Goal: Information Seeking & Learning: Learn about a topic

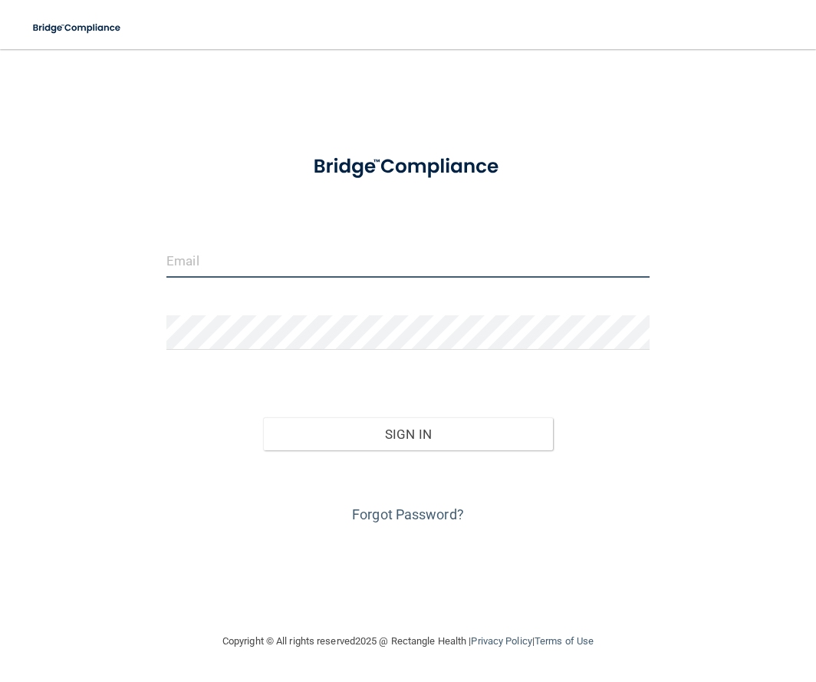
click at [414, 256] on input "email" at bounding box center [408, 260] width 483 height 35
type input "[EMAIL_ADDRESS][DOMAIN_NAME]"
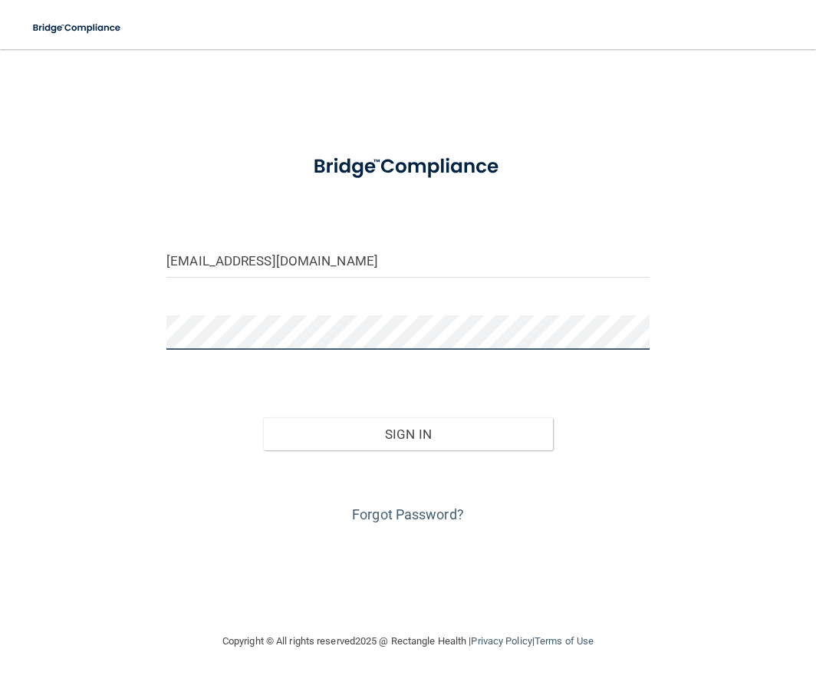
click at [263, 417] on button "Sign In" at bounding box center [408, 434] width 290 height 34
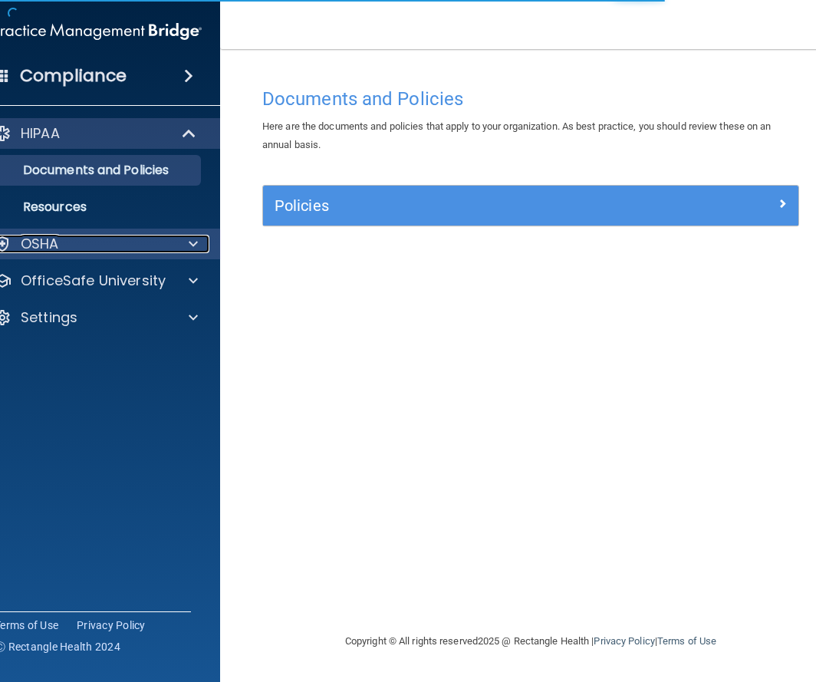
click at [130, 242] on div "OSHA" at bounding box center [77, 244] width 190 height 18
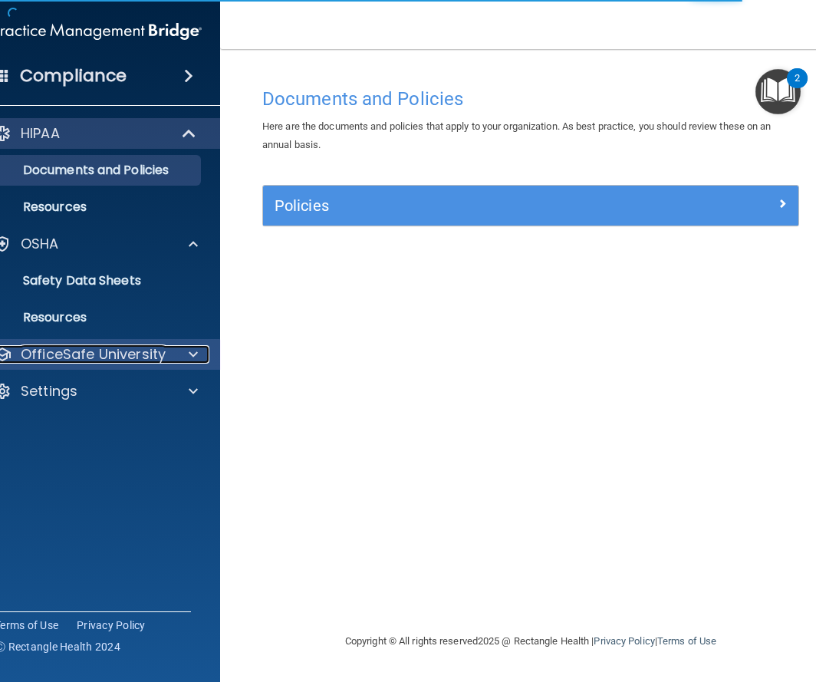
click at [157, 346] on p "OfficeSafe University" at bounding box center [93, 354] width 145 height 18
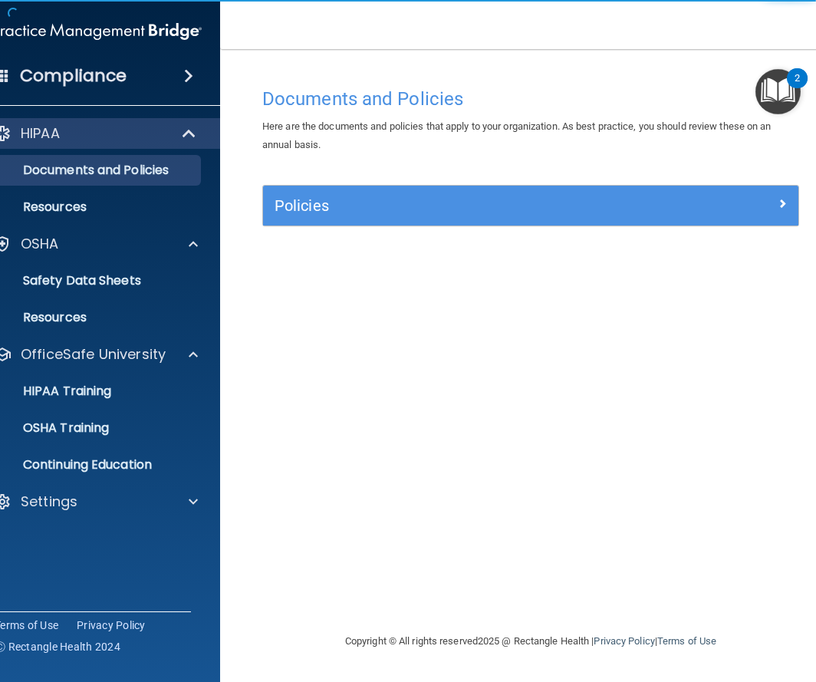
click at [147, 407] on ul "HIPAA Training OSHA Training Continuing Education" at bounding box center [98, 425] width 278 height 110
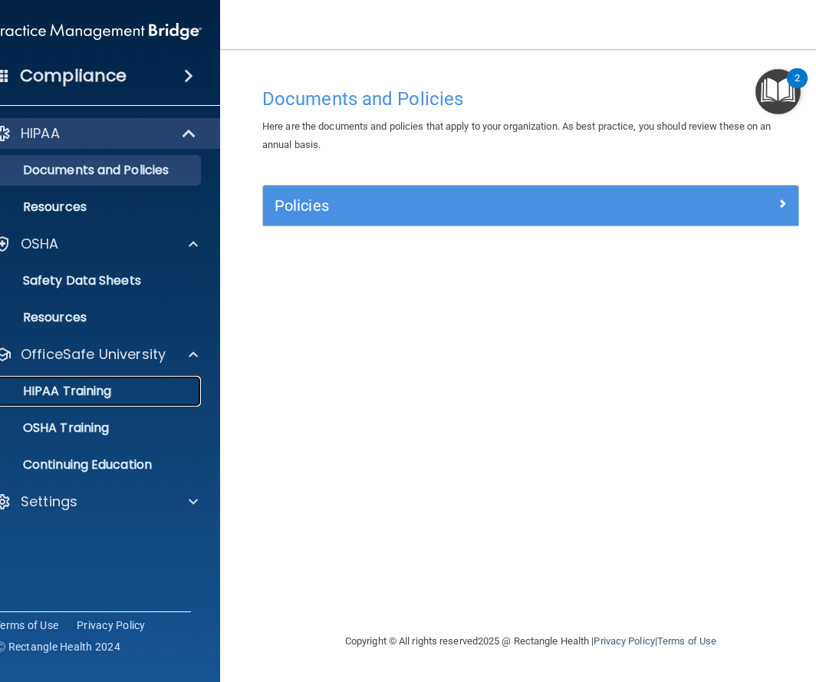
click at [145, 400] on link "HIPAA Training" at bounding box center [80, 391] width 242 height 31
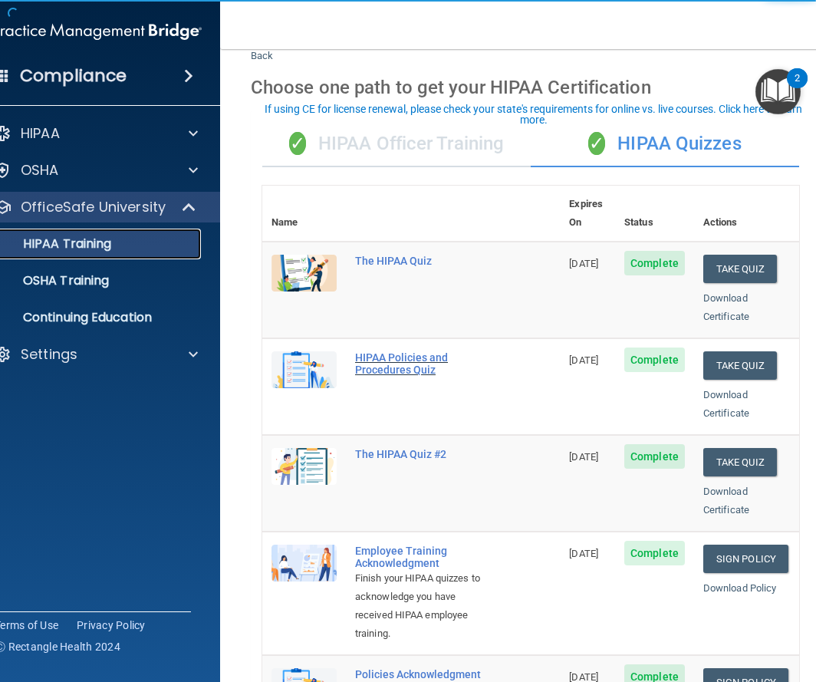
scroll to position [48, 0]
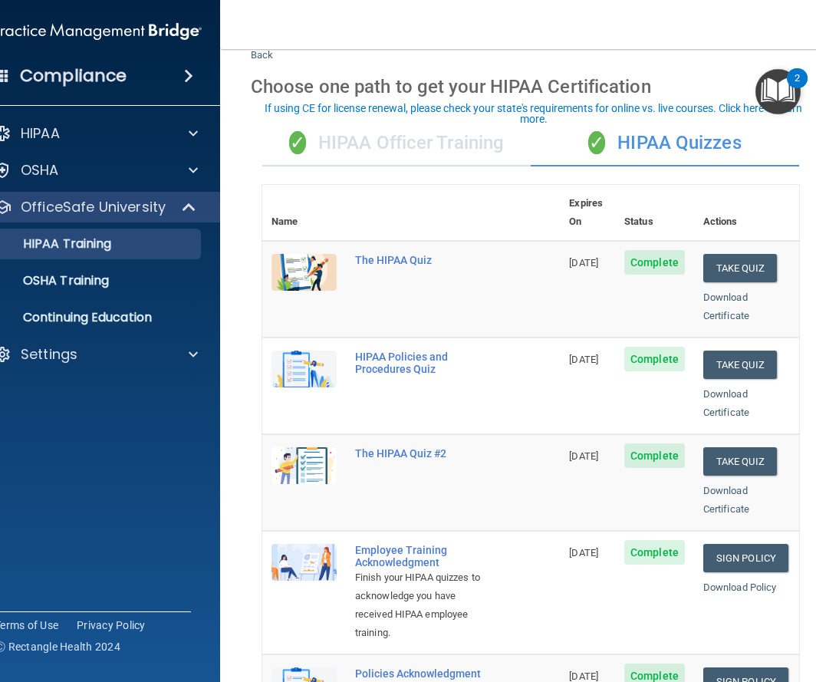
click at [164, 112] on div "HIPAA Documents and Policies Report an Incident Business Associates Emergency P…" at bounding box center [98, 247] width 246 height 270
click at [177, 129] on div at bounding box center [191, 133] width 38 height 18
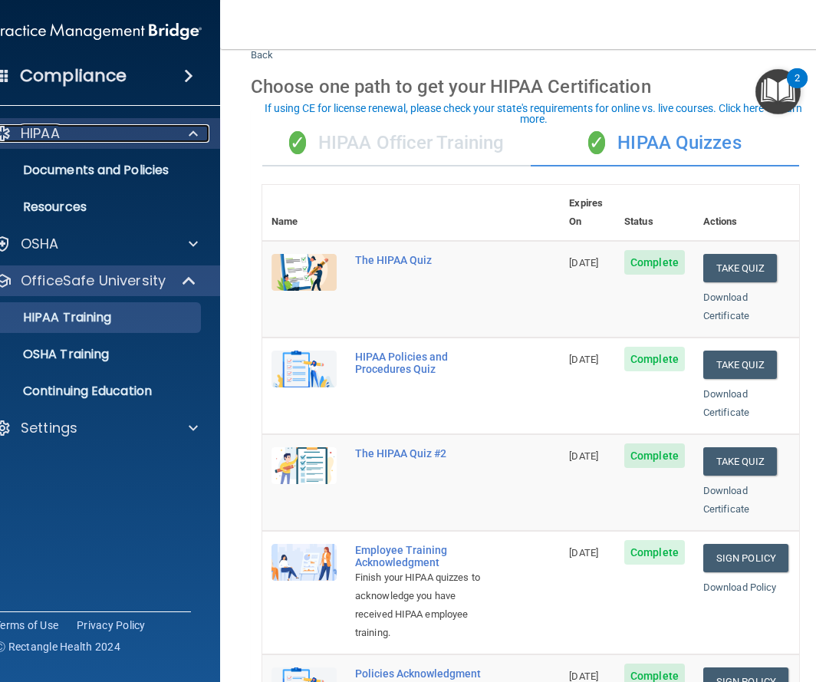
click at [177, 129] on div at bounding box center [191, 133] width 38 height 18
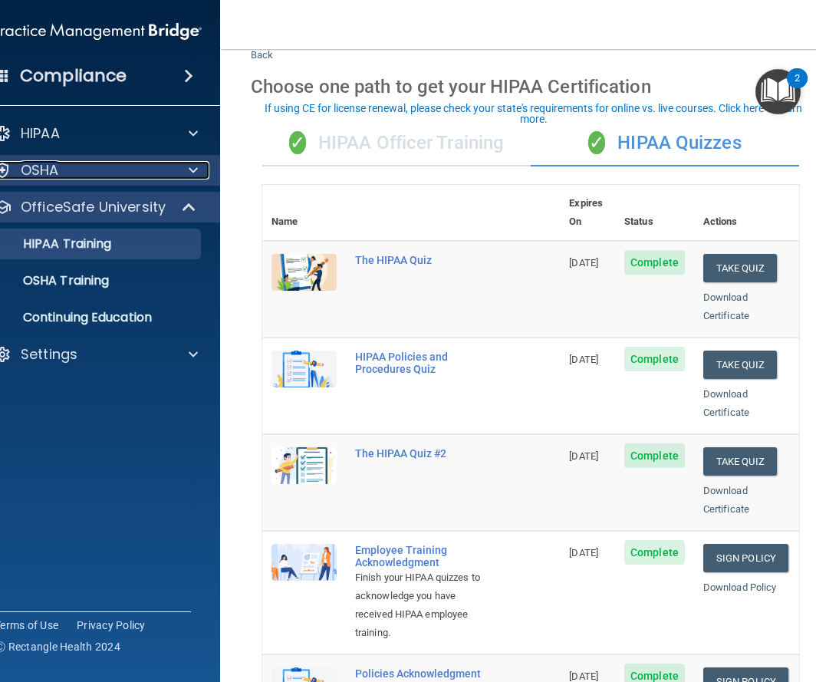
click at [180, 170] on div at bounding box center [191, 170] width 38 height 18
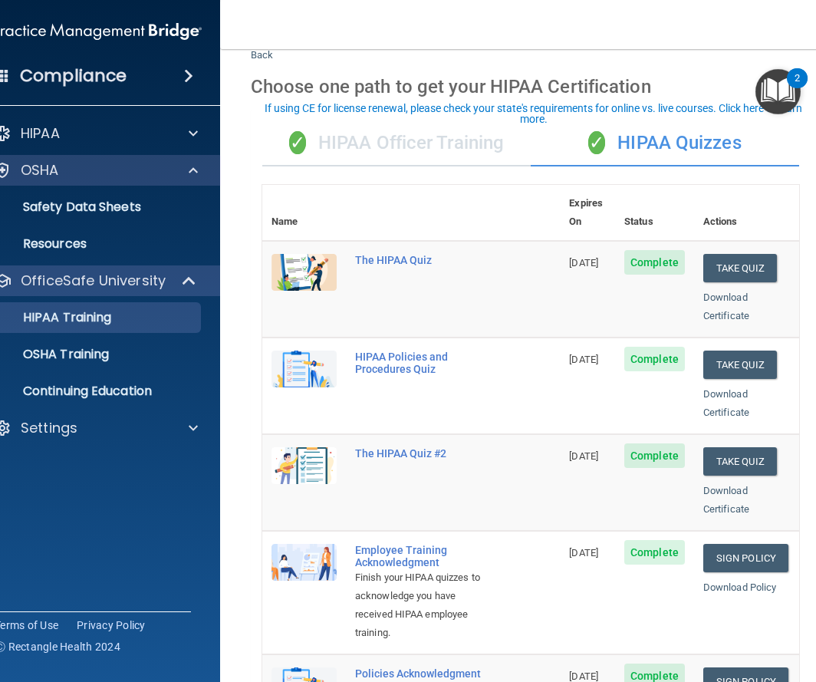
click at [146, 158] on div "OSHA" at bounding box center [98, 170] width 246 height 31
click at [163, 295] on div "OfficeSafe University" at bounding box center [98, 280] width 246 height 31
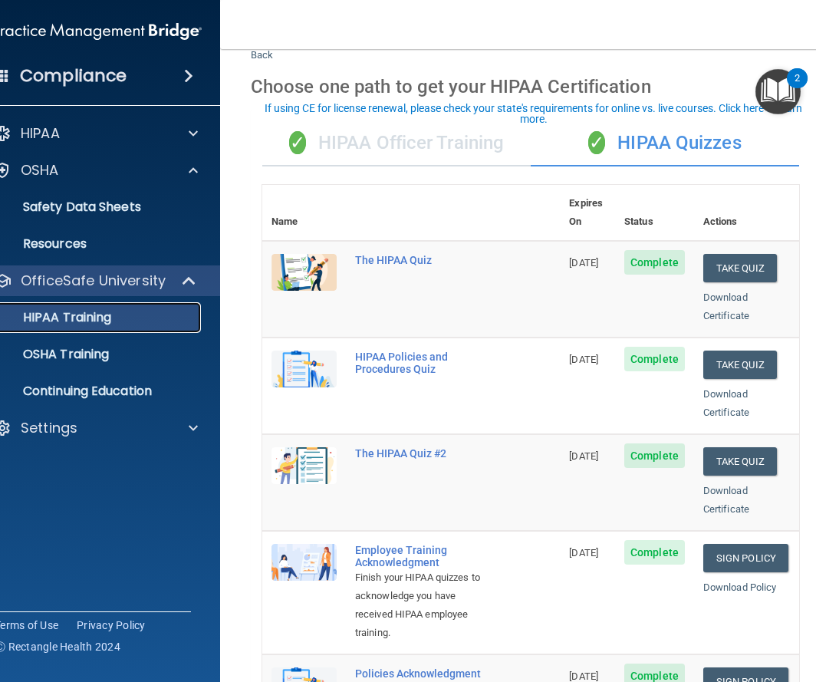
click at [176, 314] on div "HIPAA Training" at bounding box center [89, 317] width 209 height 15
click at [161, 360] on div "OSHA Training" at bounding box center [89, 354] width 209 height 15
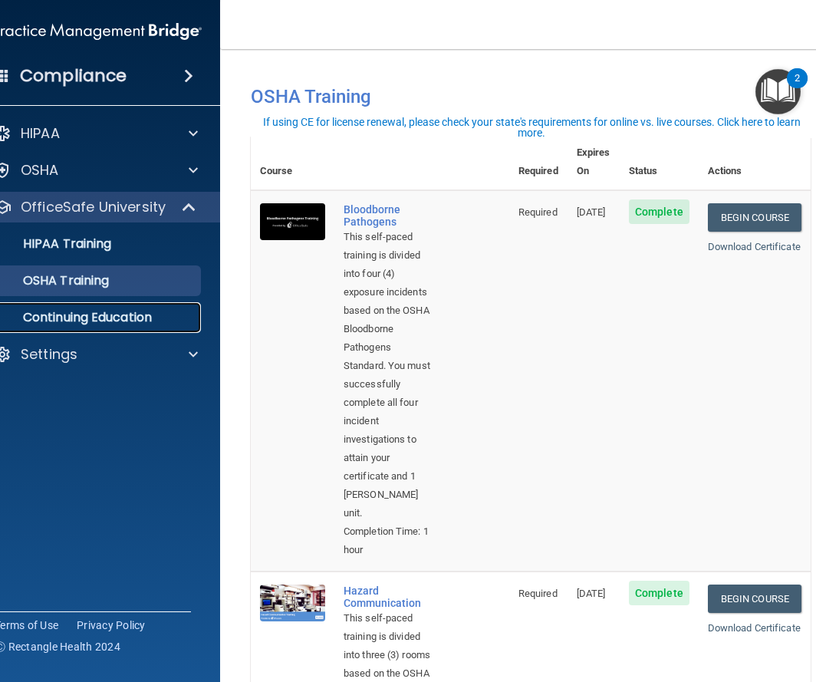
click at [96, 328] on link "Continuing Education" at bounding box center [80, 317] width 242 height 31
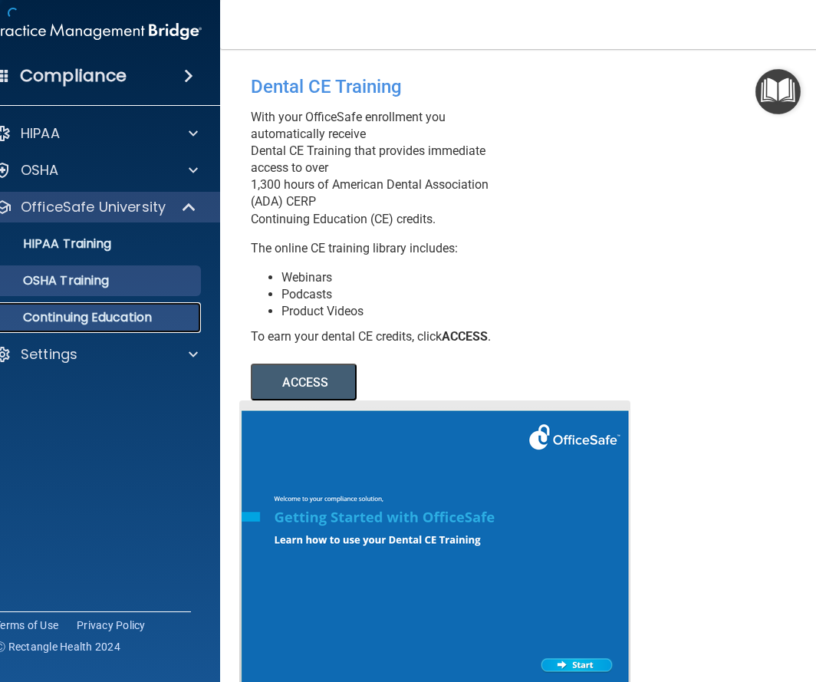
click at [84, 265] on link "OSHA Training" at bounding box center [80, 280] width 242 height 31
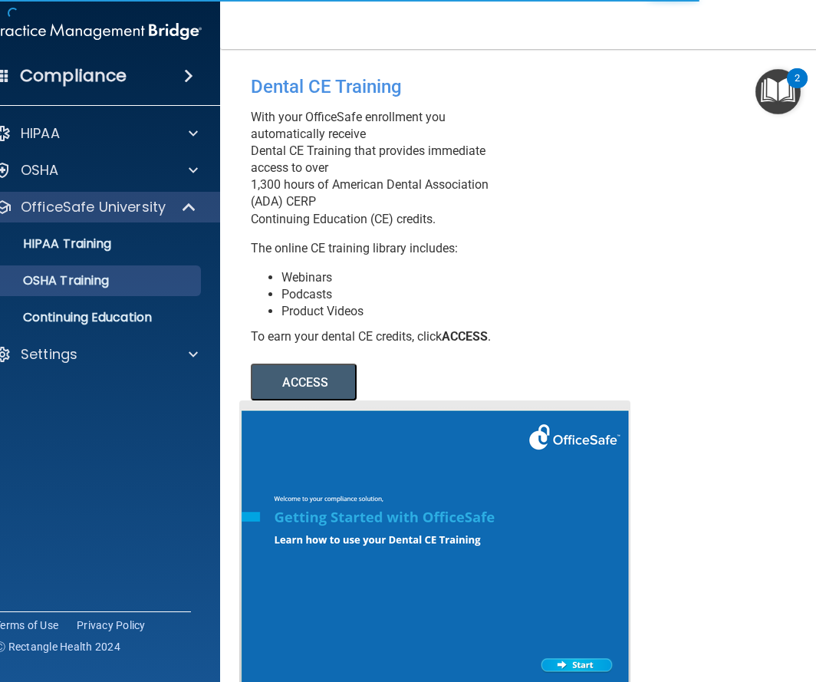
click at [167, 66] on div "Compliance" at bounding box center [98, 76] width 246 height 34
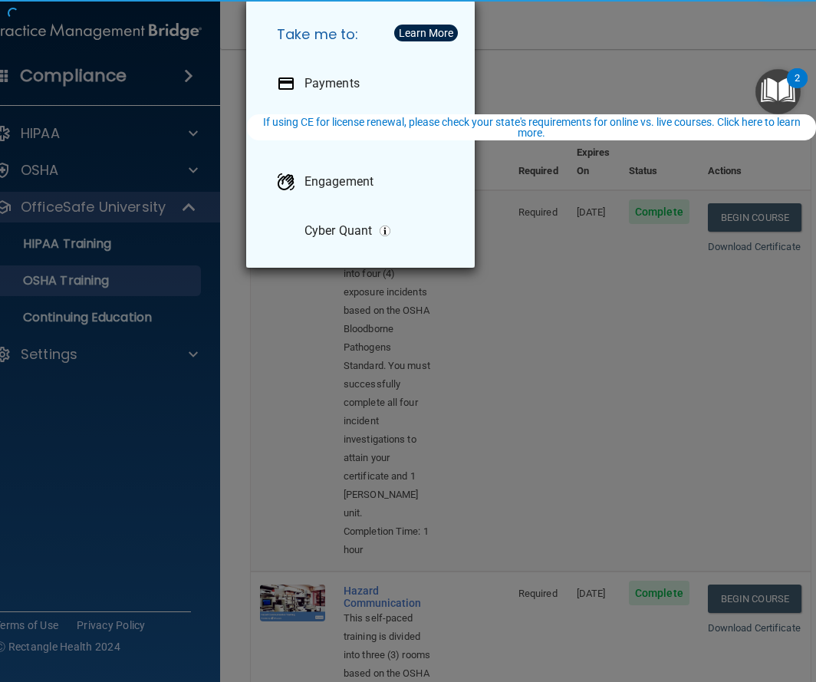
click at [591, 315] on div "Take me to: Payments Compliance Engagement Cyber Quant" at bounding box center [408, 341] width 816 height 682
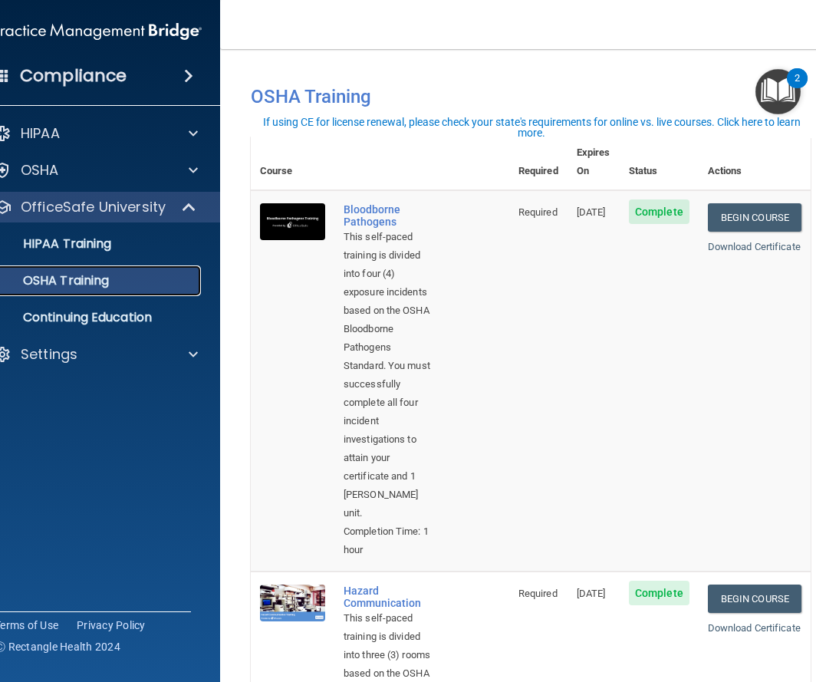
click at [139, 277] on div "OSHA Training" at bounding box center [89, 280] width 209 height 15
click at [141, 245] on div "HIPAA Training" at bounding box center [89, 243] width 209 height 15
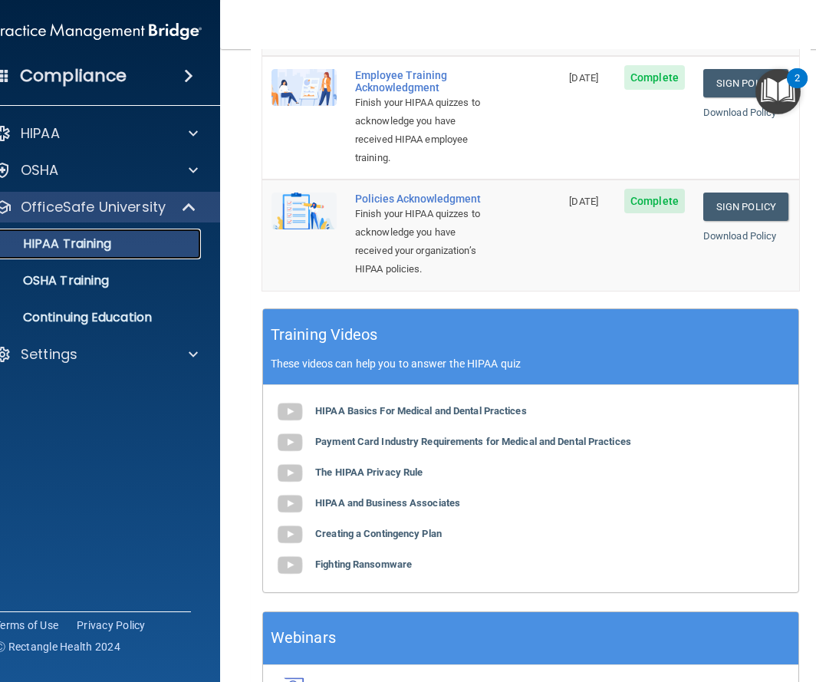
scroll to position [525, 0]
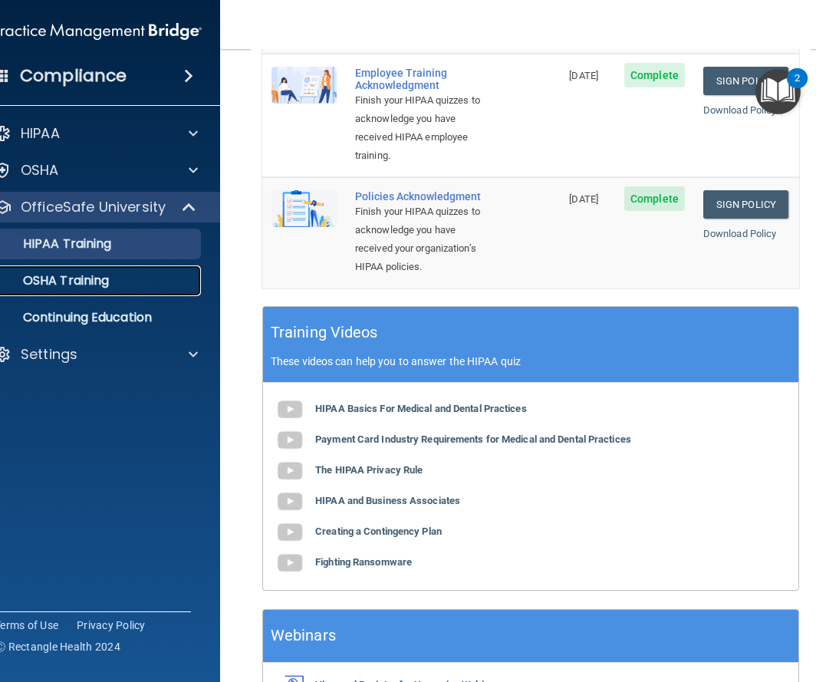
click at [117, 279] on div "OSHA Training" at bounding box center [89, 280] width 209 height 15
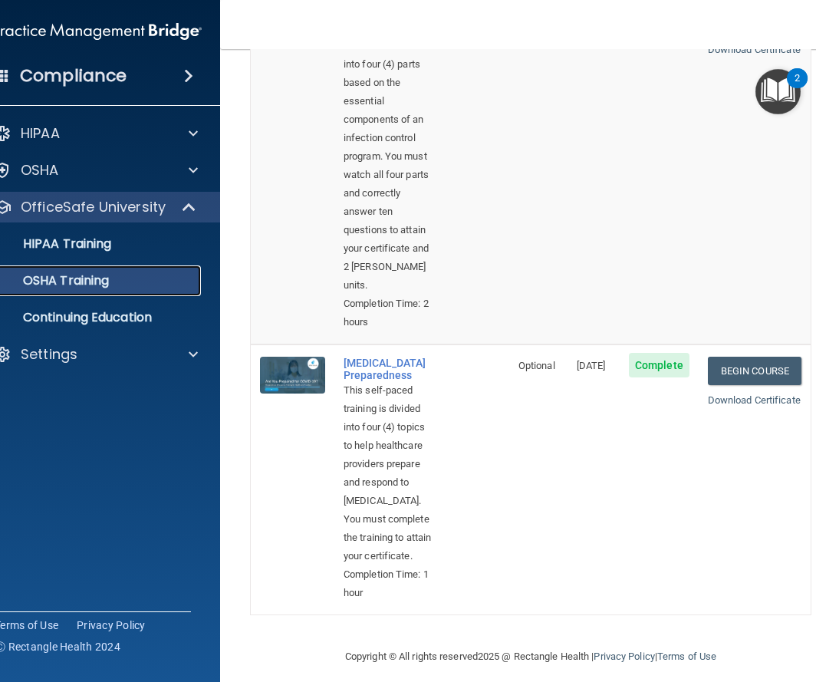
scroll to position [931, 0]
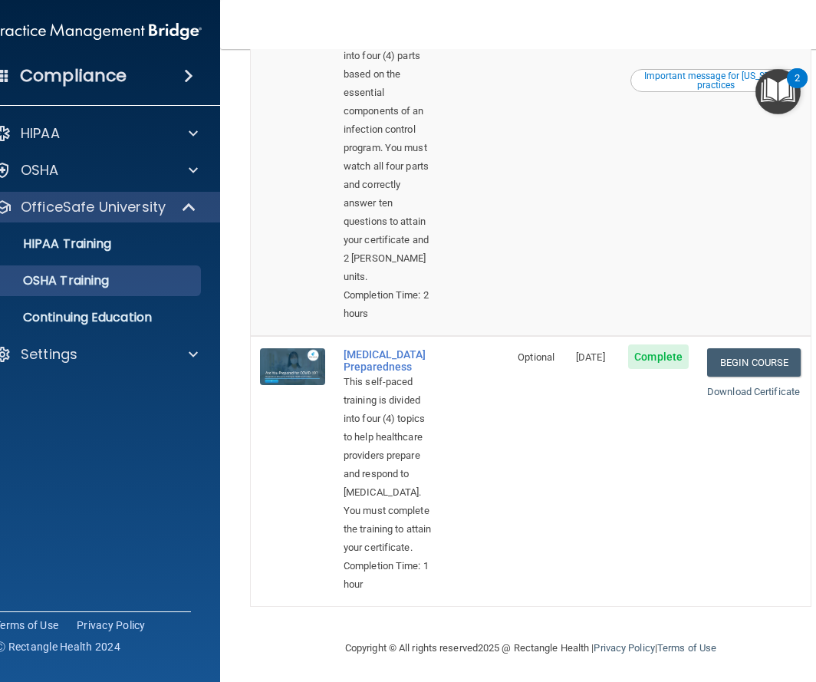
click at [84, 77] on h4 "Compliance" at bounding box center [73, 75] width 107 height 21
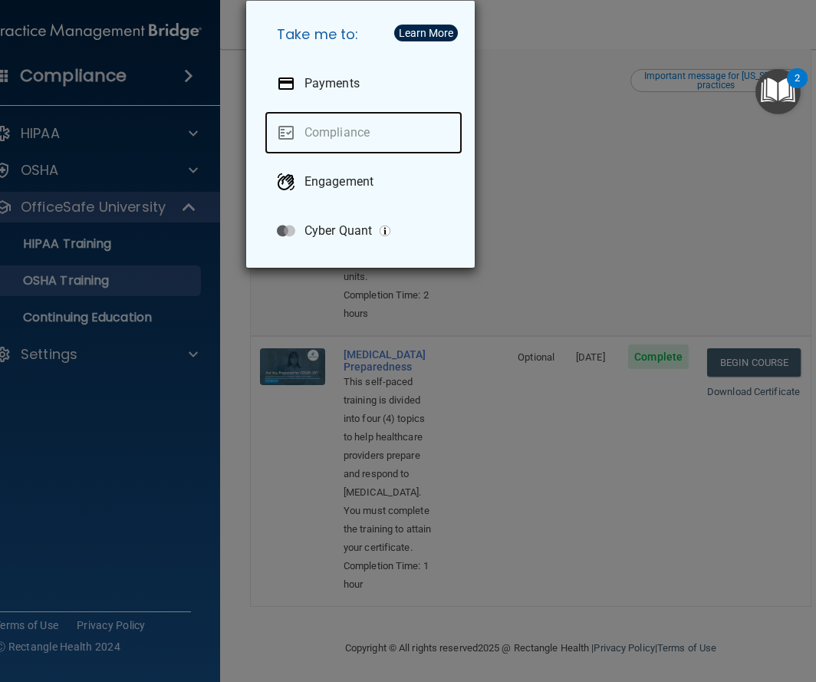
click at [344, 130] on link "Compliance" at bounding box center [364, 132] width 198 height 43
click at [148, 137] on div "Take me to: Payments Compliance Engagement Cyber Quant" at bounding box center [408, 341] width 816 height 682
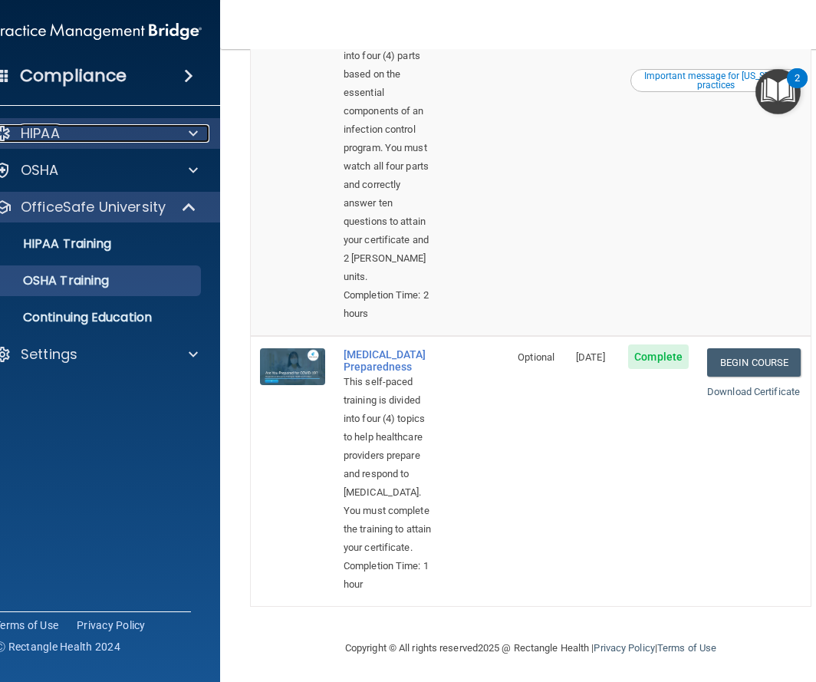
click at [153, 133] on div "HIPAA" at bounding box center [77, 133] width 190 height 18
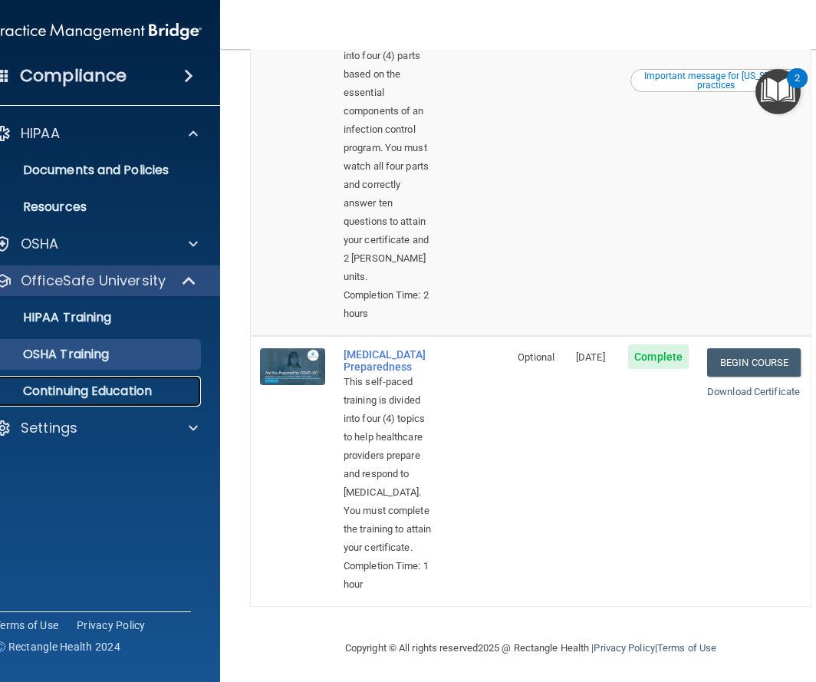
click at [98, 384] on p "Continuing Education" at bounding box center [89, 391] width 209 height 15
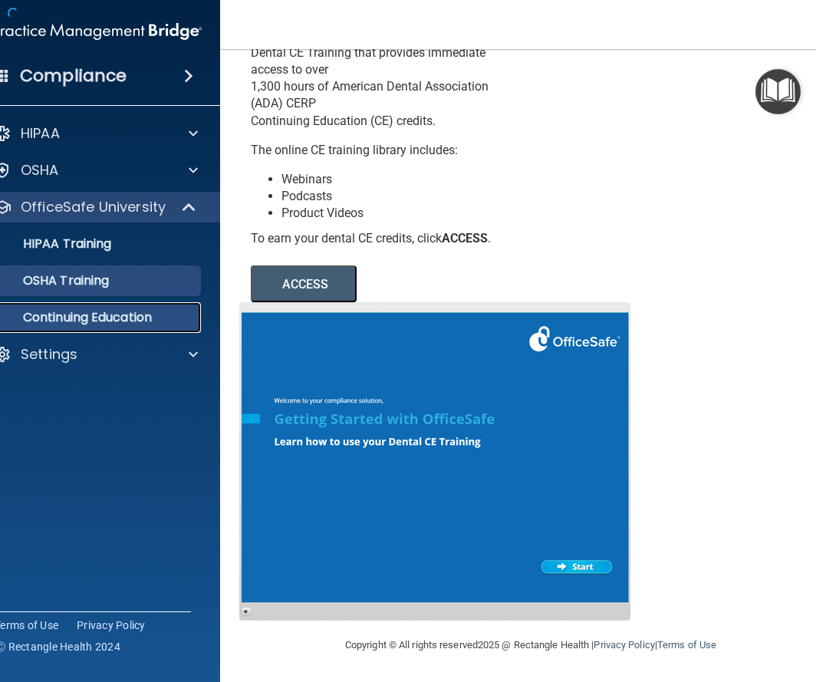
scroll to position [97, 0]
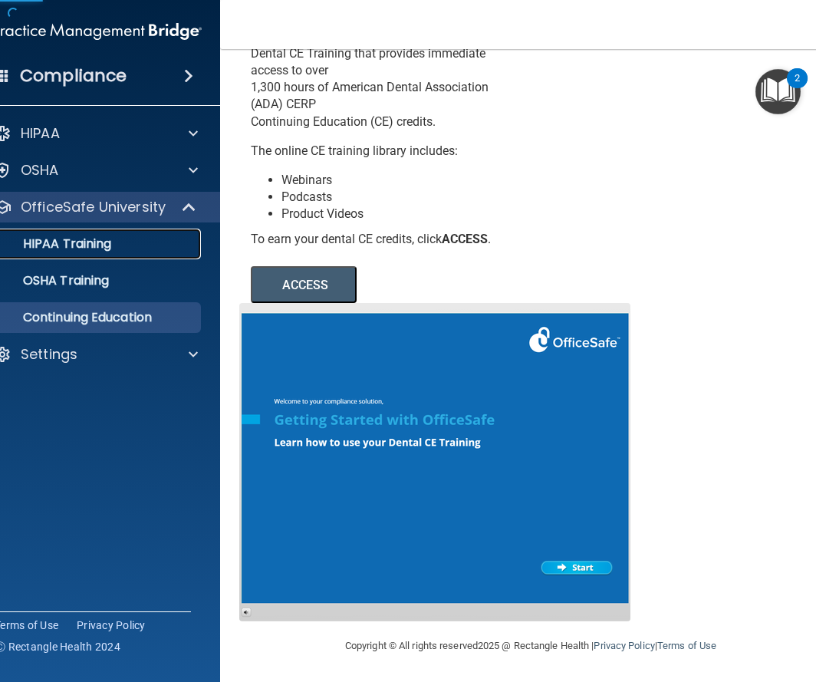
click at [90, 254] on link "HIPAA Training" at bounding box center [80, 244] width 242 height 31
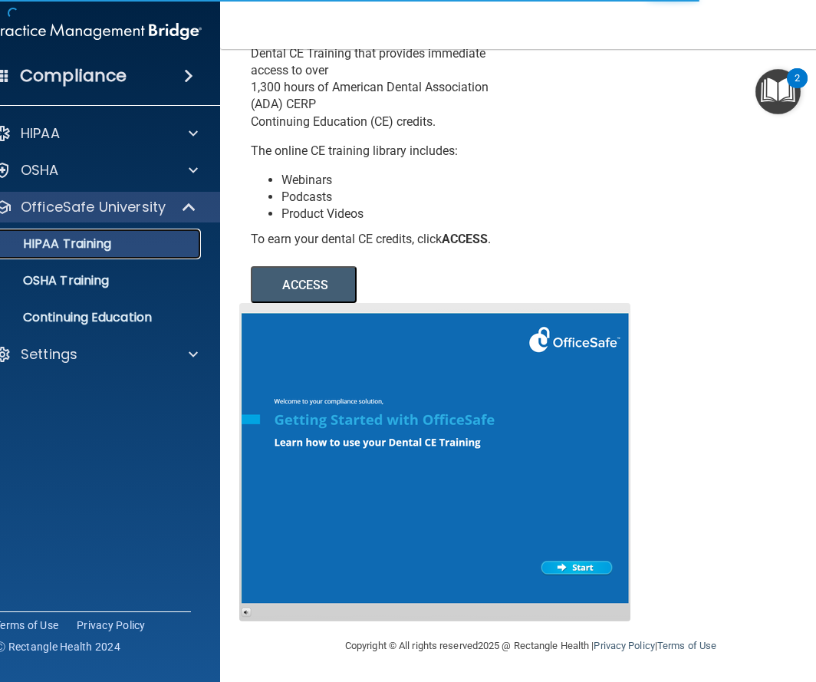
scroll to position [638, 0]
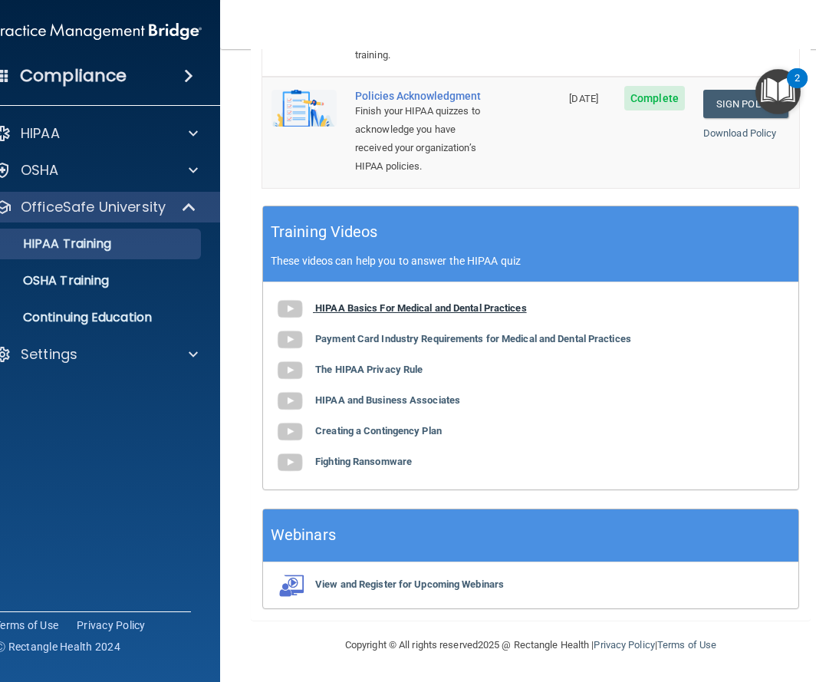
click at [403, 310] on b "HIPAA Basics For Medical and Dental Practices" at bounding box center [421, 308] width 212 height 12
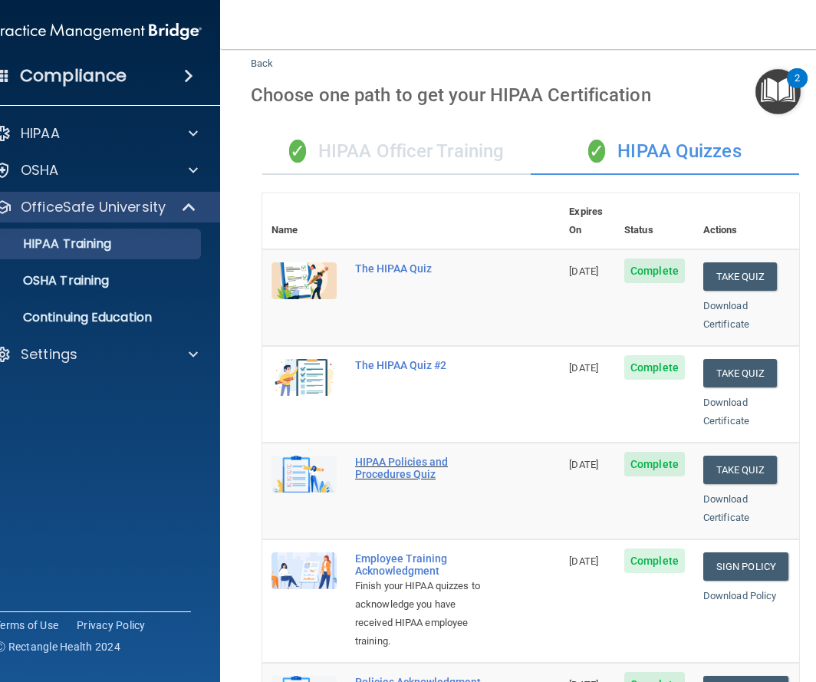
scroll to position [0, 0]
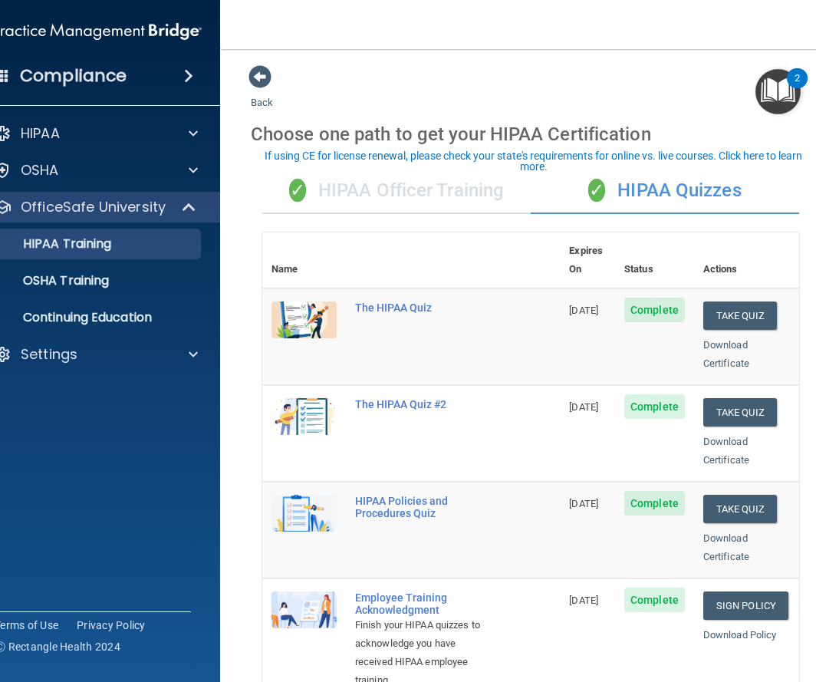
click at [407, 191] on div "✓ HIPAA Officer Training" at bounding box center [396, 191] width 269 height 46
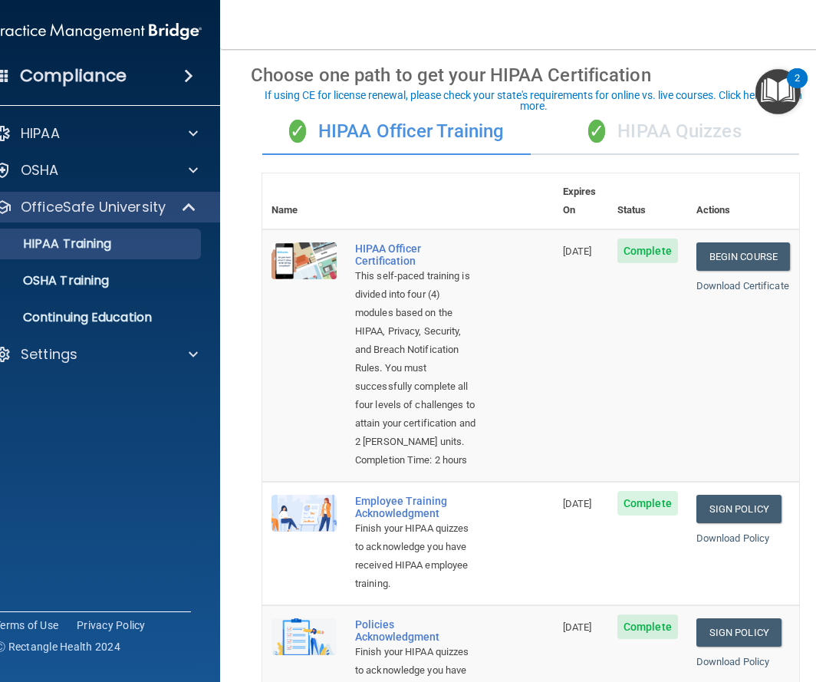
scroll to position [61, 0]
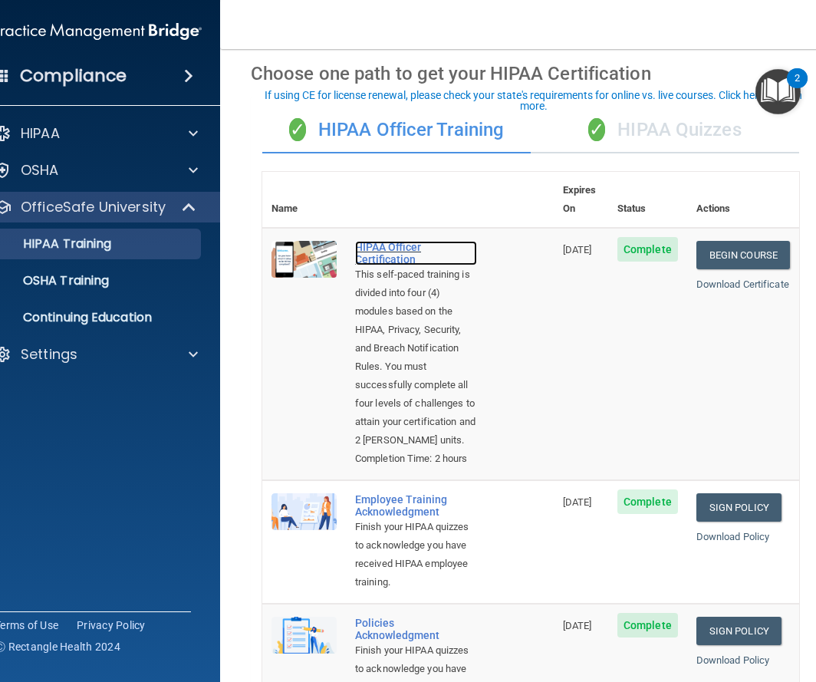
click at [401, 241] on div "HIPAA Officer Certification" at bounding box center [416, 253] width 122 height 25
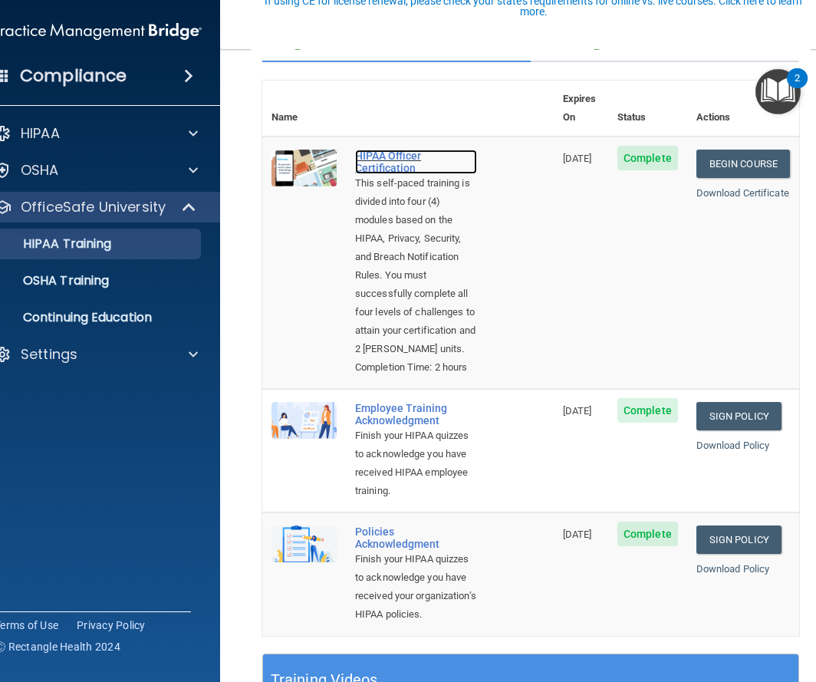
scroll to position [155, 0]
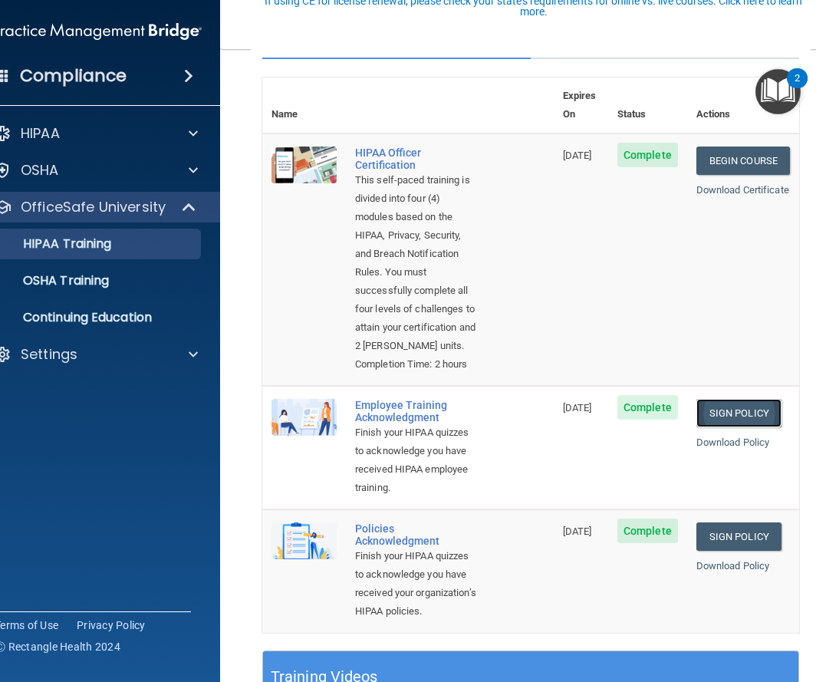
click at [753, 427] on link "Sign Policy" at bounding box center [739, 413] width 85 height 28
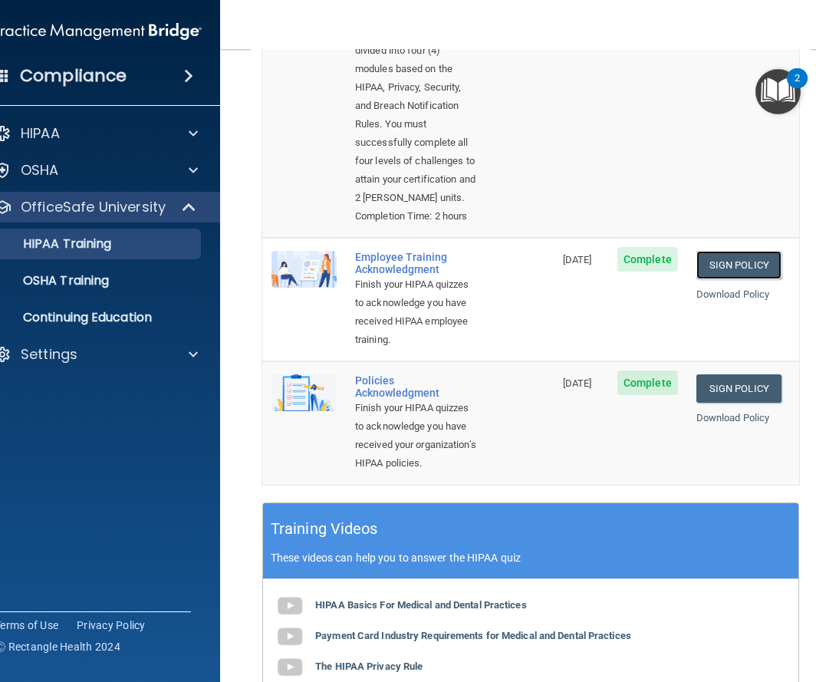
scroll to position [305, 0]
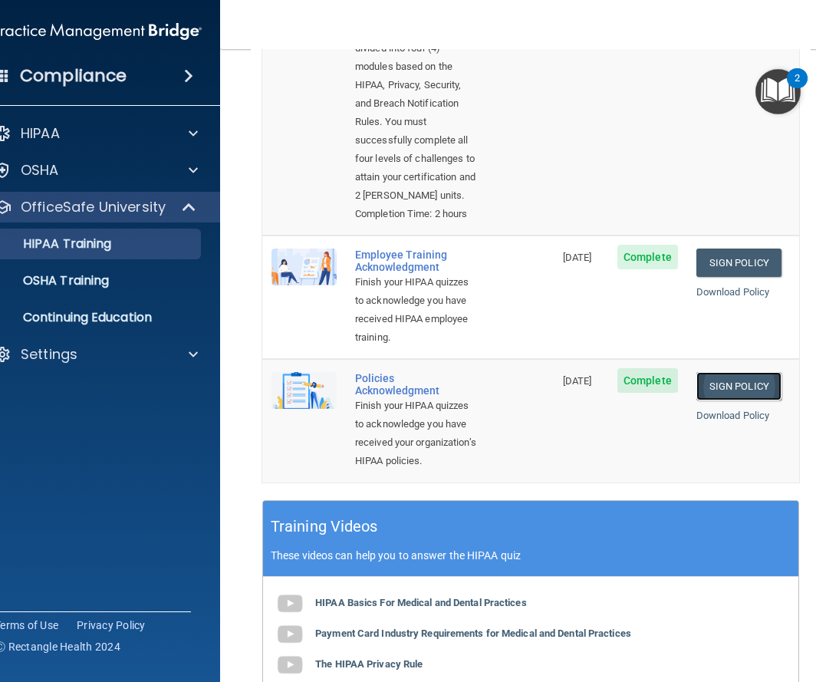
click at [736, 401] on link "Sign Policy" at bounding box center [739, 386] width 85 height 28
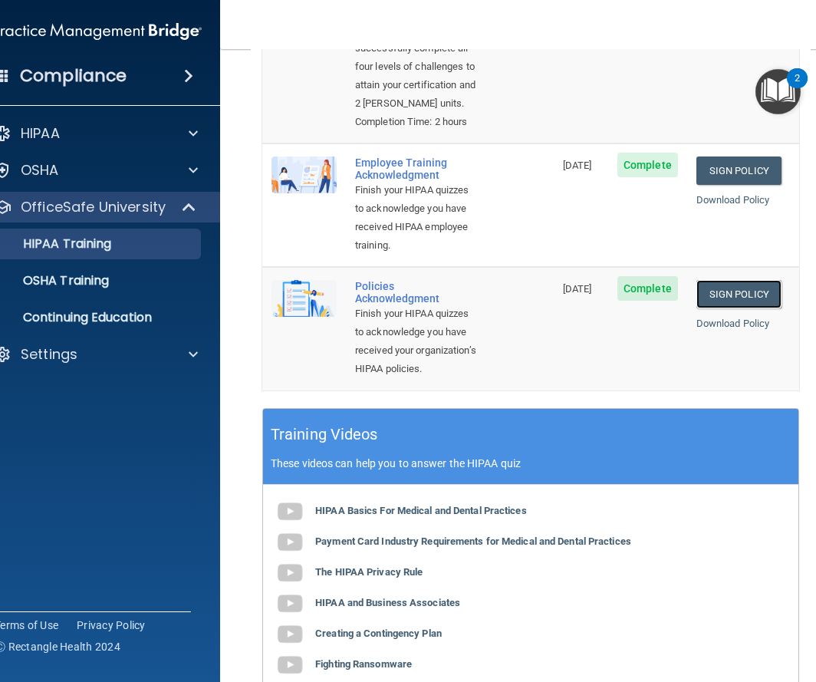
scroll to position [0, 0]
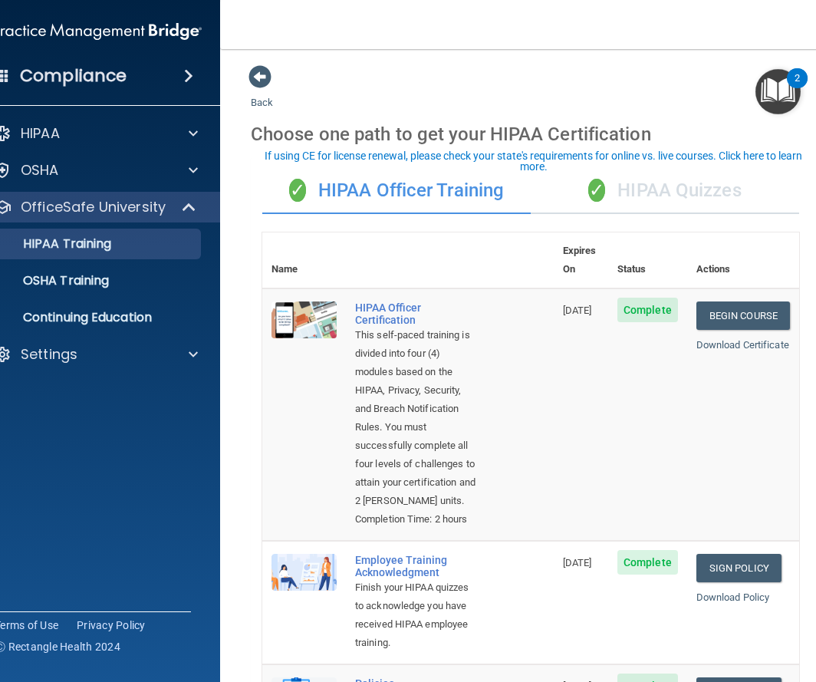
click at [684, 207] on div "✓ HIPAA Quizzes" at bounding box center [665, 191] width 269 height 46
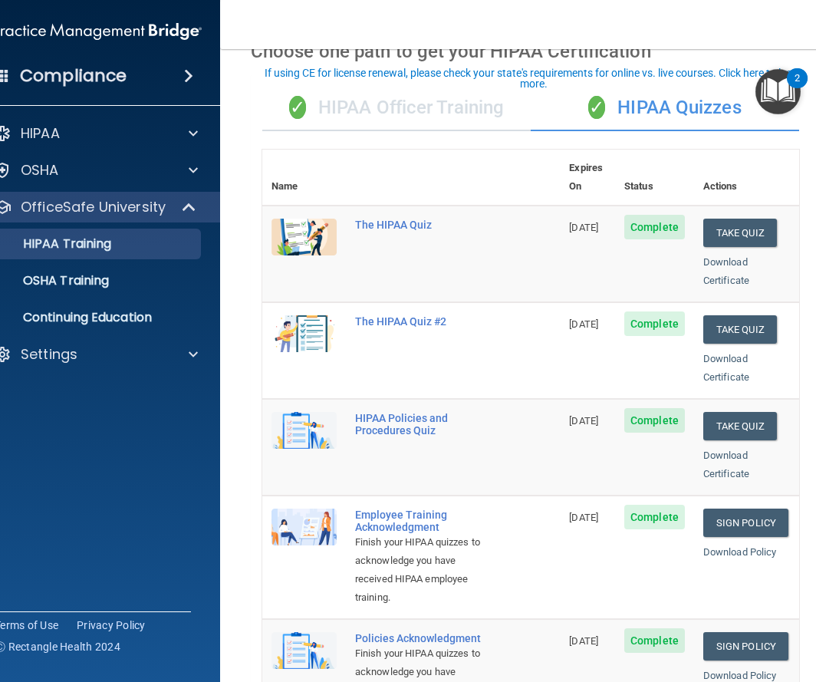
scroll to position [54, 0]
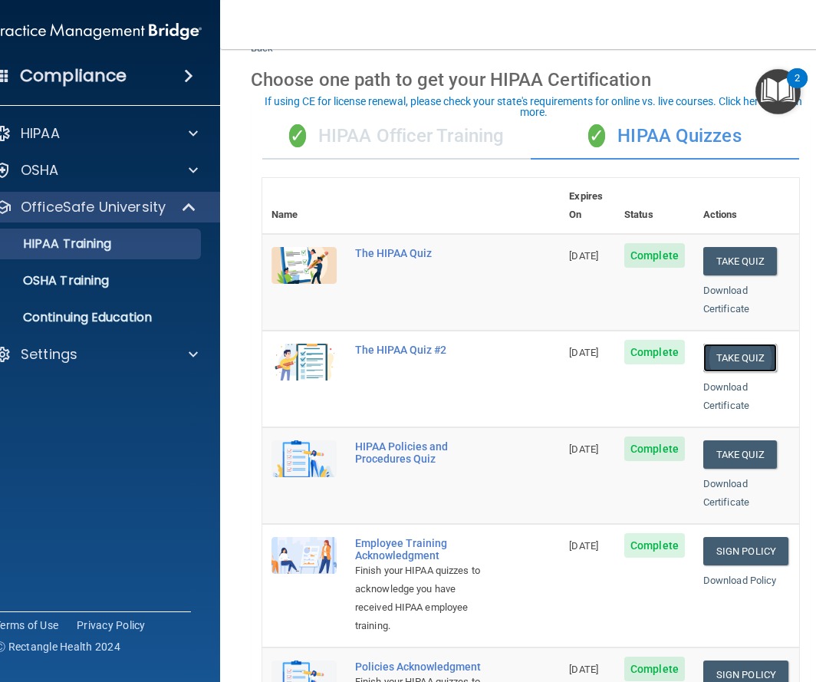
click at [734, 344] on button "Take Quiz" at bounding box center [741, 358] width 74 height 28
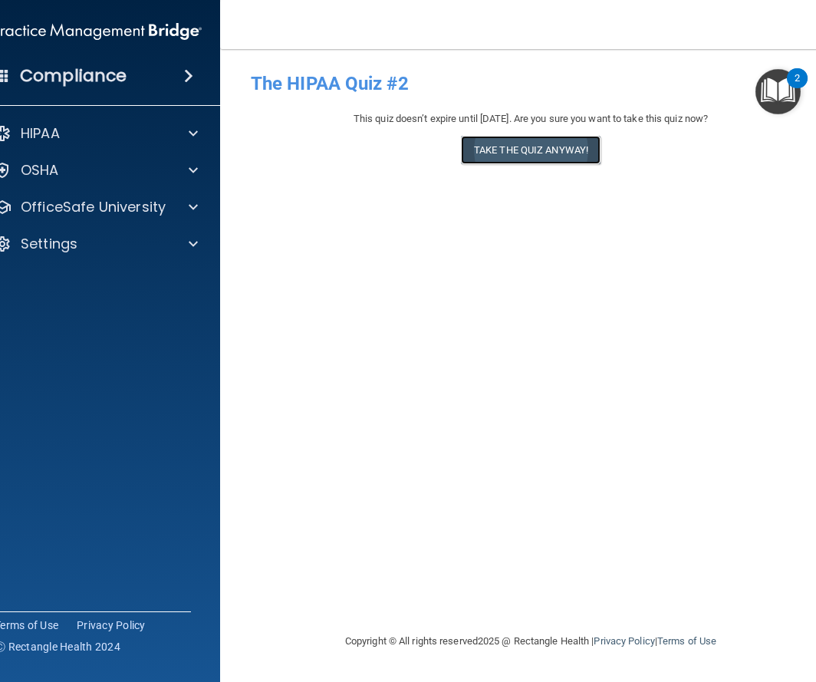
click at [512, 149] on button "Take the quiz anyway!" at bounding box center [531, 150] width 140 height 28
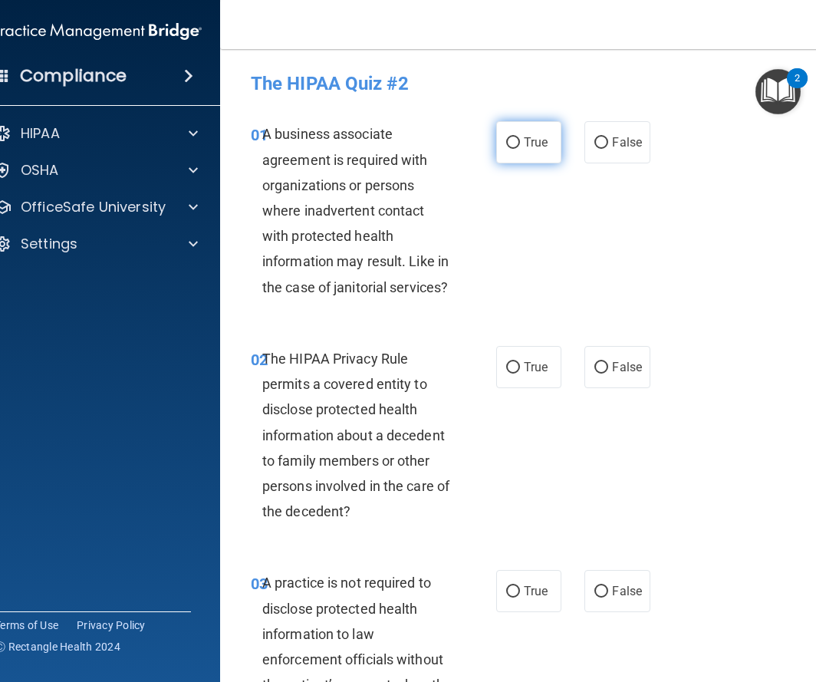
click at [527, 140] on span "True" at bounding box center [536, 142] width 24 height 15
click at [520, 140] on input "True" at bounding box center [513, 143] width 14 height 12
radio input "true"
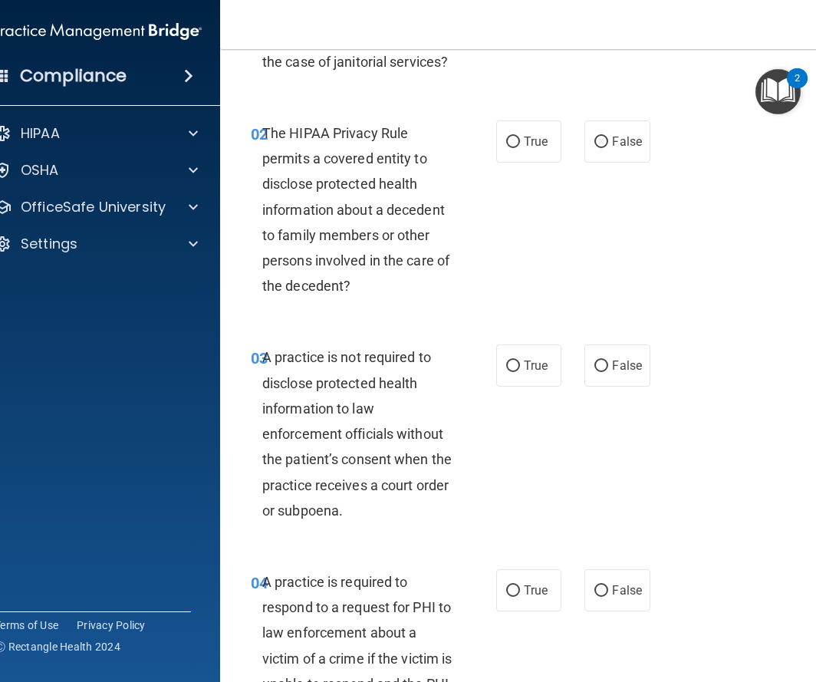
scroll to position [231, 0]
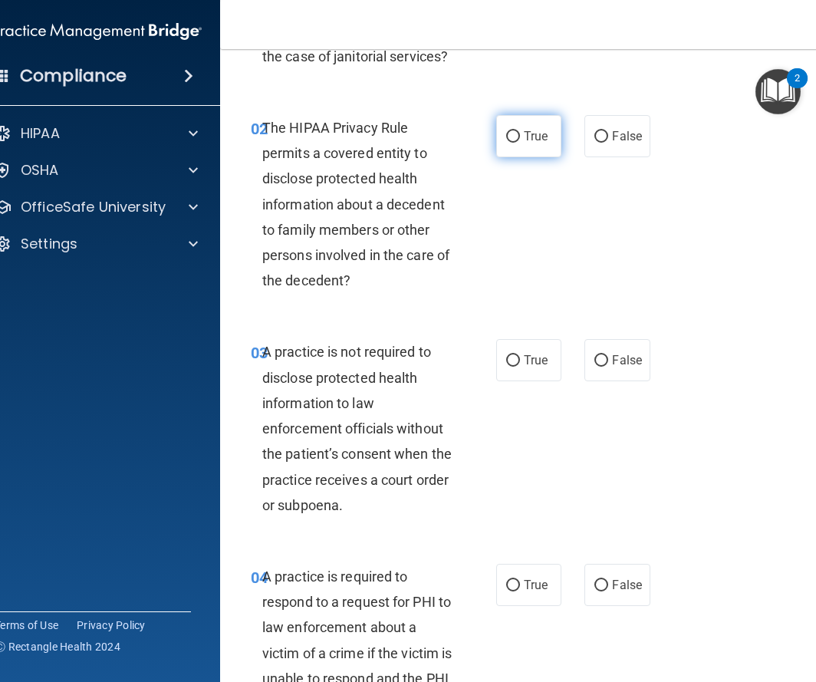
click at [521, 155] on label "True" at bounding box center [528, 136] width 65 height 42
click at [520, 143] on input "True" at bounding box center [513, 137] width 14 height 12
radio input "true"
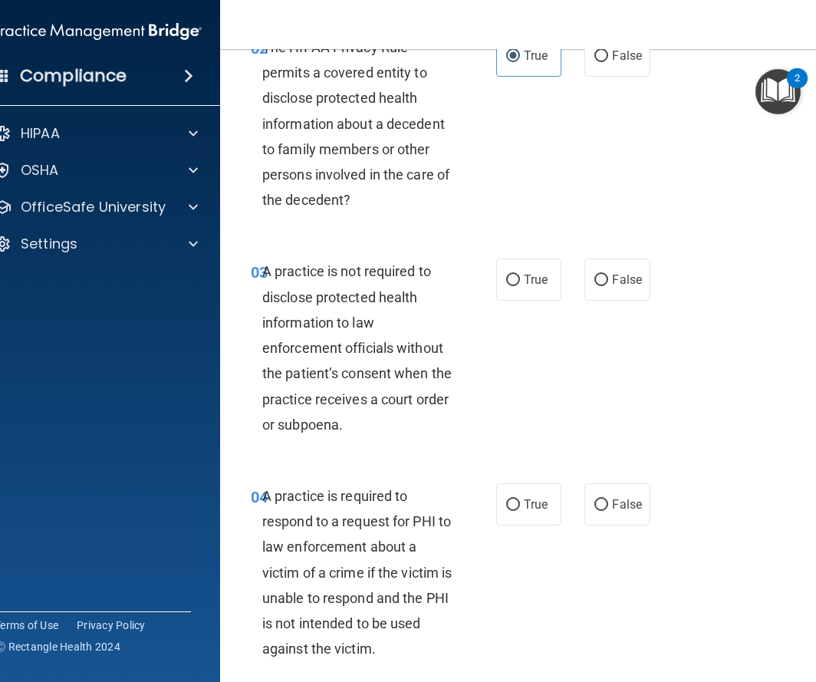
scroll to position [316, 0]
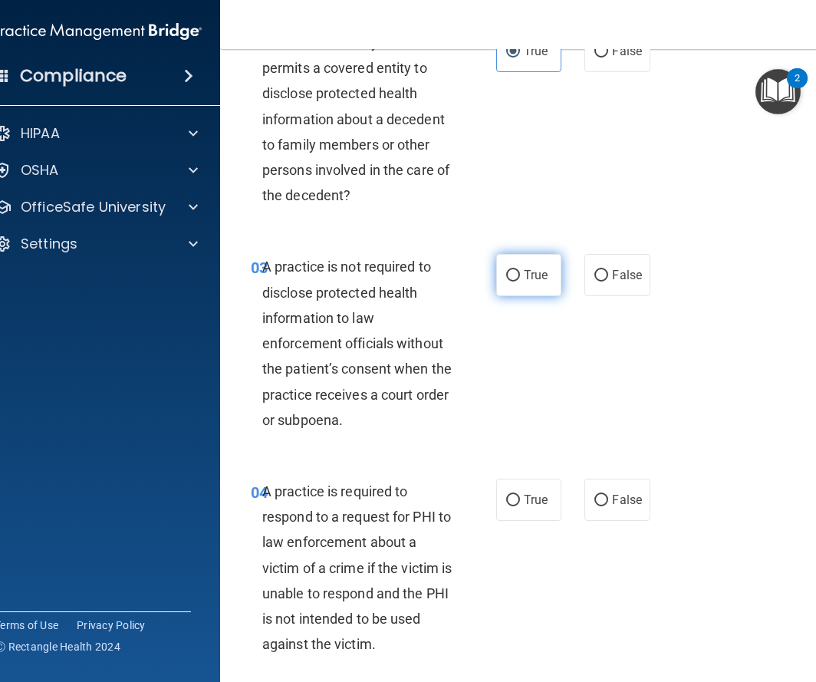
click at [528, 290] on label "True" at bounding box center [528, 275] width 65 height 42
click at [520, 282] on input "True" at bounding box center [513, 276] width 14 height 12
radio input "true"
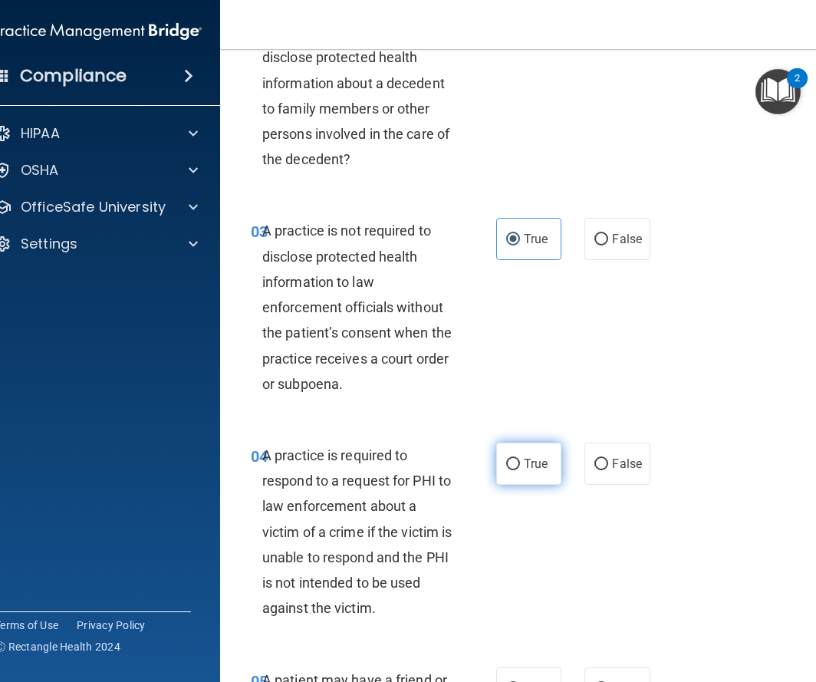
scroll to position [358, 0]
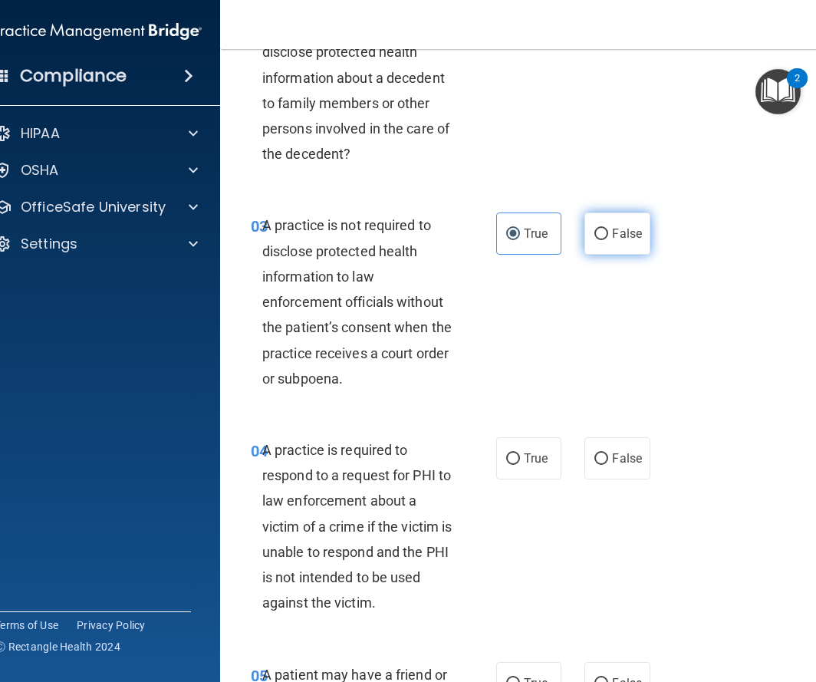
click at [603, 220] on label "False" at bounding box center [617, 234] width 65 height 42
click at [603, 229] on input "False" at bounding box center [602, 235] width 14 height 12
radio input "true"
radio input "false"
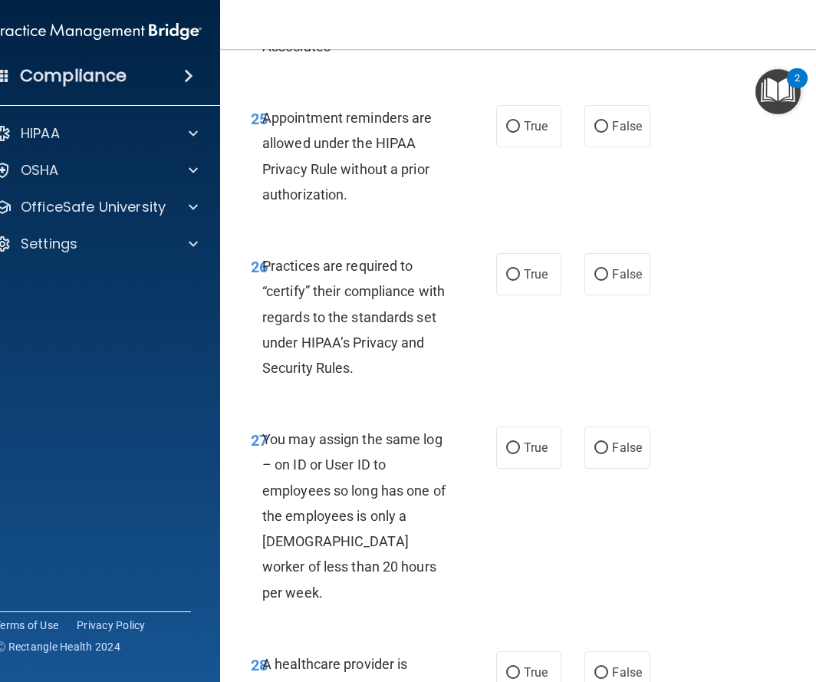
scroll to position [5006, 0]
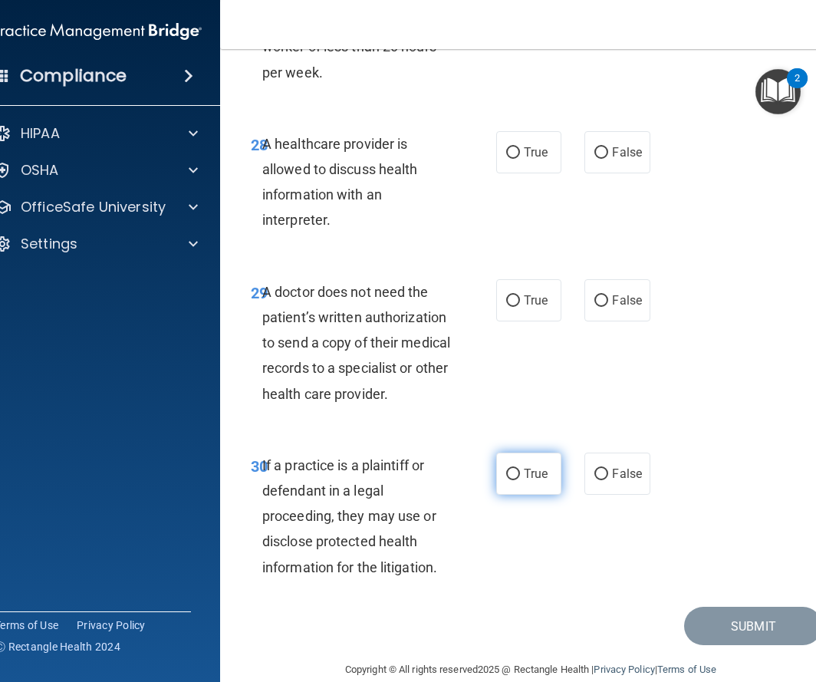
click at [533, 453] on label "True" at bounding box center [528, 474] width 65 height 42
click at [520, 469] on input "True" at bounding box center [513, 475] width 14 height 12
radio input "true"
click at [527, 279] on label "True" at bounding box center [528, 300] width 65 height 42
click at [520, 295] on input "True" at bounding box center [513, 301] width 14 height 12
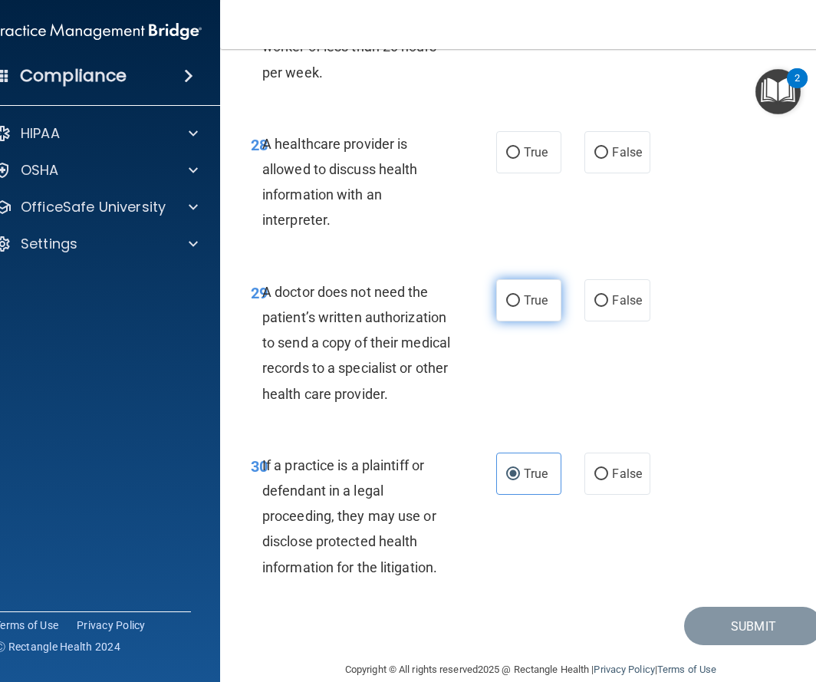
radio input "true"
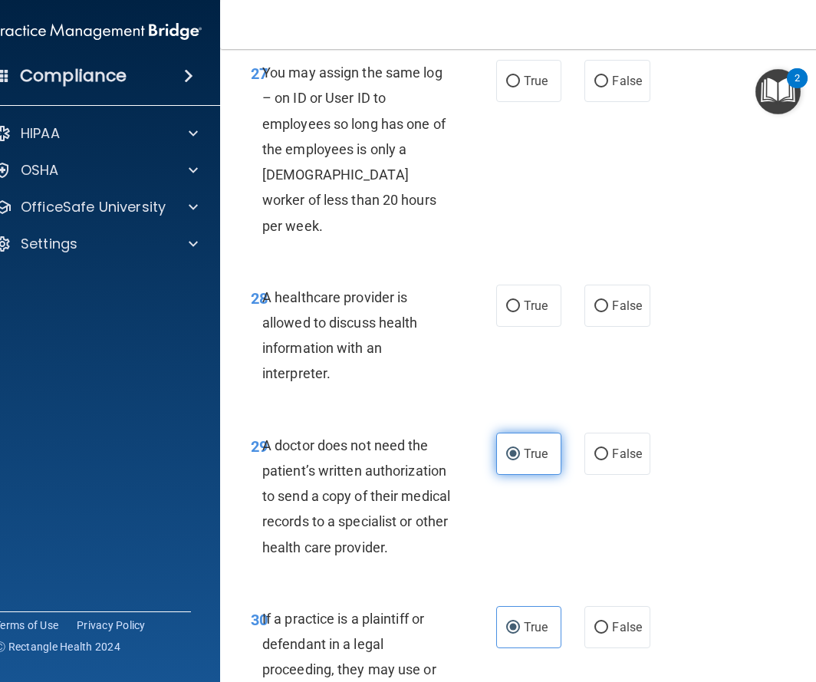
scroll to position [4849, 0]
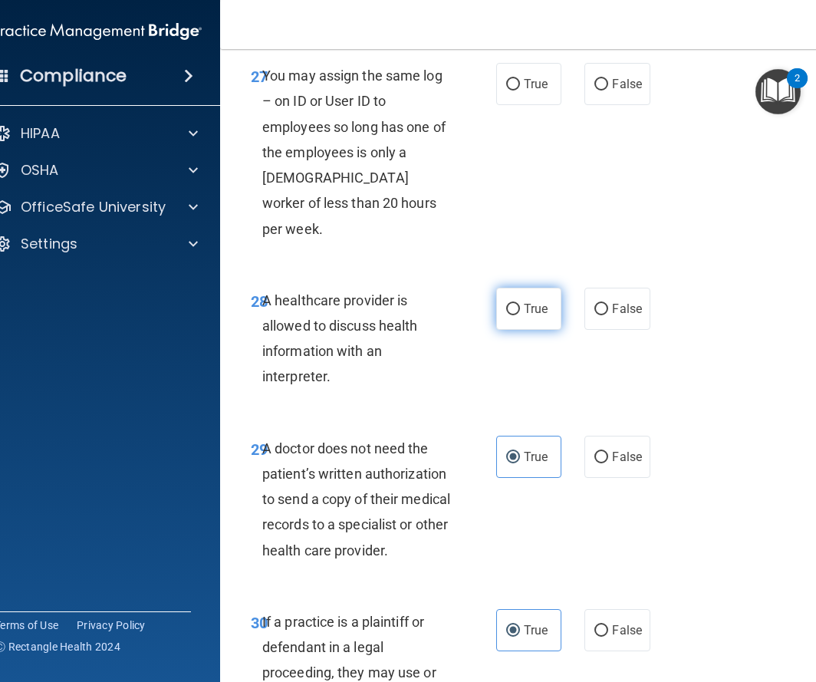
click at [536, 288] on label "True" at bounding box center [528, 309] width 65 height 42
click at [520, 304] on input "True" at bounding box center [513, 310] width 14 height 12
radio input "true"
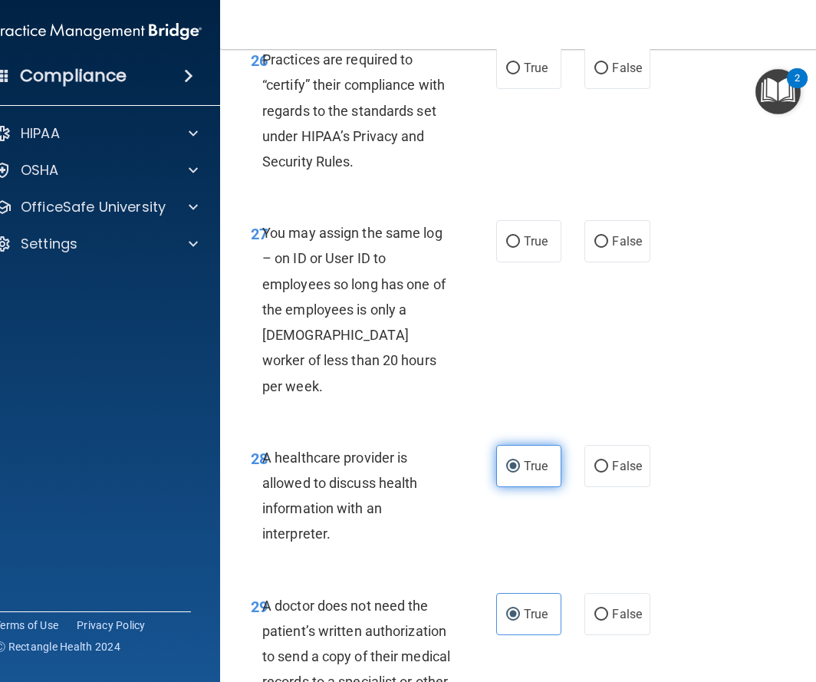
scroll to position [4675, 0]
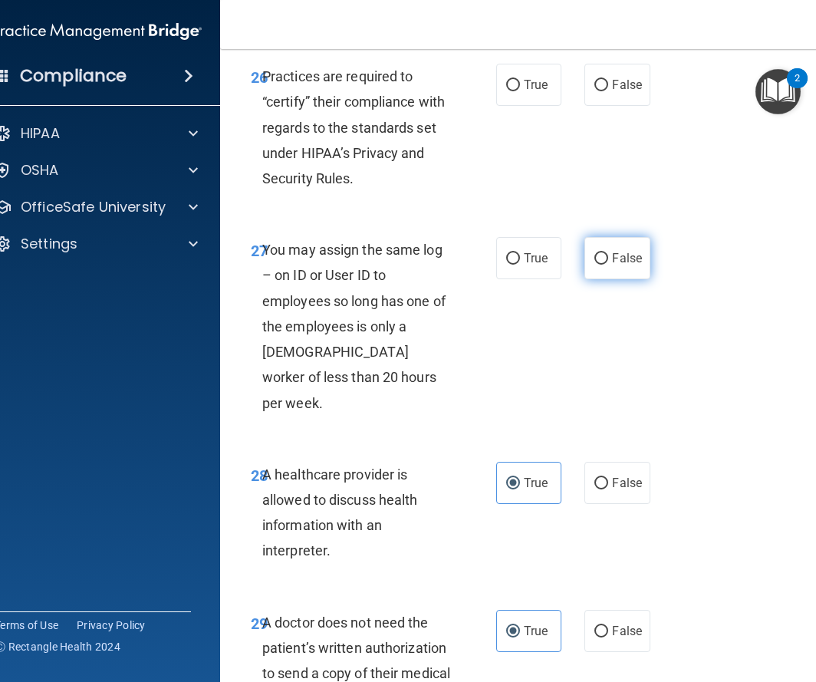
click at [632, 249] on label "False" at bounding box center [617, 258] width 65 height 42
click at [608, 253] on input "False" at bounding box center [602, 259] width 14 height 12
radio input "true"
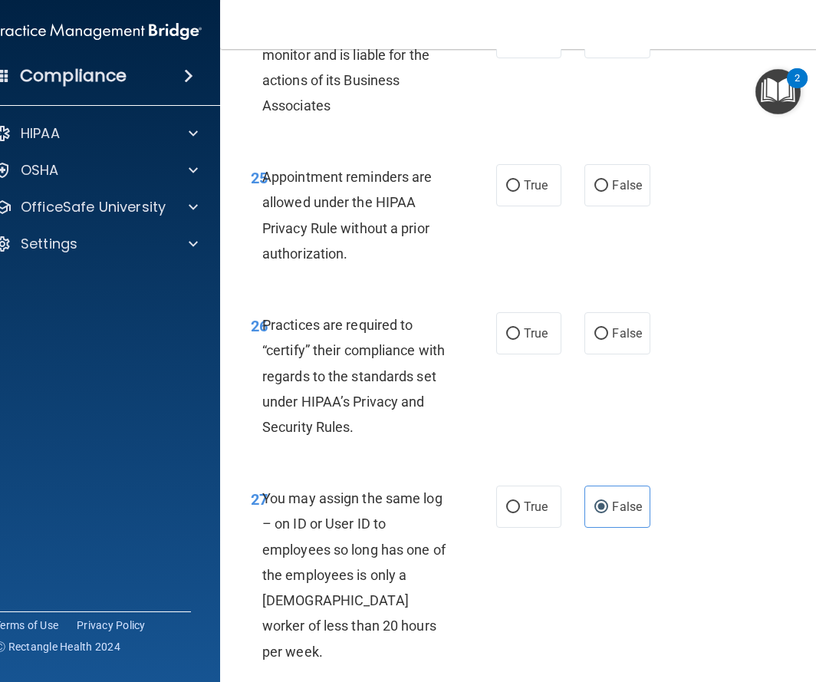
scroll to position [4428, 0]
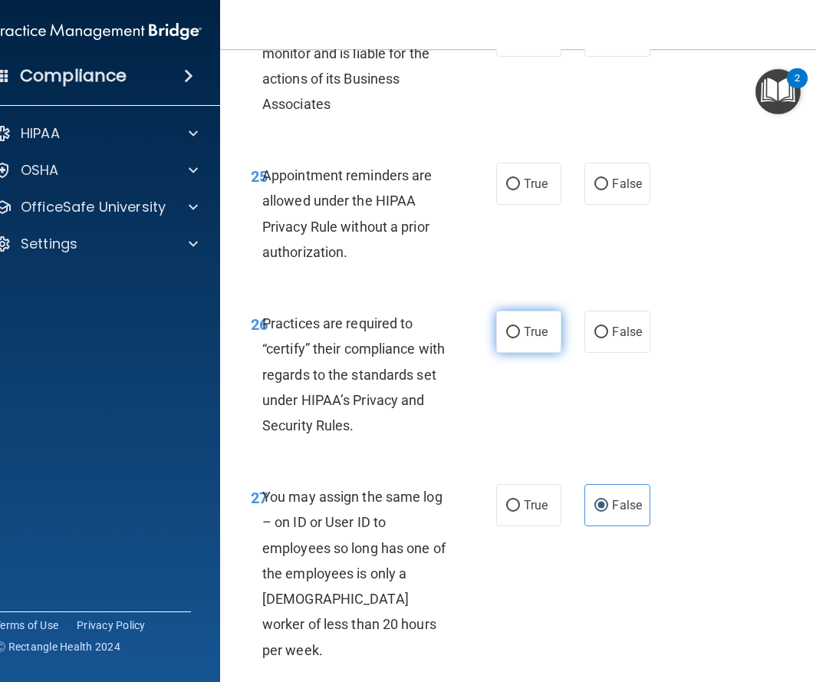
click at [537, 318] on label "True" at bounding box center [528, 332] width 65 height 42
click at [520, 327] on input "True" at bounding box center [513, 333] width 14 height 12
radio input "true"
click at [615, 332] on span "False" at bounding box center [627, 332] width 30 height 15
click at [608, 332] on input "False" at bounding box center [602, 333] width 14 height 12
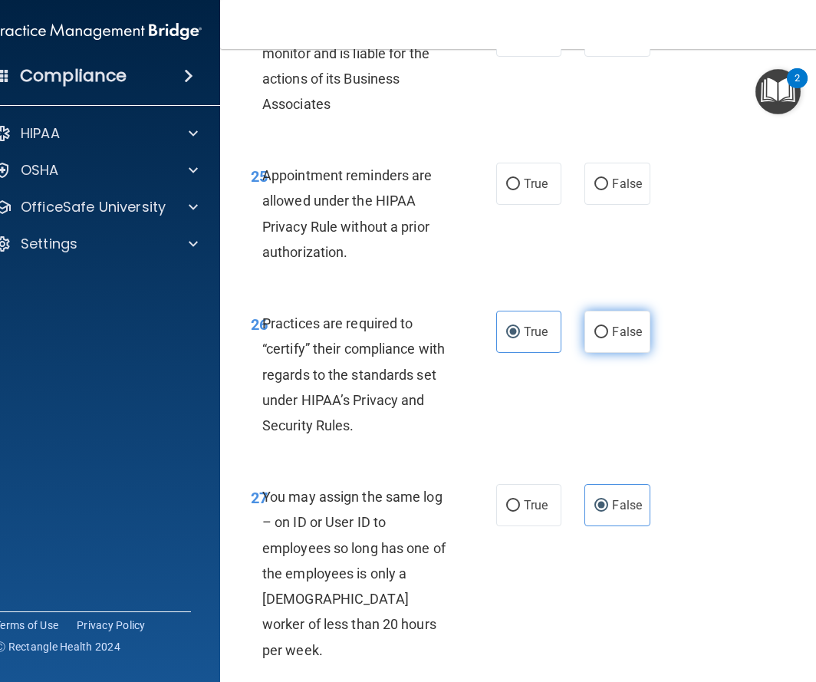
radio input "true"
radio input "false"
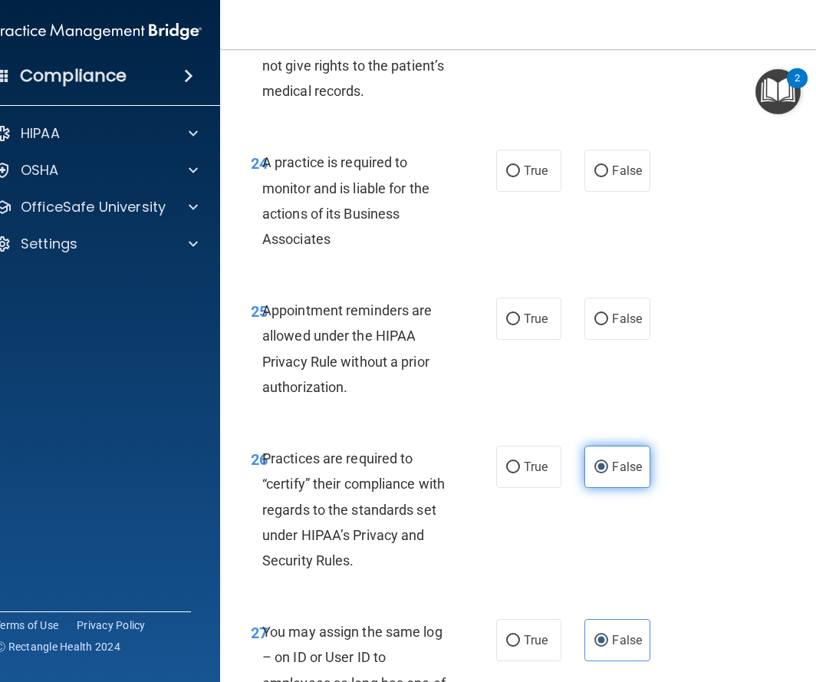
scroll to position [4266, 0]
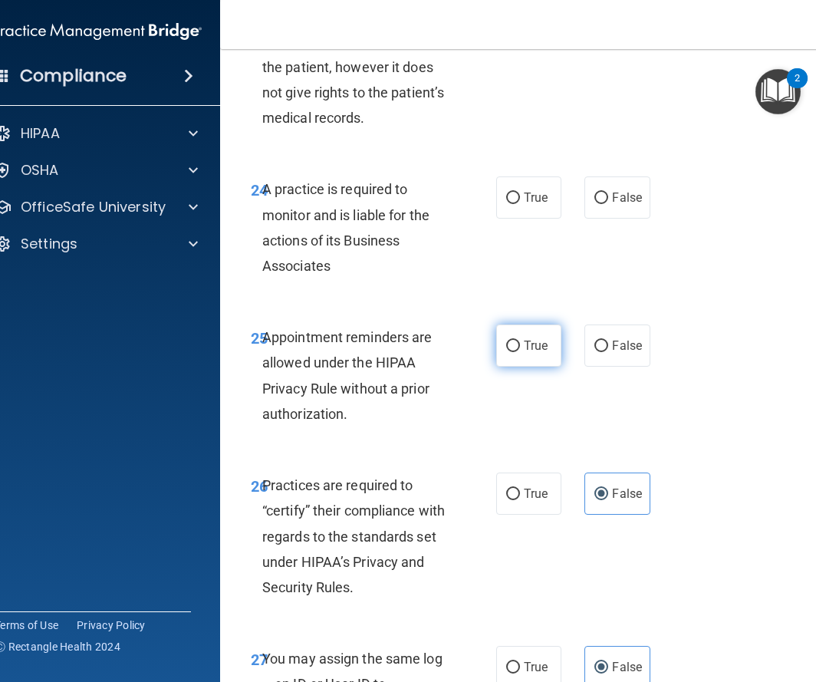
click at [513, 345] on input "True" at bounding box center [513, 347] width 14 height 12
radio input "true"
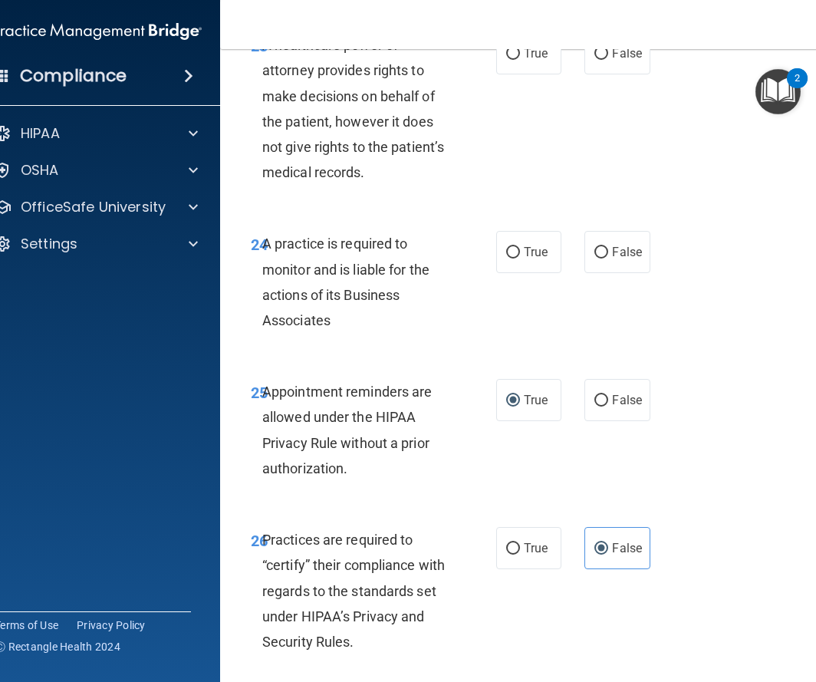
scroll to position [4209, 0]
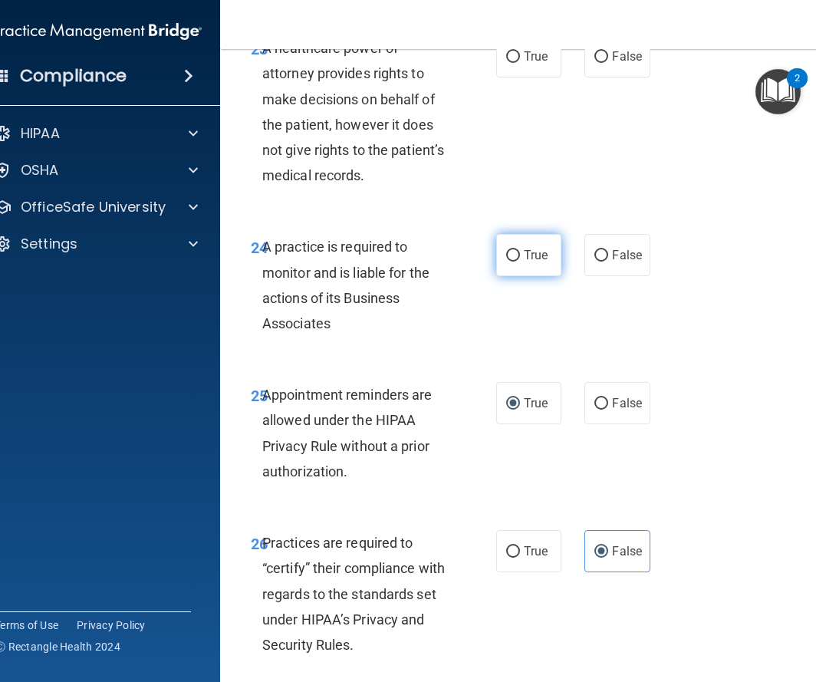
click at [549, 254] on label "True" at bounding box center [528, 255] width 65 height 42
click at [520, 254] on input "True" at bounding box center [513, 256] width 14 height 12
radio input "true"
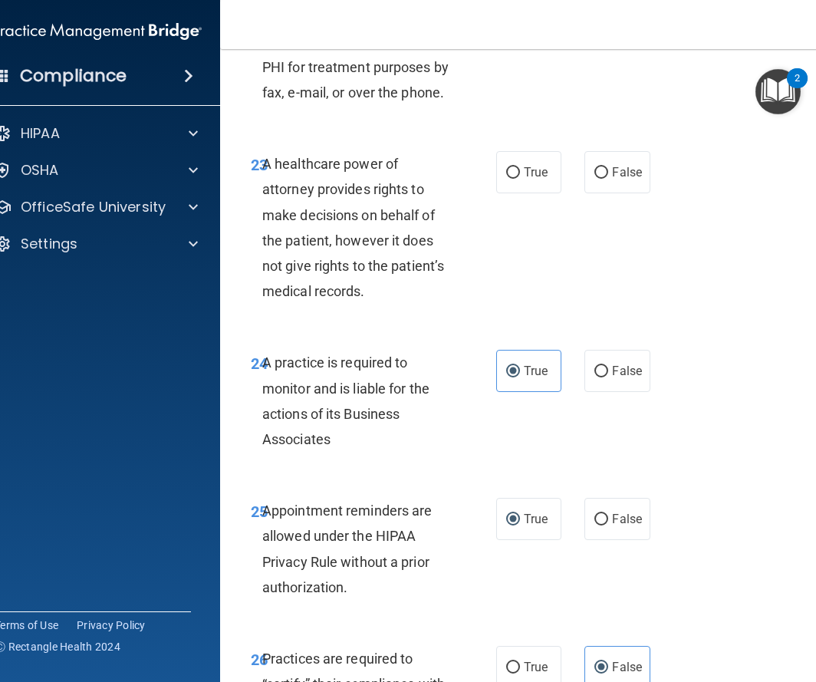
scroll to position [4084, 0]
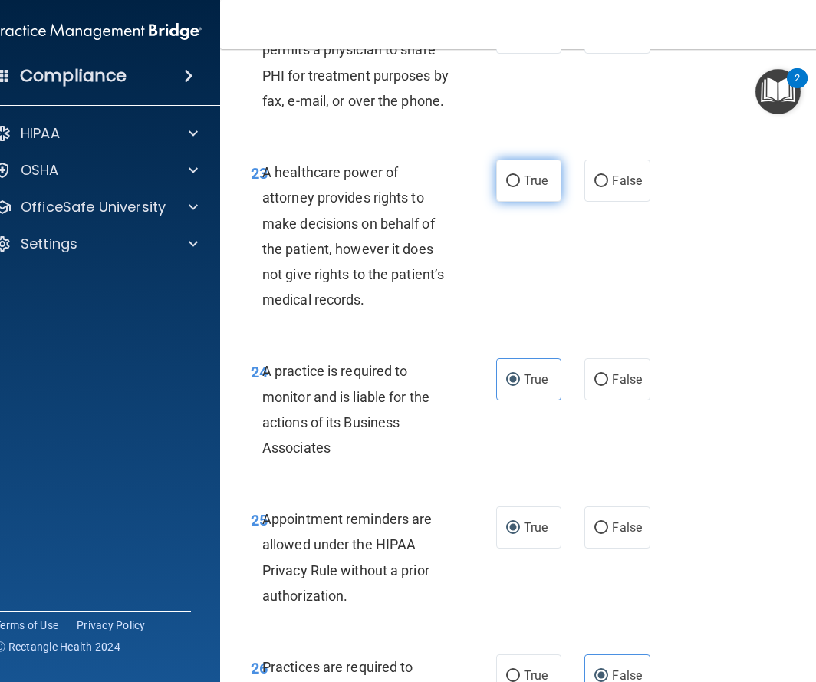
click at [538, 174] on span "True" at bounding box center [536, 180] width 24 height 15
click at [520, 176] on input "True" at bounding box center [513, 182] width 14 height 12
radio input "true"
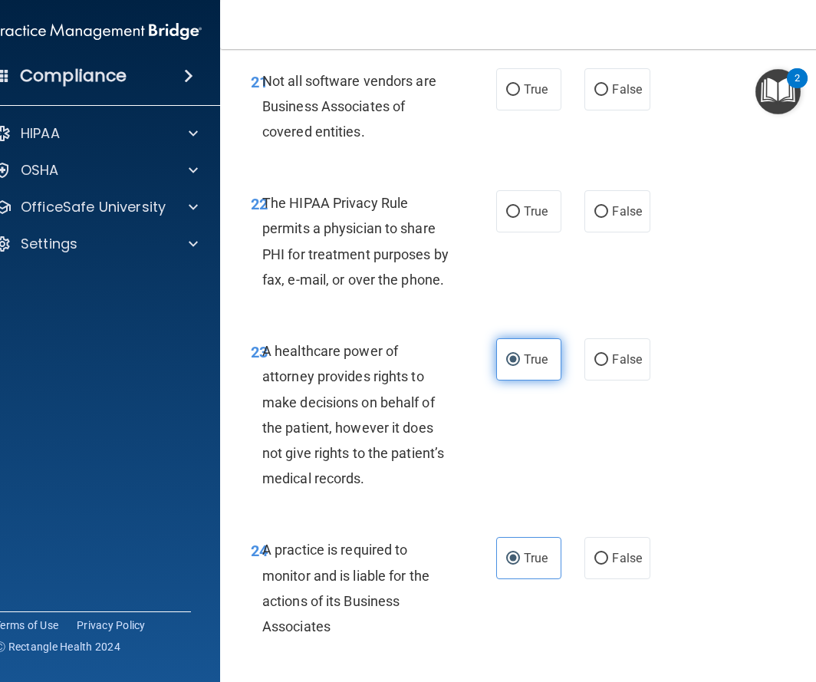
scroll to position [3877, 0]
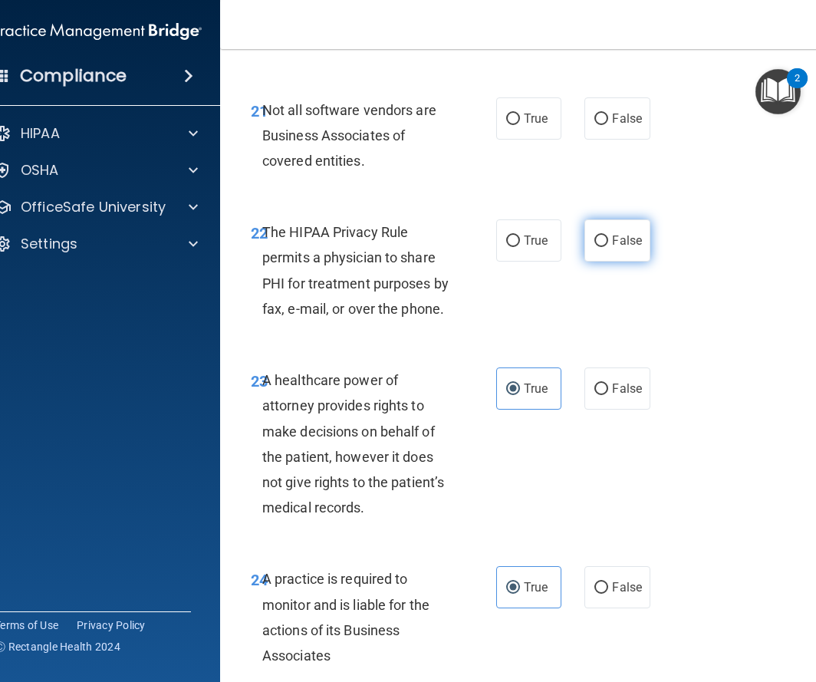
click at [616, 244] on span "False" at bounding box center [627, 240] width 30 height 15
click at [608, 244] on input "False" at bounding box center [602, 242] width 14 height 12
radio input "true"
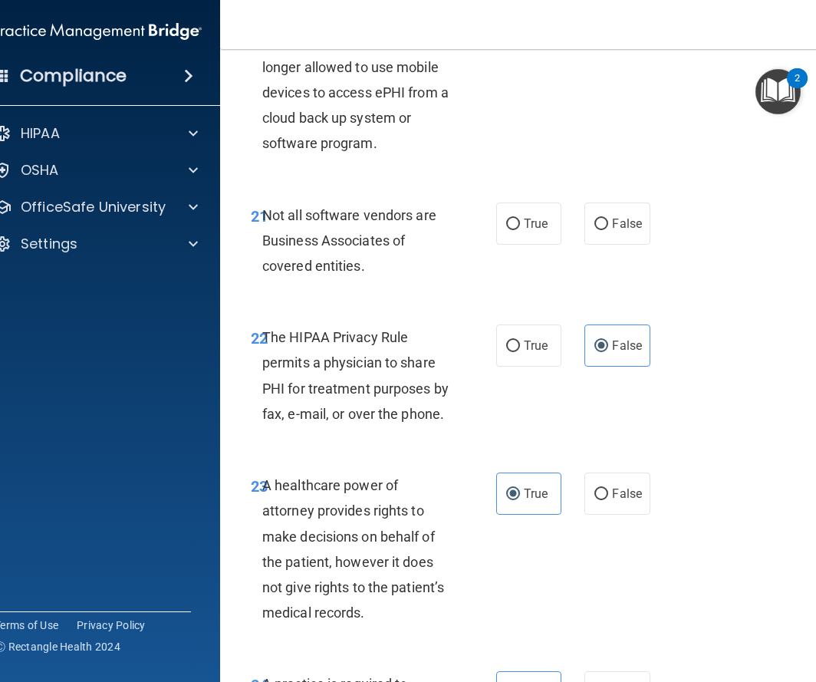
scroll to position [3764, 0]
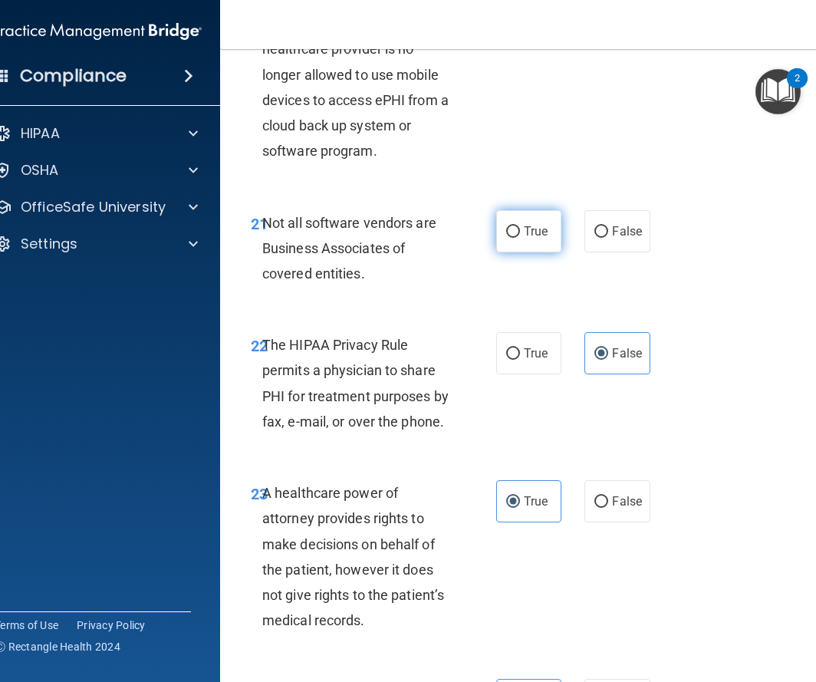
click at [540, 242] on label "True" at bounding box center [528, 231] width 65 height 42
click at [520, 238] on input "True" at bounding box center [513, 232] width 14 height 12
radio input "true"
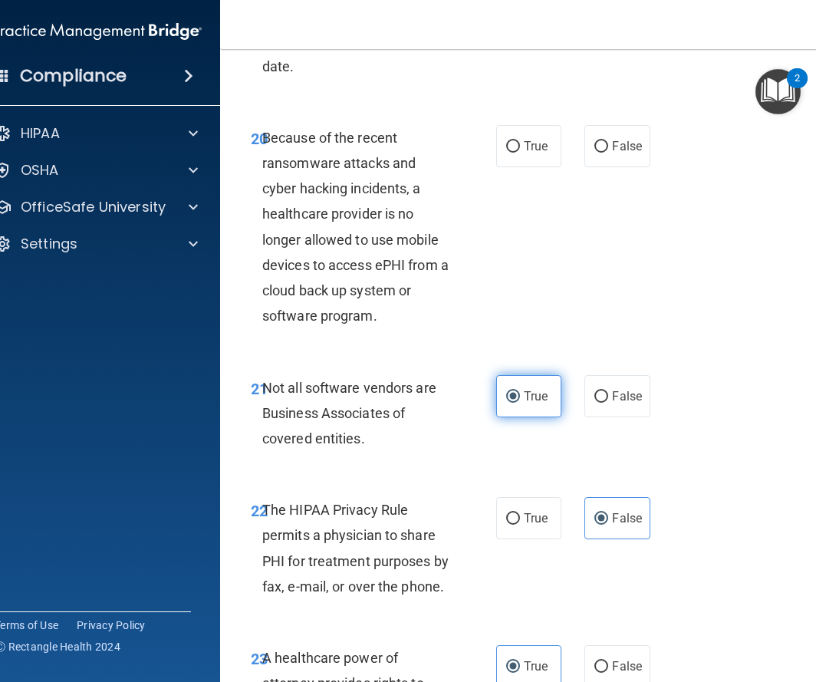
click at [540, 242] on div "20 Because of the recent ransomware attacks and cyber hacking incidents, a heal…" at bounding box center [530, 231] width 583 height 250
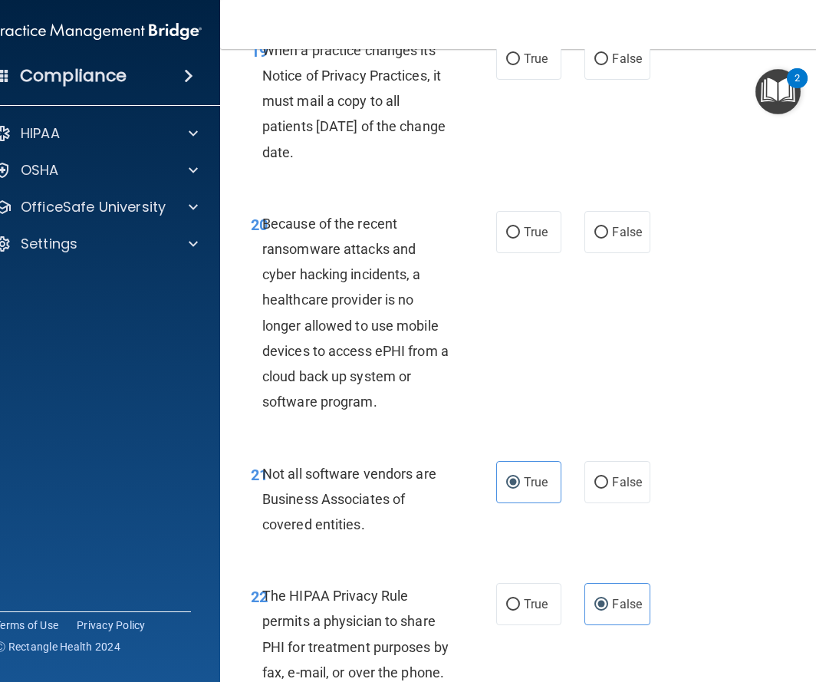
scroll to position [3512, 0]
click at [531, 246] on label "True" at bounding box center [528, 233] width 65 height 42
click at [520, 239] on input "True" at bounding box center [513, 234] width 14 height 12
radio input "true"
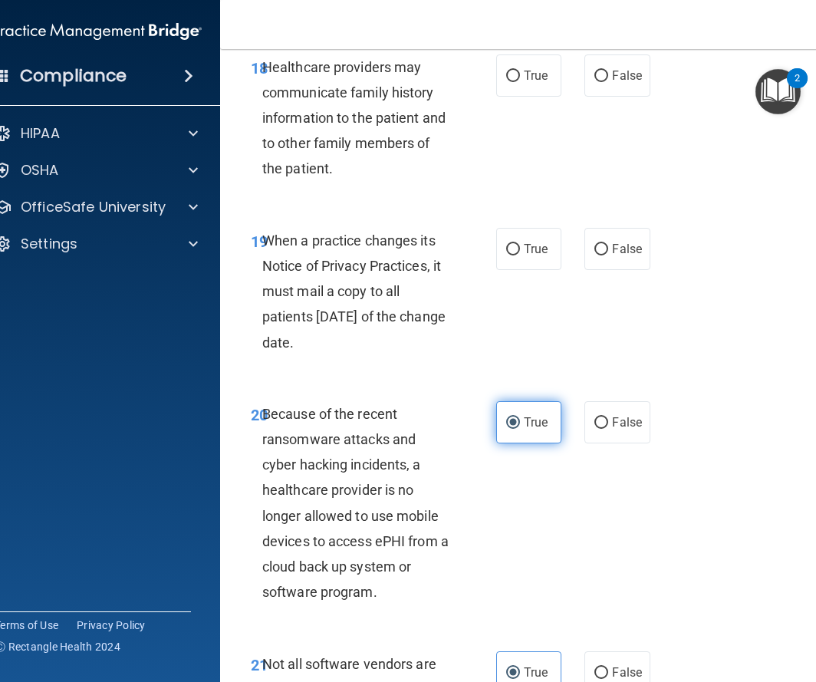
scroll to position [3319, 0]
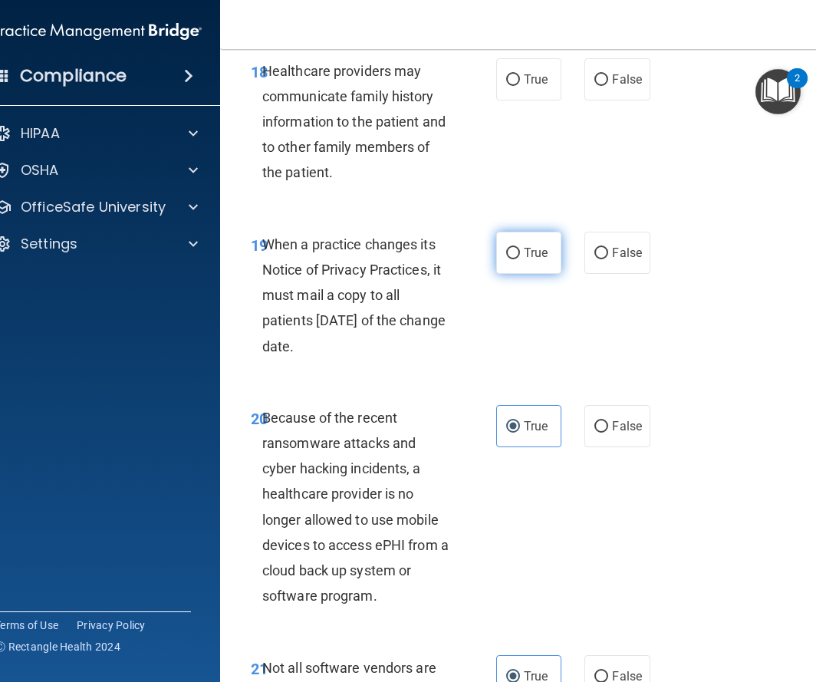
click at [522, 245] on label "True" at bounding box center [528, 253] width 65 height 42
click at [520, 248] on input "True" at bounding box center [513, 254] width 14 height 12
radio input "true"
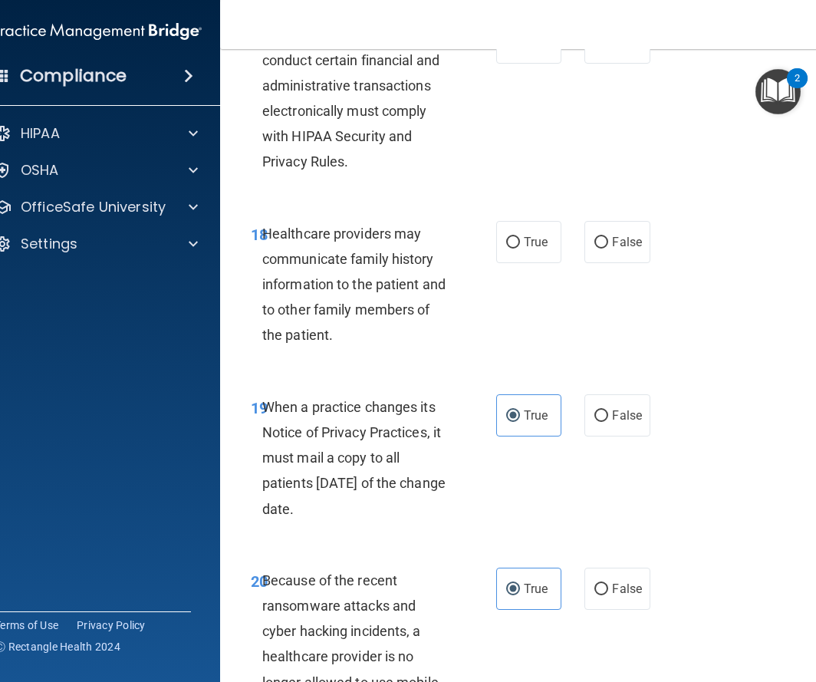
scroll to position [3152, 0]
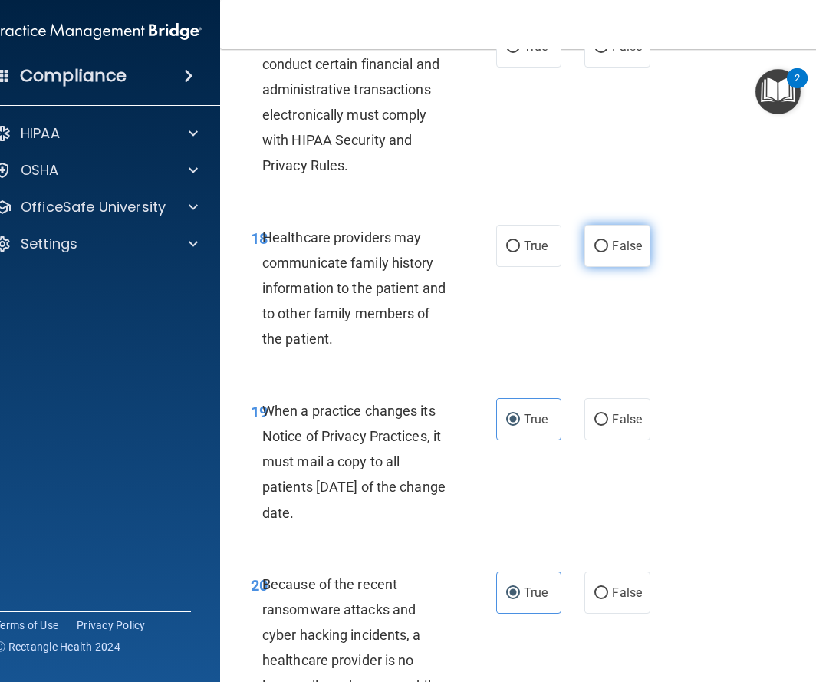
click at [625, 235] on label "False" at bounding box center [617, 246] width 65 height 42
click at [608, 241] on input "False" at bounding box center [602, 247] width 14 height 12
radio input "true"
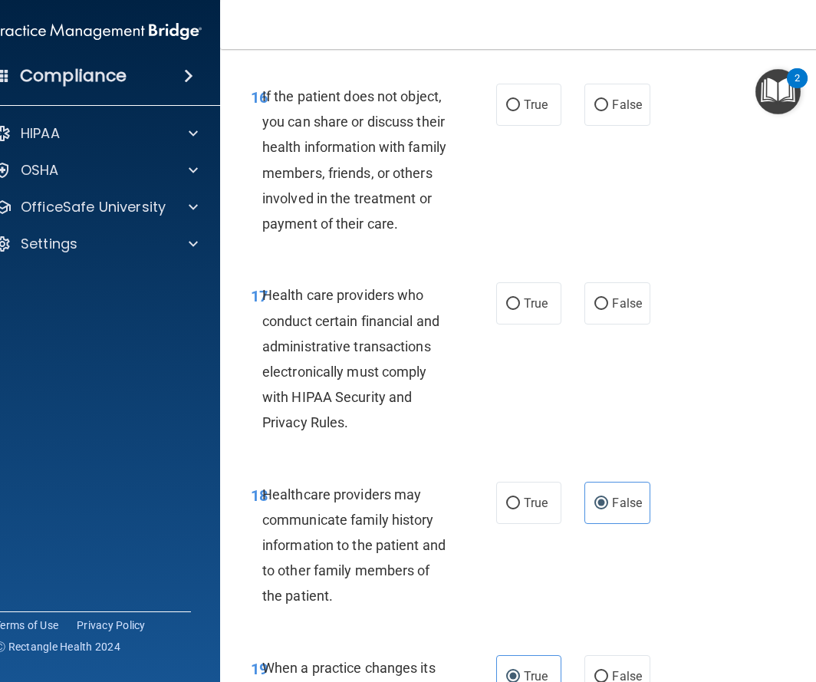
scroll to position [2875, 0]
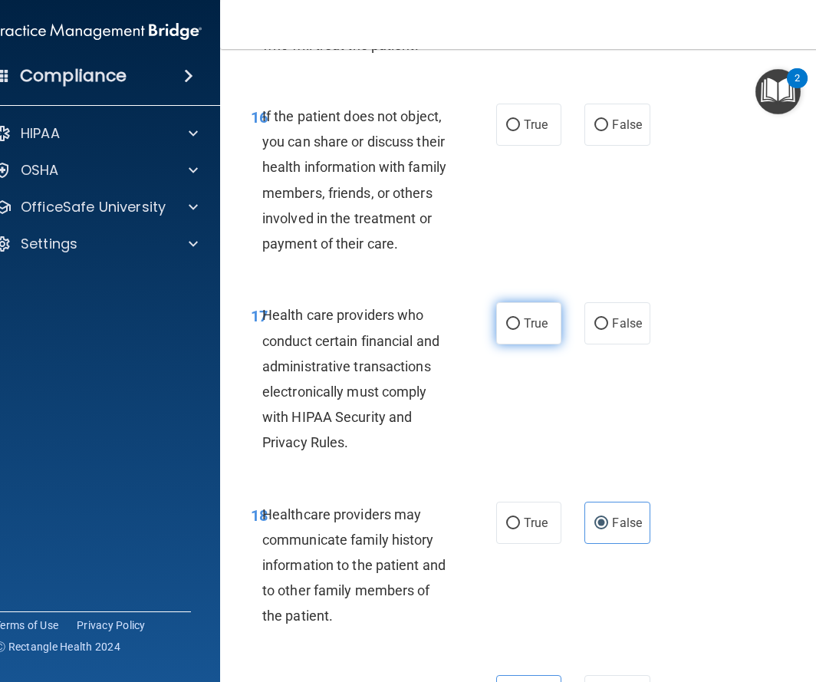
click at [533, 312] on label "True" at bounding box center [528, 323] width 65 height 42
click at [520, 318] on input "True" at bounding box center [513, 324] width 14 height 12
radio input "true"
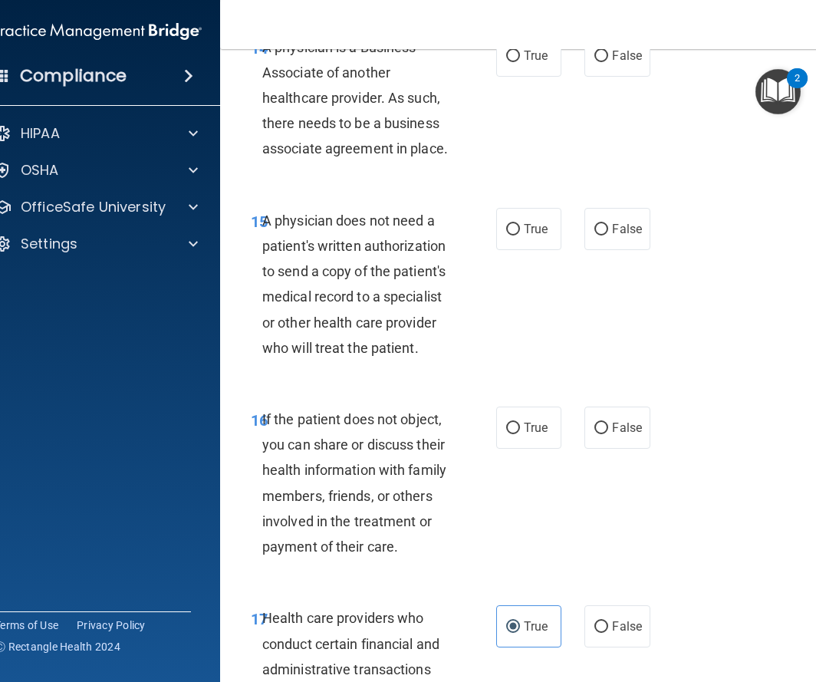
scroll to position [2576, 0]
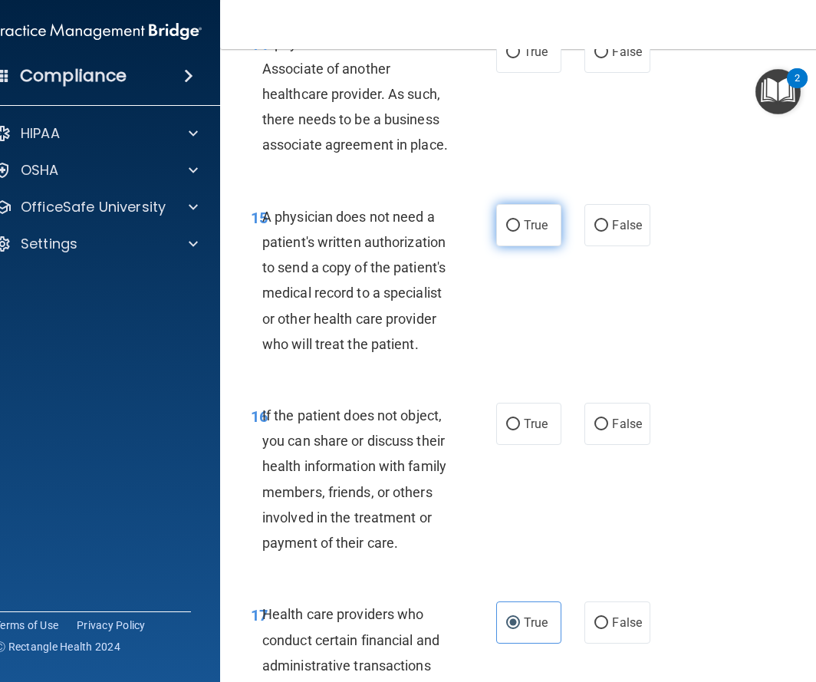
click at [533, 211] on label "True" at bounding box center [528, 225] width 65 height 42
click at [520, 220] on input "True" at bounding box center [513, 226] width 14 height 12
radio input "true"
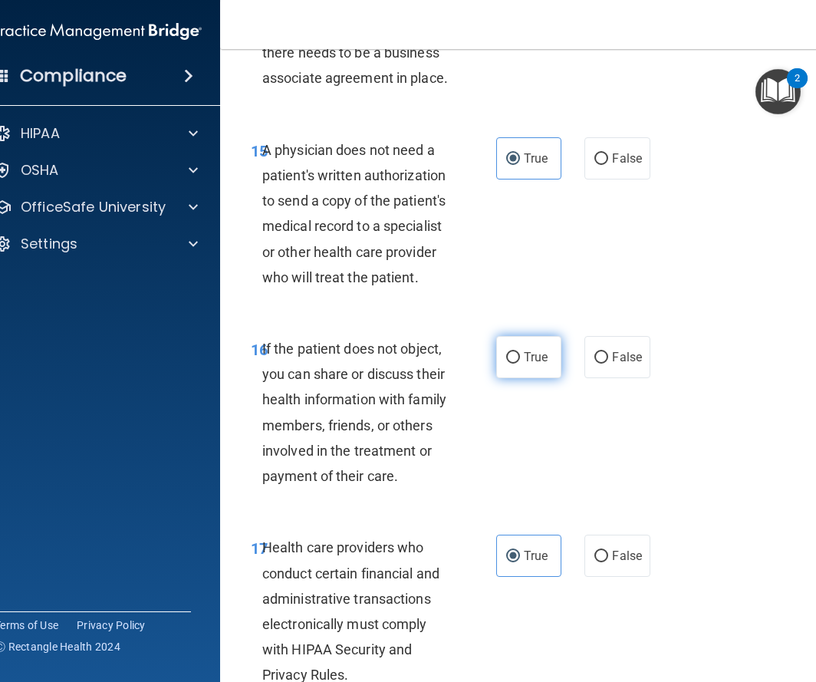
scroll to position [2649, 0]
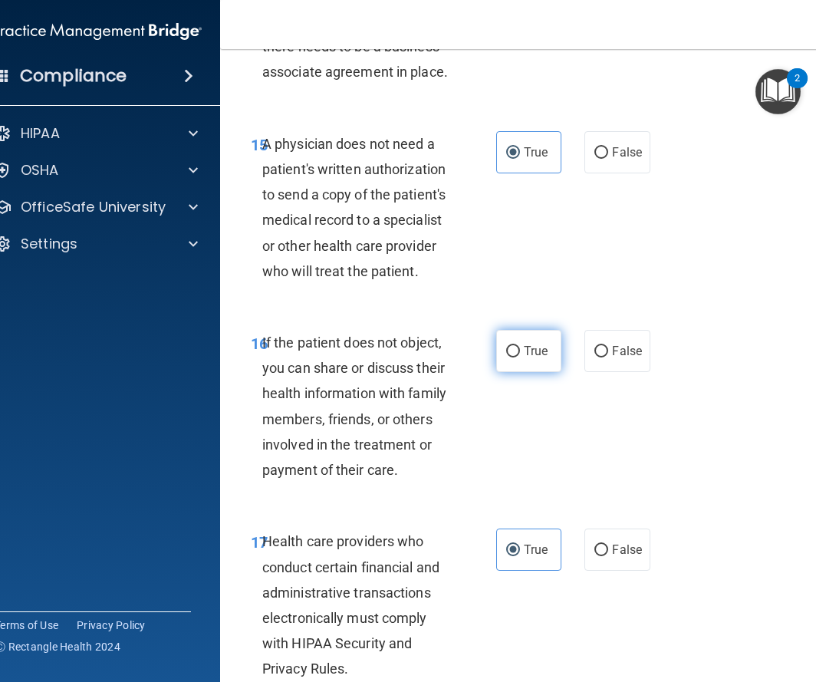
click at [510, 348] on input "True" at bounding box center [513, 352] width 14 height 12
radio input "true"
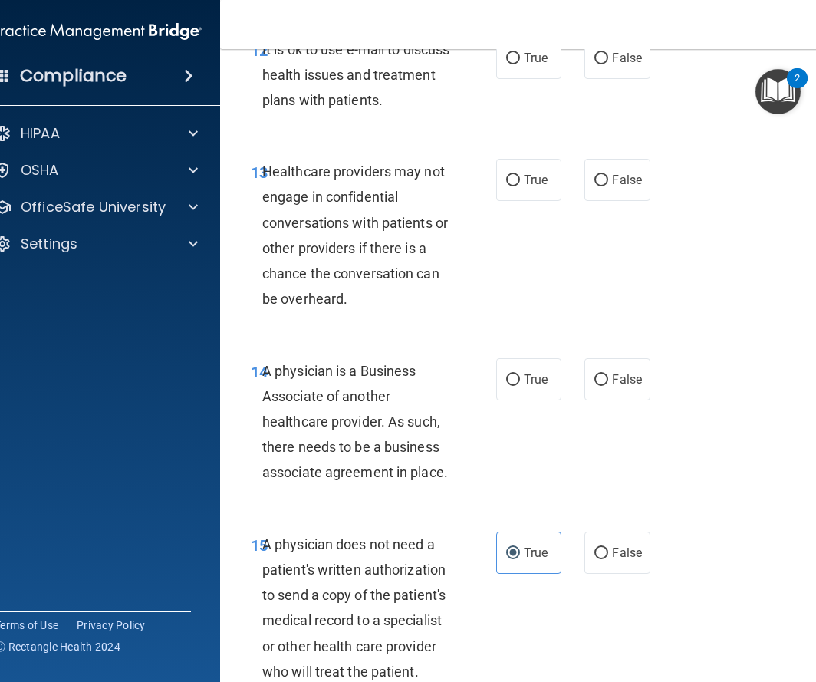
scroll to position [2249, 0]
click at [543, 368] on label "True" at bounding box center [528, 379] width 65 height 42
click at [520, 374] on input "True" at bounding box center [513, 380] width 14 height 12
radio input "true"
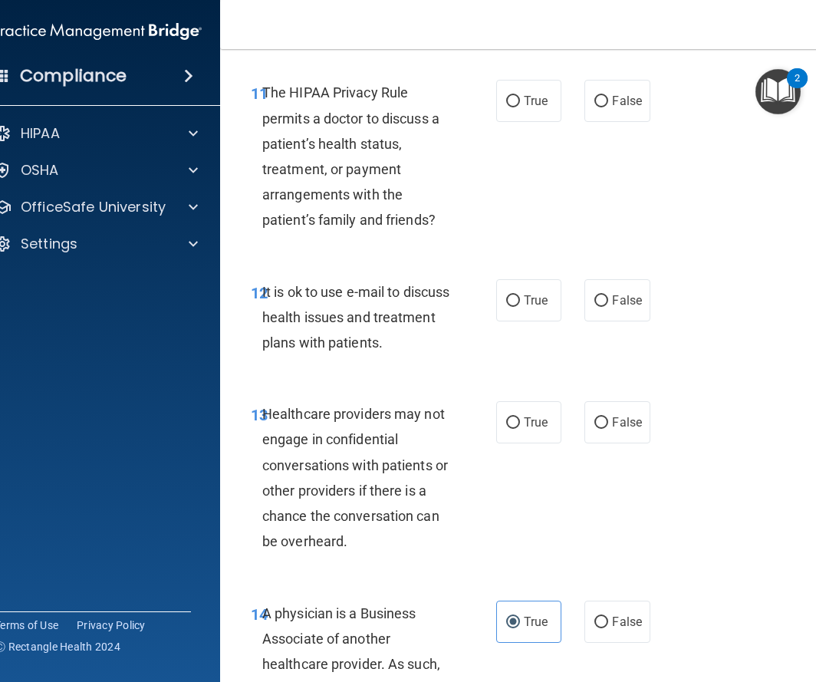
scroll to position [2000, 0]
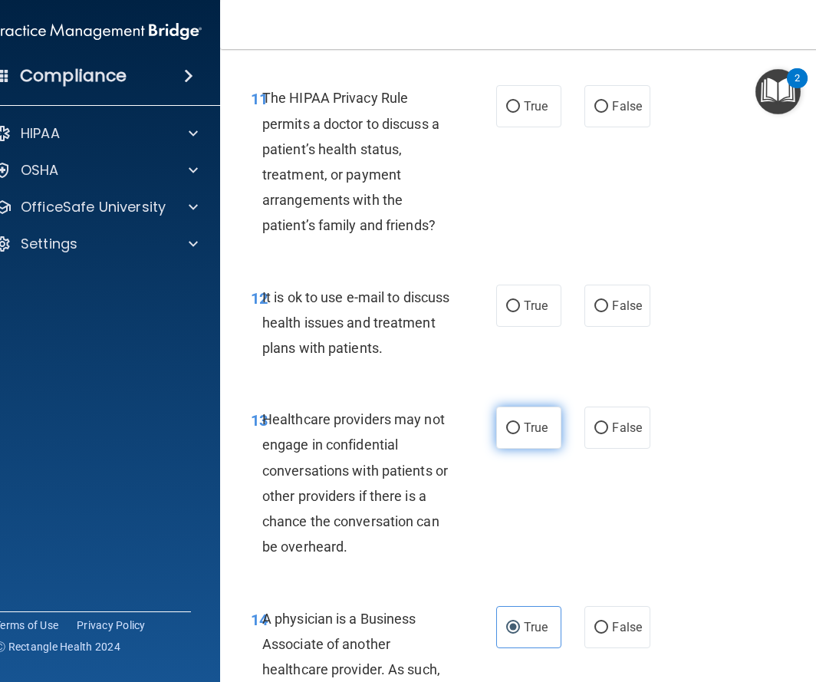
click at [520, 440] on label "True" at bounding box center [528, 428] width 65 height 42
click at [520, 434] on input "True" at bounding box center [513, 429] width 14 height 12
radio input "true"
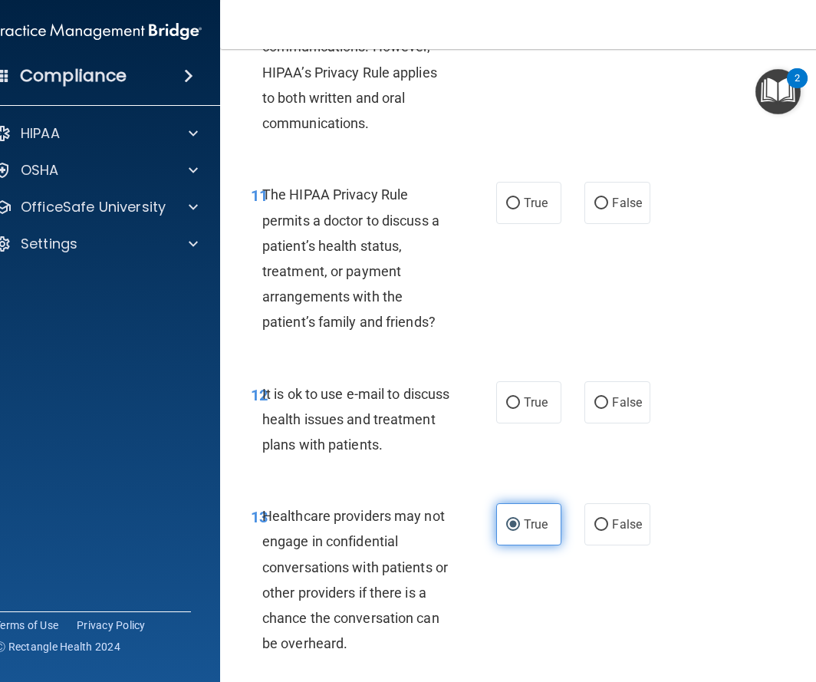
scroll to position [1897, 0]
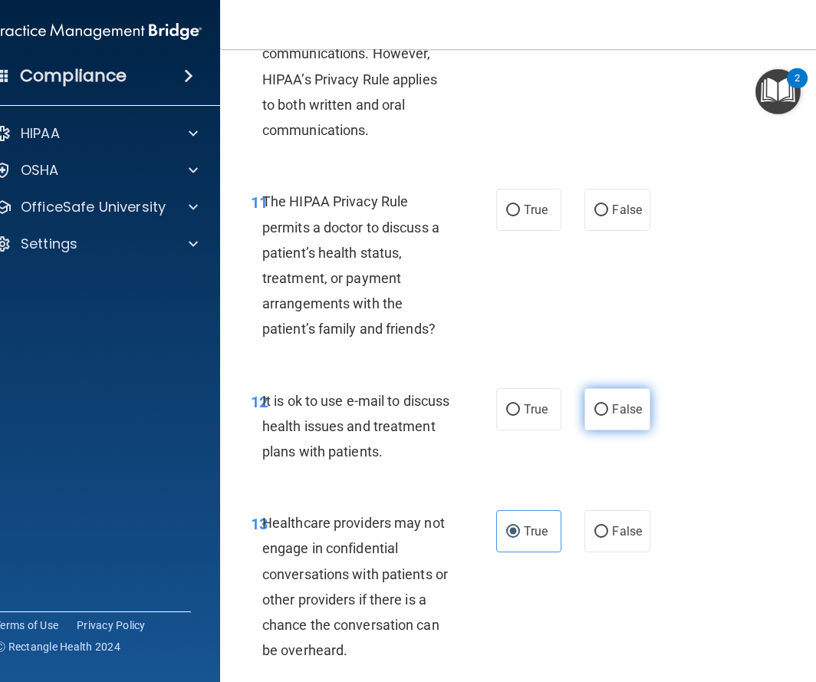
click at [602, 401] on label "False" at bounding box center [617, 409] width 65 height 42
click at [602, 404] on input "False" at bounding box center [602, 410] width 14 height 12
radio input "true"
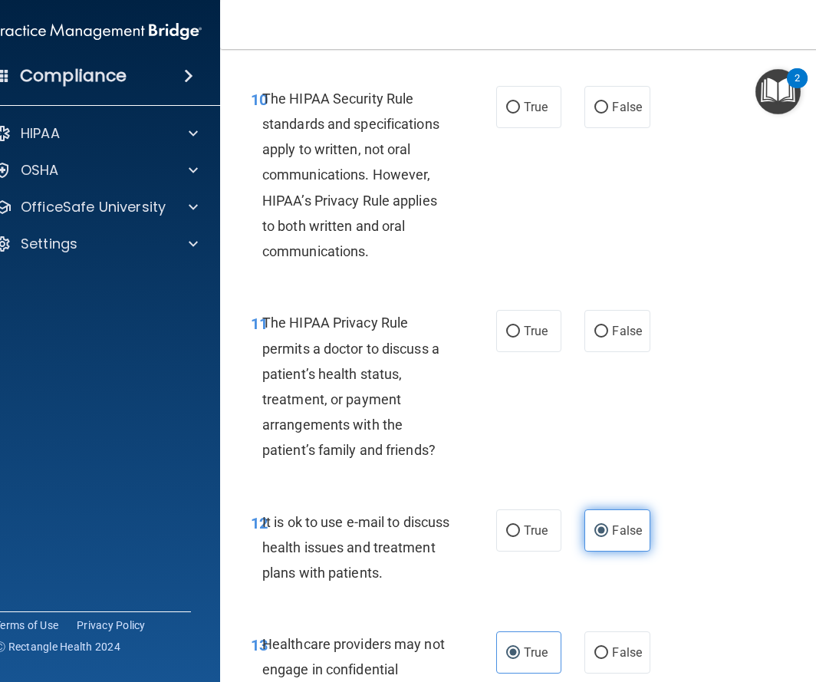
scroll to position [1774, 0]
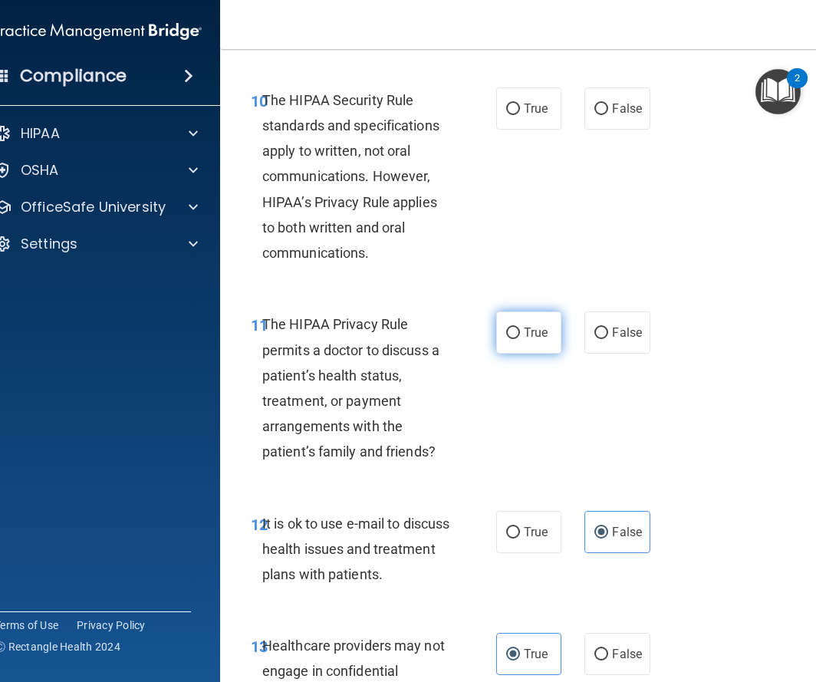
click at [516, 325] on label "True" at bounding box center [528, 333] width 65 height 42
click at [516, 328] on input "True" at bounding box center [513, 334] width 14 height 12
radio input "true"
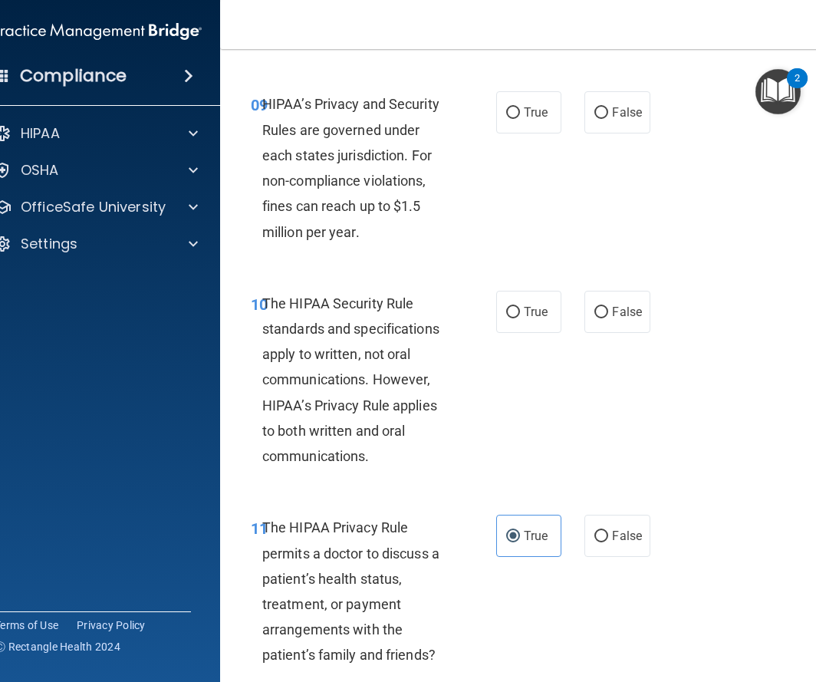
scroll to position [1551, 0]
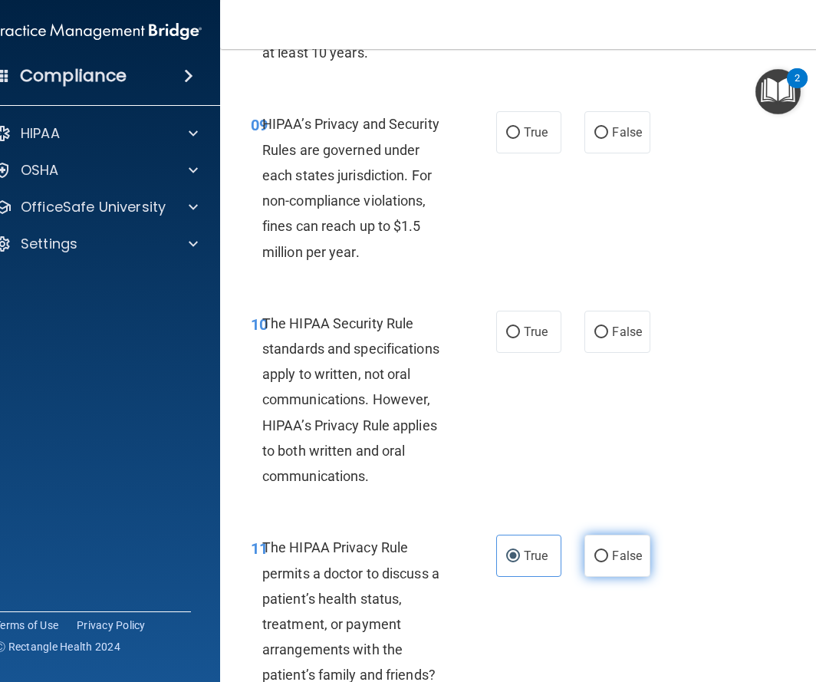
click at [628, 545] on label "False" at bounding box center [617, 556] width 65 height 42
click at [608, 551] on input "False" at bounding box center [602, 557] width 14 height 12
radio input "true"
radio input "false"
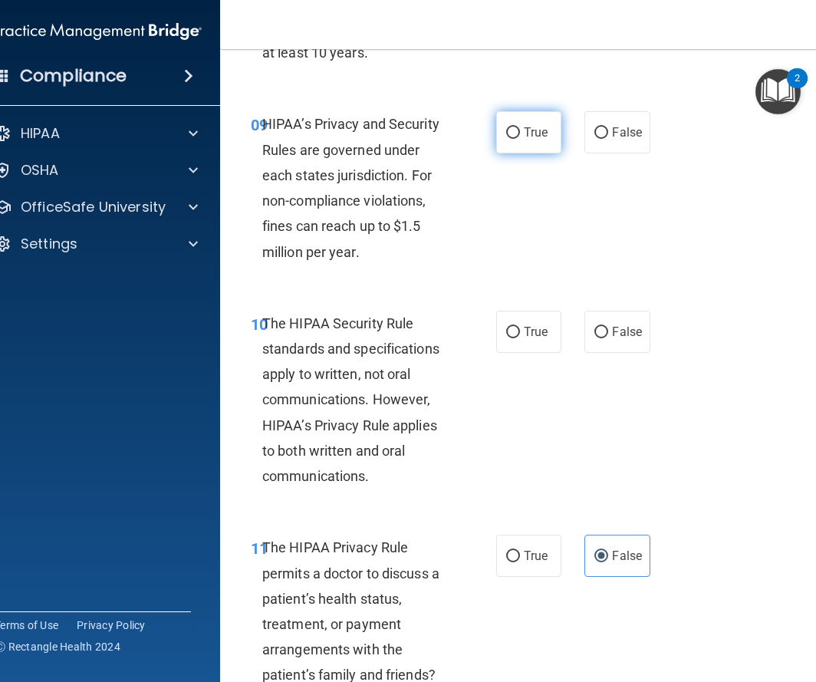
click at [546, 147] on label "True" at bounding box center [528, 132] width 65 height 42
click at [520, 139] on input "True" at bounding box center [513, 133] width 14 height 12
radio input "true"
click at [510, 340] on label "True" at bounding box center [528, 332] width 65 height 42
click at [510, 338] on input "True" at bounding box center [513, 333] width 14 height 12
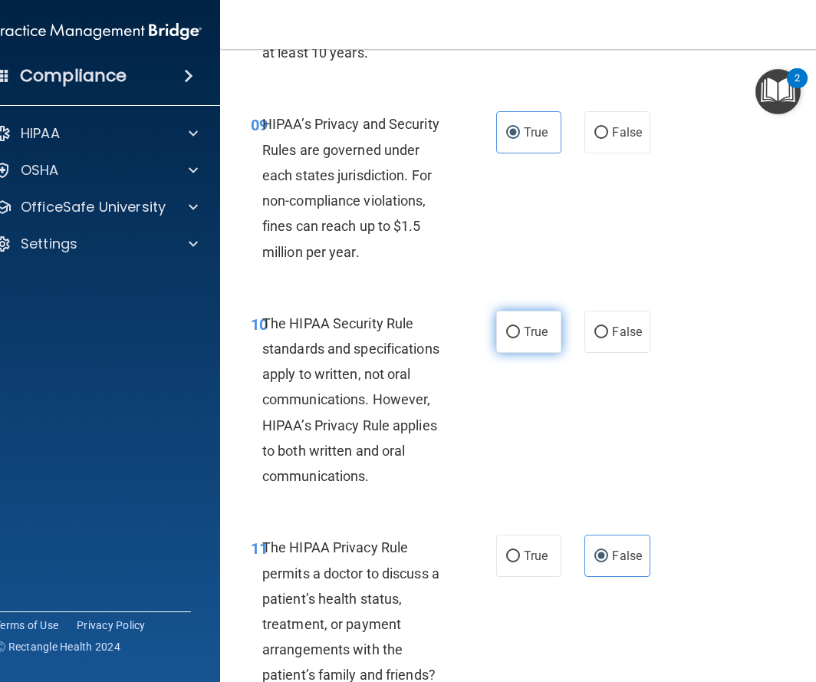
radio input "true"
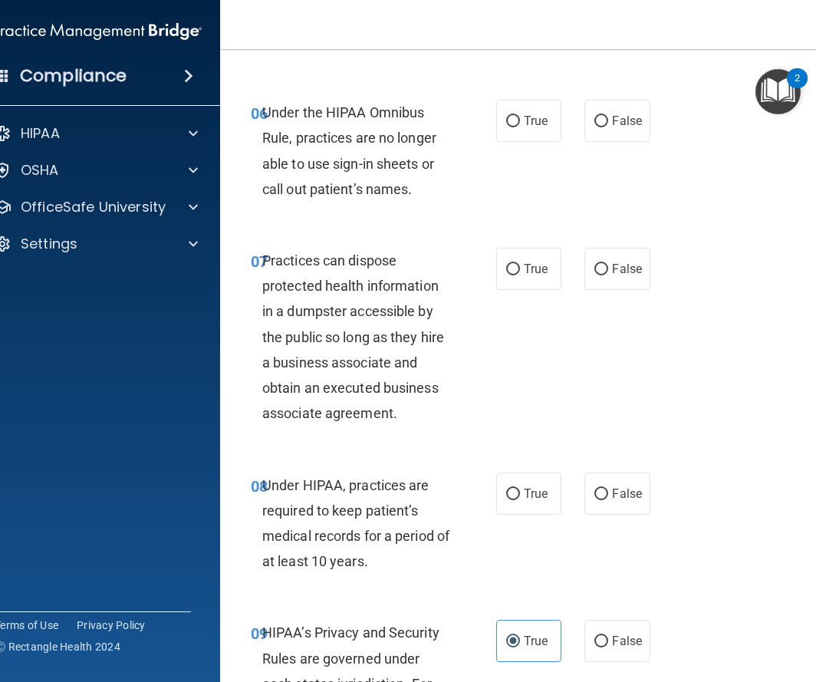
scroll to position [1044, 0]
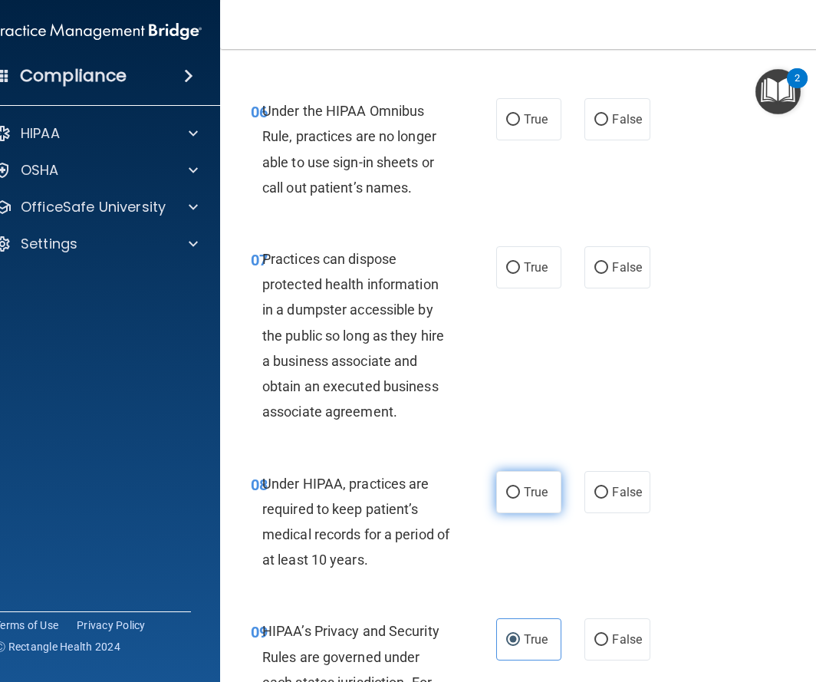
click at [541, 483] on label "True" at bounding box center [528, 492] width 65 height 42
click at [520, 487] on input "True" at bounding box center [513, 493] width 14 height 12
radio input "true"
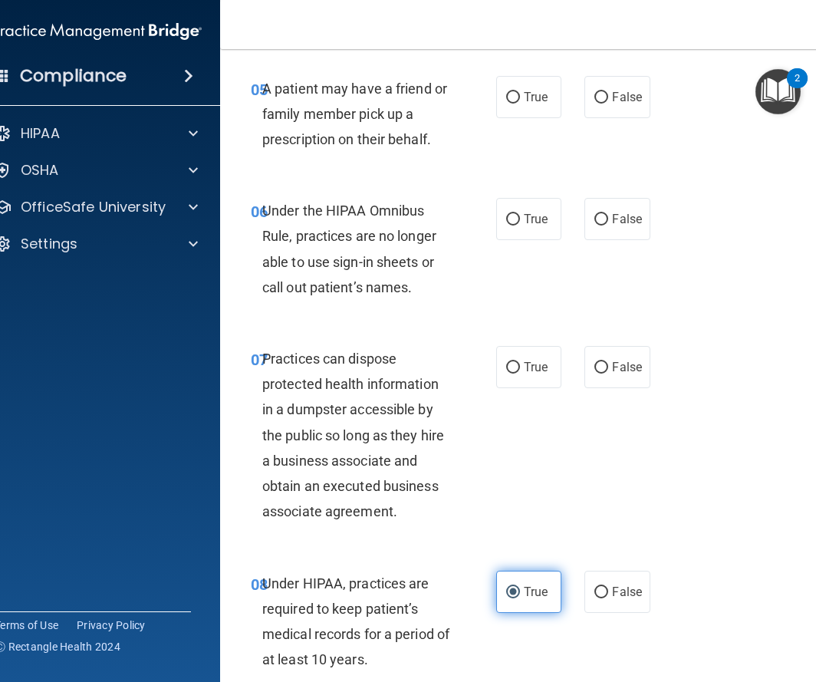
scroll to position [913, 0]
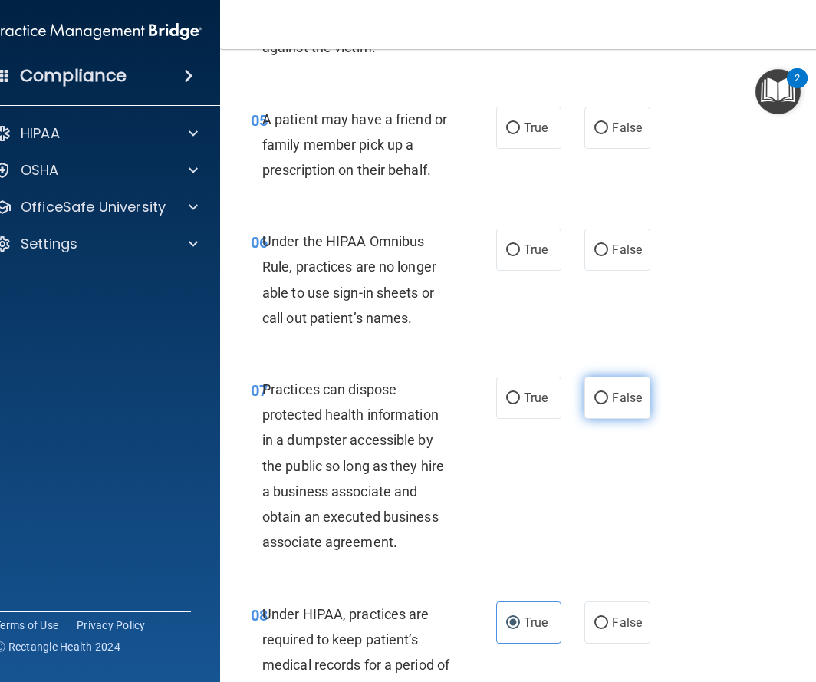
click at [618, 404] on span "False" at bounding box center [627, 398] width 30 height 15
click at [608, 404] on input "False" at bounding box center [602, 399] width 14 height 12
radio input "true"
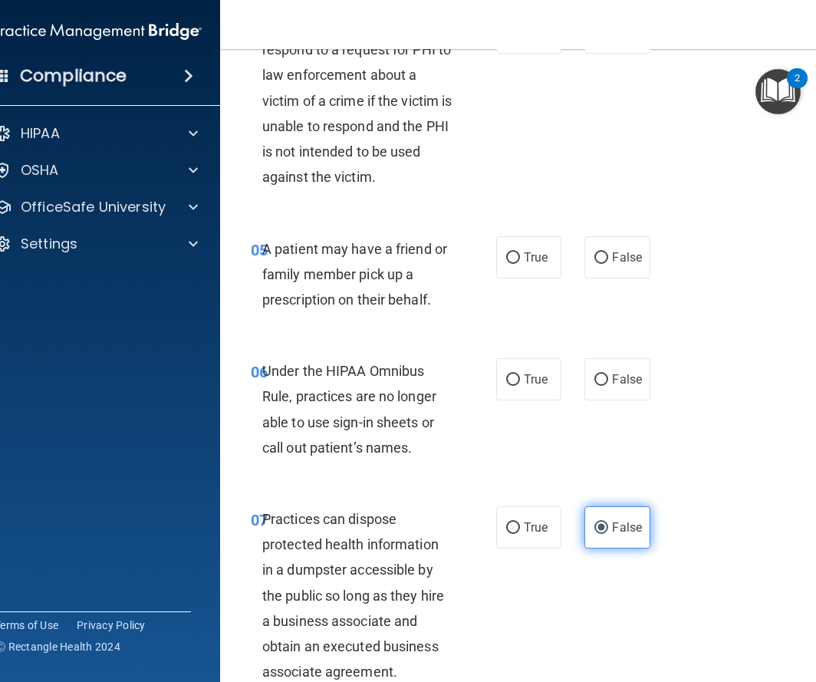
scroll to position [766, 0]
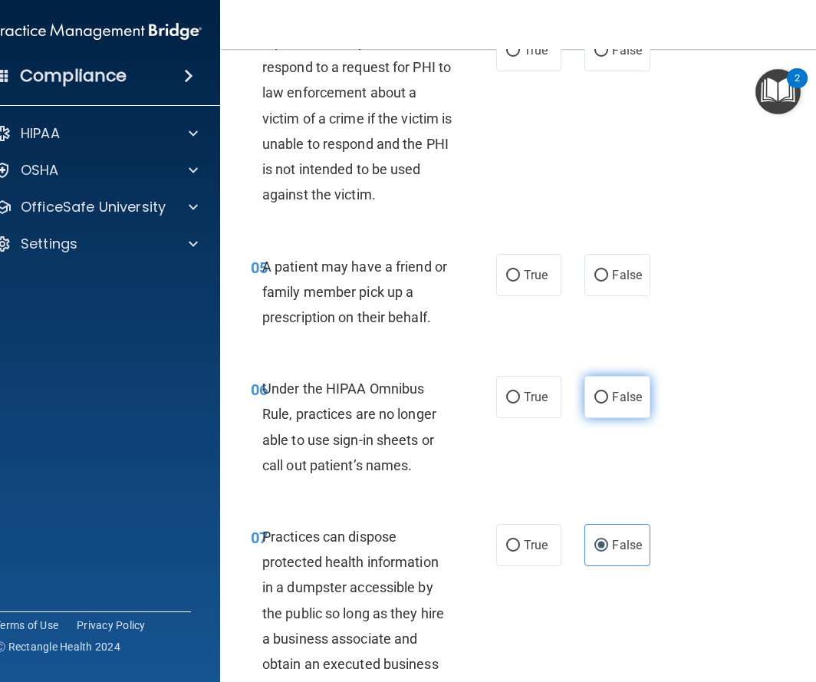
click at [638, 397] on span "False" at bounding box center [627, 397] width 30 height 15
click at [608, 397] on input "False" at bounding box center [602, 398] width 14 height 12
radio input "true"
click at [635, 286] on label "False" at bounding box center [617, 275] width 65 height 42
click at [608, 282] on input "False" at bounding box center [602, 276] width 14 height 12
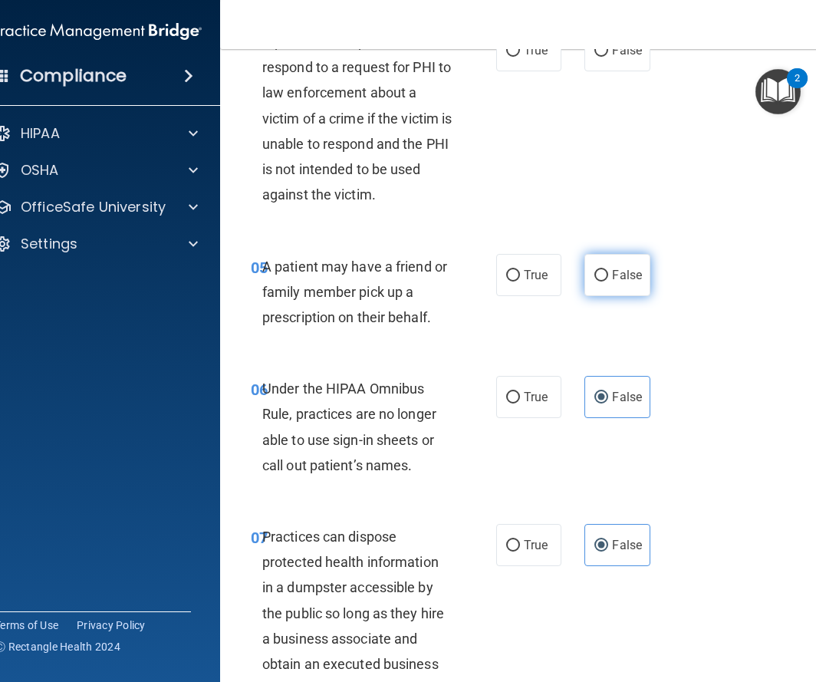
radio input "true"
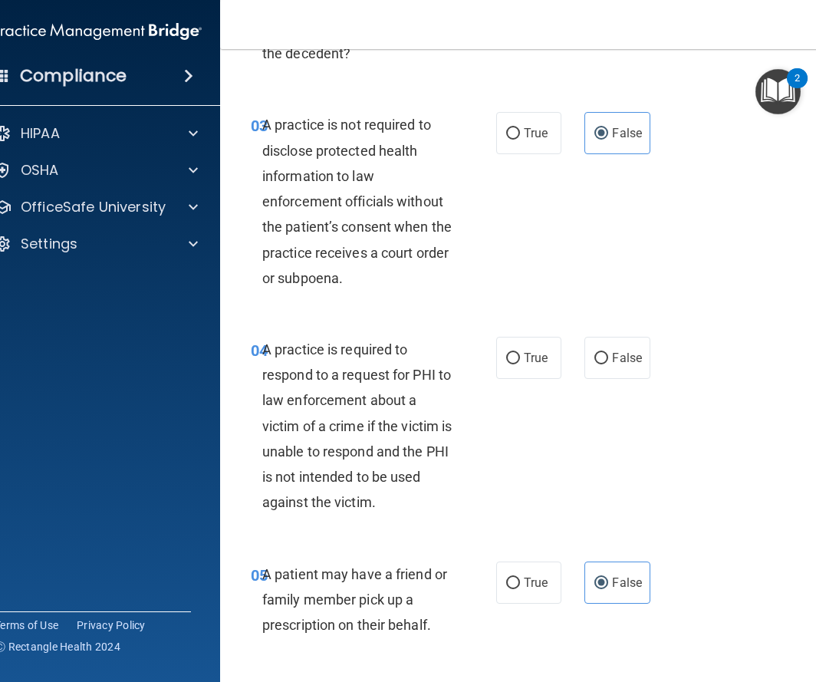
scroll to position [452, 0]
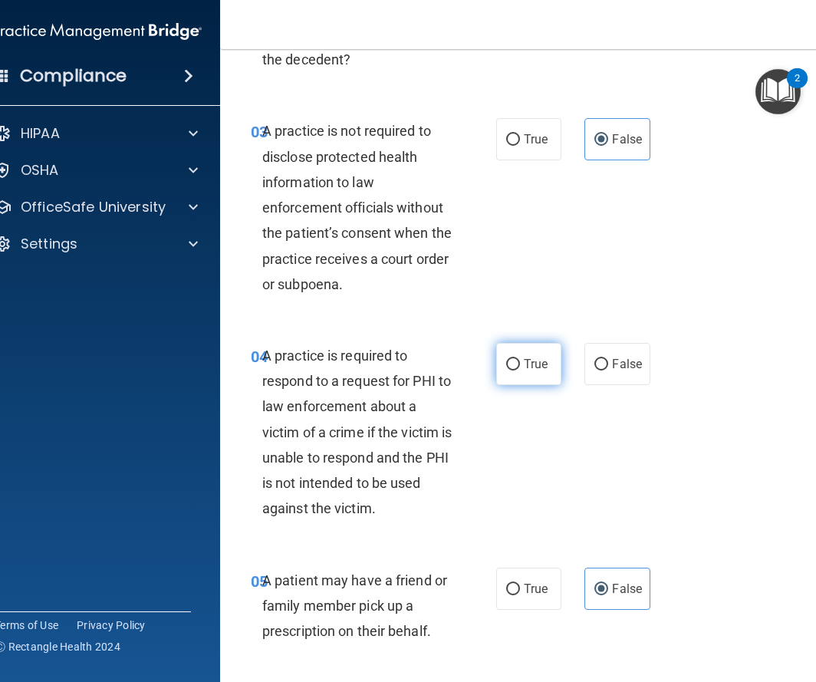
click at [526, 358] on span "True" at bounding box center [536, 364] width 24 height 15
click at [520, 359] on input "True" at bounding box center [513, 365] width 14 height 12
radio input "true"
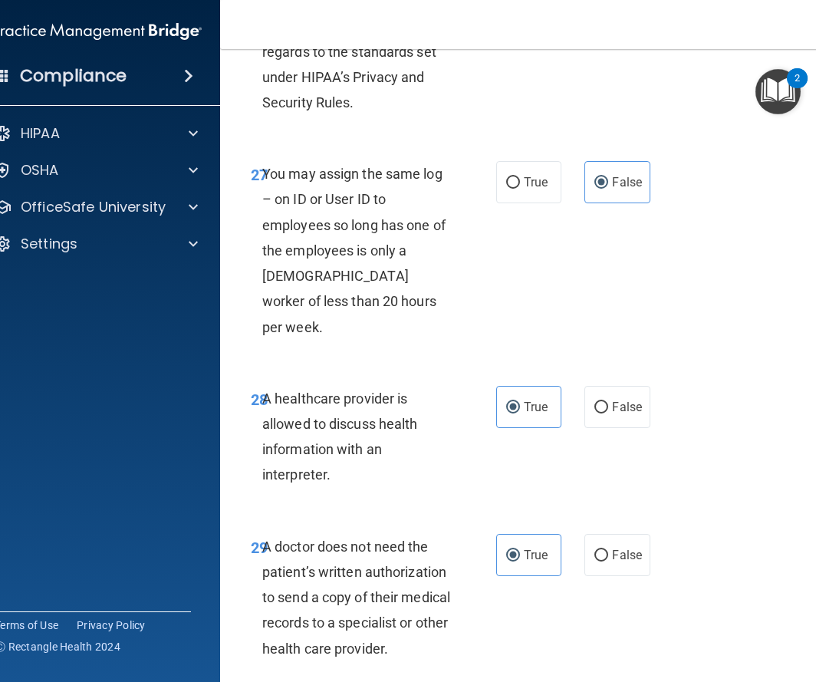
scroll to position [5006, 0]
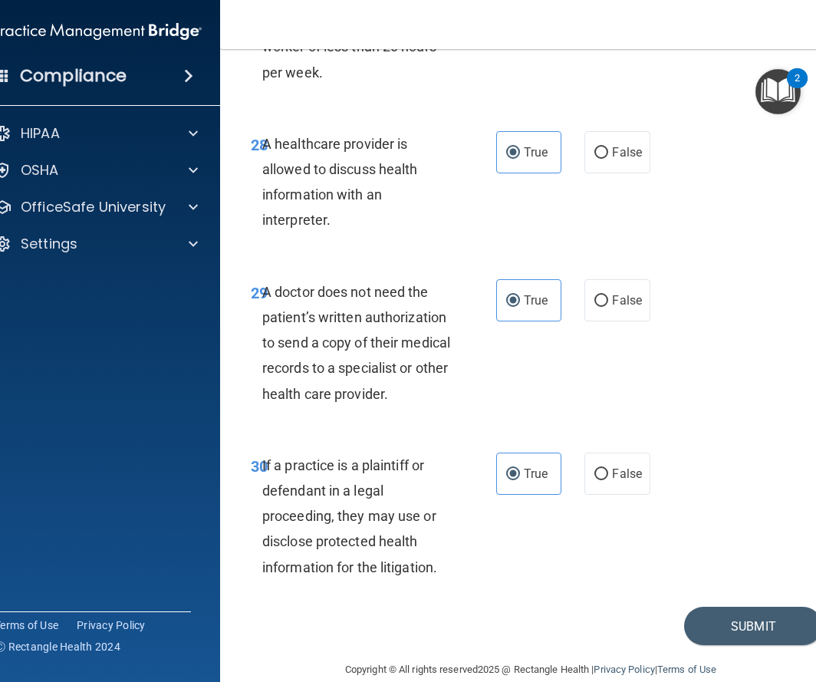
click at [523, 356] on div "29 A doctor does not need the patient’s written authorization to send a copy of…" at bounding box center [530, 346] width 583 height 173
click at [777, 615] on button "Submit" at bounding box center [753, 626] width 138 height 39
click at [734, 581] on div "30 If a practice is a plaintiff or defendant in a legal proceeding, they may us…" at bounding box center [530, 520] width 583 height 173
click at [741, 607] on button "Submit" at bounding box center [753, 626] width 138 height 39
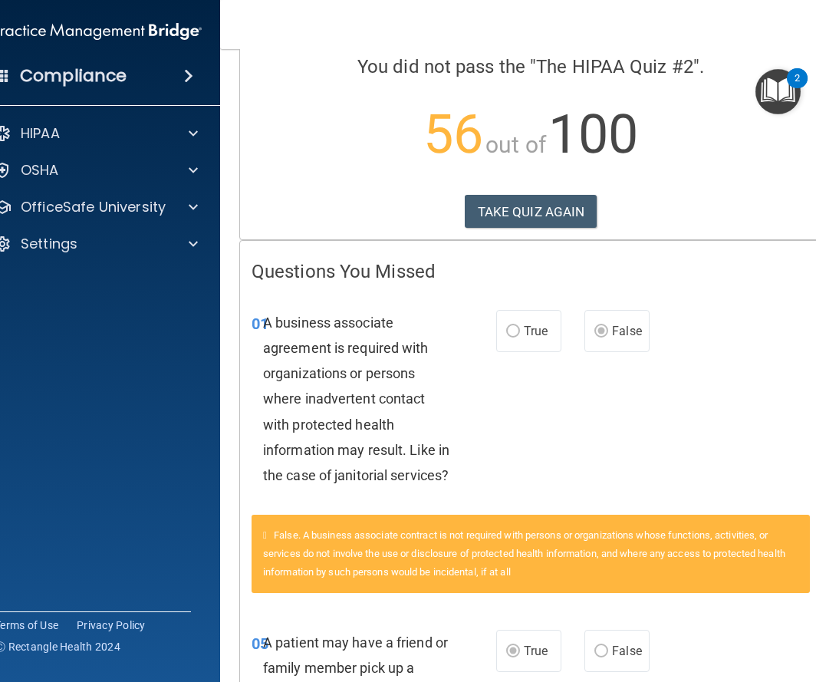
scroll to position [122, 0]
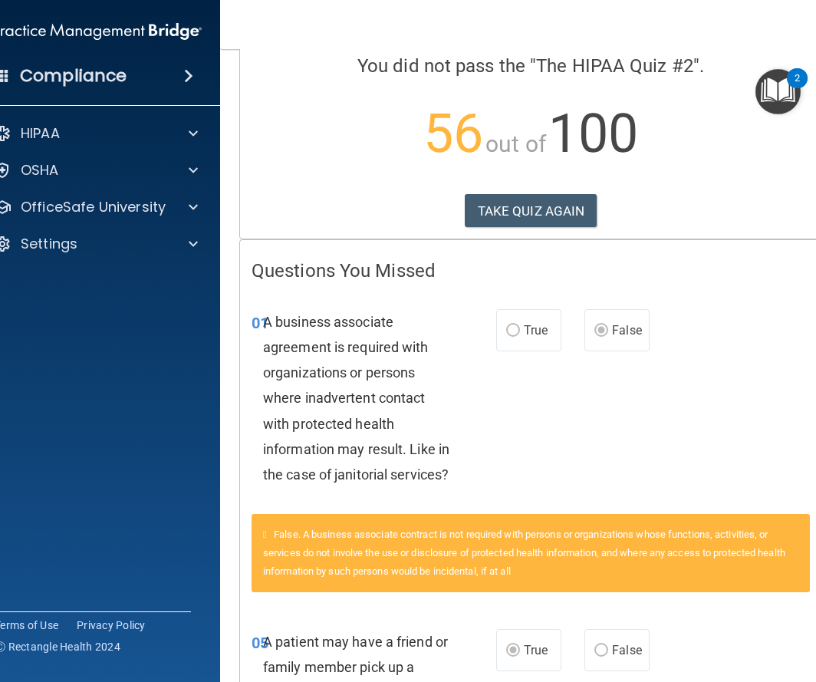
click at [500, 183] on p "56 out of 100" at bounding box center [531, 133] width 559 height 99
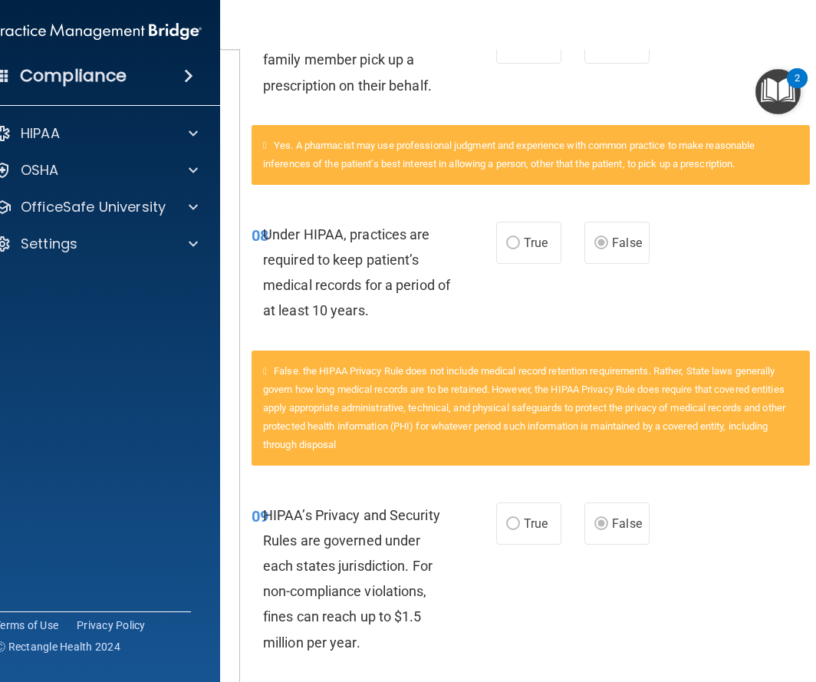
scroll to position [0, 0]
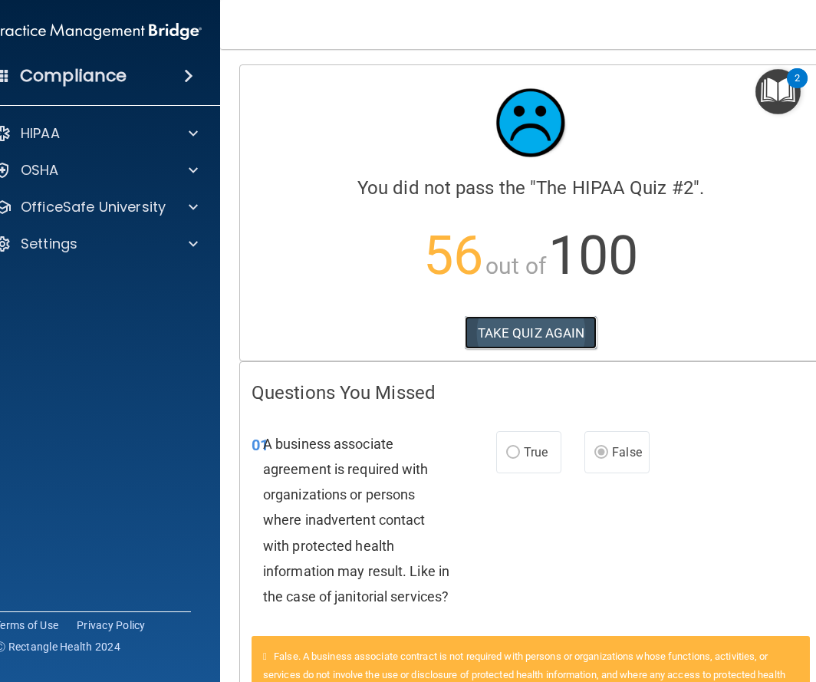
click at [539, 331] on button "TAKE QUIZ AGAIN" at bounding box center [531, 333] width 133 height 34
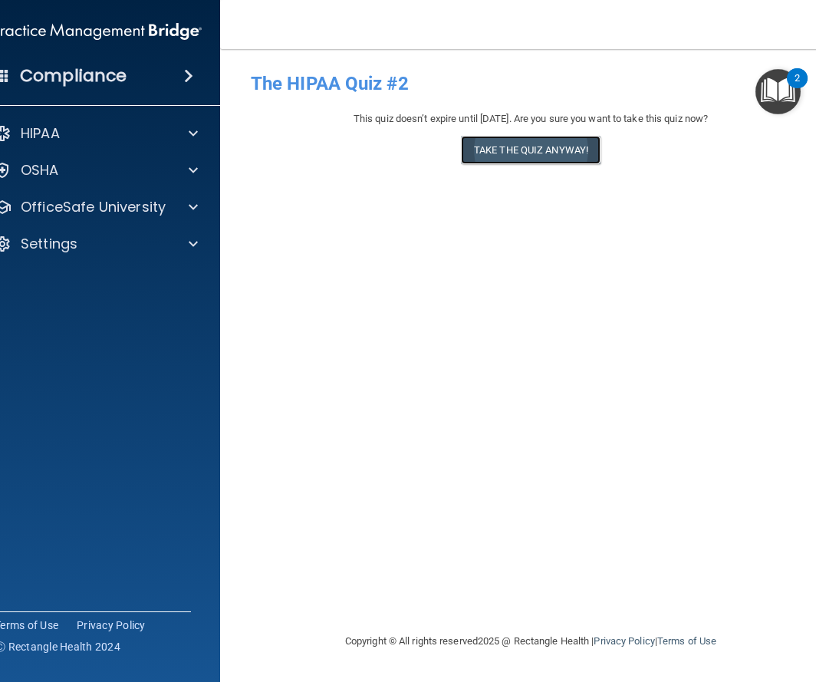
click at [542, 153] on button "Take the quiz anyway!" at bounding box center [531, 150] width 140 height 28
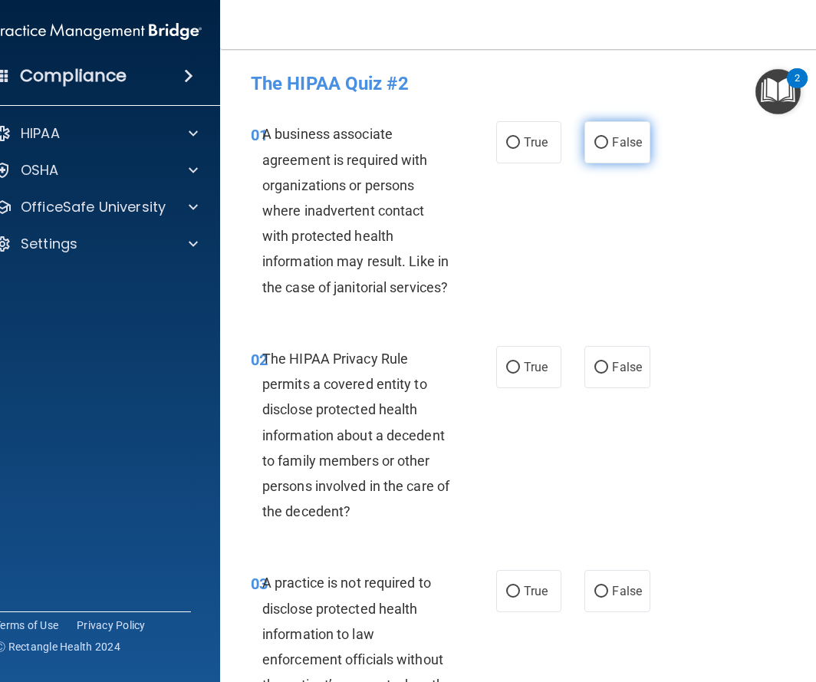
click at [611, 138] on label "False" at bounding box center [617, 142] width 65 height 42
click at [608, 138] on input "False" at bounding box center [602, 143] width 14 height 12
radio input "true"
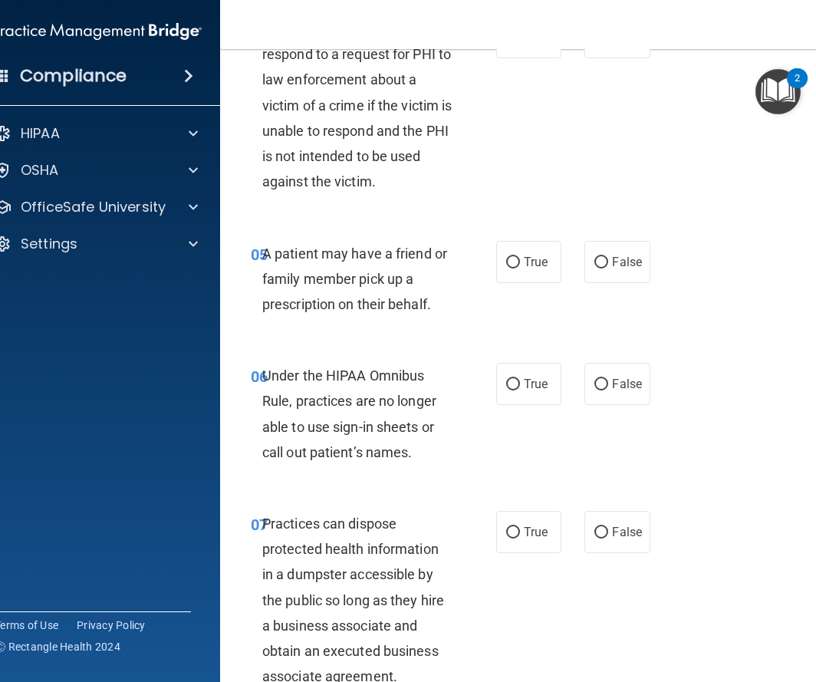
scroll to position [783, 0]
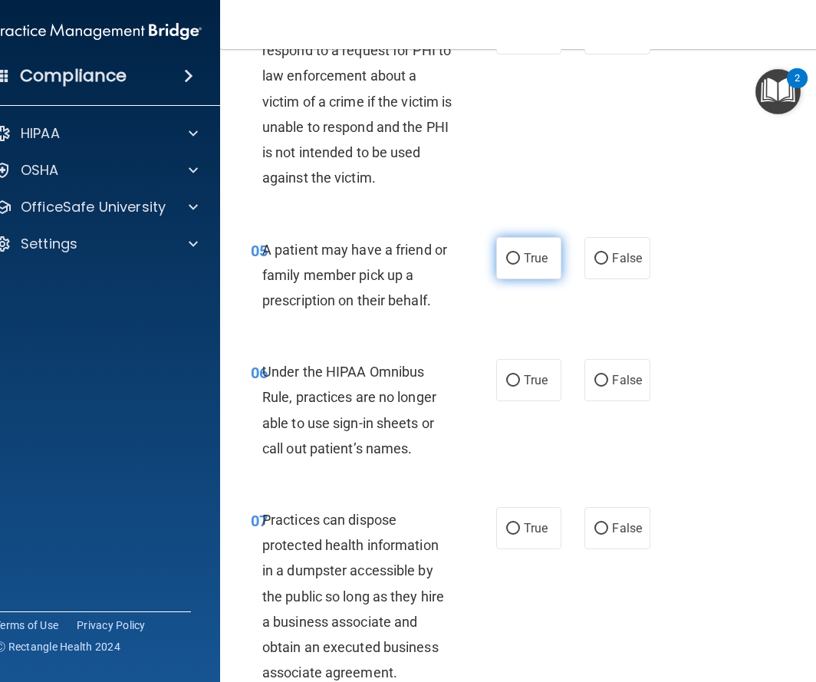
click at [527, 254] on span "True" at bounding box center [536, 258] width 24 height 15
click at [520, 254] on input "True" at bounding box center [513, 259] width 14 height 12
radio input "true"
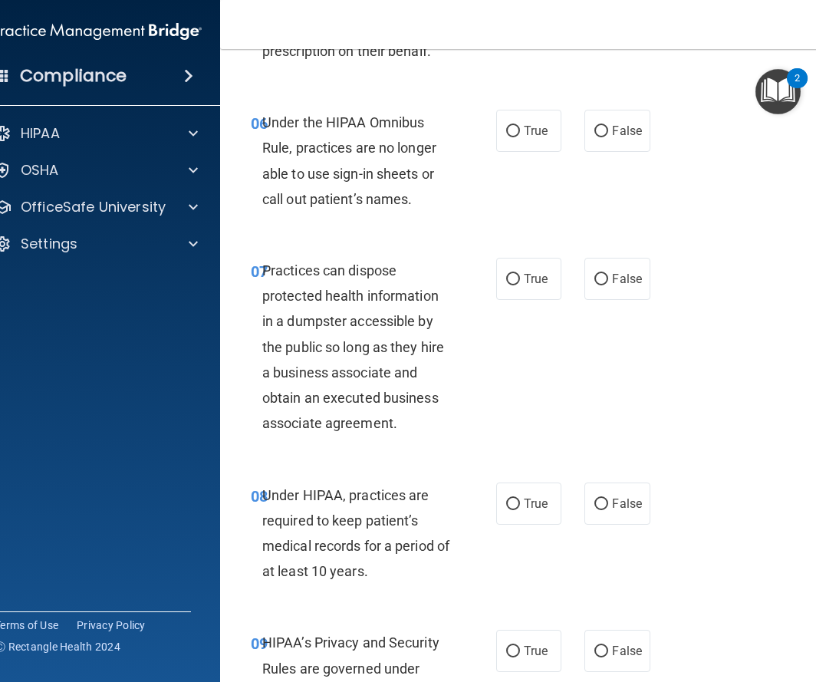
scroll to position [1033, 0]
click at [625, 516] on label "False" at bounding box center [617, 503] width 65 height 42
click at [608, 510] on input "False" at bounding box center [602, 504] width 14 height 12
radio input "true"
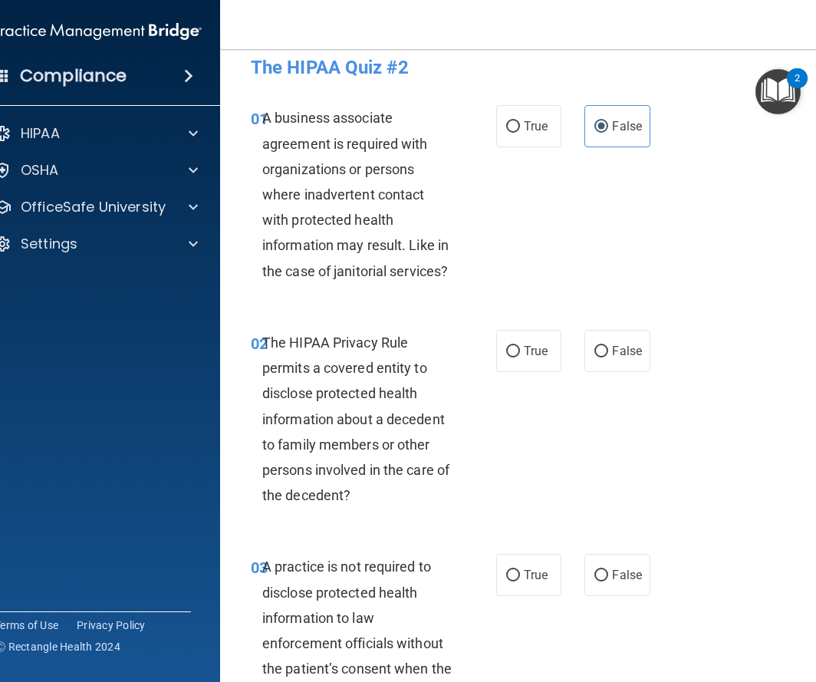
scroll to position [0, 0]
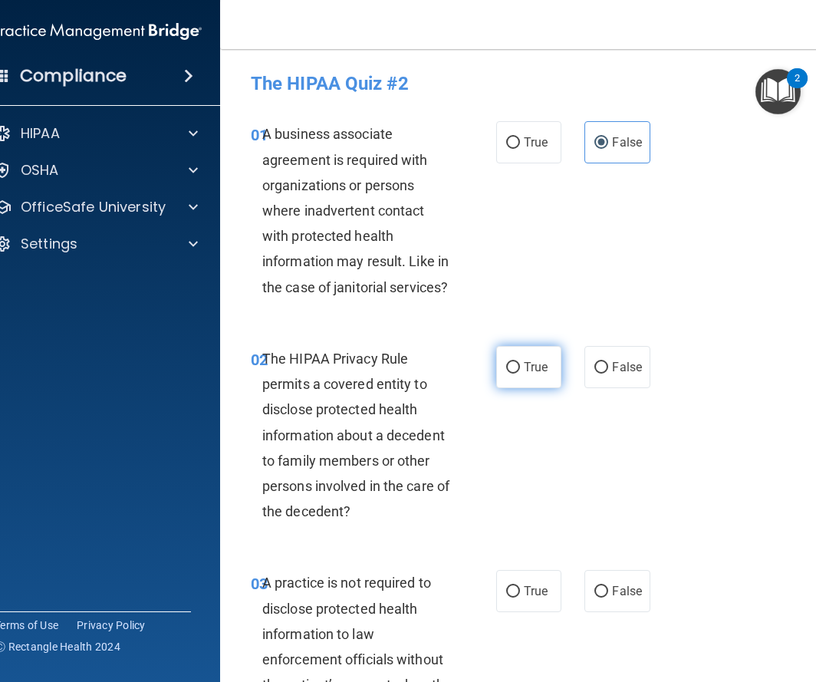
click at [519, 362] on input "True" at bounding box center [513, 368] width 14 height 12
radio input "true"
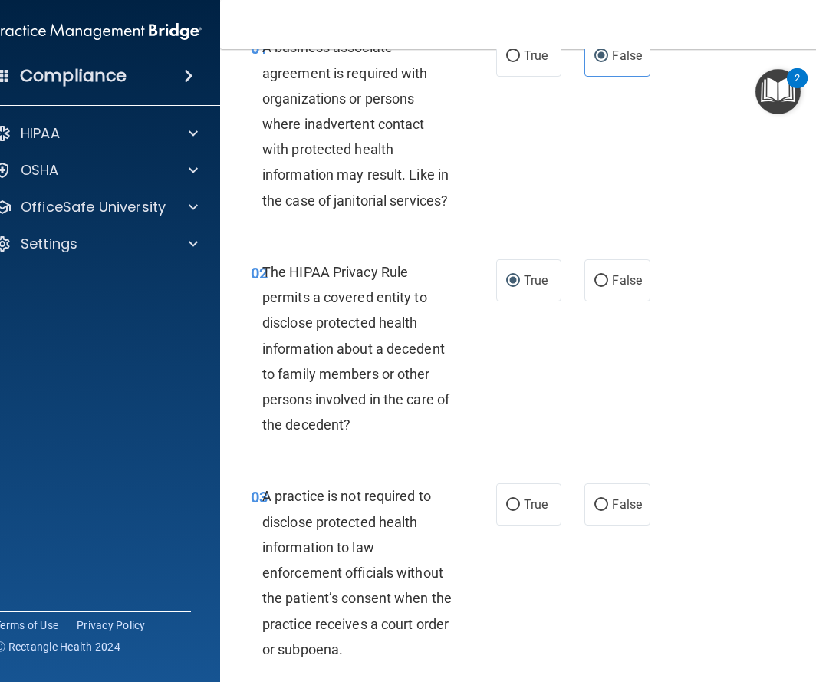
scroll to position [88, 0]
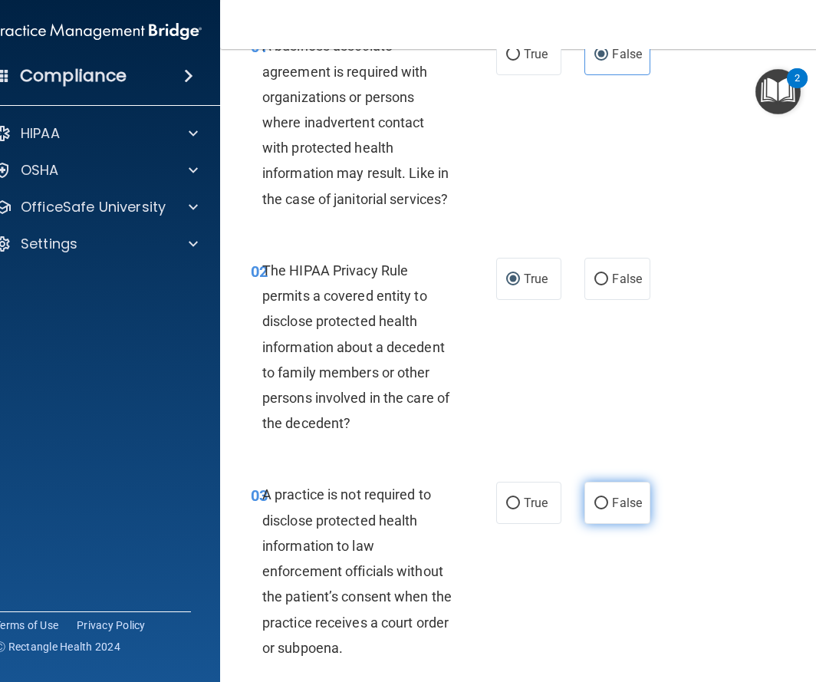
click at [633, 485] on label "False" at bounding box center [617, 503] width 65 height 42
click at [608, 498] on input "False" at bounding box center [602, 504] width 14 height 12
radio input "true"
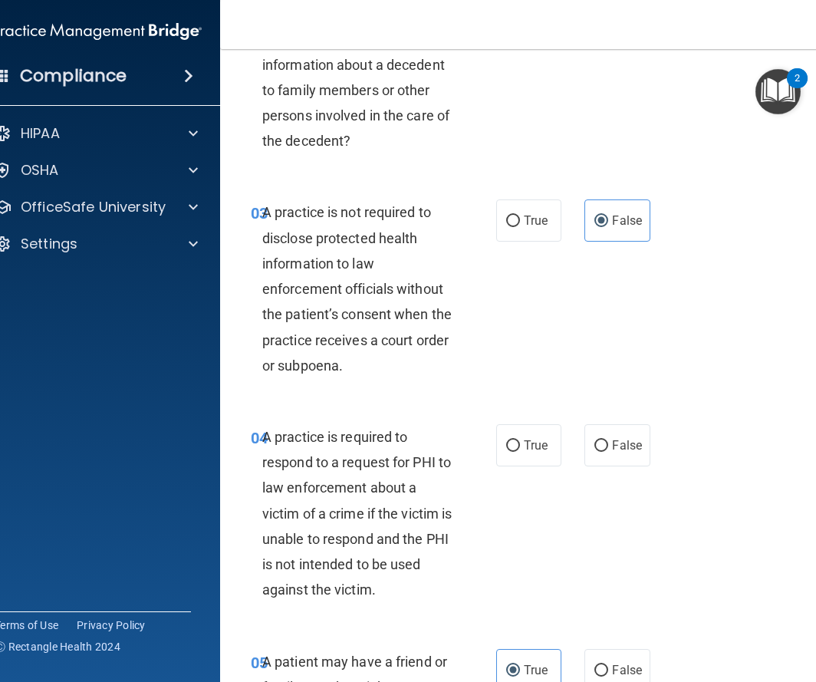
scroll to position [397, 0]
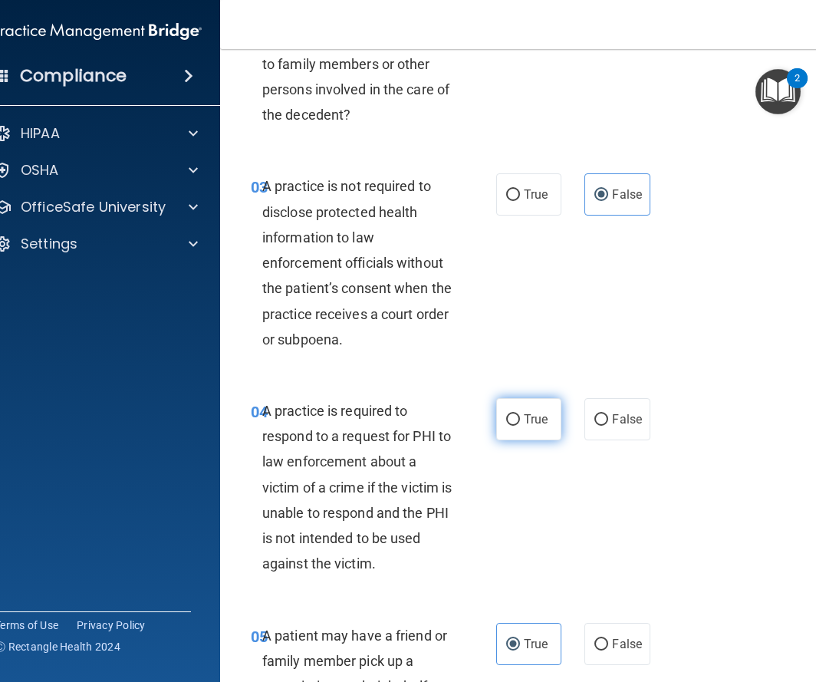
click at [513, 417] on input "True" at bounding box center [513, 420] width 14 height 12
radio input "true"
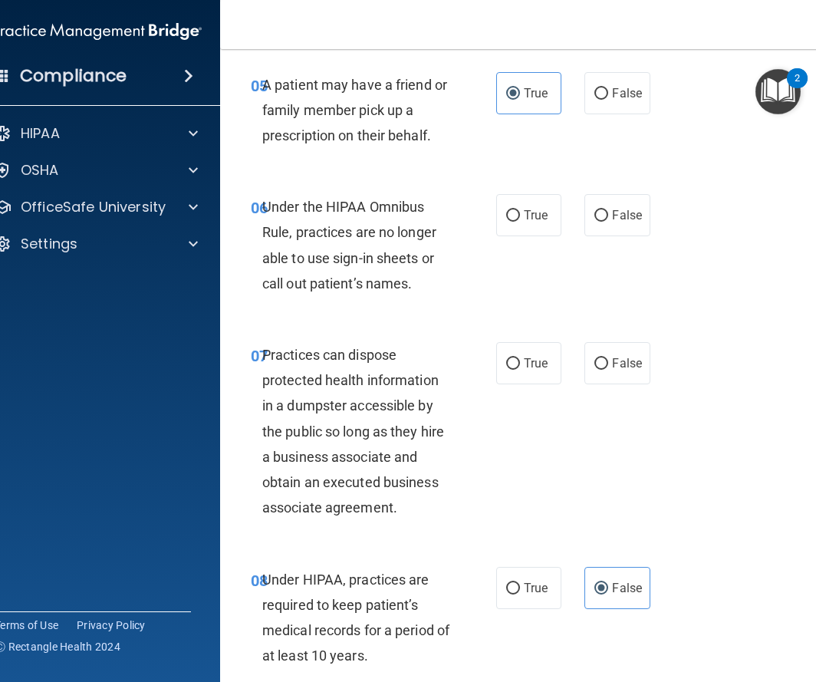
scroll to position [963, 0]
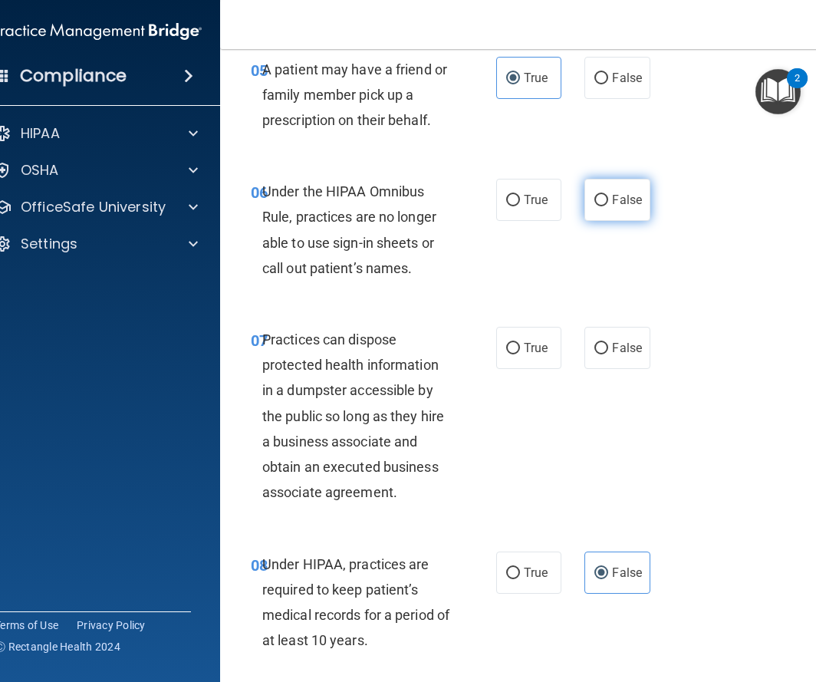
click at [592, 195] on label "False" at bounding box center [617, 200] width 65 height 42
click at [595, 195] on input "False" at bounding box center [602, 201] width 14 height 12
radio input "true"
click at [647, 352] on label "False" at bounding box center [617, 348] width 65 height 42
click at [608, 352] on input "False" at bounding box center [602, 349] width 14 height 12
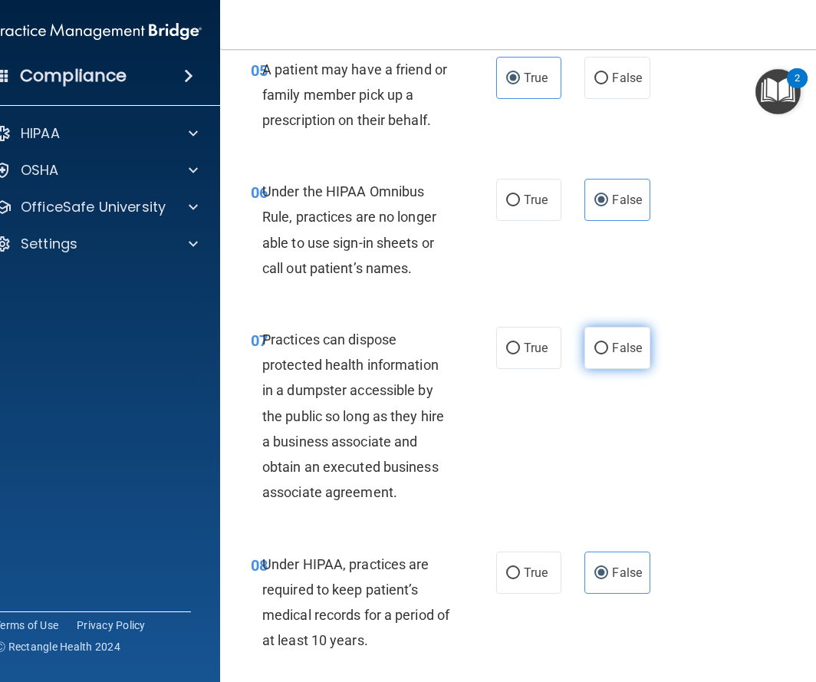
radio input "true"
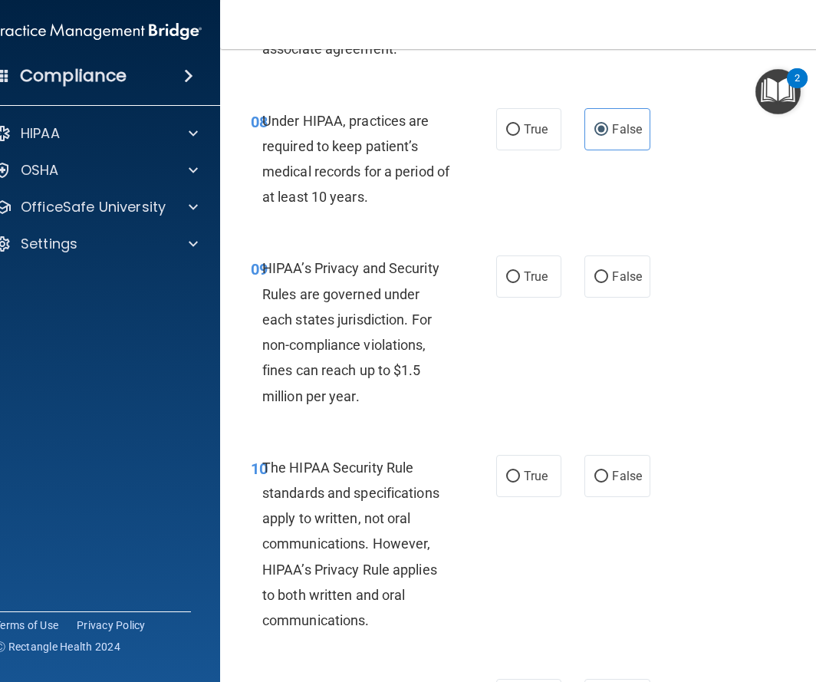
scroll to position [1410, 0]
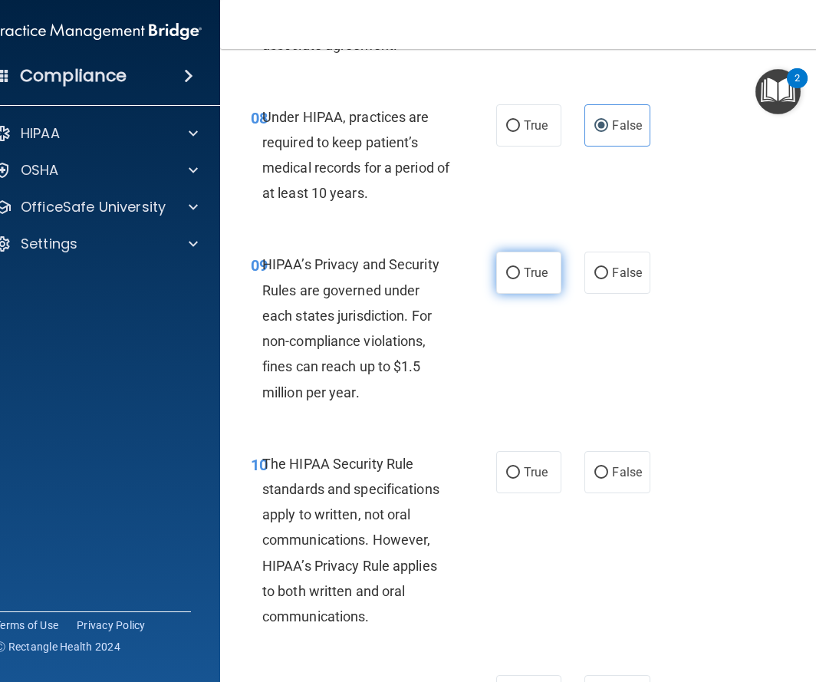
click at [539, 284] on label "True" at bounding box center [528, 273] width 65 height 42
click at [520, 279] on input "True" at bounding box center [513, 274] width 14 height 12
radio input "true"
click at [524, 470] on span "True" at bounding box center [536, 472] width 24 height 15
click at [520, 470] on input "True" at bounding box center [513, 473] width 14 height 12
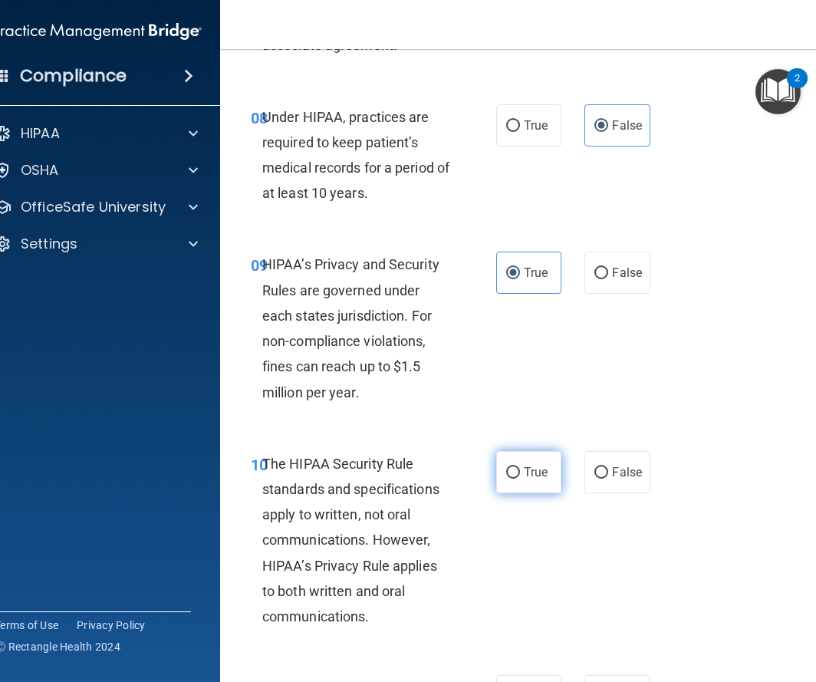
radio input "true"
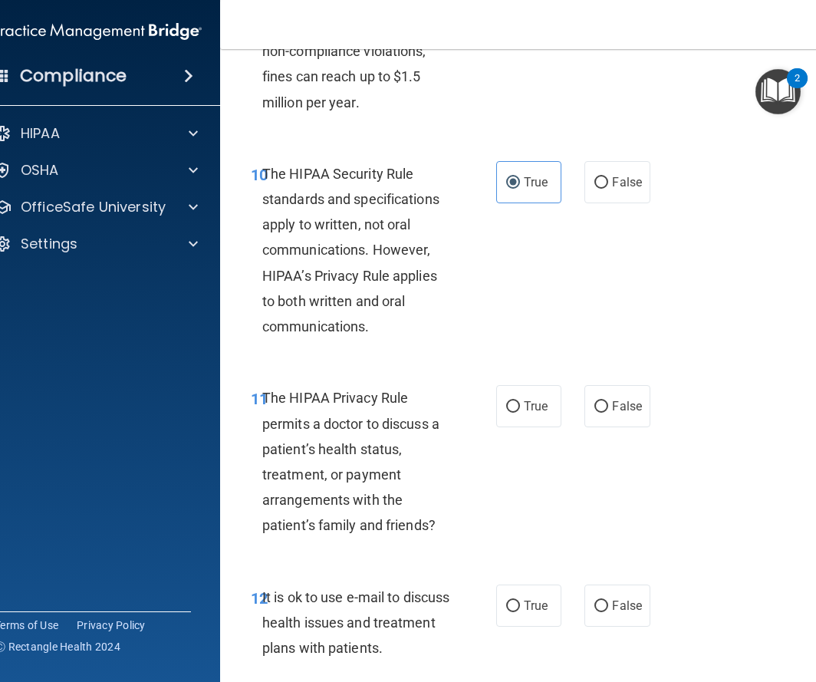
scroll to position [1717, 0]
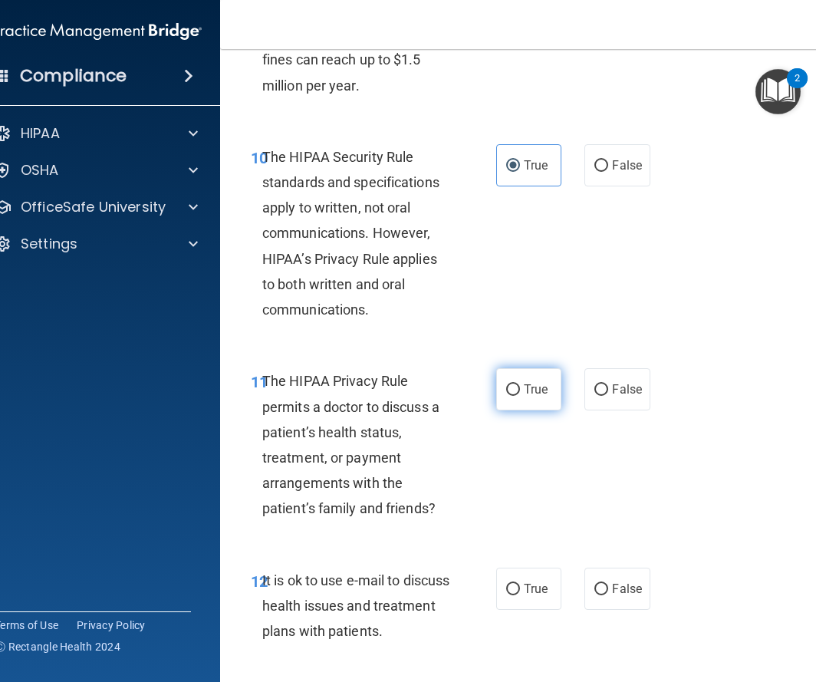
click at [536, 391] on span "True" at bounding box center [536, 389] width 24 height 15
click at [520, 391] on input "True" at bounding box center [513, 390] width 14 height 12
radio input "true"
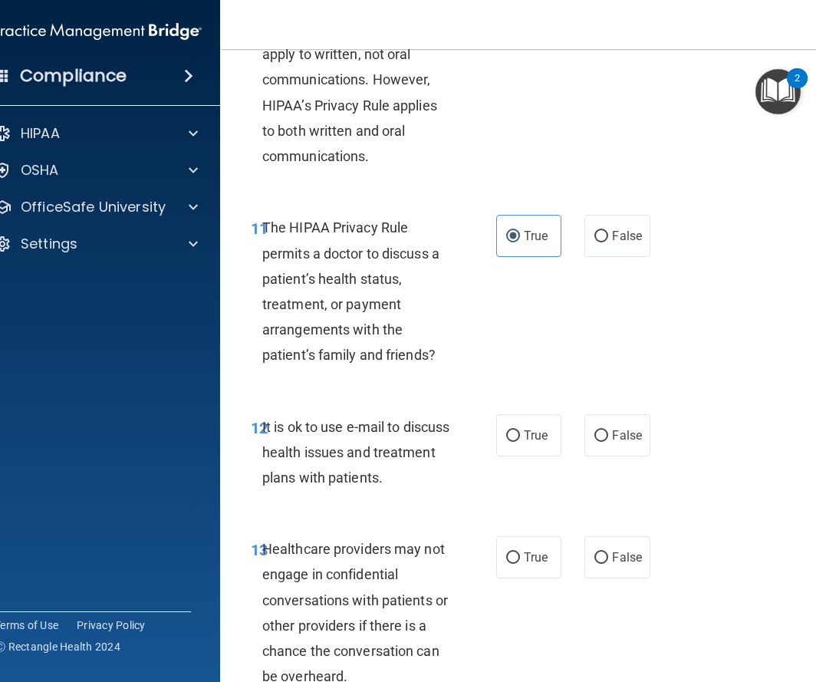
scroll to position [1872, 0]
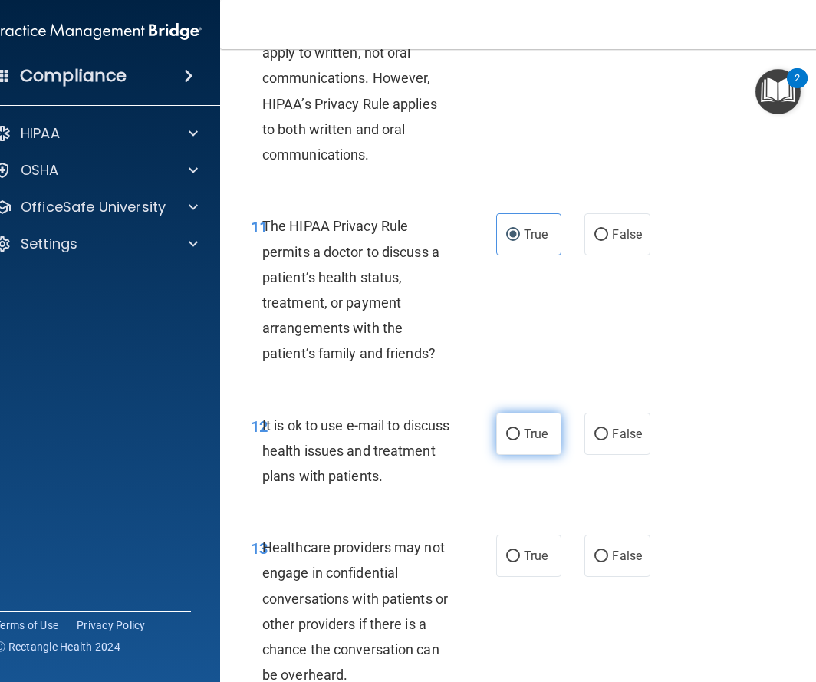
click at [515, 430] on input "True" at bounding box center [513, 435] width 14 height 12
radio input "true"
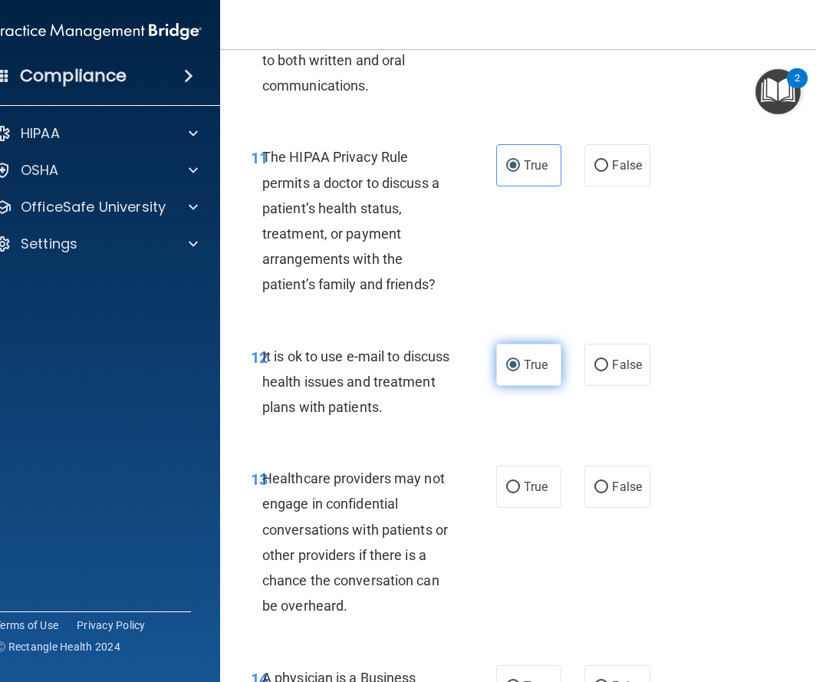
scroll to position [1954, 0]
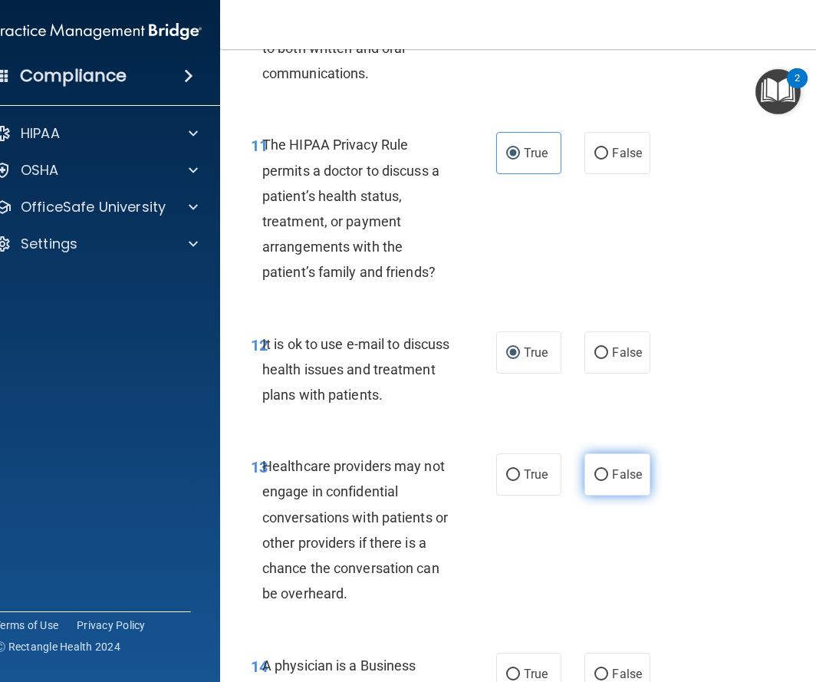
click at [610, 470] on label "False" at bounding box center [617, 474] width 65 height 42
click at [608, 470] on input "False" at bounding box center [602, 476] width 14 height 12
radio input "true"
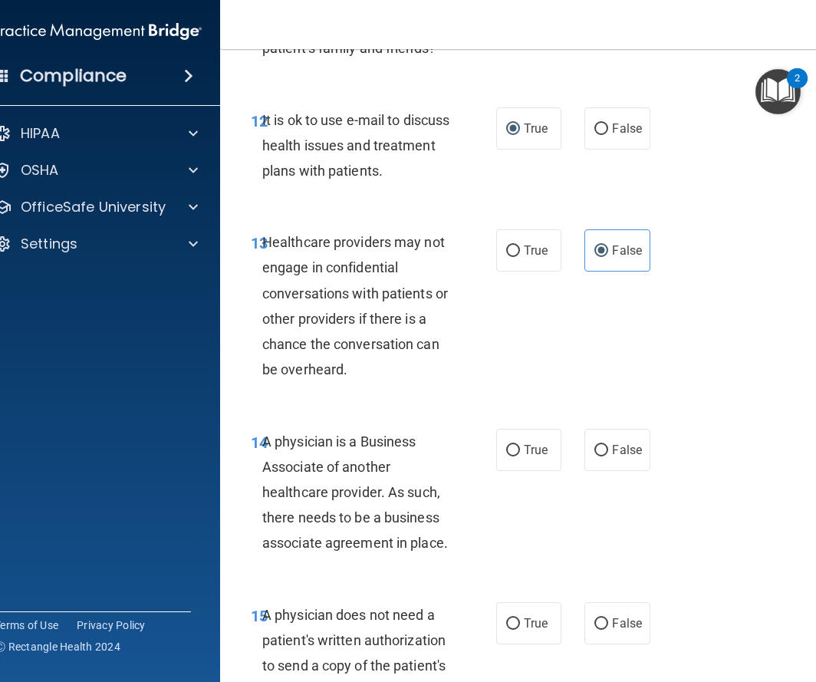
scroll to position [2182, 0]
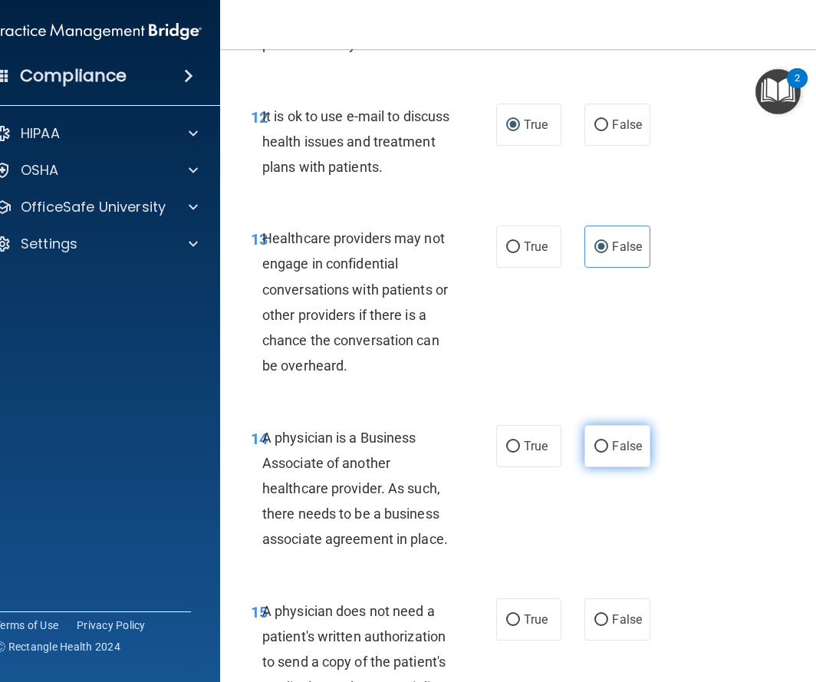
click at [610, 444] on label "False" at bounding box center [617, 446] width 65 height 42
click at [608, 444] on input "False" at bounding box center [602, 447] width 14 height 12
radio input "true"
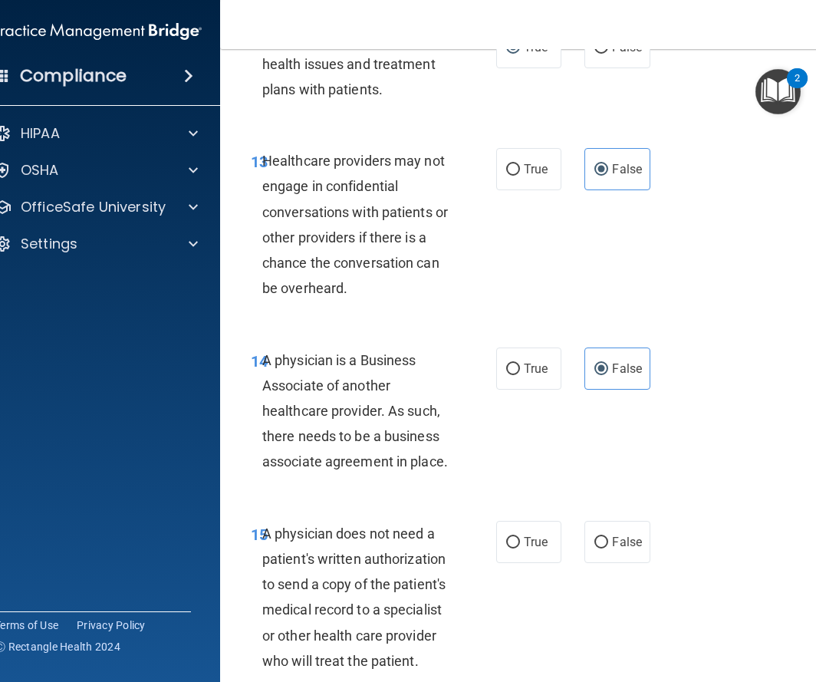
scroll to position [2260, 0]
click at [635, 534] on span "False" at bounding box center [627, 541] width 30 height 15
click at [608, 536] on input "False" at bounding box center [602, 542] width 14 height 12
radio input "true"
click at [544, 523] on label "True" at bounding box center [528, 541] width 65 height 42
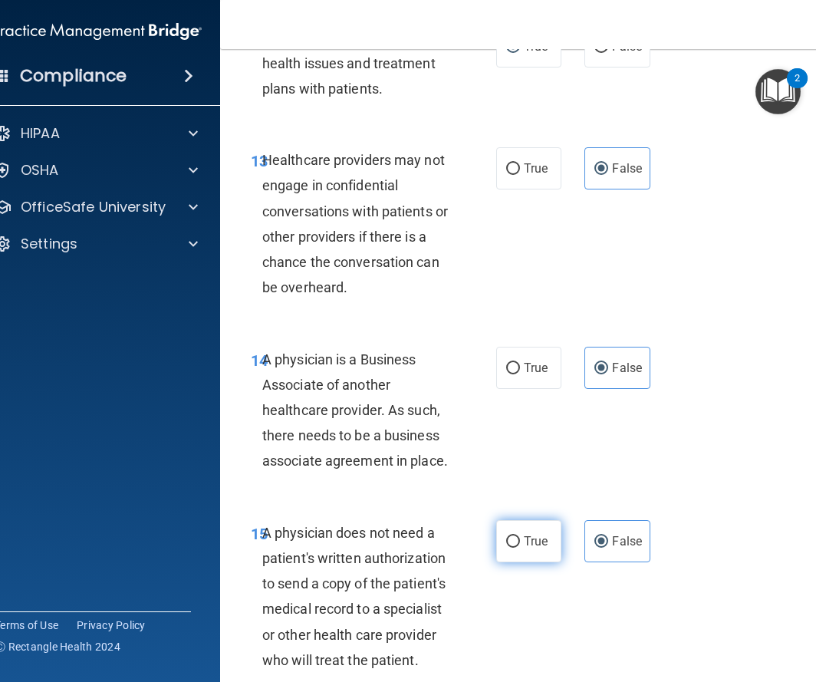
click at [520, 536] on input "True" at bounding box center [513, 542] width 14 height 12
radio input "true"
radio input "false"
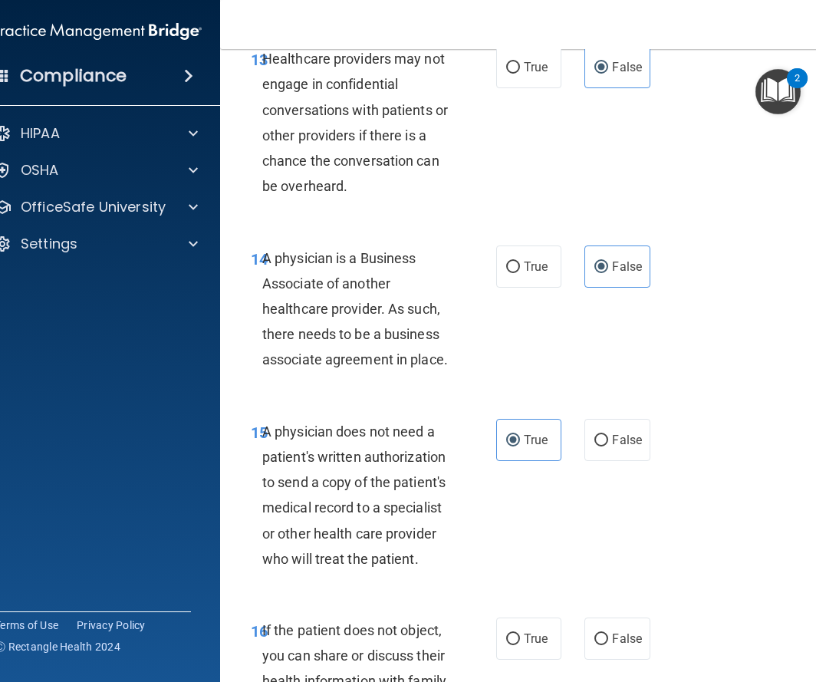
scroll to position [2374, 0]
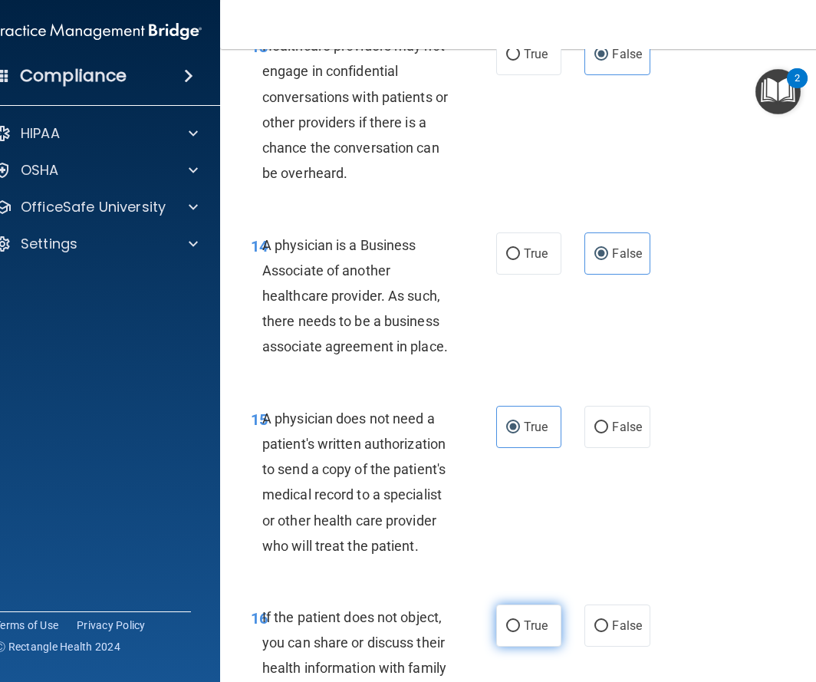
click at [522, 625] on label "True" at bounding box center [528, 626] width 65 height 42
click at [520, 625] on input "True" at bounding box center [513, 627] width 14 height 12
radio input "true"
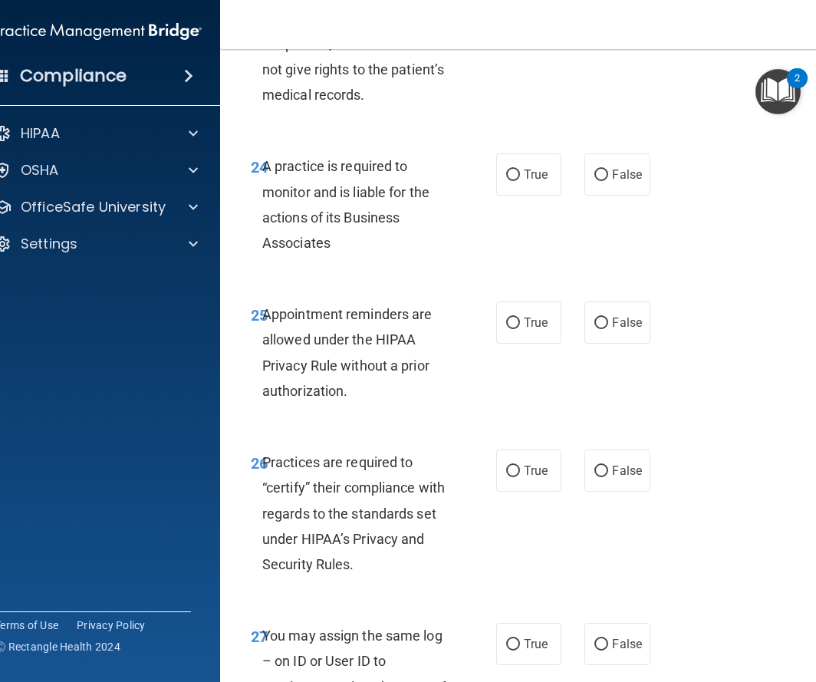
scroll to position [4281, 0]
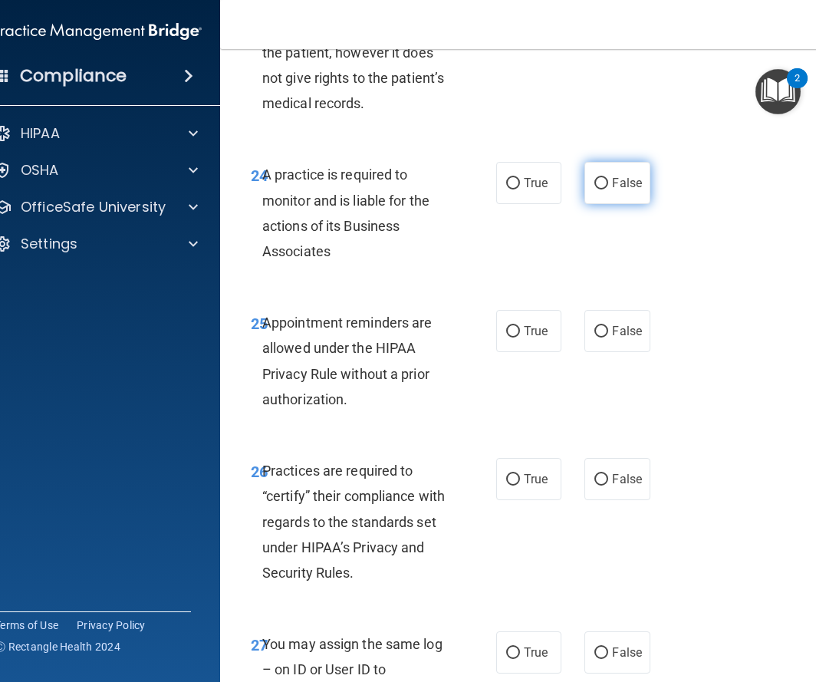
click at [592, 191] on label "False" at bounding box center [617, 183] width 65 height 42
click at [595, 190] on input "False" at bounding box center [602, 184] width 14 height 12
radio input "true"
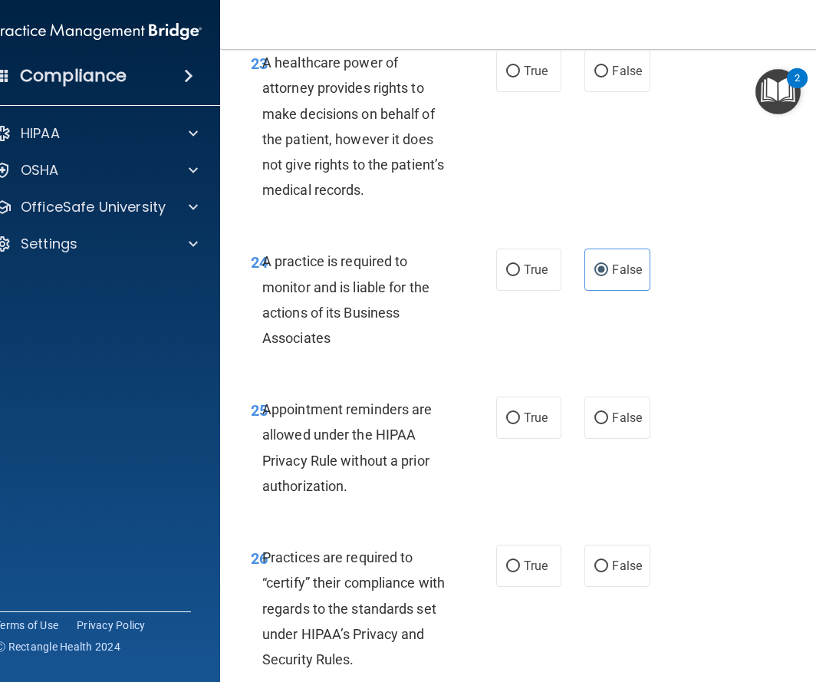
scroll to position [4185, 0]
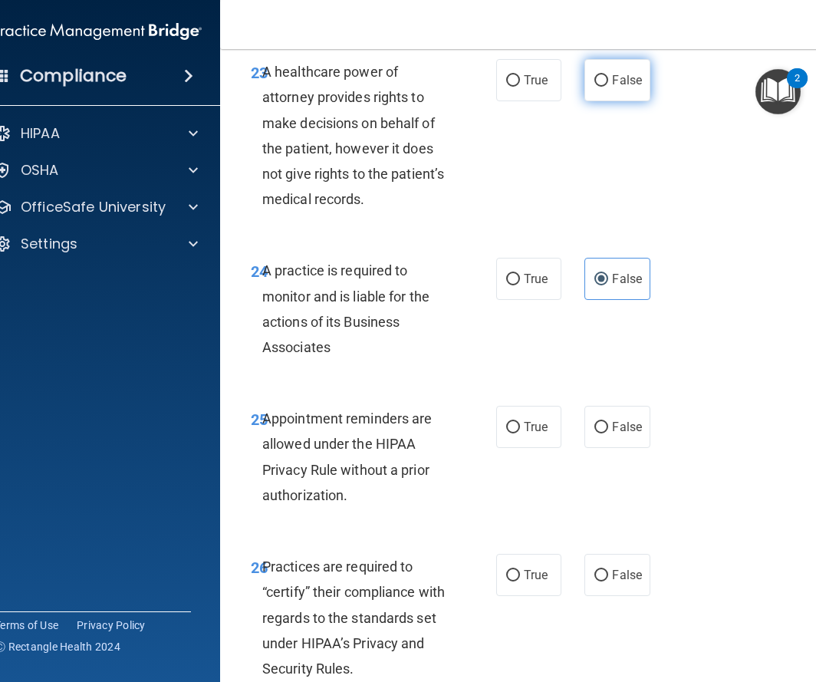
click at [595, 92] on label "False" at bounding box center [617, 80] width 65 height 42
click at [595, 87] on input "False" at bounding box center [602, 81] width 14 height 12
radio input "true"
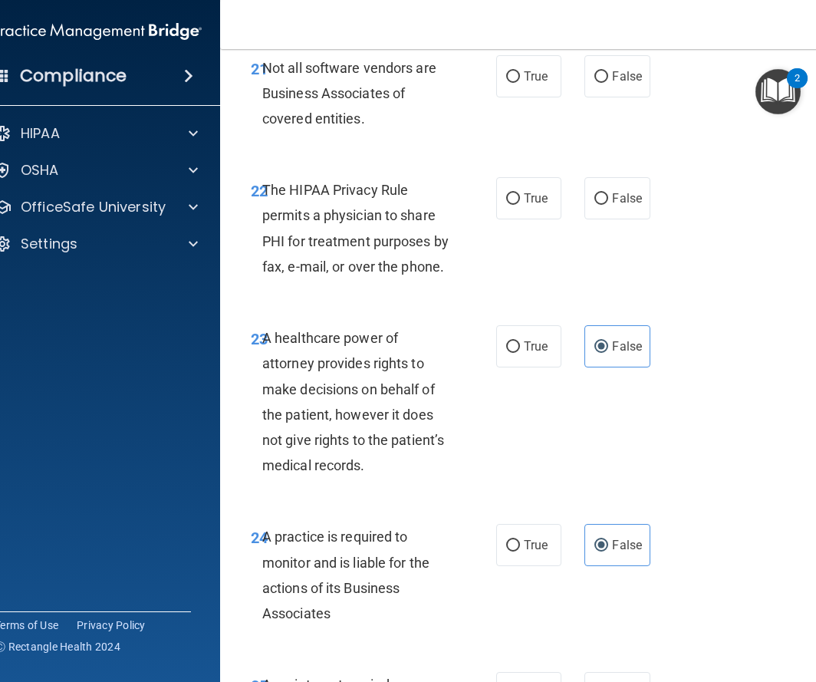
scroll to position [3889, 0]
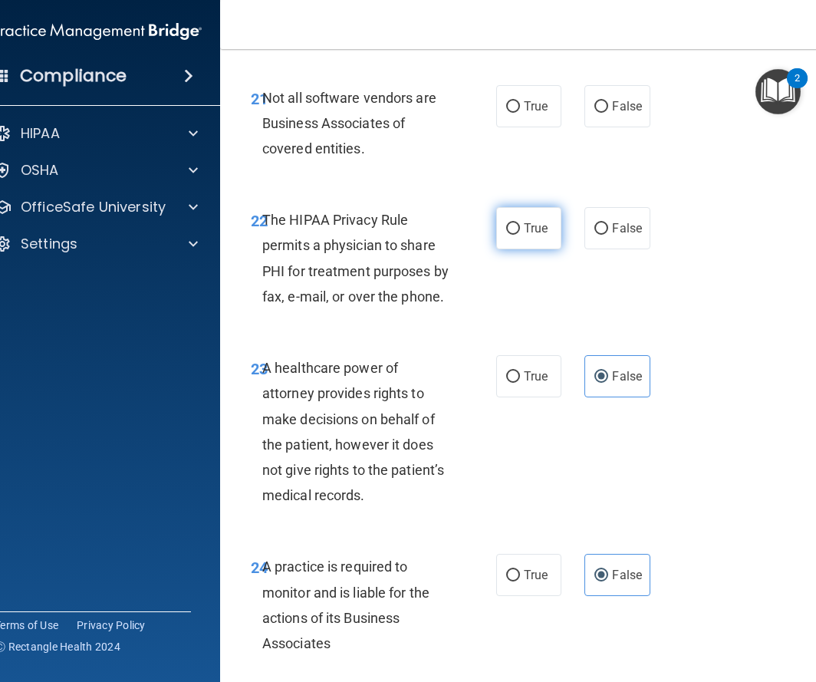
click at [531, 212] on label "True" at bounding box center [528, 228] width 65 height 42
click at [520, 223] on input "True" at bounding box center [513, 229] width 14 height 12
radio input "true"
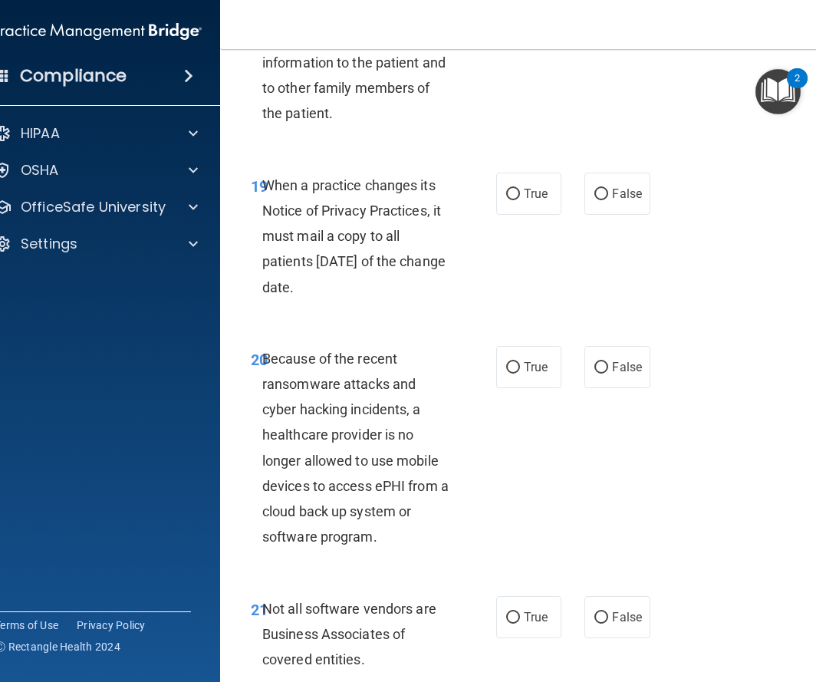
scroll to position [3375, 0]
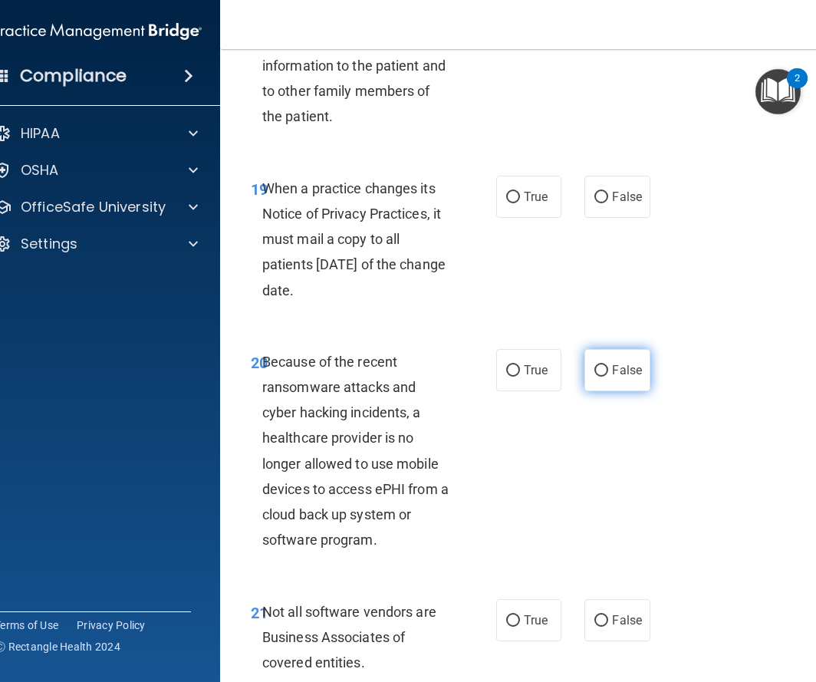
click at [634, 354] on label "False" at bounding box center [617, 370] width 65 height 42
click at [608, 365] on input "False" at bounding box center [602, 371] width 14 height 12
radio input "true"
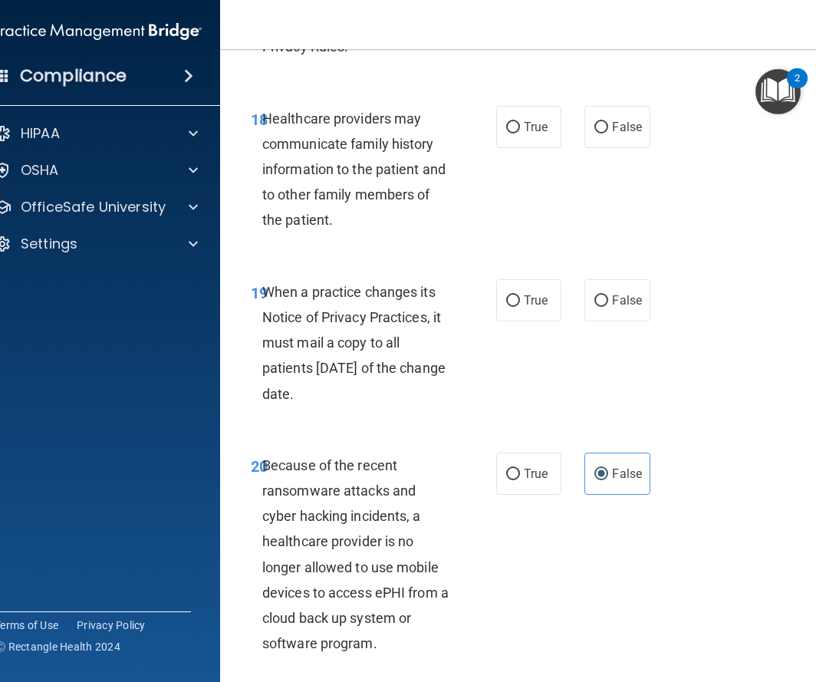
scroll to position [3263, 0]
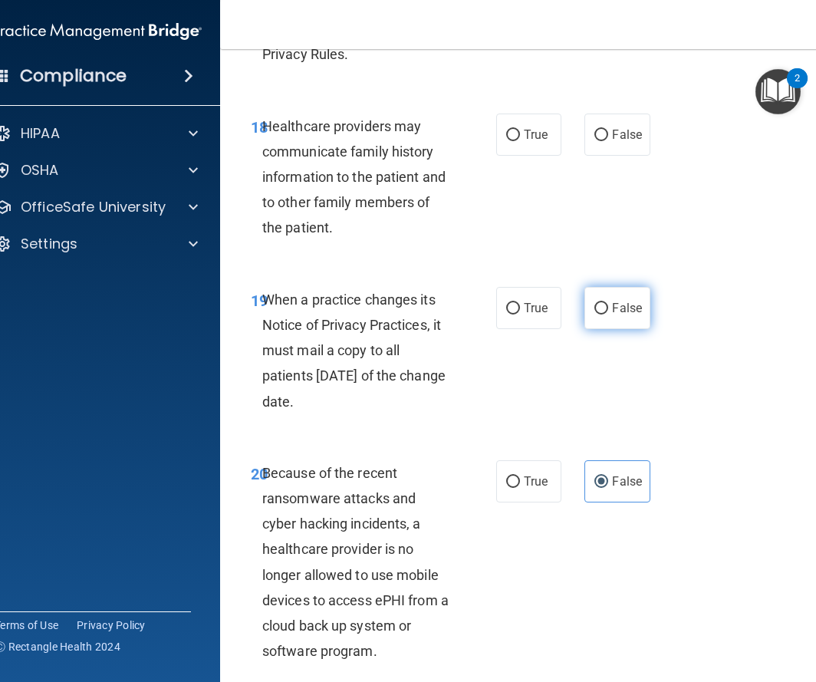
click at [605, 313] on input "False" at bounding box center [602, 309] width 14 height 12
radio input "true"
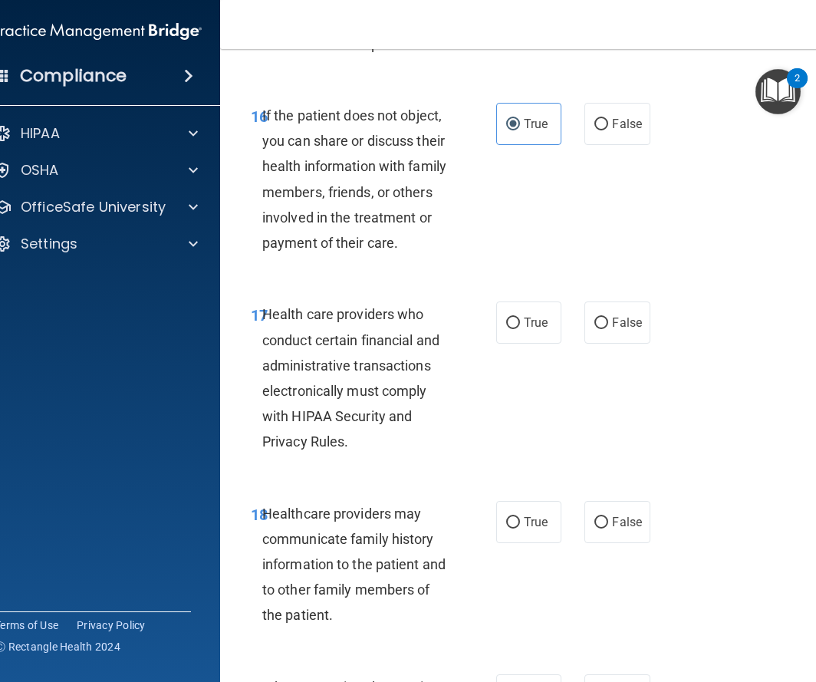
scroll to position [2884, 0]
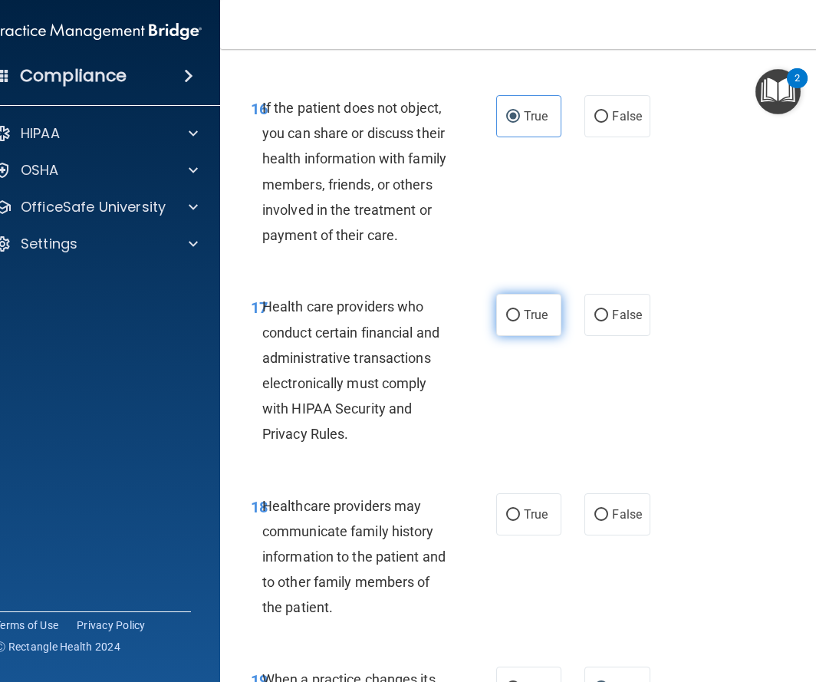
click at [542, 318] on span "True" at bounding box center [536, 315] width 24 height 15
click at [520, 318] on input "True" at bounding box center [513, 316] width 14 height 12
radio input "true"
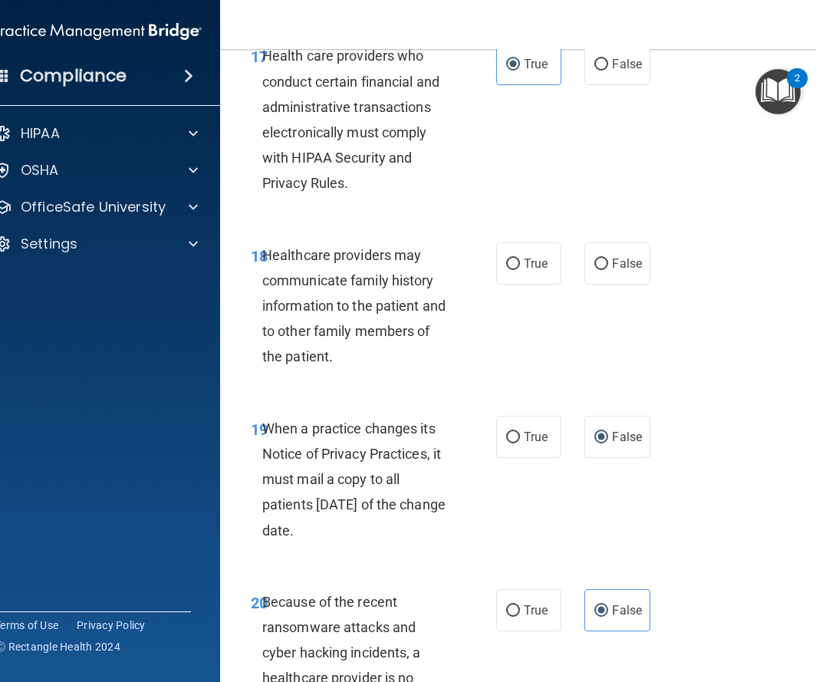
scroll to position [3136, 0]
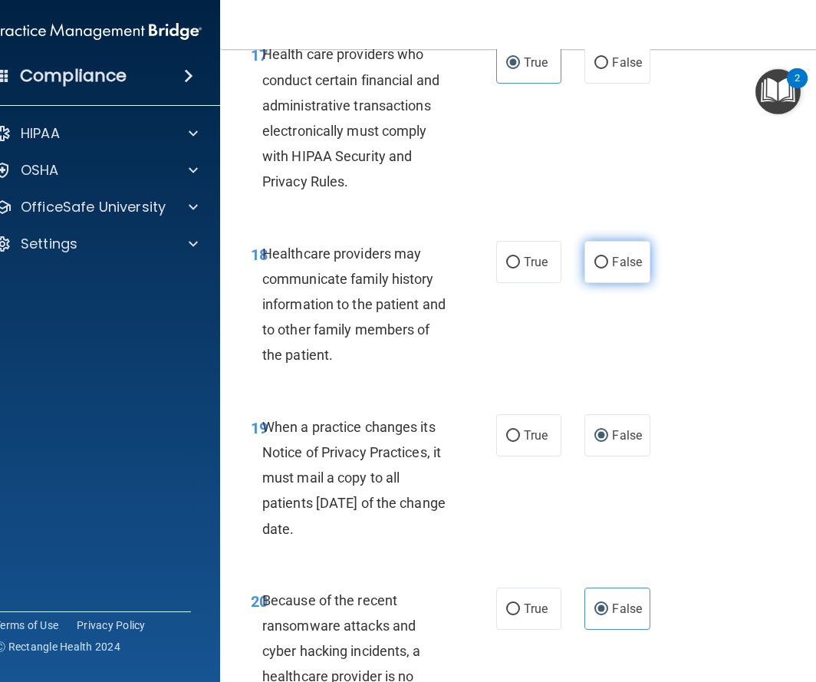
click at [625, 255] on span "False" at bounding box center [627, 262] width 30 height 15
click at [608, 257] on input "False" at bounding box center [602, 263] width 14 height 12
radio input "true"
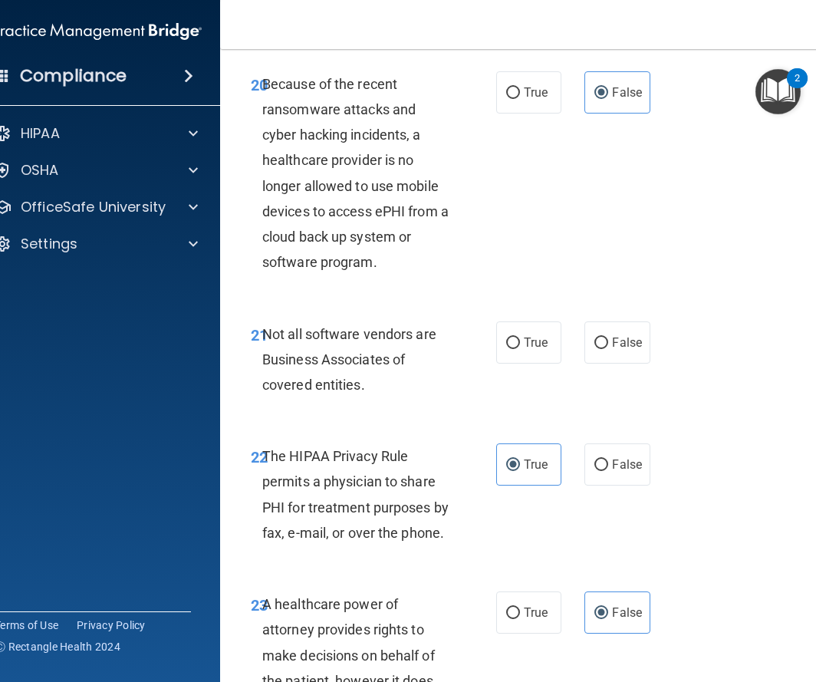
scroll to position [3656, 0]
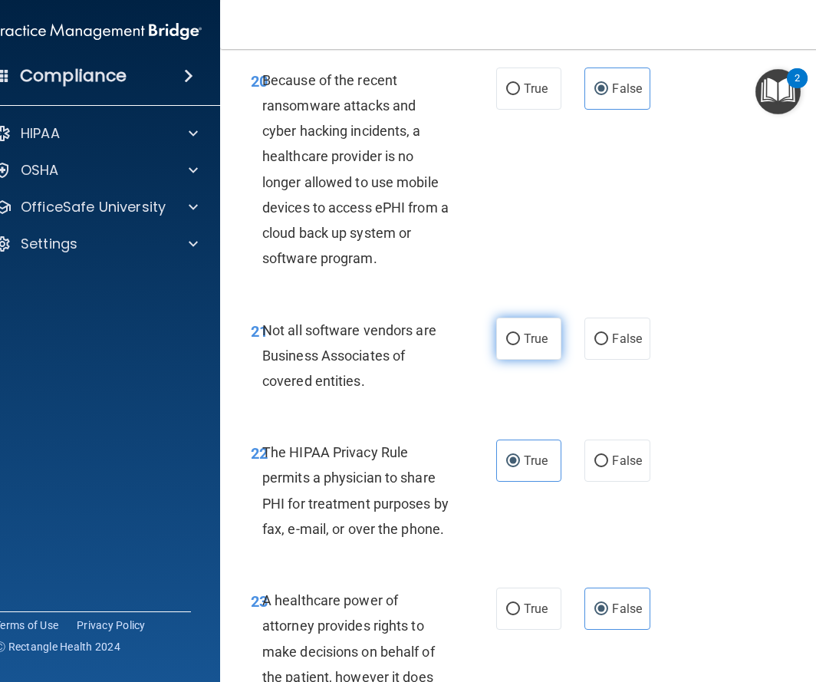
click at [540, 328] on label "True" at bounding box center [528, 339] width 65 height 42
click at [520, 334] on input "True" at bounding box center [513, 340] width 14 height 12
radio input "true"
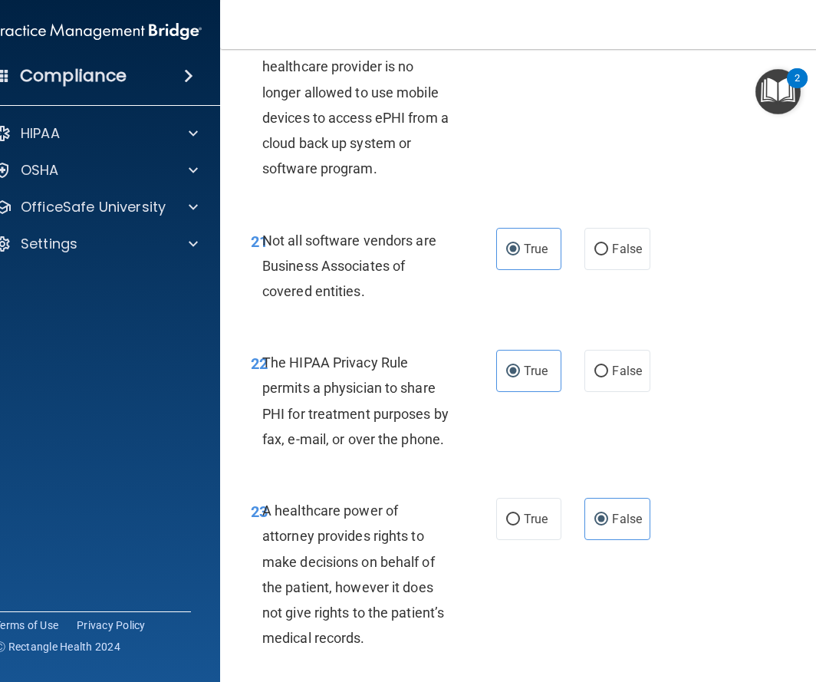
scroll to position [3788, 0]
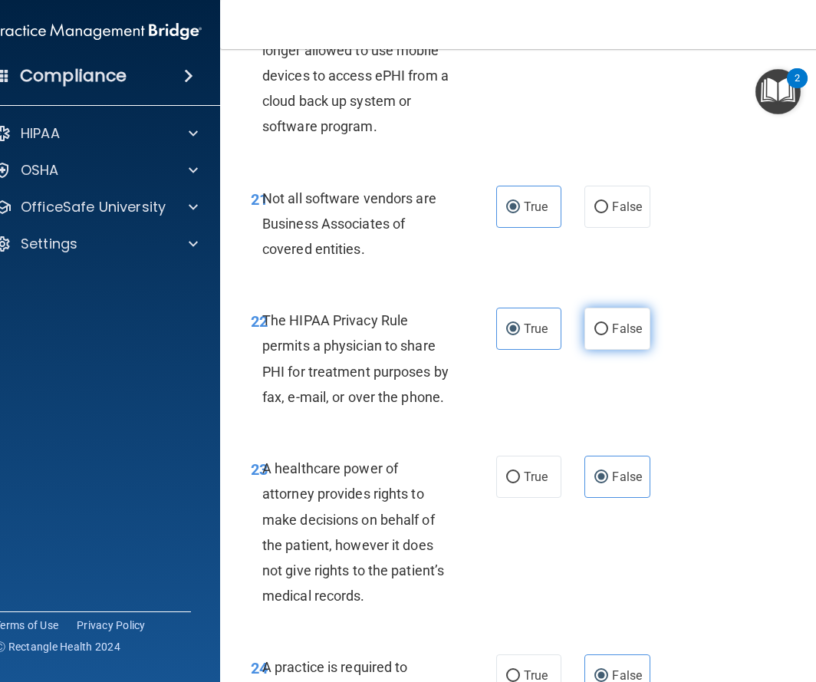
click at [614, 323] on span "False" at bounding box center [627, 329] width 30 height 15
click at [608, 324] on input "False" at bounding box center [602, 330] width 14 height 12
radio input "true"
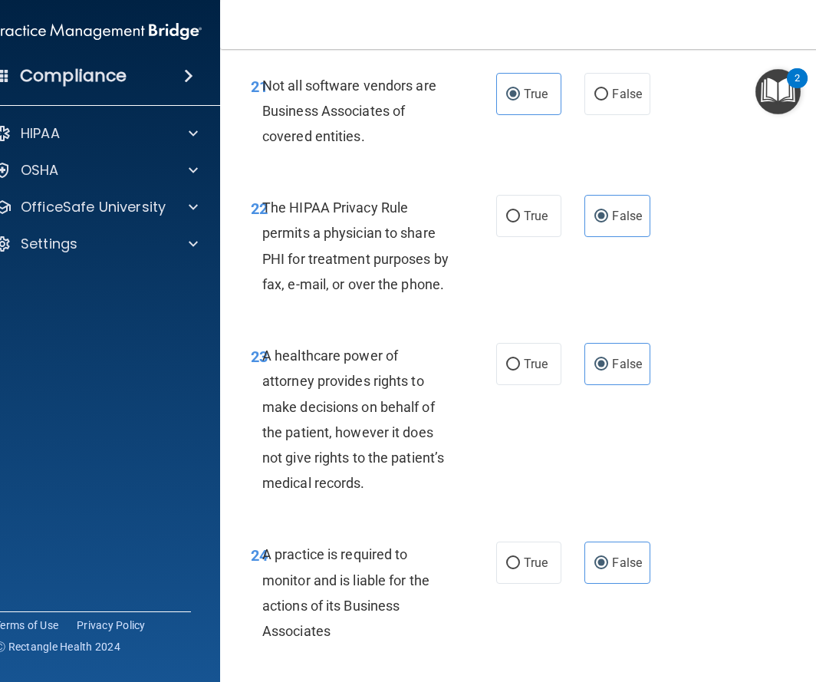
scroll to position [3827, 0]
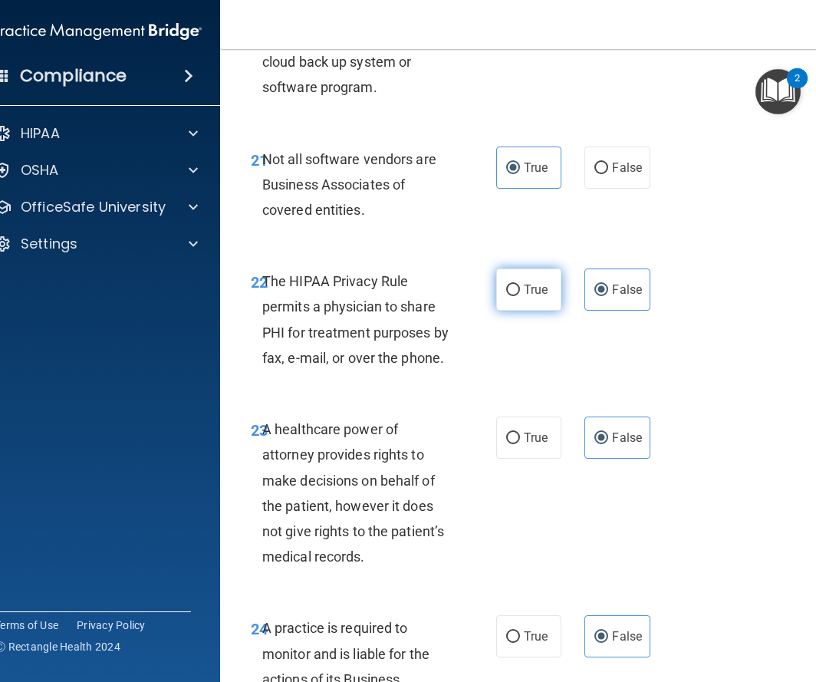
click at [516, 285] on input "True" at bounding box center [513, 291] width 14 height 12
radio input "true"
radio input "false"
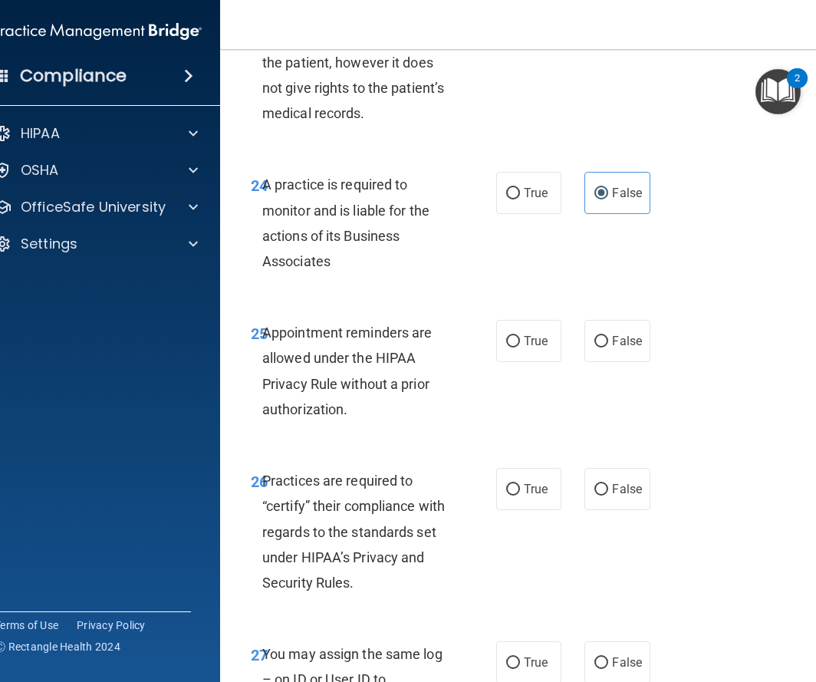
scroll to position [4286, 0]
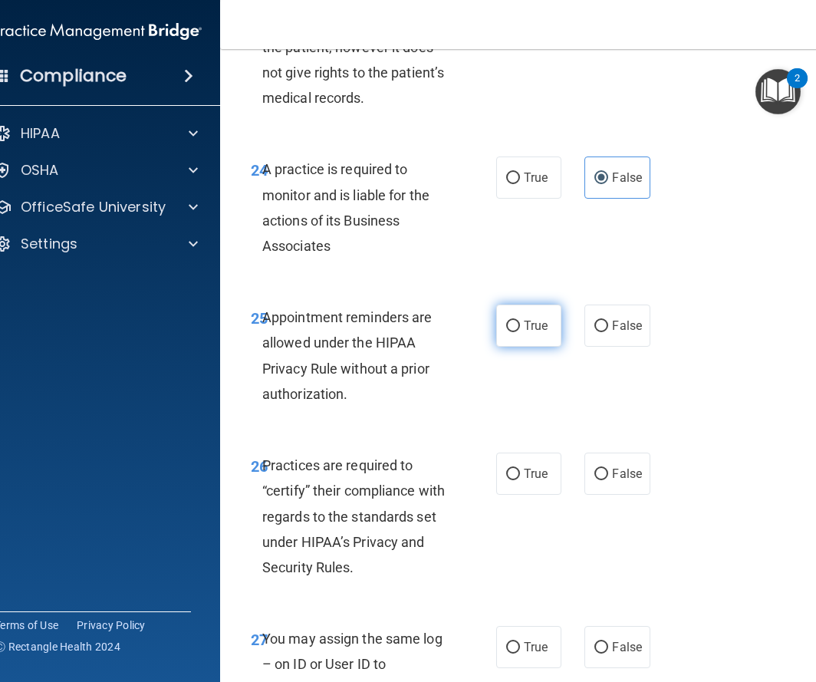
click at [522, 331] on label "True" at bounding box center [528, 326] width 65 height 42
click at [520, 331] on input "True" at bounding box center [513, 327] width 14 height 12
radio input "true"
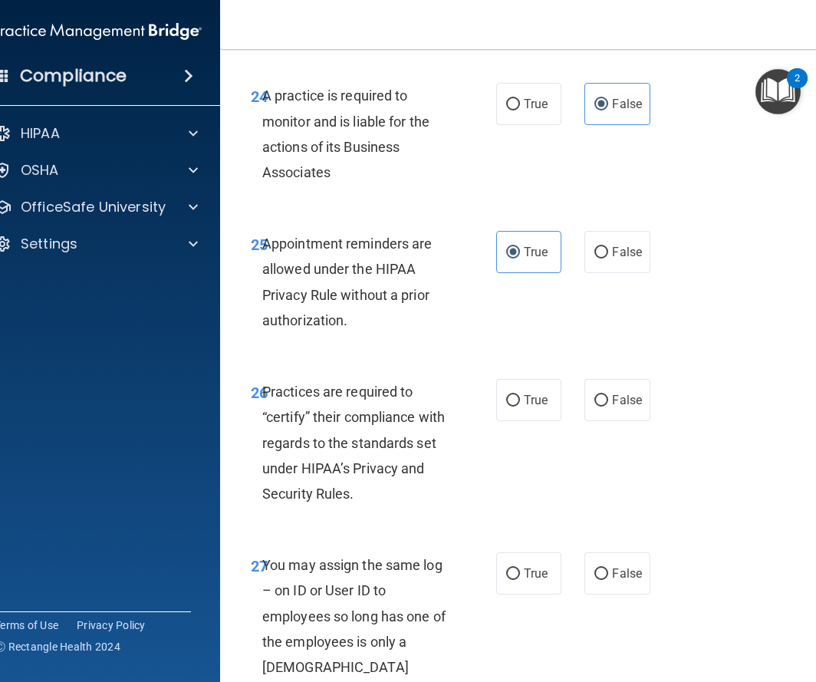
scroll to position [4365, 0]
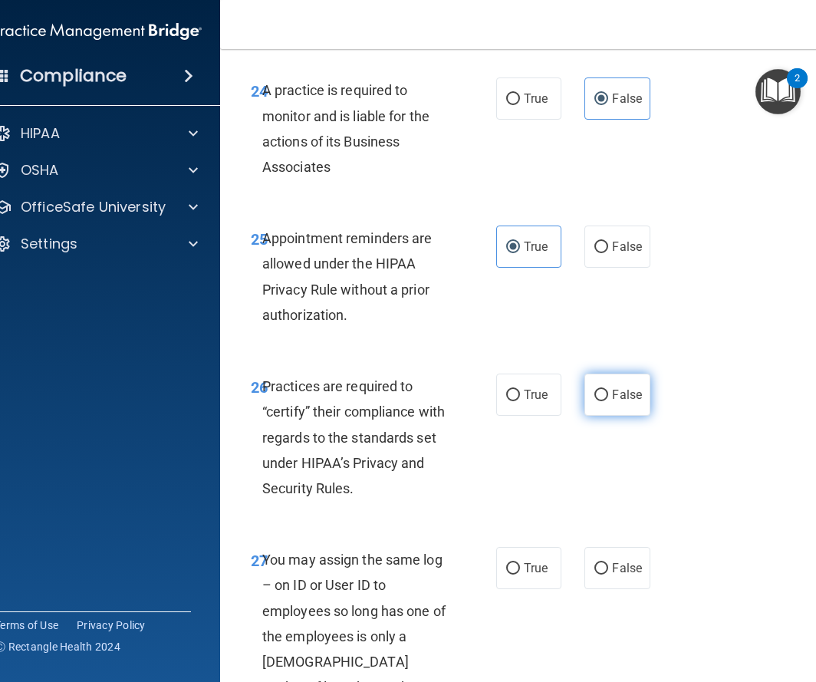
click at [627, 391] on span "False" at bounding box center [627, 394] width 30 height 15
click at [608, 391] on input "False" at bounding box center [602, 396] width 14 height 12
radio input "true"
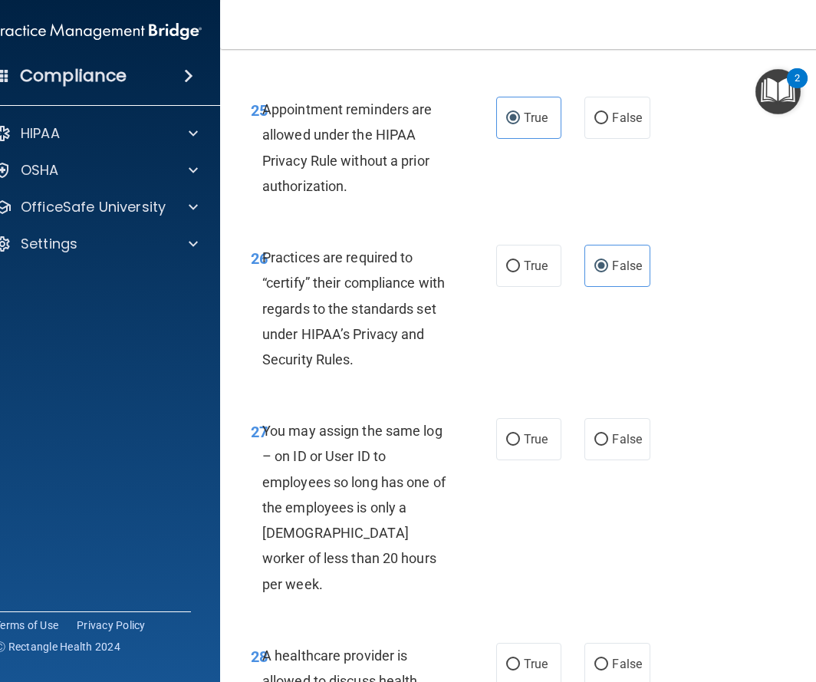
scroll to position [4495, 0]
click at [635, 443] on span "False" at bounding box center [627, 438] width 30 height 15
click at [608, 443] on input "False" at bounding box center [602, 440] width 14 height 12
radio input "true"
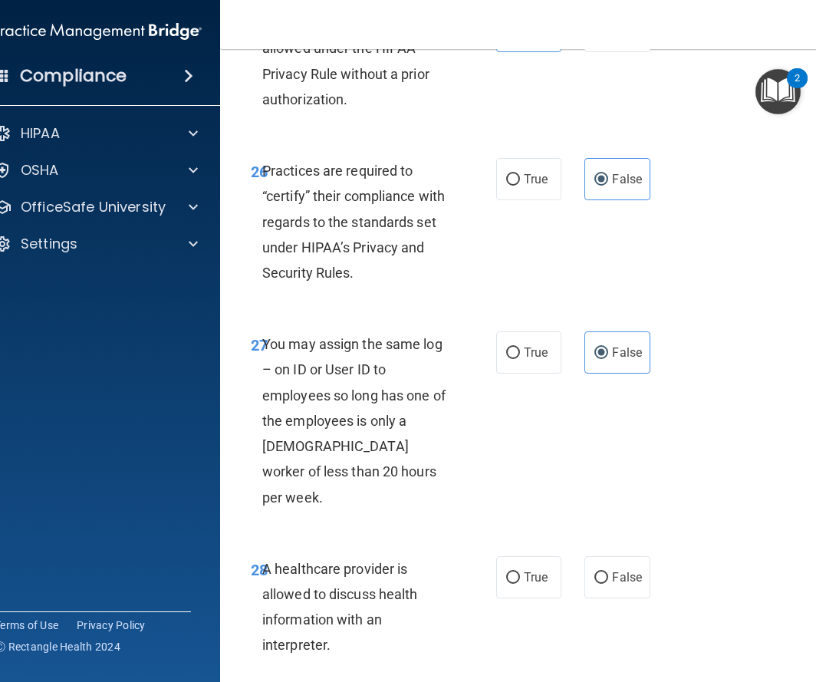
scroll to position [4596, 0]
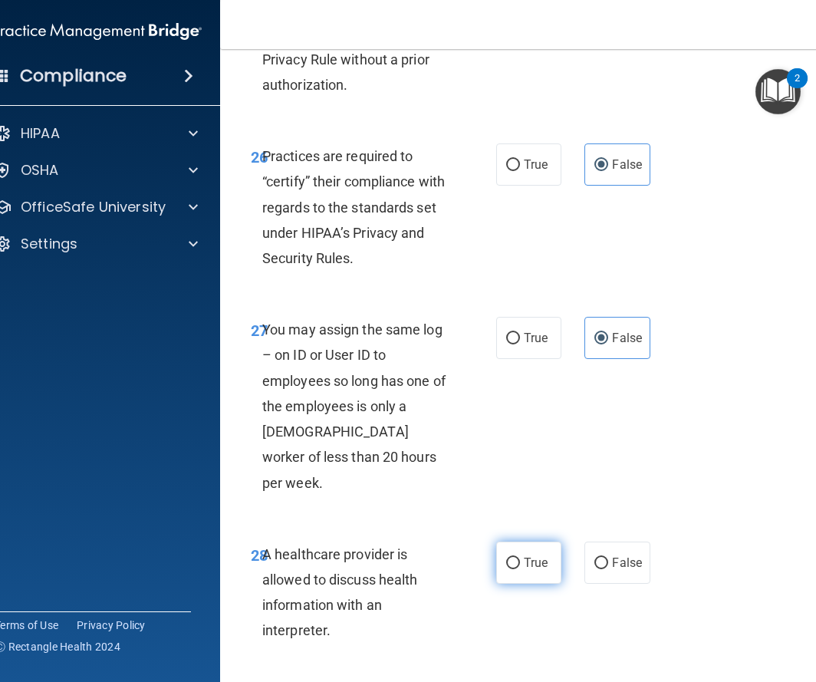
click at [531, 549] on label "True" at bounding box center [528, 563] width 65 height 42
click at [520, 558] on input "True" at bounding box center [513, 564] width 14 height 12
radio input "true"
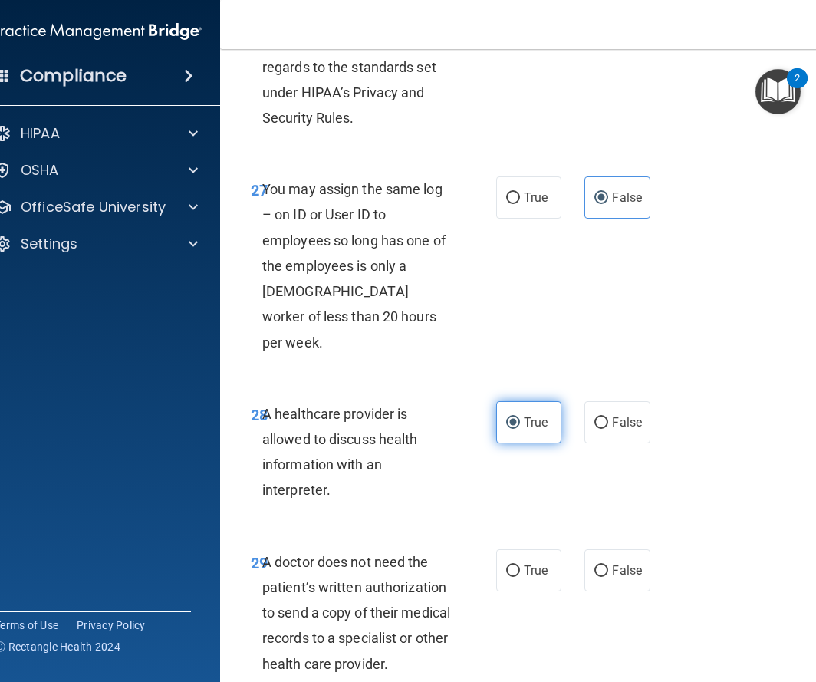
scroll to position [4754, 0]
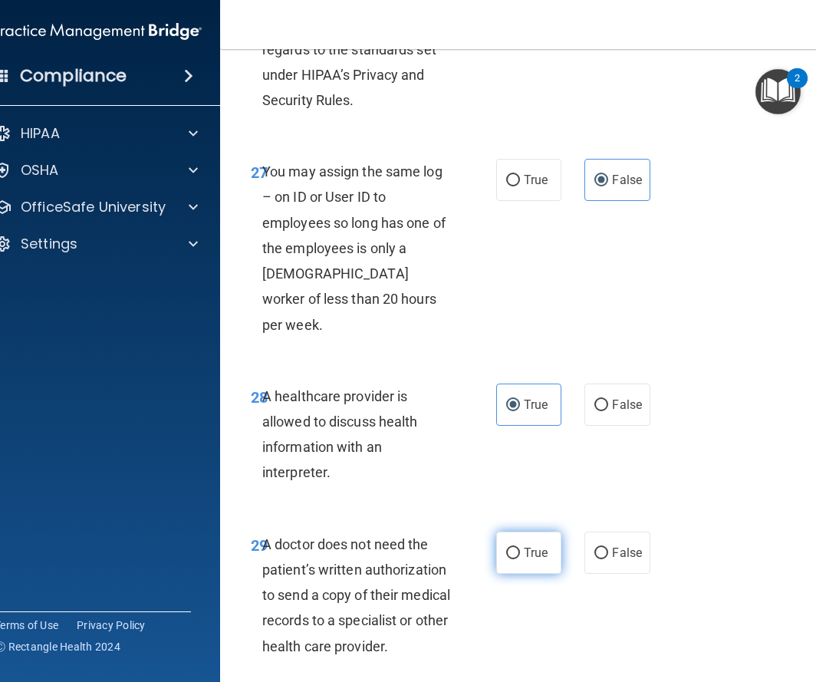
click at [532, 540] on label "True" at bounding box center [528, 553] width 65 height 42
click at [520, 548] on input "True" at bounding box center [513, 554] width 14 height 12
radio input "true"
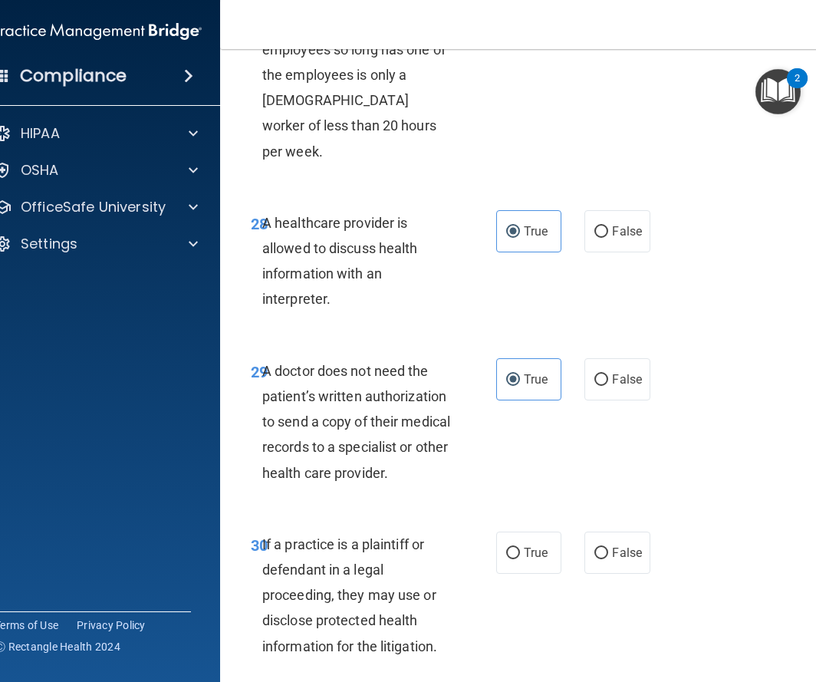
scroll to position [4963, 0]
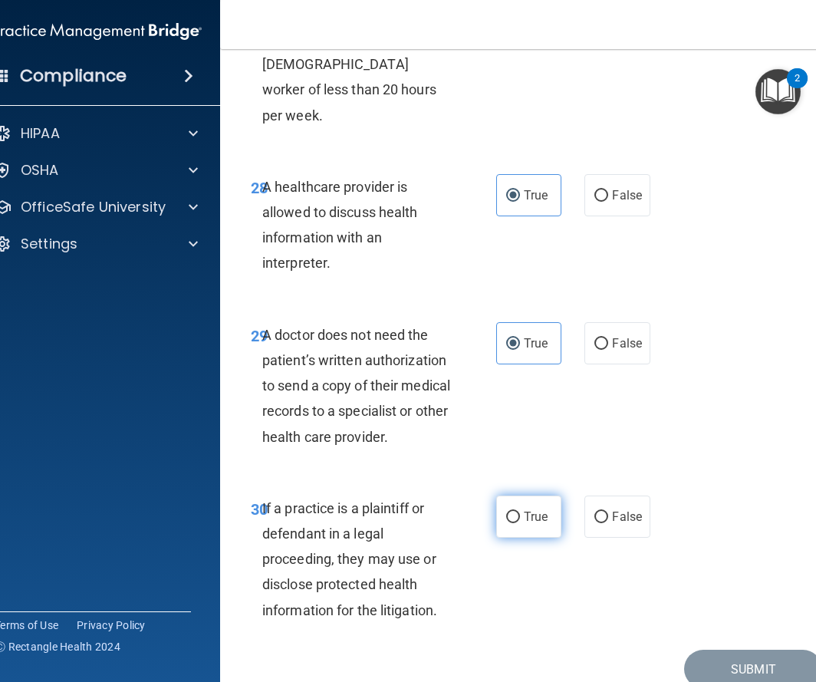
click at [524, 496] on label "True" at bounding box center [528, 517] width 65 height 42
click at [520, 512] on input "True" at bounding box center [513, 518] width 14 height 12
radio input "true"
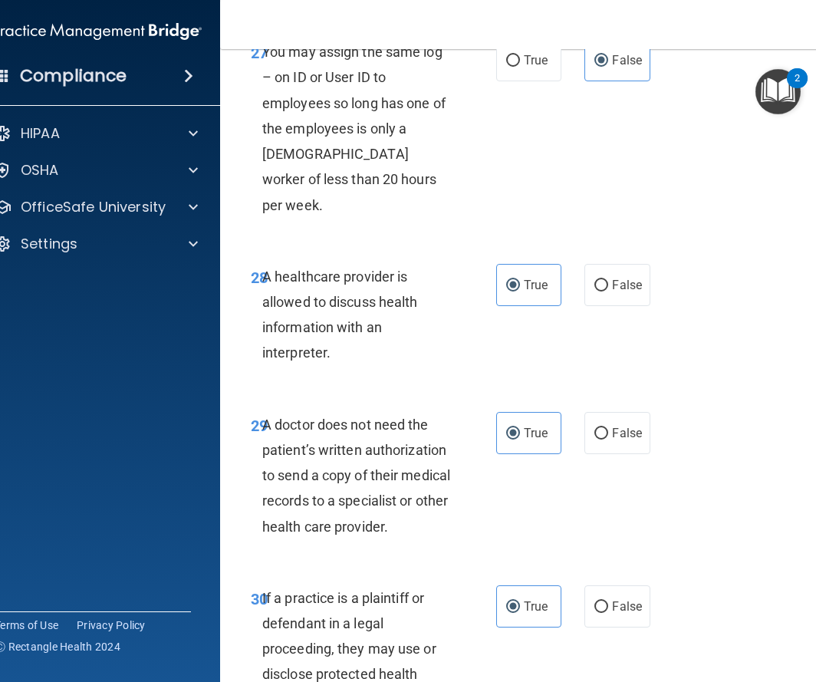
scroll to position [5006, 0]
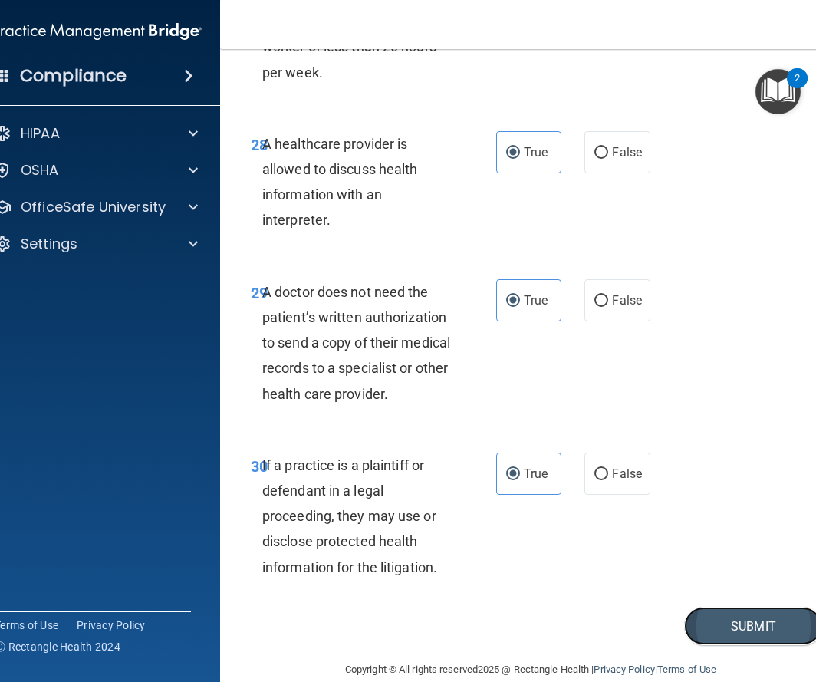
click at [733, 607] on button "Submit" at bounding box center [753, 626] width 138 height 39
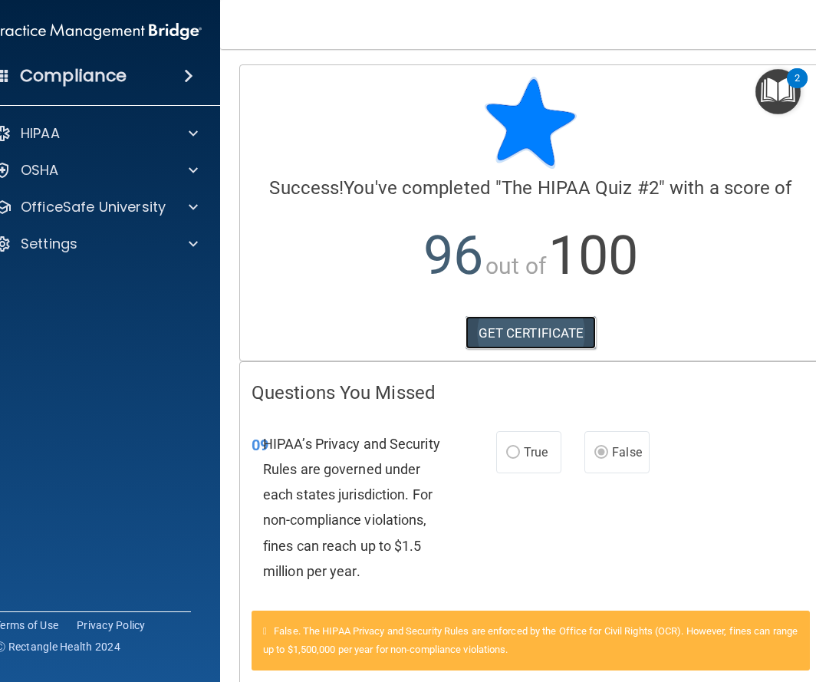
click at [536, 341] on link "GET CERTIFICATE" at bounding box center [531, 333] width 131 height 34
click at [166, 123] on div "HIPAA" at bounding box center [98, 133] width 246 height 31
click at [198, 125] on div at bounding box center [191, 133] width 38 height 18
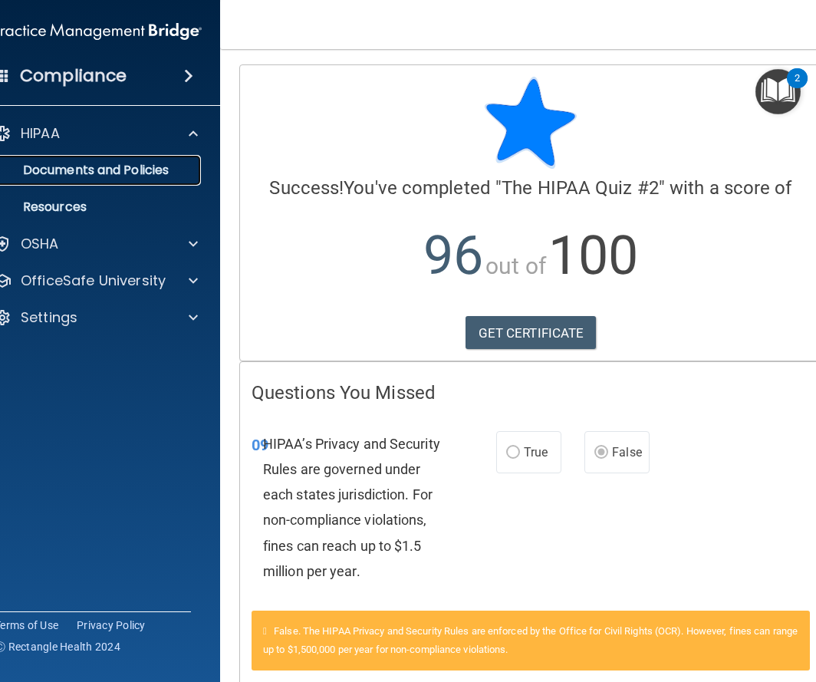
click at [167, 173] on p "Documents and Policies" at bounding box center [89, 170] width 209 height 15
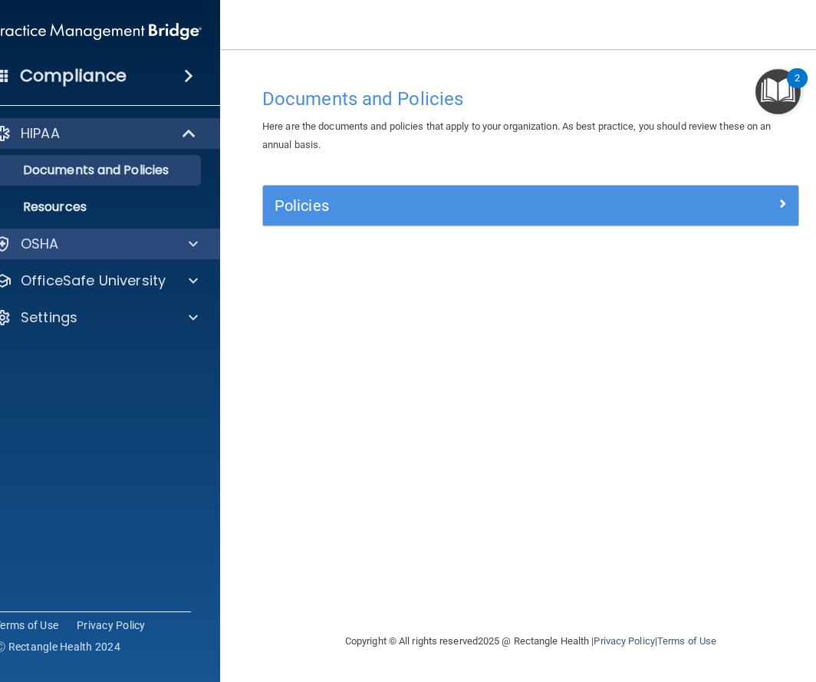
click at [145, 255] on div "OSHA" at bounding box center [98, 244] width 246 height 31
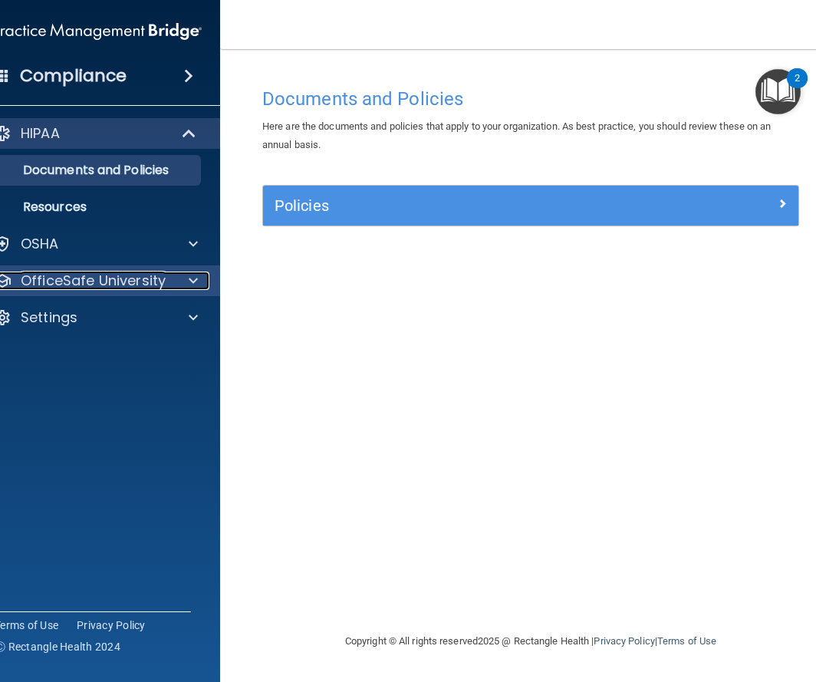
click at [188, 285] on div at bounding box center [191, 281] width 38 height 18
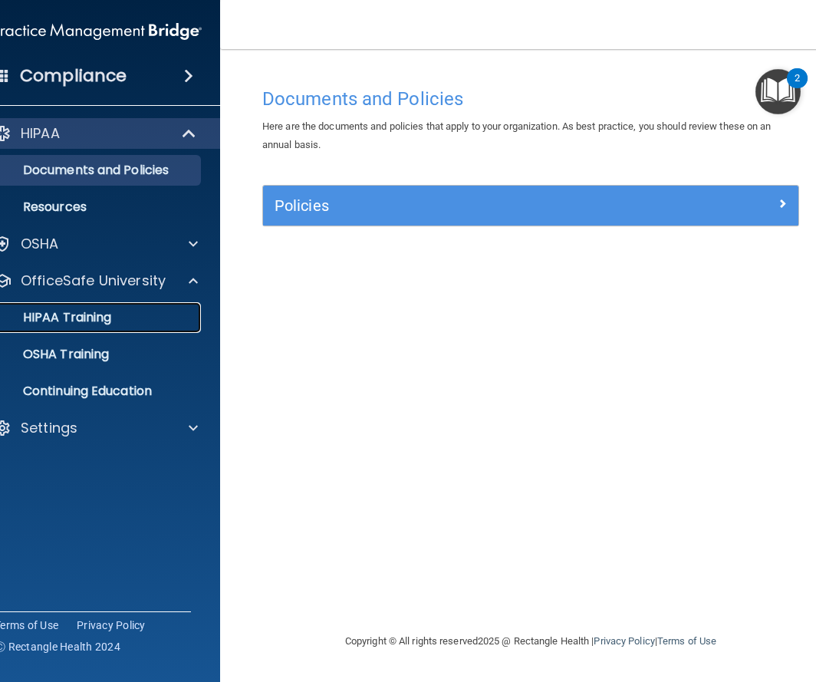
click at [165, 319] on div "HIPAA Training" at bounding box center [89, 317] width 209 height 15
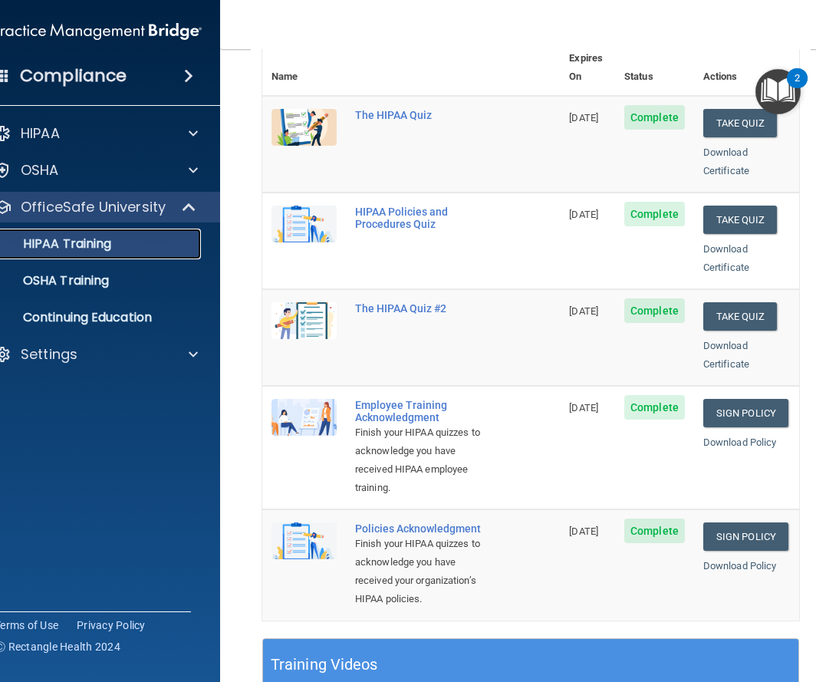
scroll to position [207, 0]
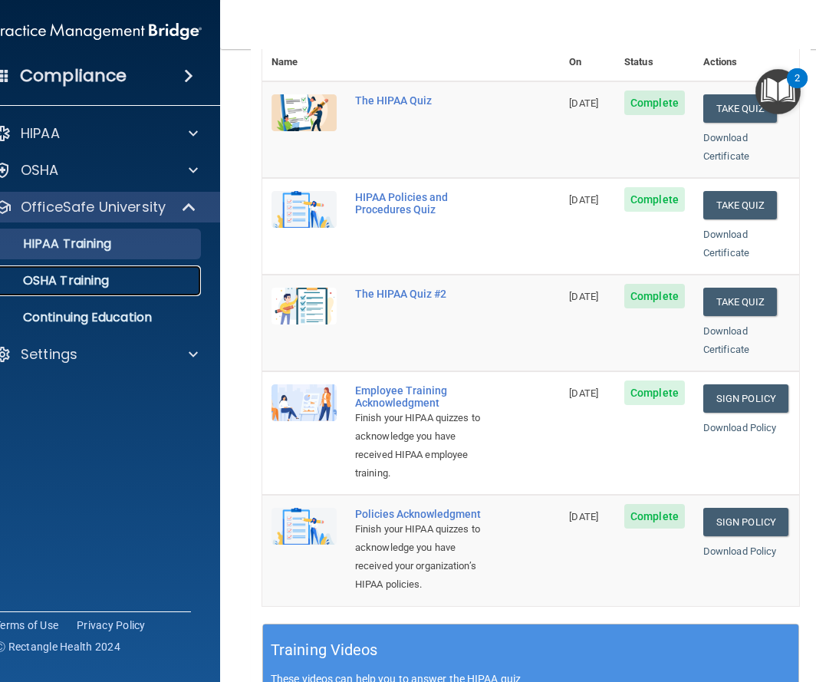
click at [150, 295] on link "OSHA Training" at bounding box center [80, 280] width 242 height 31
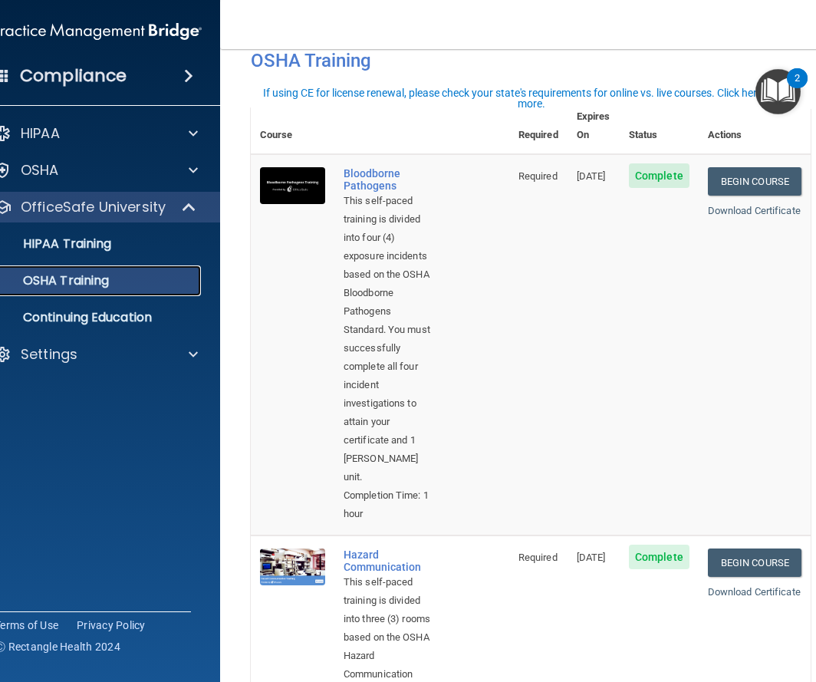
scroll to position [39, 0]
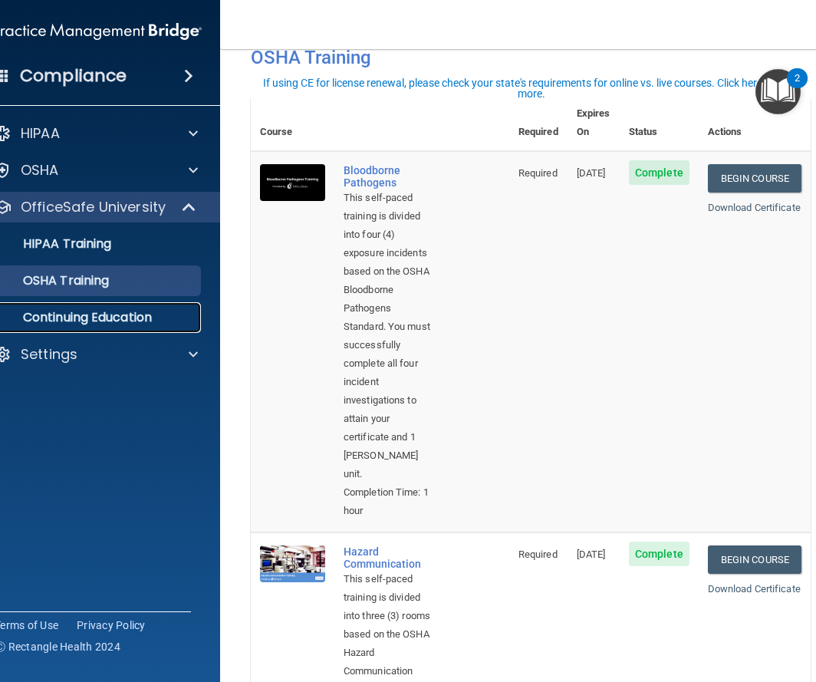
click at [161, 322] on p "Continuing Education" at bounding box center [89, 317] width 209 height 15
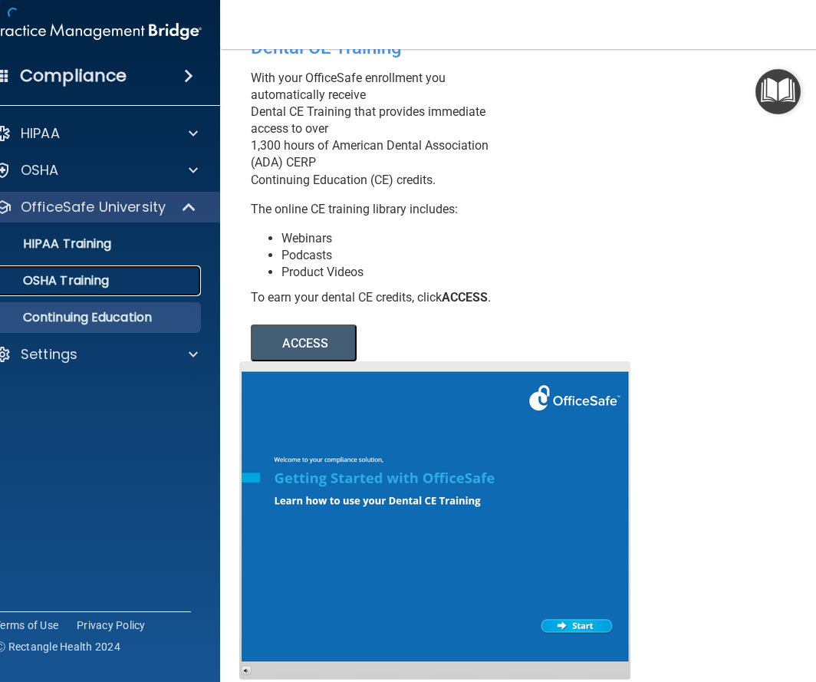
click at [141, 285] on div "OSHA Training" at bounding box center [89, 280] width 209 height 15
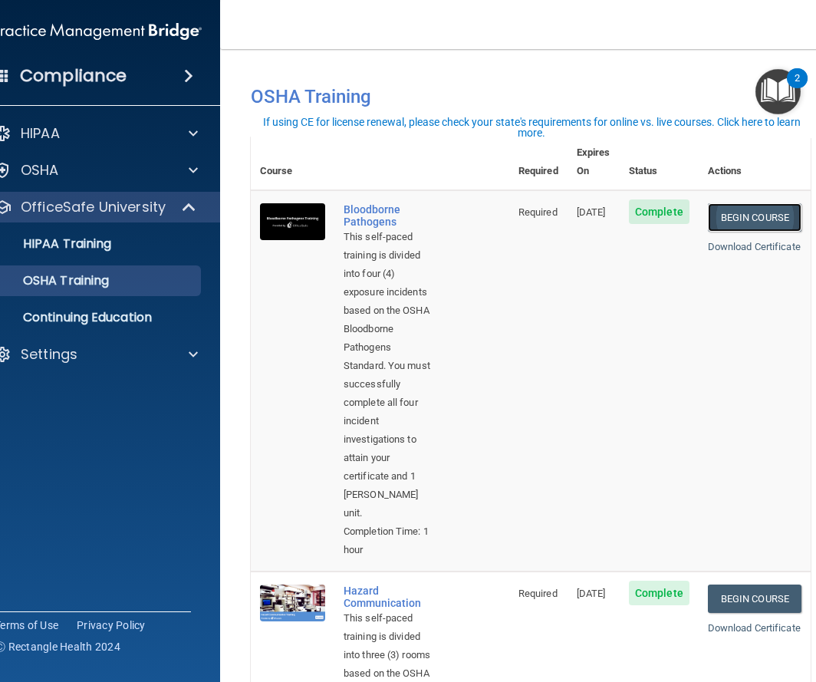
click at [750, 203] on link "Begin Course" at bounding box center [755, 217] width 94 height 28
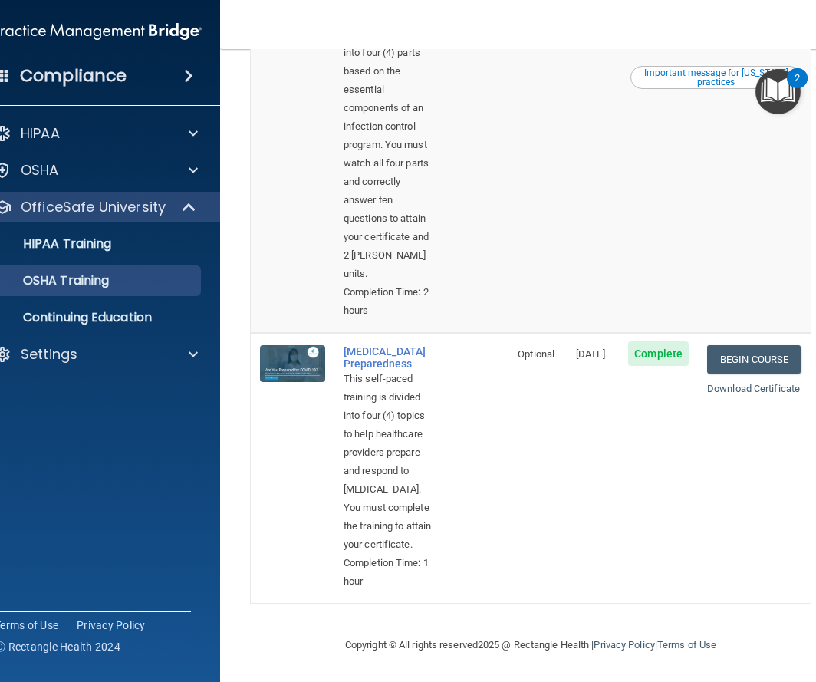
scroll to position [1042, 0]
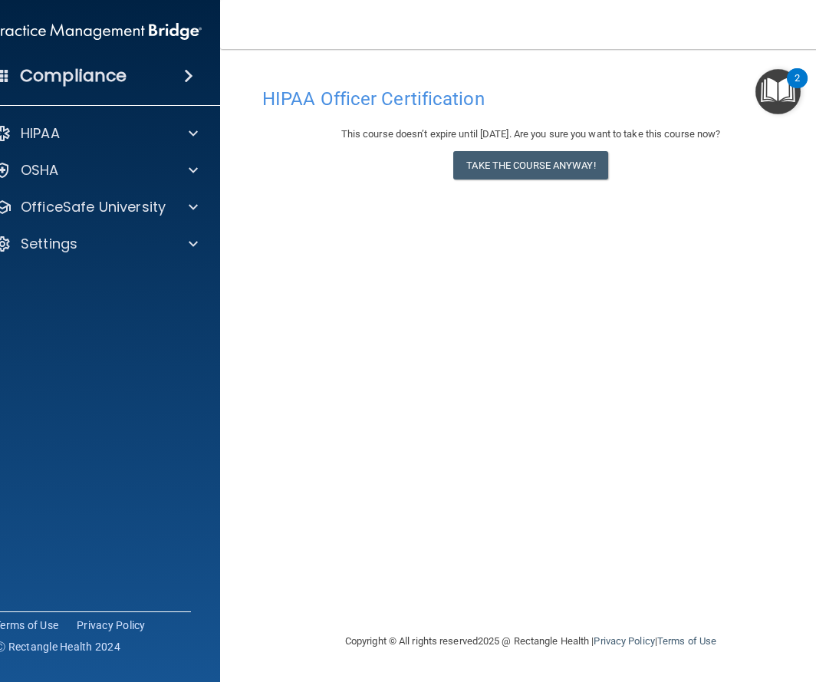
click at [169, 114] on div "HIPAA Documents and Policies Report an Incident Business Associates Emergency P…" at bounding box center [98, 192] width 246 height 160
click at [192, 128] on span at bounding box center [193, 133] width 9 height 18
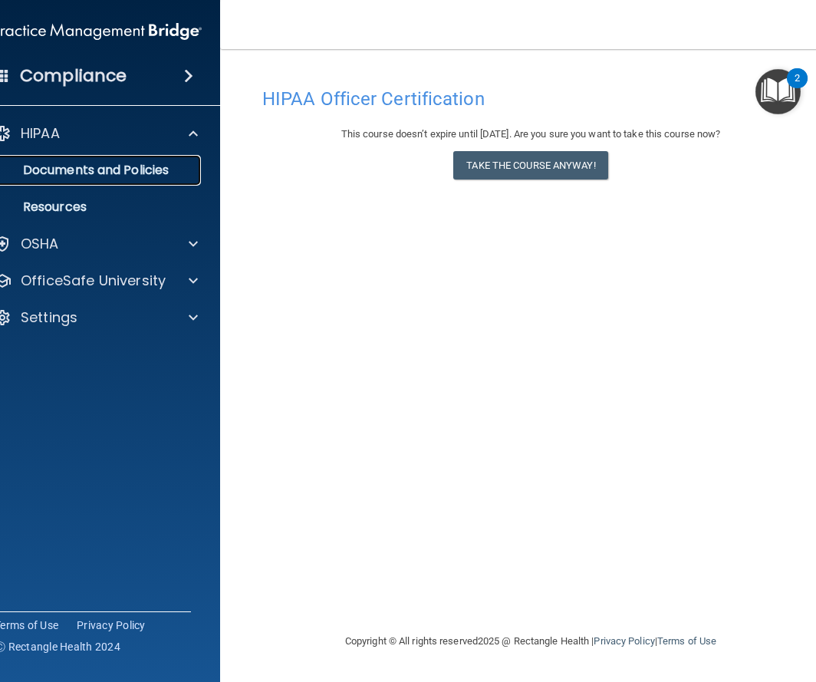
click at [175, 174] on p "Documents and Policies" at bounding box center [89, 170] width 209 height 15
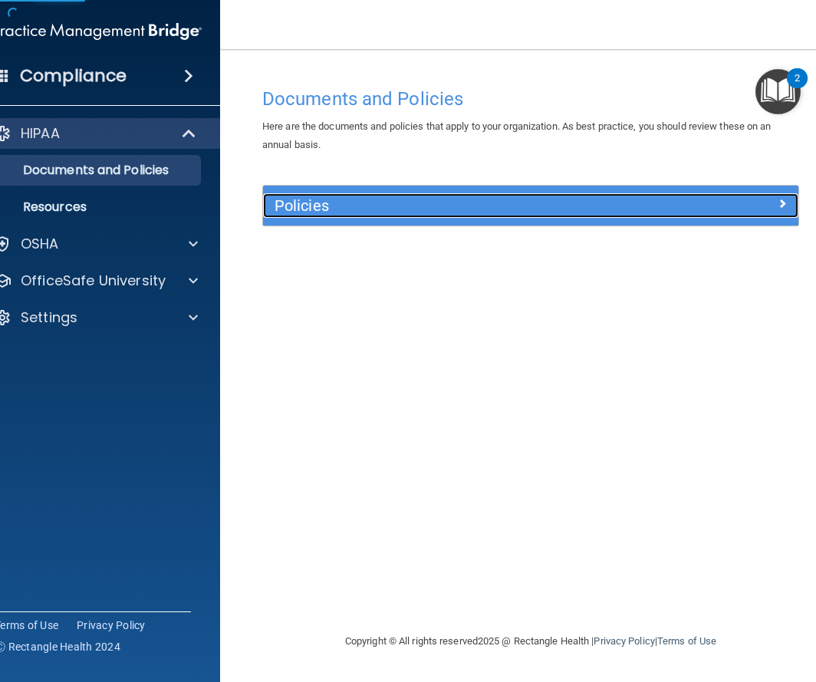
click at [363, 216] on div "Policies" at bounding box center [464, 205] width 402 height 25
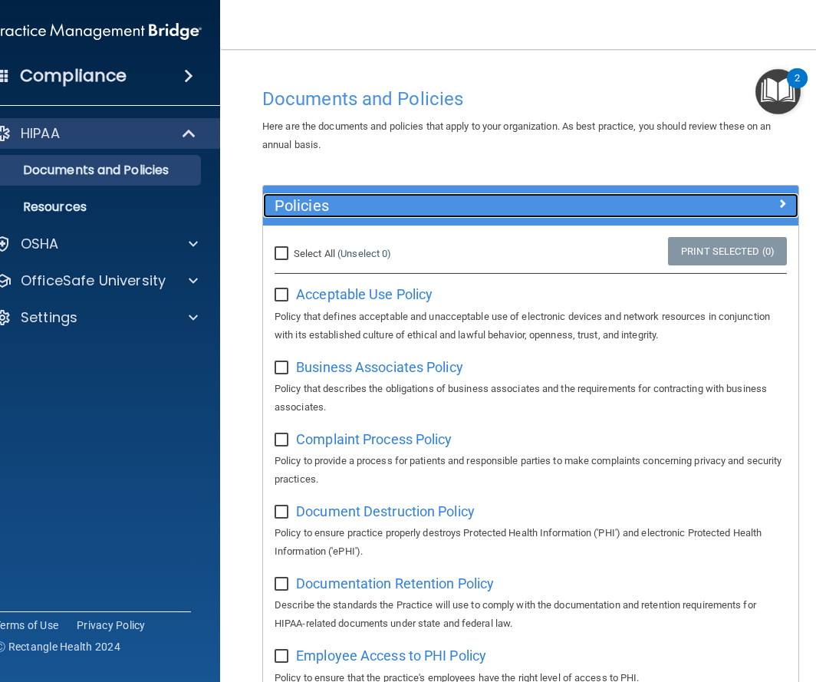
click at [355, 209] on h5 "Policies" at bounding box center [464, 205] width 379 height 17
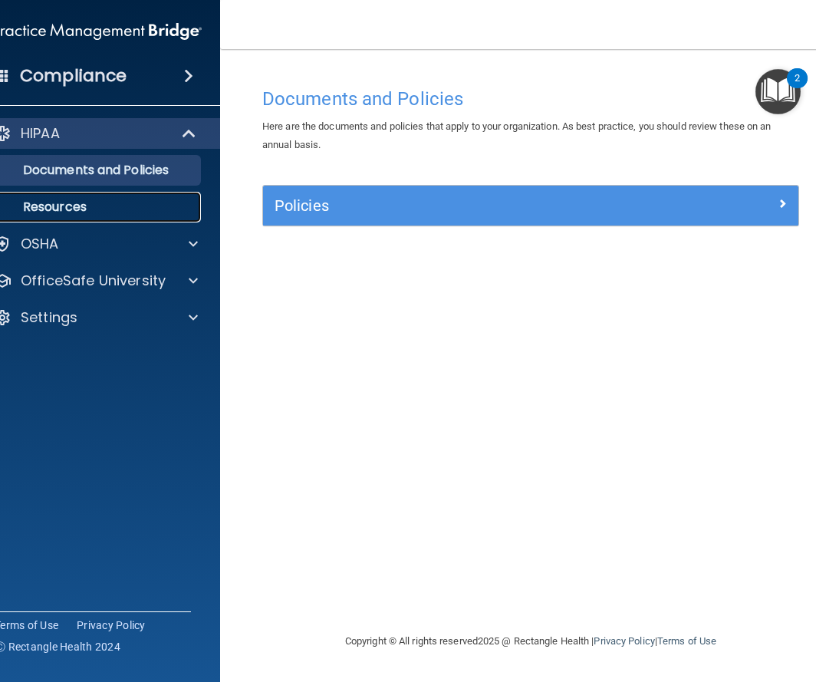
click at [139, 220] on link "Resources" at bounding box center [80, 207] width 242 height 31
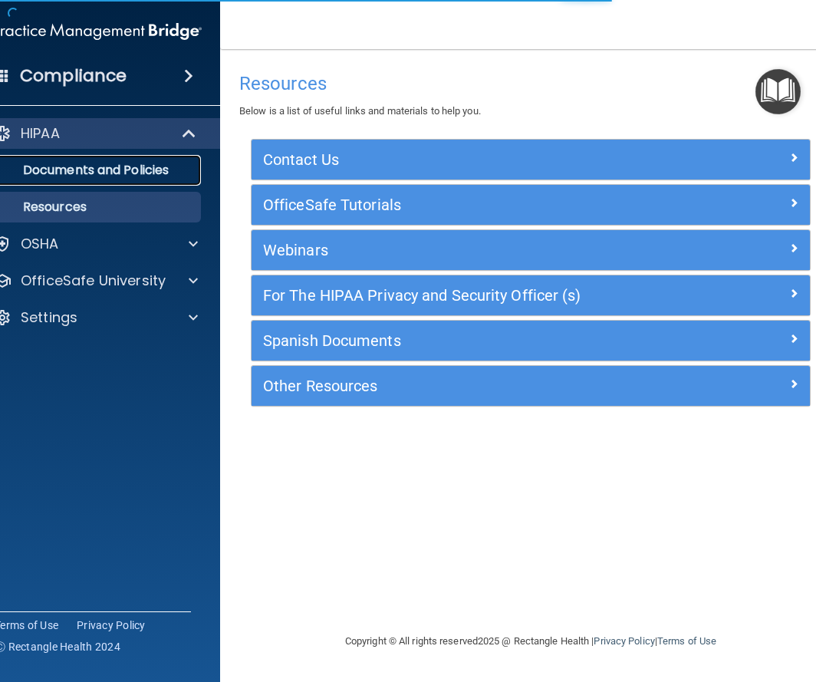
click at [170, 172] on p "Documents and Policies" at bounding box center [89, 170] width 209 height 15
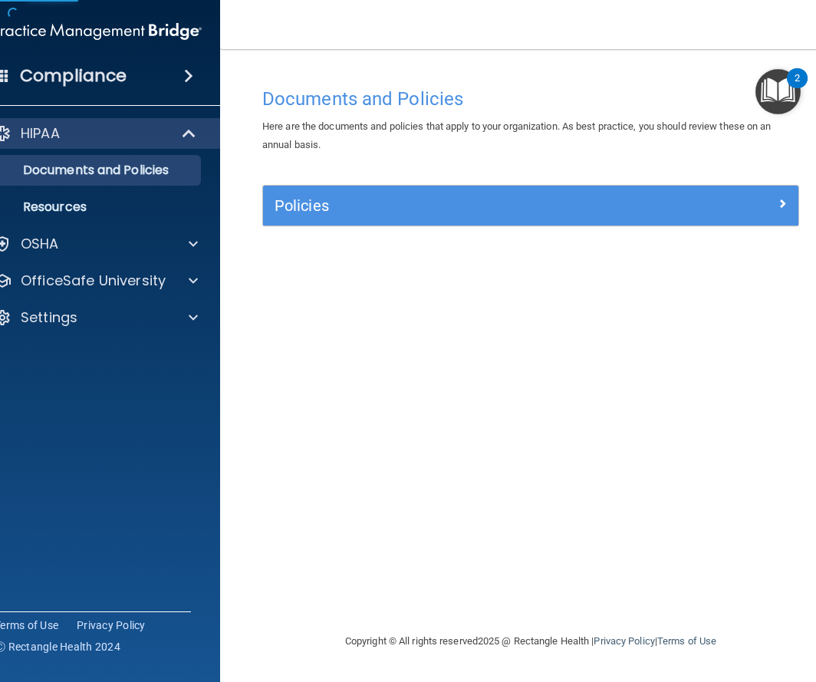
click at [151, 262] on div "HIPAA Documents and Policies Report an Incident Business Associates Emergency P…" at bounding box center [98, 228] width 246 height 233
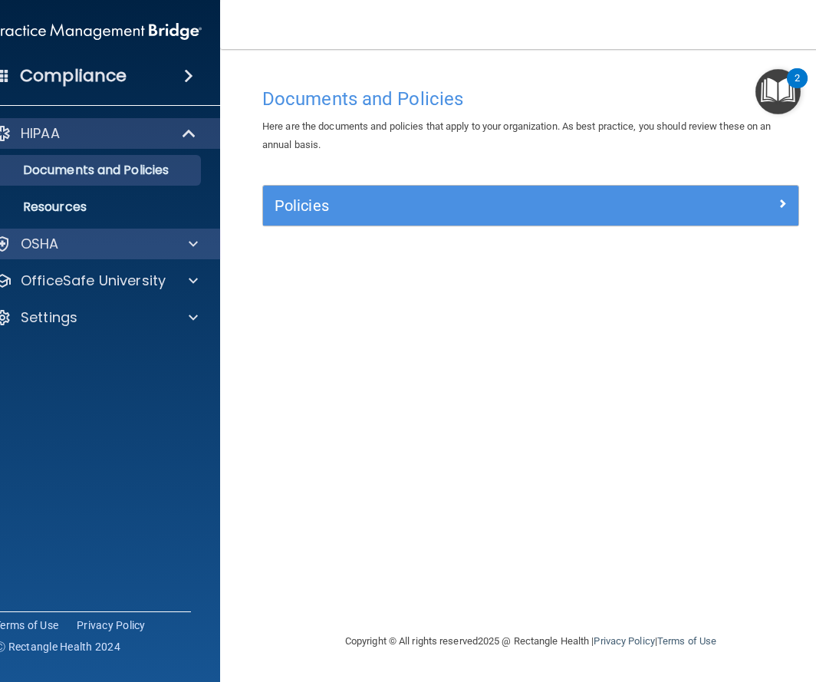
click at [190, 259] on div "OSHA" at bounding box center [98, 244] width 246 height 31
click at [194, 242] on span at bounding box center [193, 244] width 9 height 18
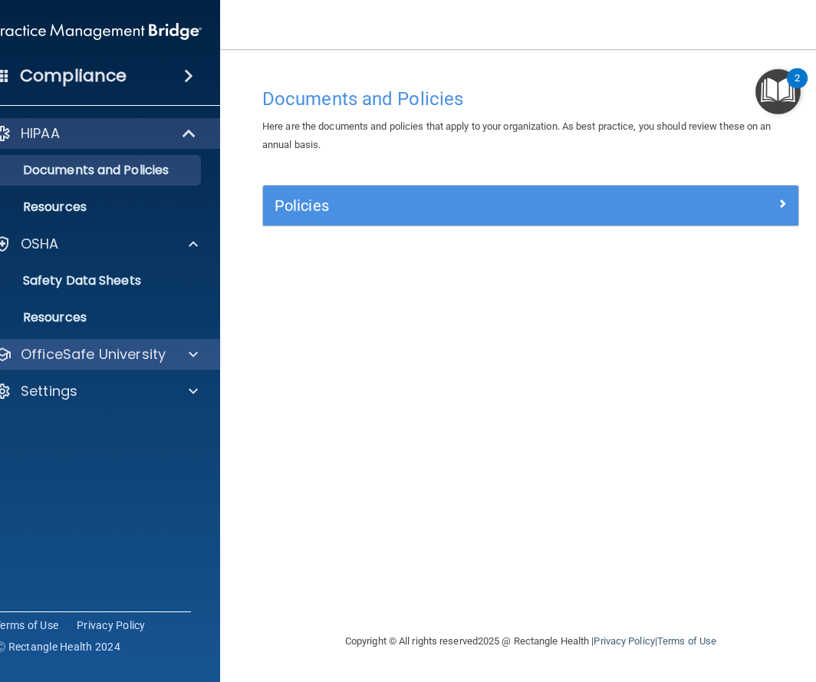
click at [97, 367] on div "OfficeSafe University" at bounding box center [98, 354] width 246 height 31
click at [180, 349] on div at bounding box center [191, 354] width 38 height 18
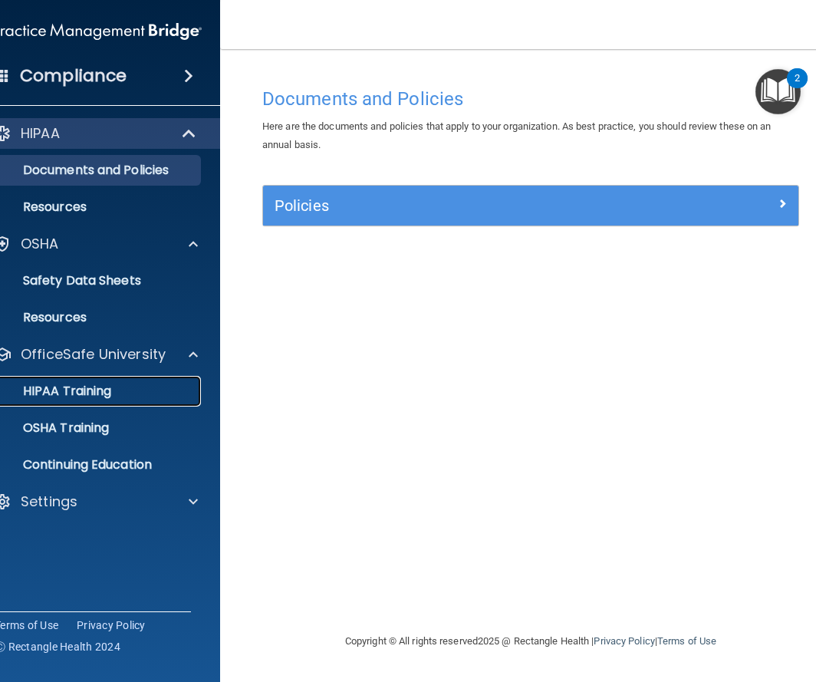
click at [146, 393] on div "HIPAA Training" at bounding box center [89, 391] width 209 height 15
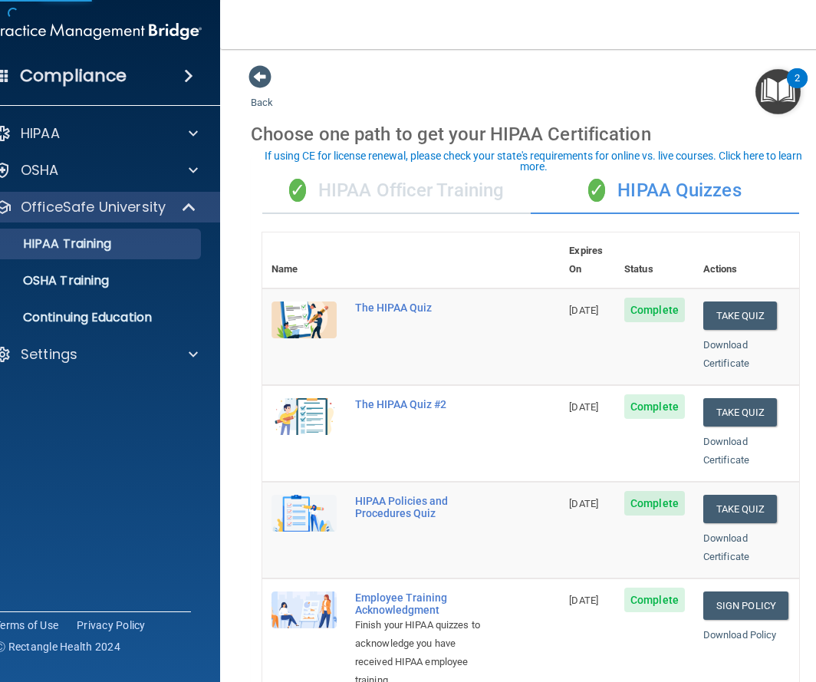
click at [364, 196] on div "✓ HIPAA Officer Training" at bounding box center [396, 191] width 269 height 46
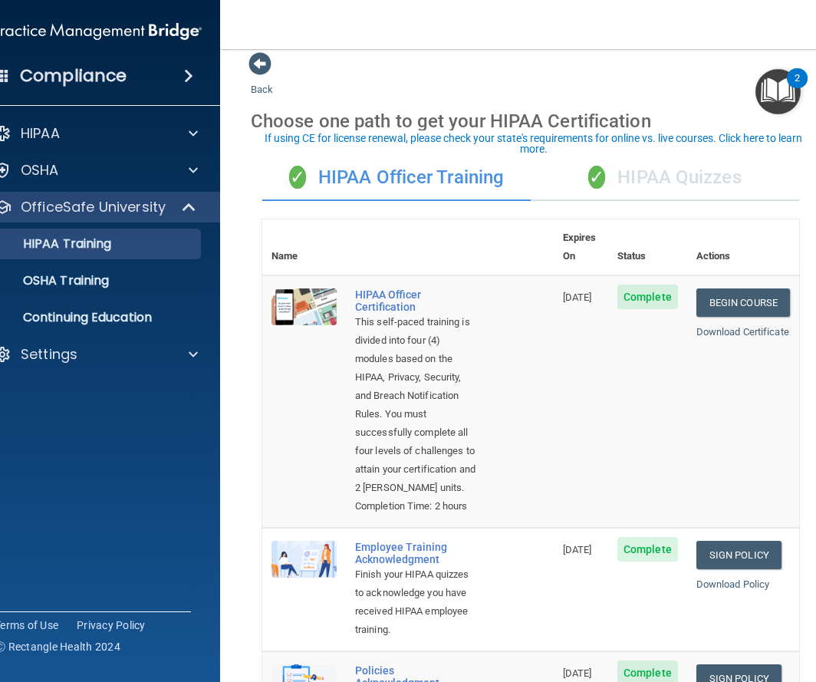
scroll to position [21, 0]
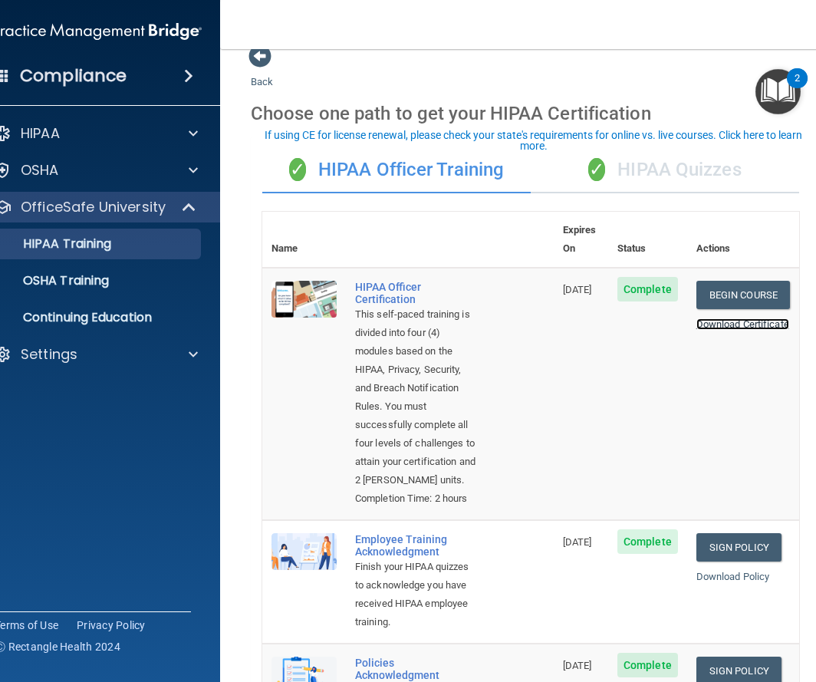
click at [742, 318] on link "Download Certificate" at bounding box center [743, 324] width 93 height 12
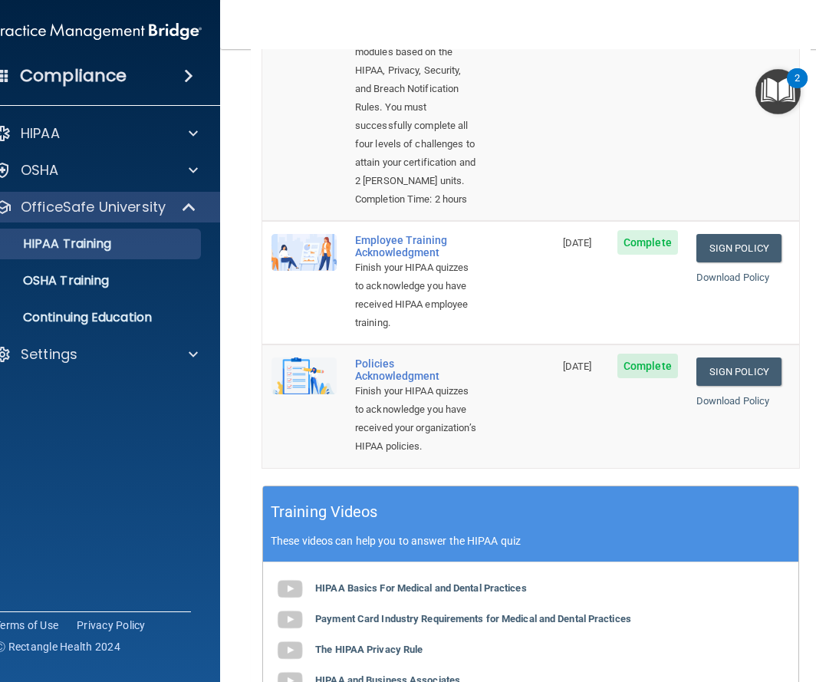
scroll to position [332, 0]
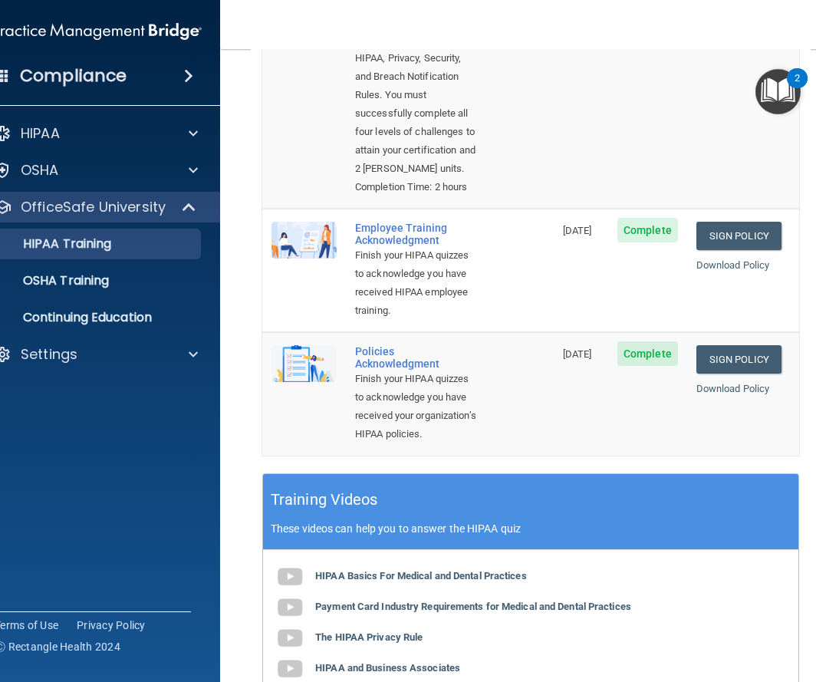
click at [384, 298] on div "Finish your HIPAA quizzes to acknowledge you have received HIPAA employee train…" at bounding box center [416, 283] width 122 height 74
click at [384, 246] on div "Employee Training Acknowledgment" at bounding box center [416, 234] width 122 height 25
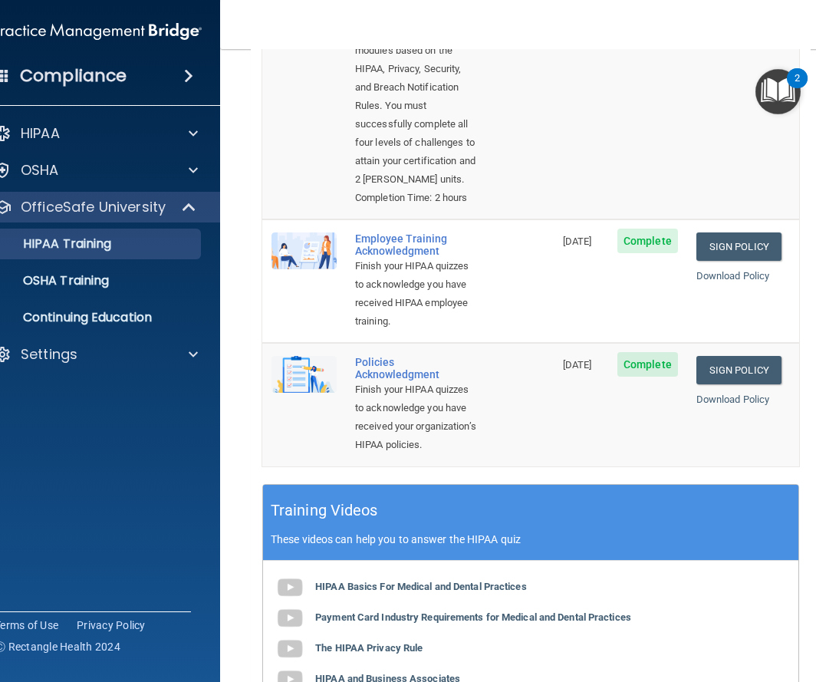
click at [124, 152] on div "HIPAA Documents and Policies Report an Incident Business Associates Emergency P…" at bounding box center [98, 247] width 246 height 270
click at [127, 140] on div "HIPAA" at bounding box center [77, 133] width 190 height 18
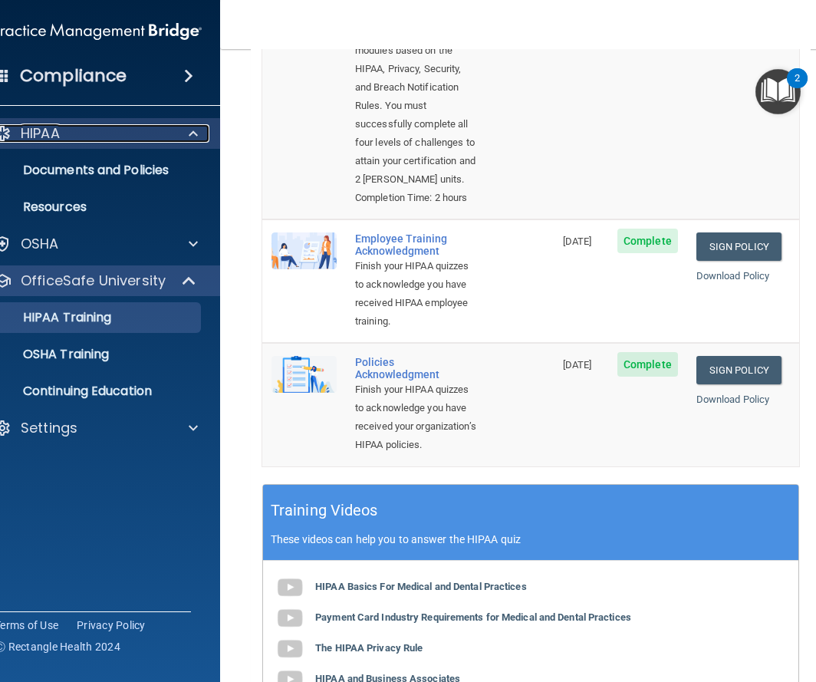
click at [87, 137] on div "HIPAA" at bounding box center [77, 133] width 190 height 18
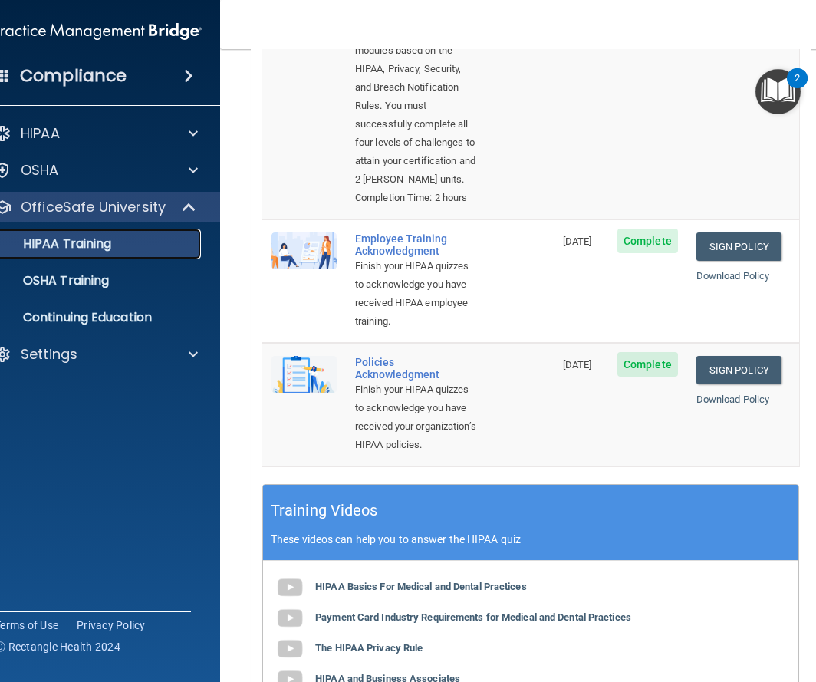
click at [93, 256] on link "HIPAA Training" at bounding box center [80, 244] width 242 height 31
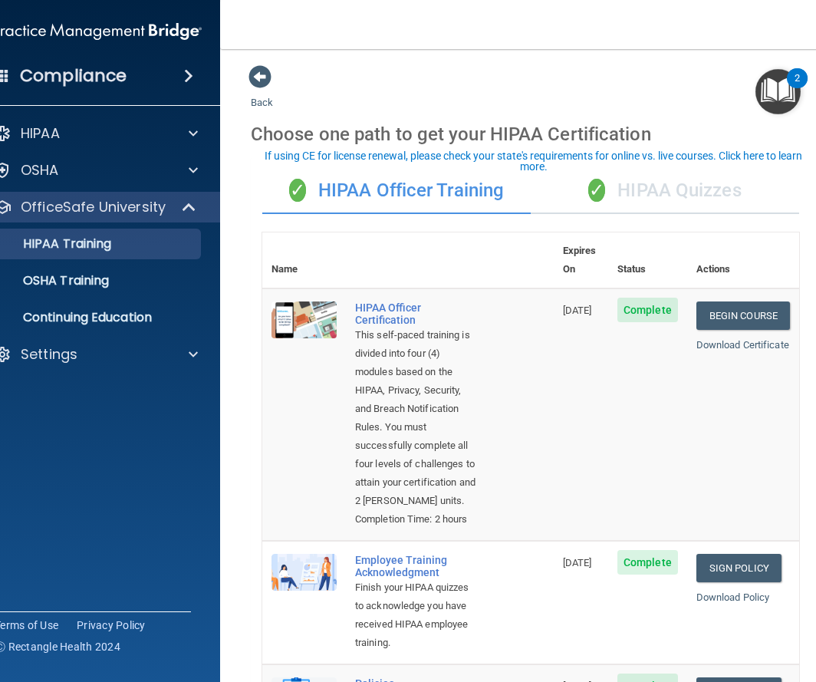
click at [702, 164] on div "If using CE for license renewal, please check your state's requirements for onl…" at bounding box center [533, 160] width 561 height 21
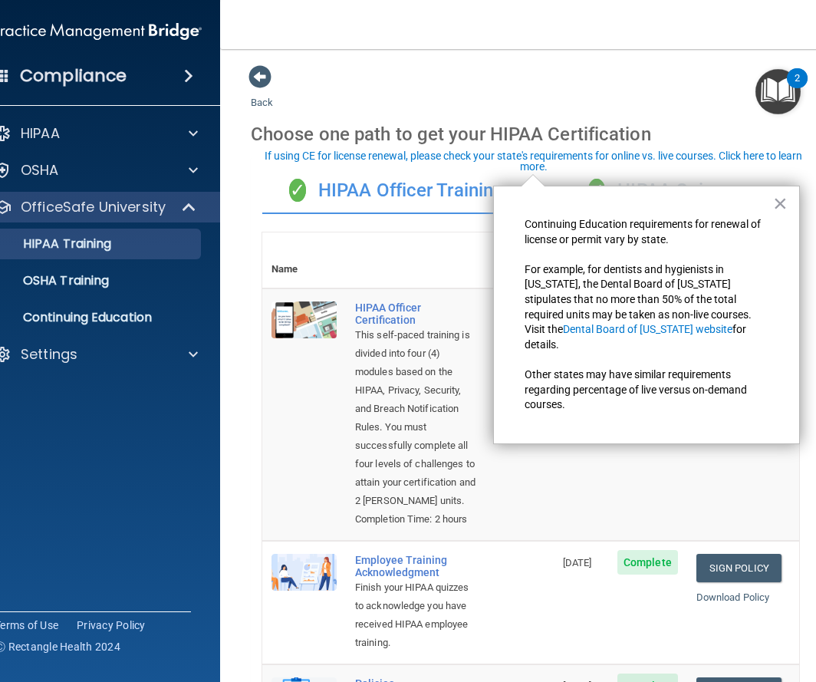
click at [623, 176] on div "✓ HIPAA Quizzes" at bounding box center [665, 191] width 269 height 46
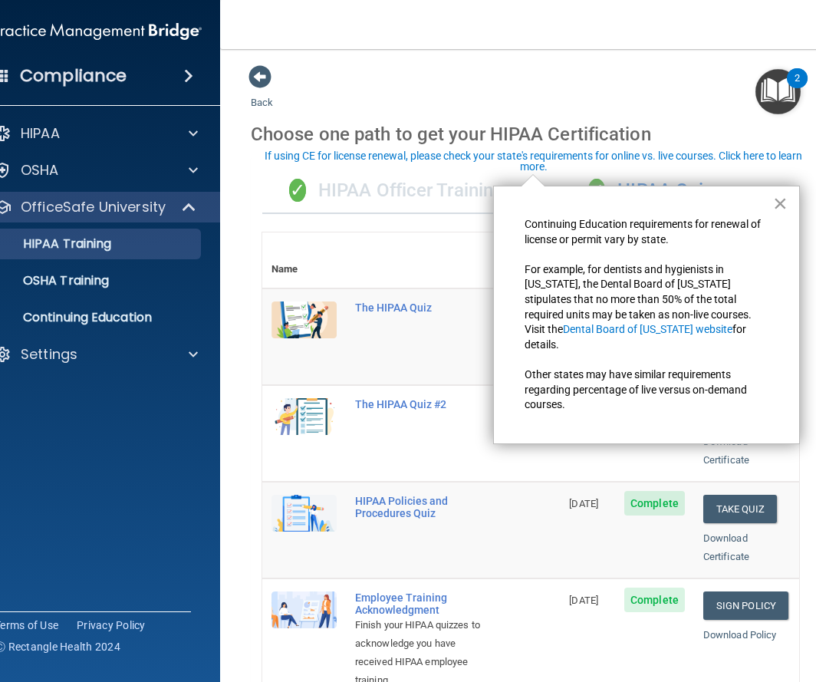
click at [786, 208] on button "×" at bounding box center [780, 203] width 15 height 25
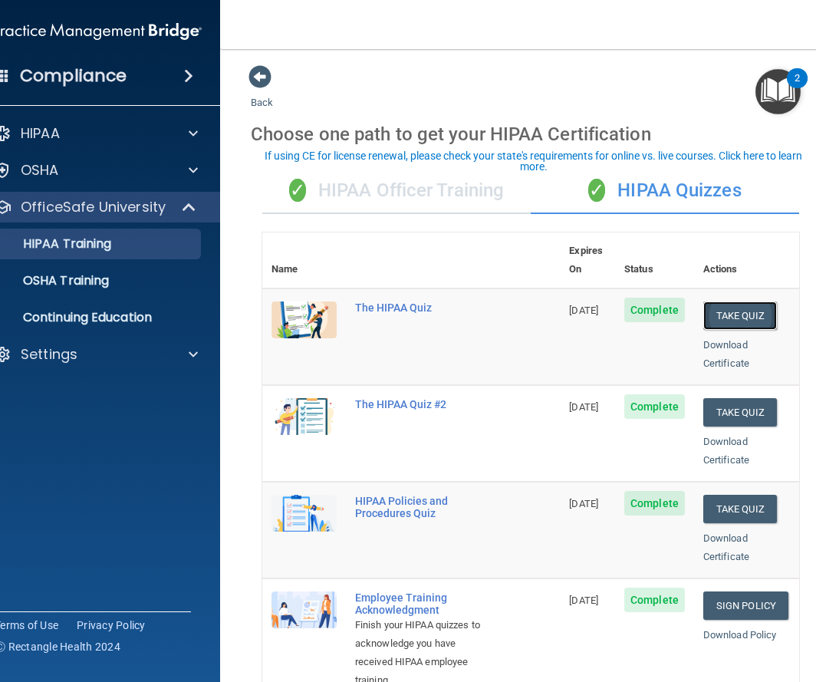
click at [730, 305] on button "Take Quiz" at bounding box center [741, 316] width 74 height 28
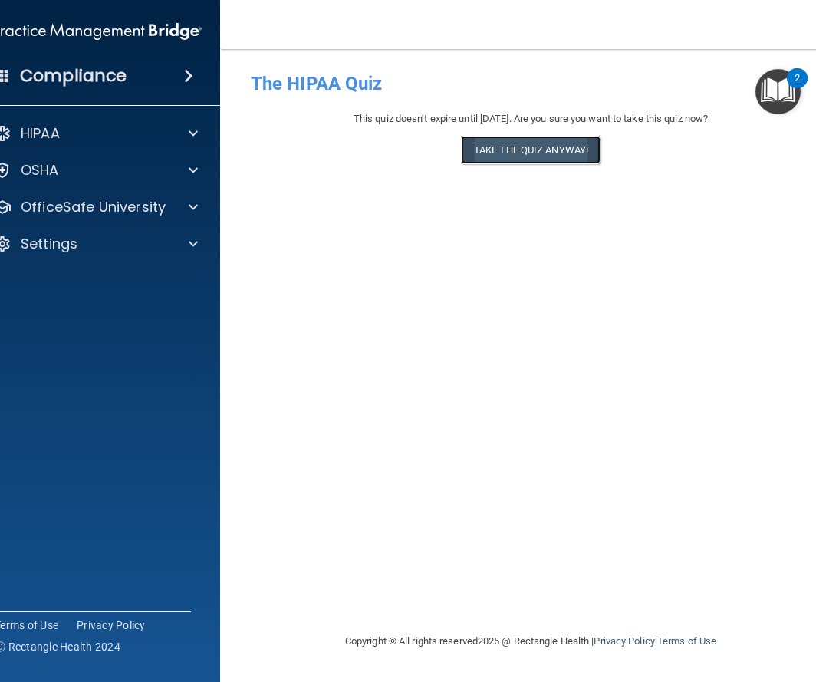
click at [560, 157] on button "Take the quiz anyway!" at bounding box center [531, 150] width 140 height 28
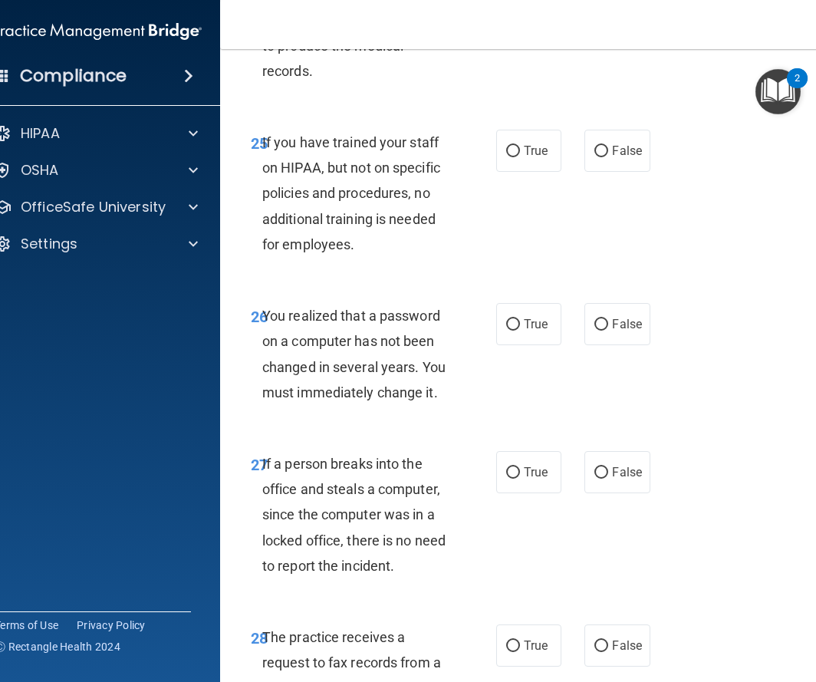
scroll to position [5133, 0]
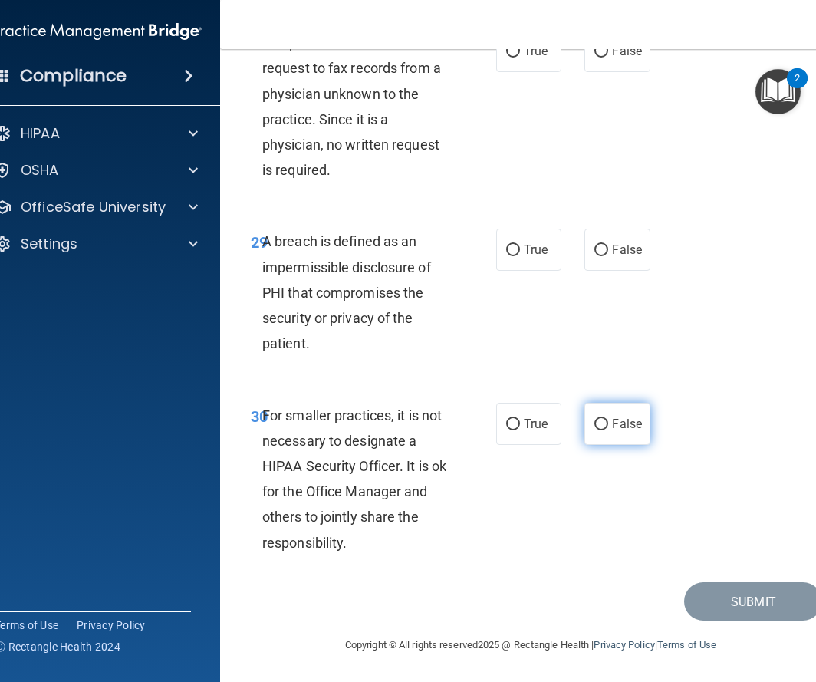
click at [617, 423] on span "False" at bounding box center [627, 424] width 30 height 15
click at [608, 423] on input "False" at bounding box center [602, 425] width 14 height 12
radio input "true"
click at [523, 259] on label "True" at bounding box center [528, 250] width 65 height 42
click at [520, 256] on input "True" at bounding box center [513, 251] width 14 height 12
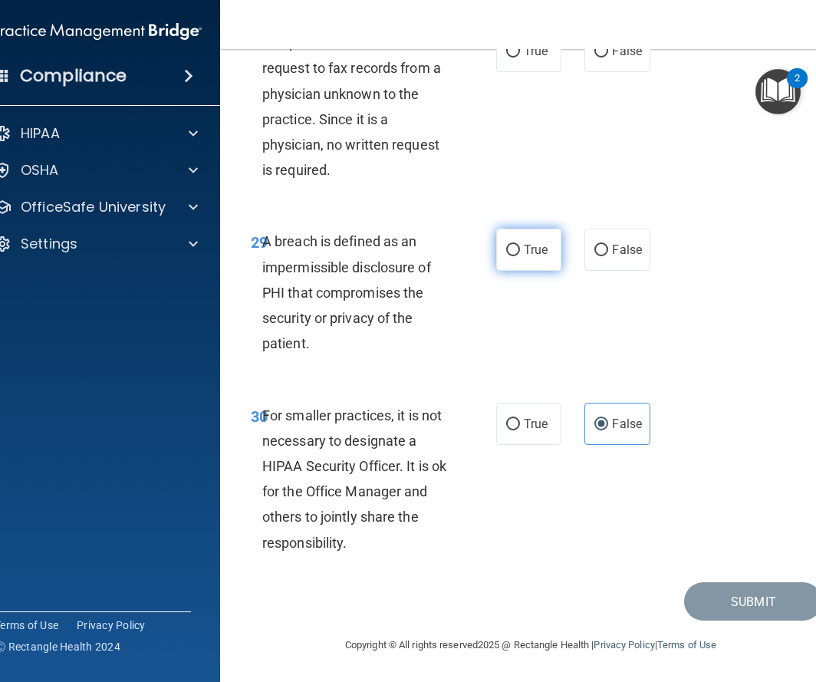
radio input "true"
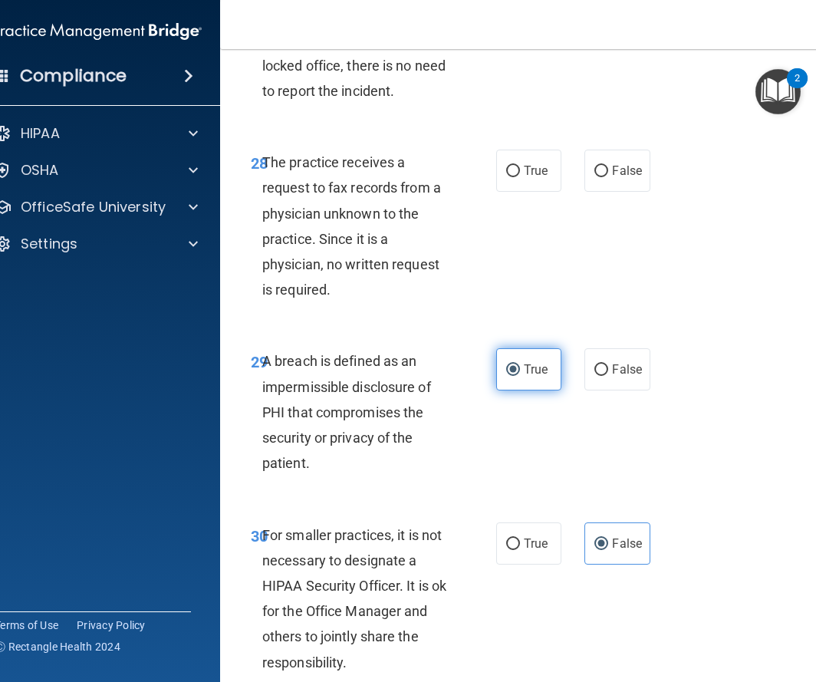
scroll to position [4893, 0]
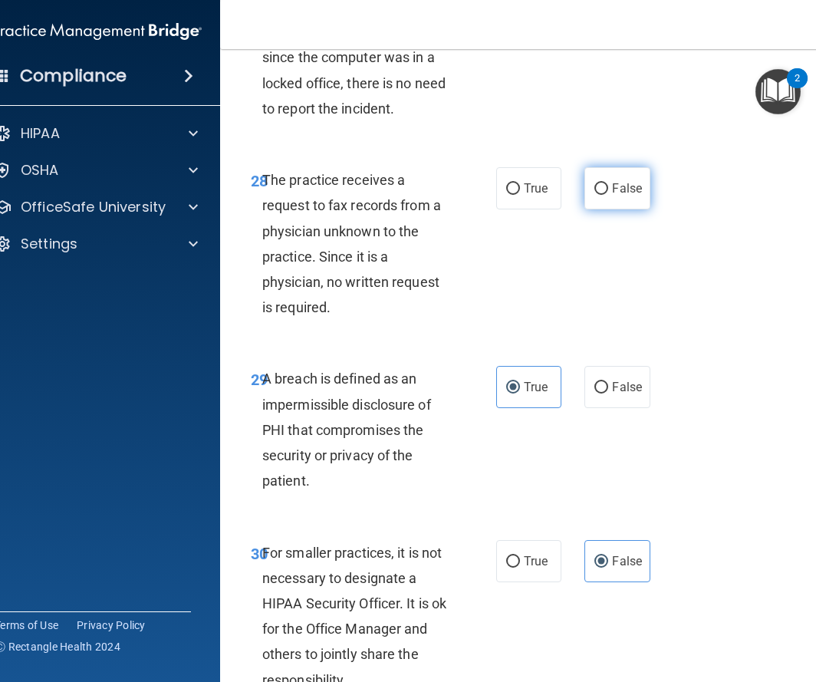
click at [605, 209] on label "False" at bounding box center [617, 188] width 65 height 42
click at [605, 195] on input "False" at bounding box center [602, 189] width 14 height 12
radio input "true"
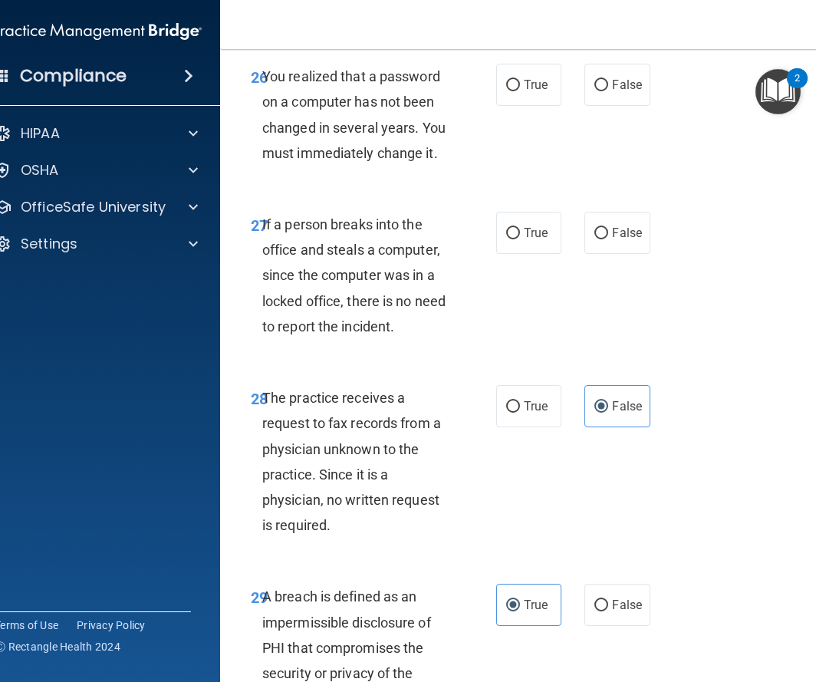
scroll to position [4673, 0]
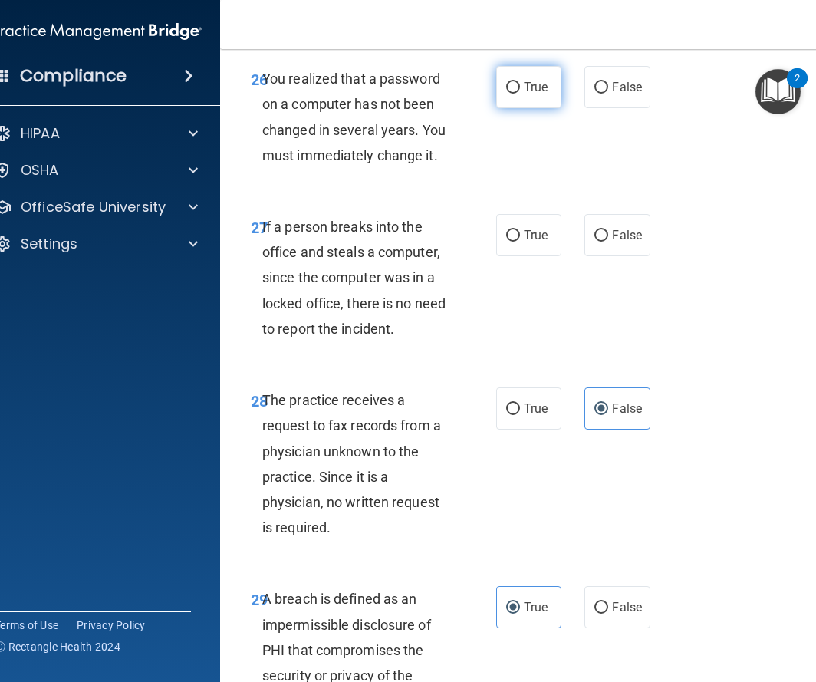
click at [524, 94] on span "True" at bounding box center [536, 87] width 24 height 15
click at [520, 94] on input "True" at bounding box center [513, 88] width 14 height 12
radio input "true"
click at [622, 256] on label "False" at bounding box center [617, 235] width 65 height 42
click at [608, 242] on input "False" at bounding box center [602, 236] width 14 height 12
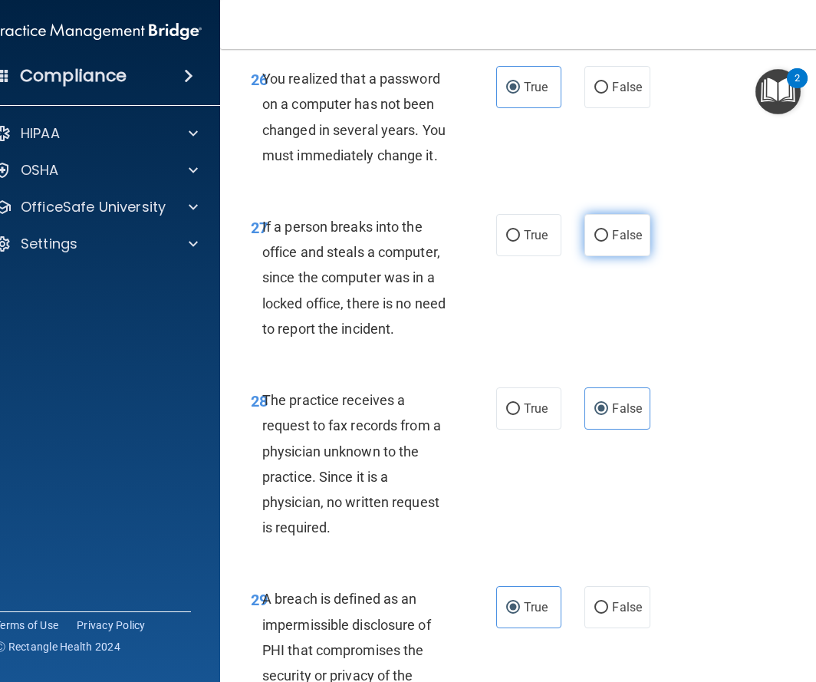
radio input "true"
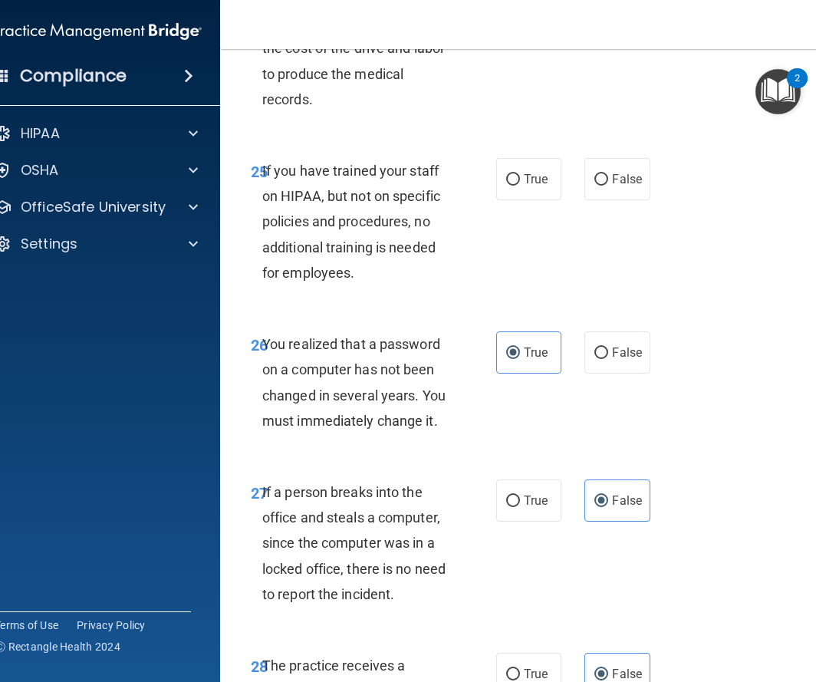
scroll to position [4418, 0]
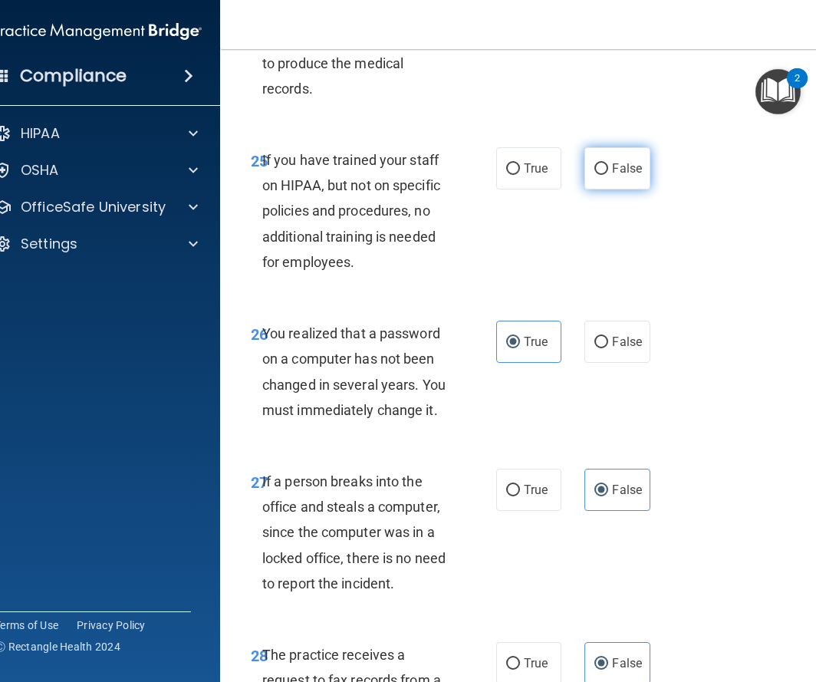
click at [634, 176] on span "False" at bounding box center [627, 168] width 30 height 15
click at [608, 175] on input "False" at bounding box center [602, 169] width 14 height 12
radio input "true"
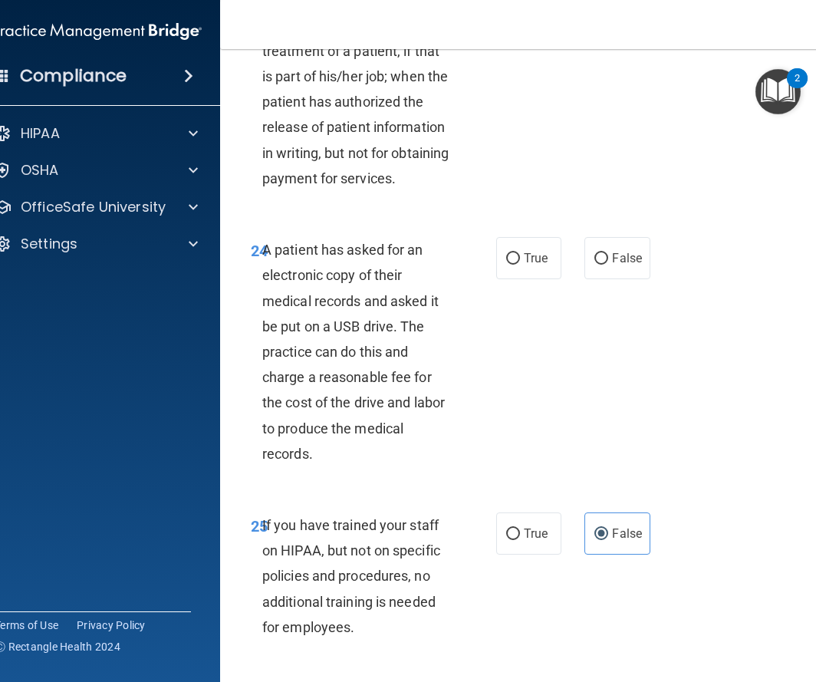
scroll to position [4051, 0]
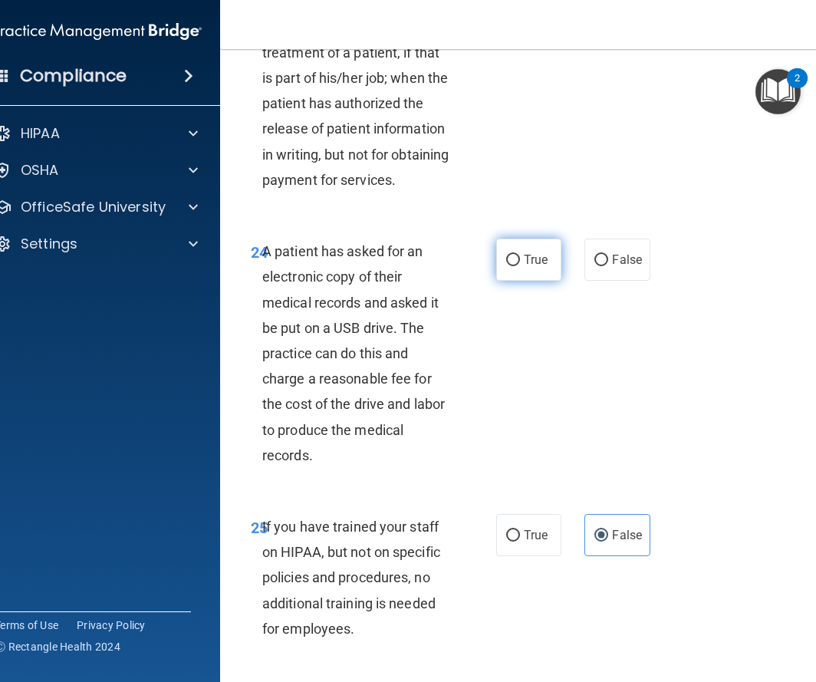
click at [524, 267] on span "True" at bounding box center [536, 259] width 24 height 15
click at [520, 266] on input "True" at bounding box center [513, 261] width 14 height 12
radio input "true"
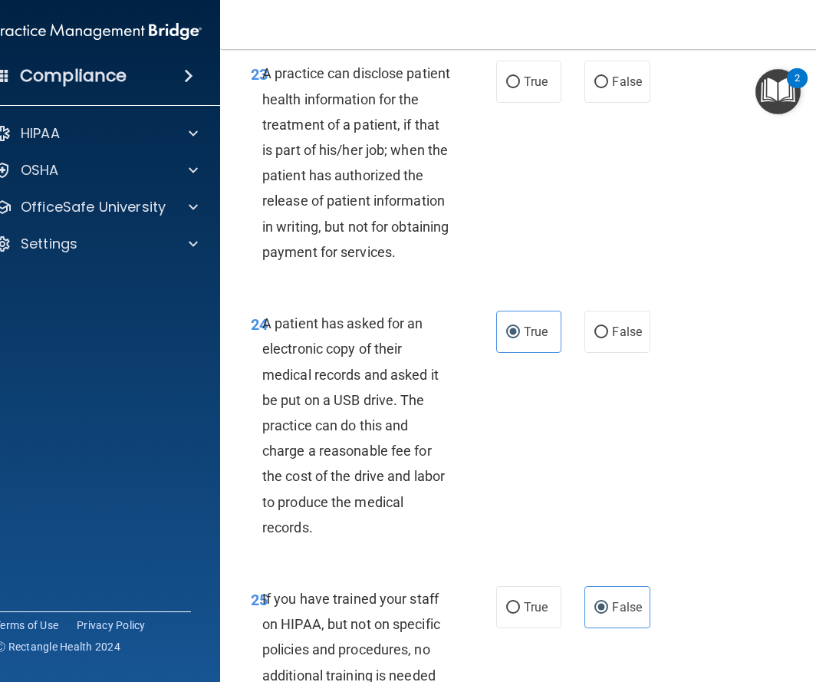
scroll to position [3974, 0]
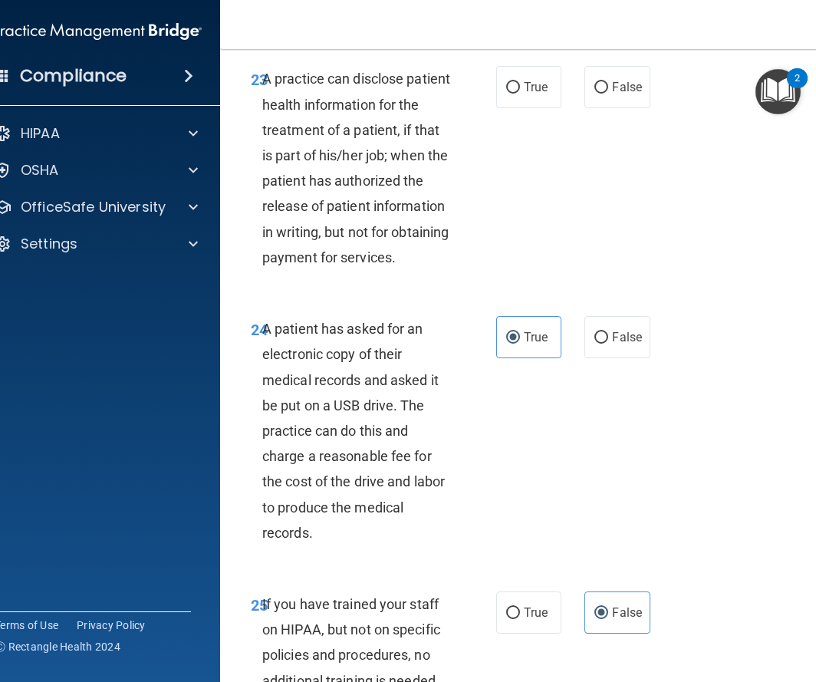
click at [547, 141] on div "23 A practice can disclose patient health information for the treatment of a pa…" at bounding box center [530, 172] width 583 height 250
click at [548, 108] on label "True" at bounding box center [528, 87] width 65 height 42
click at [520, 94] on input "True" at bounding box center [513, 88] width 14 height 12
radio input "true"
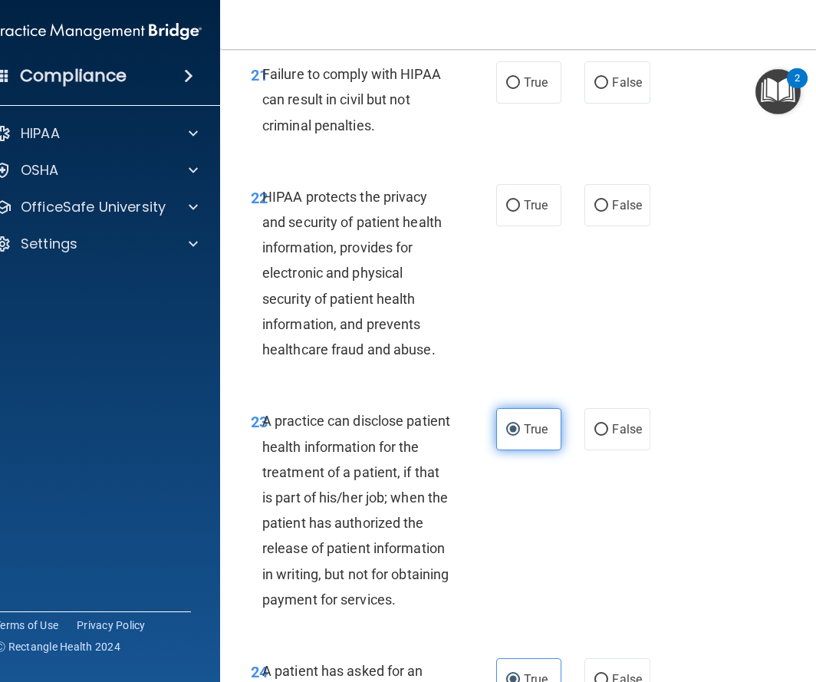
scroll to position [3627, 0]
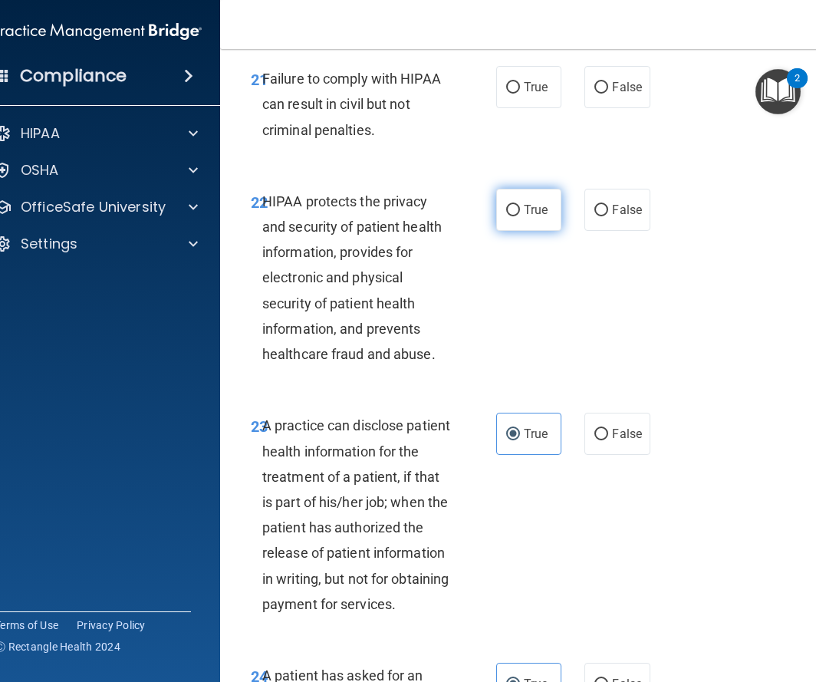
click at [531, 217] on span "True" at bounding box center [536, 210] width 24 height 15
click at [520, 216] on input "True" at bounding box center [513, 211] width 14 height 12
radio input "true"
click at [542, 94] on span "True" at bounding box center [536, 87] width 24 height 15
click at [520, 94] on input "True" at bounding box center [513, 88] width 14 height 12
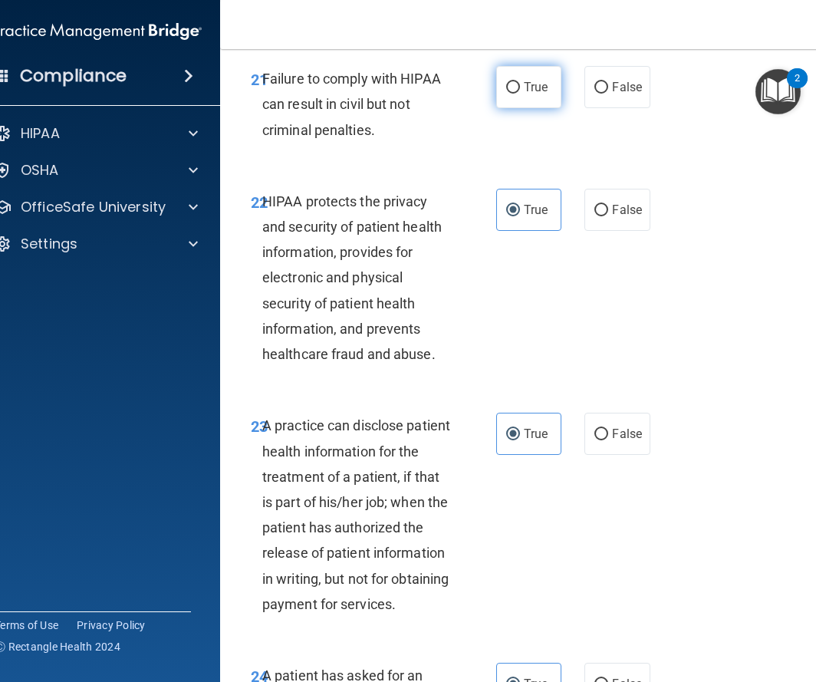
radio input "true"
click at [625, 94] on span "False" at bounding box center [627, 87] width 30 height 15
click at [608, 94] on input "False" at bounding box center [602, 88] width 14 height 12
radio input "true"
radio input "false"
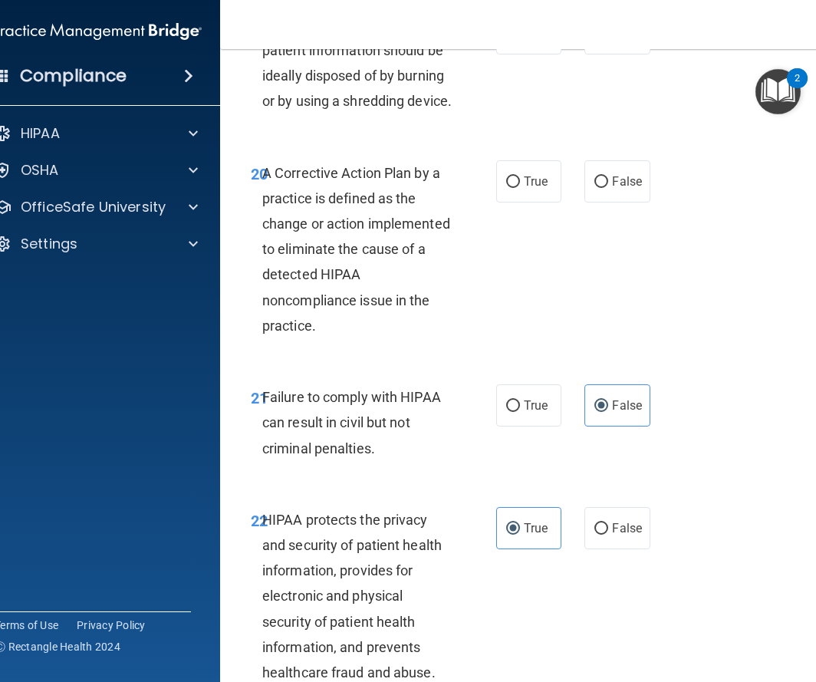
scroll to position [3288, 0]
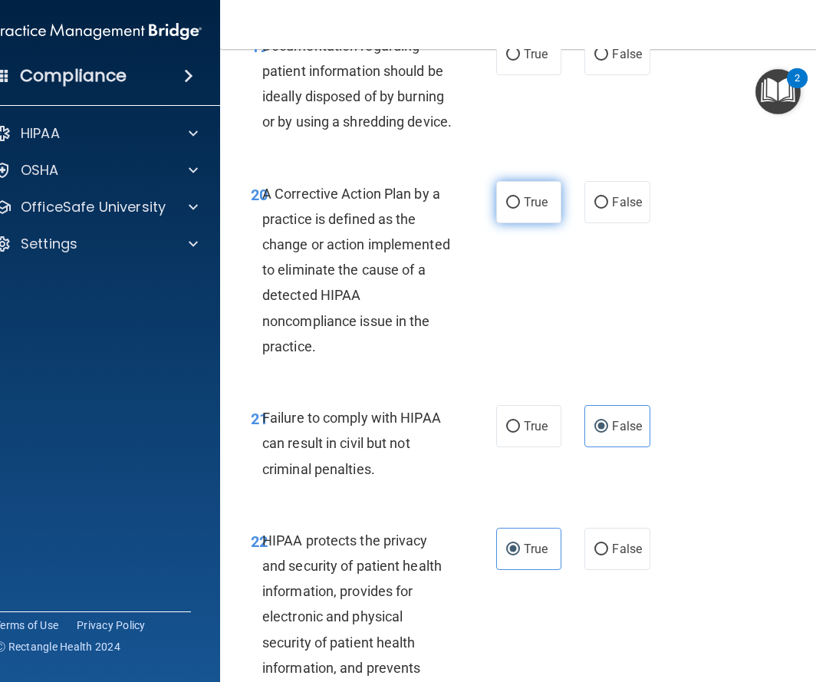
click at [547, 209] on span "True" at bounding box center [536, 202] width 24 height 15
click at [520, 209] on input "True" at bounding box center [513, 203] width 14 height 12
radio input "true"
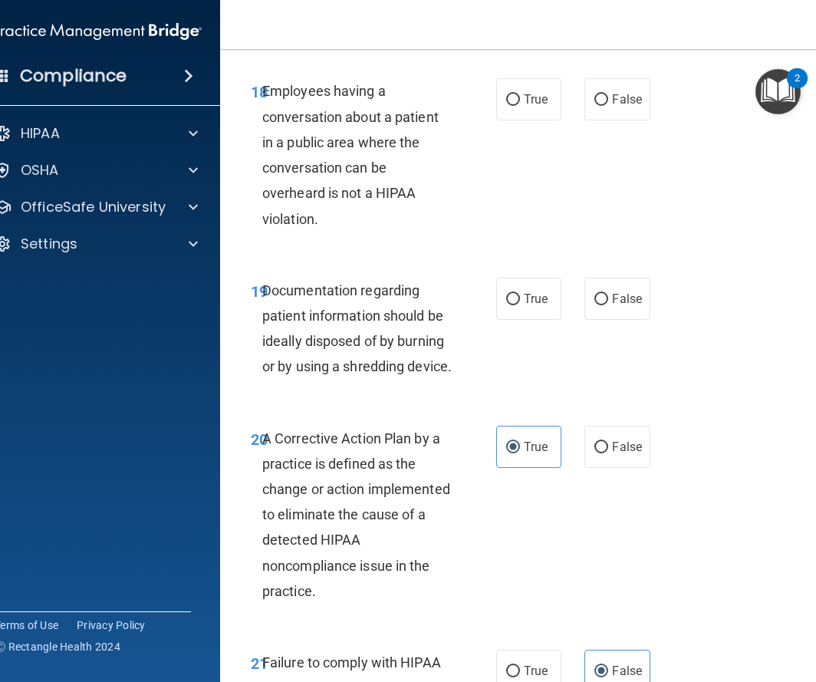
scroll to position [3042, 0]
click at [540, 321] on label "True" at bounding box center [528, 300] width 65 height 42
click at [520, 306] on input "True" at bounding box center [513, 301] width 14 height 12
radio input "true"
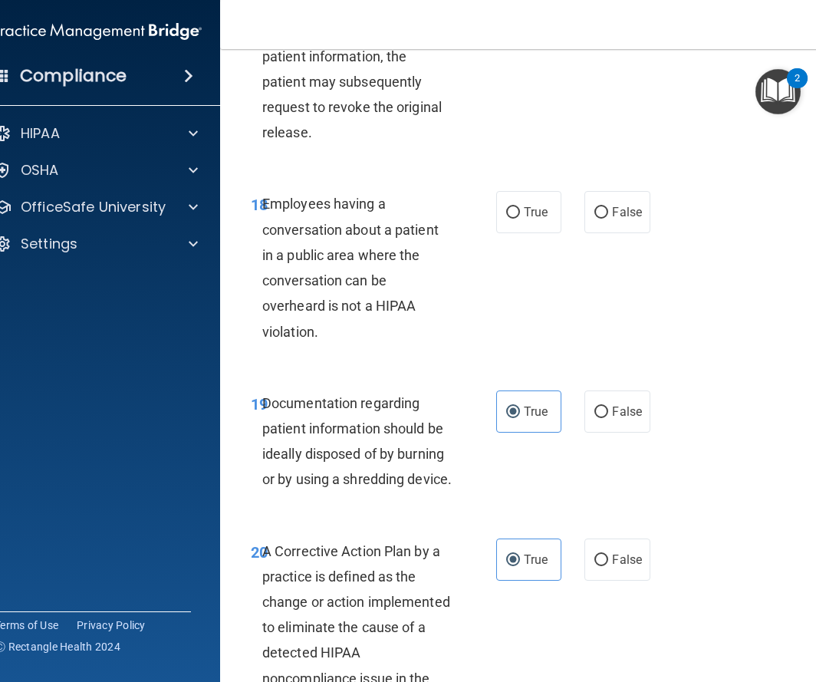
scroll to position [2921, 0]
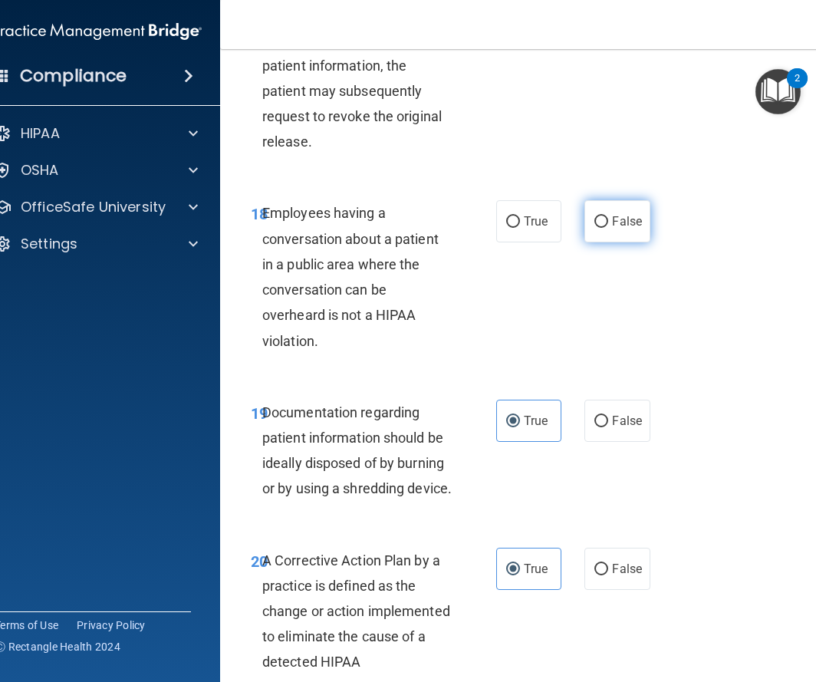
click at [634, 229] on span "False" at bounding box center [627, 221] width 30 height 15
click at [608, 228] on input "False" at bounding box center [602, 222] width 14 height 12
radio input "true"
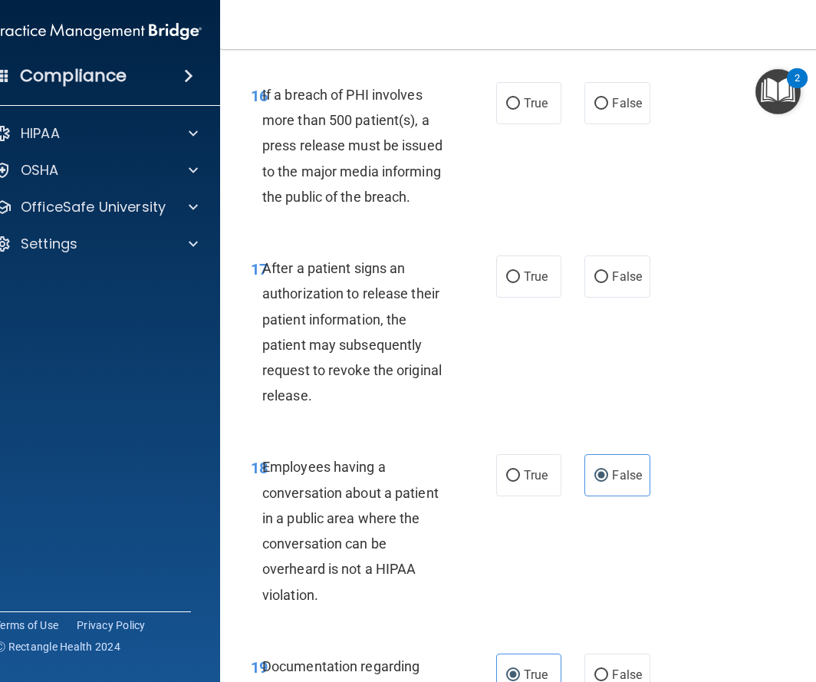
scroll to position [2663, 0]
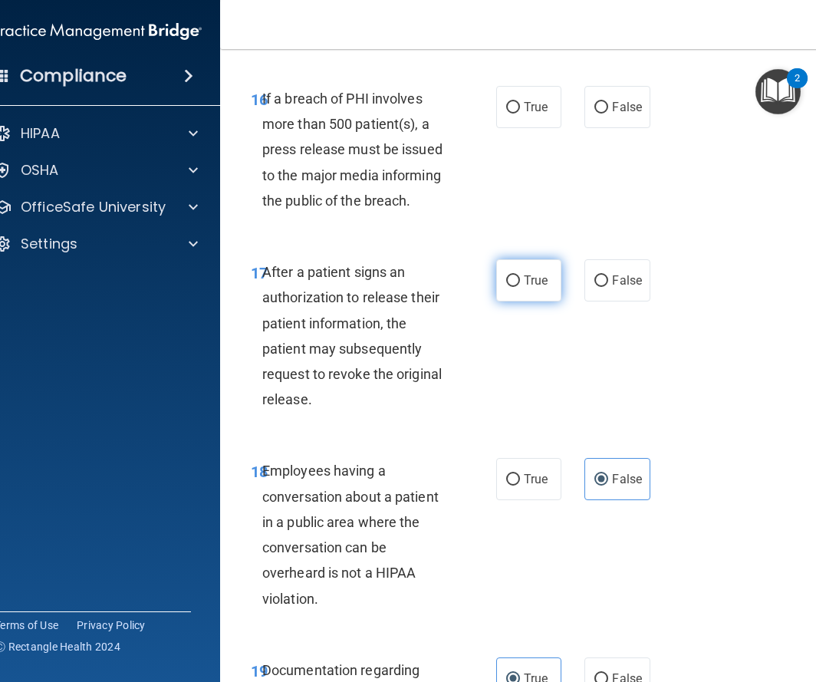
click at [519, 302] on label "True" at bounding box center [528, 280] width 65 height 42
click at [519, 287] on input "True" at bounding box center [513, 281] width 14 height 12
radio input "true"
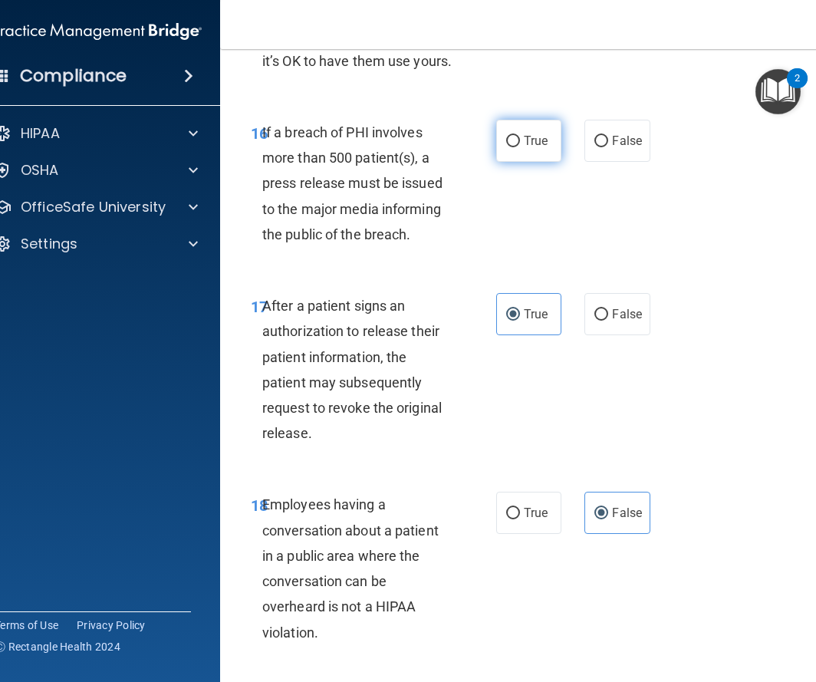
scroll to position [2631, 0]
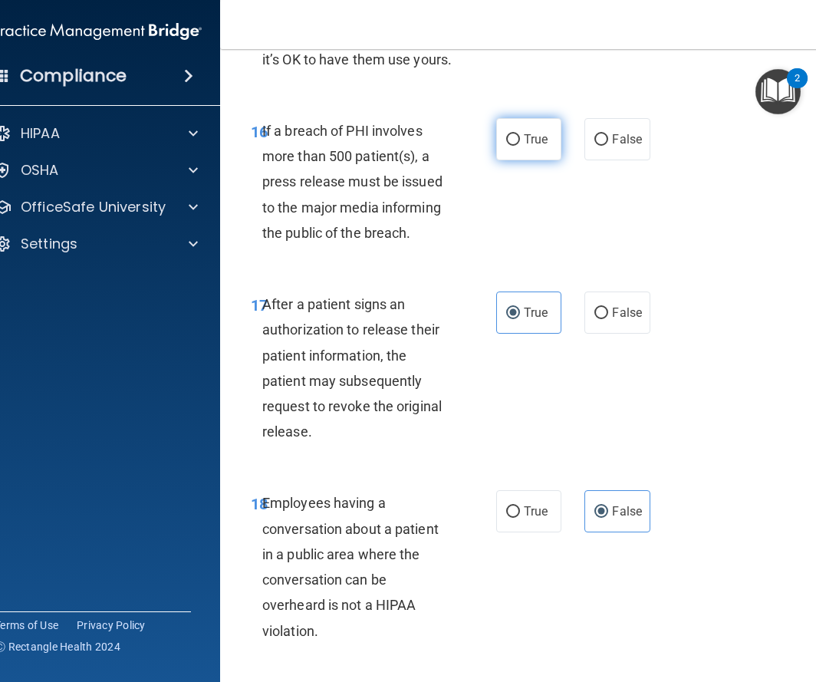
click at [536, 147] on span "True" at bounding box center [536, 139] width 24 height 15
click at [520, 146] on input "True" at bounding box center [513, 140] width 14 height 12
radio input "true"
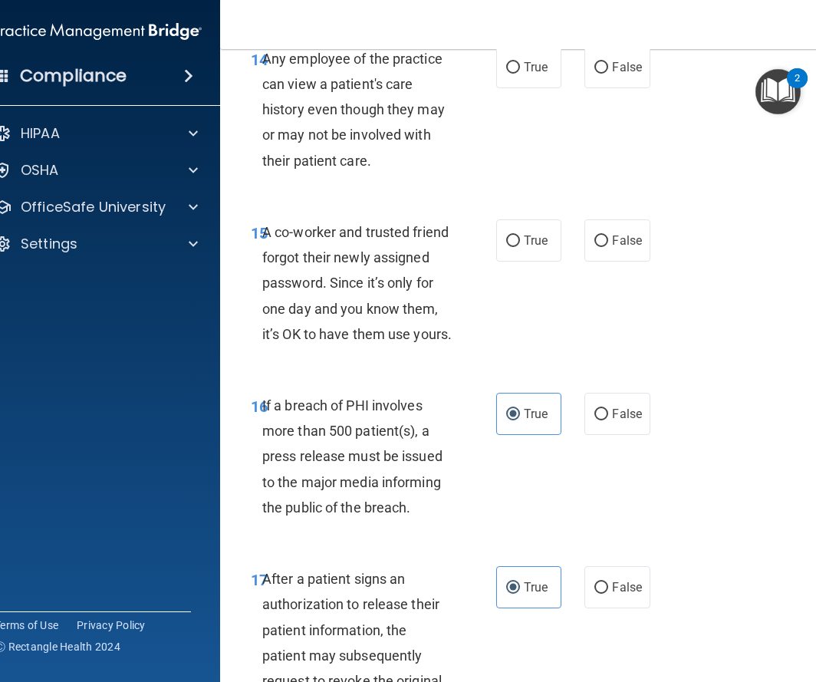
scroll to position [2352, 0]
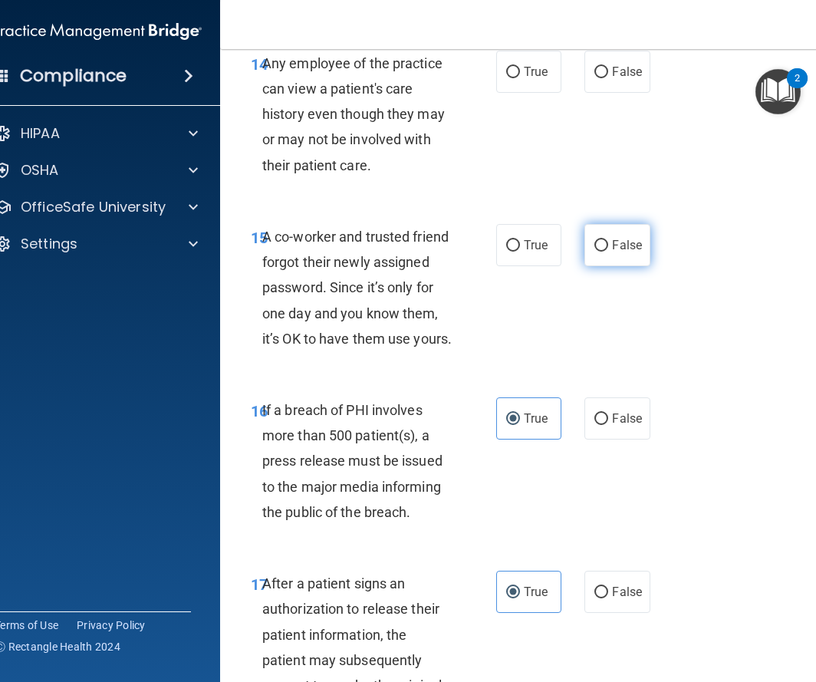
click at [620, 260] on label "False" at bounding box center [617, 245] width 65 height 42
click at [608, 252] on input "False" at bounding box center [602, 246] width 14 height 12
radio input "true"
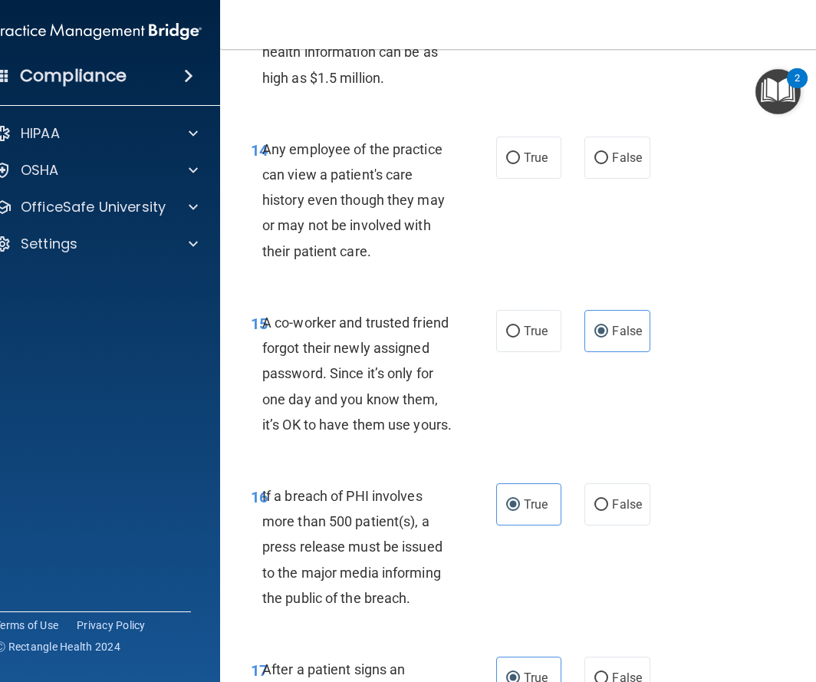
scroll to position [2255, 0]
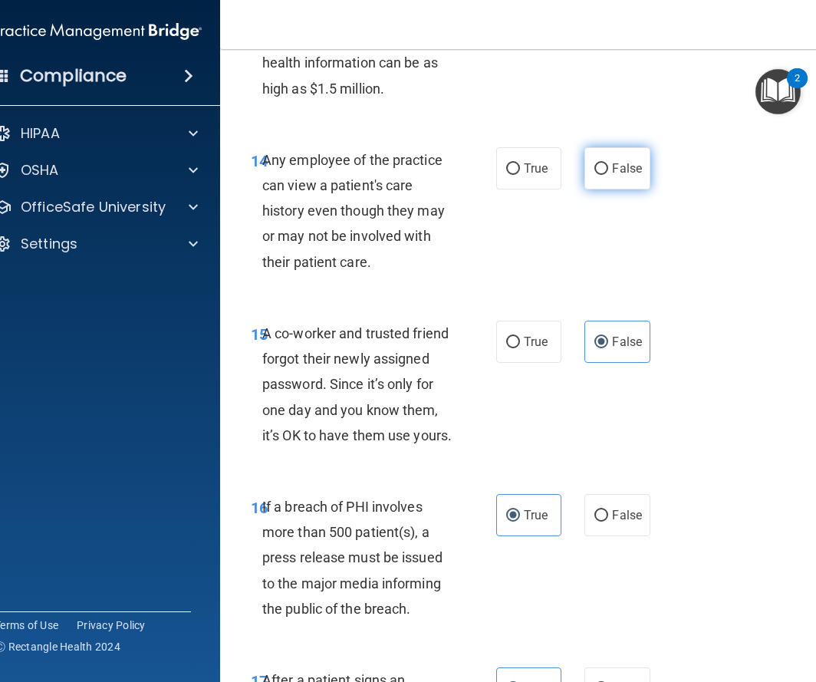
click at [612, 187] on label "False" at bounding box center [617, 168] width 65 height 42
click at [608, 175] on input "False" at bounding box center [602, 169] width 14 height 12
radio input "true"
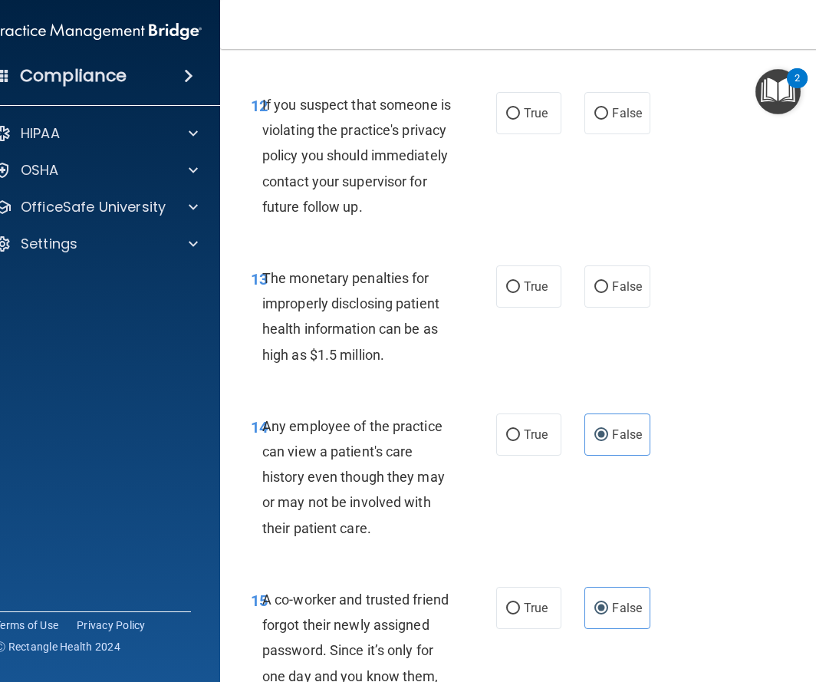
scroll to position [1919, 0]
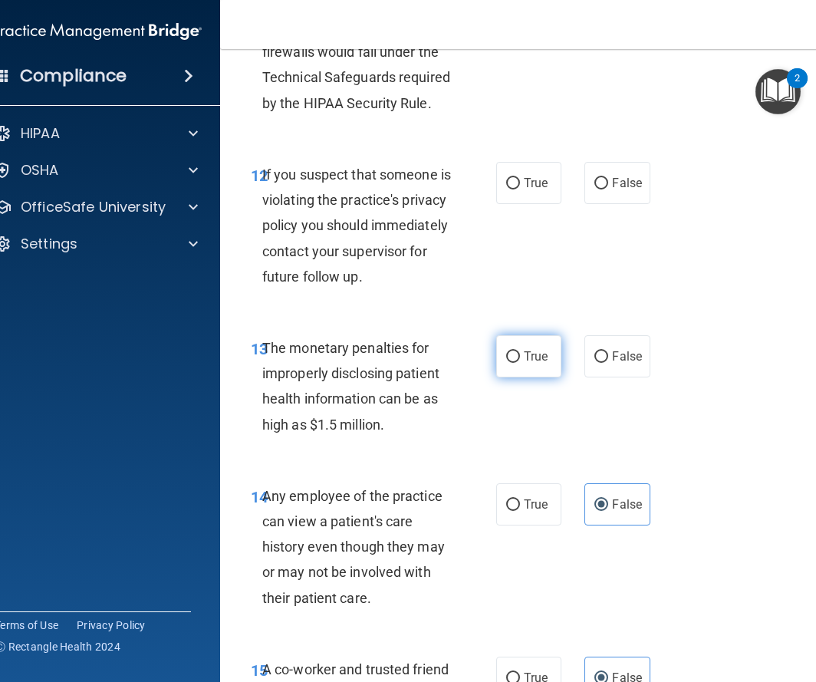
click at [518, 368] on label "True" at bounding box center [528, 356] width 65 height 42
click at [518, 363] on input "True" at bounding box center [513, 357] width 14 height 12
radio input "true"
click at [535, 170] on label "True" at bounding box center [528, 183] width 65 height 42
click at [520, 178] on input "True" at bounding box center [513, 184] width 14 height 12
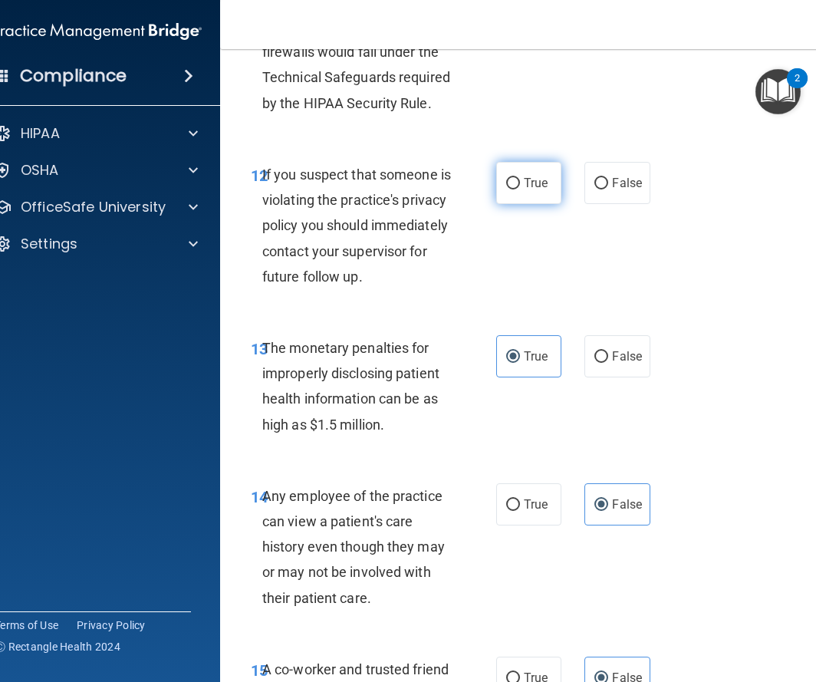
radio input "true"
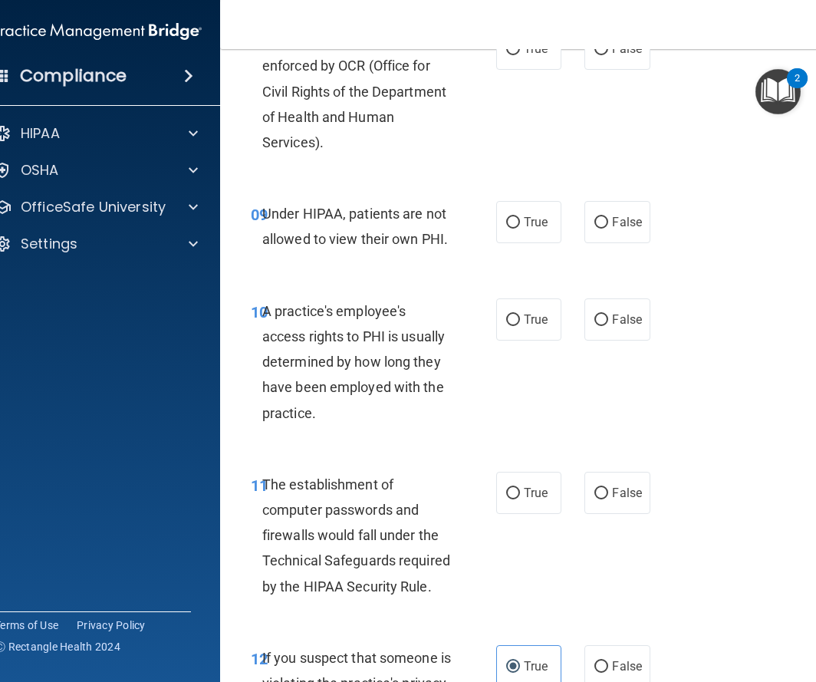
scroll to position [1436, 0]
click at [621, 225] on span "False" at bounding box center [627, 221] width 30 height 15
click at [608, 225] on input "False" at bounding box center [602, 222] width 14 height 12
radio input "true"
click at [612, 326] on label "False" at bounding box center [617, 319] width 65 height 42
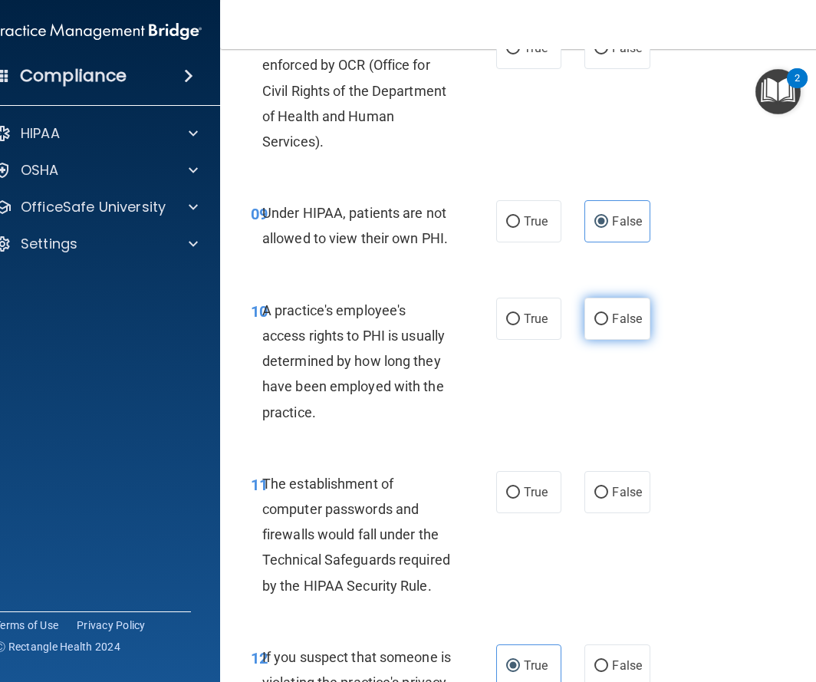
click at [608, 325] on input "False" at bounding box center [602, 320] width 14 height 12
radio input "true"
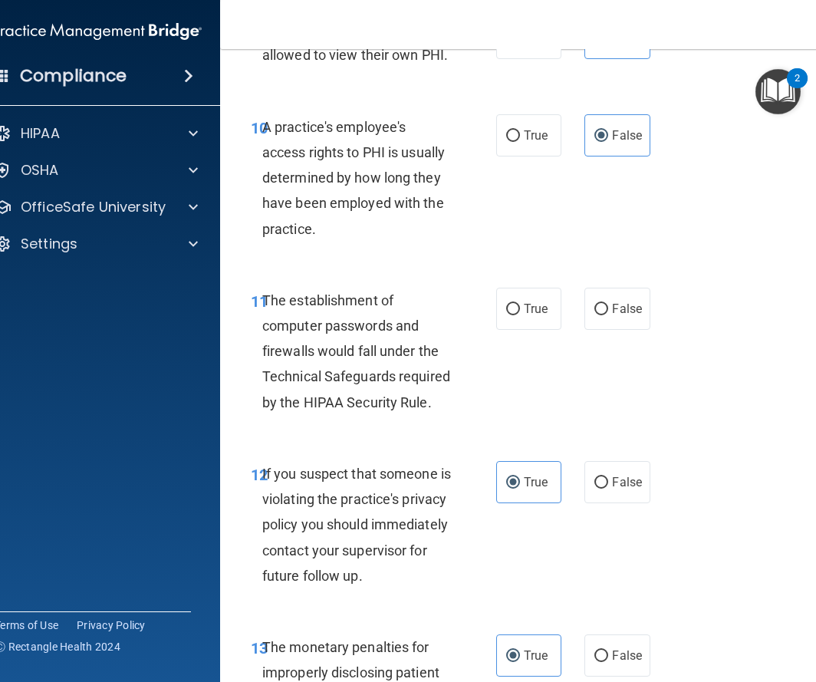
scroll to position [1605, 0]
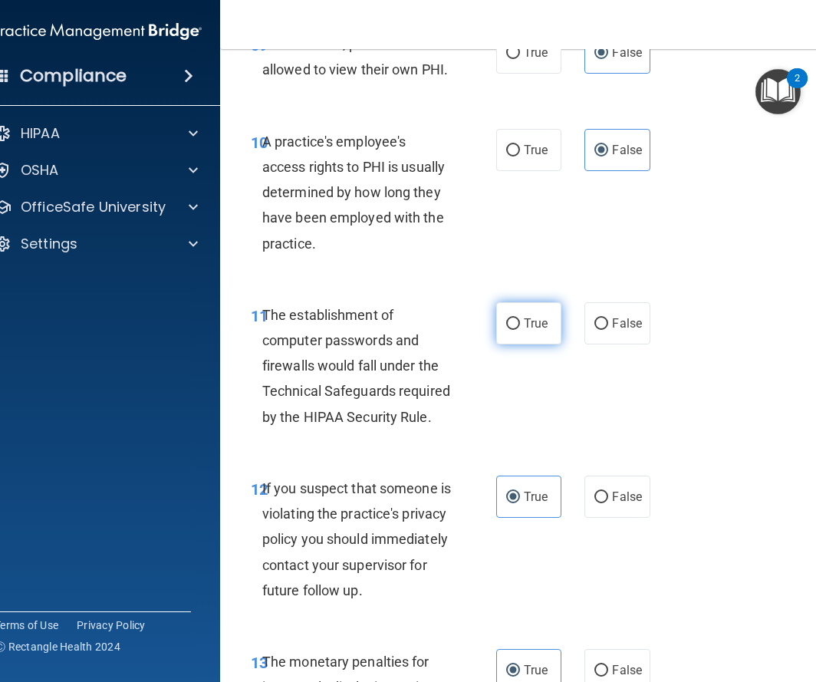
click at [531, 329] on span "True" at bounding box center [536, 323] width 24 height 15
click at [520, 329] on input "True" at bounding box center [513, 324] width 14 height 12
radio input "true"
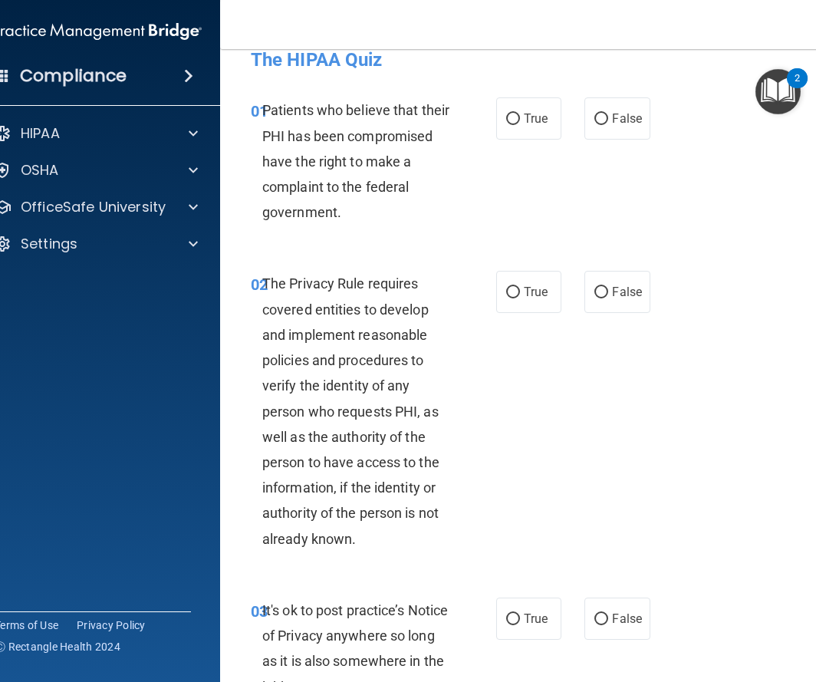
scroll to position [25, 0]
click at [526, 136] on label "True" at bounding box center [528, 118] width 65 height 42
click at [520, 124] on input "True" at bounding box center [513, 119] width 14 height 12
radio input "true"
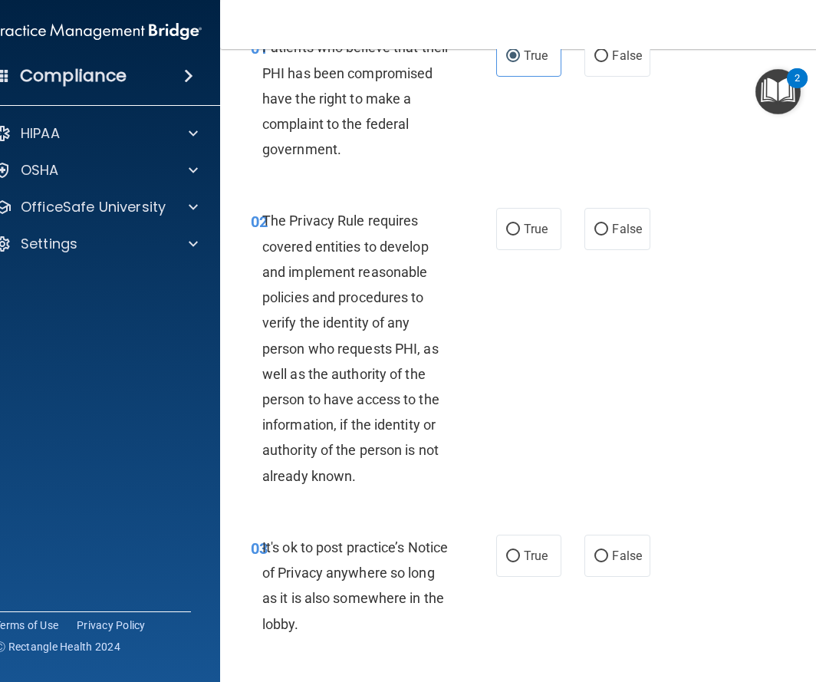
scroll to position [90, 0]
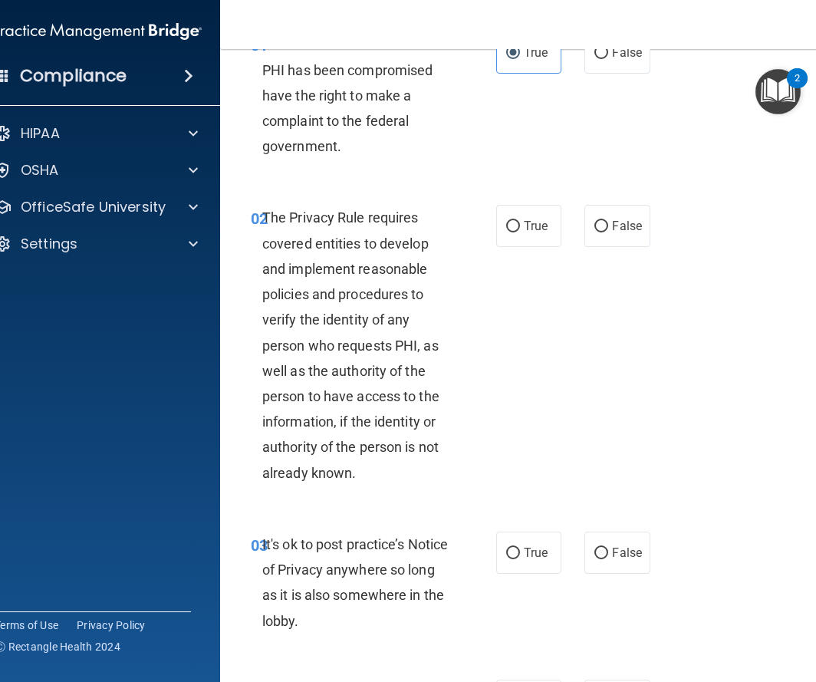
click at [384, 420] on span "The Privacy Rule requires covered entities to develop and implement reasonable …" at bounding box center [350, 344] width 177 height 271
click at [533, 235] on label "True" at bounding box center [528, 226] width 65 height 42
click at [520, 232] on input "True" at bounding box center [513, 227] width 14 height 12
radio input "true"
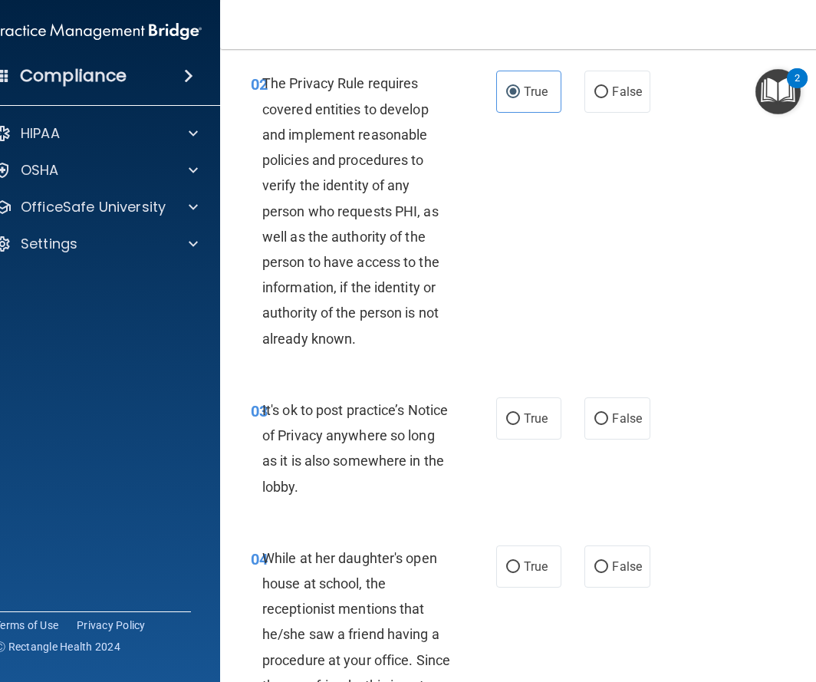
scroll to position [233, 0]
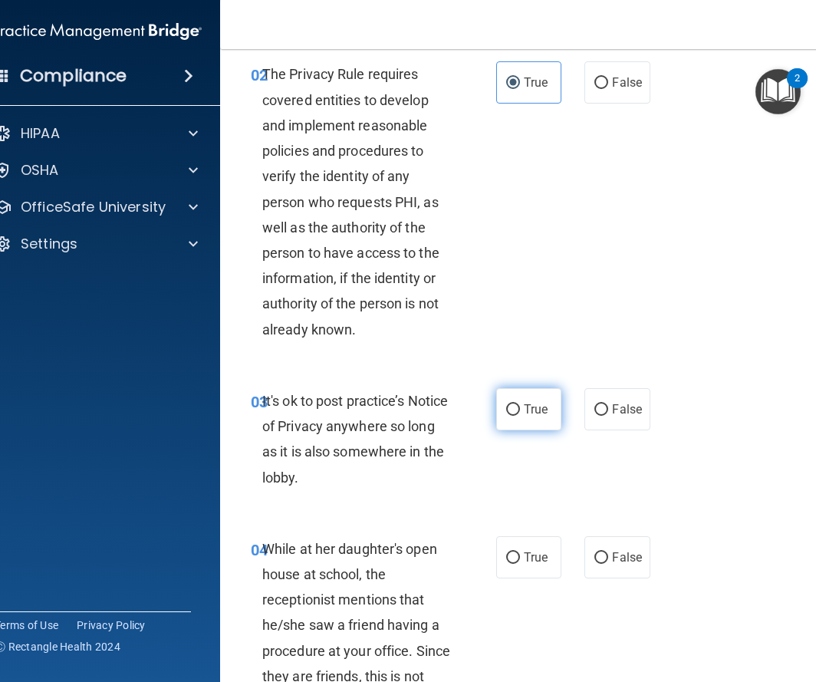
click at [523, 402] on label "True" at bounding box center [528, 409] width 65 height 42
click at [520, 404] on input "True" at bounding box center [513, 410] width 14 height 12
radio input "true"
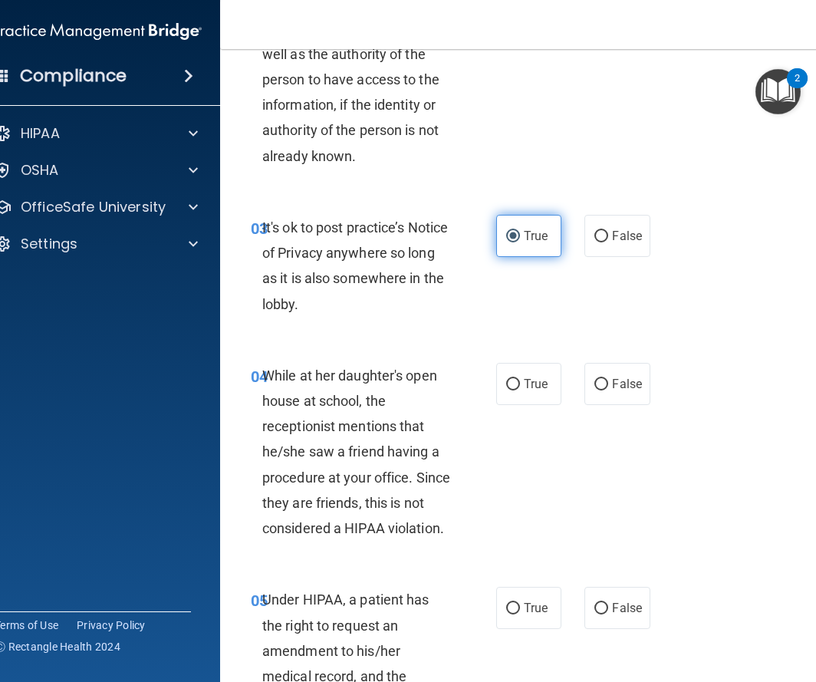
scroll to position [408, 0]
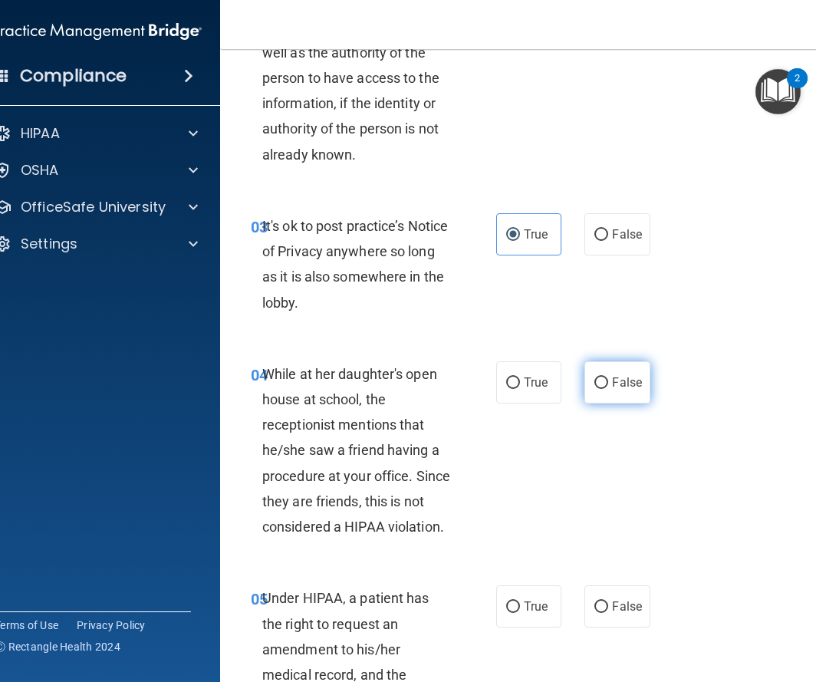
click at [630, 396] on label "False" at bounding box center [617, 382] width 65 height 42
click at [608, 389] on input "False" at bounding box center [602, 384] width 14 height 12
radio input "true"
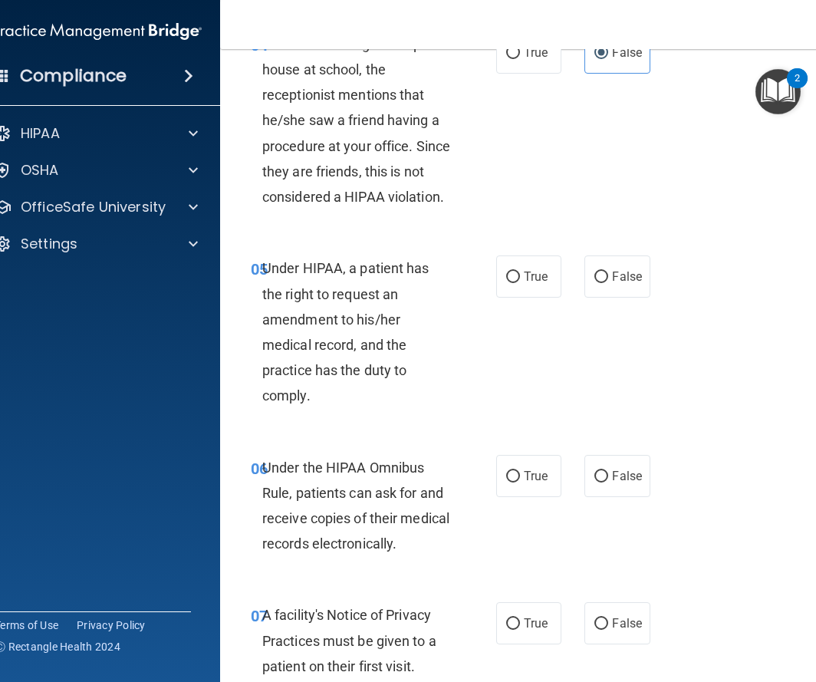
scroll to position [802, 0]
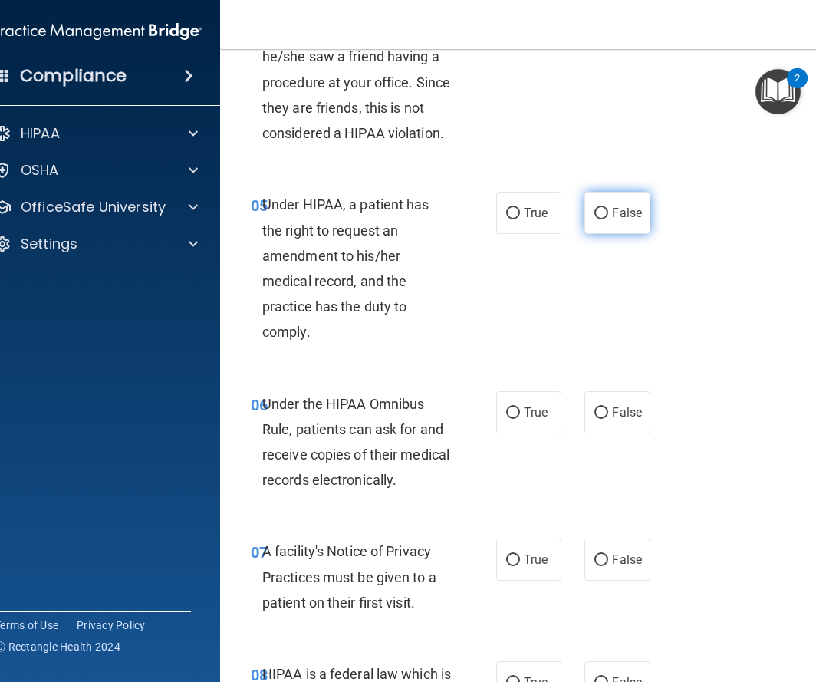
click at [646, 206] on label "False" at bounding box center [617, 213] width 65 height 42
click at [608, 208] on input "False" at bounding box center [602, 214] width 14 height 12
radio input "true"
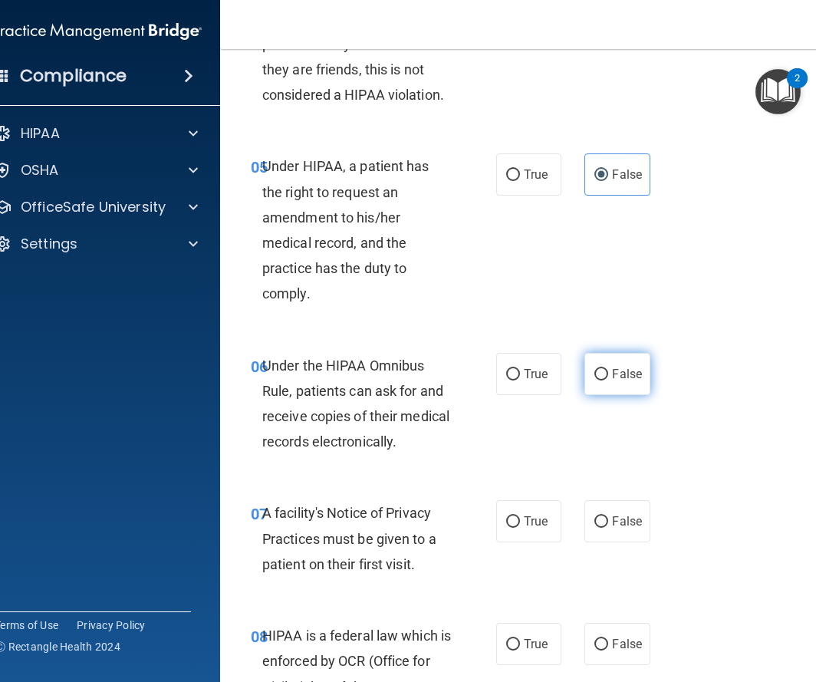
scroll to position [843, 0]
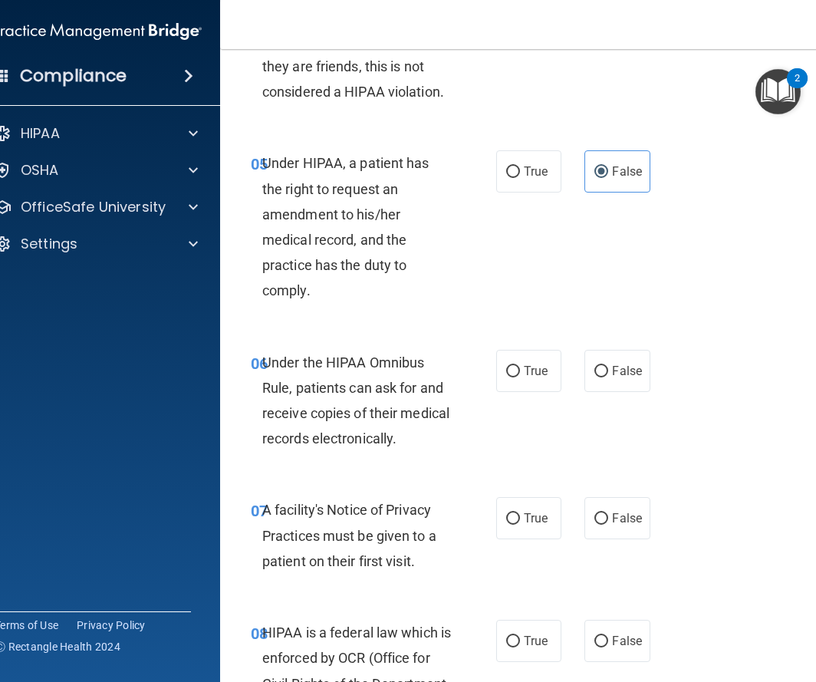
click at [524, 348] on div "06 Under the HIPAA Omnibus Rule, patients can ask for and receive copies of the…" at bounding box center [530, 405] width 583 height 148
click at [532, 377] on span "True" at bounding box center [536, 371] width 24 height 15
click at [520, 377] on input "True" at bounding box center [513, 372] width 14 height 12
radio input "true"
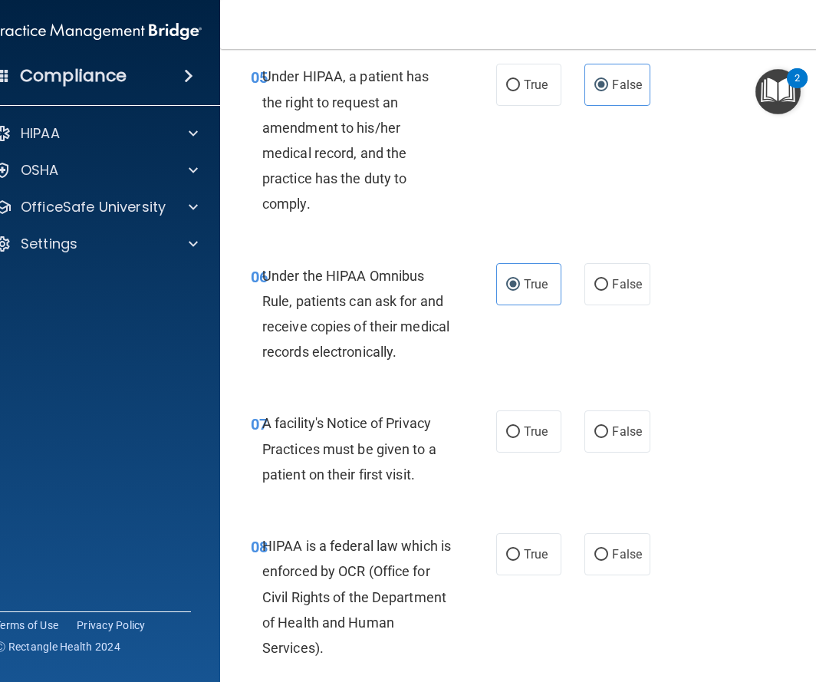
scroll to position [933, 0]
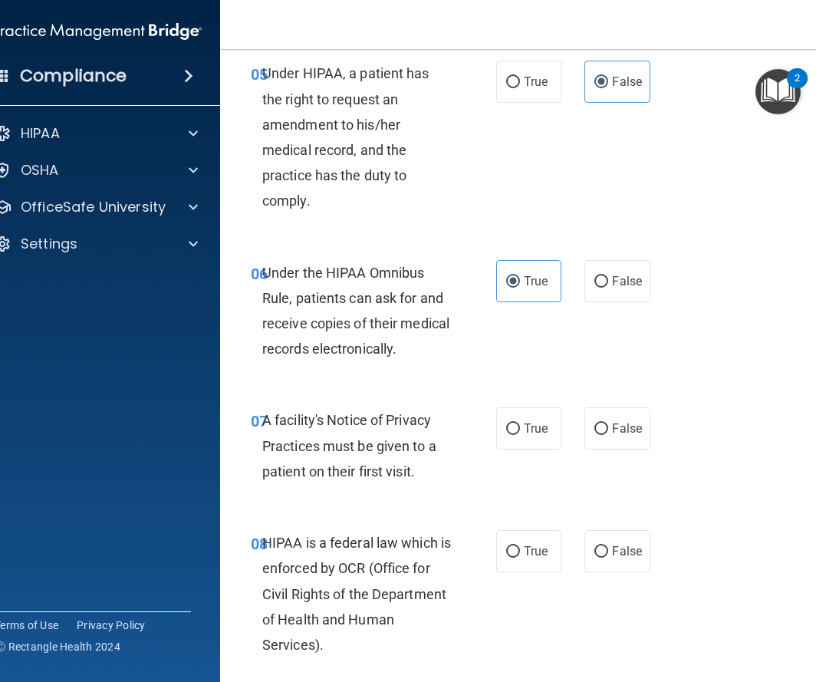
click at [503, 404] on div "07 A facility's Notice of Privacy Practices must be given to a patient on their…" at bounding box center [530, 449] width 583 height 123
click at [517, 433] on input "True" at bounding box center [513, 430] width 14 height 12
radio input "true"
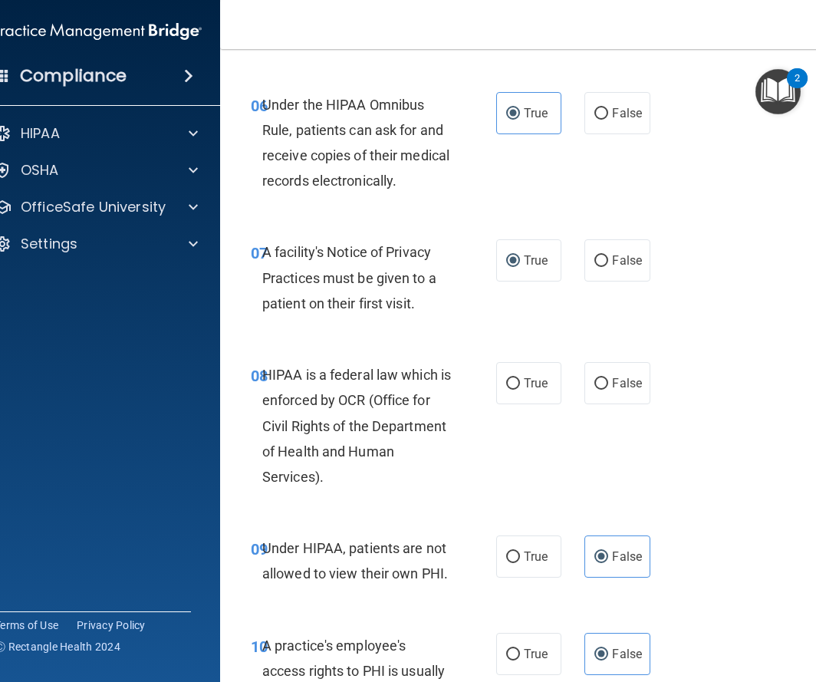
scroll to position [1107, 0]
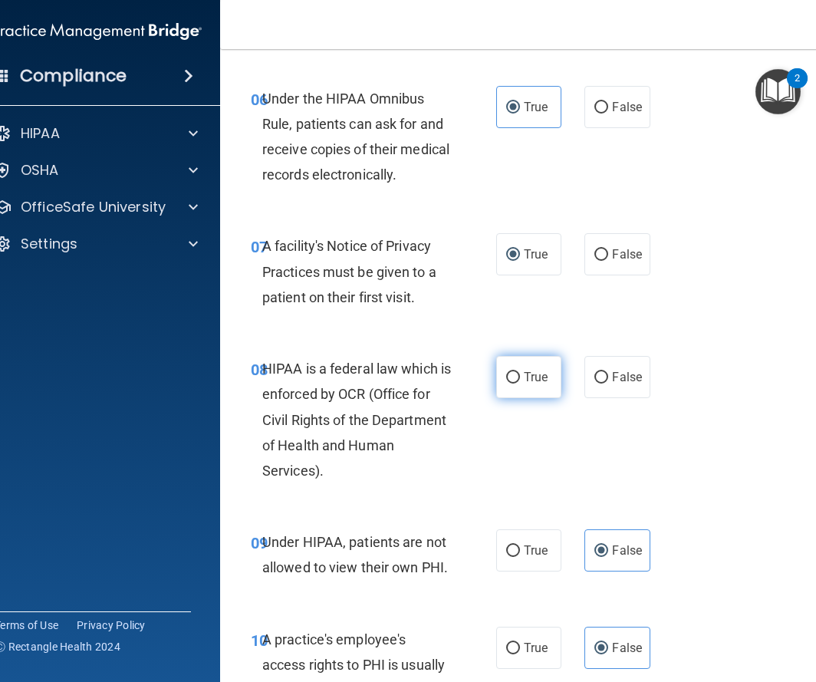
click at [513, 375] on input "True" at bounding box center [513, 378] width 14 height 12
radio input "true"
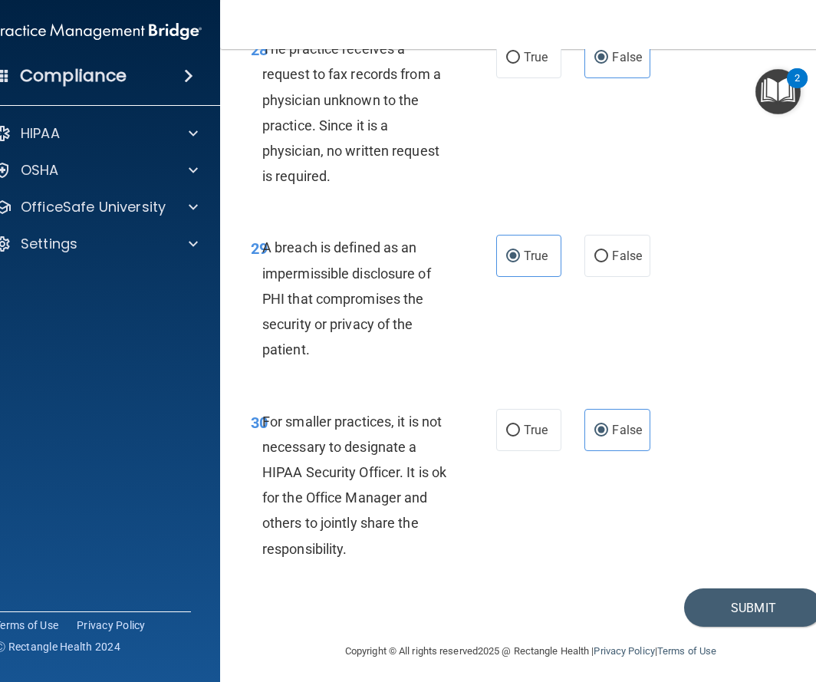
scroll to position [5133, 0]
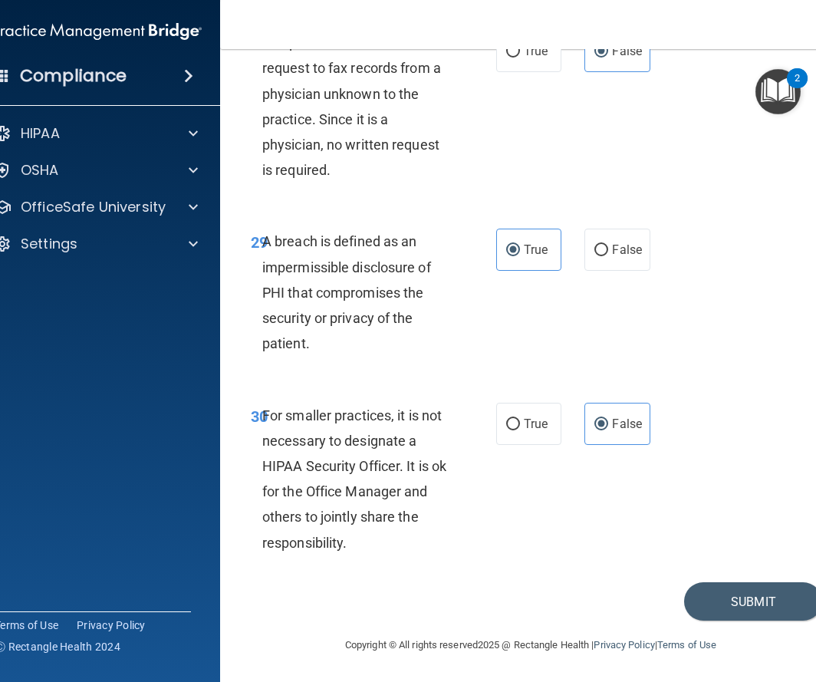
click at [569, 579] on div "30 For smaller practices, it is not necessary to designate a HIPAA Security Off…" at bounding box center [530, 483] width 583 height 199
click at [755, 629] on div "Copyright © All rights reserved 2025 @ Rectangle Health | Privacy Policy | Term…" at bounding box center [531, 645] width 560 height 49
click at [752, 595] on button "Submit" at bounding box center [753, 601] width 138 height 39
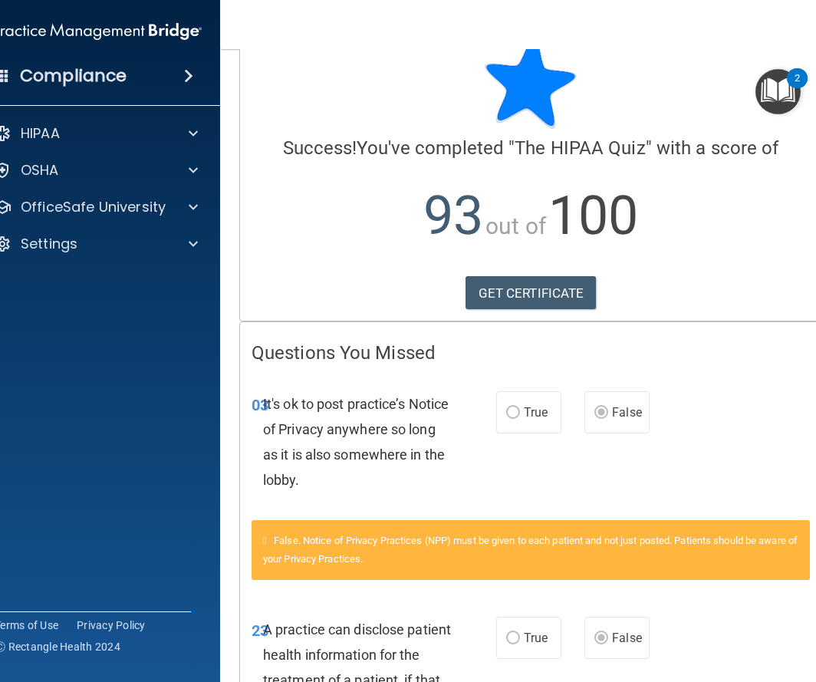
scroll to position [45, 0]
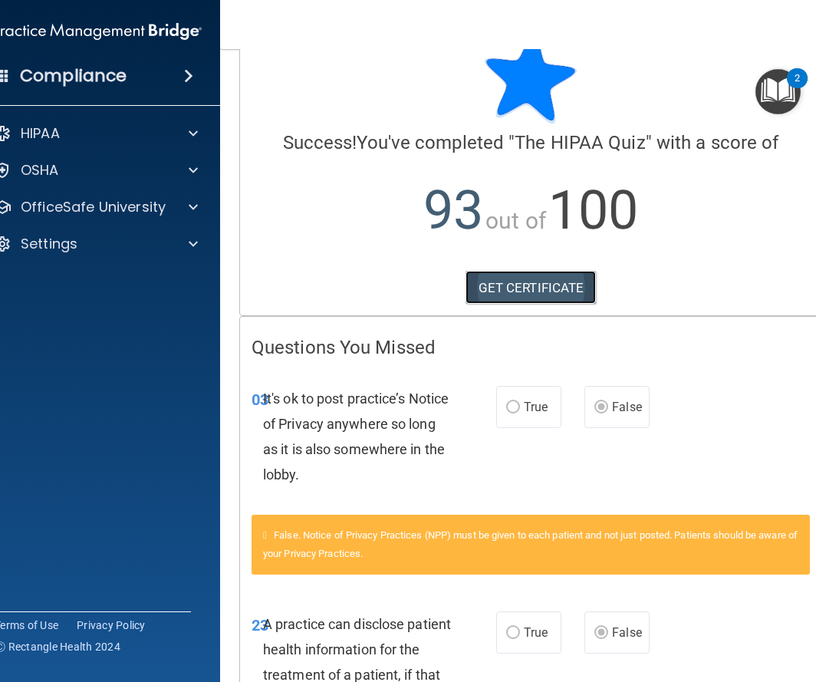
click at [515, 282] on link "GET CERTIFICATE" at bounding box center [531, 288] width 131 height 34
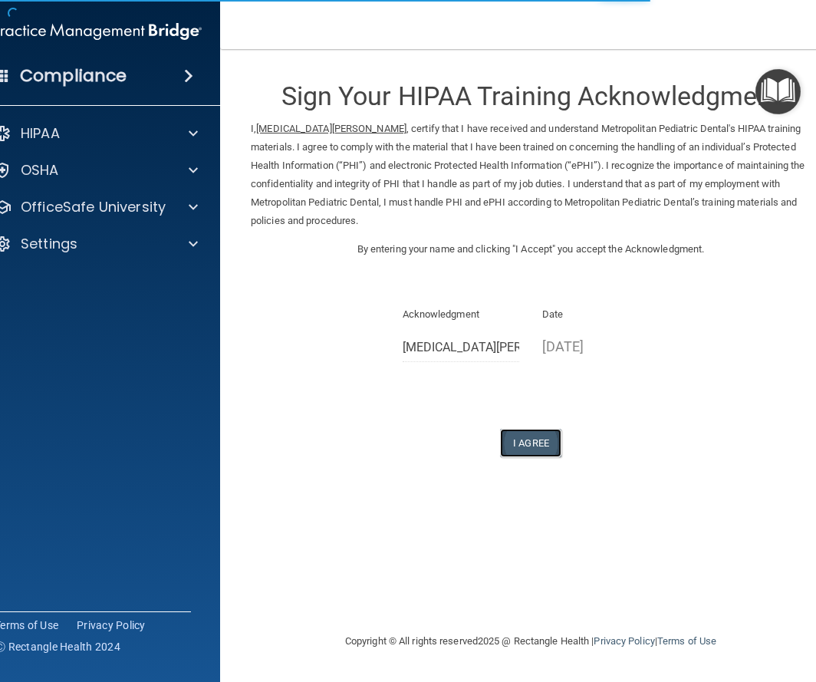
click at [549, 437] on button "I Agree" at bounding box center [530, 443] width 61 height 28
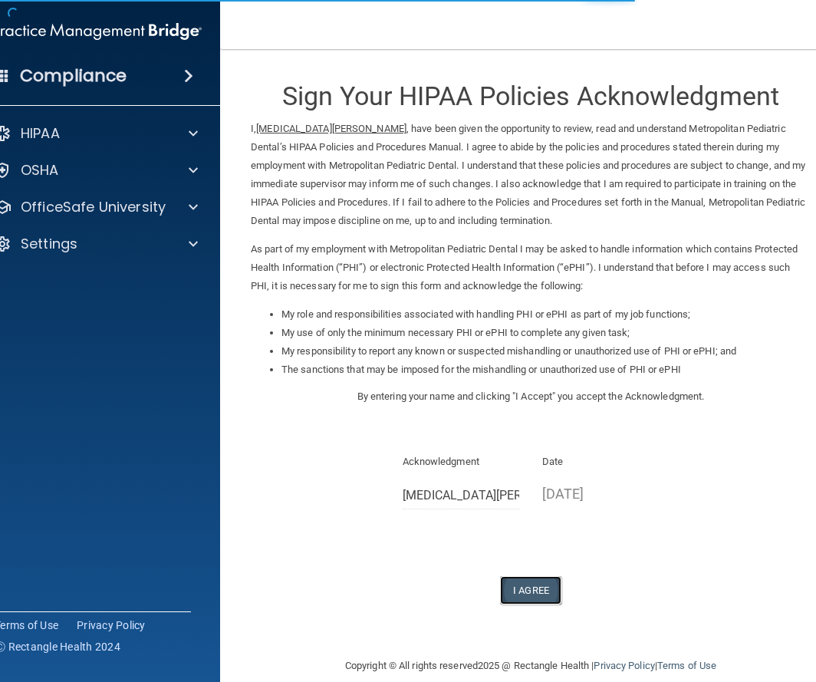
click at [542, 576] on button "I Agree" at bounding box center [530, 590] width 61 height 28
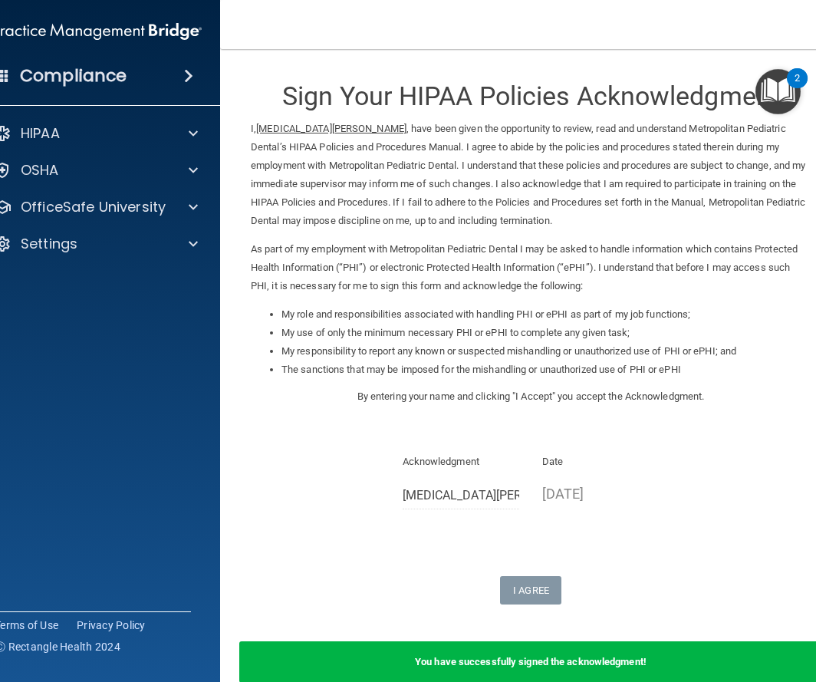
scroll to position [81, 0]
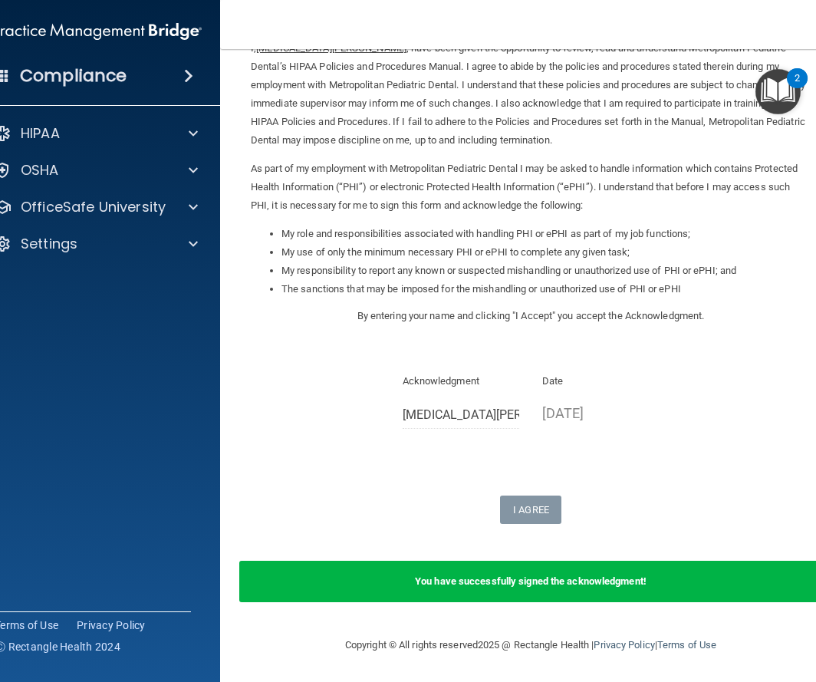
click at [176, 117] on div "HIPAA Documents and Policies Report an Incident Business Associates Emergency P…" at bounding box center [98, 192] width 246 height 160
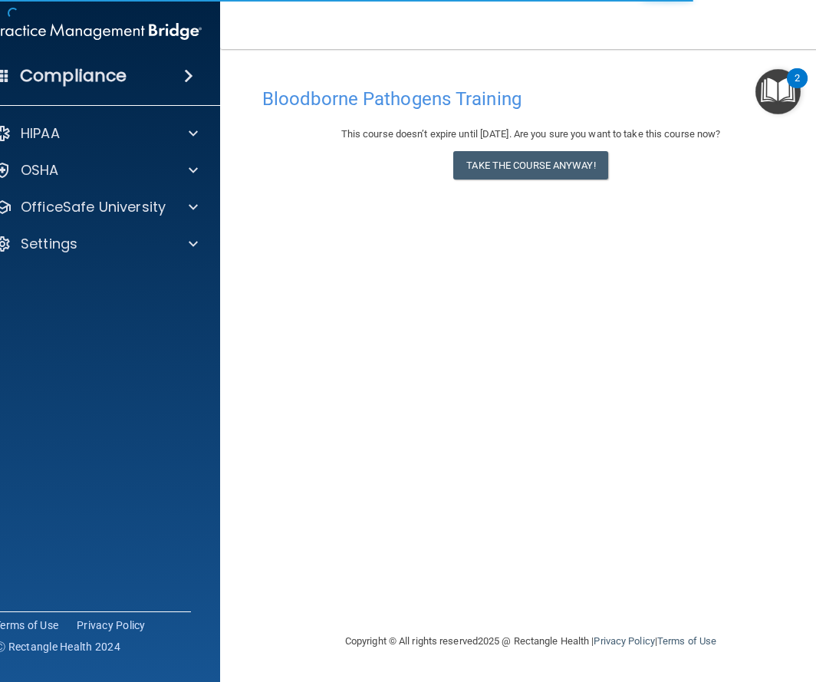
click at [549, 181] on div "This course doesn’t expire until [DATE]. Are you sure you want to take this cou…" at bounding box center [530, 156] width 537 height 62
click at [546, 176] on button "Take the course anyway!" at bounding box center [530, 165] width 154 height 28
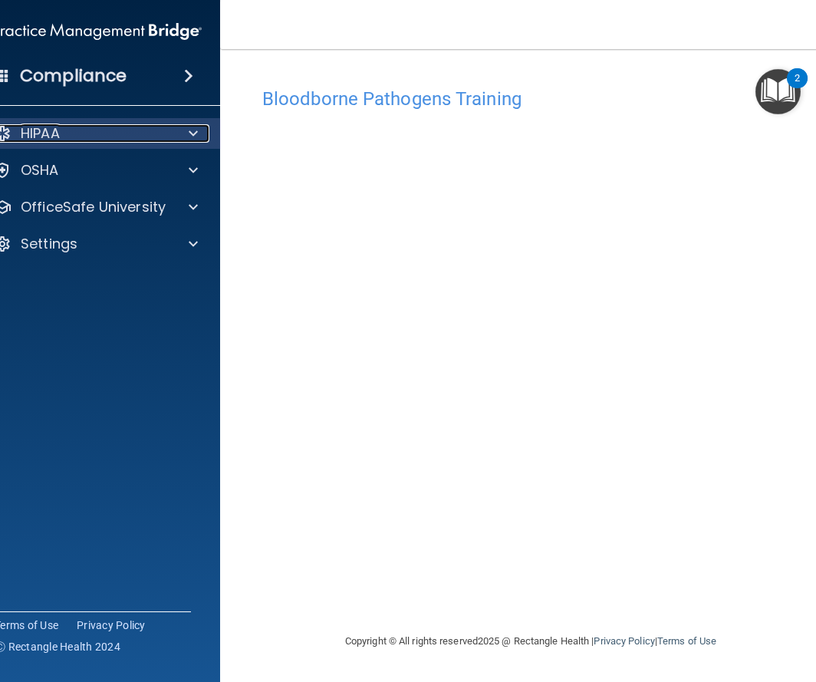
click at [188, 125] on div at bounding box center [191, 133] width 38 height 18
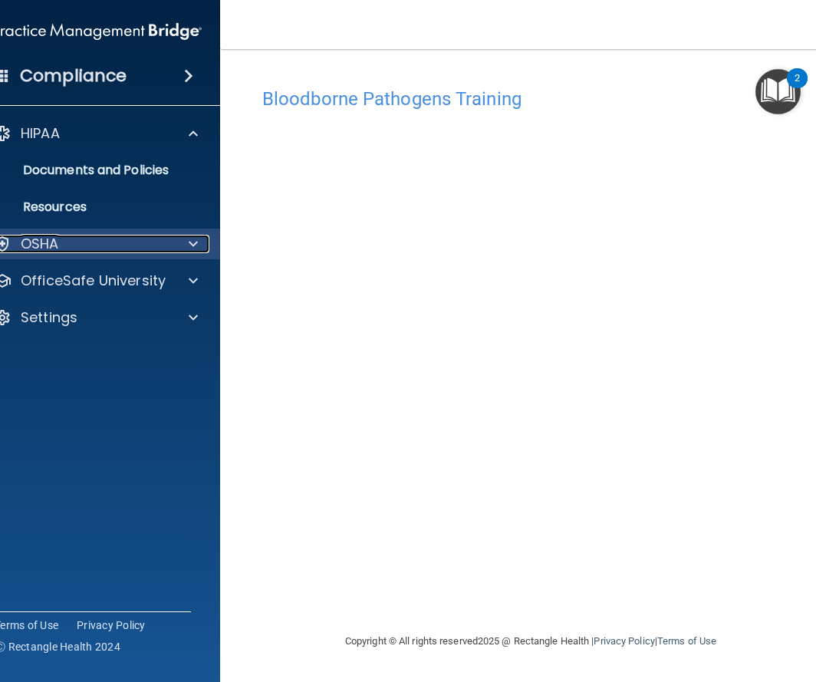
click at [188, 248] on div at bounding box center [191, 244] width 38 height 18
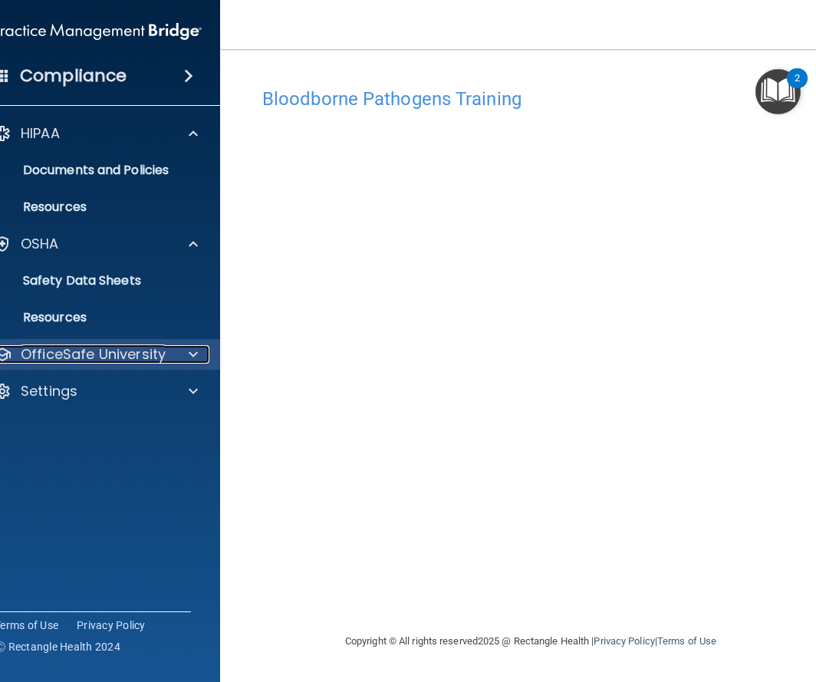
click at [186, 361] on div at bounding box center [191, 354] width 38 height 18
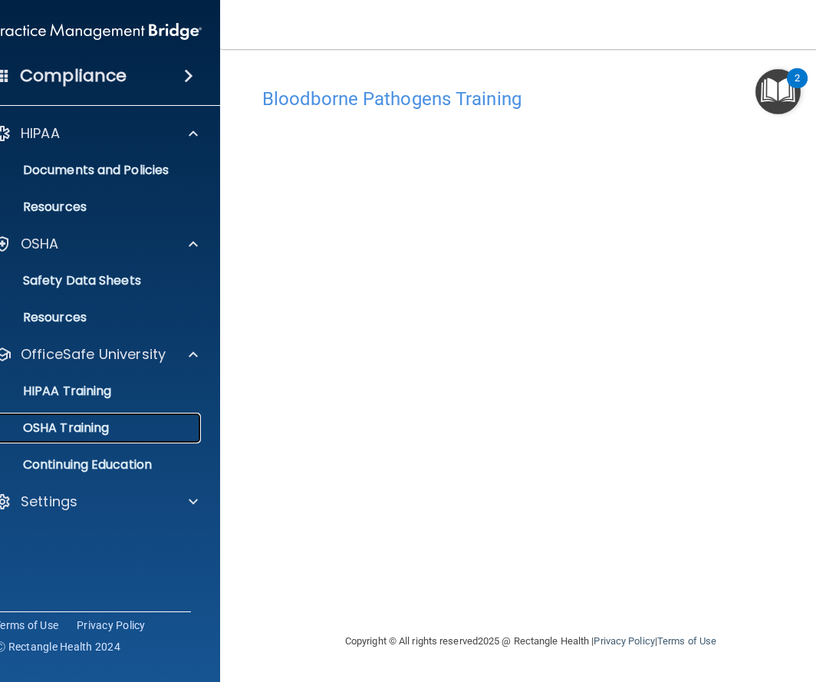
click at [174, 430] on div "OSHA Training" at bounding box center [89, 427] width 209 height 15
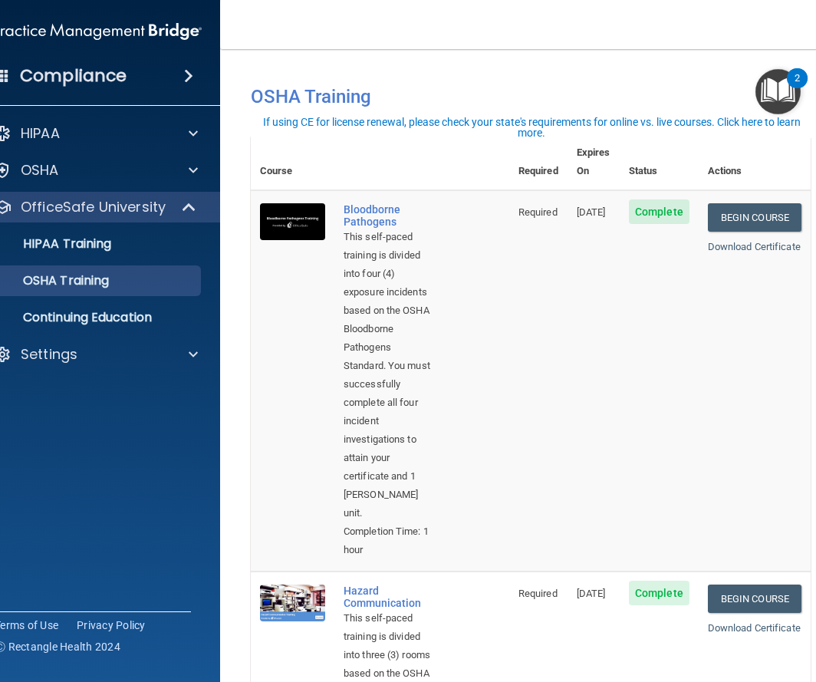
click at [328, 196] on td at bounding box center [293, 380] width 84 height 381
click at [358, 203] on div "Bloodborne Pathogens" at bounding box center [388, 215] width 89 height 25
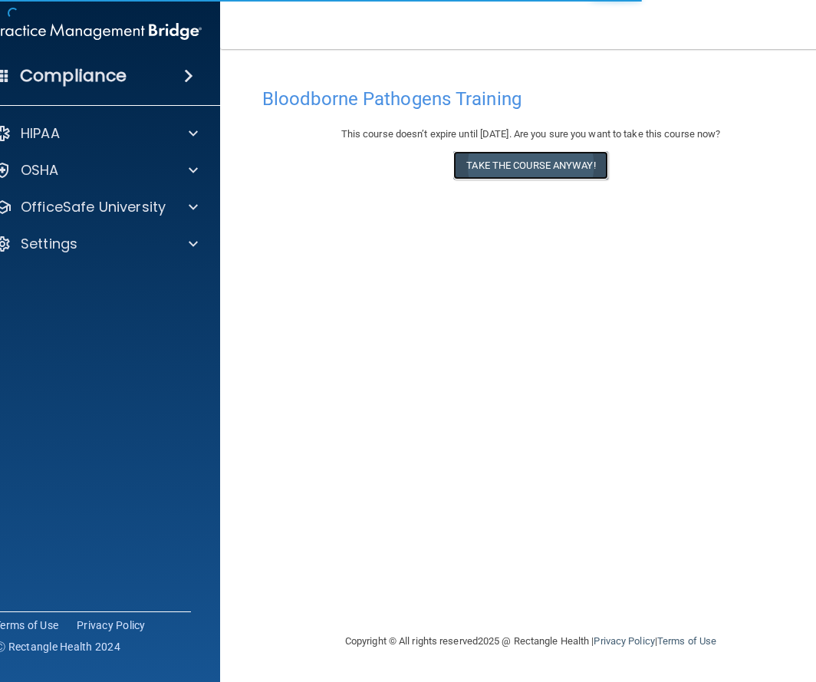
click at [566, 163] on button "Take the course anyway!" at bounding box center [530, 165] width 154 height 28
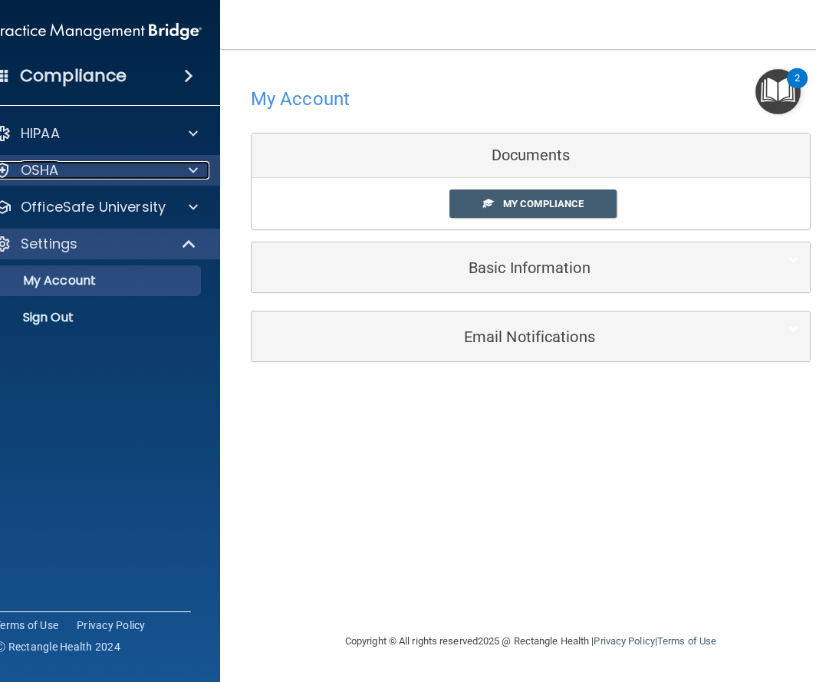
click at [165, 161] on div "OSHA" at bounding box center [77, 170] width 190 height 18
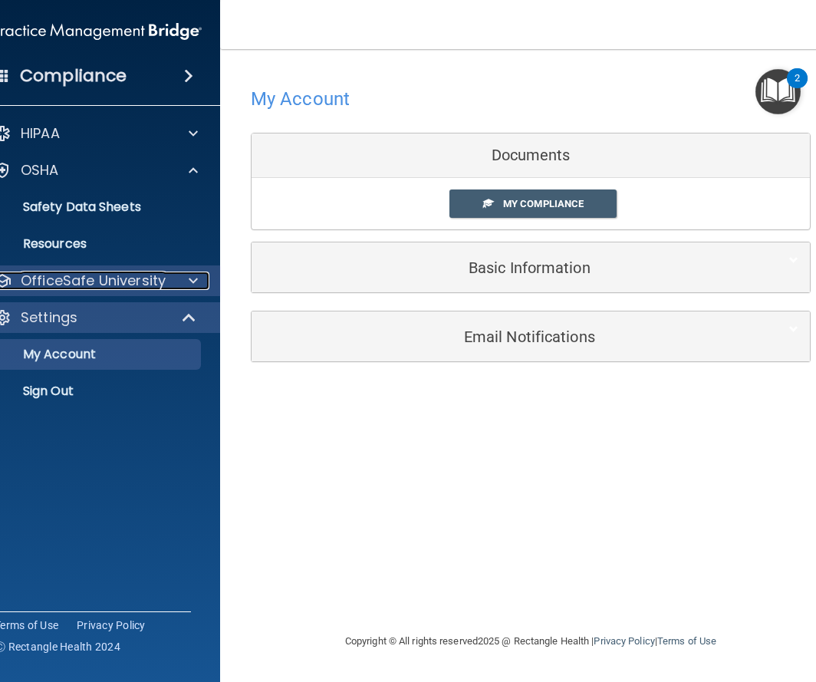
click at [156, 282] on p "OfficeSafe University" at bounding box center [93, 281] width 145 height 18
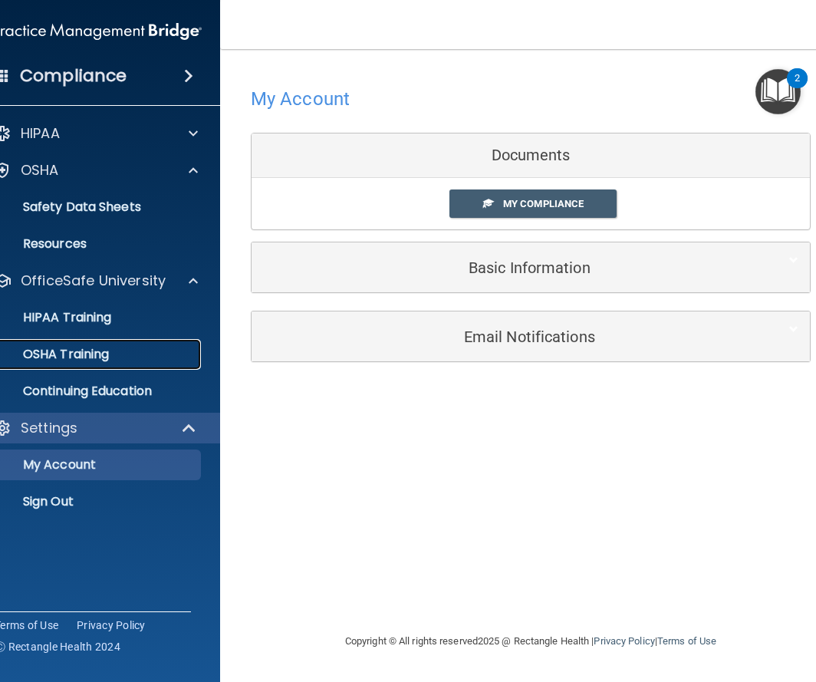
click at [134, 358] on div "OSHA Training" at bounding box center [89, 354] width 209 height 15
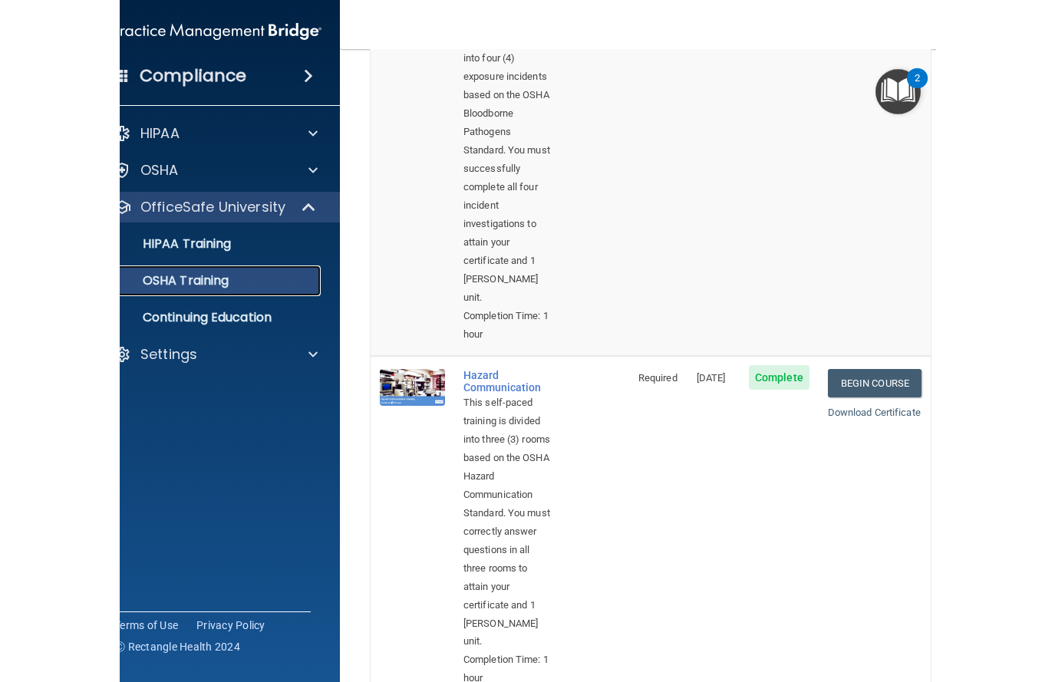
scroll to position [252, 0]
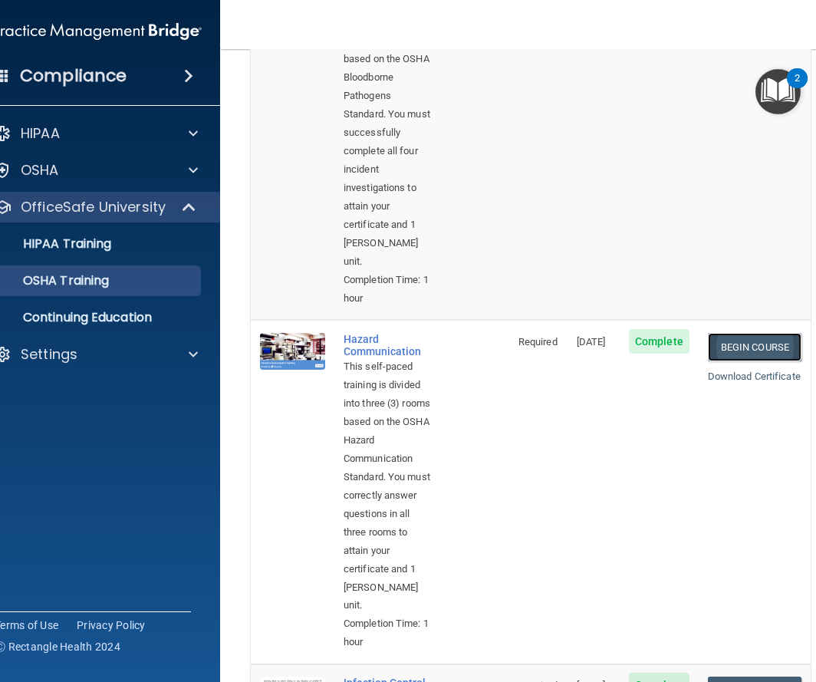
click at [747, 355] on link "Begin Course" at bounding box center [755, 347] width 94 height 28
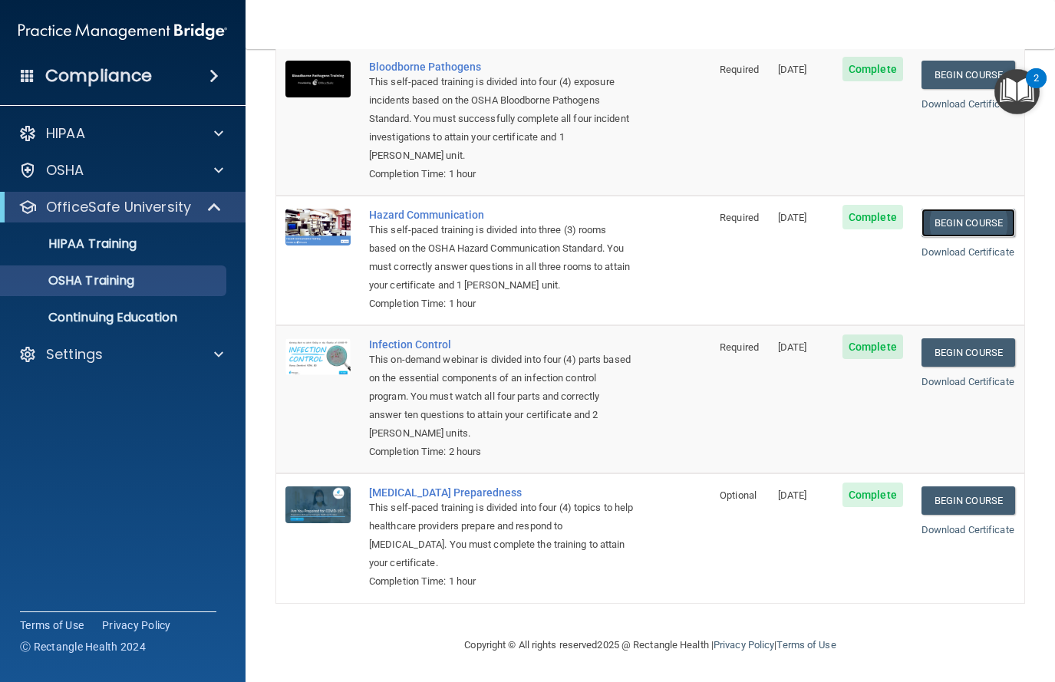
scroll to position [126, 0]
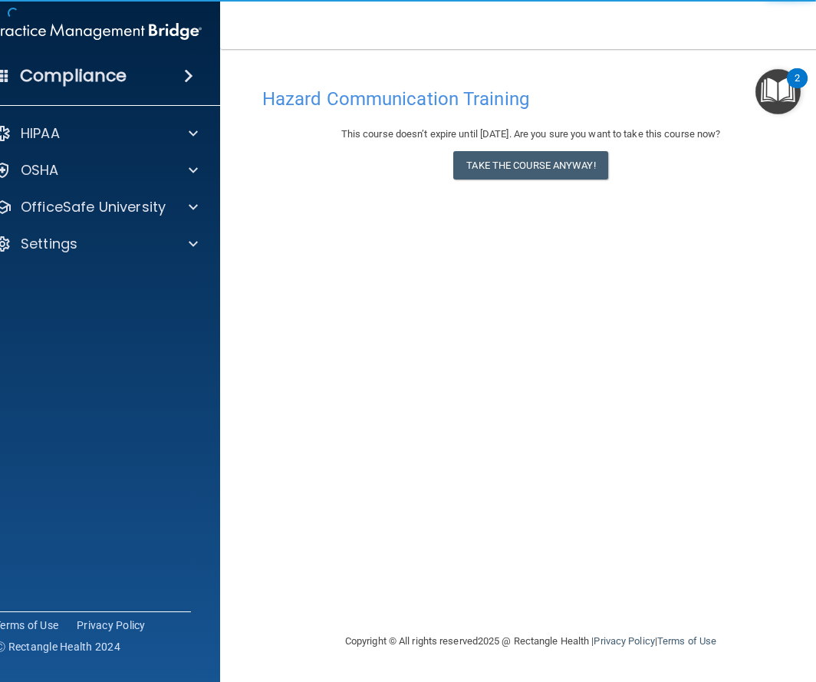
click at [559, 180] on div "This course doesn’t expire until [DATE]. Are you sure you want to take this cou…" at bounding box center [530, 156] width 537 height 62
click at [500, 155] on button "Take the course anyway!" at bounding box center [530, 165] width 154 height 28
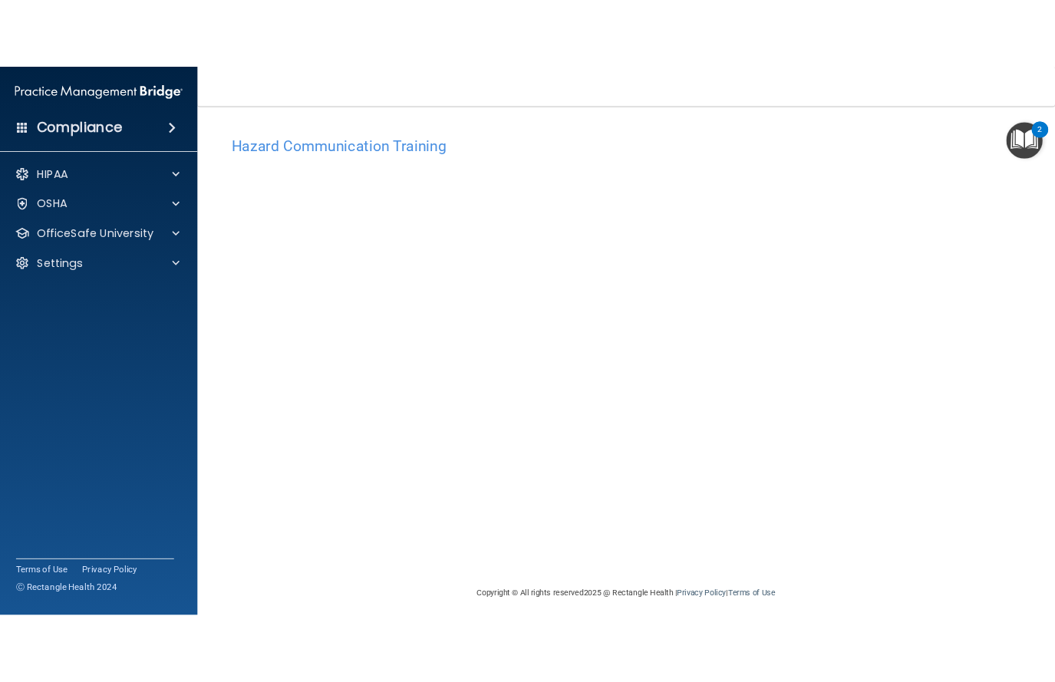
scroll to position [9, 0]
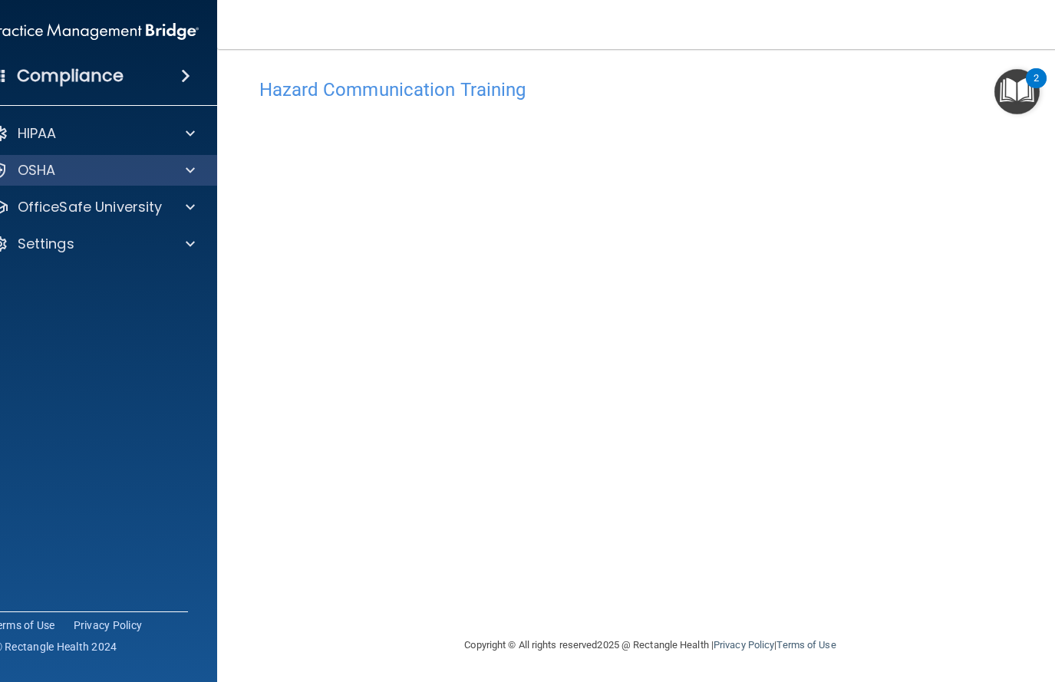
click at [177, 181] on div "OSHA" at bounding box center [95, 170] width 246 height 31
click at [192, 177] on span at bounding box center [190, 170] width 9 height 18
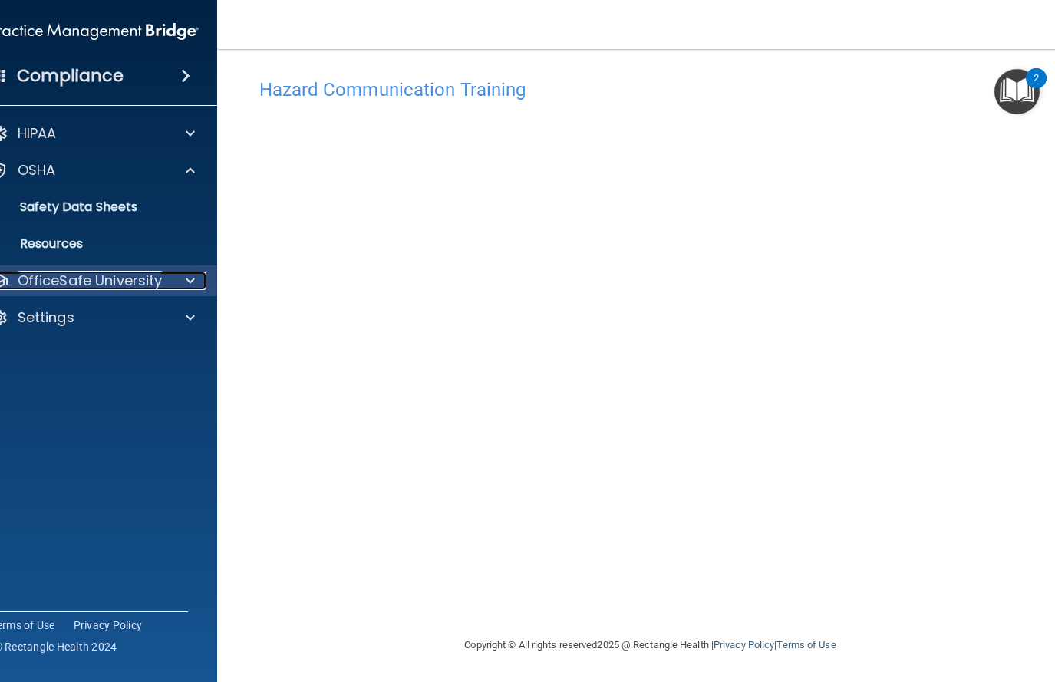
click at [190, 273] on span at bounding box center [190, 281] width 9 height 18
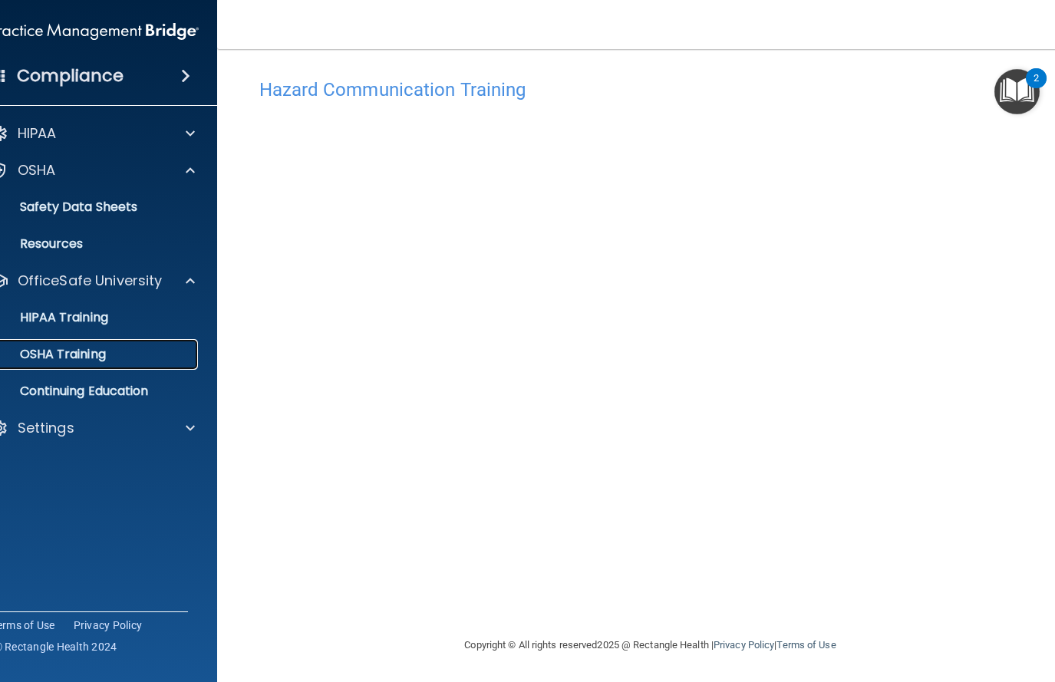
click at [174, 352] on div "OSHA Training" at bounding box center [86, 354] width 209 height 15
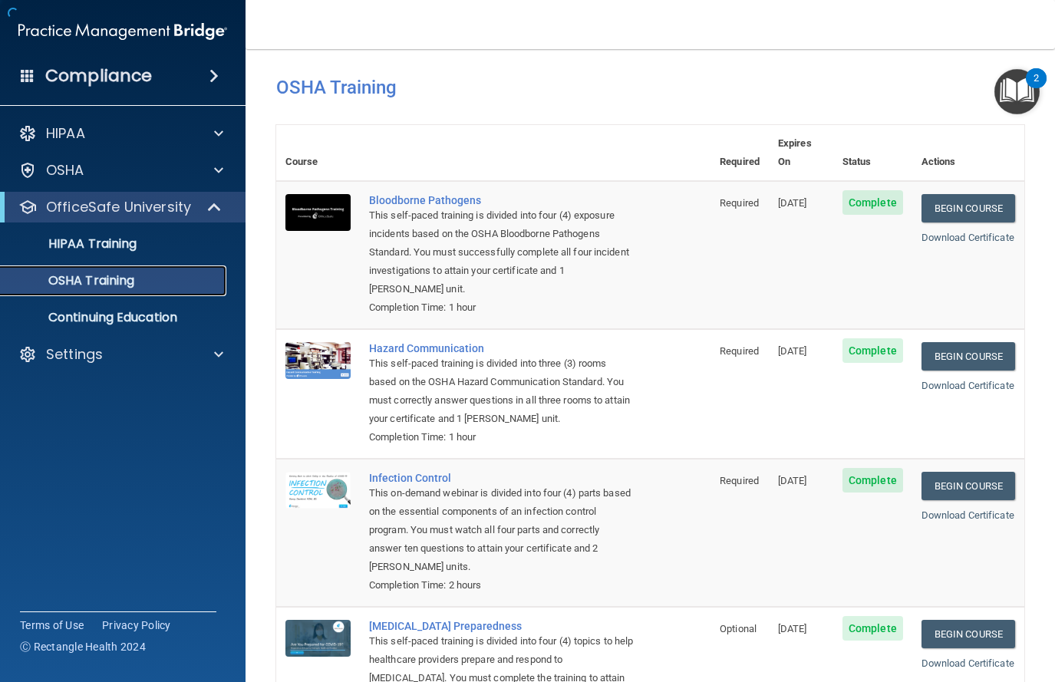
scroll to position [126, 0]
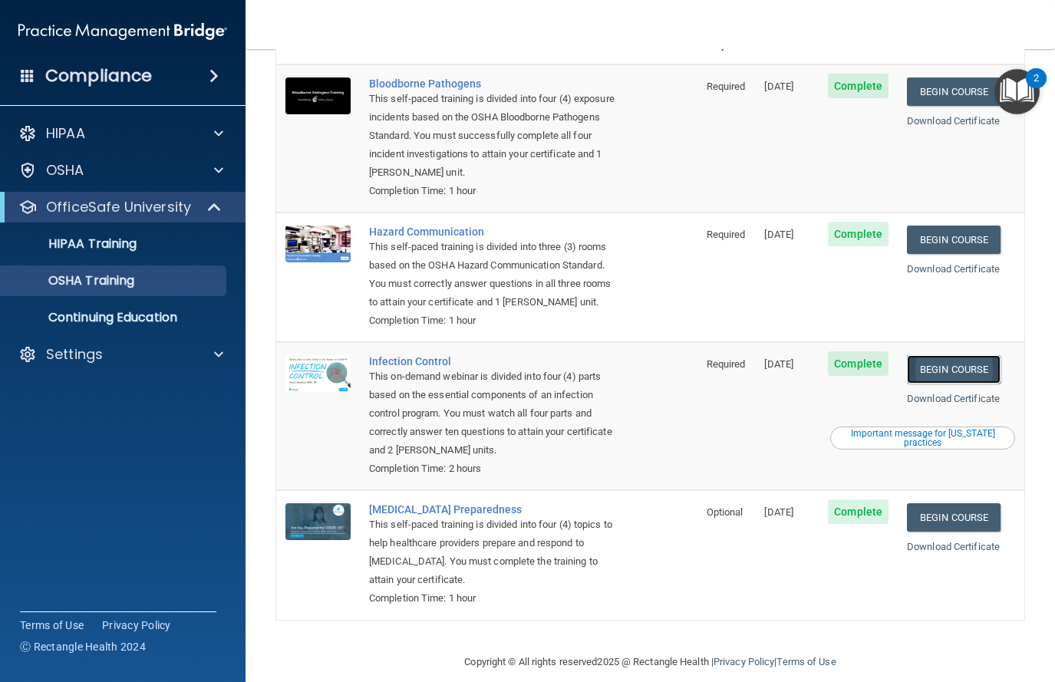
click at [816, 355] on link "Begin Course" at bounding box center [954, 369] width 94 height 28
click at [816, 358] on link "Begin Course" at bounding box center [954, 369] width 94 height 28
click at [816, 355] on link "Begin Course" at bounding box center [954, 369] width 94 height 28
click at [189, 253] on link "HIPAA Training" at bounding box center [106, 244] width 242 height 31
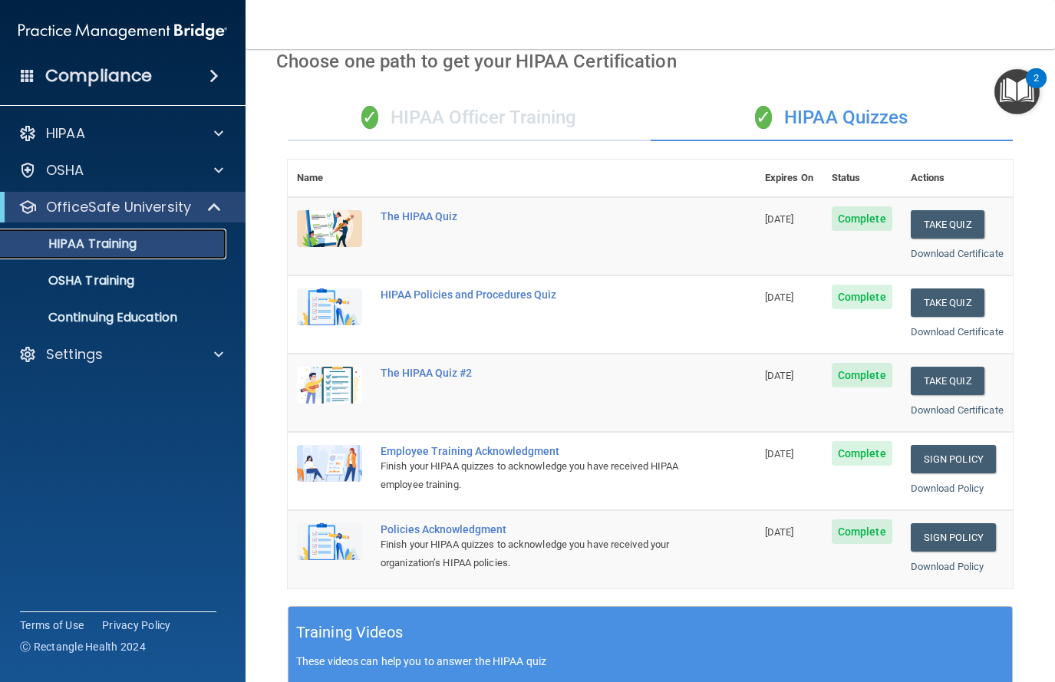
scroll to position [10, 0]
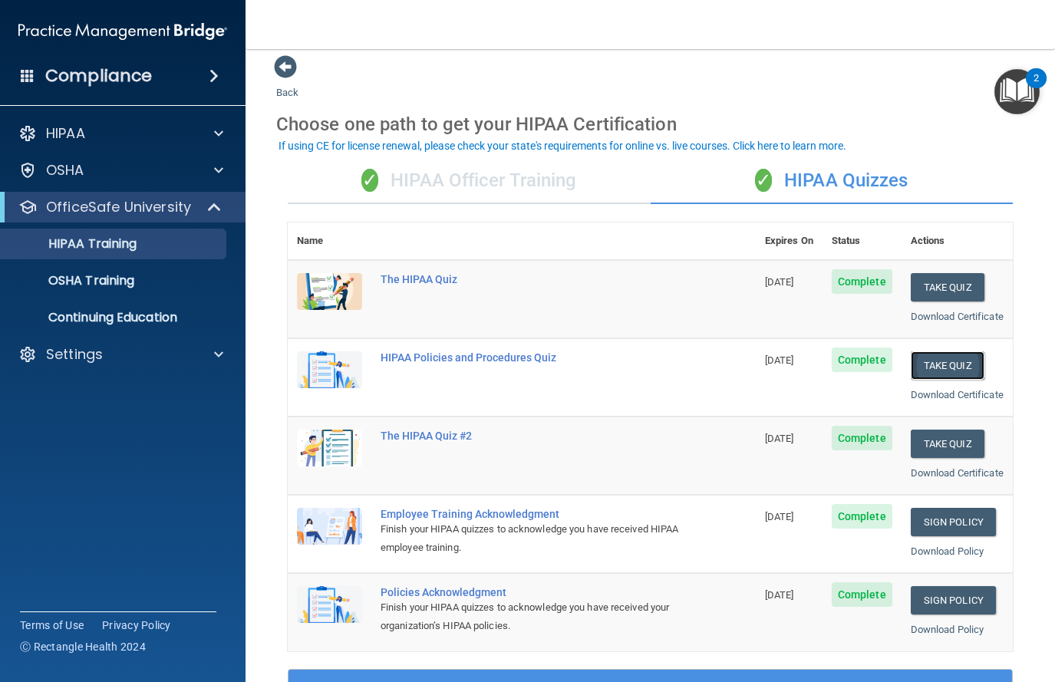
click at [816, 380] on button "Take Quiz" at bounding box center [948, 365] width 74 height 28
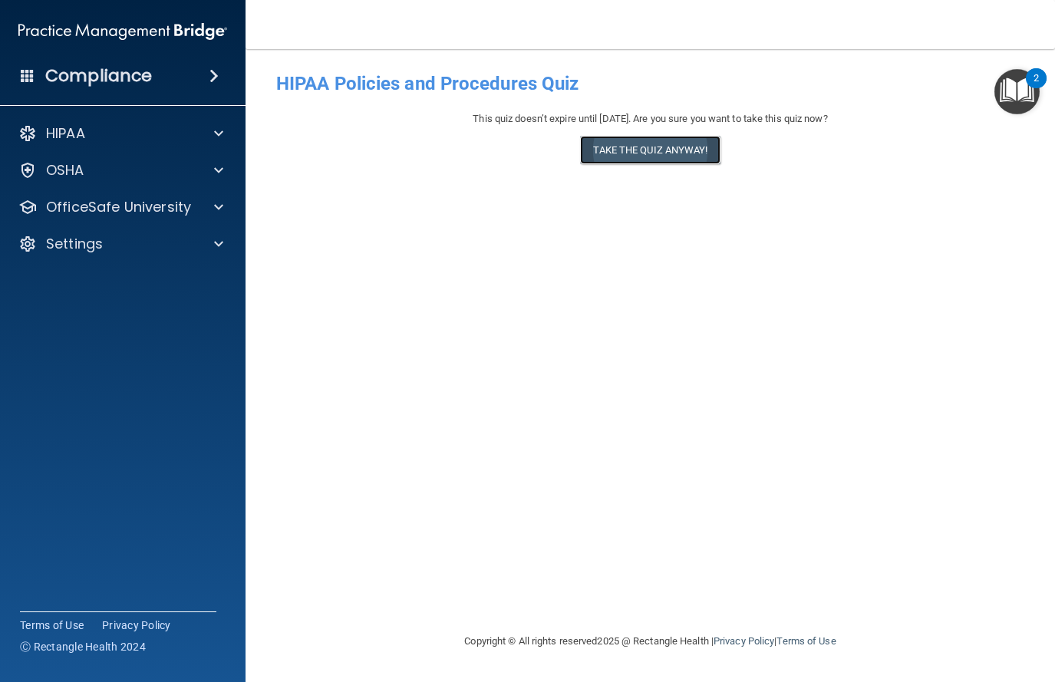
click at [688, 156] on button "Take the quiz anyway!" at bounding box center [650, 150] width 140 height 28
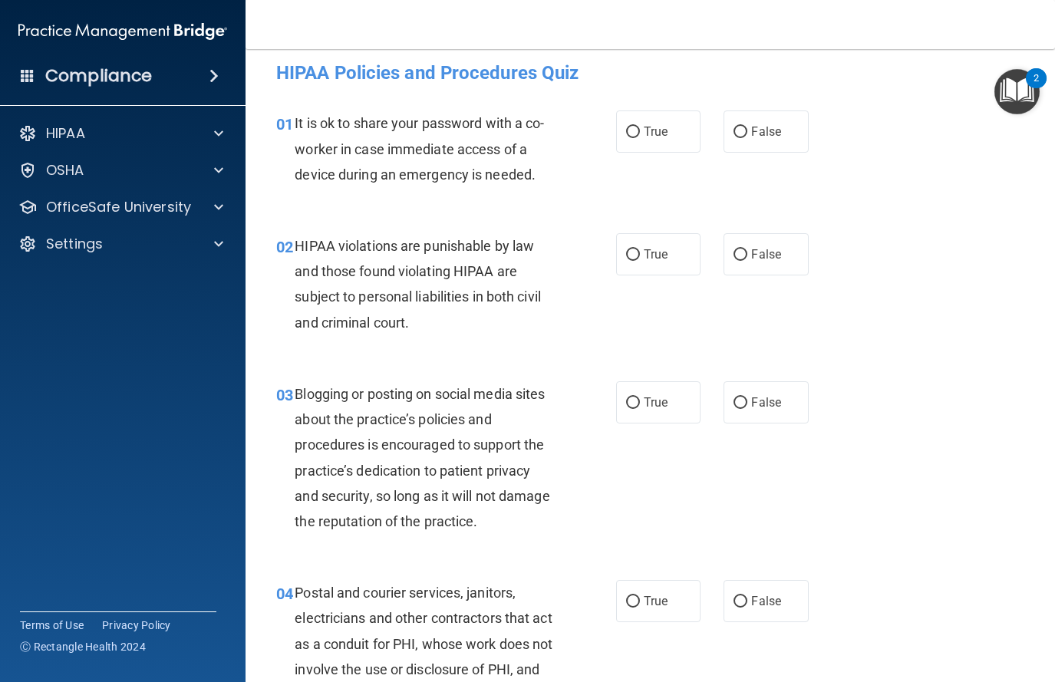
scroll to position [4, 0]
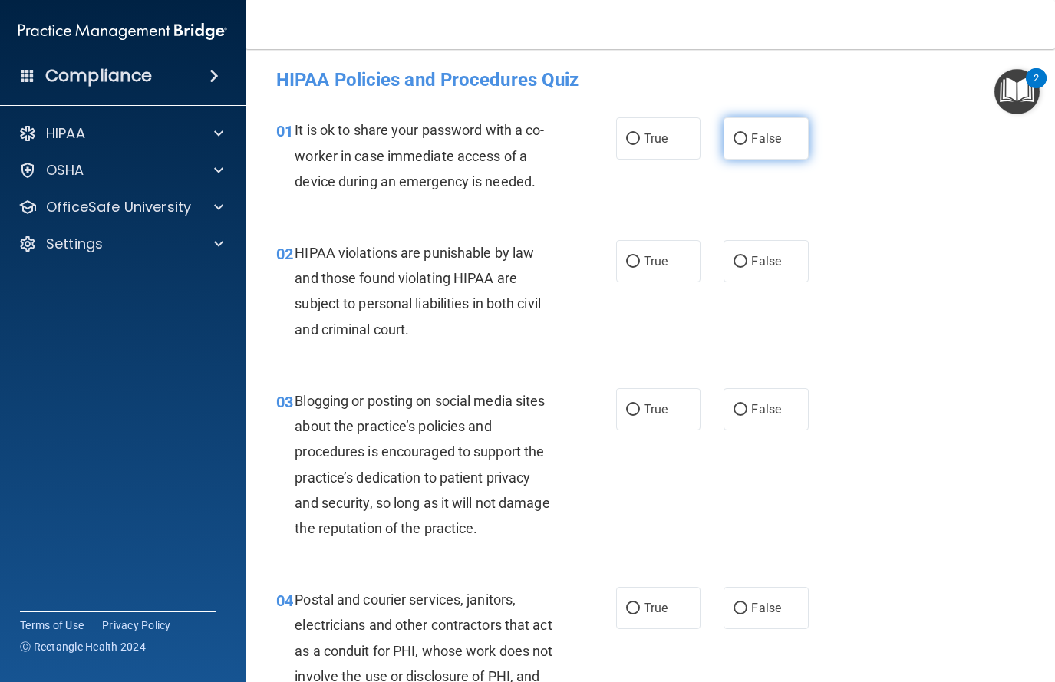
click at [773, 148] on label "False" at bounding box center [766, 138] width 85 height 42
click at [747, 145] on input "False" at bounding box center [741, 140] width 14 height 12
radio input "true"
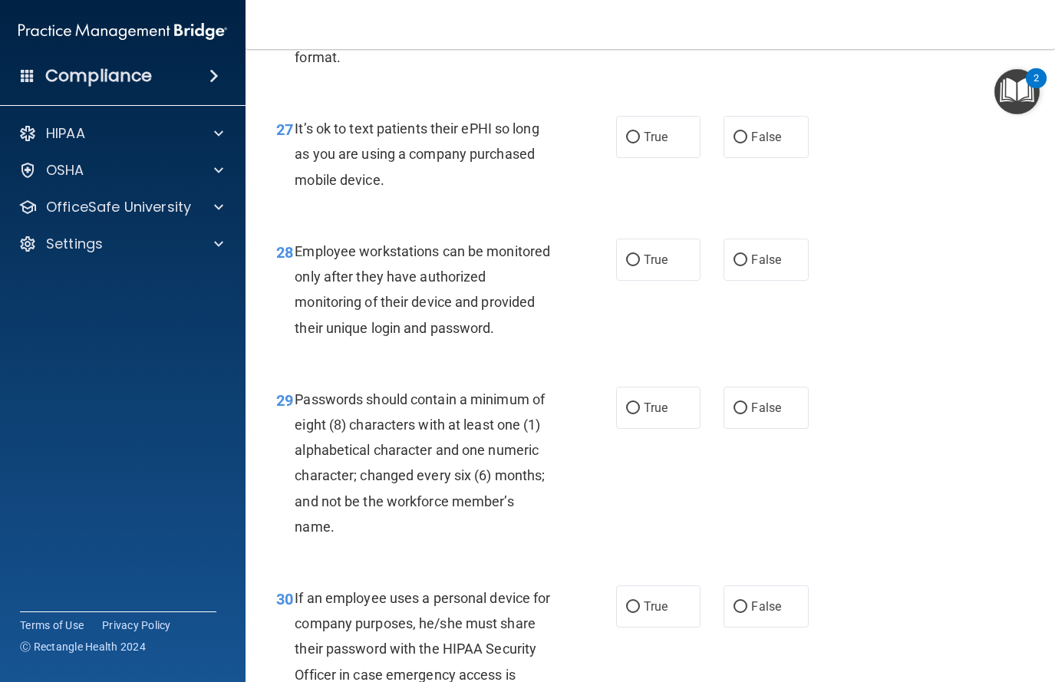
scroll to position [4394, 0]
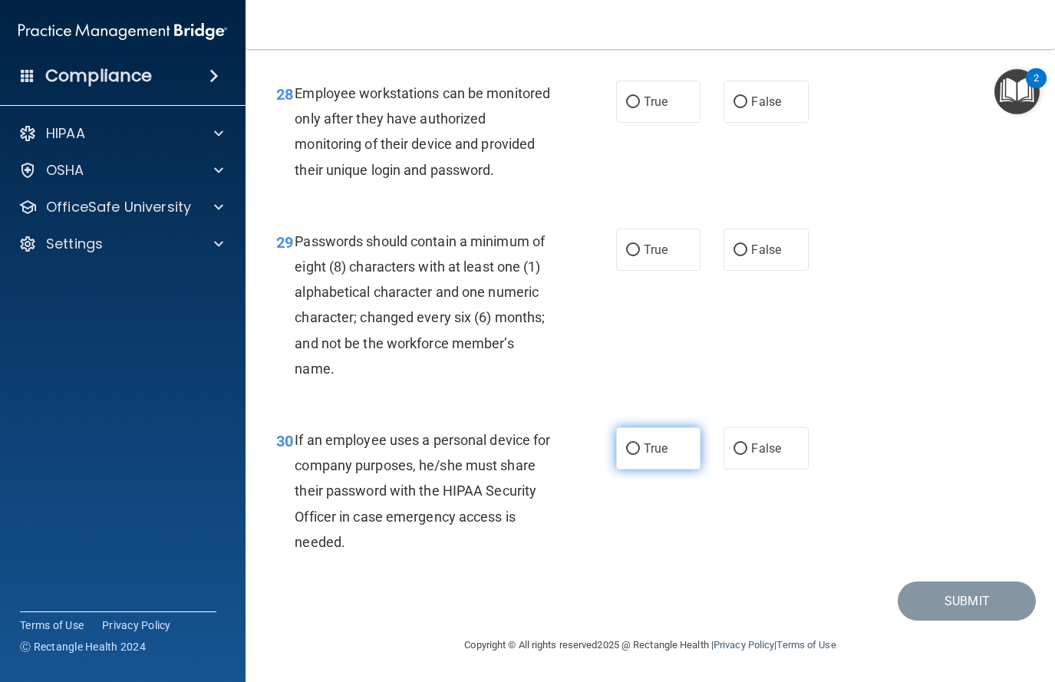
click at [638, 447] on input "True" at bounding box center [633, 450] width 14 height 12
radio input "true"
click at [618, 261] on label "True" at bounding box center [658, 250] width 85 height 42
click at [626, 256] on input "True" at bounding box center [633, 251] width 14 height 12
radio input "true"
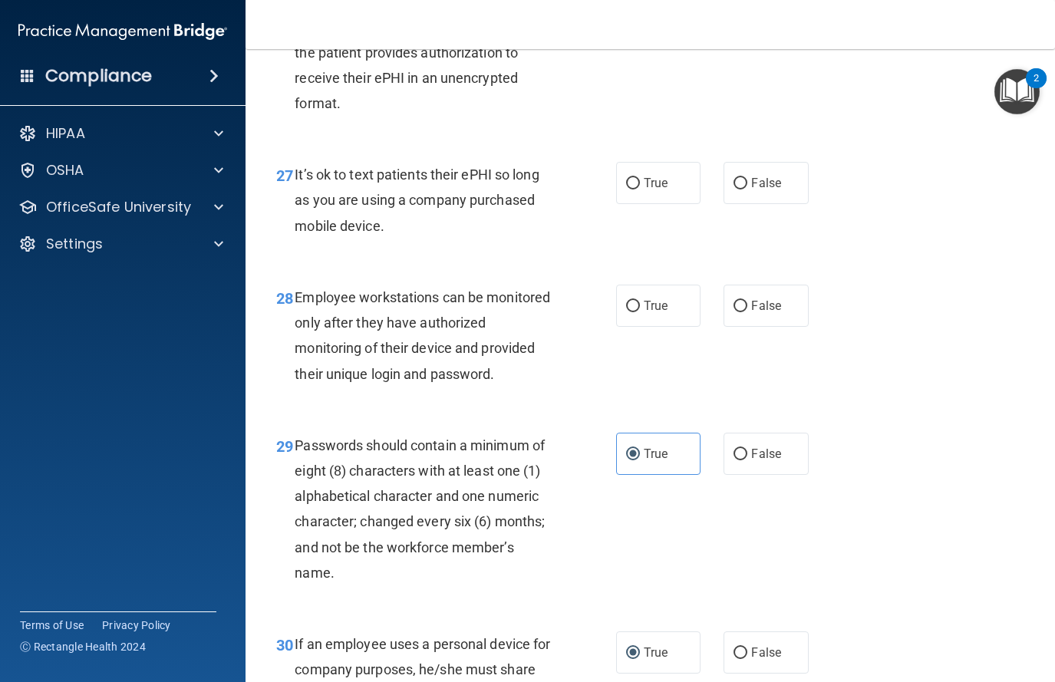
scroll to position [4156, 0]
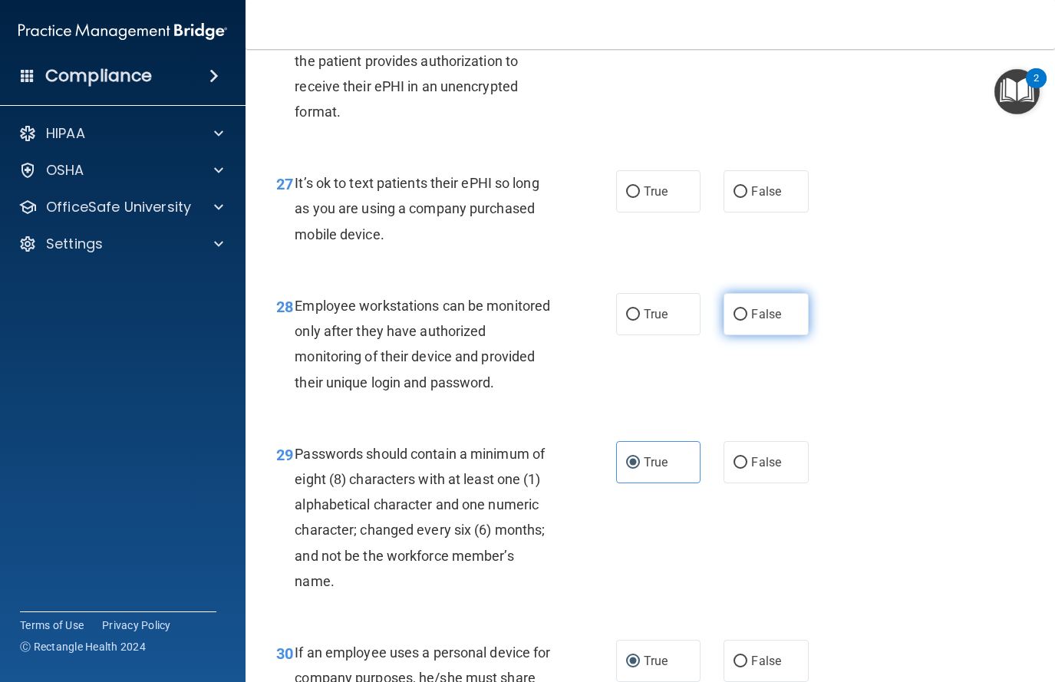
click at [767, 322] on span "False" at bounding box center [766, 314] width 30 height 15
click at [747, 321] on input "False" at bounding box center [741, 315] width 14 height 12
radio input "true"
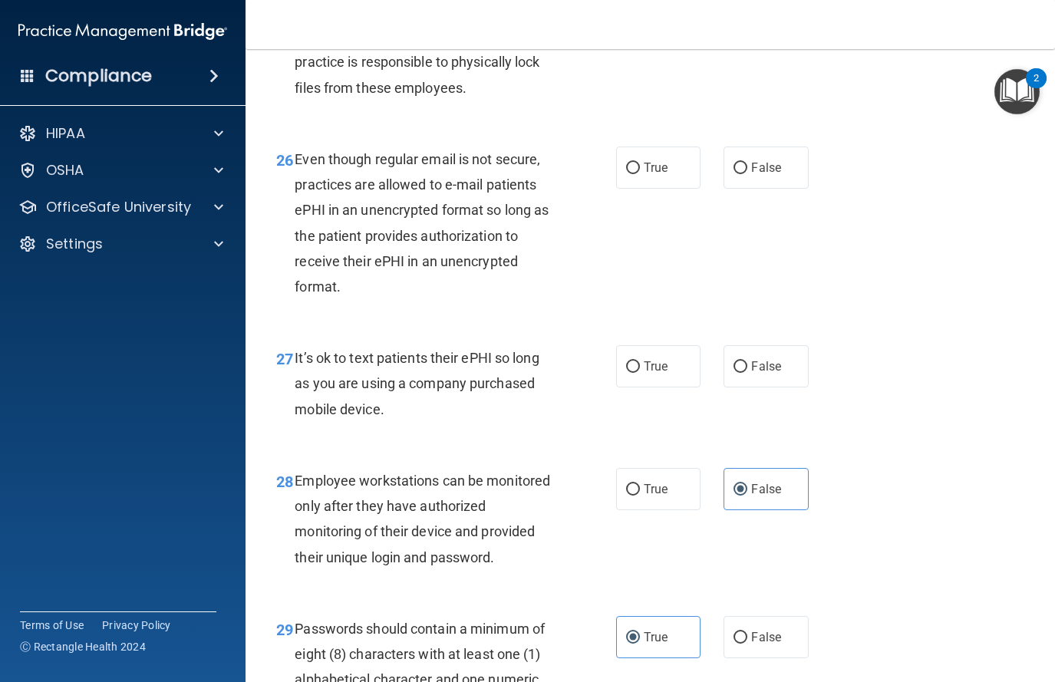
scroll to position [3971, 0]
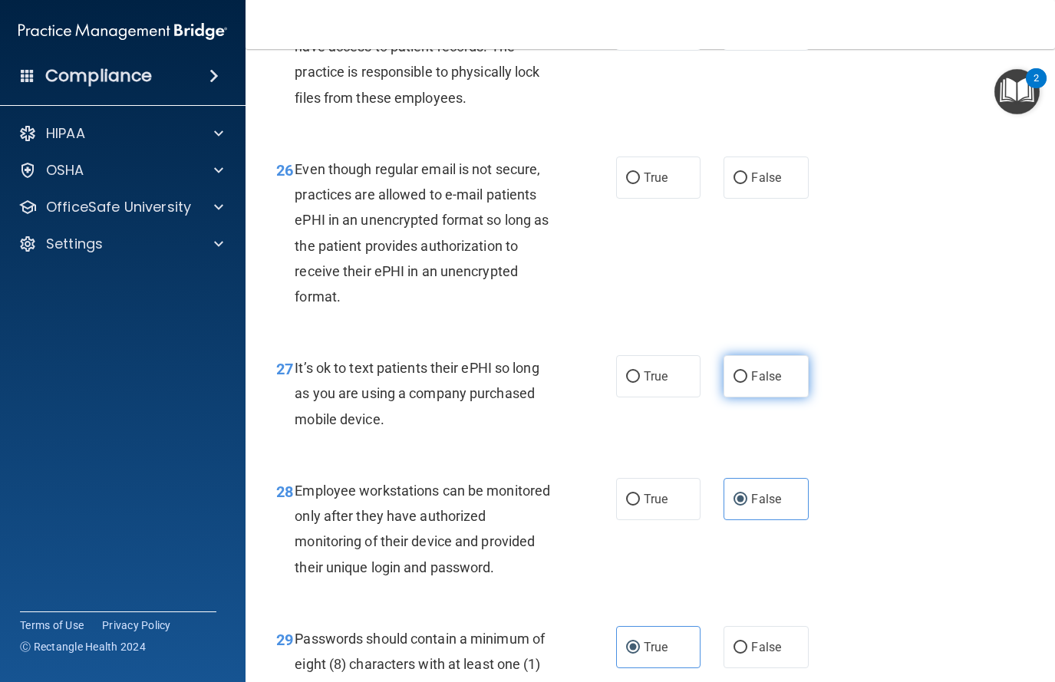
click at [752, 384] on span "False" at bounding box center [766, 376] width 30 height 15
click at [747, 383] on input "False" at bounding box center [741, 377] width 14 height 12
radio input "true"
click at [658, 185] on span "True" at bounding box center [656, 177] width 24 height 15
click at [640, 184] on input "True" at bounding box center [633, 179] width 14 height 12
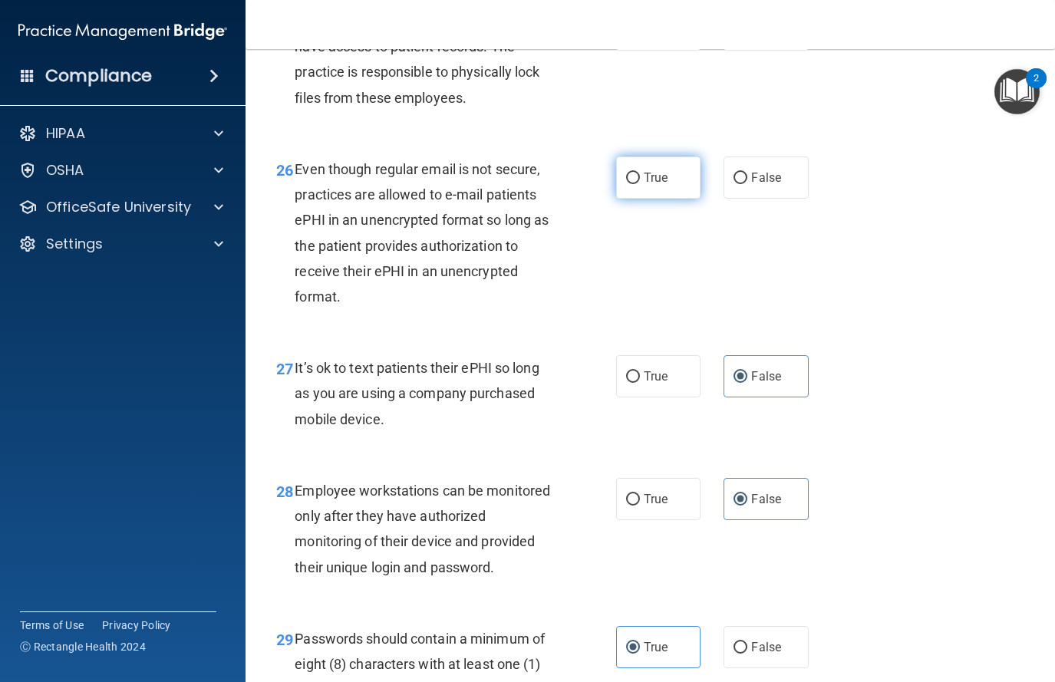
radio input "true"
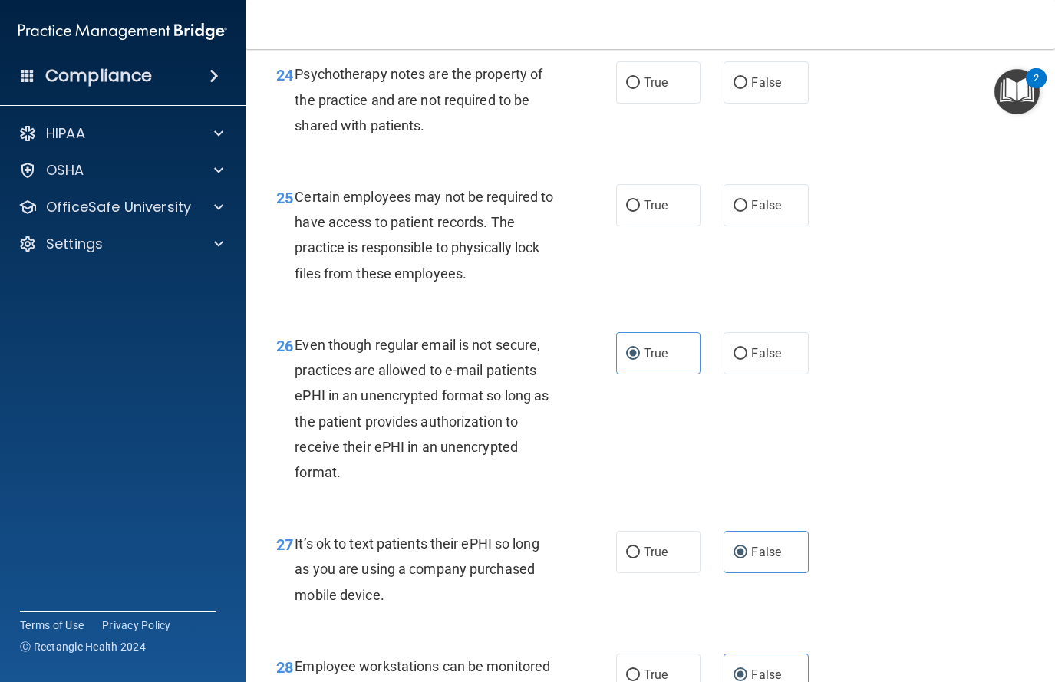
scroll to position [3788, 0]
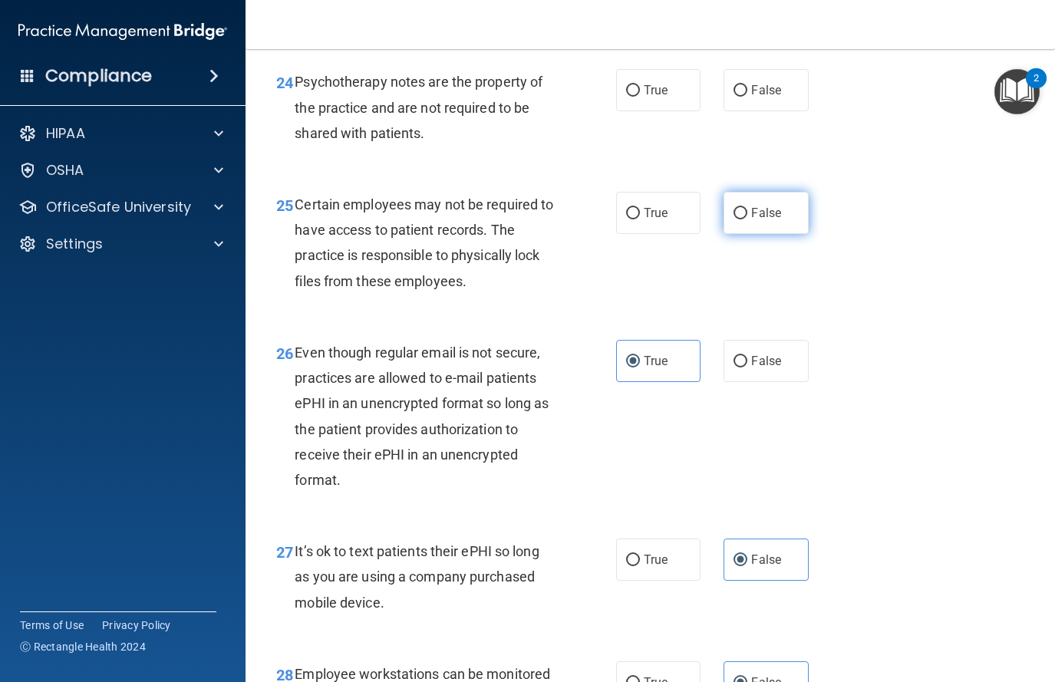
click at [734, 234] on label "False" at bounding box center [766, 213] width 85 height 42
click at [734, 219] on input "False" at bounding box center [741, 214] width 14 height 12
radio input "true"
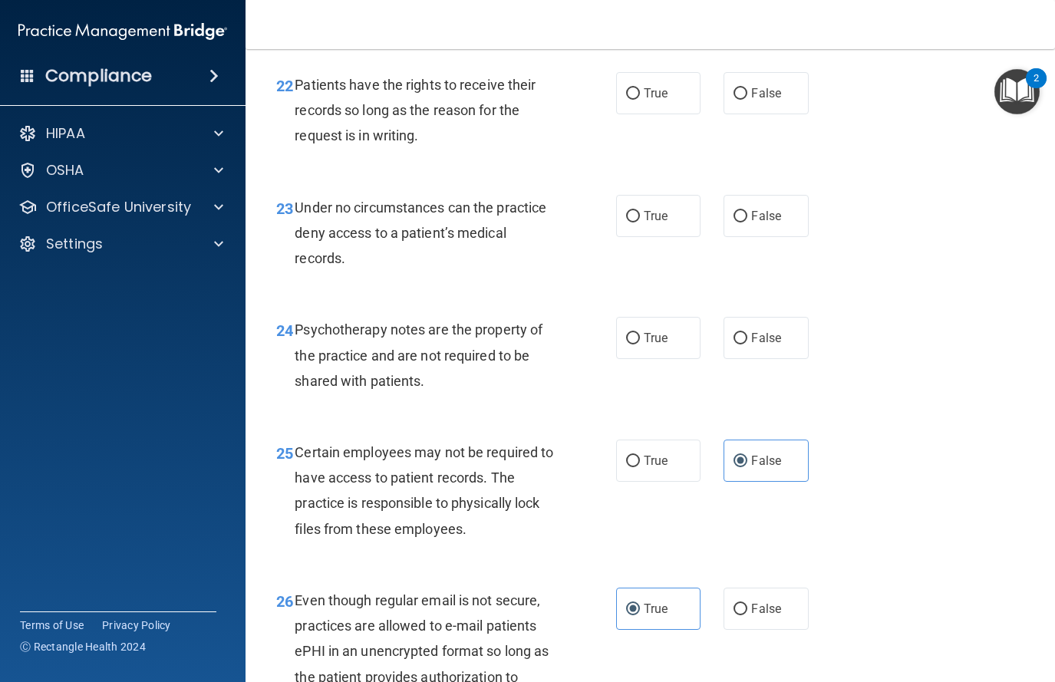
scroll to position [3536, 0]
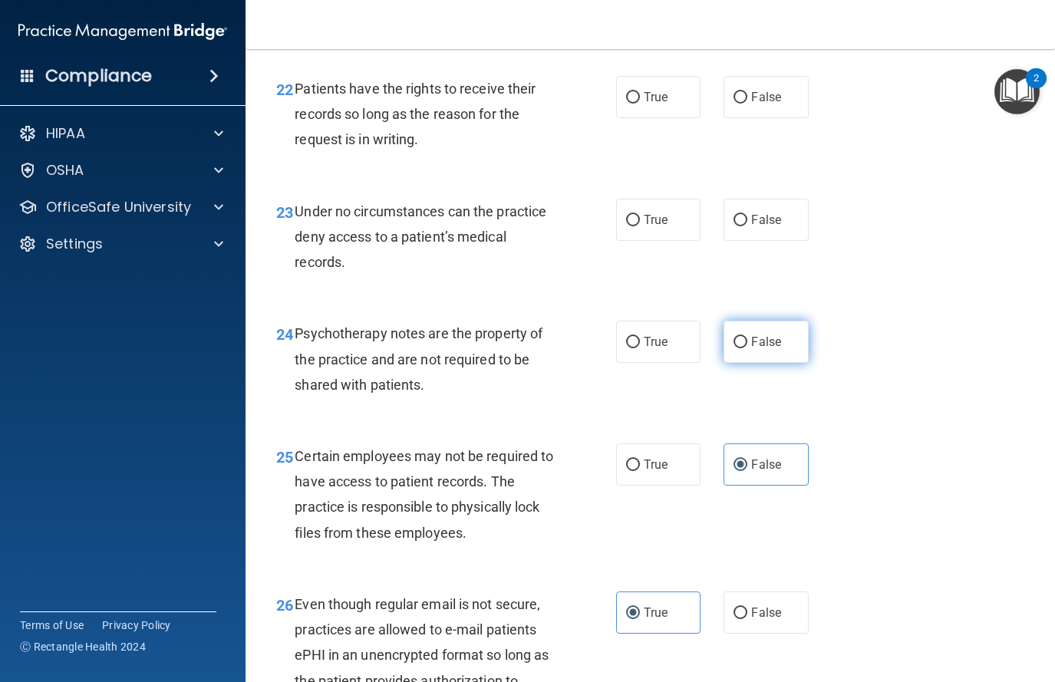
click at [740, 363] on label "False" at bounding box center [766, 342] width 85 height 42
click at [740, 348] on input "False" at bounding box center [741, 343] width 14 height 12
radio input "true"
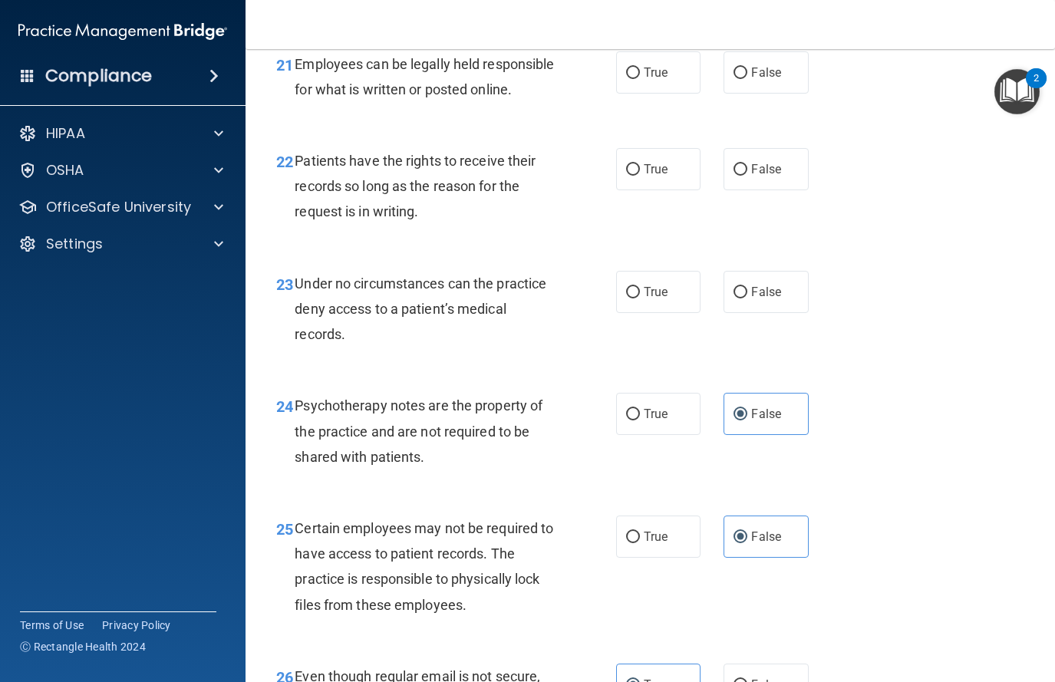
scroll to position [3447, 0]
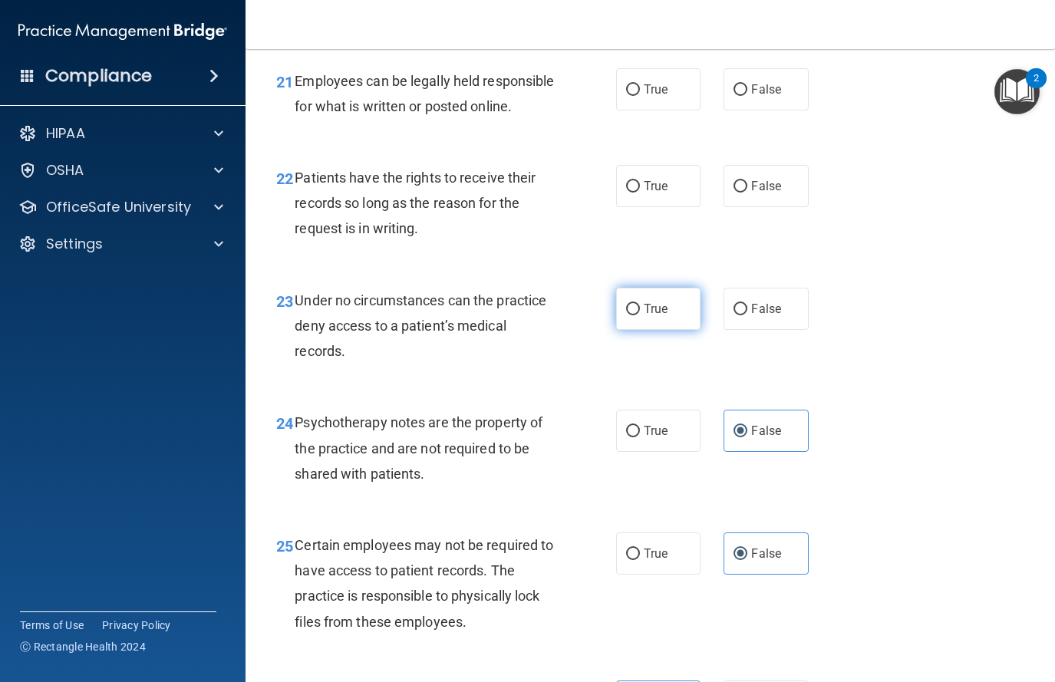
click at [653, 325] on label "True" at bounding box center [658, 309] width 85 height 42
click at [640, 315] on input "True" at bounding box center [633, 310] width 14 height 12
radio input "true"
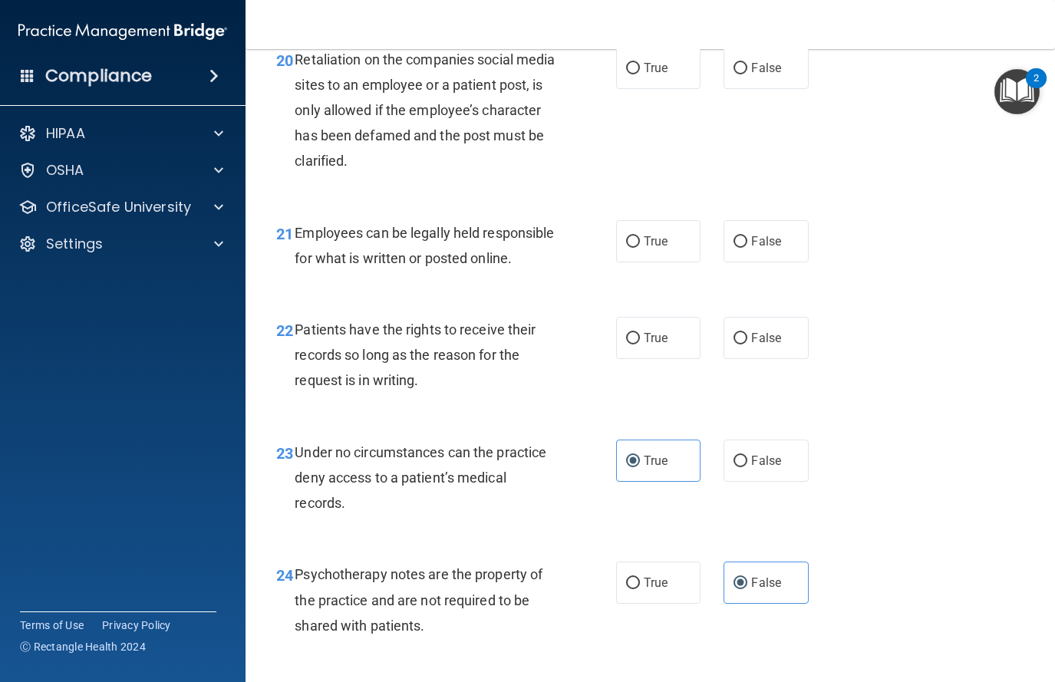
scroll to position [3234, 0]
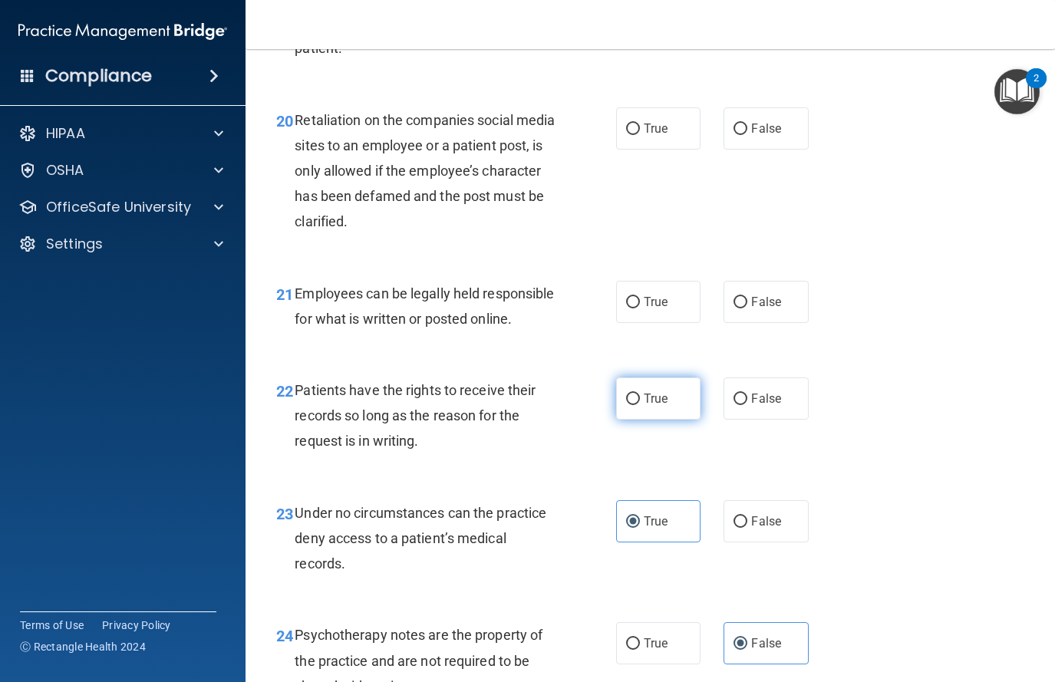
click at [642, 420] on label "True" at bounding box center [658, 399] width 85 height 42
click at [640, 405] on input "True" at bounding box center [633, 400] width 14 height 12
radio input "true"
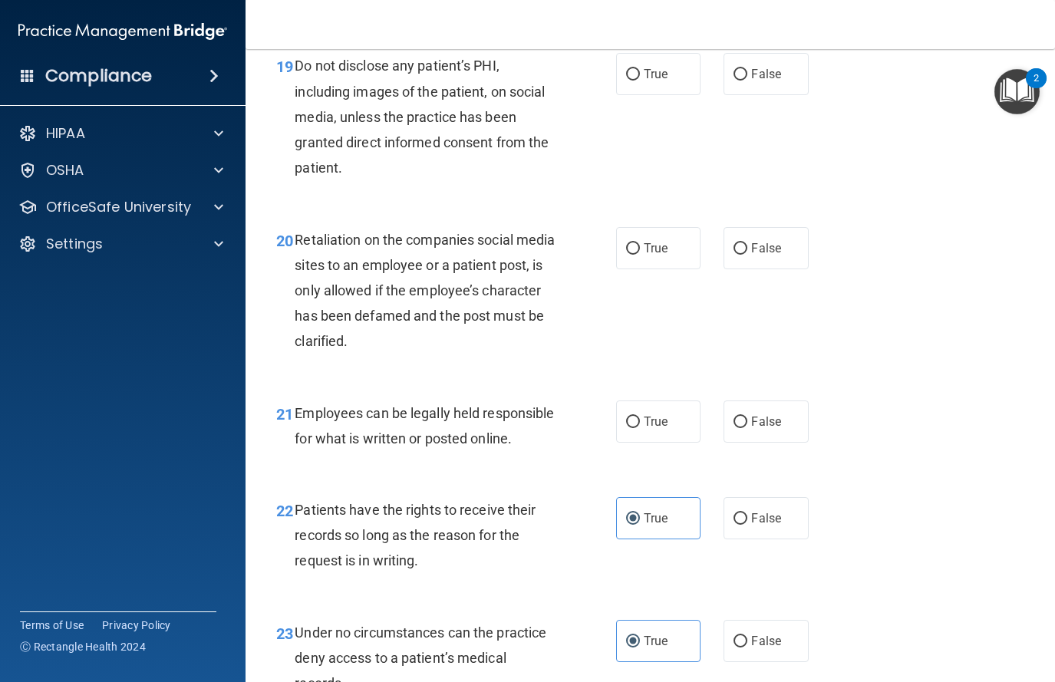
scroll to position [3113, 0]
click at [632, 433] on label "True" at bounding box center [658, 423] width 85 height 42
click at [632, 430] on input "True" at bounding box center [633, 424] width 14 height 12
radio input "true"
click at [741, 249] on input "False" at bounding box center [741, 251] width 14 height 12
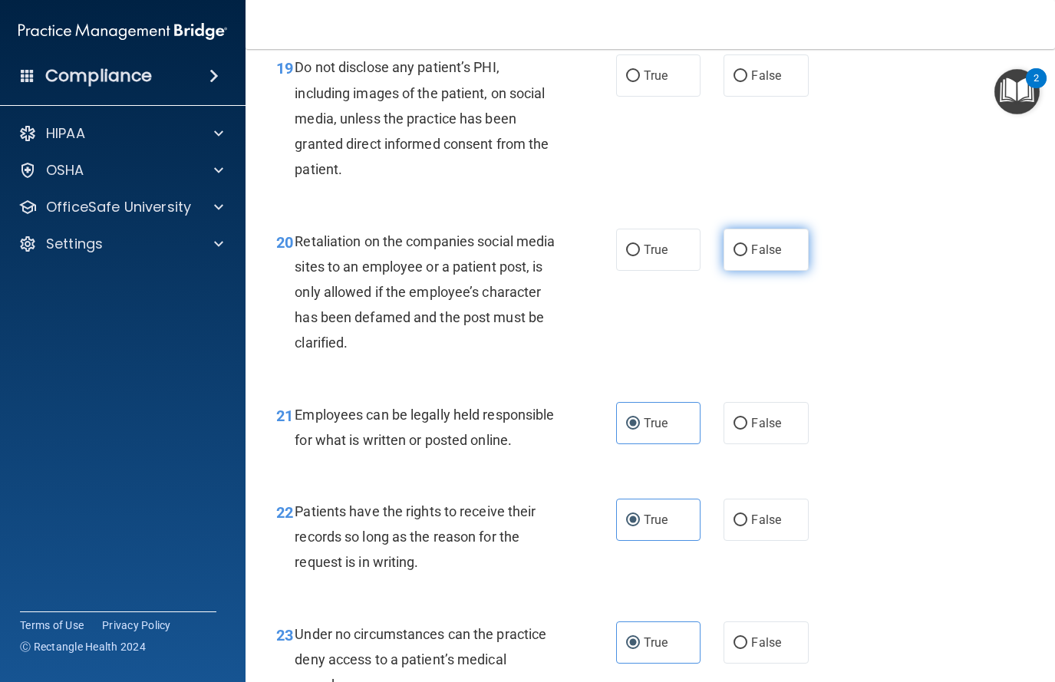
radio input "true"
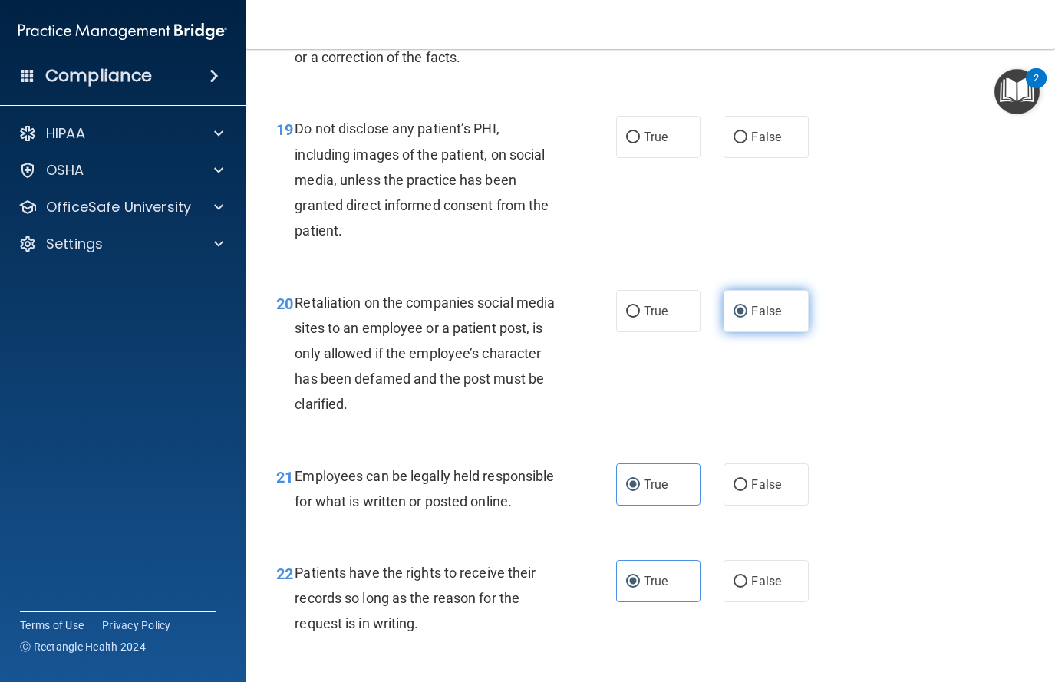
scroll to position [3019, 0]
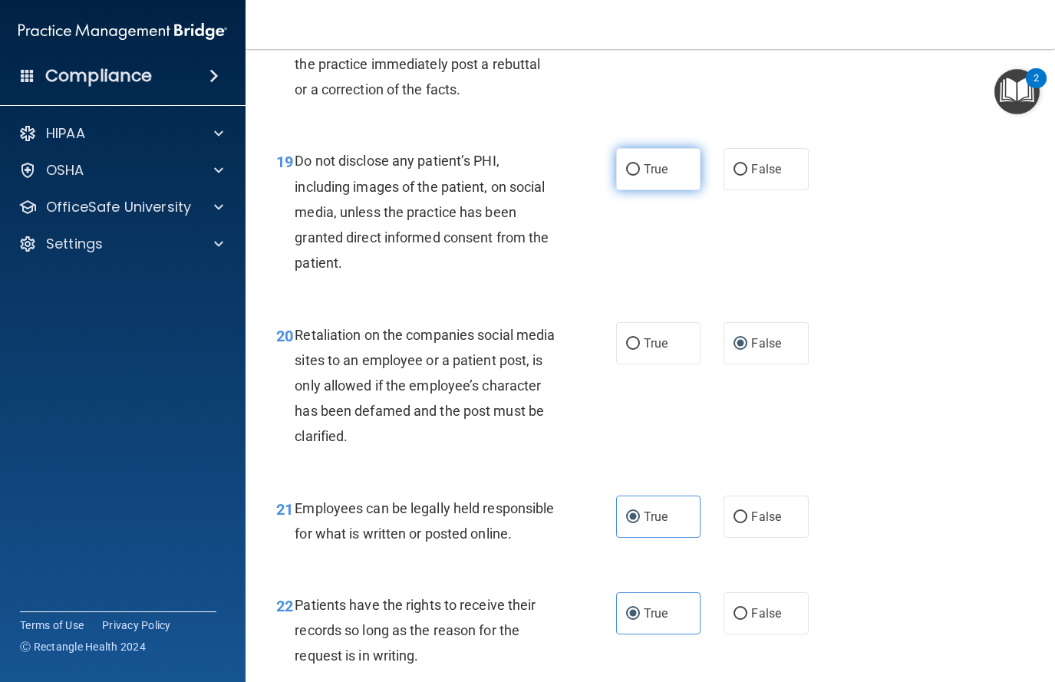
click at [640, 167] on label "True" at bounding box center [658, 169] width 85 height 42
click at [640, 167] on input "True" at bounding box center [633, 170] width 14 height 12
radio input "true"
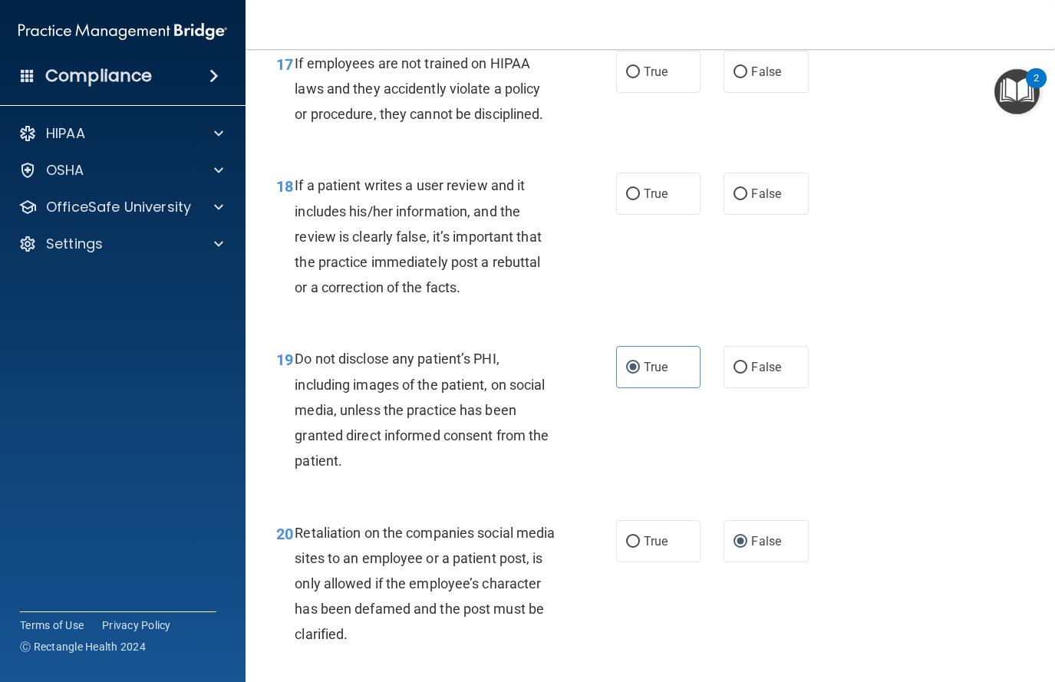
scroll to position [2803, 0]
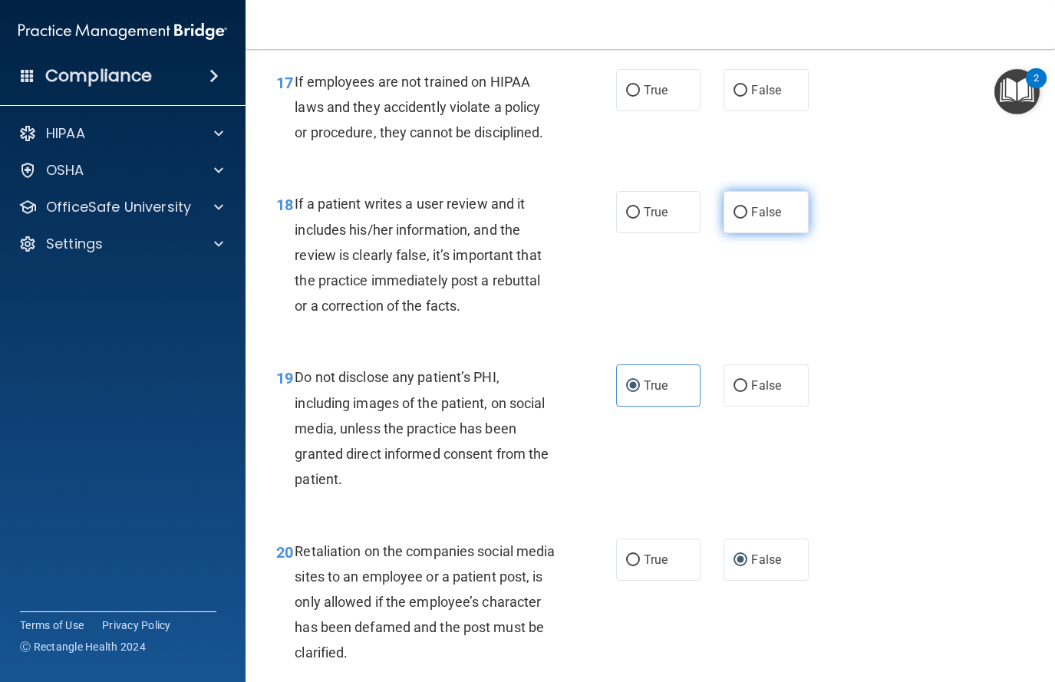
click at [777, 203] on label "False" at bounding box center [766, 212] width 85 height 42
click at [747, 207] on input "False" at bounding box center [741, 213] width 14 height 12
radio input "true"
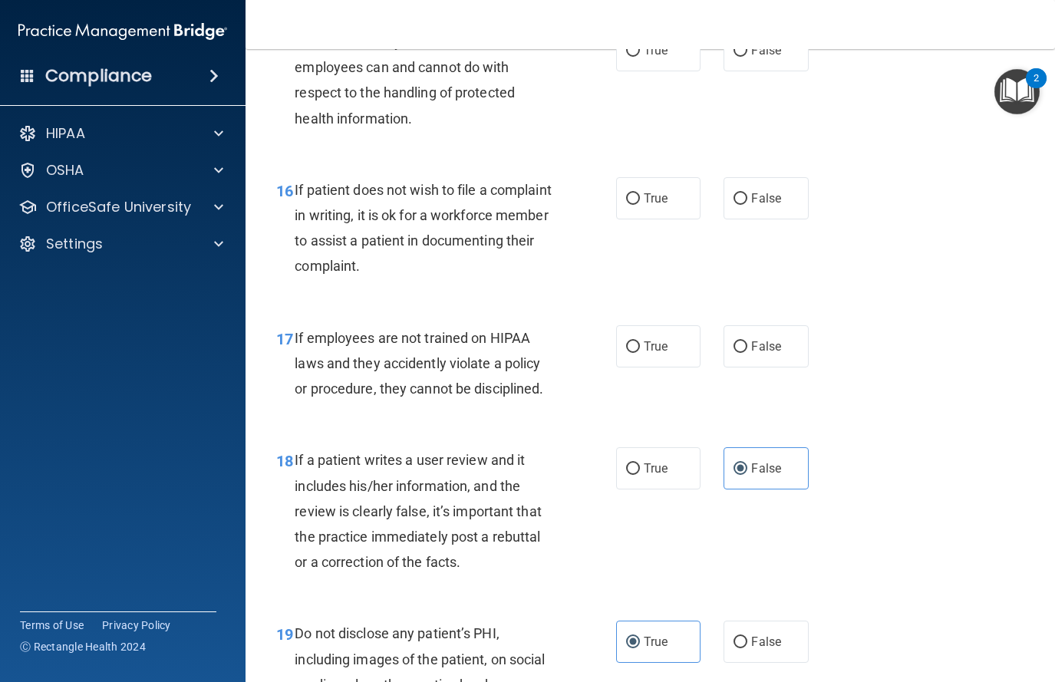
scroll to position [2544, 0]
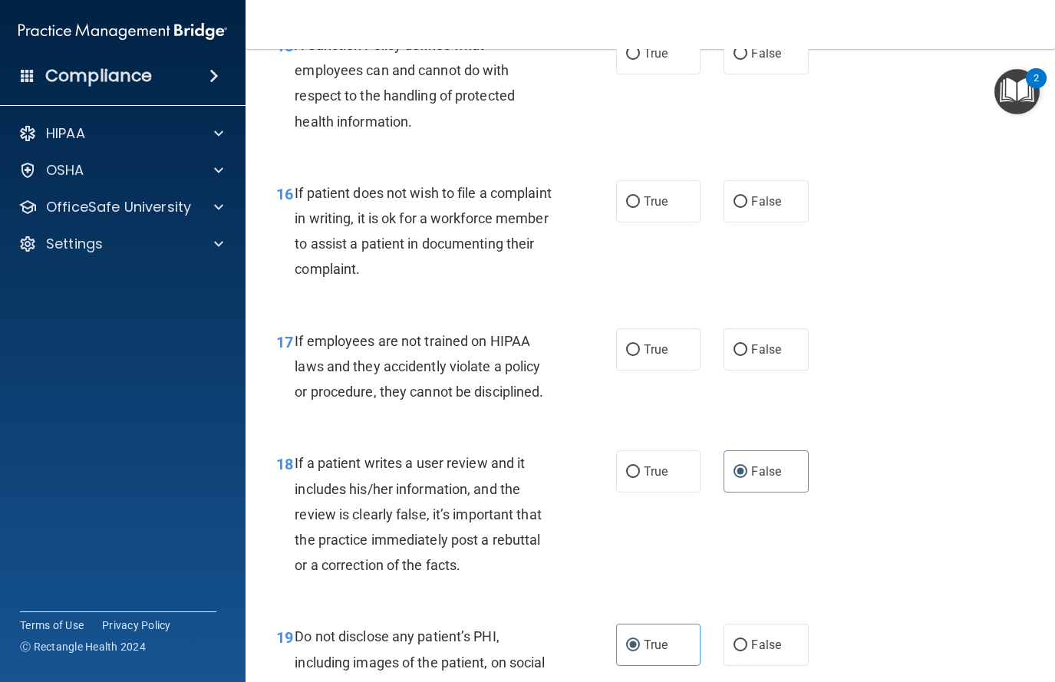
click at [816, 358] on div "True False" at bounding box center [718, 349] width 204 height 42
click at [792, 347] on label "False" at bounding box center [766, 349] width 85 height 42
click at [747, 347] on input "False" at bounding box center [741, 351] width 14 height 12
radio input "true"
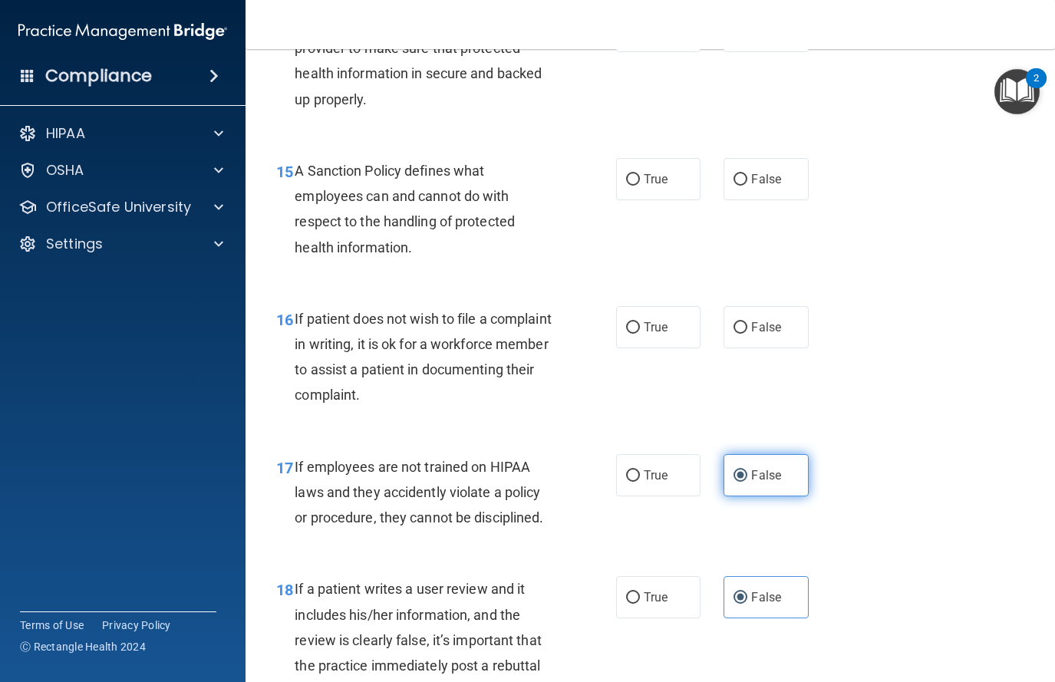
scroll to position [2406, 0]
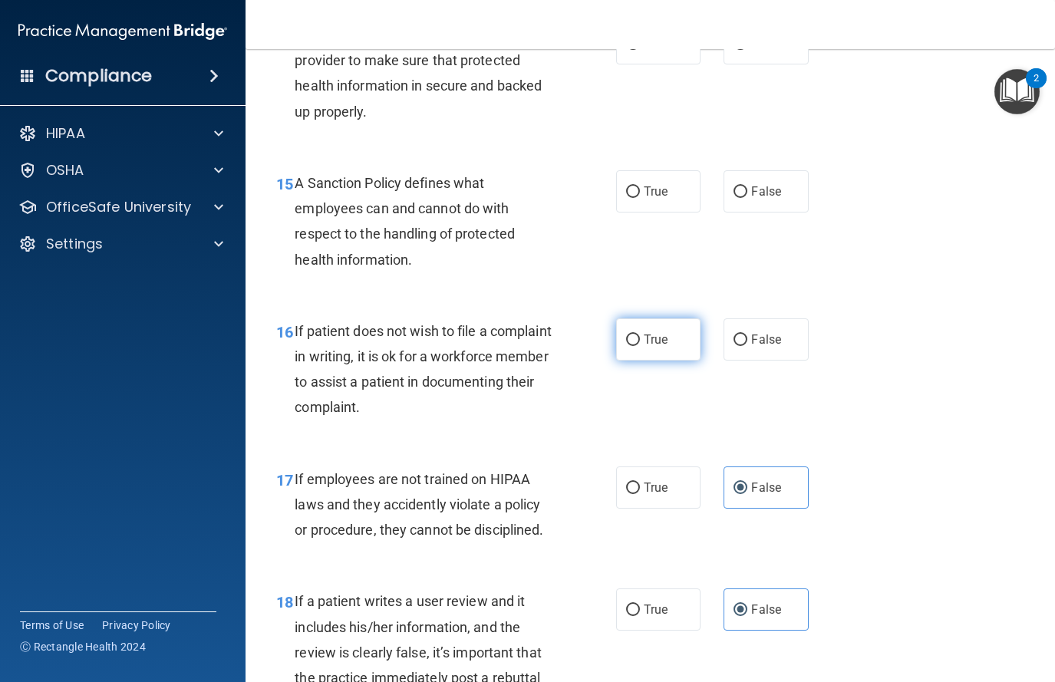
click at [655, 328] on label "True" at bounding box center [658, 339] width 85 height 42
click at [640, 335] on input "True" at bounding box center [633, 341] width 14 height 12
radio input "true"
click at [641, 183] on label "True" at bounding box center [658, 191] width 85 height 42
click at [640, 186] on input "True" at bounding box center [633, 192] width 14 height 12
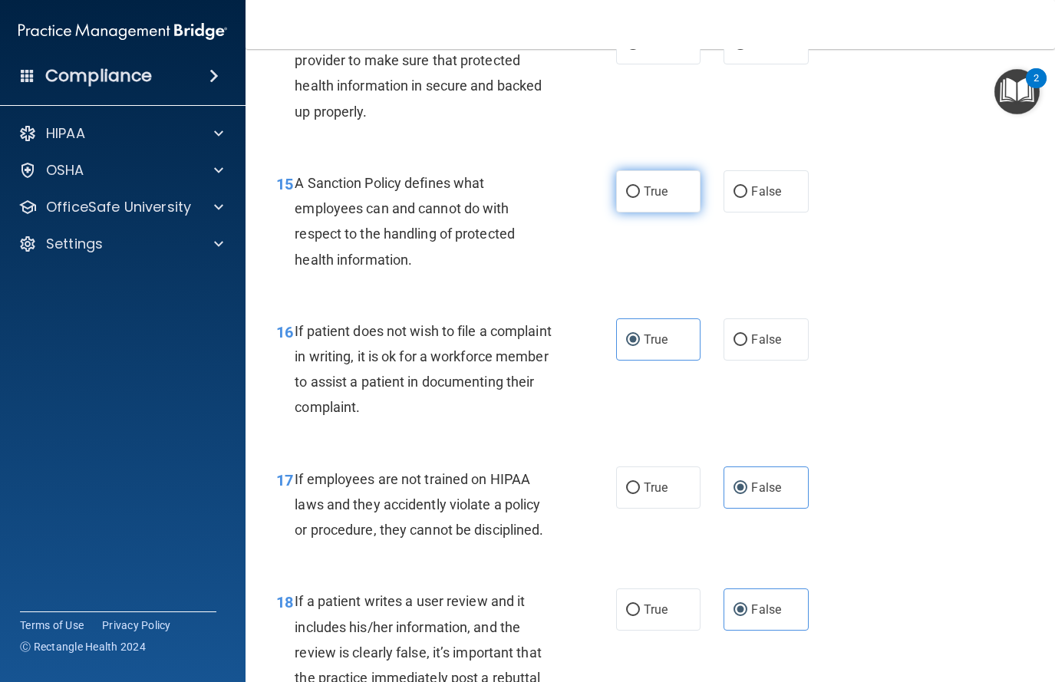
radio input "true"
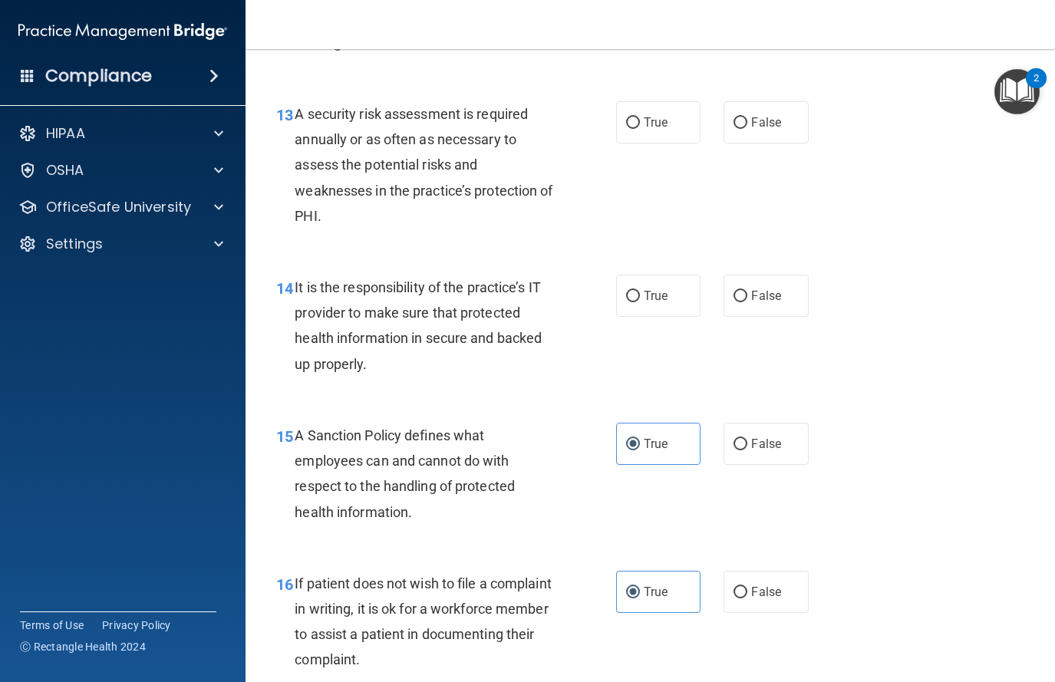
scroll to position [2134, 0]
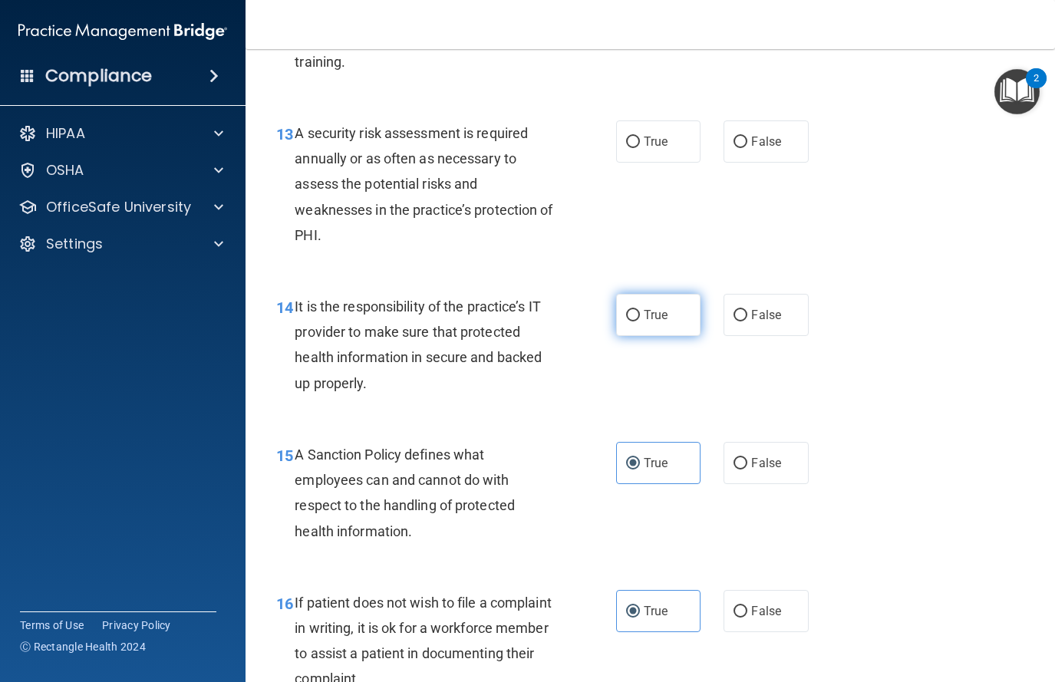
click at [657, 320] on span "True" at bounding box center [656, 315] width 24 height 15
click at [640, 320] on input "True" at bounding box center [633, 316] width 14 height 12
radio input "true"
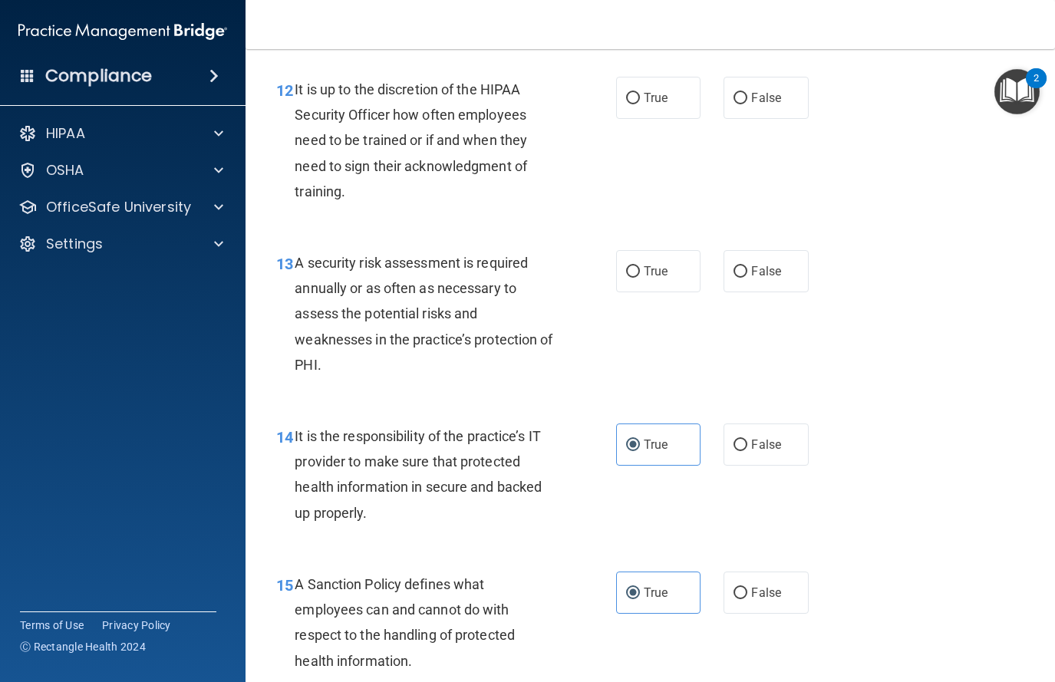
scroll to position [1995, 0]
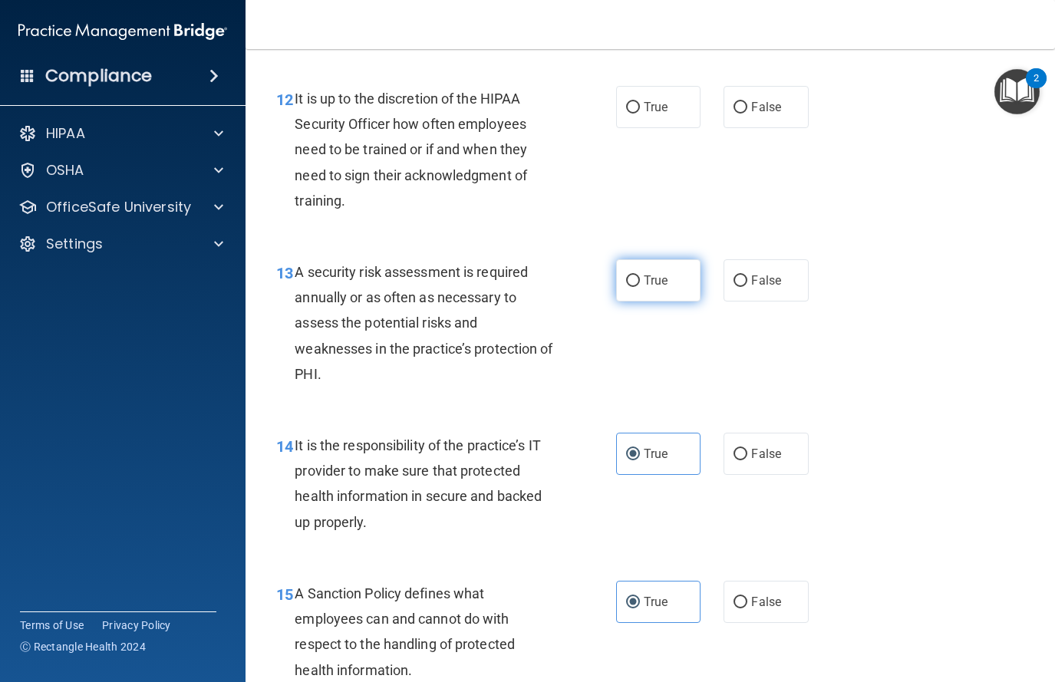
click at [633, 272] on label "True" at bounding box center [658, 280] width 85 height 42
click at [633, 275] on input "True" at bounding box center [633, 281] width 14 height 12
radio input "true"
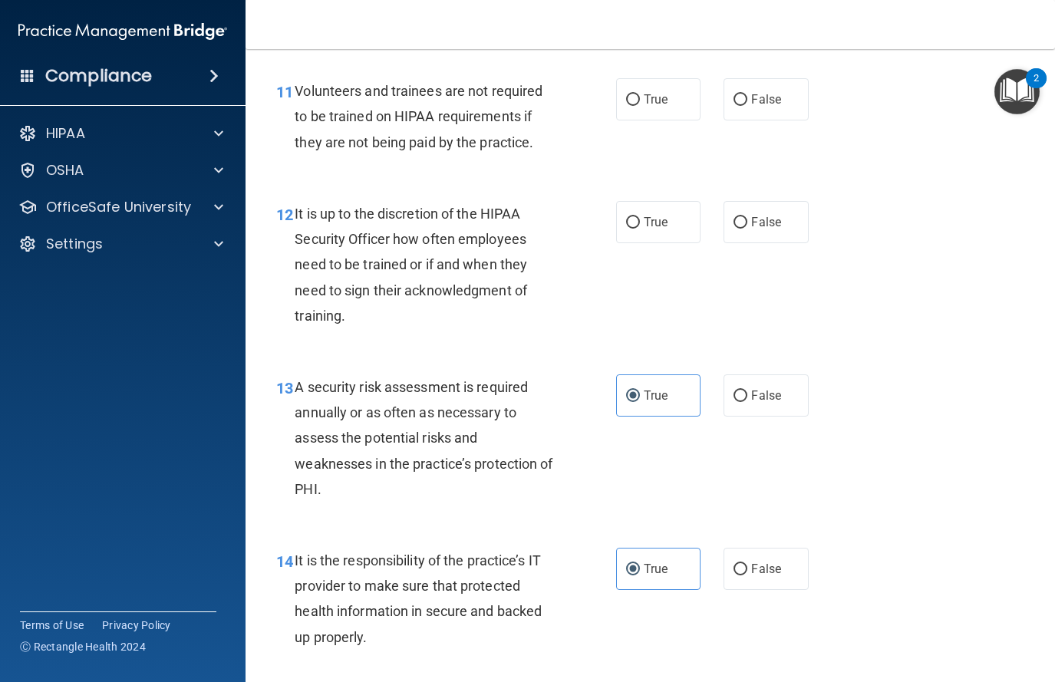
scroll to position [1854, 0]
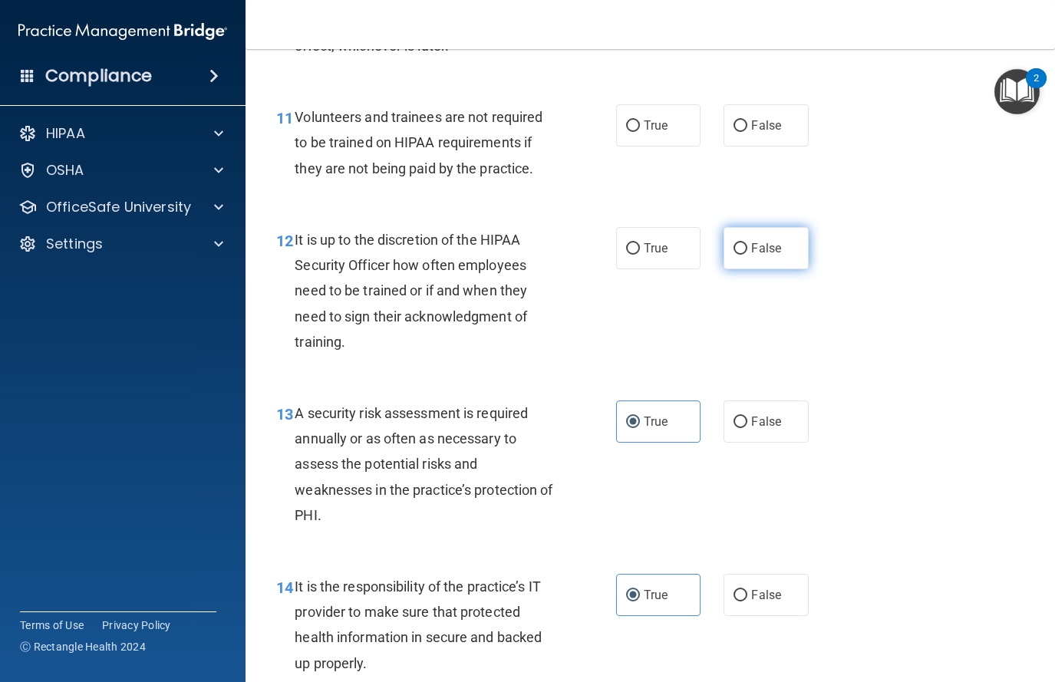
click at [773, 257] on label "False" at bounding box center [766, 248] width 85 height 42
click at [747, 255] on input "False" at bounding box center [741, 249] width 14 height 12
radio input "true"
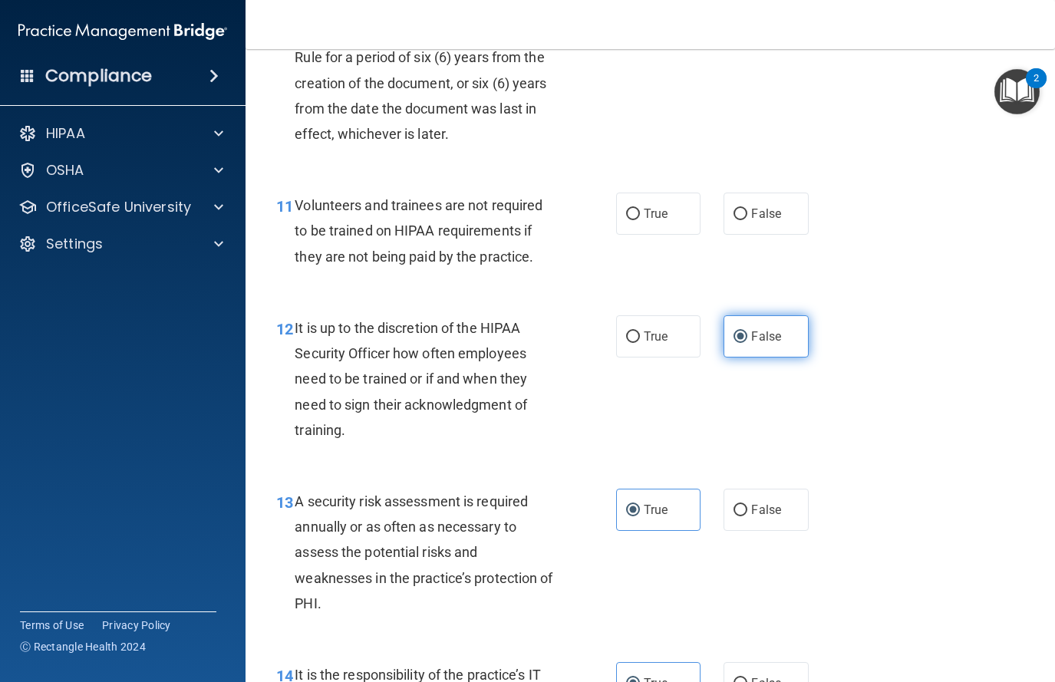
scroll to position [1731, 0]
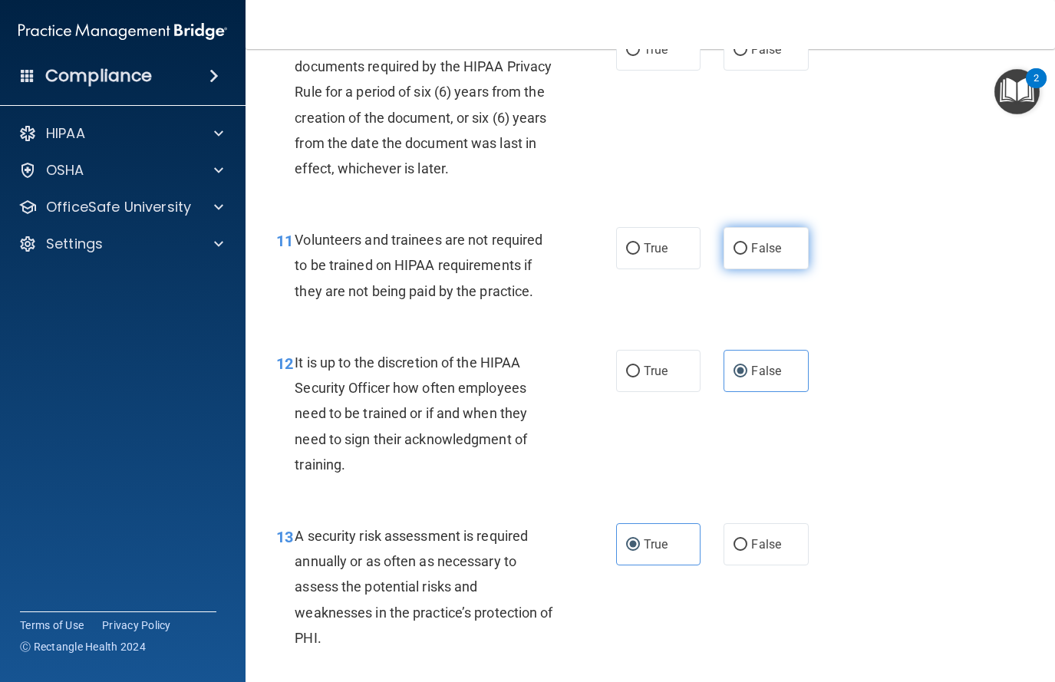
click at [770, 246] on span "False" at bounding box center [766, 248] width 30 height 15
click at [747, 246] on input "False" at bounding box center [741, 249] width 14 height 12
radio input "true"
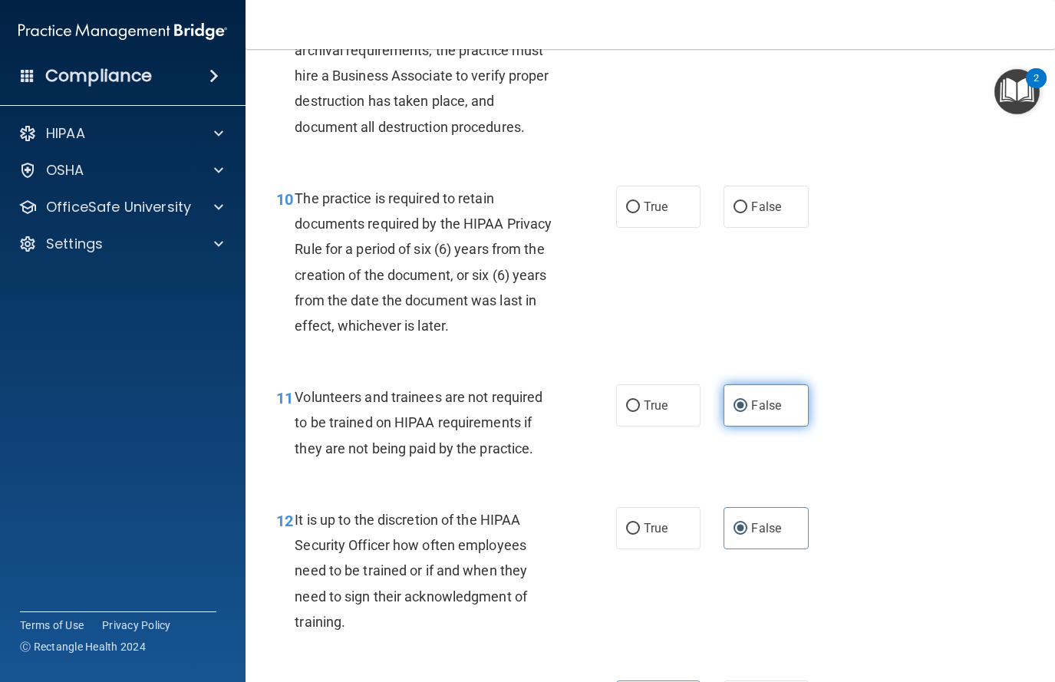
scroll to position [1571, 0]
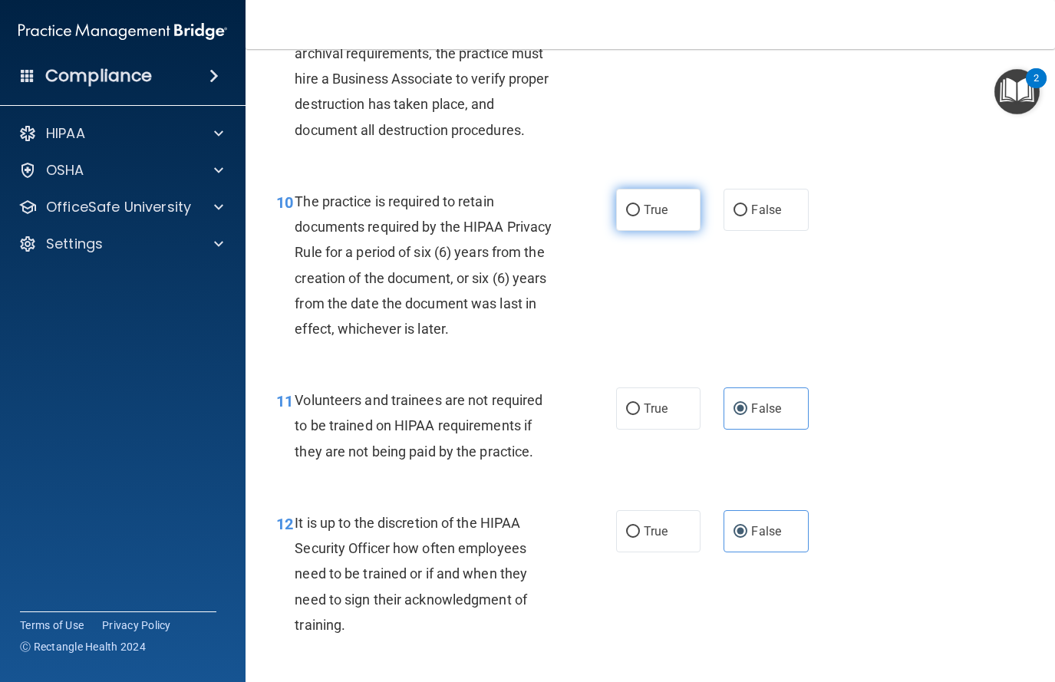
click at [694, 226] on label "True" at bounding box center [658, 210] width 85 height 42
click at [640, 216] on input "True" at bounding box center [633, 211] width 14 height 12
radio input "true"
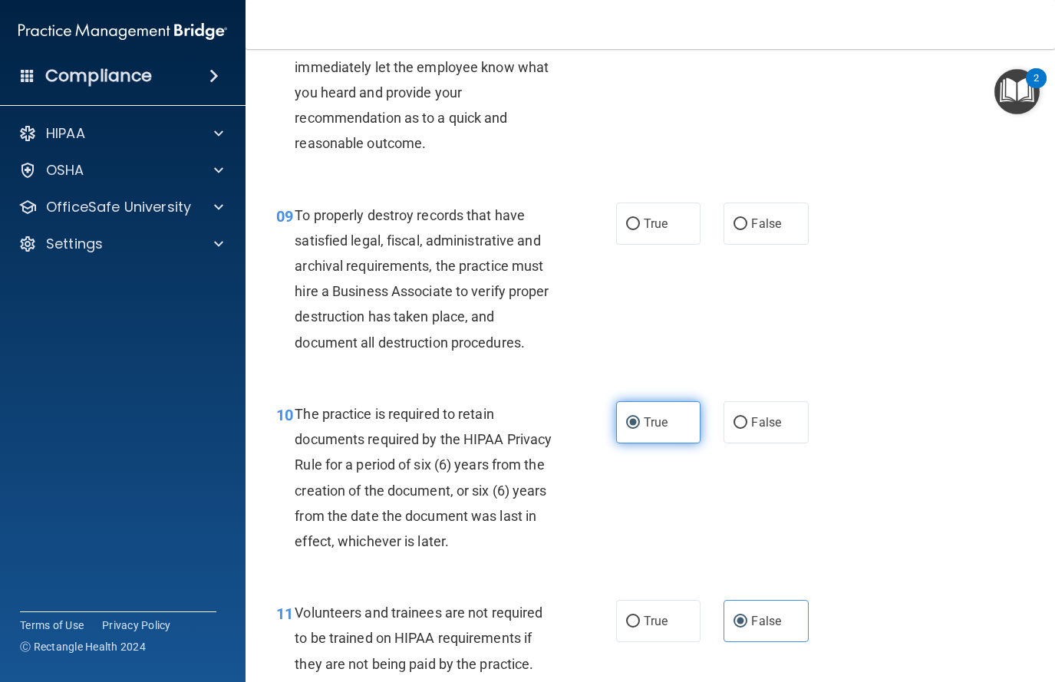
scroll to position [1347, 0]
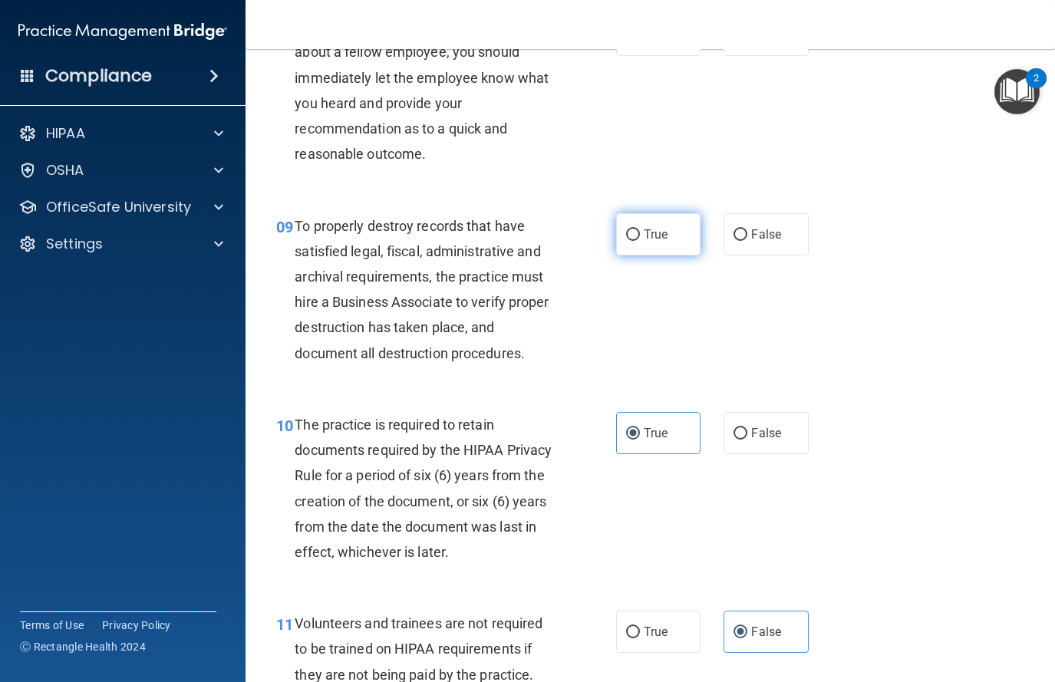
click at [629, 242] on label "True" at bounding box center [658, 234] width 85 height 42
click at [629, 241] on input "True" at bounding box center [633, 235] width 14 height 12
radio input "true"
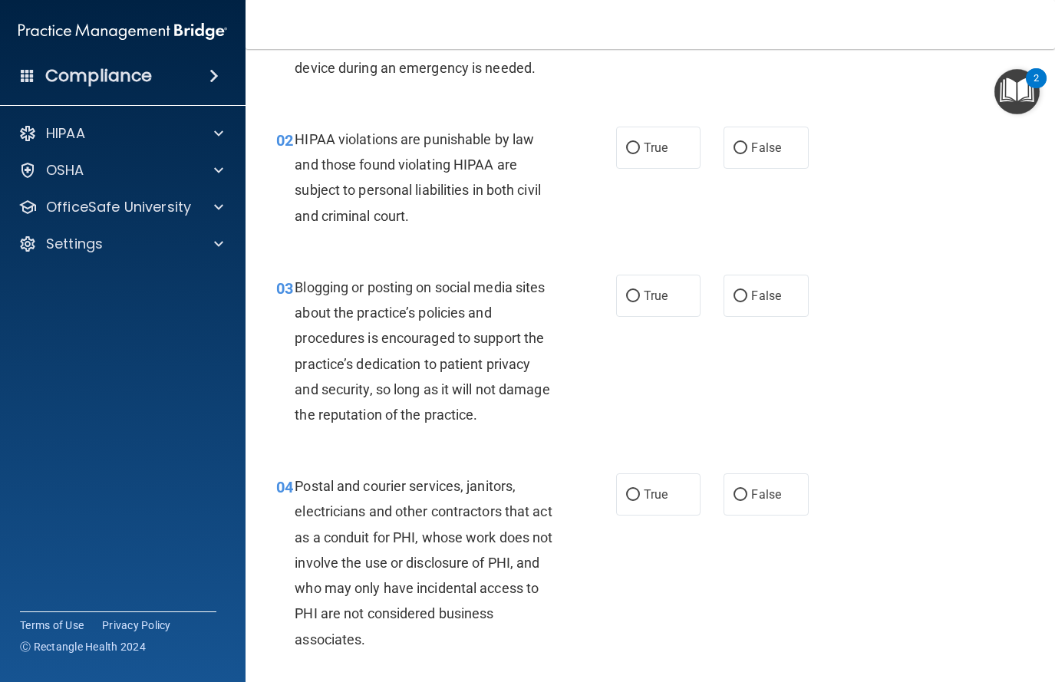
scroll to position [0, 0]
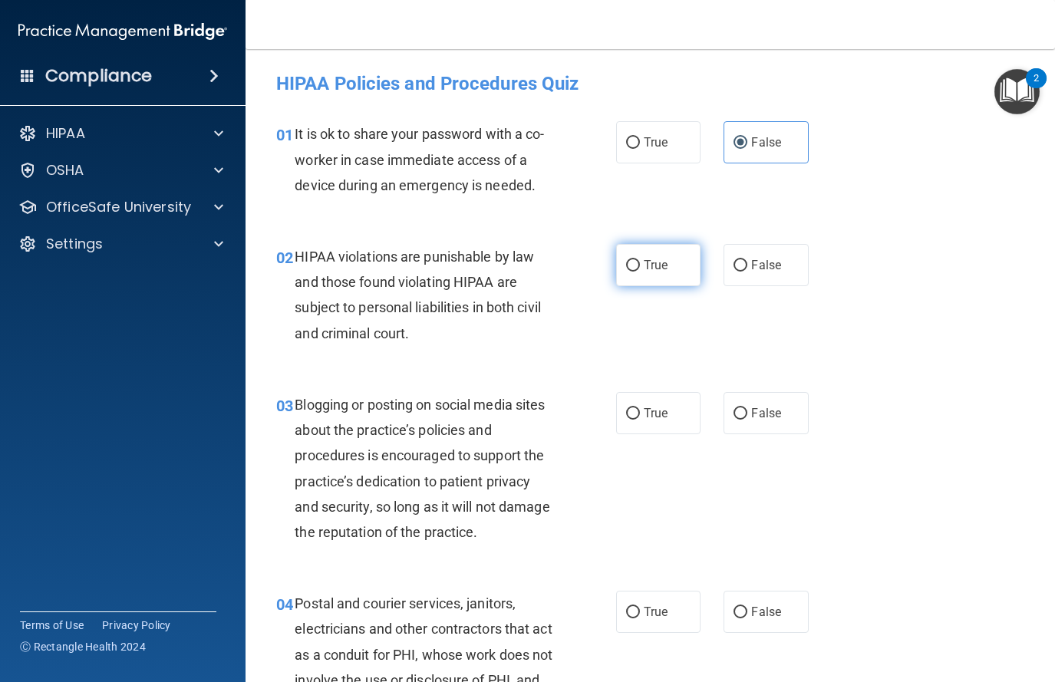
click at [632, 270] on input "True" at bounding box center [633, 266] width 14 height 12
radio input "true"
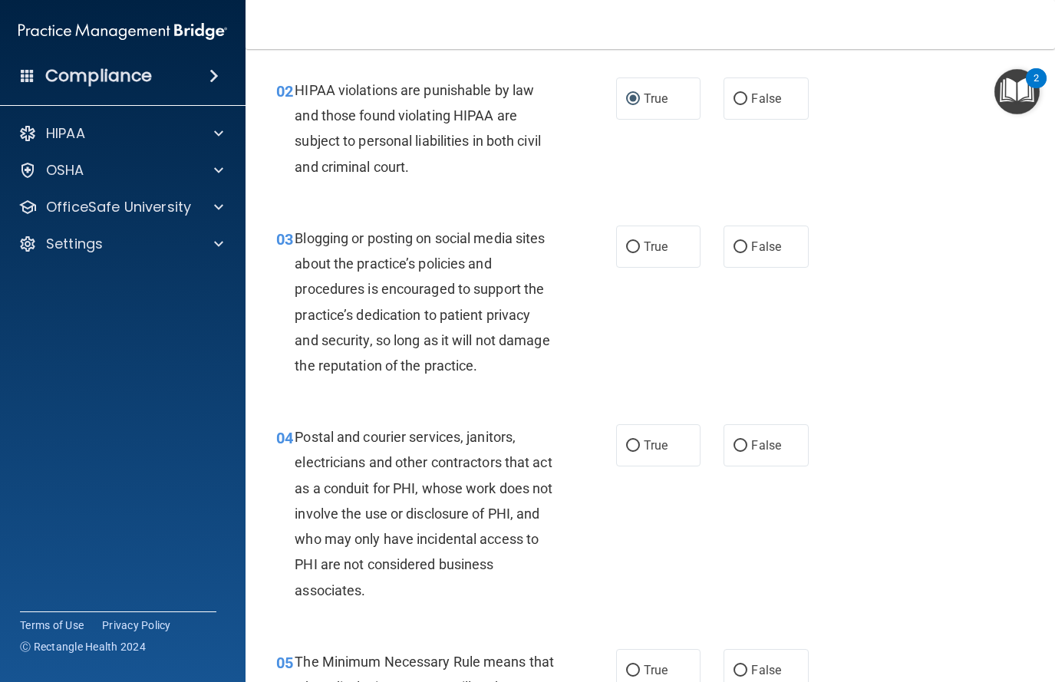
scroll to position [178, 0]
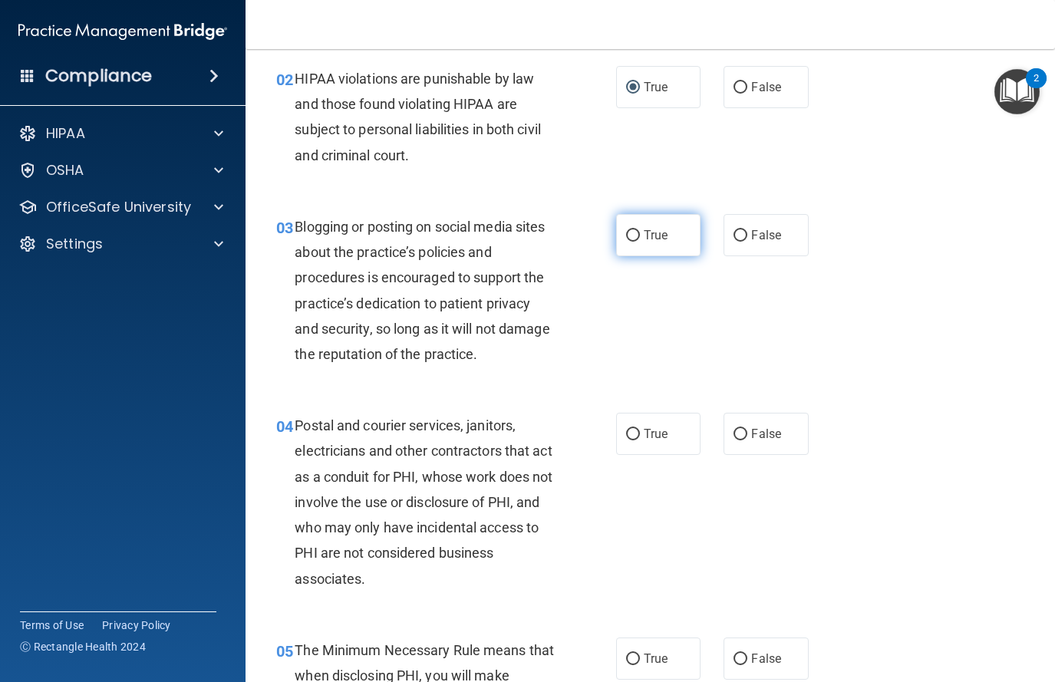
click at [638, 215] on label "True" at bounding box center [658, 235] width 85 height 42
click at [638, 230] on input "True" at bounding box center [633, 236] width 14 height 12
radio input "true"
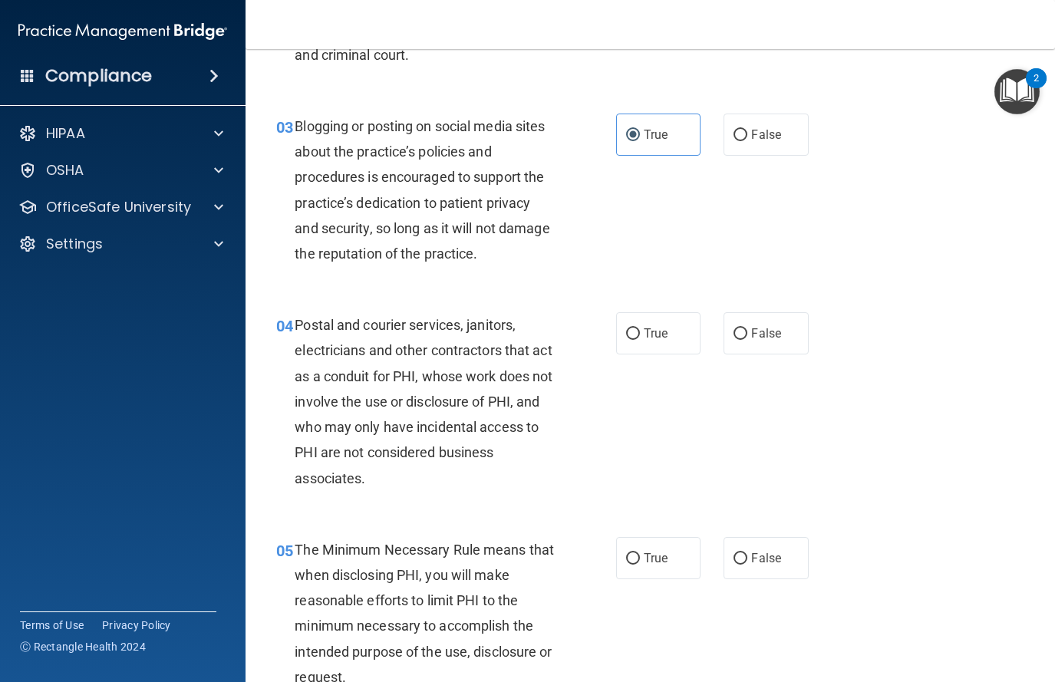
scroll to position [280, 0]
click at [549, 373] on div "Postal and courier services, janitors, electricians and other contractors that …" at bounding box center [431, 400] width 272 height 179
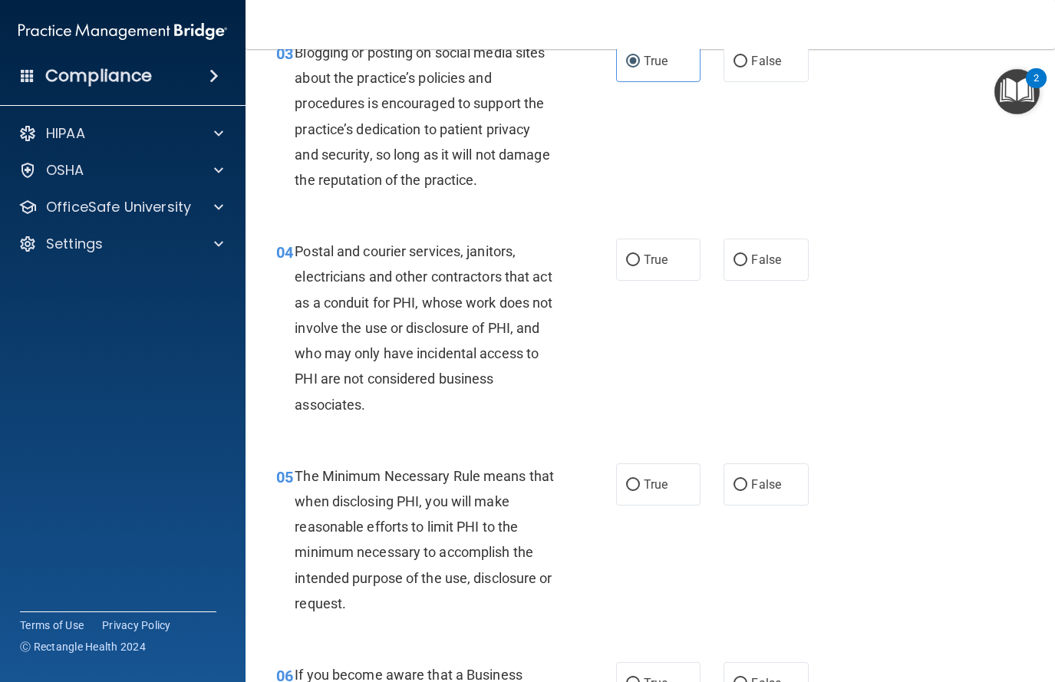
scroll to position [345, 0]
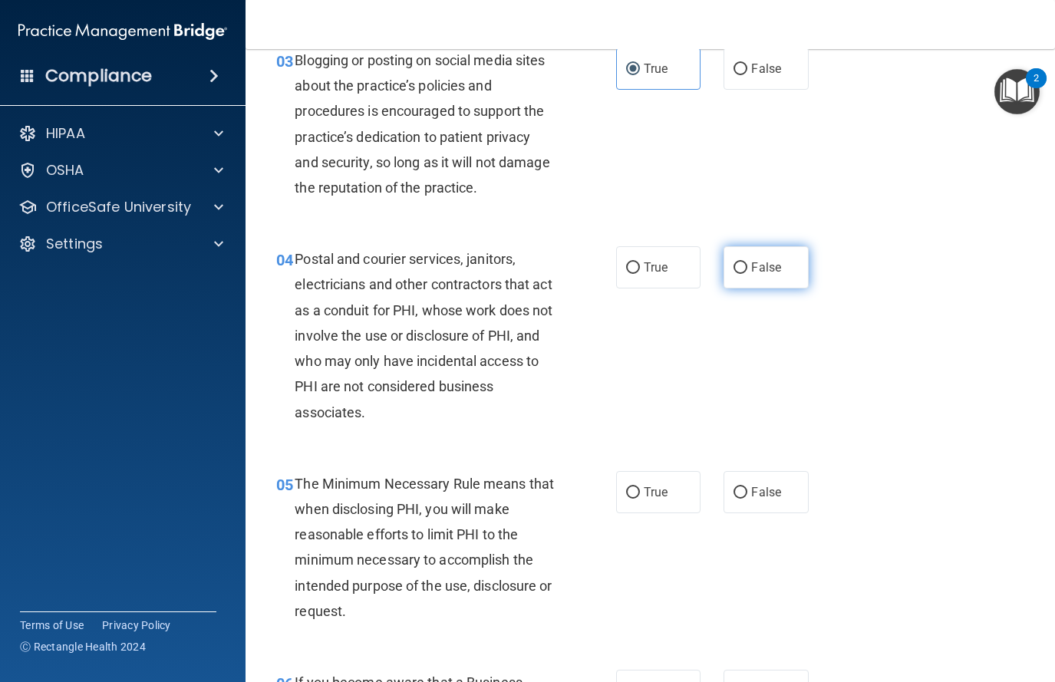
click at [754, 258] on label "False" at bounding box center [766, 267] width 85 height 42
click at [747, 262] on input "False" at bounding box center [741, 268] width 14 height 12
radio input "true"
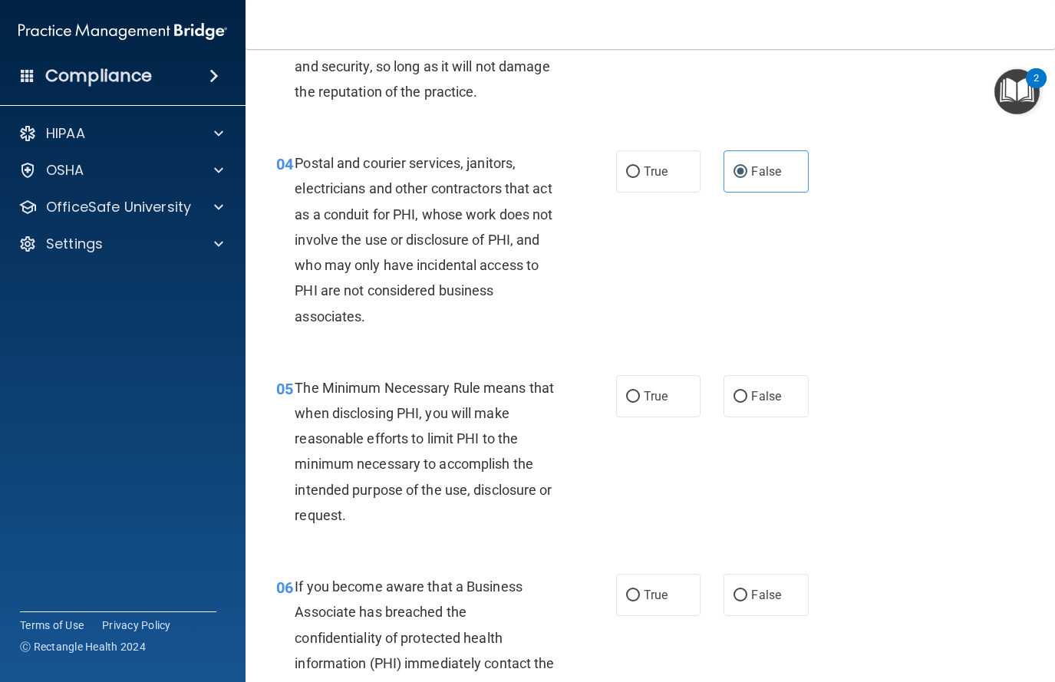
scroll to position [442, 0]
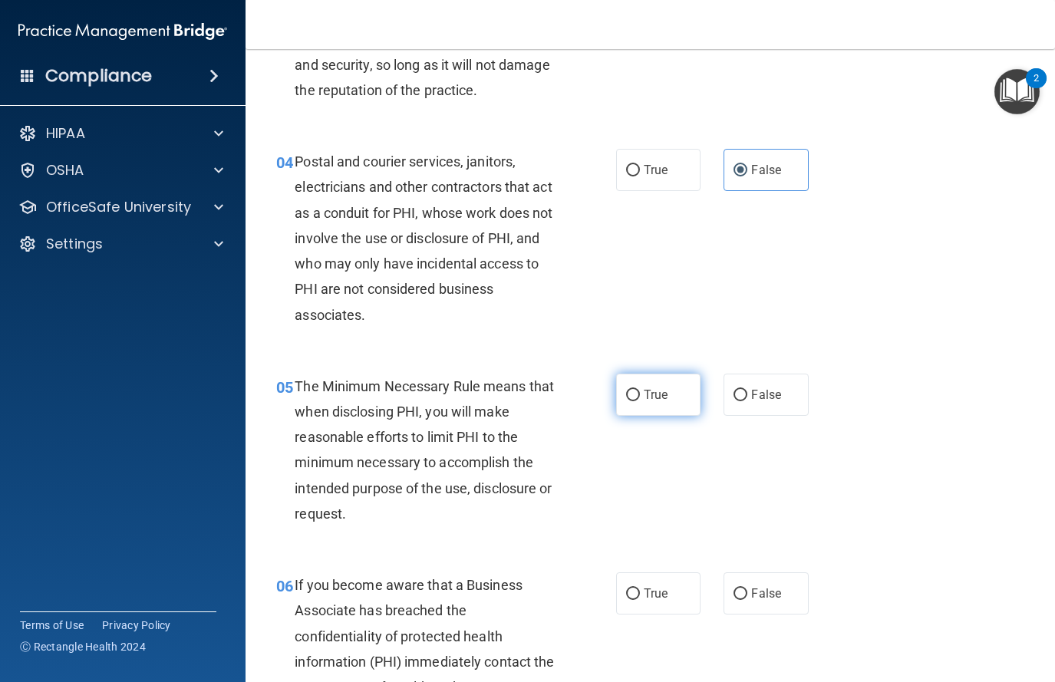
click at [655, 395] on span "True" at bounding box center [656, 394] width 24 height 15
click at [640, 395] on input "True" at bounding box center [633, 396] width 14 height 12
radio input "true"
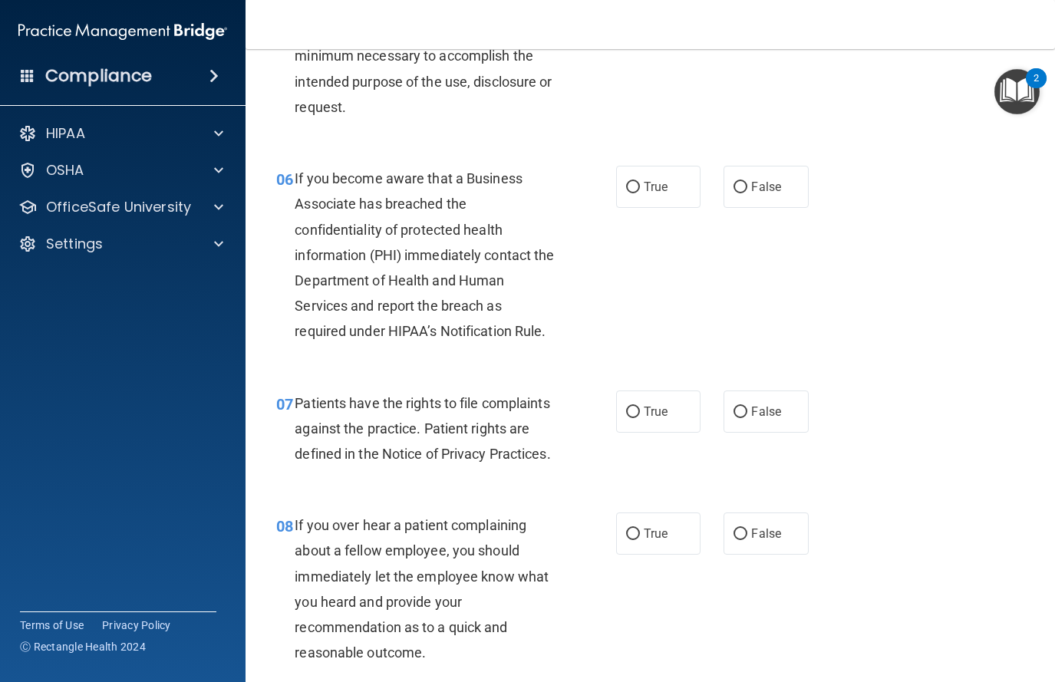
scroll to position [852, 0]
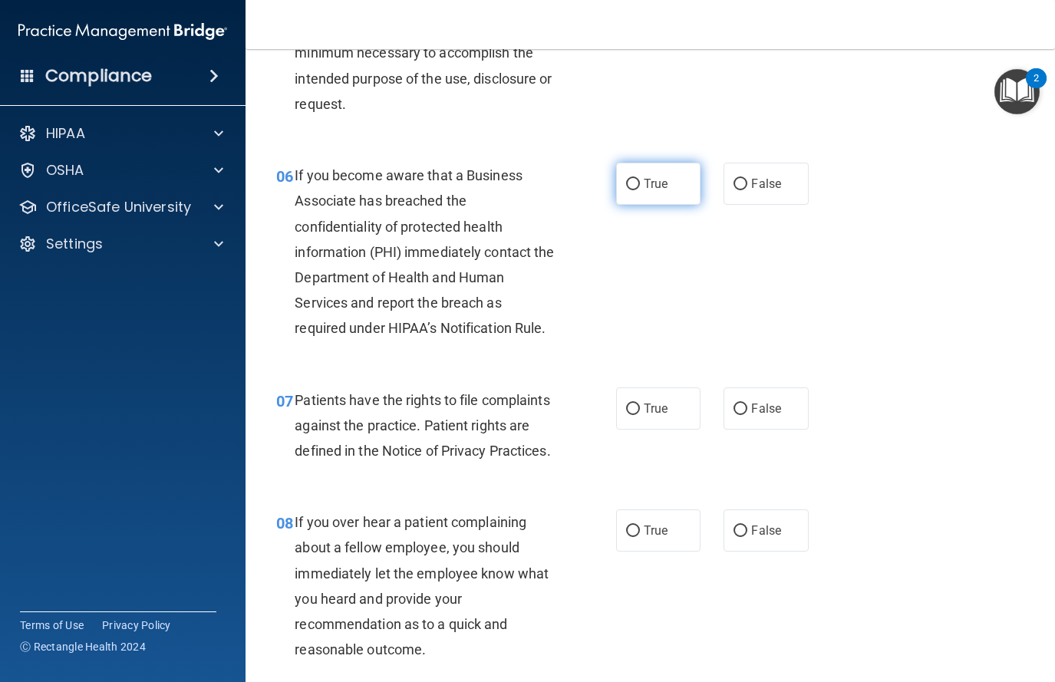
click at [626, 184] on input "True" at bounding box center [633, 185] width 14 height 12
radio input "true"
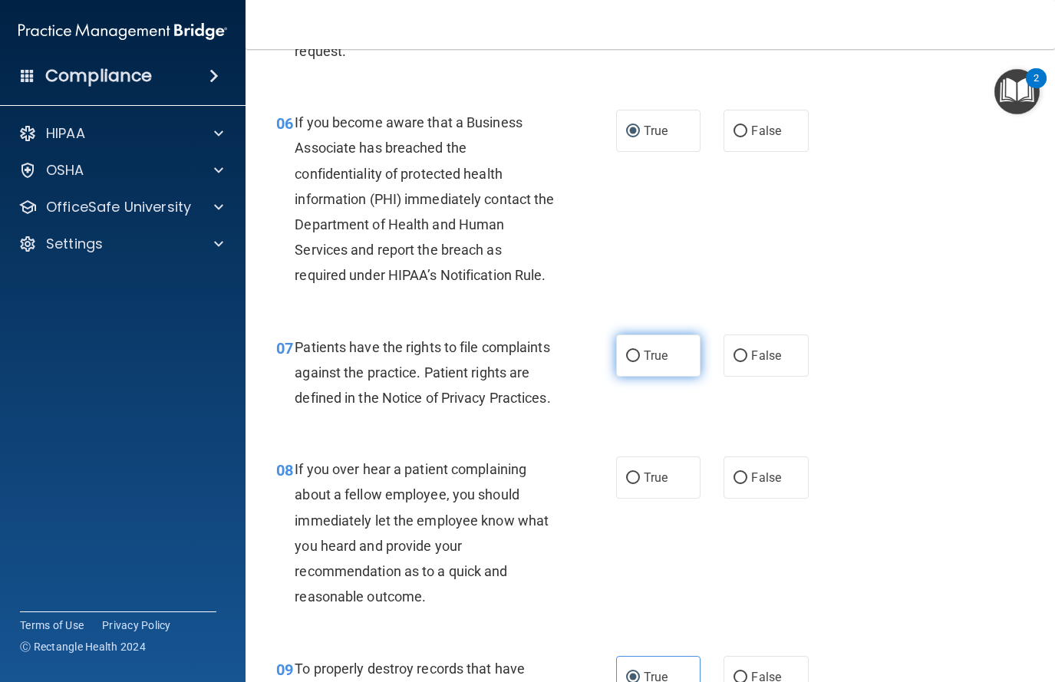
scroll to position [906, 0]
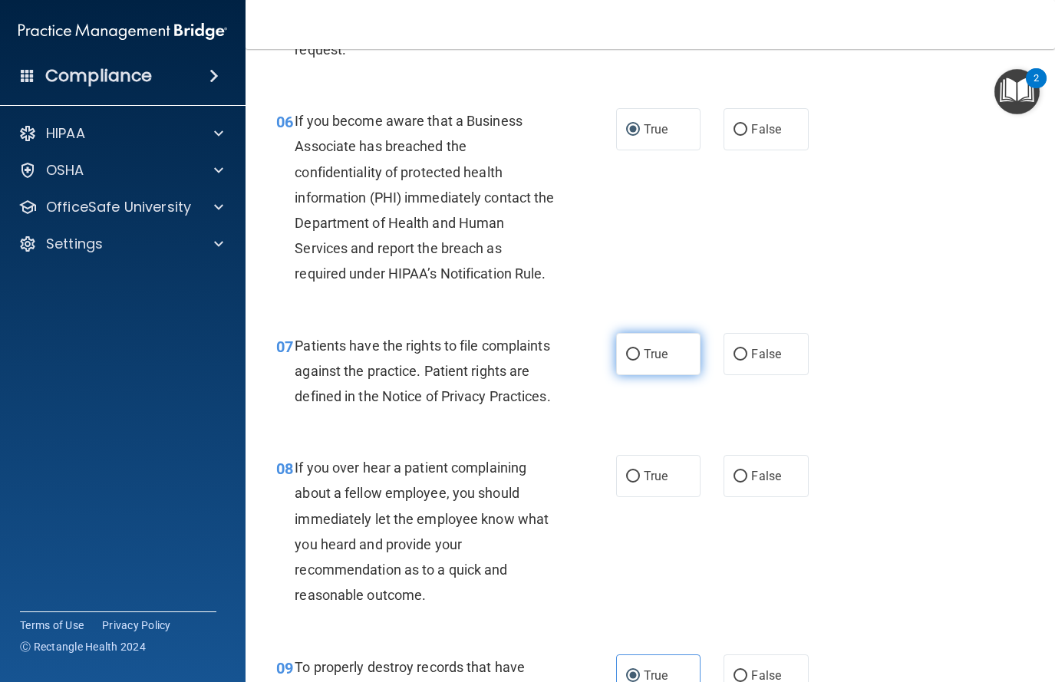
click at [691, 358] on label "True" at bounding box center [658, 354] width 85 height 42
click at [640, 358] on input "True" at bounding box center [633, 355] width 14 height 12
radio input "true"
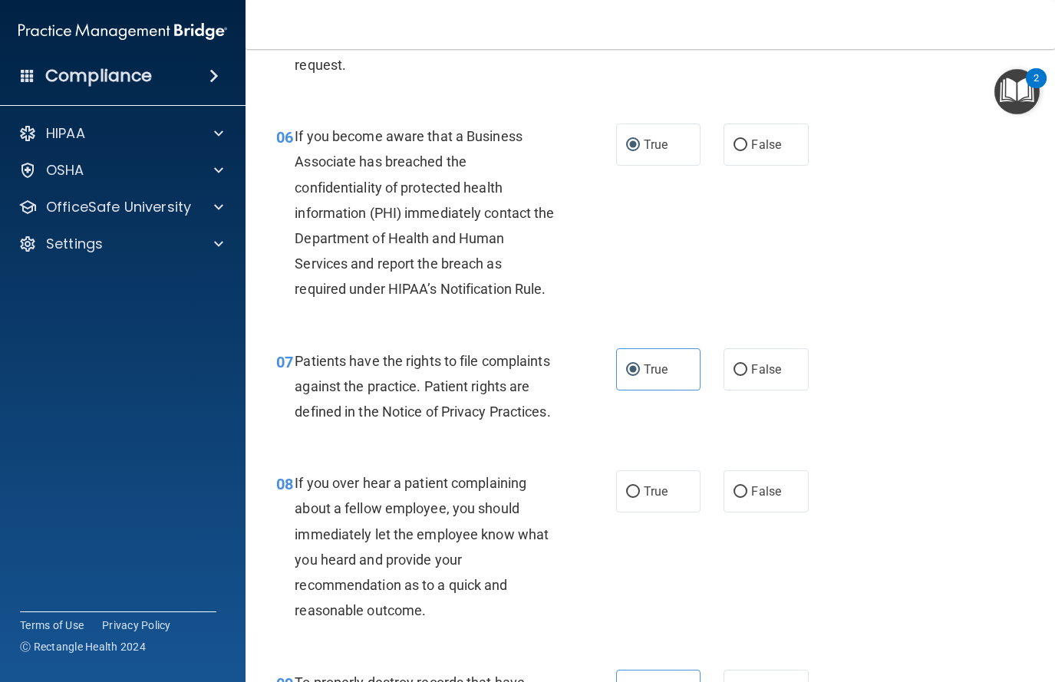
scroll to position [932, 0]
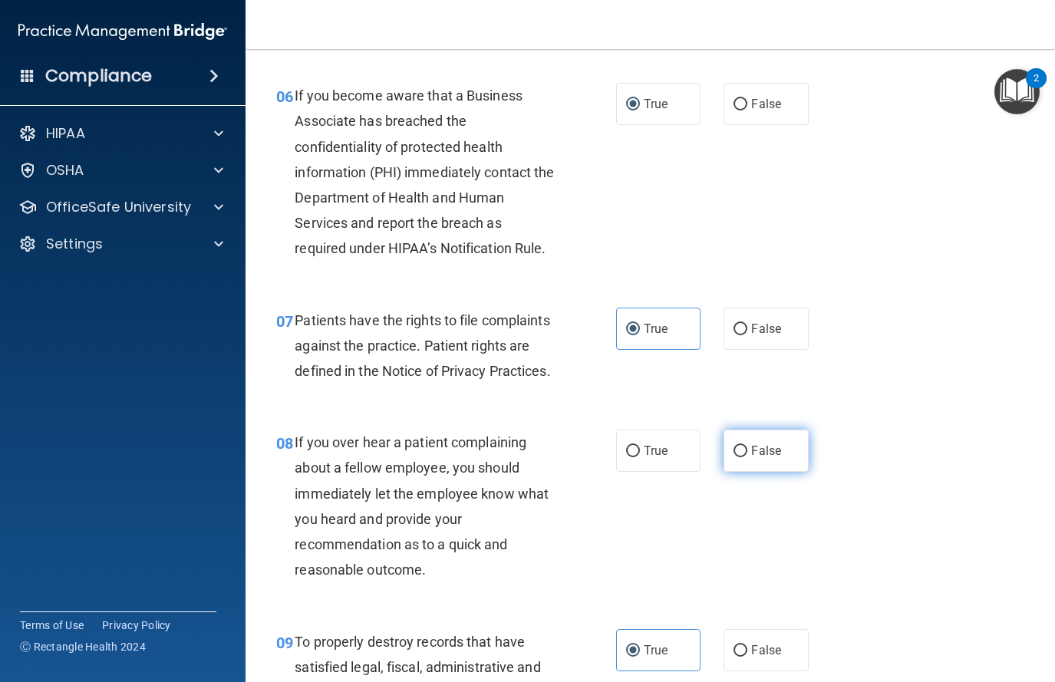
click at [759, 441] on label "False" at bounding box center [766, 451] width 85 height 42
click at [747, 446] on input "False" at bounding box center [741, 452] width 14 height 12
radio input "true"
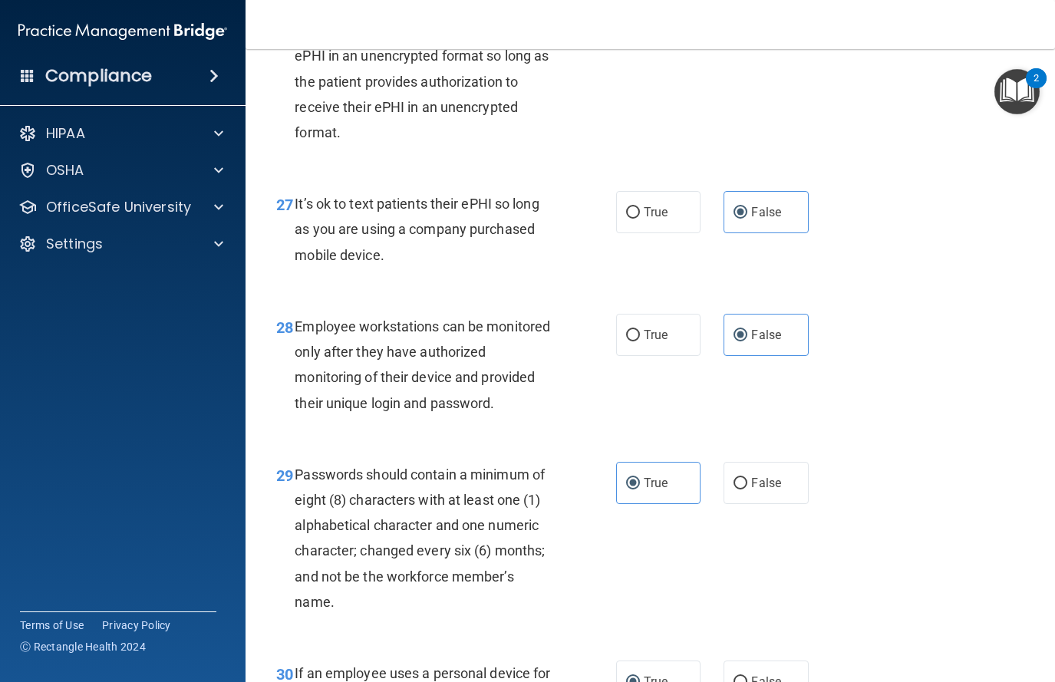
scroll to position [4394, 0]
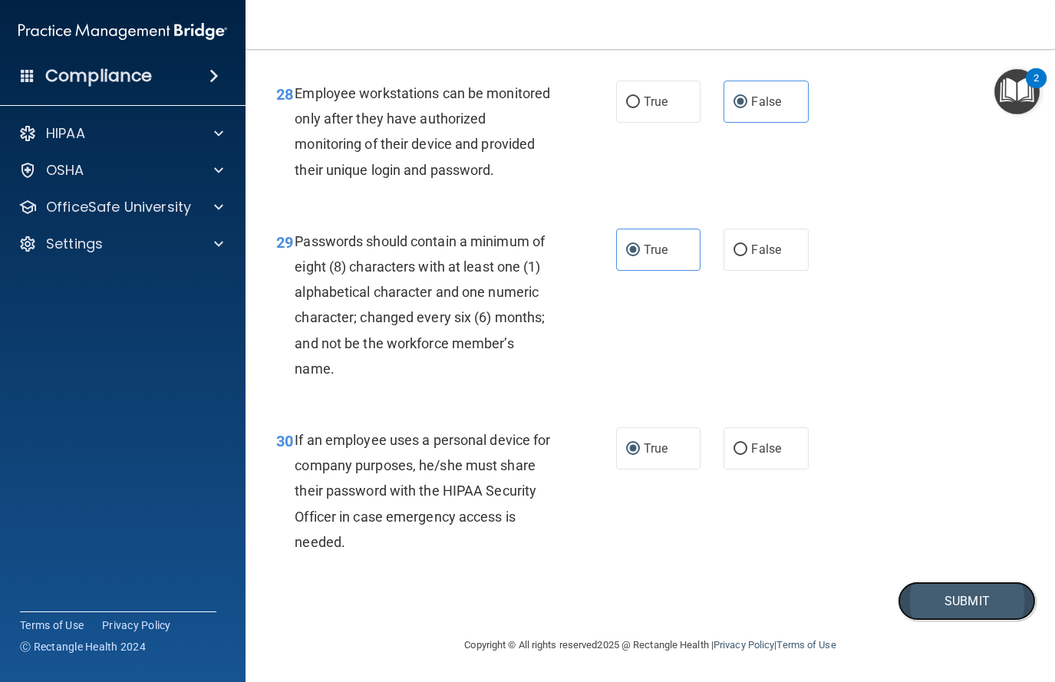
click at [816, 598] on button "Submit" at bounding box center [967, 601] width 138 height 39
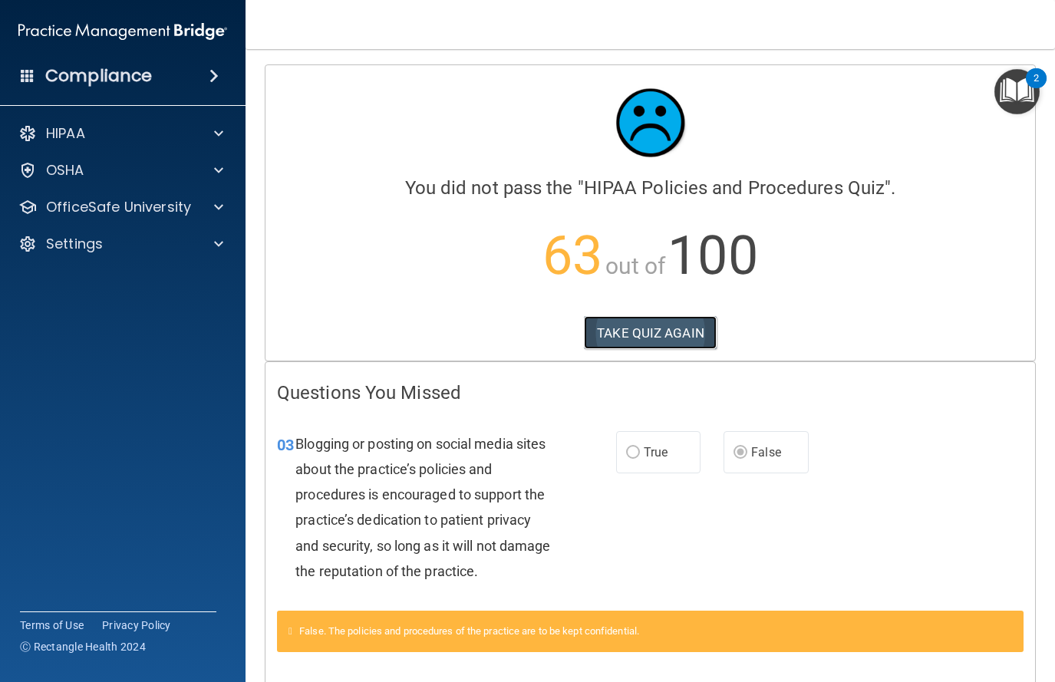
click at [627, 323] on button "TAKE QUIZ AGAIN" at bounding box center [650, 333] width 133 height 34
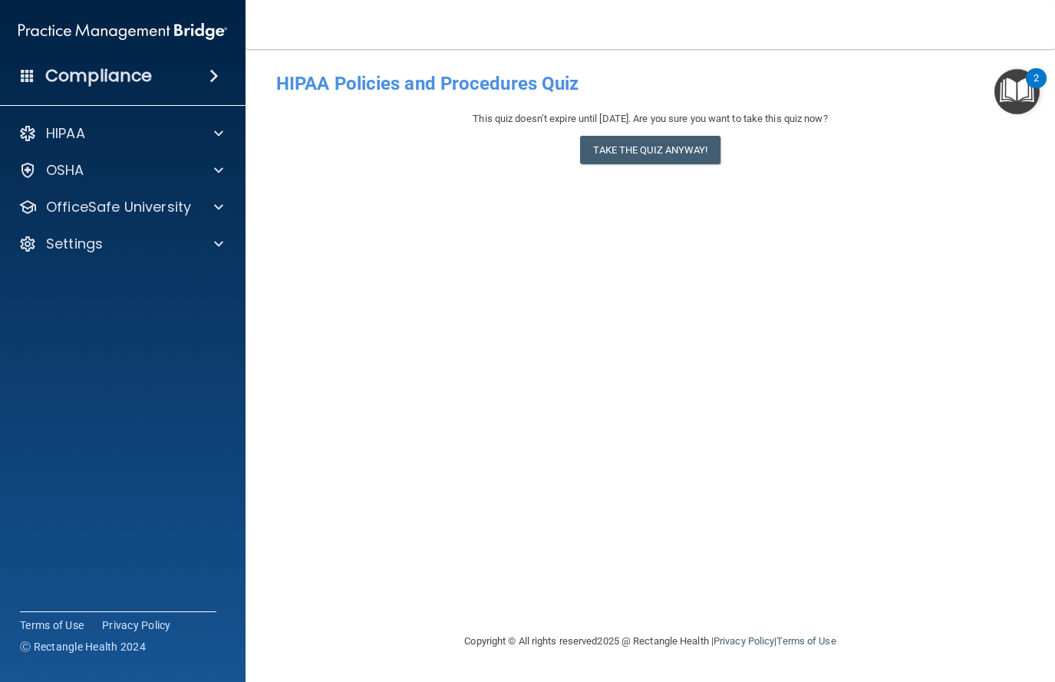
click at [635, 166] on div "This quiz doesn’t expire until 11/29/2025. Are you sure you want to take this q…" at bounding box center [650, 141] width 748 height 62
click at [622, 155] on button "Take the quiz anyway!" at bounding box center [650, 150] width 140 height 28
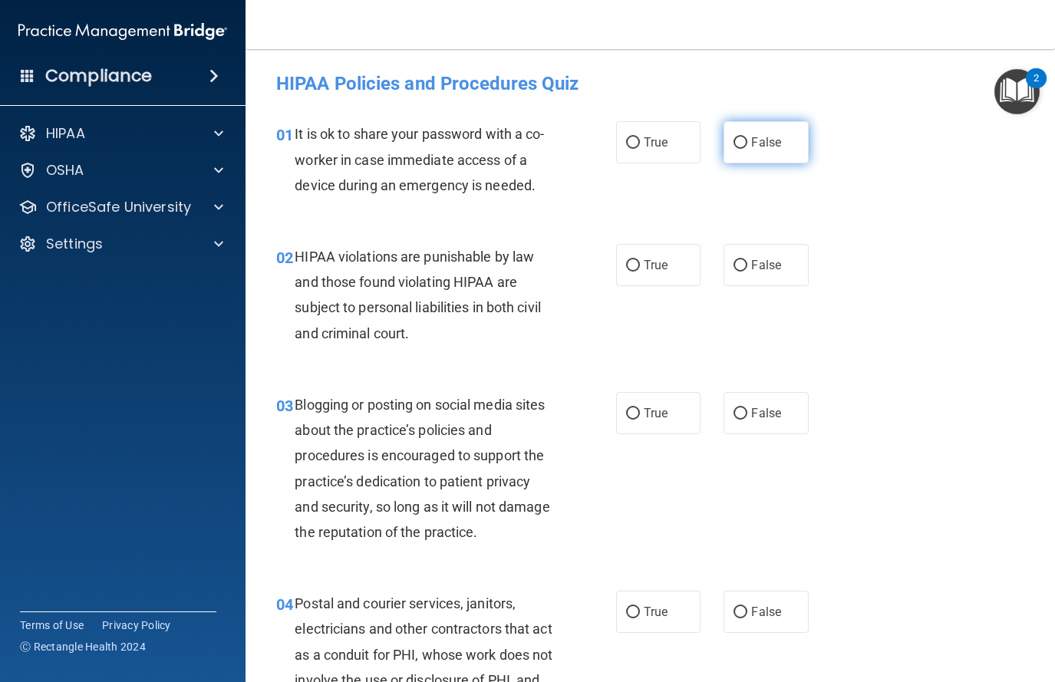
click at [767, 140] on span "False" at bounding box center [766, 142] width 30 height 15
click at [747, 140] on input "False" at bounding box center [741, 143] width 14 height 12
radio input "true"
click at [767, 140] on span "False" at bounding box center [766, 142] width 30 height 15
click at [747, 140] on input "False" at bounding box center [741, 143] width 14 height 12
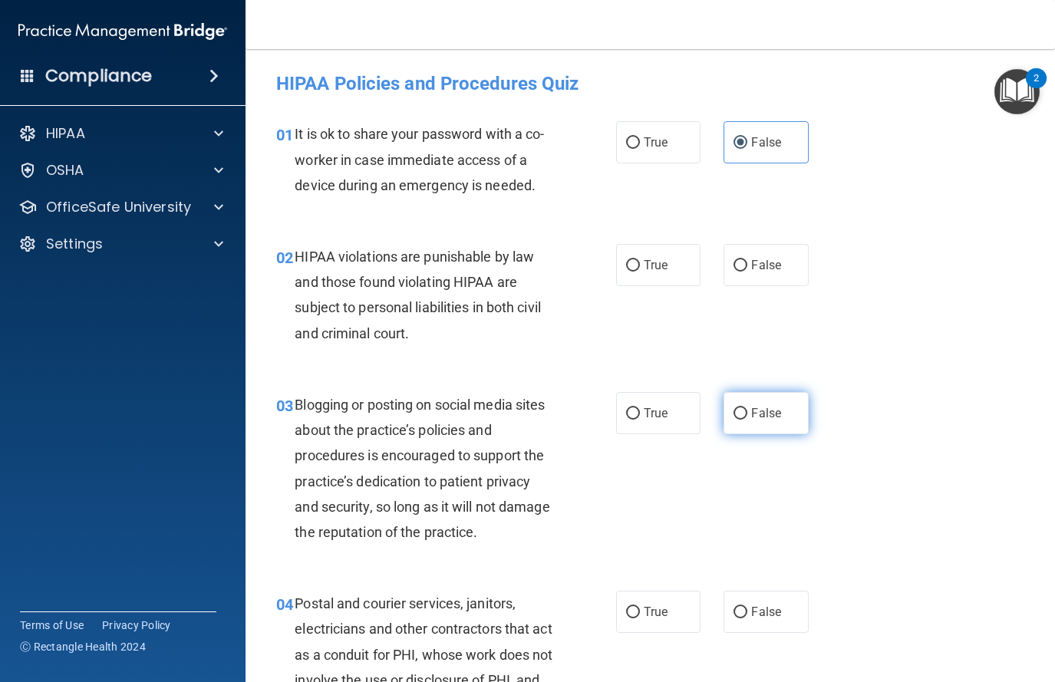
click at [772, 402] on label "False" at bounding box center [766, 413] width 85 height 42
click at [747, 408] on input "False" at bounding box center [741, 414] width 14 height 12
radio input "true"
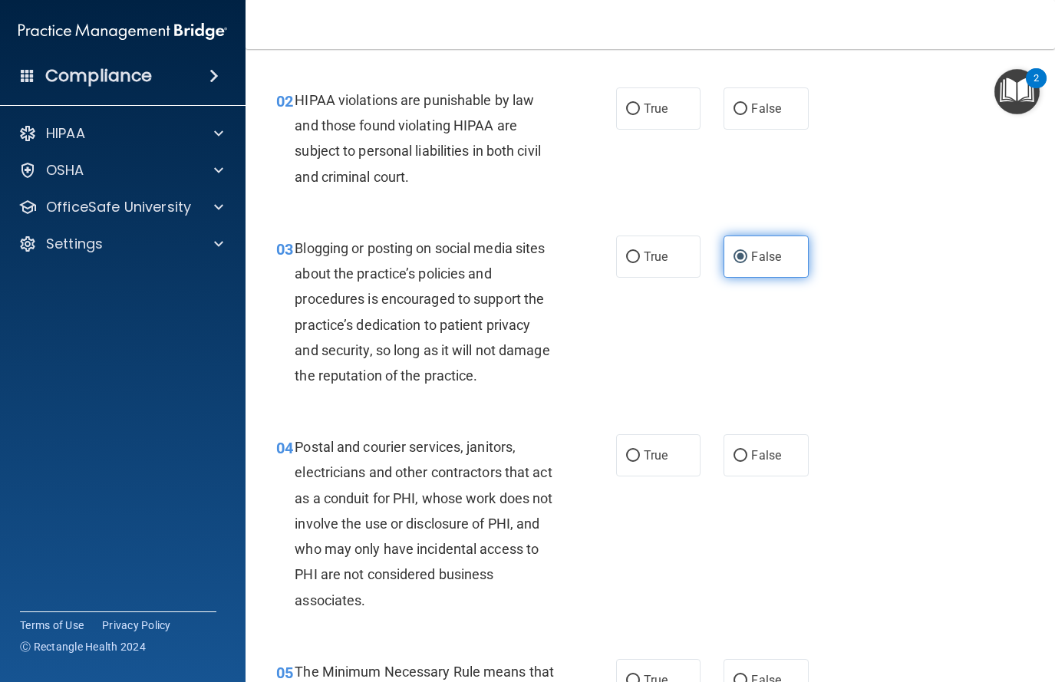
scroll to position [160, 0]
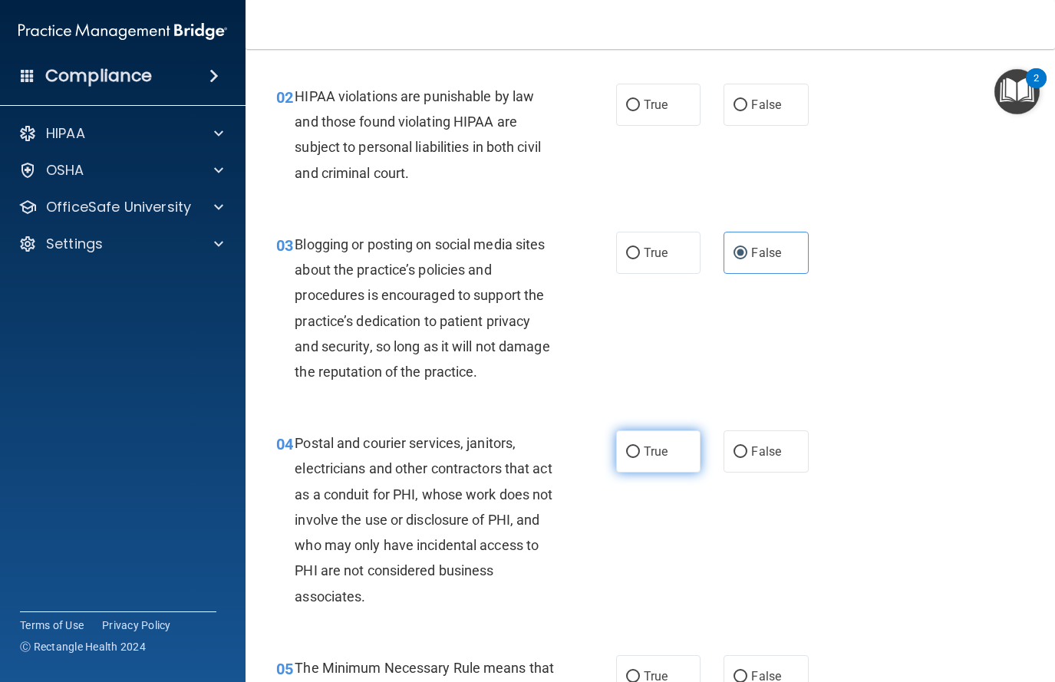
click at [642, 451] on label "True" at bounding box center [658, 451] width 85 height 42
click at [640, 451] on input "True" at bounding box center [633, 453] width 14 height 12
radio input "true"
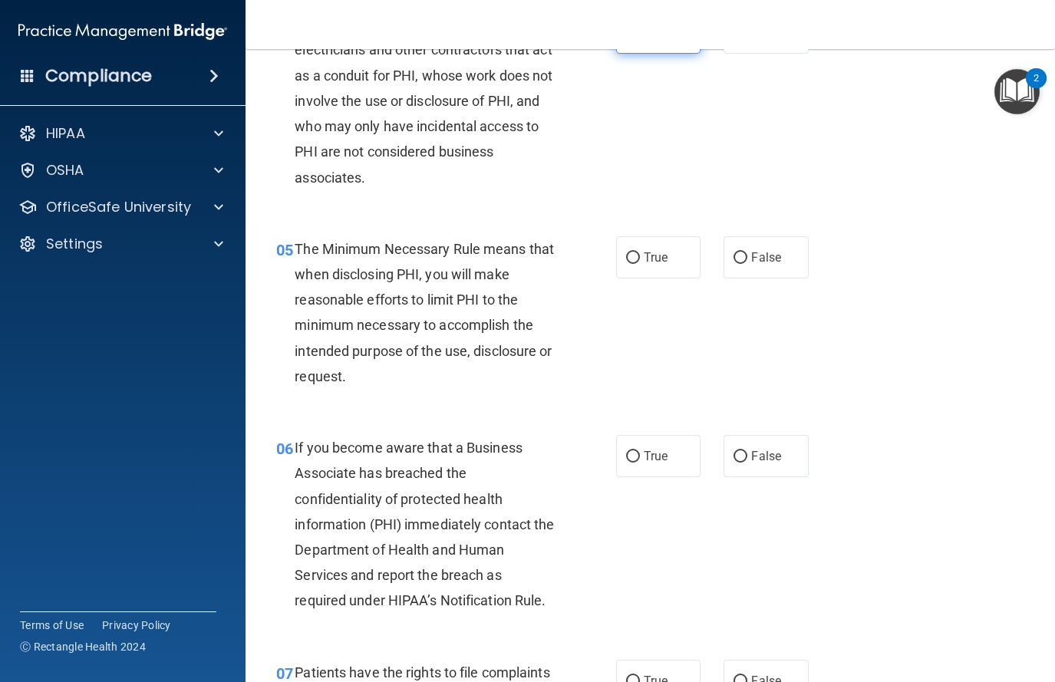
scroll to position [581, 0]
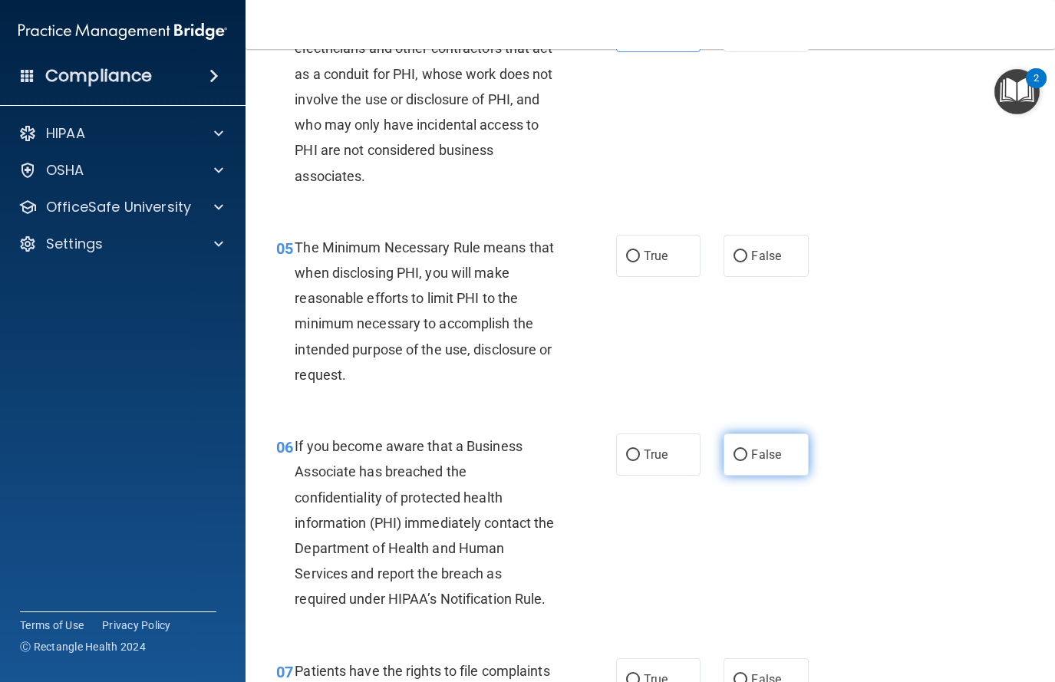
click at [739, 437] on label "False" at bounding box center [766, 455] width 85 height 42
click at [739, 450] on input "False" at bounding box center [741, 456] width 14 height 12
radio input "true"
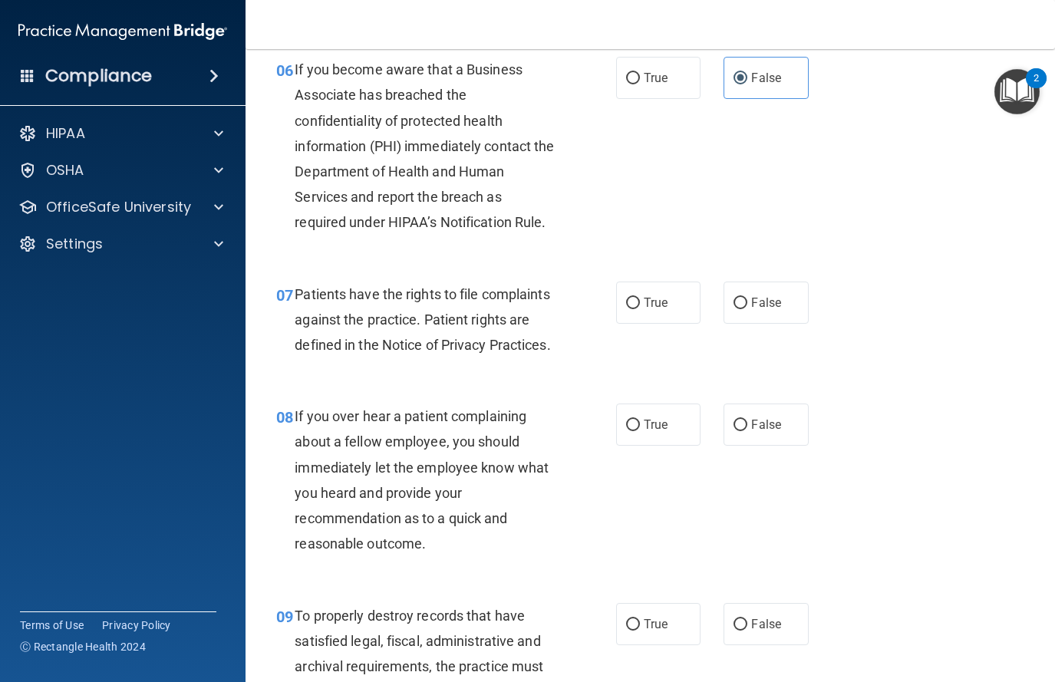
scroll to position [983, 0]
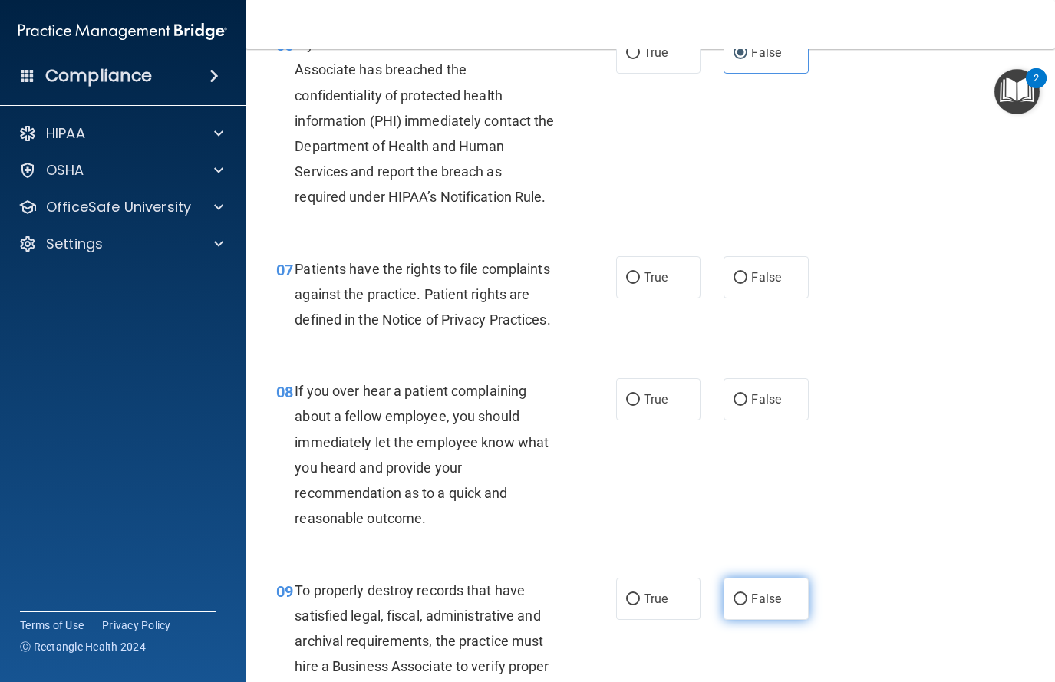
click at [771, 599] on span "False" at bounding box center [766, 599] width 30 height 15
click at [747, 599] on input "False" at bounding box center [741, 600] width 14 height 12
radio input "true"
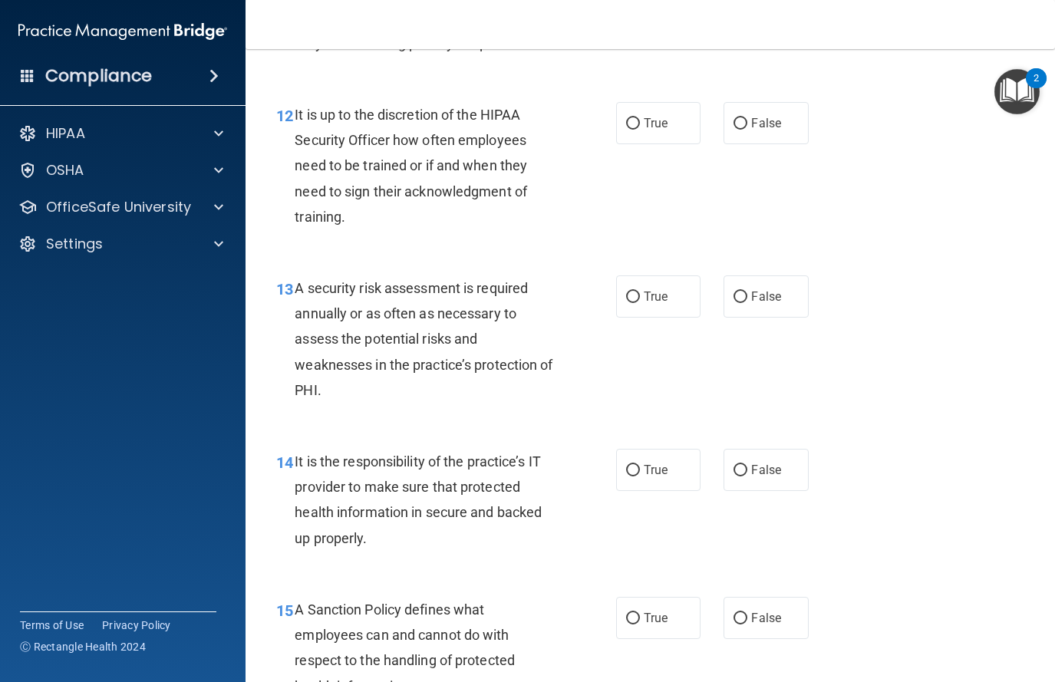
scroll to position [1980, 0]
click at [732, 483] on label "False" at bounding box center [766, 469] width 85 height 42
click at [734, 476] on input "False" at bounding box center [741, 470] width 14 height 12
radio input "true"
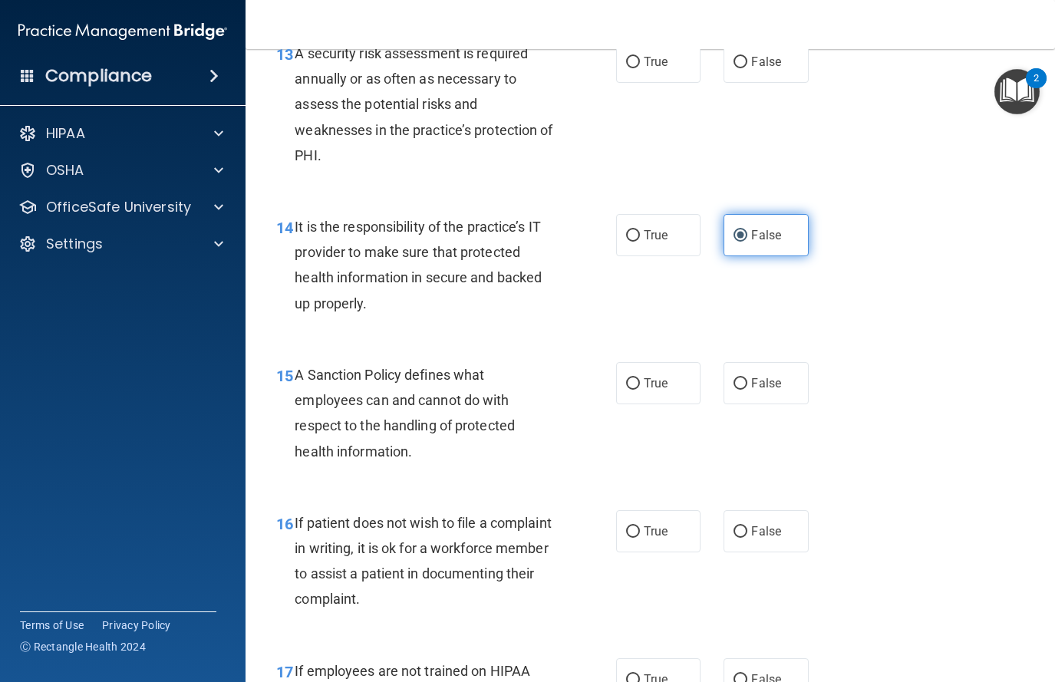
scroll to position [2231, 0]
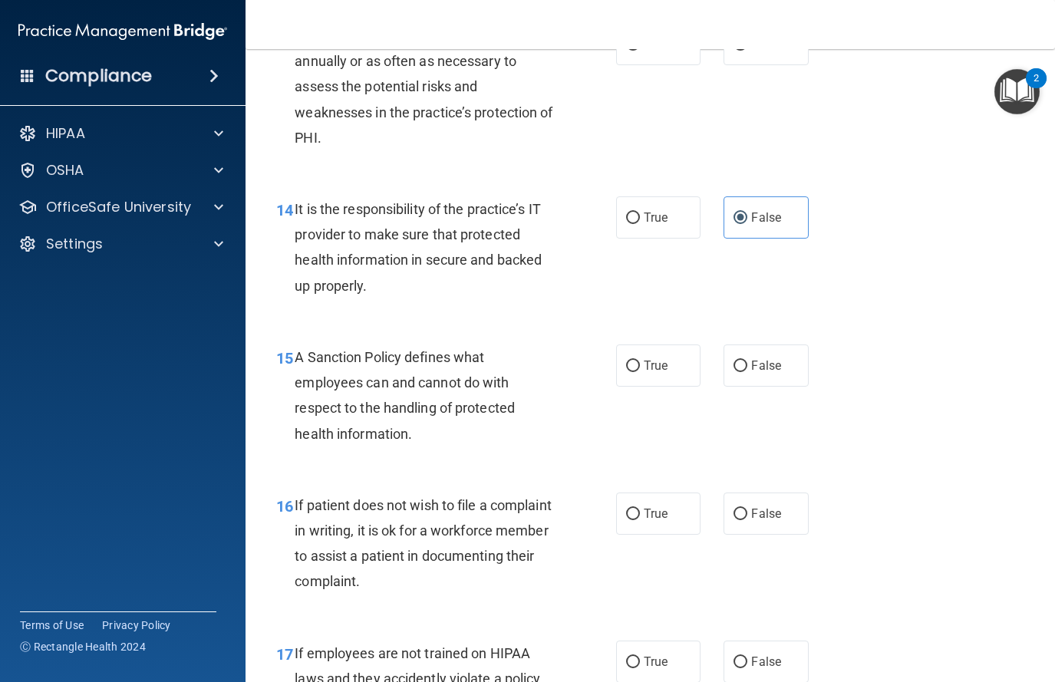
click at [740, 315] on div "14 It is the responsibility of the practice’s IT provider to make sure that pro…" at bounding box center [650, 251] width 771 height 148
click at [787, 373] on label "False" at bounding box center [766, 366] width 85 height 42
click at [747, 372] on input "False" at bounding box center [741, 367] width 14 height 12
radio input "true"
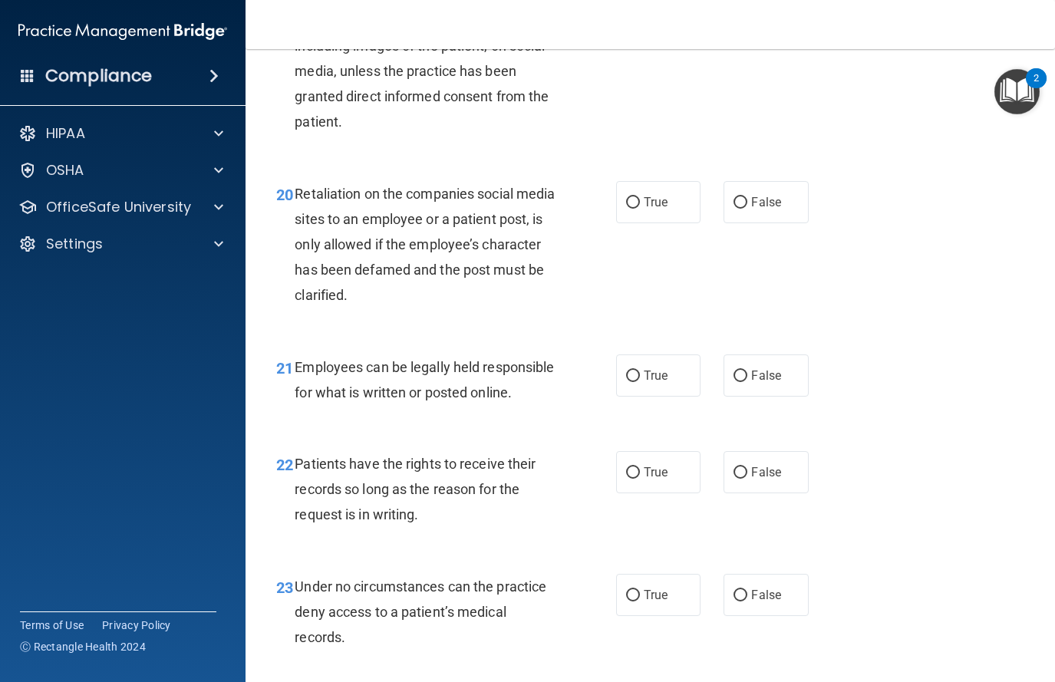
scroll to position [3162, 0]
click at [765, 478] on span "False" at bounding box center [766, 470] width 30 height 15
click at [747, 477] on input "False" at bounding box center [741, 472] width 14 height 12
radio input "true"
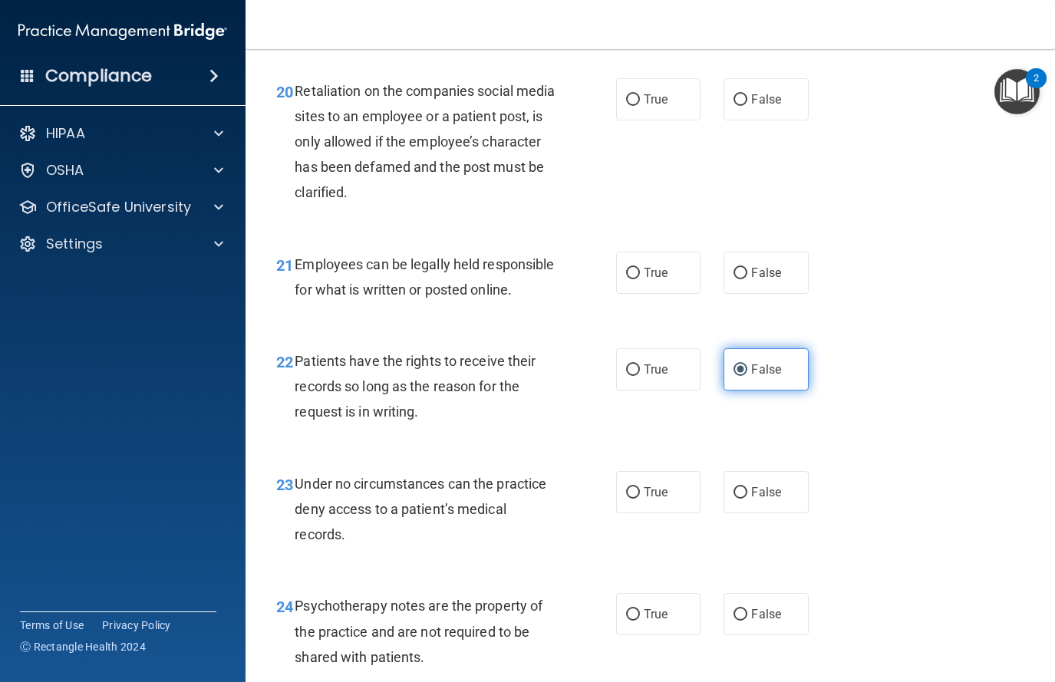
scroll to position [3264, 0]
click at [763, 499] on span "False" at bounding box center [766, 491] width 30 height 15
click at [747, 498] on input "False" at bounding box center [741, 492] width 14 height 12
radio input "true"
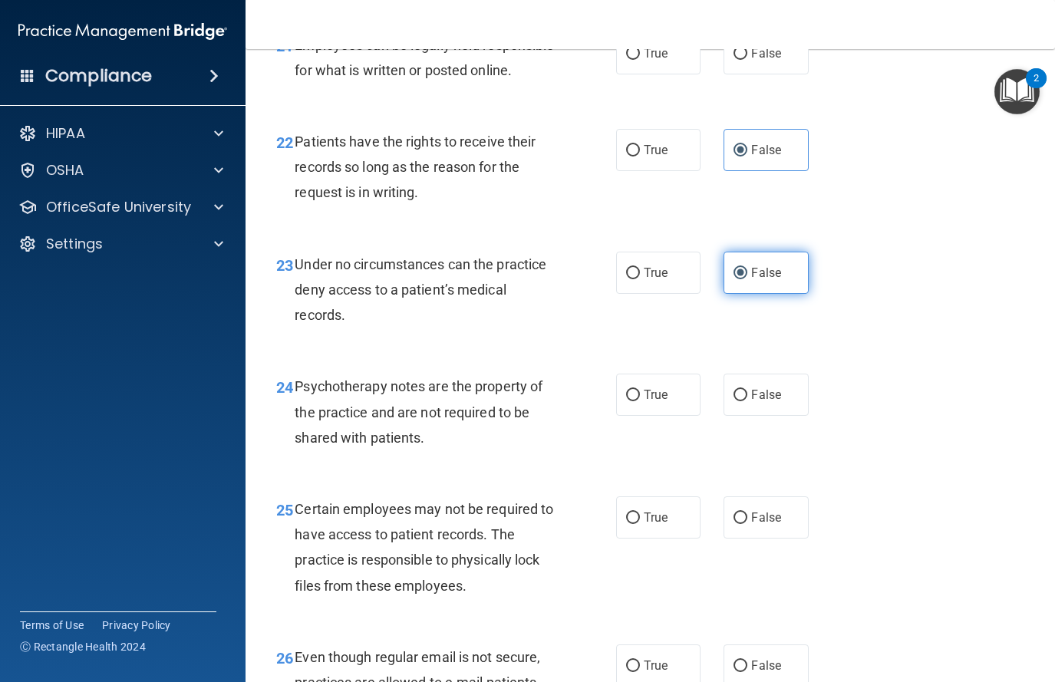
scroll to position [3484, 0]
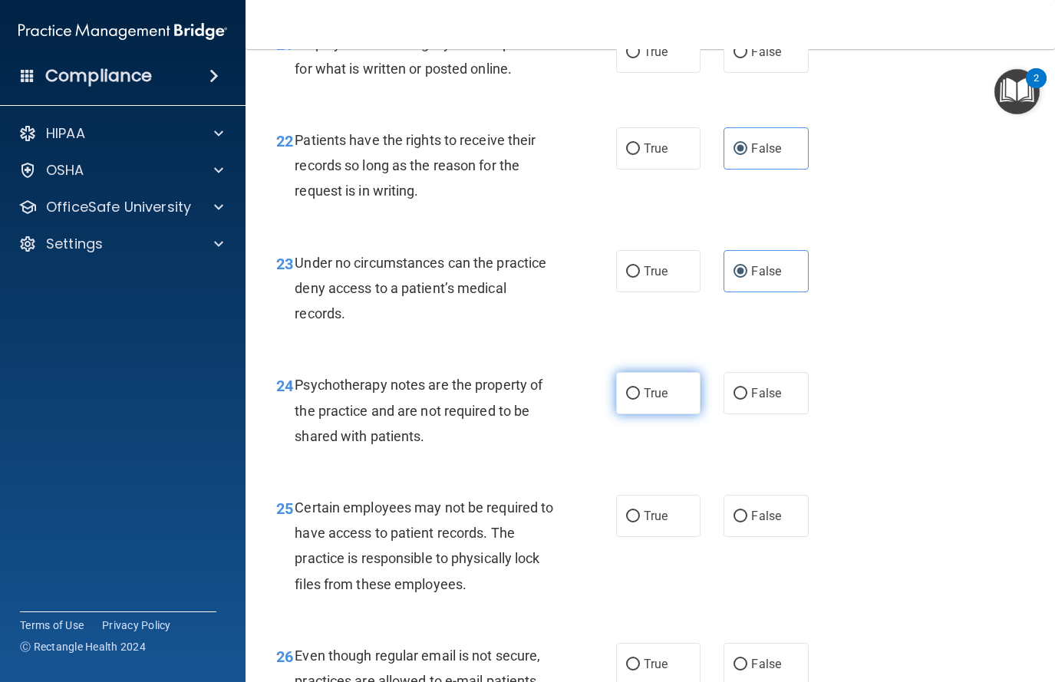
click at [651, 401] on span "True" at bounding box center [656, 393] width 24 height 15
click at [640, 400] on input "True" at bounding box center [633, 394] width 14 height 12
radio input "true"
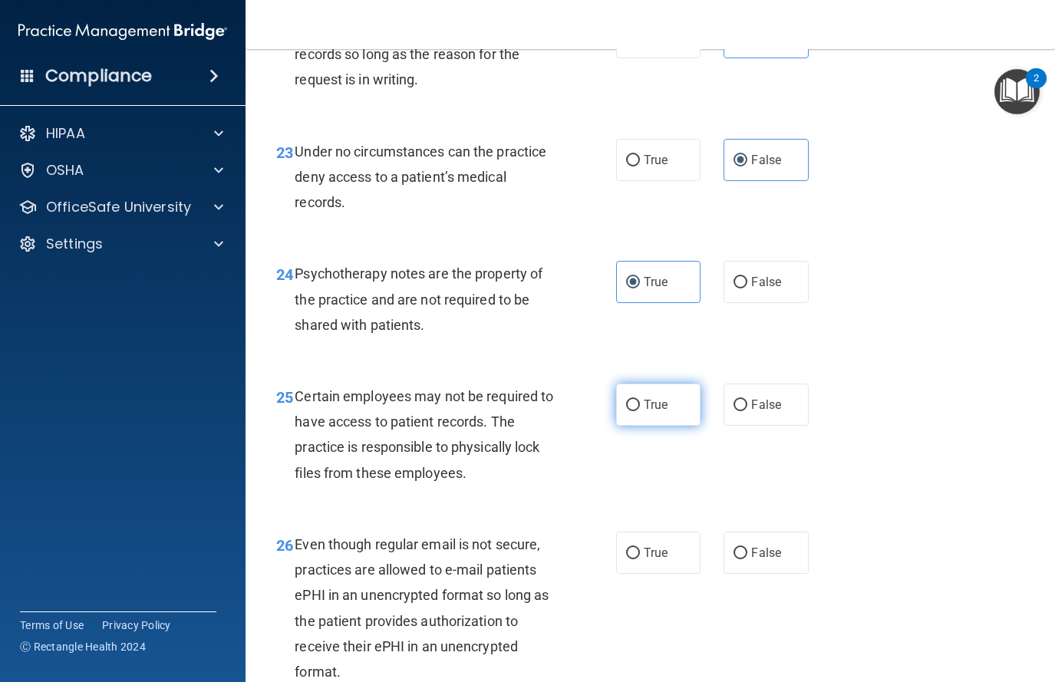
scroll to position [3599, 0]
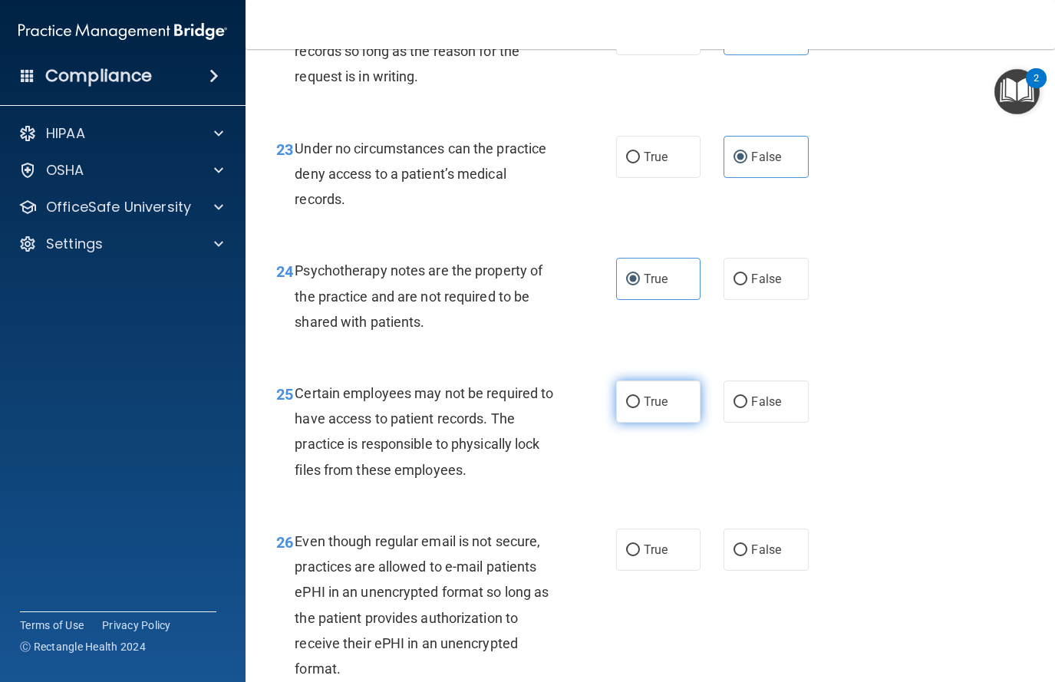
click at [631, 423] on label "True" at bounding box center [658, 402] width 85 height 42
click at [631, 408] on input "True" at bounding box center [633, 403] width 14 height 12
radio input "true"
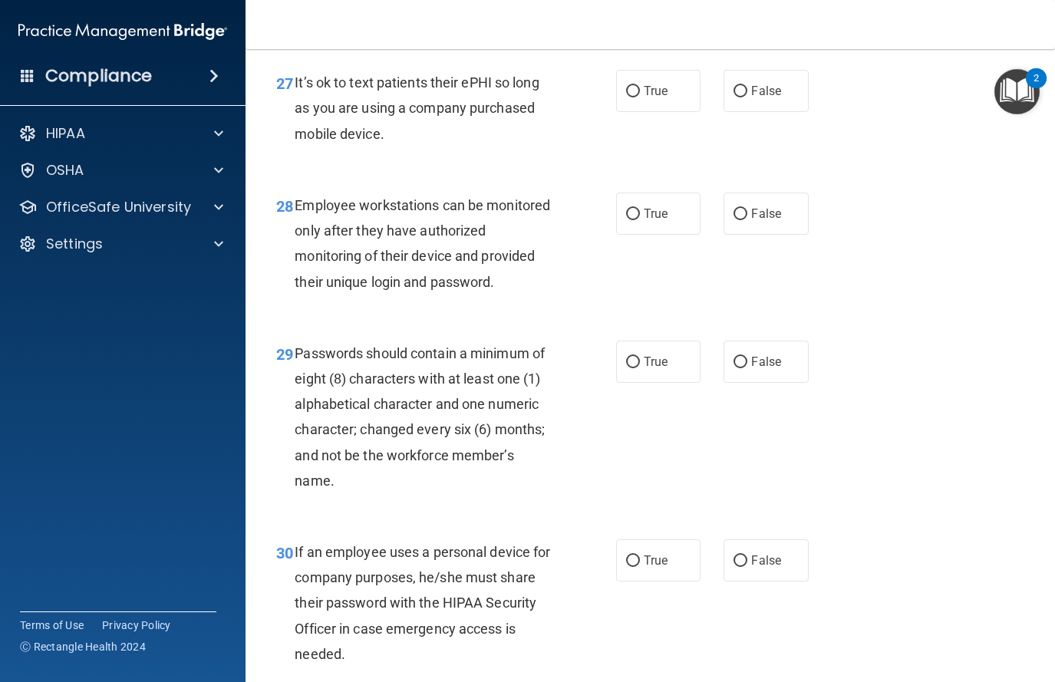
scroll to position [4394, 0]
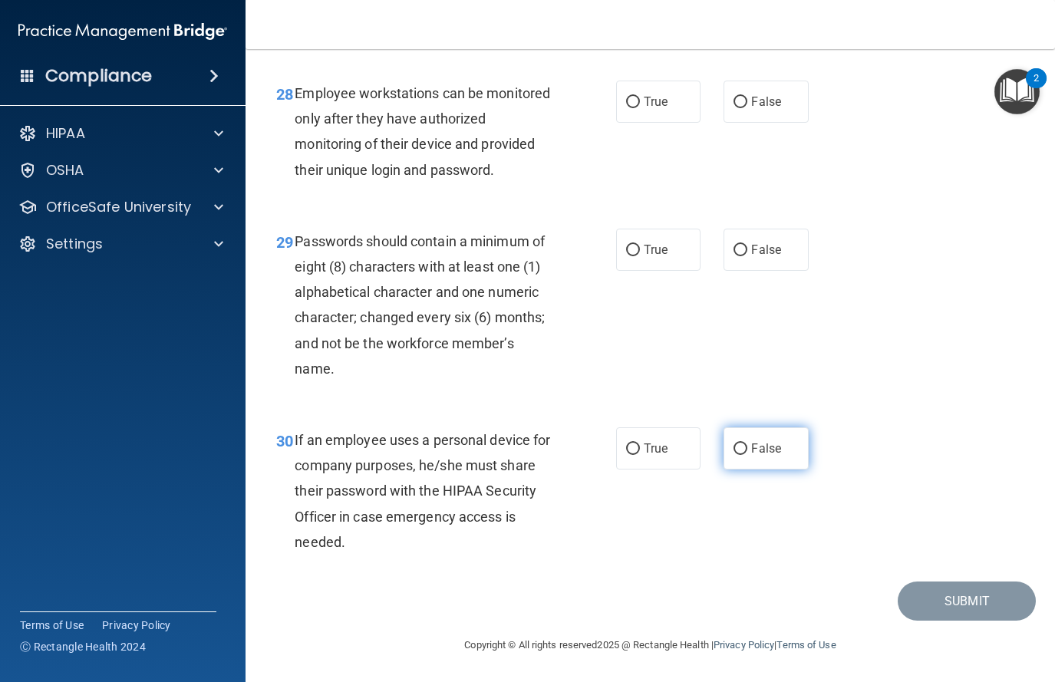
click at [779, 448] on span "False" at bounding box center [766, 448] width 30 height 15
click at [747, 448] on input "False" at bounding box center [741, 450] width 14 height 12
radio input "true"
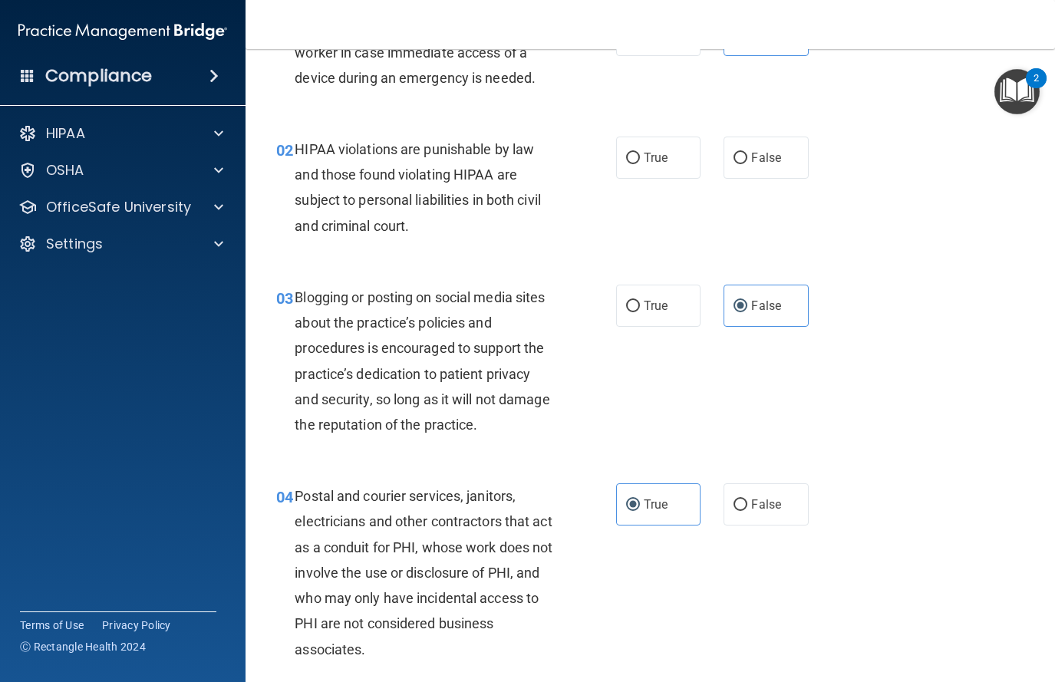
scroll to position [0, 0]
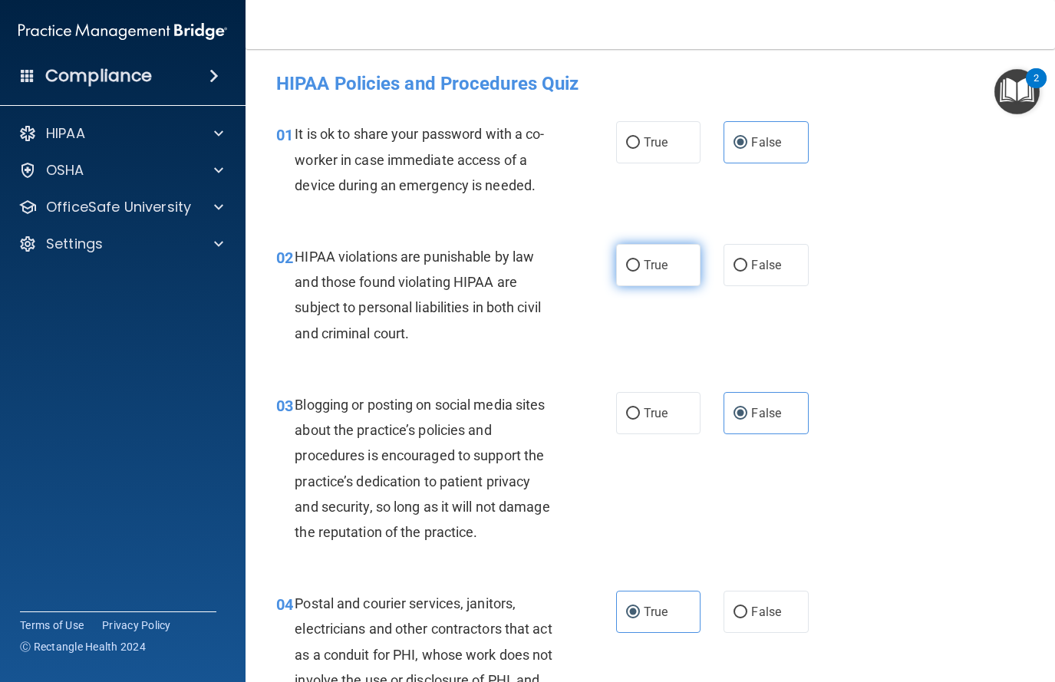
click at [631, 273] on label "True" at bounding box center [658, 265] width 85 height 42
click at [631, 272] on input "True" at bounding box center [633, 266] width 14 height 12
radio input "true"
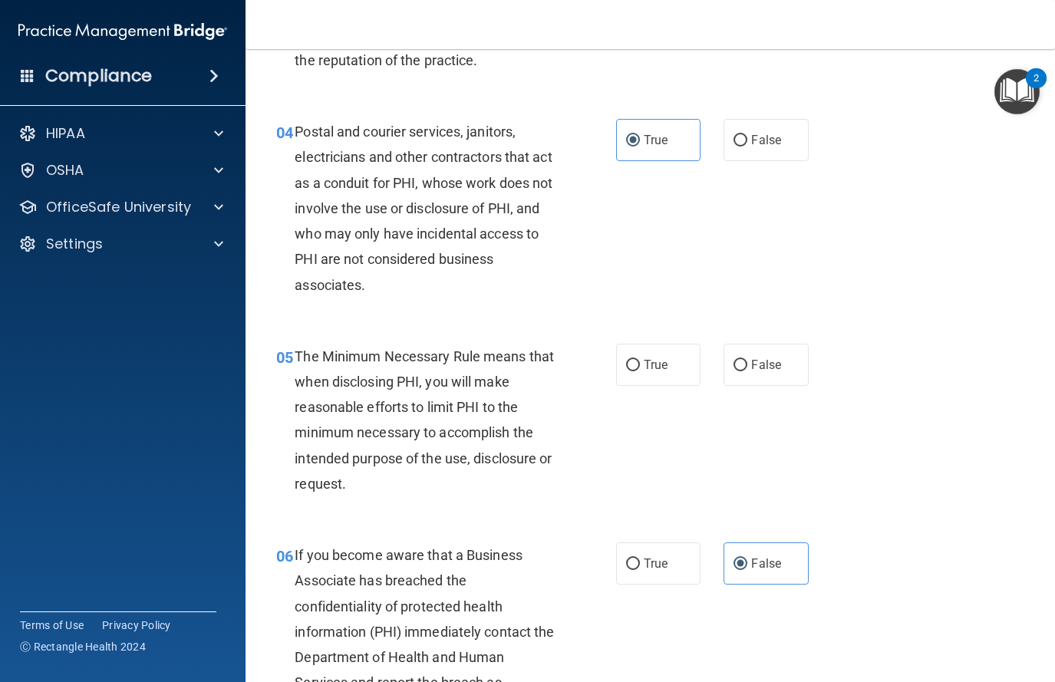
scroll to position [473, 0]
click at [679, 389] on div "05 The Minimum Necessary Rule means that when disclosing PHI, you will make rea…" at bounding box center [650, 422] width 771 height 199
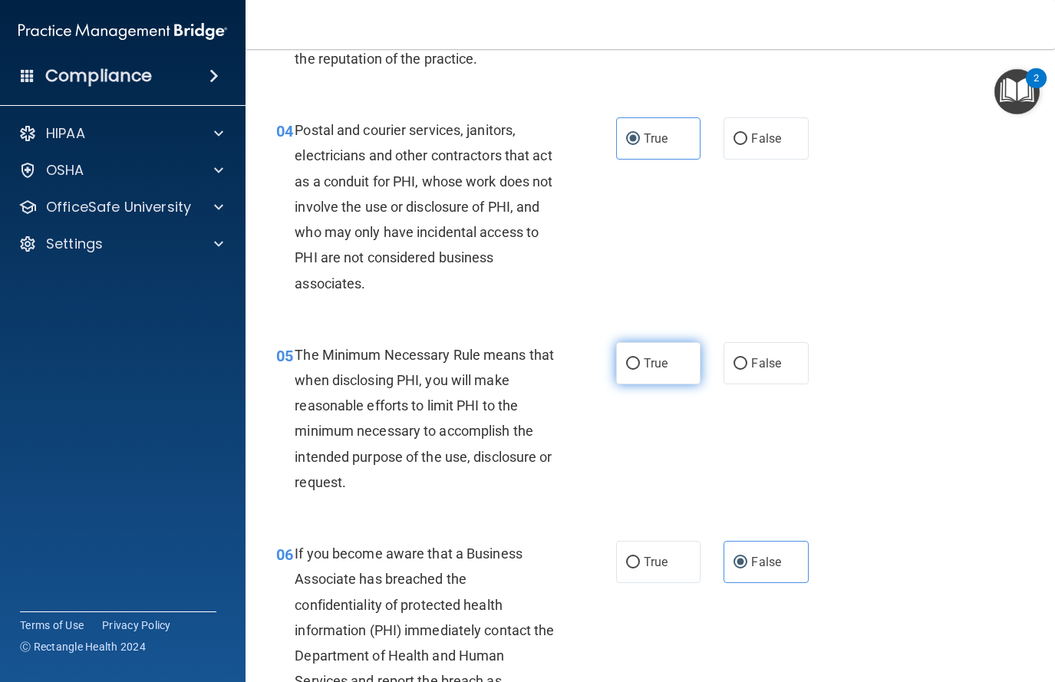
click at [664, 363] on span "True" at bounding box center [656, 363] width 24 height 15
click at [640, 363] on input "True" at bounding box center [633, 364] width 14 height 12
radio input "true"
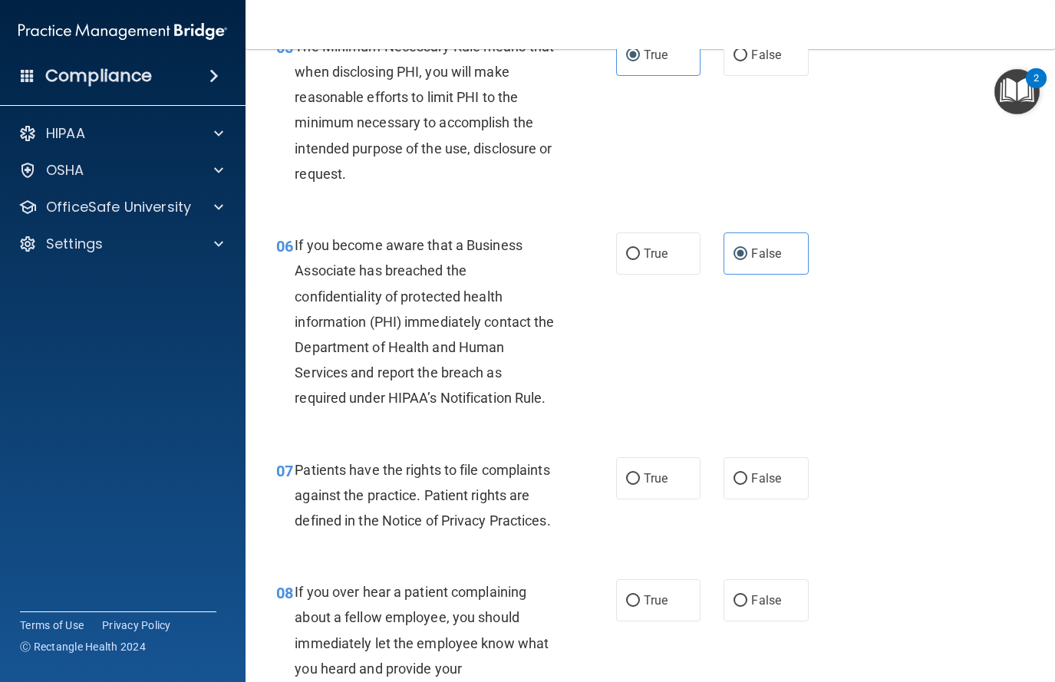
scroll to position [809, 0]
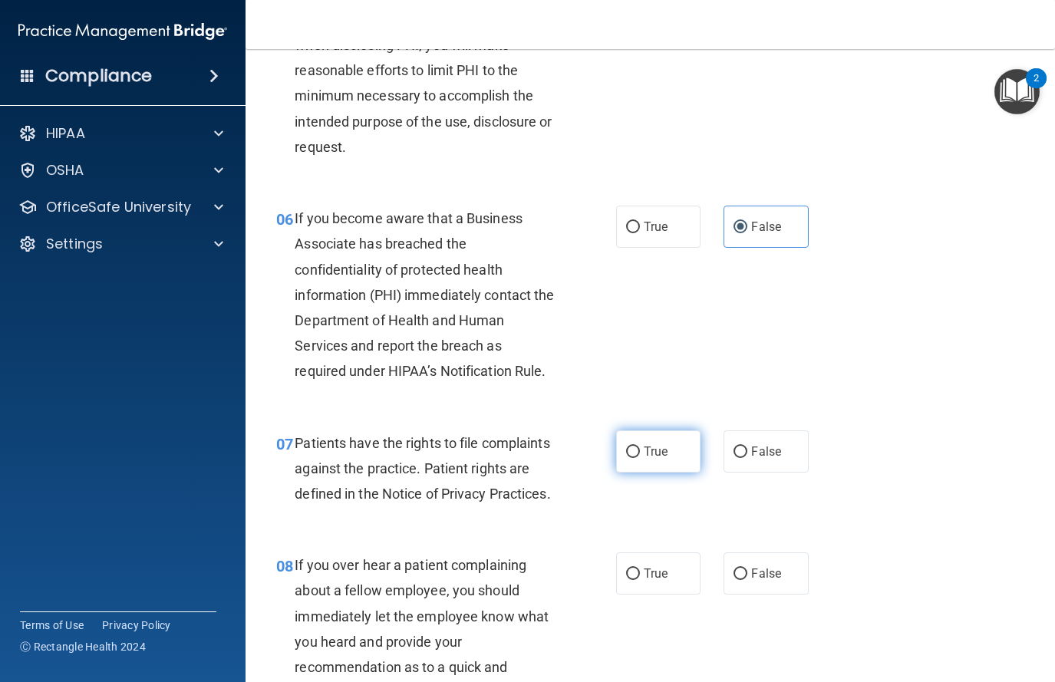
click at [628, 453] on input "True" at bounding box center [633, 453] width 14 height 12
radio input "true"
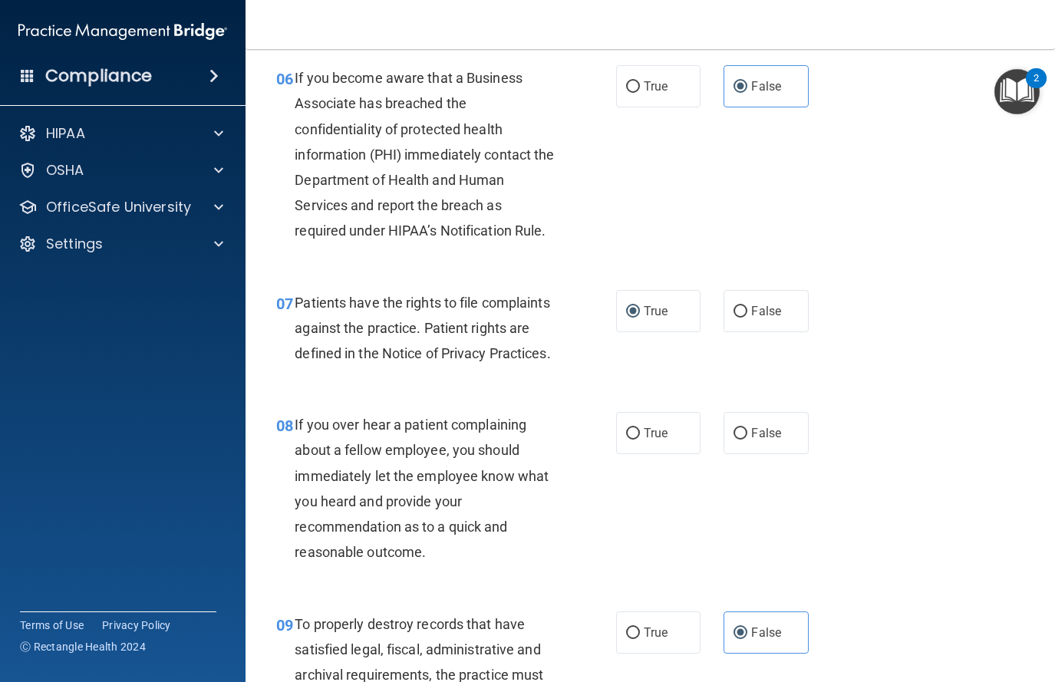
scroll to position [953, 0]
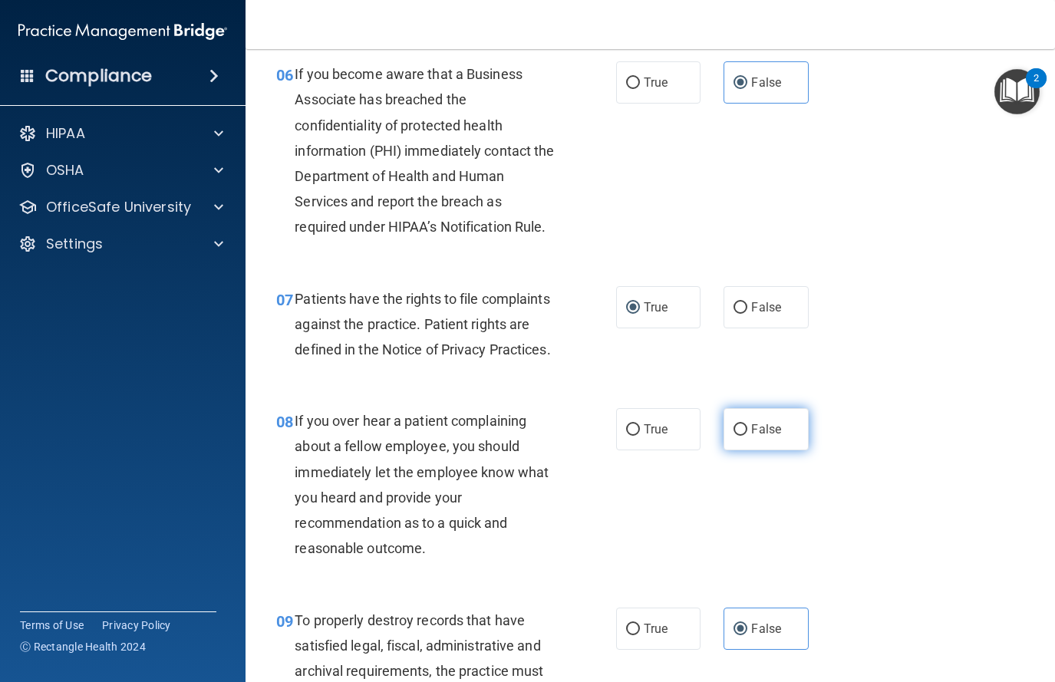
click at [744, 431] on input "False" at bounding box center [741, 430] width 14 height 12
radio input "true"
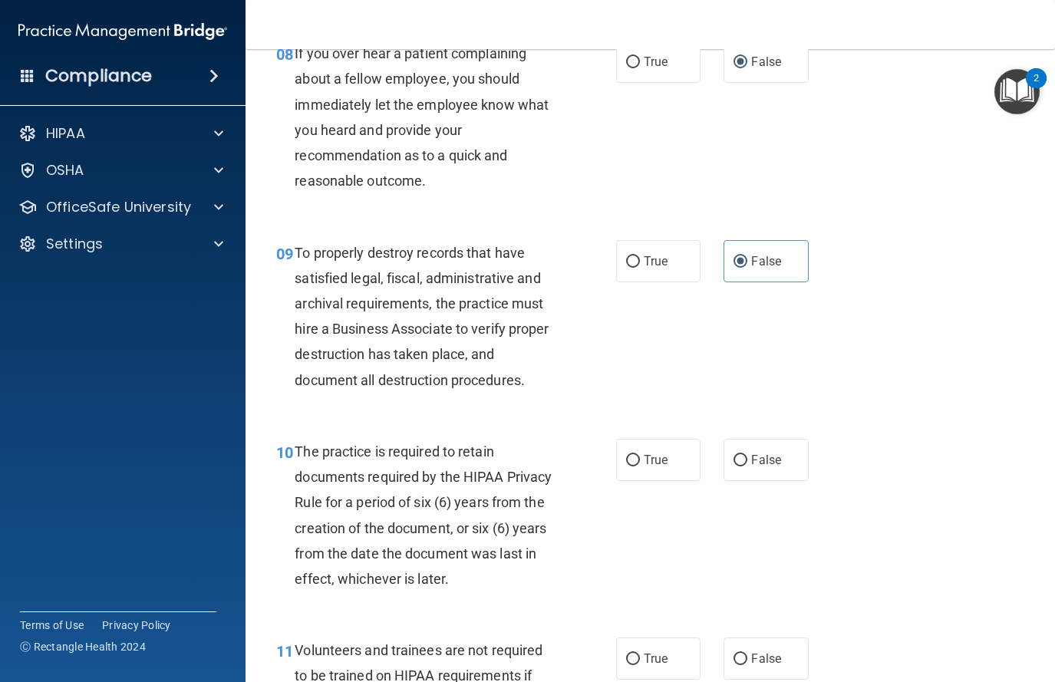
scroll to position [1325, 0]
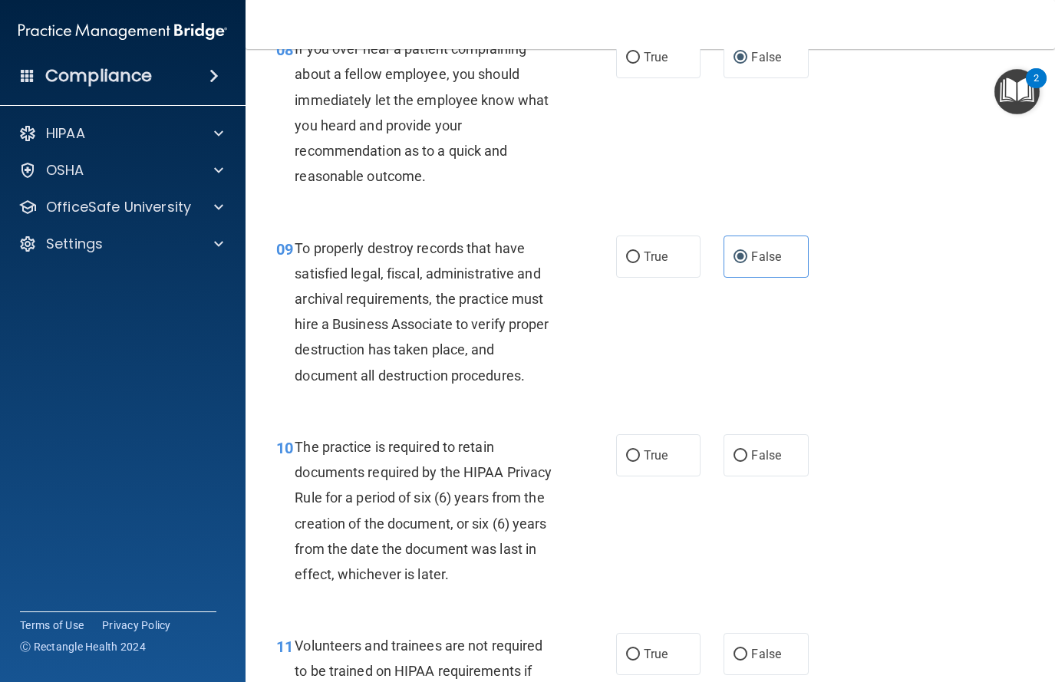
click at [632, 479] on div "10 The practice is required to retain documents required by the HIPAA Privacy R…" at bounding box center [446, 514] width 386 height 160
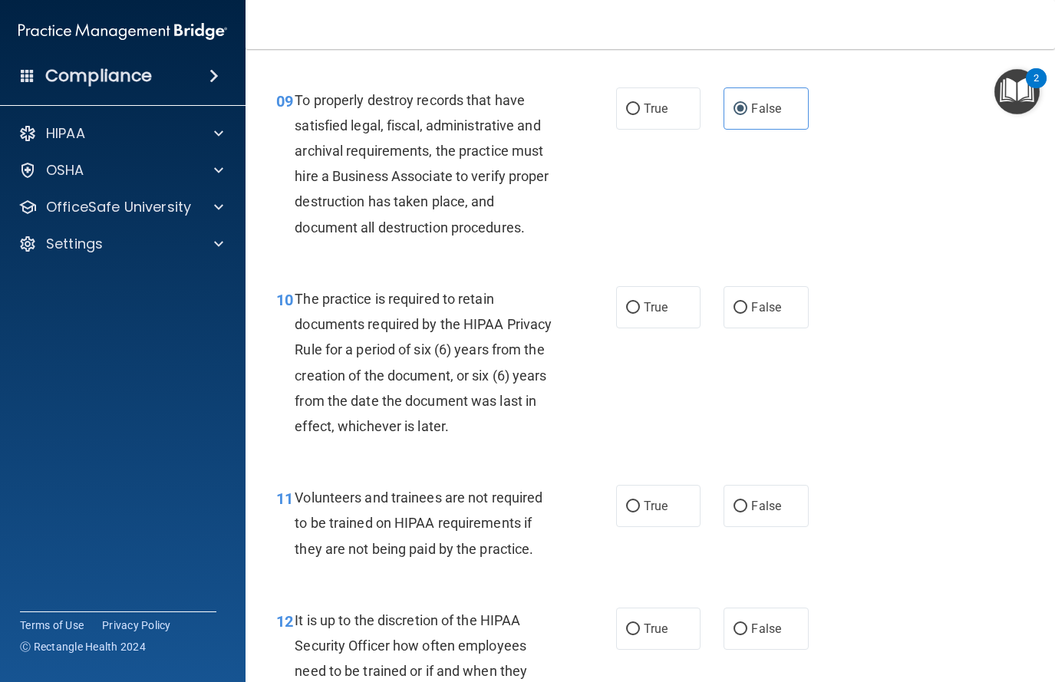
scroll to position [1477, 0]
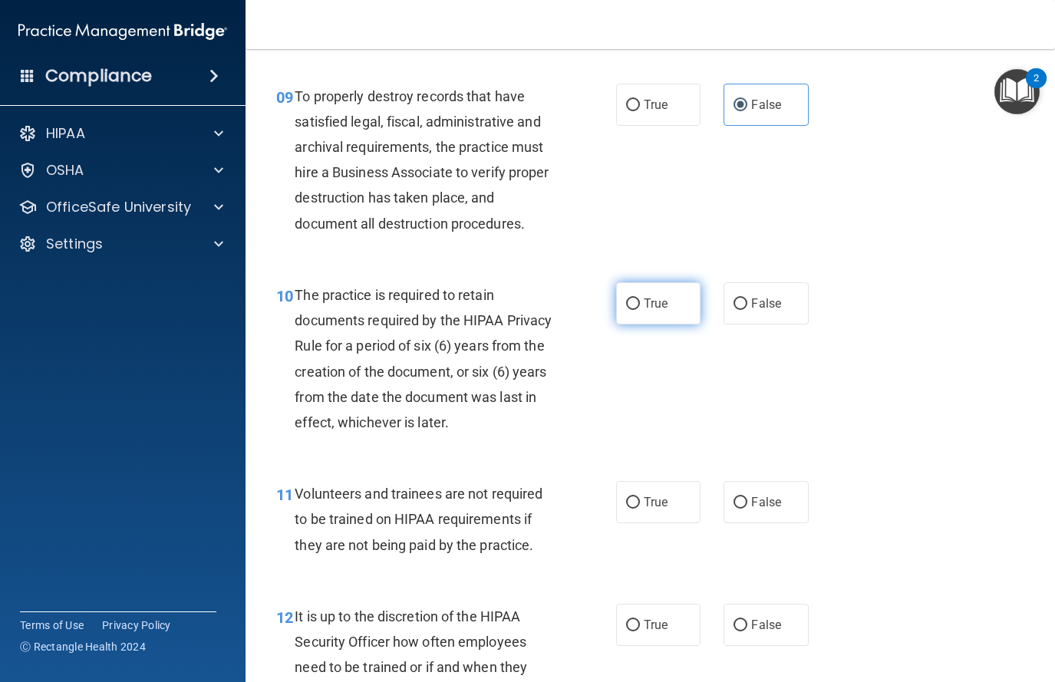
click at [616, 303] on label "True" at bounding box center [658, 303] width 85 height 42
click at [626, 303] on input "True" at bounding box center [633, 304] width 14 height 12
radio input "true"
click at [774, 513] on label "False" at bounding box center [766, 502] width 85 height 42
click at [747, 509] on input "False" at bounding box center [741, 503] width 14 height 12
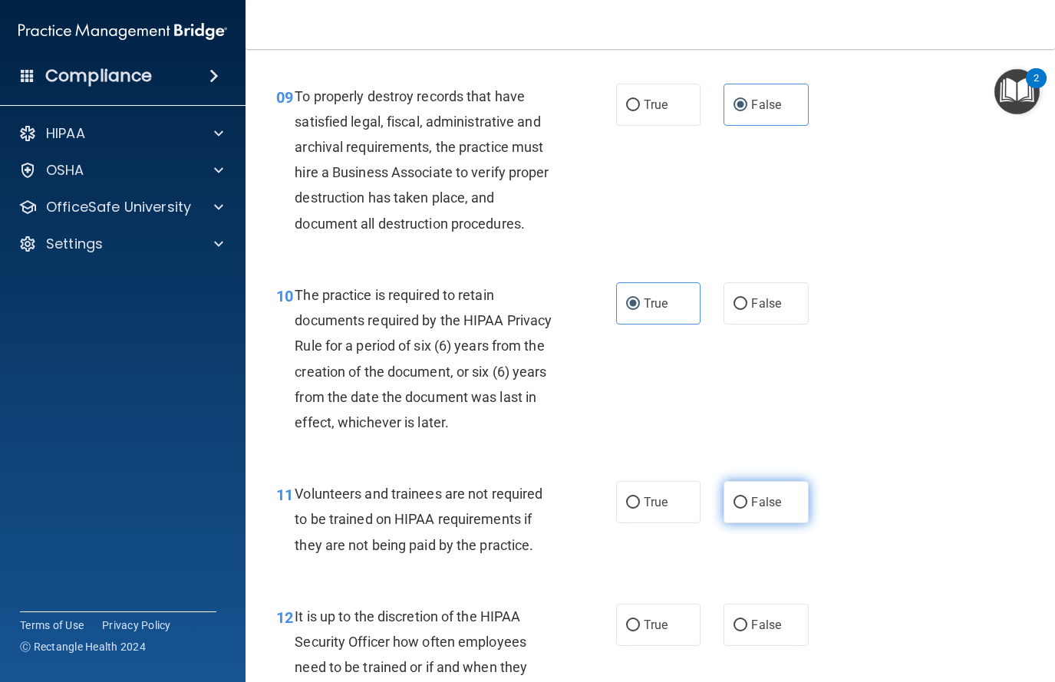
radio input "true"
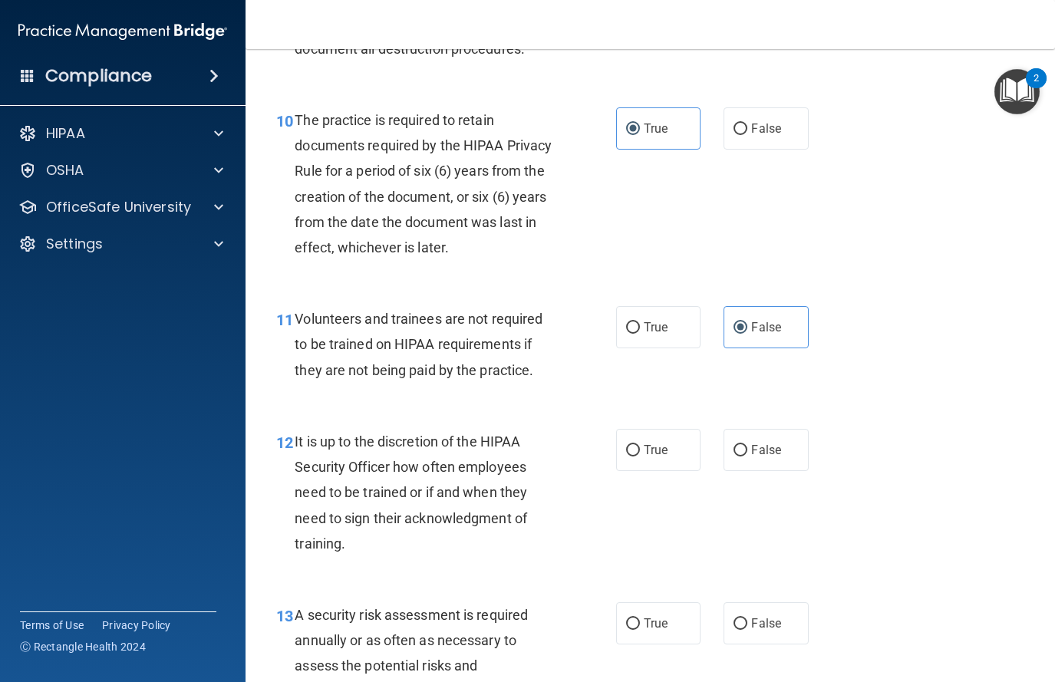
scroll to position [1653, 0]
click at [779, 450] on span "False" at bounding box center [766, 449] width 30 height 15
click at [747, 450] on input "False" at bounding box center [741, 450] width 14 height 12
radio input "true"
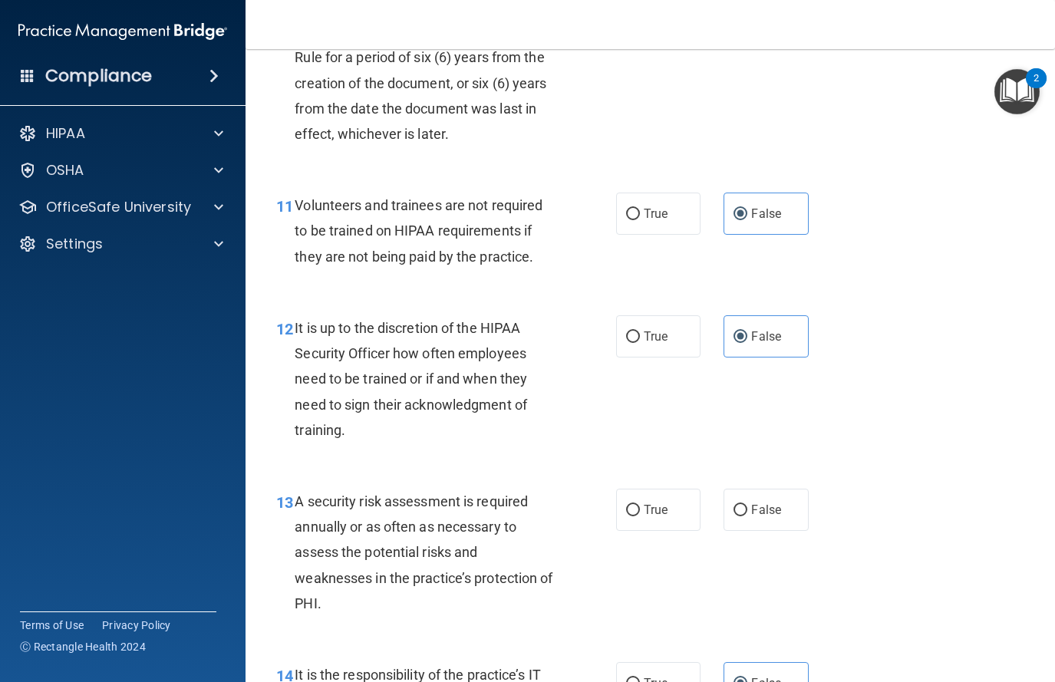
scroll to position [1815, 0]
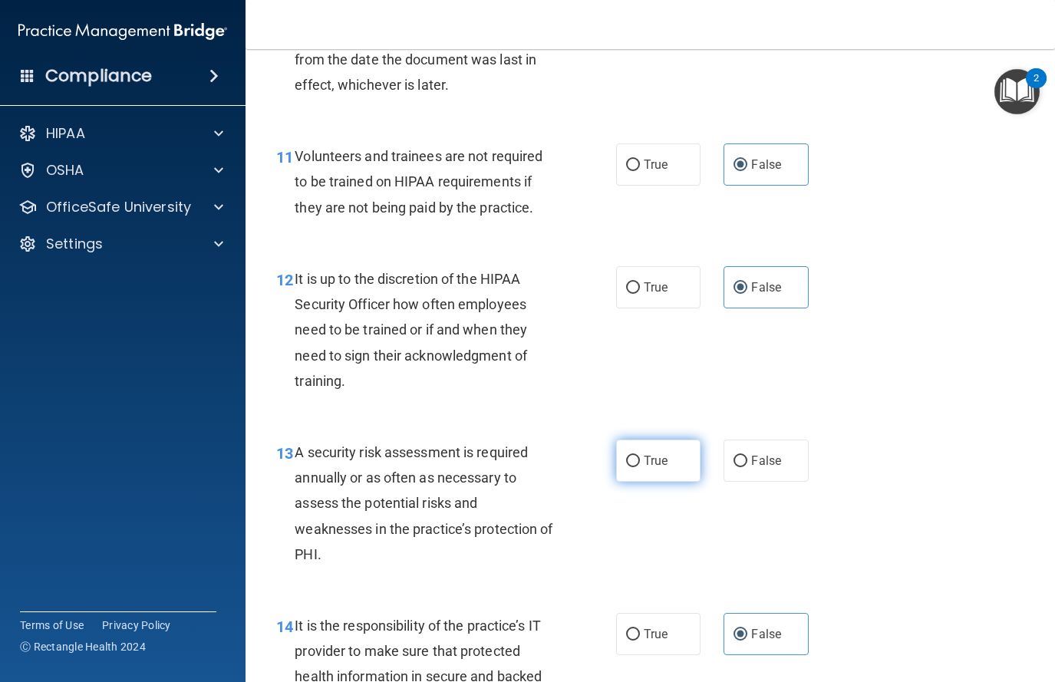
click at [672, 471] on label "True" at bounding box center [658, 461] width 85 height 42
click at [640, 467] on input "True" at bounding box center [633, 462] width 14 height 12
radio input "true"
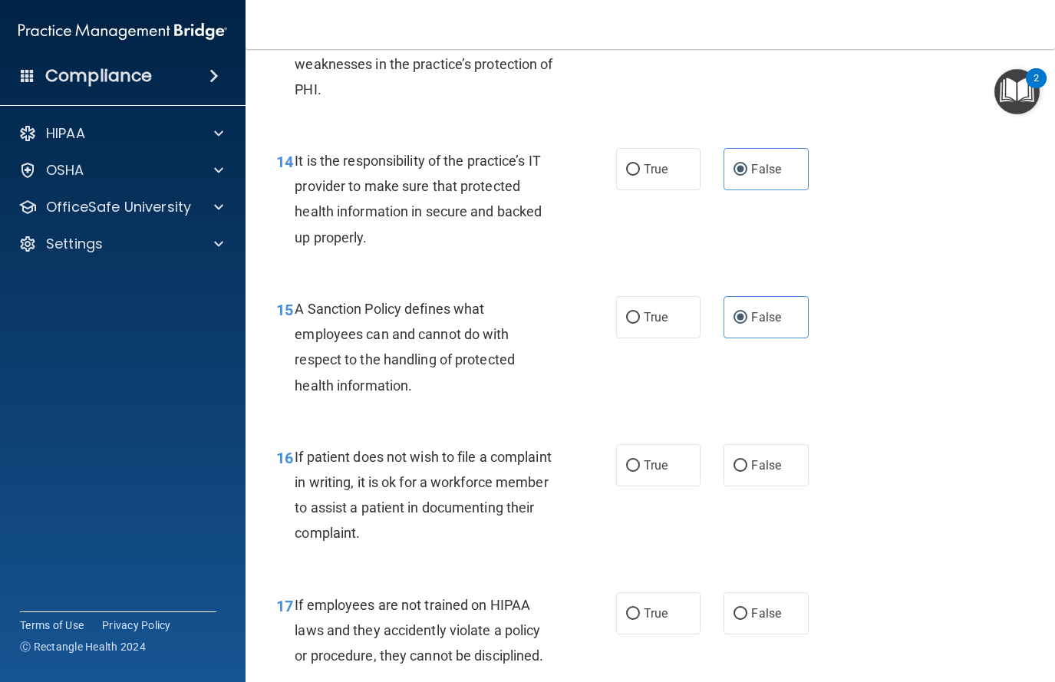
scroll to position [2284, 0]
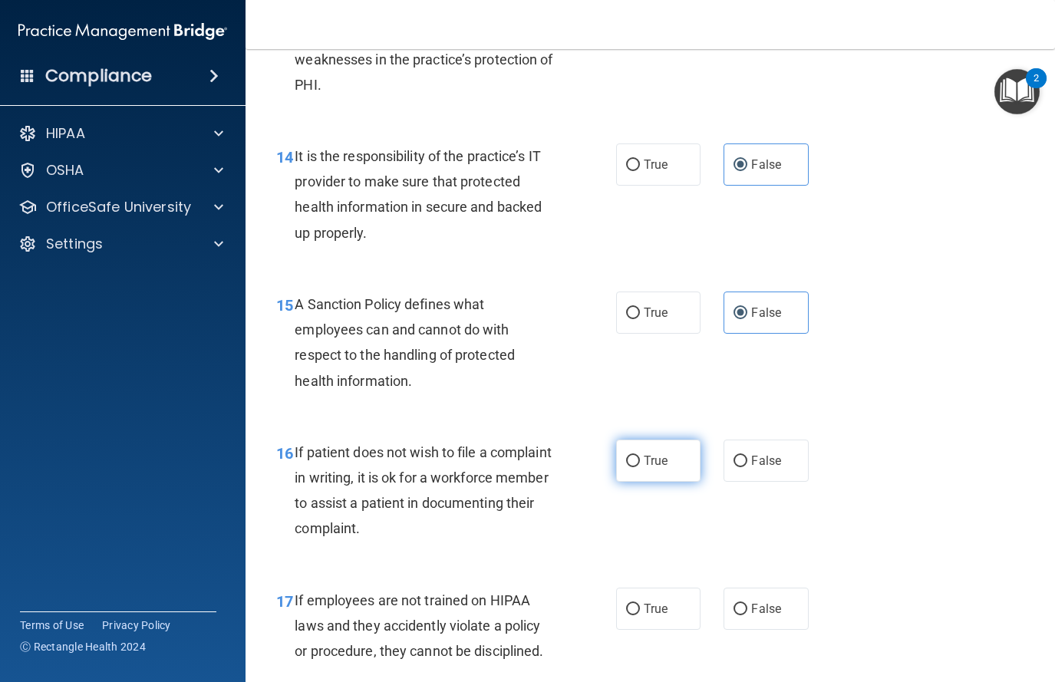
click at [648, 461] on span "True" at bounding box center [656, 460] width 24 height 15
click at [640, 461] on input "True" at bounding box center [633, 462] width 14 height 12
radio input "true"
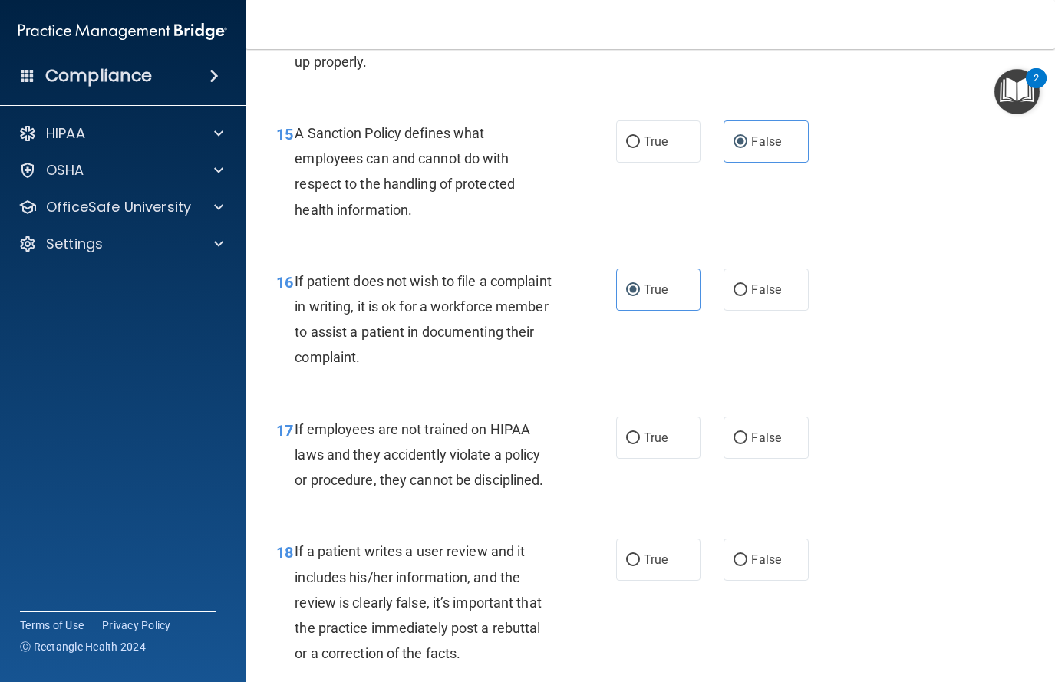
scroll to position [2457, 0]
click at [740, 448] on label "False" at bounding box center [766, 436] width 85 height 42
click at [740, 443] on input "False" at bounding box center [741, 437] width 14 height 12
radio input "true"
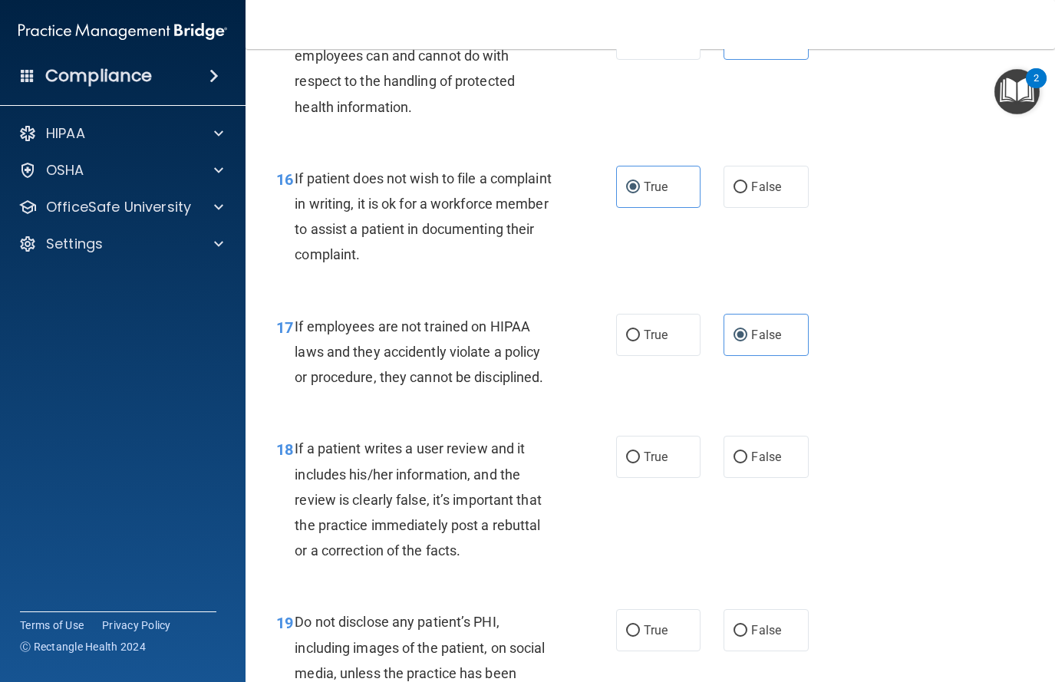
scroll to position [2567, 0]
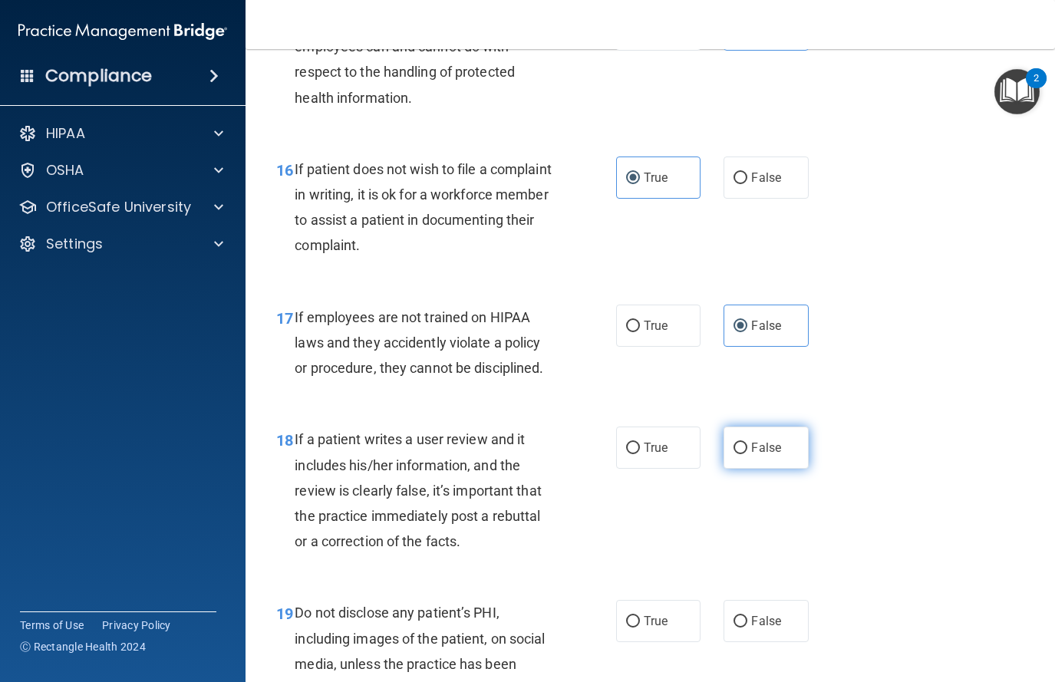
click at [731, 461] on label "False" at bounding box center [766, 448] width 85 height 42
click at [734, 454] on input "False" at bounding box center [741, 449] width 14 height 12
radio input "true"
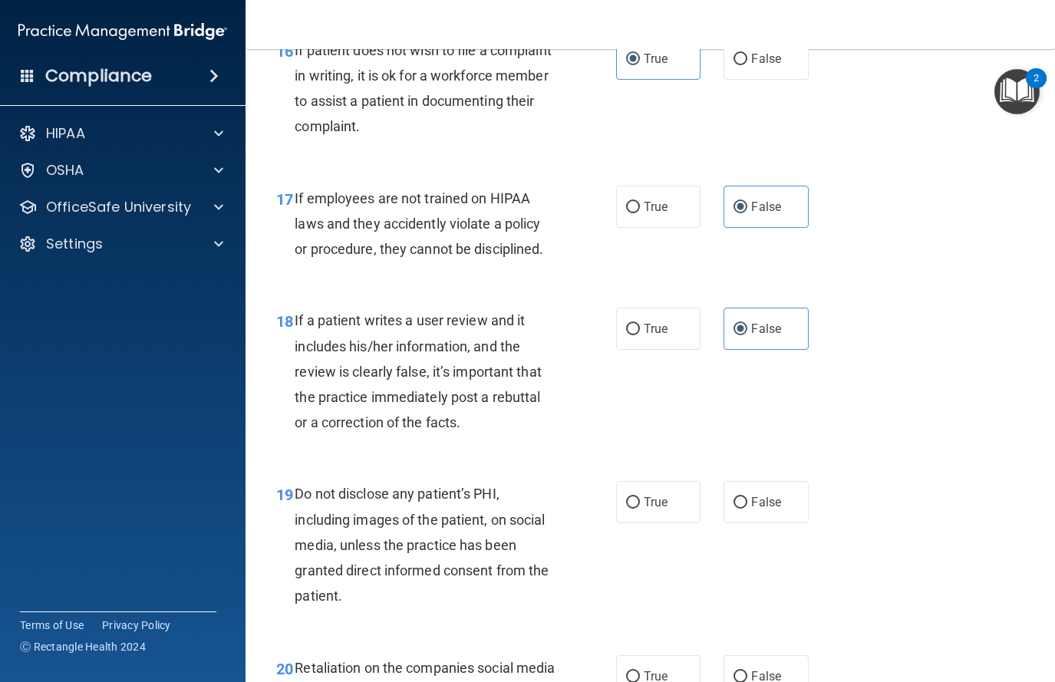
scroll to position [2689, 0]
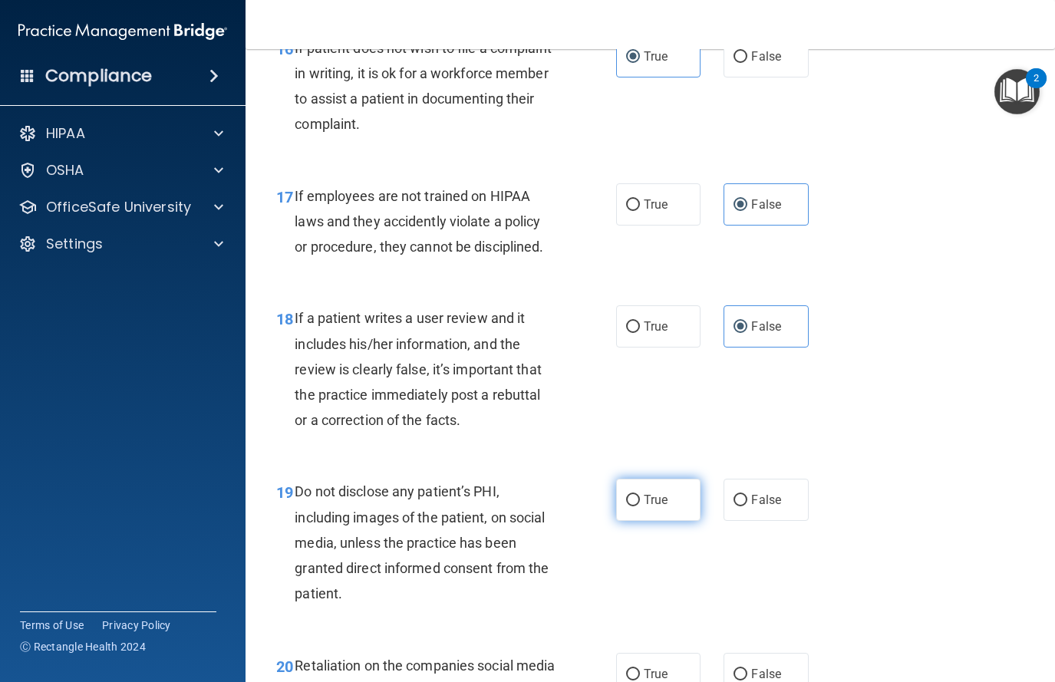
click at [651, 497] on span "True" at bounding box center [656, 500] width 24 height 15
click at [640, 497] on input "True" at bounding box center [633, 501] width 14 height 12
radio input "true"
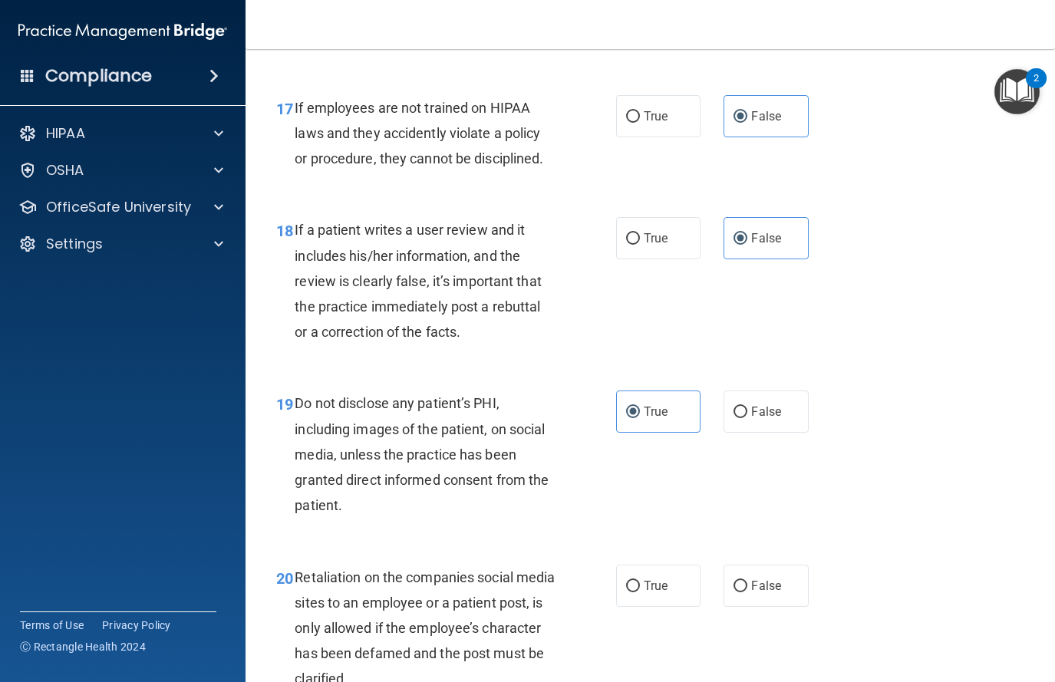
scroll to position [2780, 0]
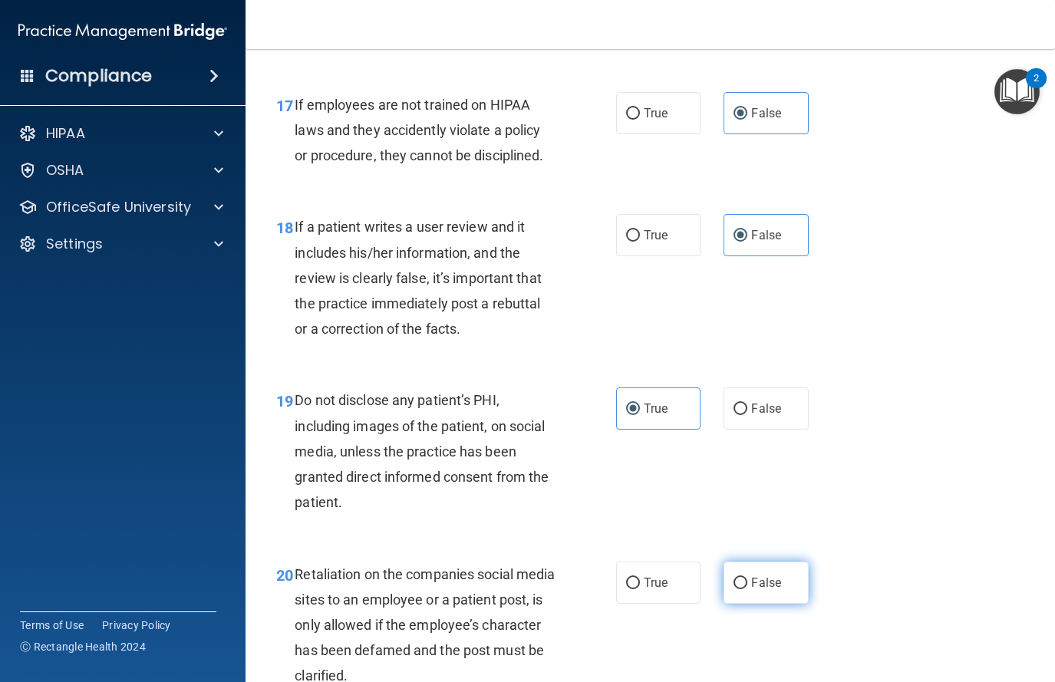
click at [748, 589] on label "False" at bounding box center [766, 583] width 85 height 42
click at [747, 589] on input "False" at bounding box center [741, 584] width 14 height 12
radio input "true"
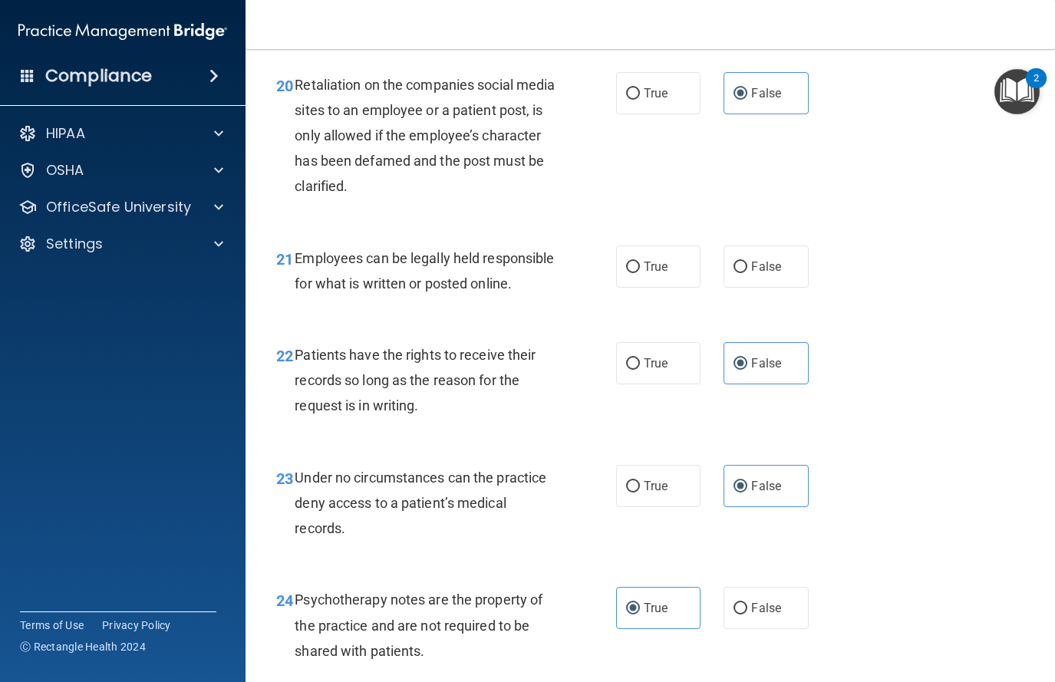
scroll to position [3271, 0]
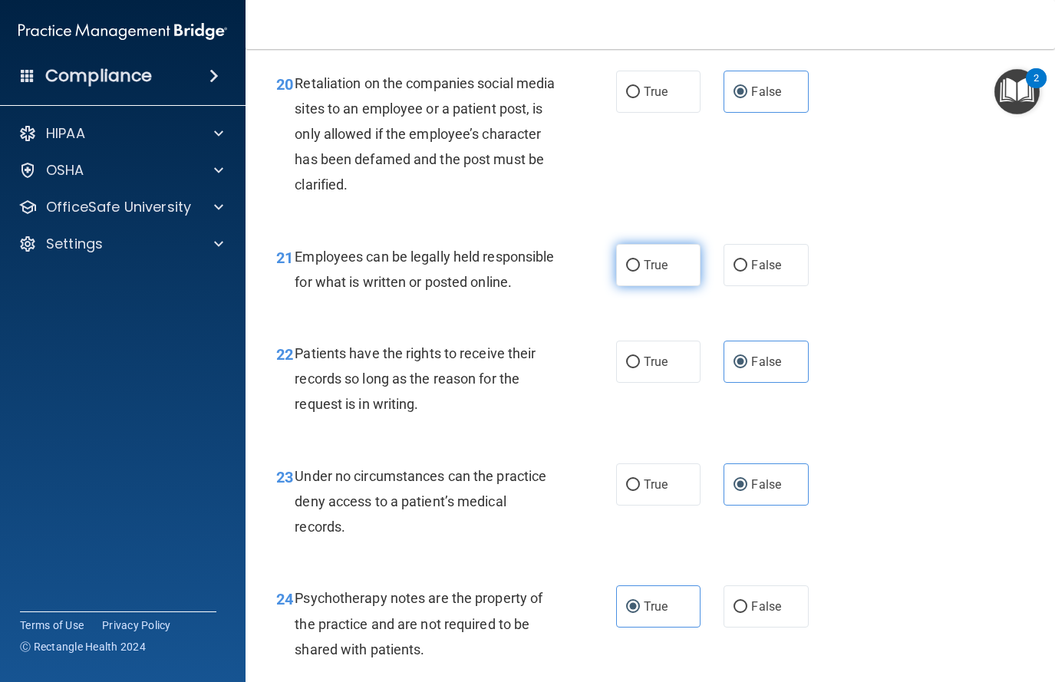
click at [635, 275] on label "True" at bounding box center [658, 265] width 85 height 42
click at [635, 272] on input "True" at bounding box center [633, 266] width 14 height 12
radio input "true"
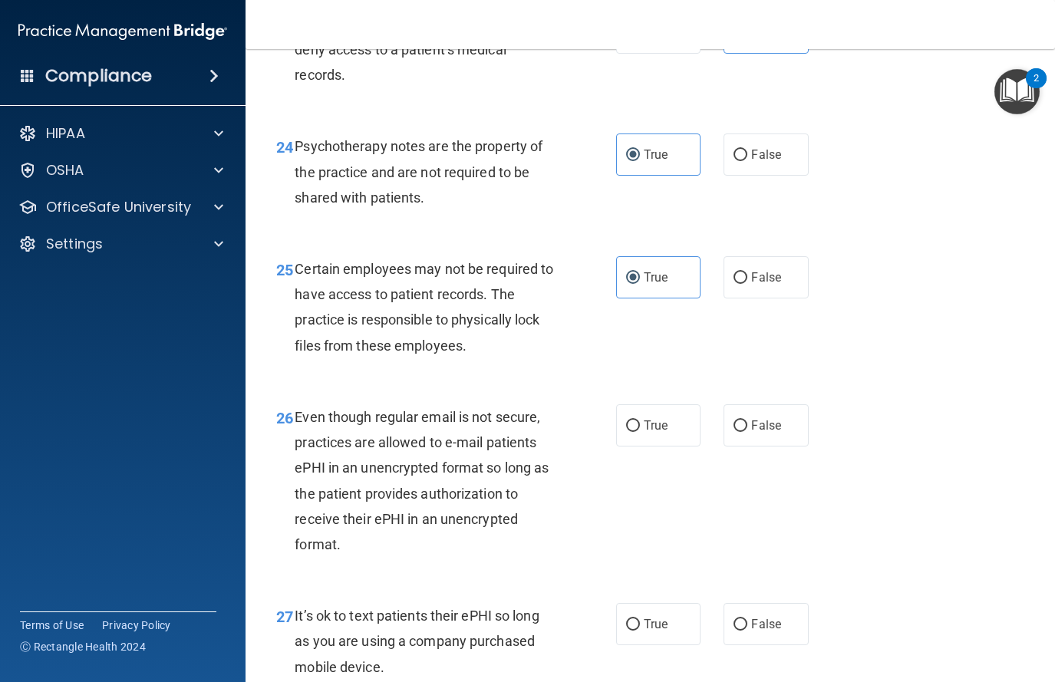
scroll to position [3736, 0]
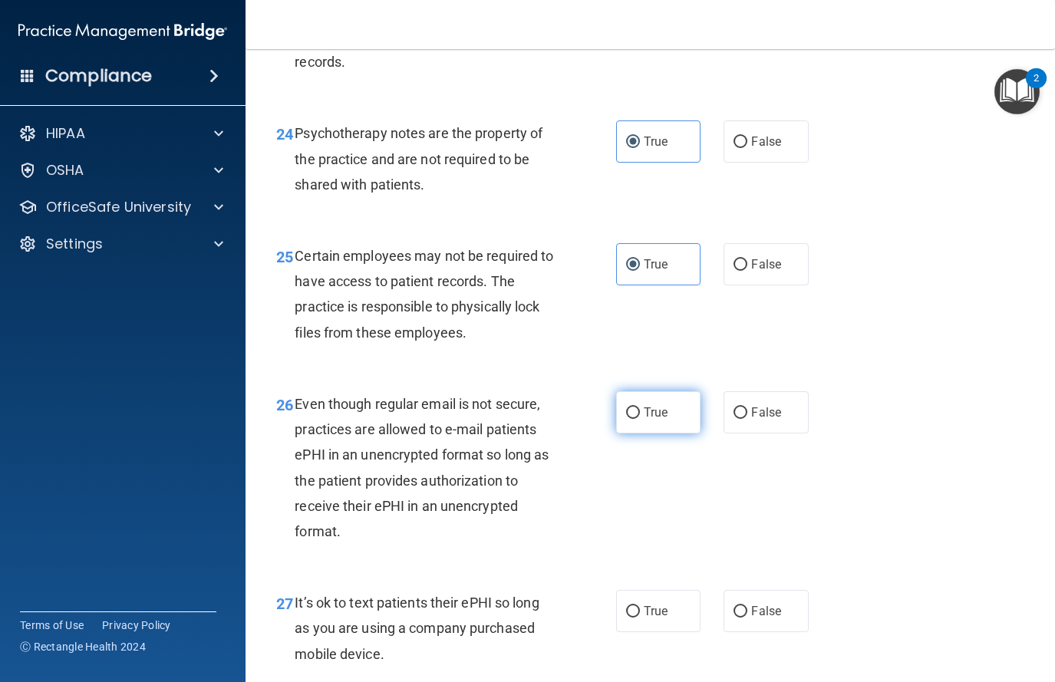
click at [627, 419] on input "True" at bounding box center [633, 413] width 14 height 12
radio input "true"
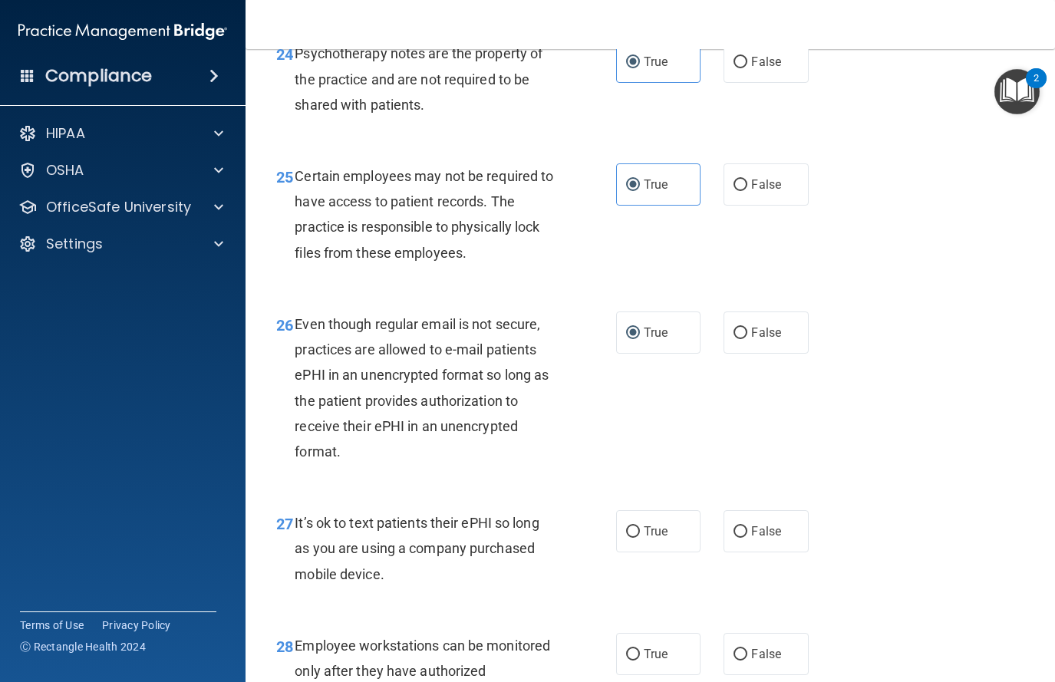
scroll to position [3817, 0]
click at [770, 551] on label "False" at bounding box center [766, 530] width 85 height 42
click at [747, 536] on input "False" at bounding box center [741, 531] width 14 height 12
radio input "true"
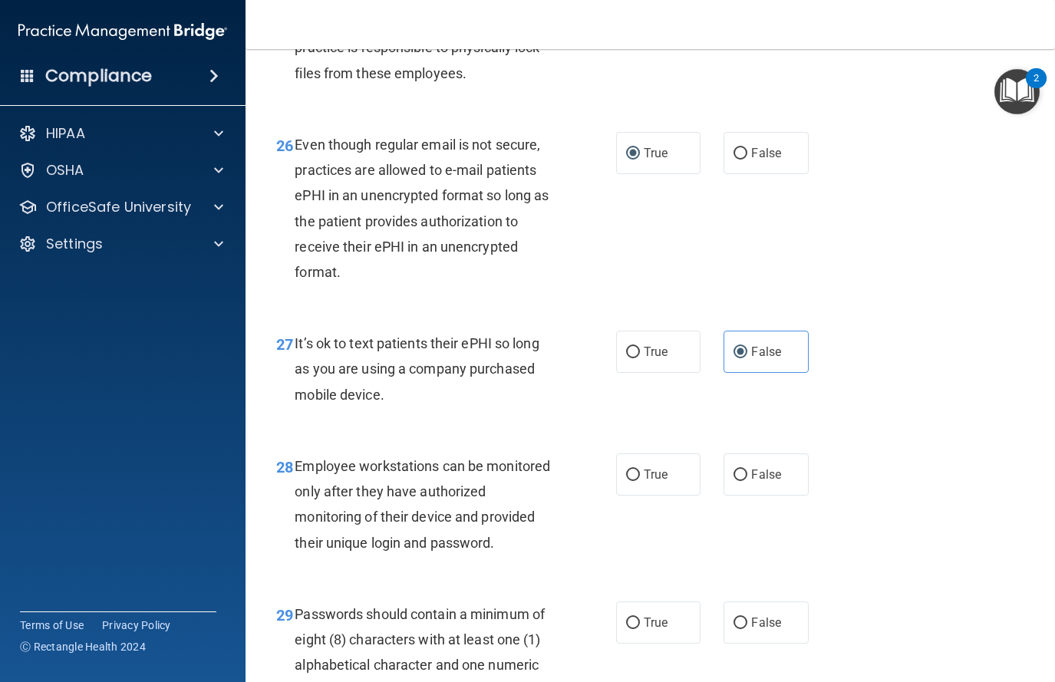
scroll to position [3999, 0]
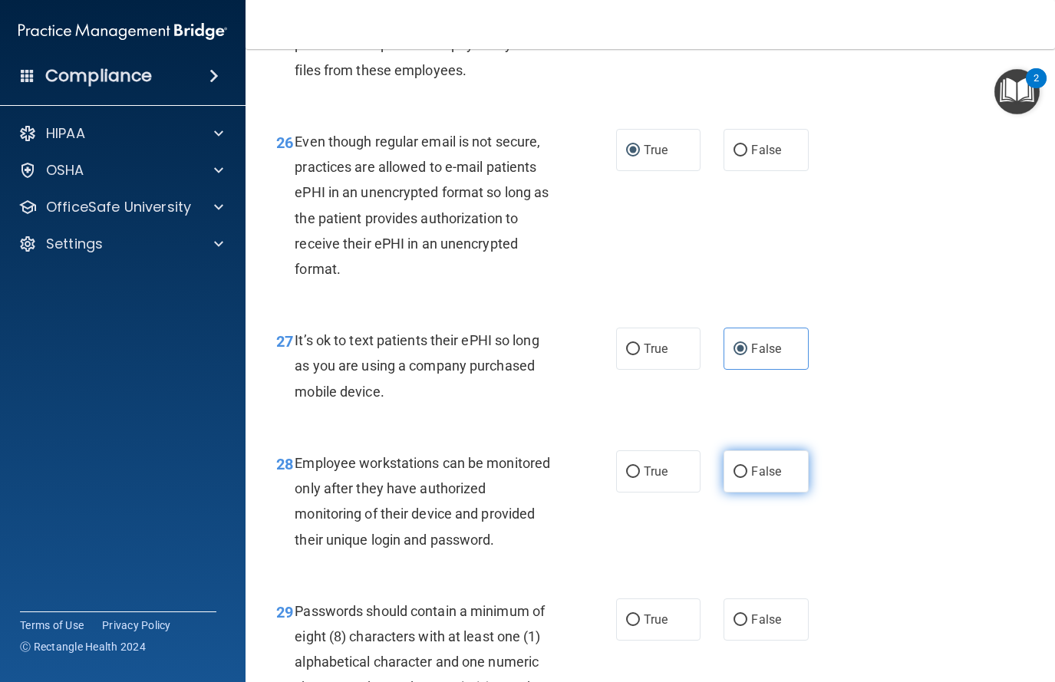
click at [735, 478] on input "False" at bounding box center [741, 473] width 14 height 12
radio input "true"
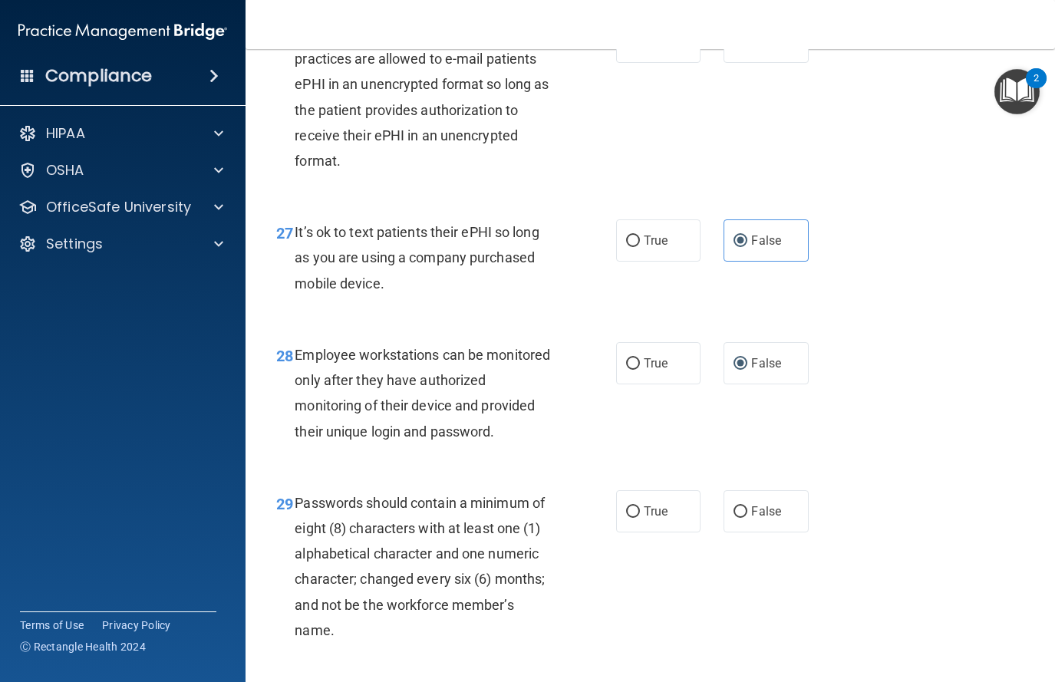
scroll to position [4107, 0]
click at [664, 532] on label "True" at bounding box center [658, 511] width 85 height 42
click at [640, 517] on input "True" at bounding box center [633, 512] width 14 height 12
radio input "true"
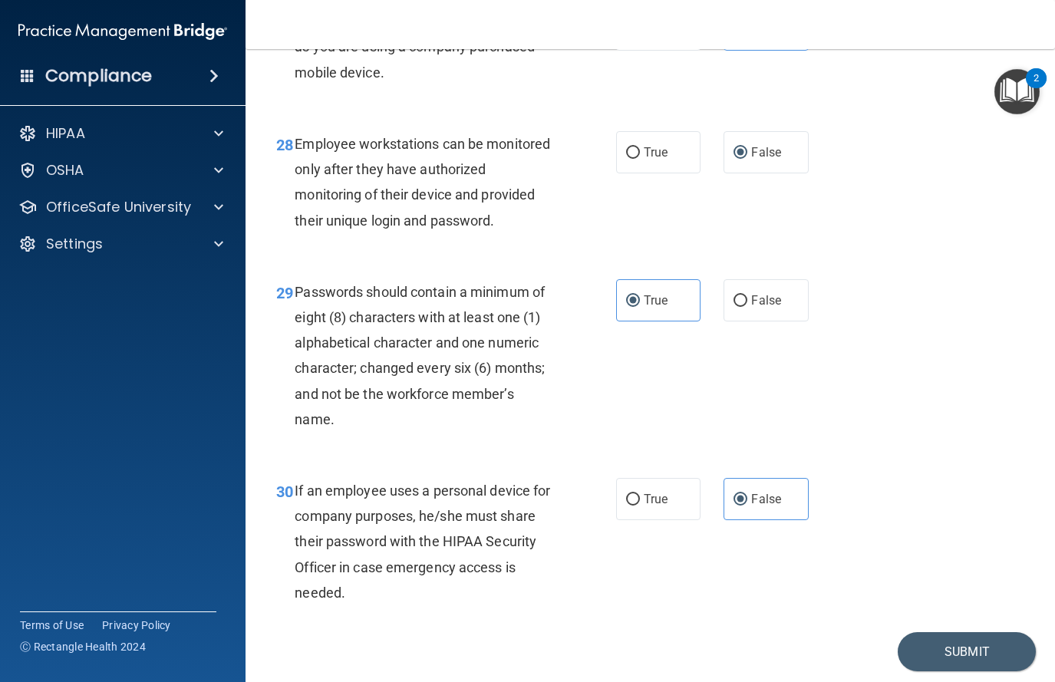
scroll to position [4394, 0]
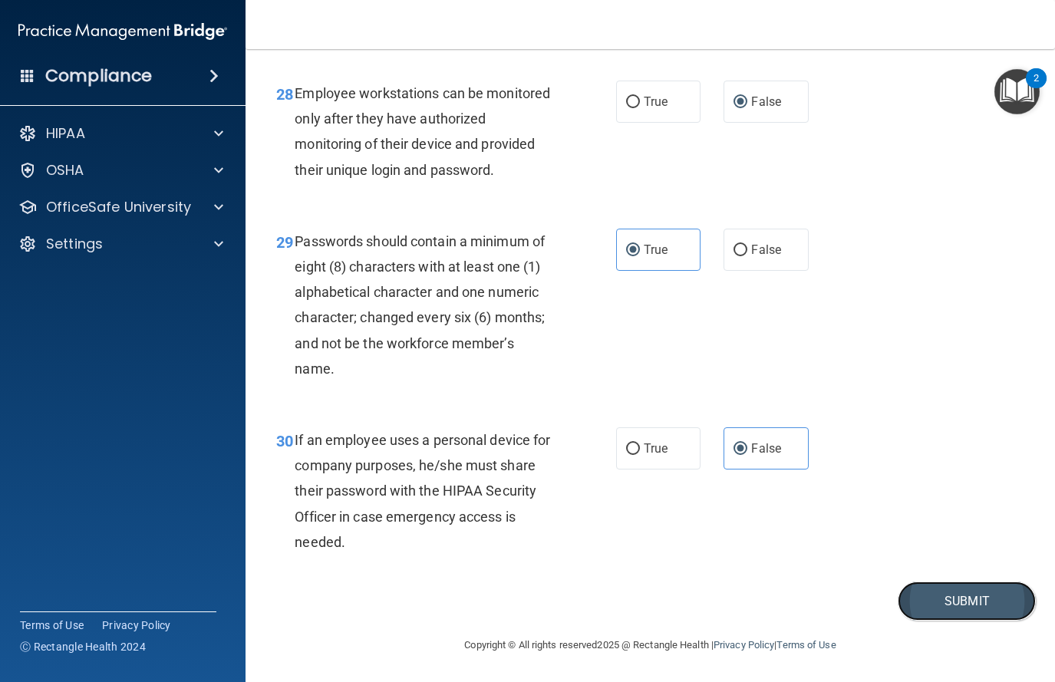
click at [816, 600] on button "Submit" at bounding box center [967, 601] width 138 height 39
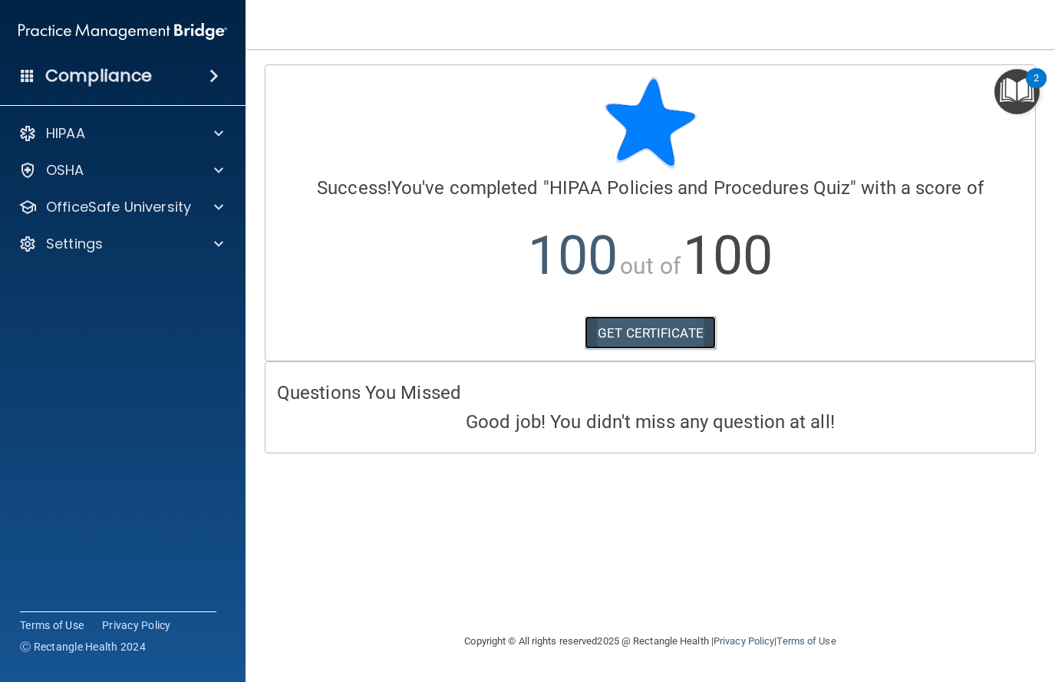
click at [624, 331] on link "GET CERTIFICATE" at bounding box center [650, 333] width 131 height 34
click at [199, 80] on div "Compliance" at bounding box center [123, 76] width 246 height 34
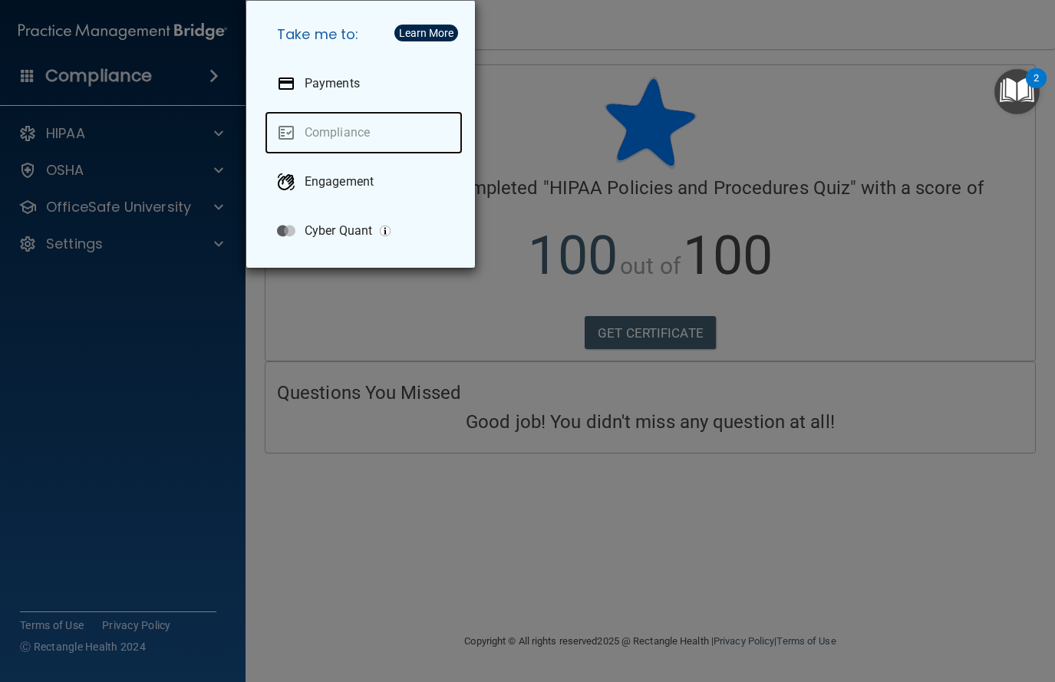
click at [322, 137] on link "Compliance" at bounding box center [364, 132] width 198 height 43
click at [271, 126] on link "Compliance" at bounding box center [364, 132] width 198 height 43
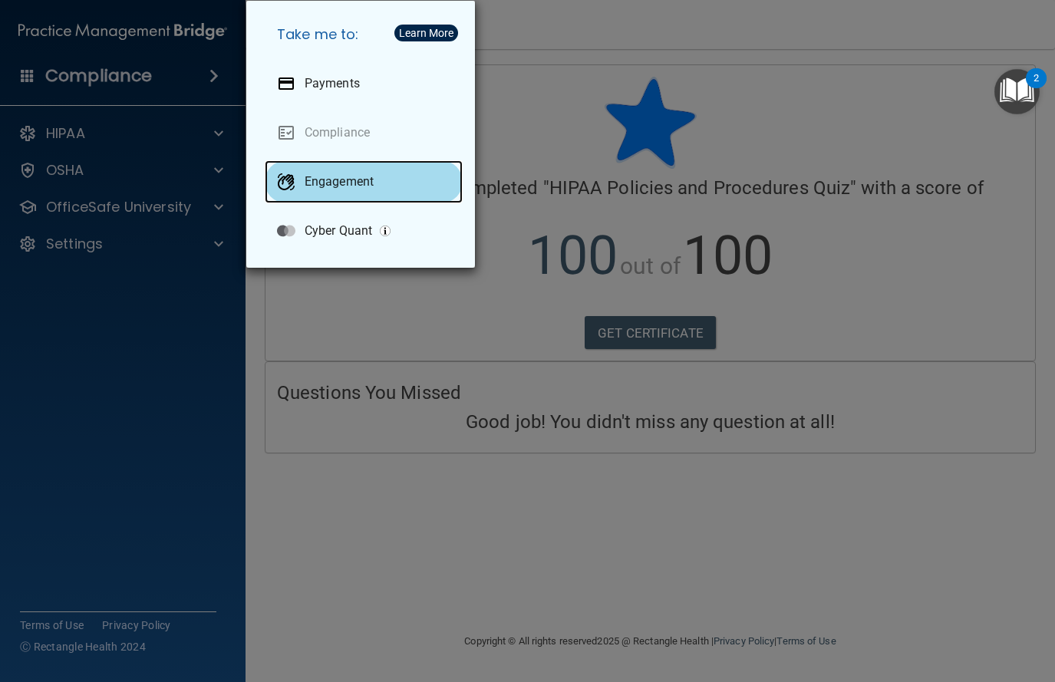
click at [336, 183] on p "Engagement" at bounding box center [339, 181] width 69 height 15
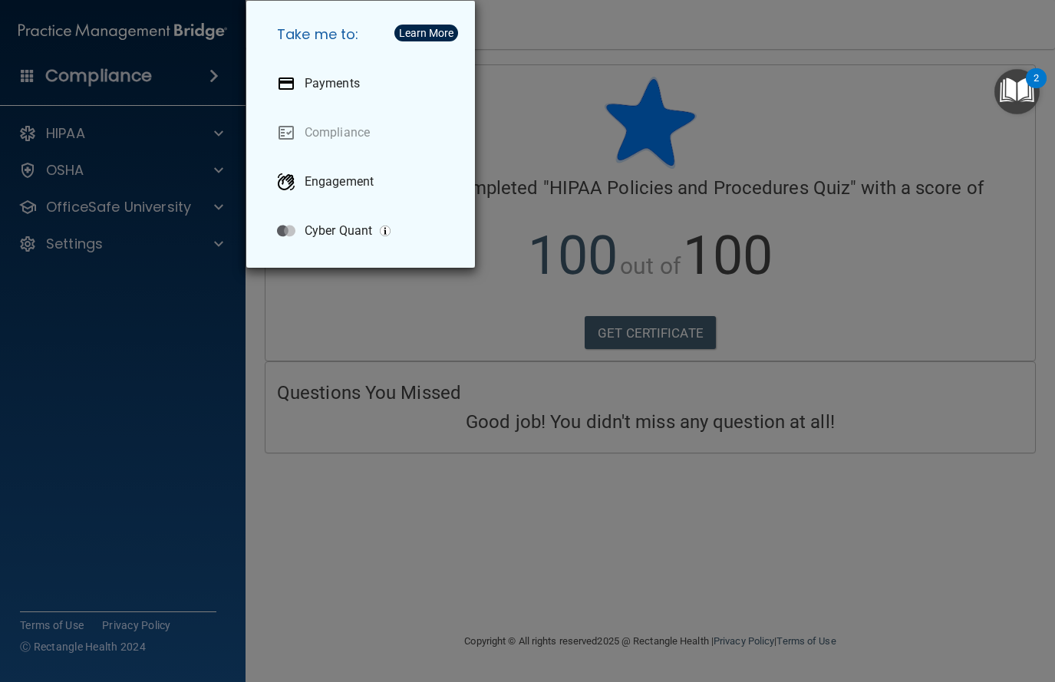
click at [526, 159] on div "Take me to: Payments Compliance Engagement Cyber Quant" at bounding box center [527, 341] width 1055 height 682
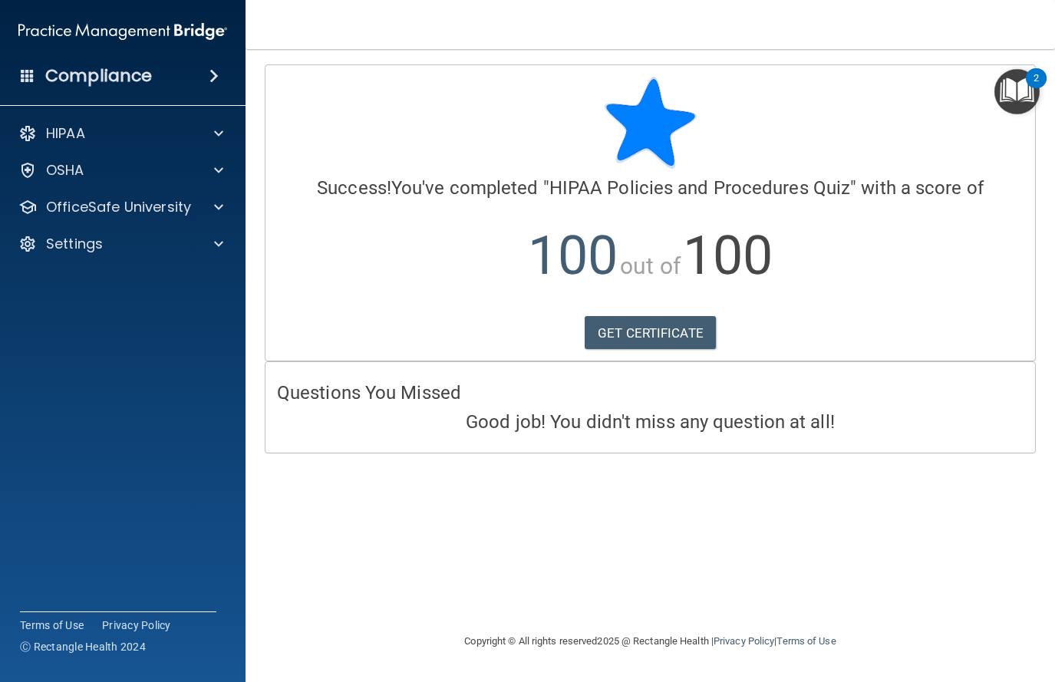
click at [187, 223] on div "HIPAA Documents and Policies Report an Incident Business Associates Emergency P…" at bounding box center [123, 192] width 246 height 160
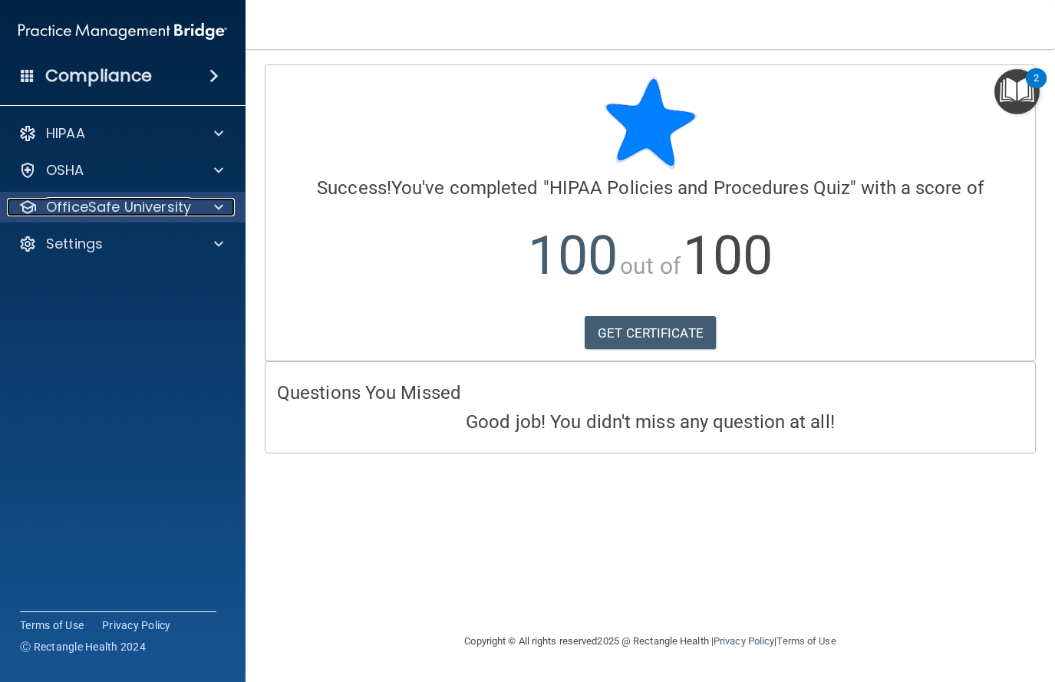
click at [182, 203] on p "OfficeSafe University" at bounding box center [118, 207] width 145 height 18
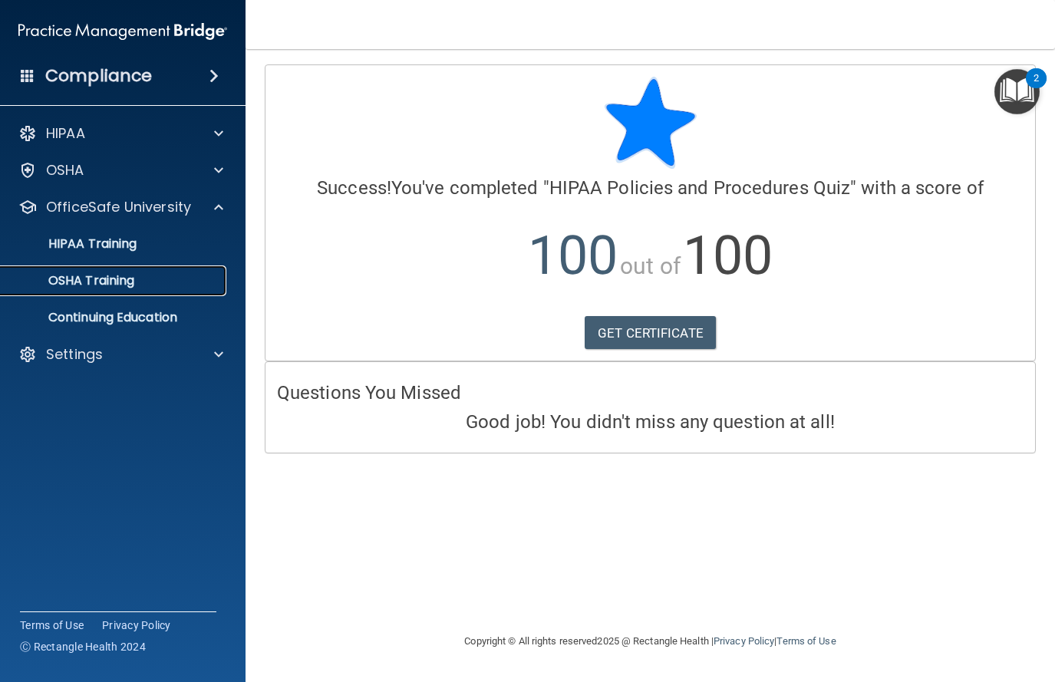
click at [192, 275] on div "OSHA Training" at bounding box center [114, 280] width 209 height 15
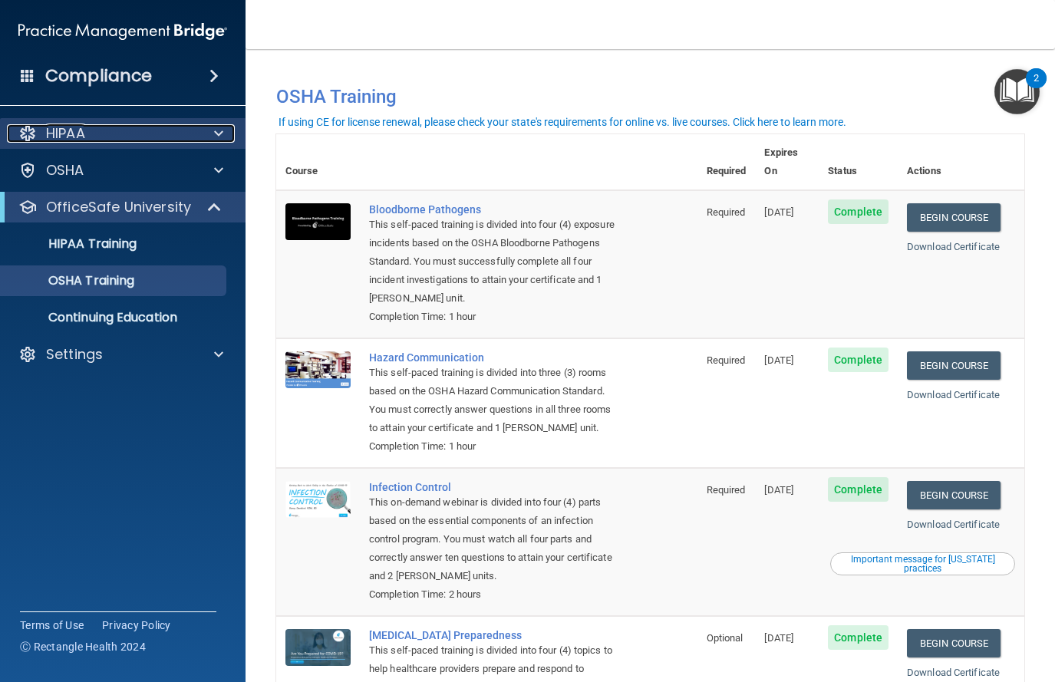
click at [143, 139] on div "HIPAA" at bounding box center [102, 133] width 190 height 18
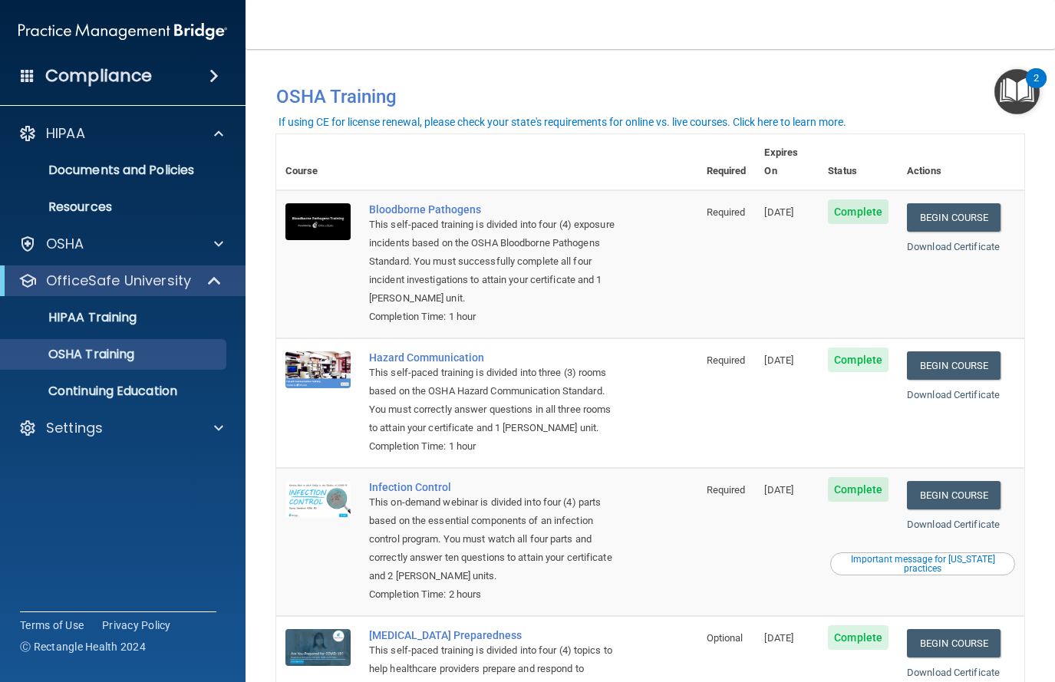
click at [200, 72] on div "Compliance" at bounding box center [123, 76] width 246 height 34
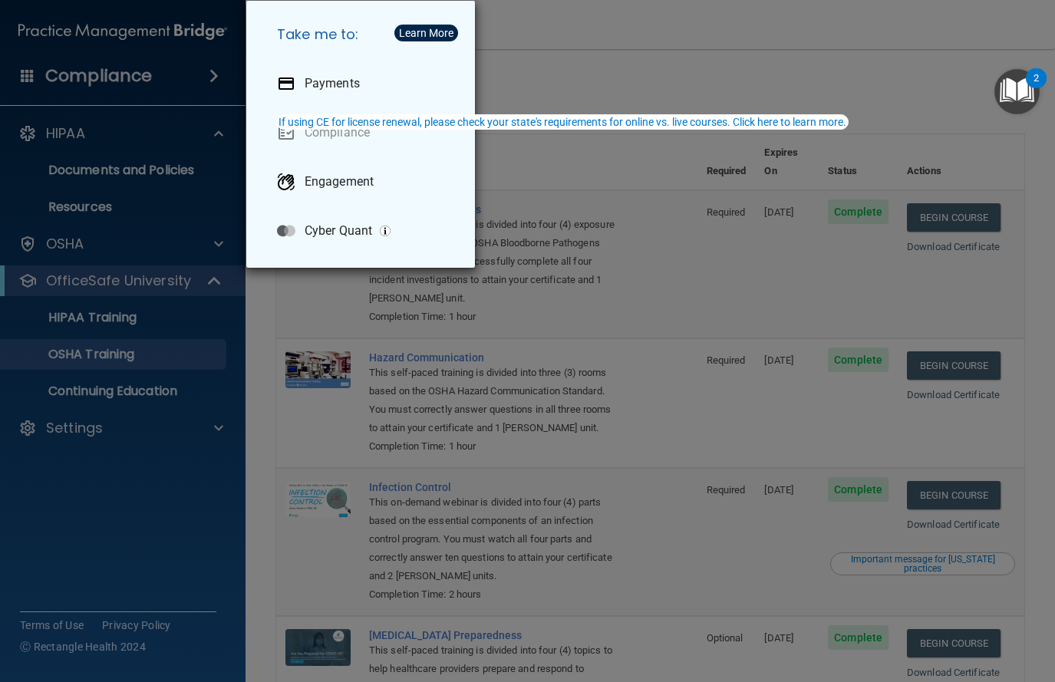
click at [362, 272] on div "Take me to: Payments Compliance Engagement Cyber Quant" at bounding box center [527, 341] width 1055 height 682
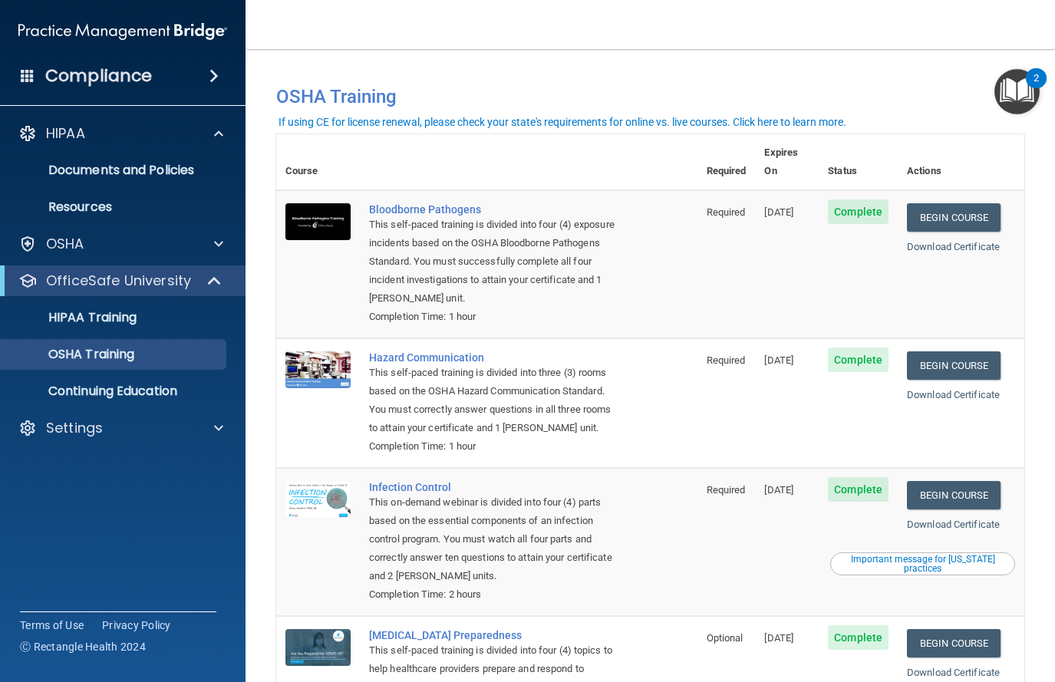
click at [816, 91] on img "Open Resource Center, 2 new notifications" at bounding box center [1016, 91] width 45 height 45
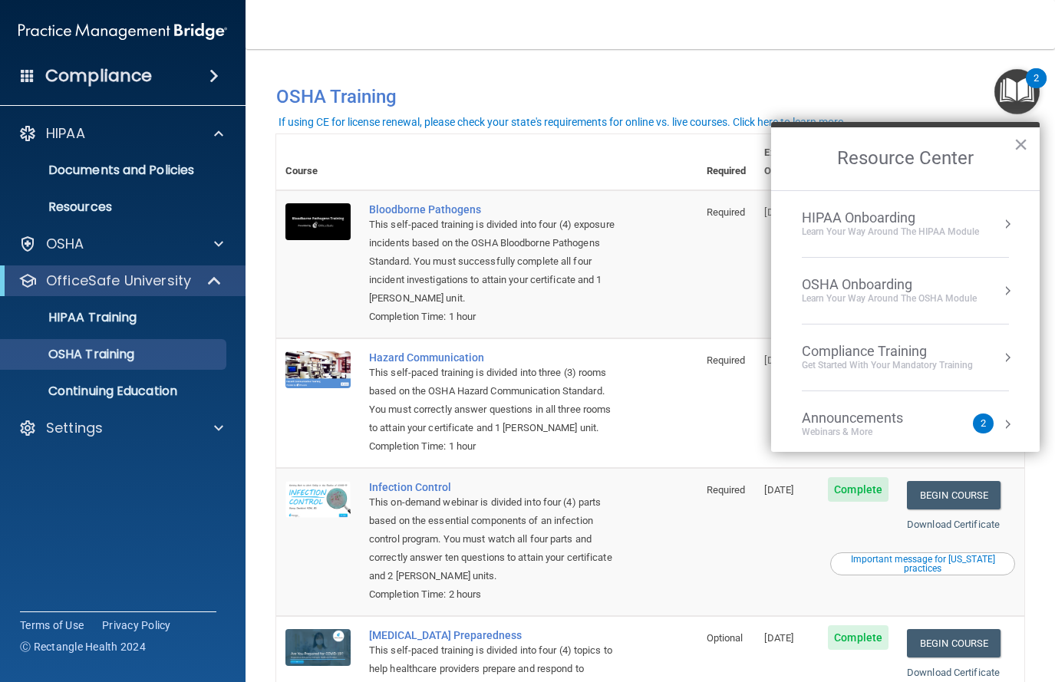
click at [816, 358] on div "Compliance Training" at bounding box center [887, 351] width 171 height 17
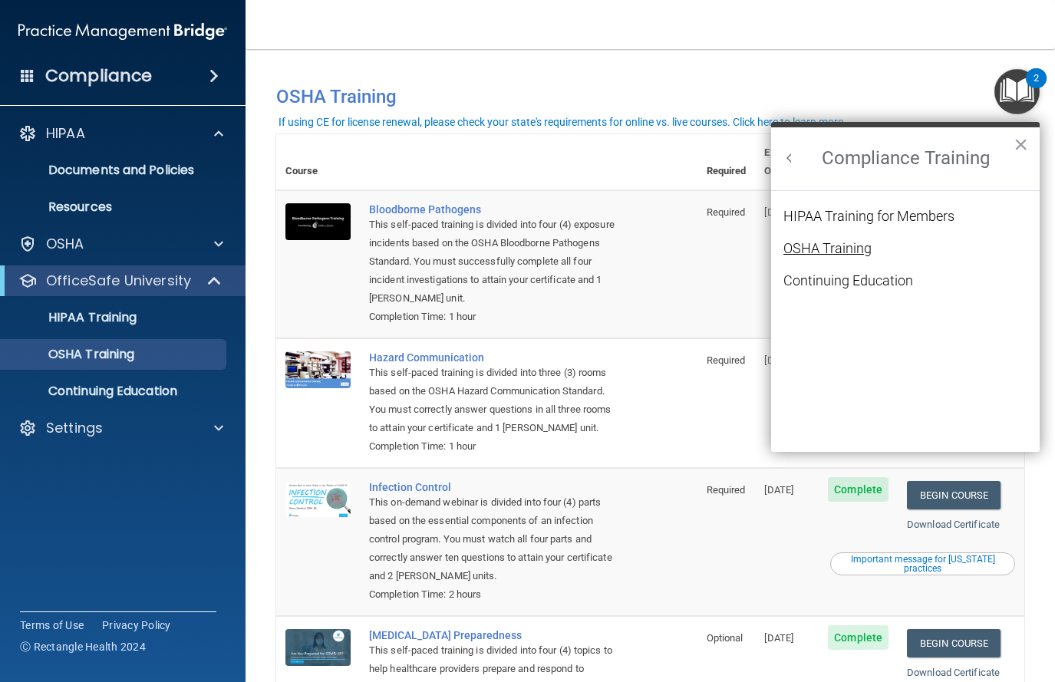
click at [816, 244] on div "OSHA Training" at bounding box center [827, 249] width 88 height 14
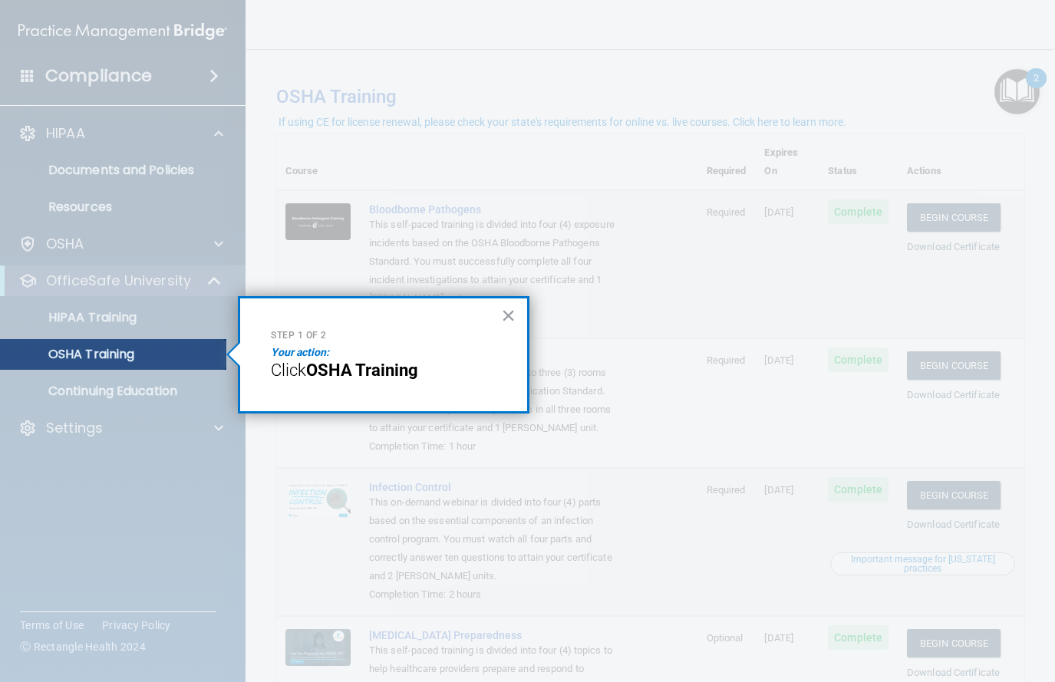
click at [443, 366] on p "Click OSHA Training" at bounding box center [384, 371] width 226 height 20
click at [345, 369] on strong "OSHA Training" at bounding box center [362, 370] width 112 height 19
click at [513, 309] on button "×" at bounding box center [508, 315] width 15 height 25
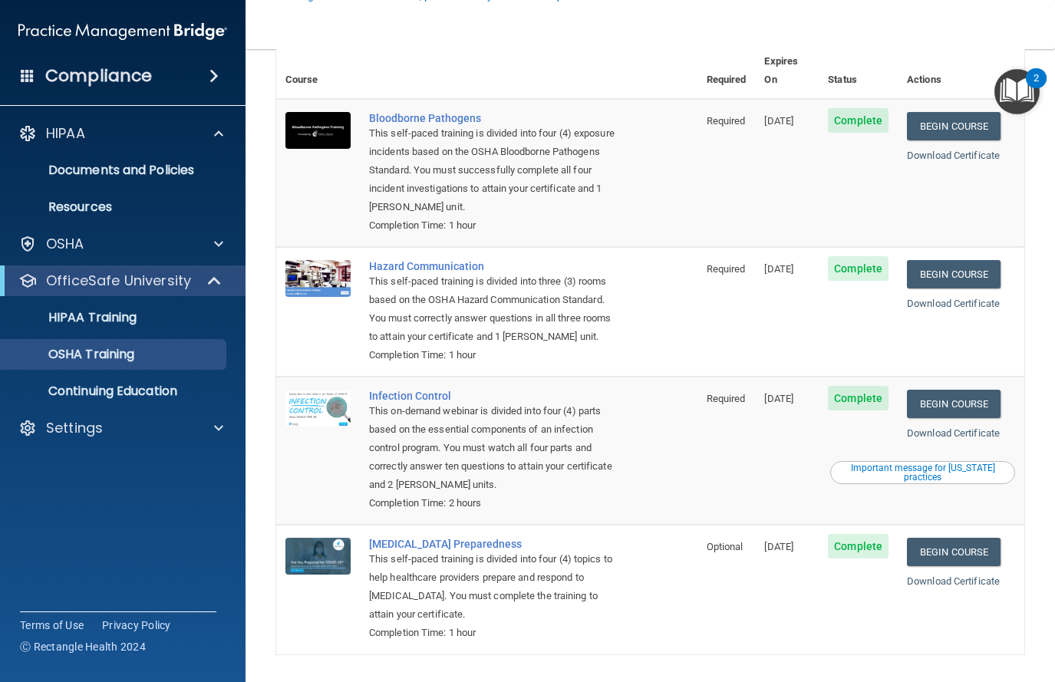
scroll to position [126, 0]
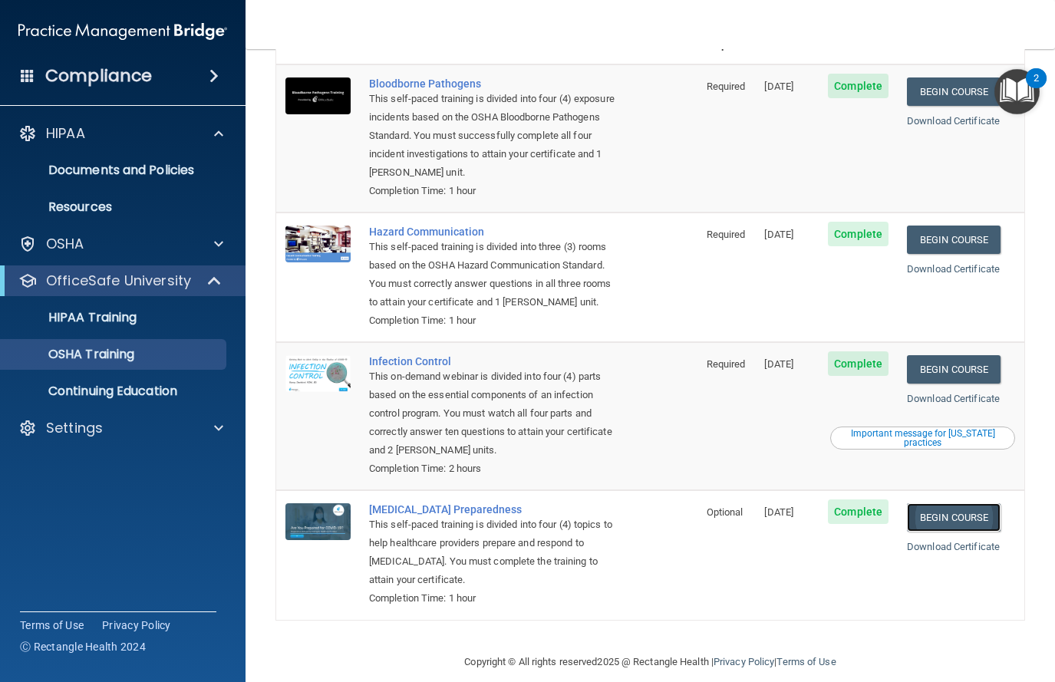
click at [816, 503] on link "Begin Course" at bounding box center [954, 517] width 94 height 28
click at [162, 322] on div "HIPAA Training" at bounding box center [114, 317] width 209 height 15
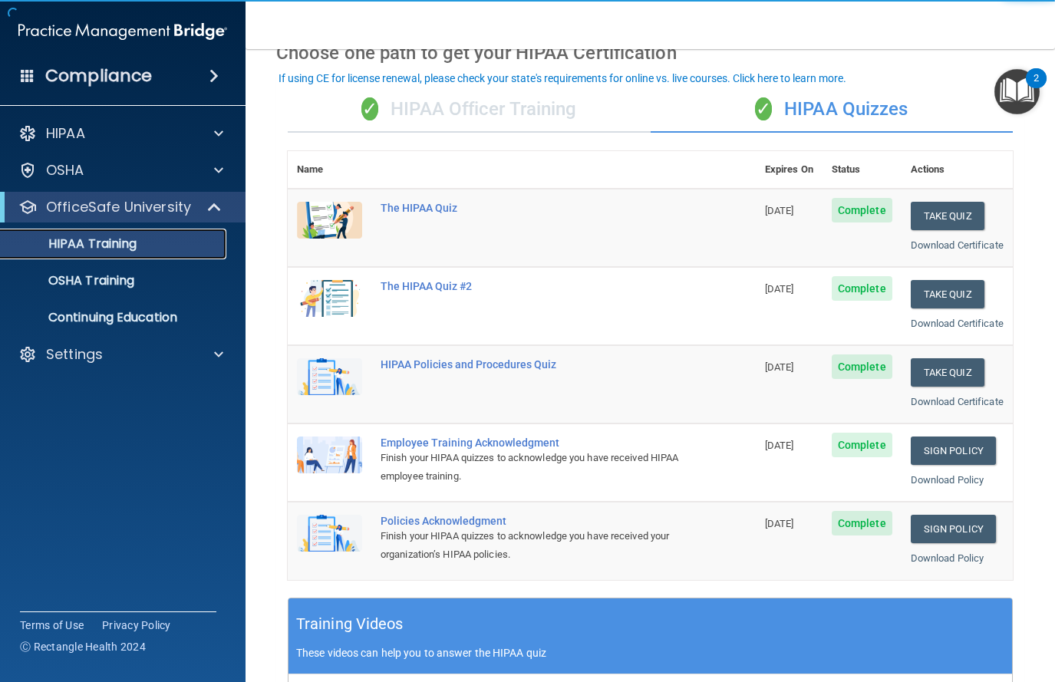
scroll to position [75, 0]
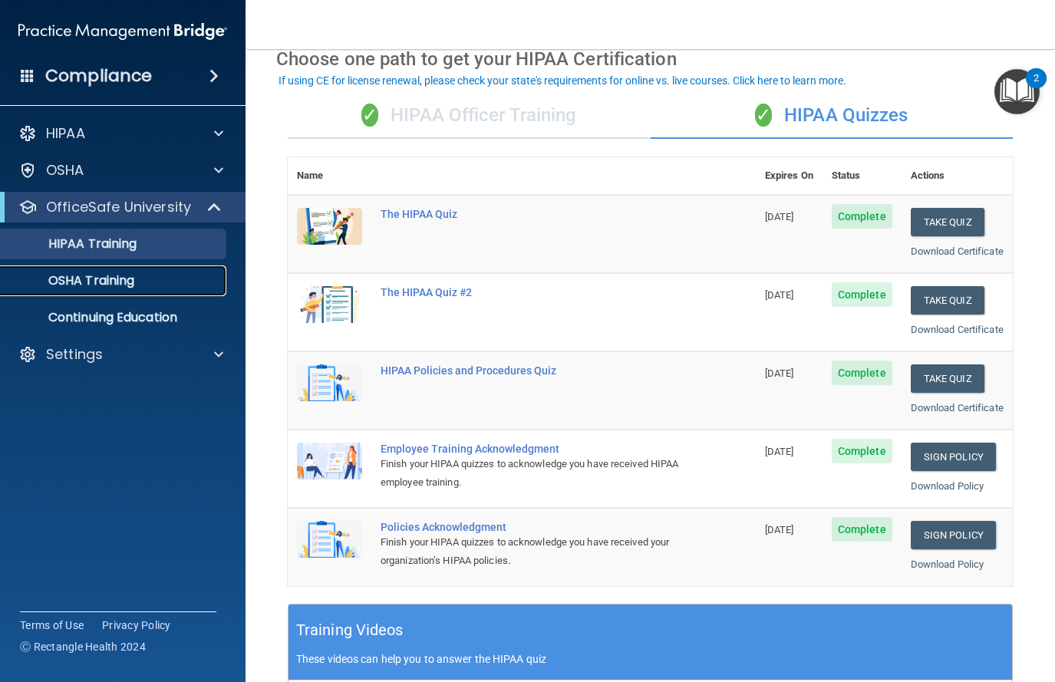
click at [194, 295] on link "OSHA Training" at bounding box center [106, 280] width 242 height 31
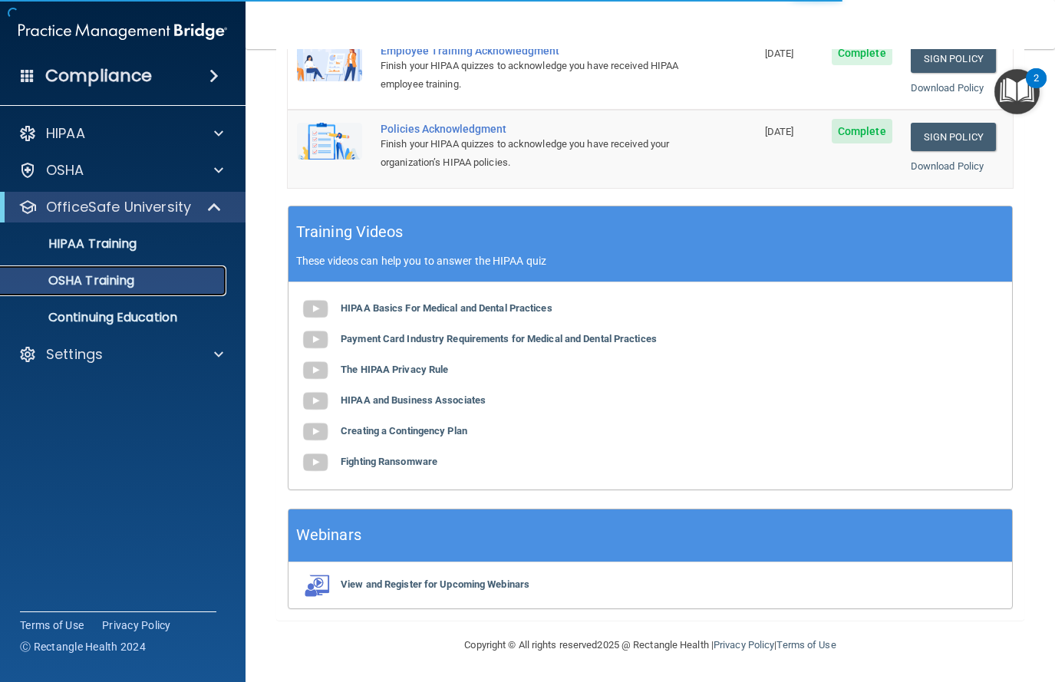
scroll to position [126, 0]
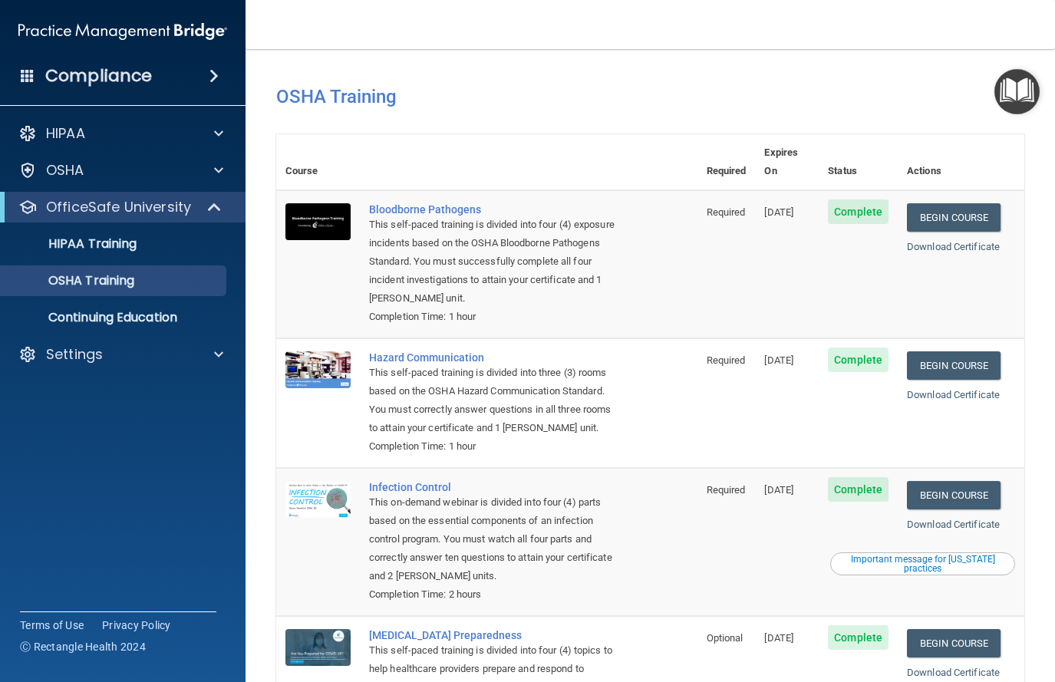
scroll to position [126, 0]
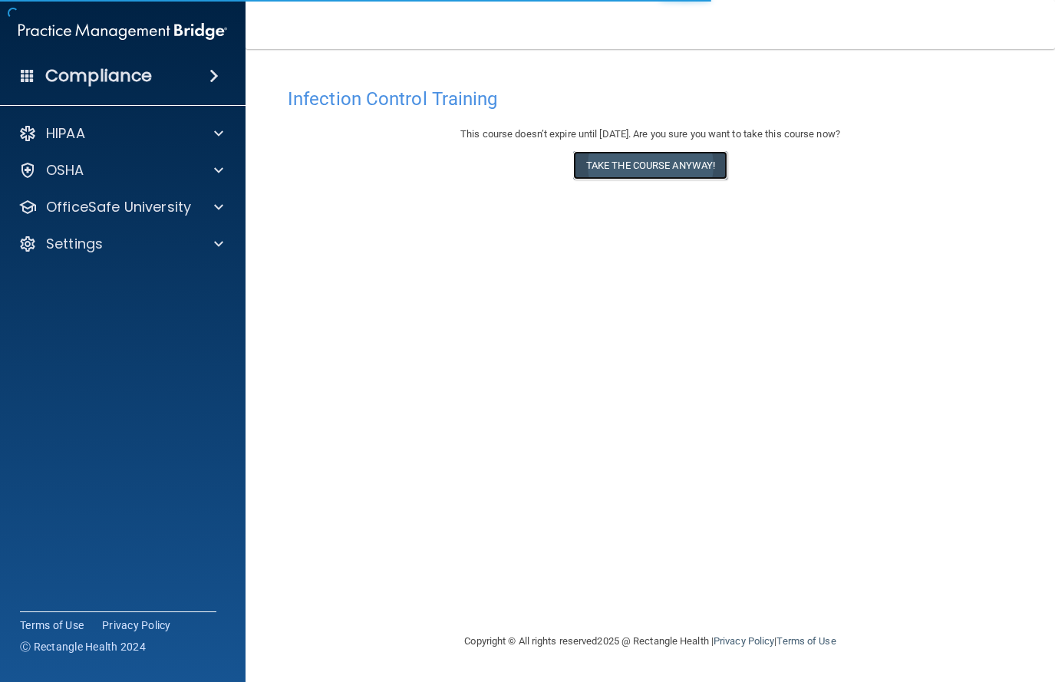
click at [689, 171] on button "Take the course anyway!" at bounding box center [650, 165] width 154 height 28
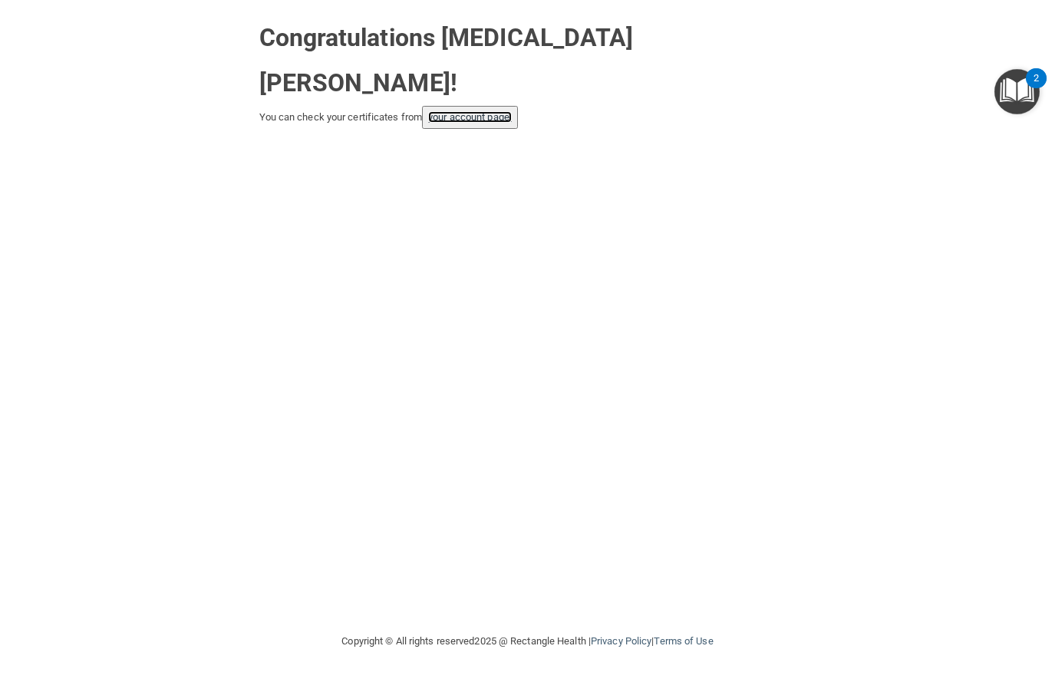
click at [473, 111] on link "your account page!" at bounding box center [470, 117] width 84 height 12
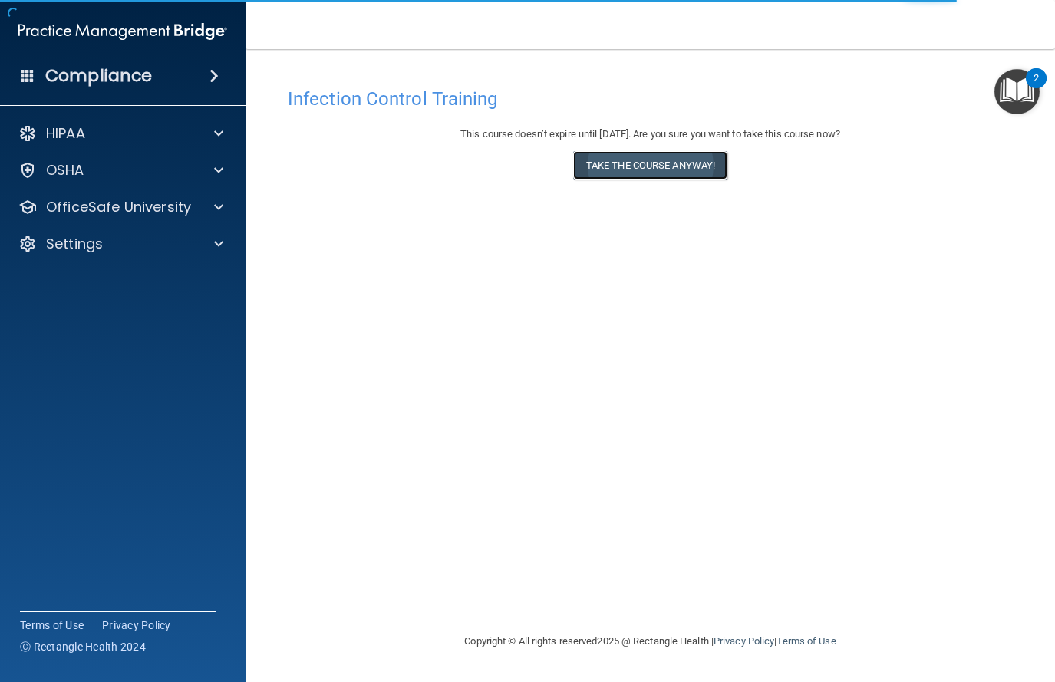
click at [709, 170] on button "Take the course anyway!" at bounding box center [650, 165] width 154 height 28
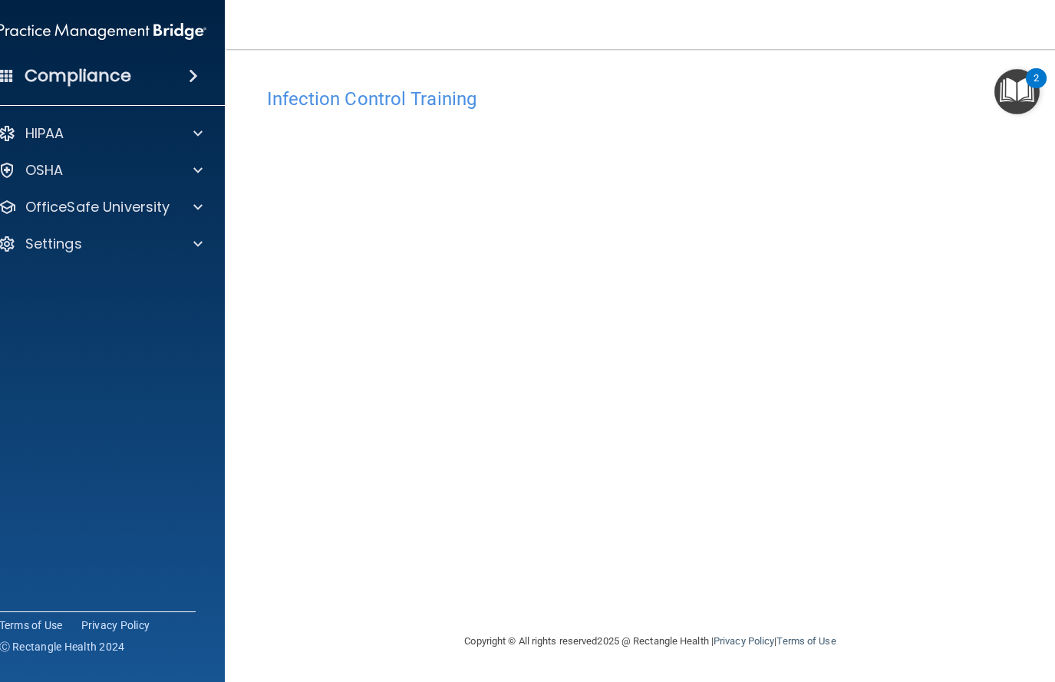
click at [932, 592] on div "Infection Control Training This course doesn’t expire until [DATE]. Are you sur…" at bounding box center [651, 356] width 790 height 552
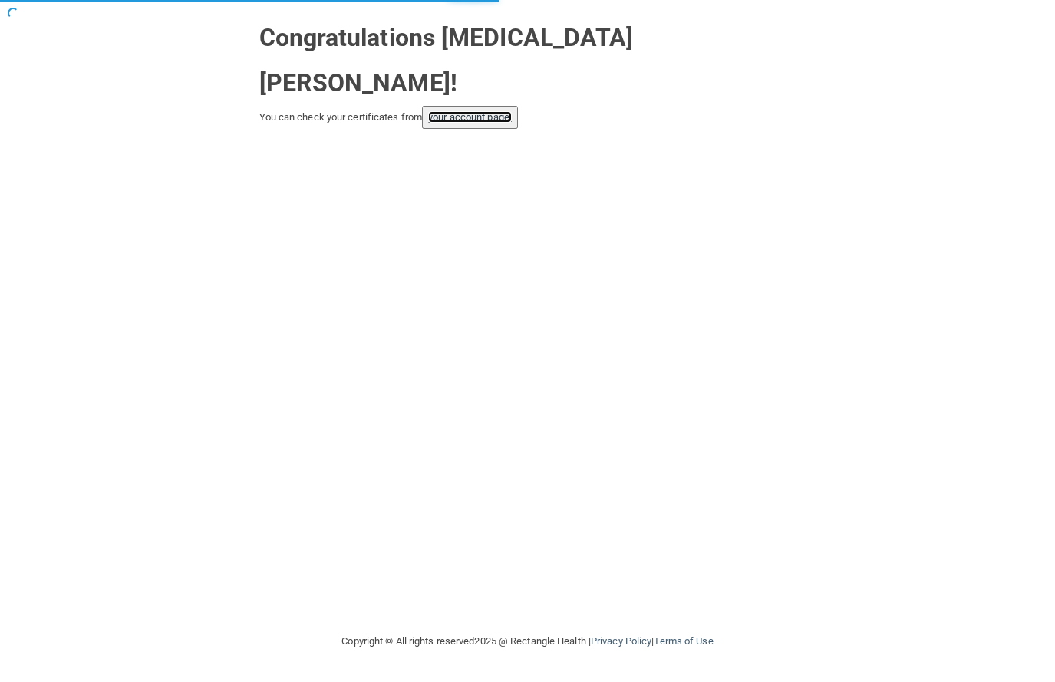
click at [512, 111] on link "your account page!" at bounding box center [470, 117] width 84 height 12
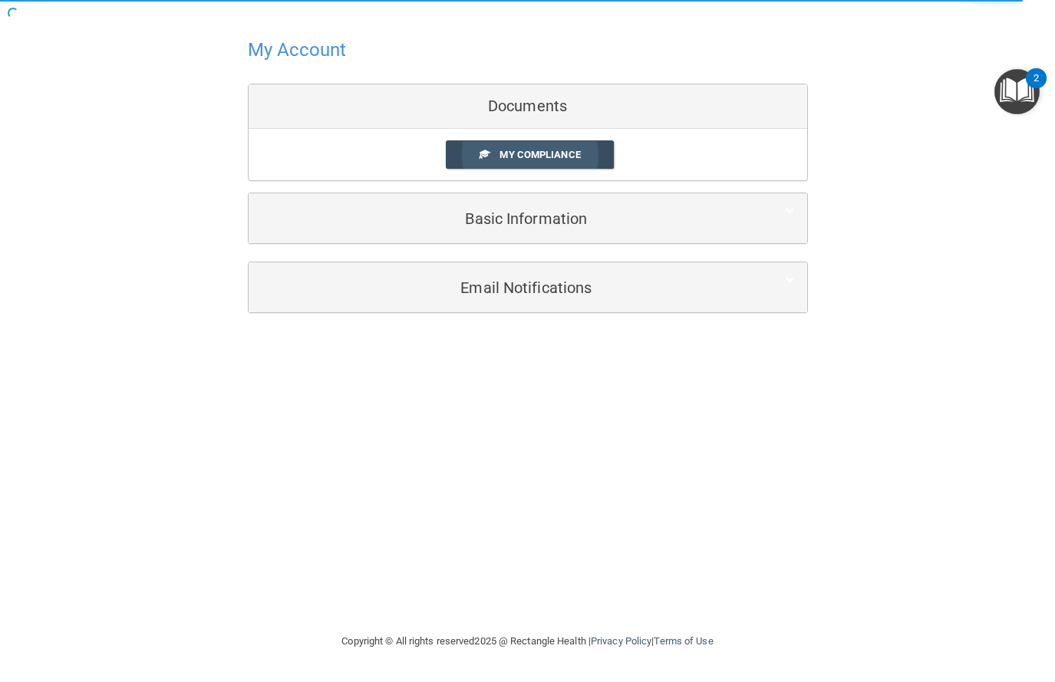
click at [539, 143] on link "My Compliance" at bounding box center [530, 154] width 168 height 28
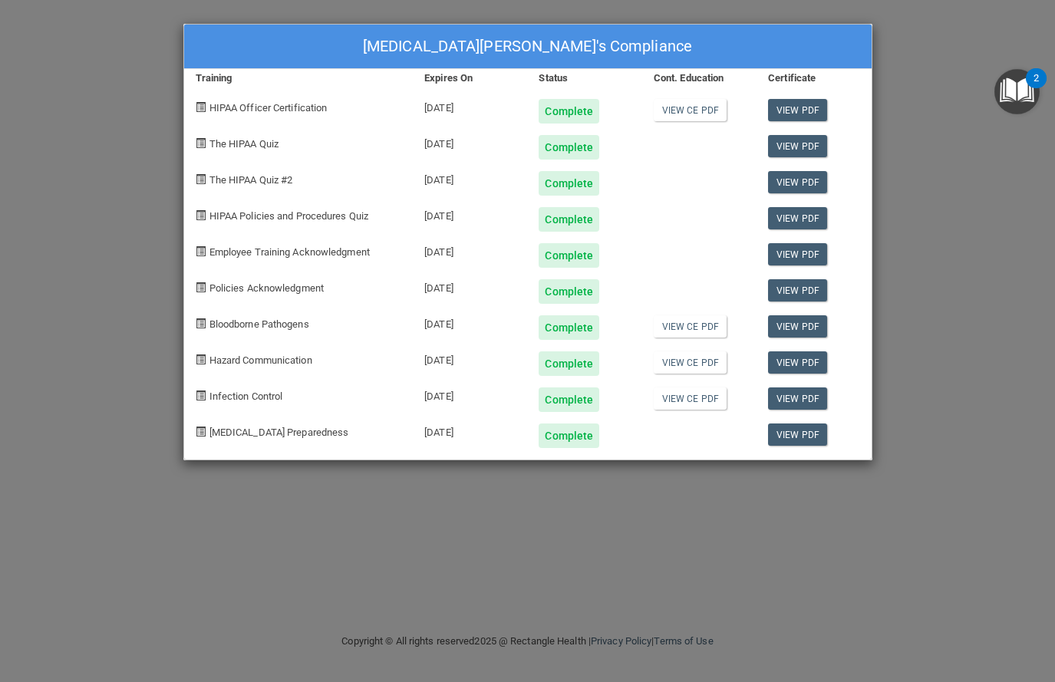
click at [539, 143] on div "Complete" at bounding box center [569, 147] width 61 height 25
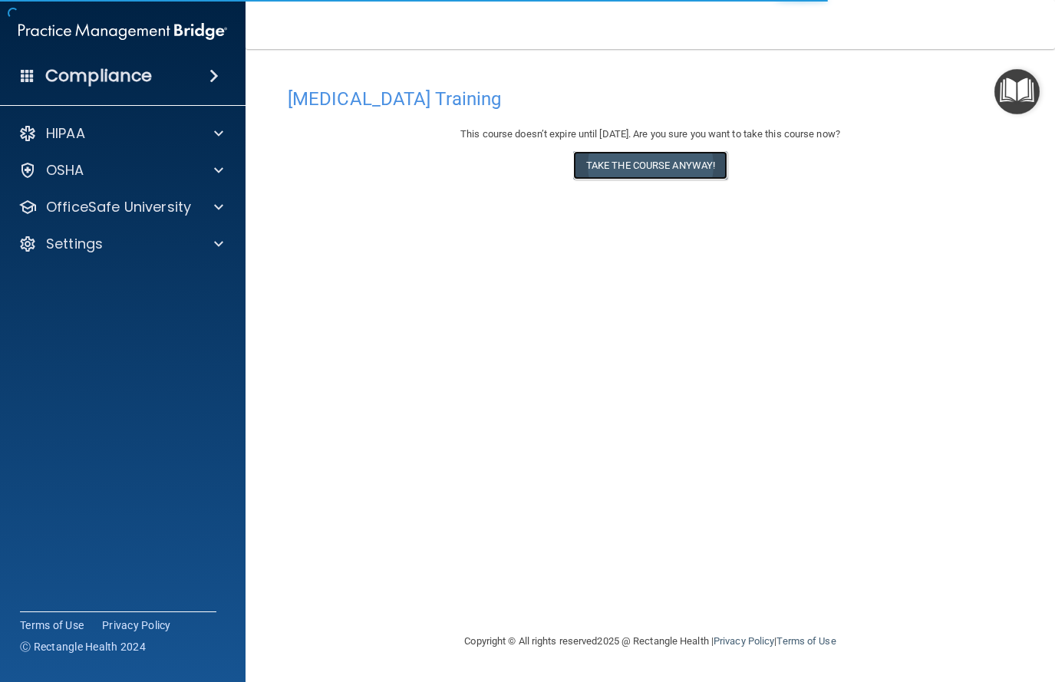
click at [636, 170] on button "Take the course anyway!" at bounding box center [650, 165] width 154 height 28
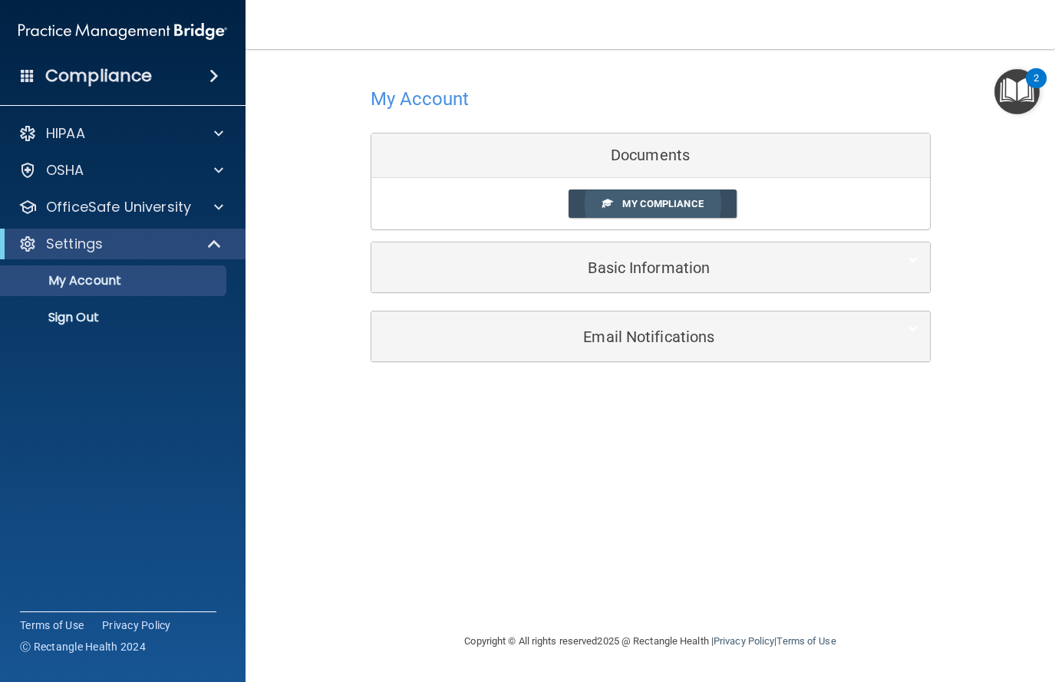
click at [655, 213] on link "My Compliance" at bounding box center [653, 204] width 168 height 28
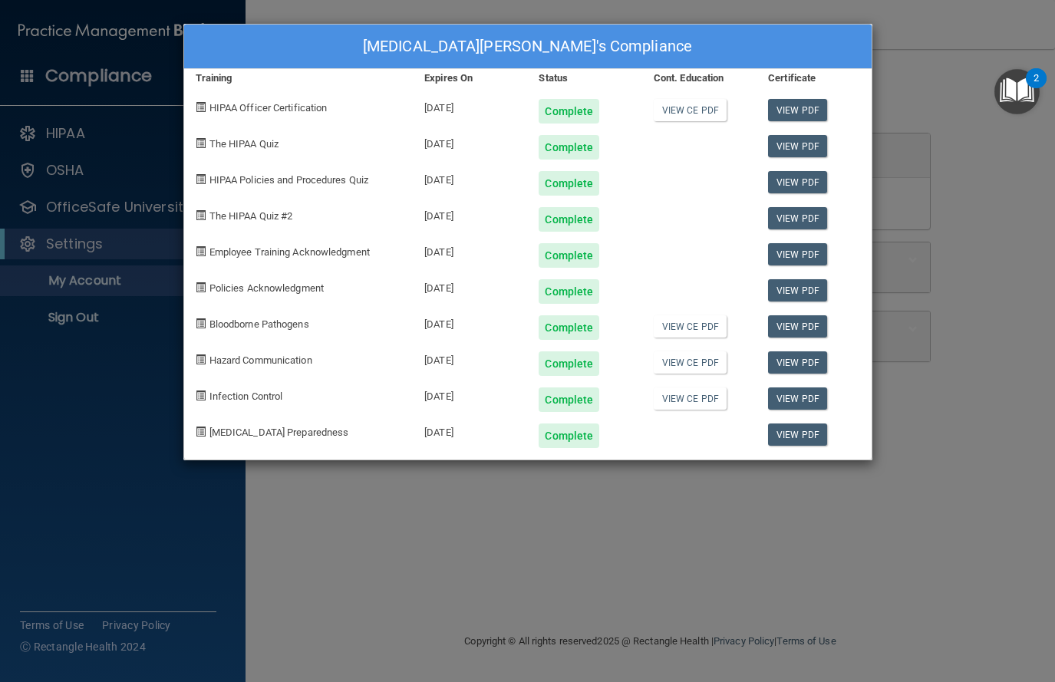
click at [302, 186] on div "HIPAA Policies and Procedures Quiz" at bounding box center [298, 178] width 229 height 36
